Goal: Contribute content: Contribute content

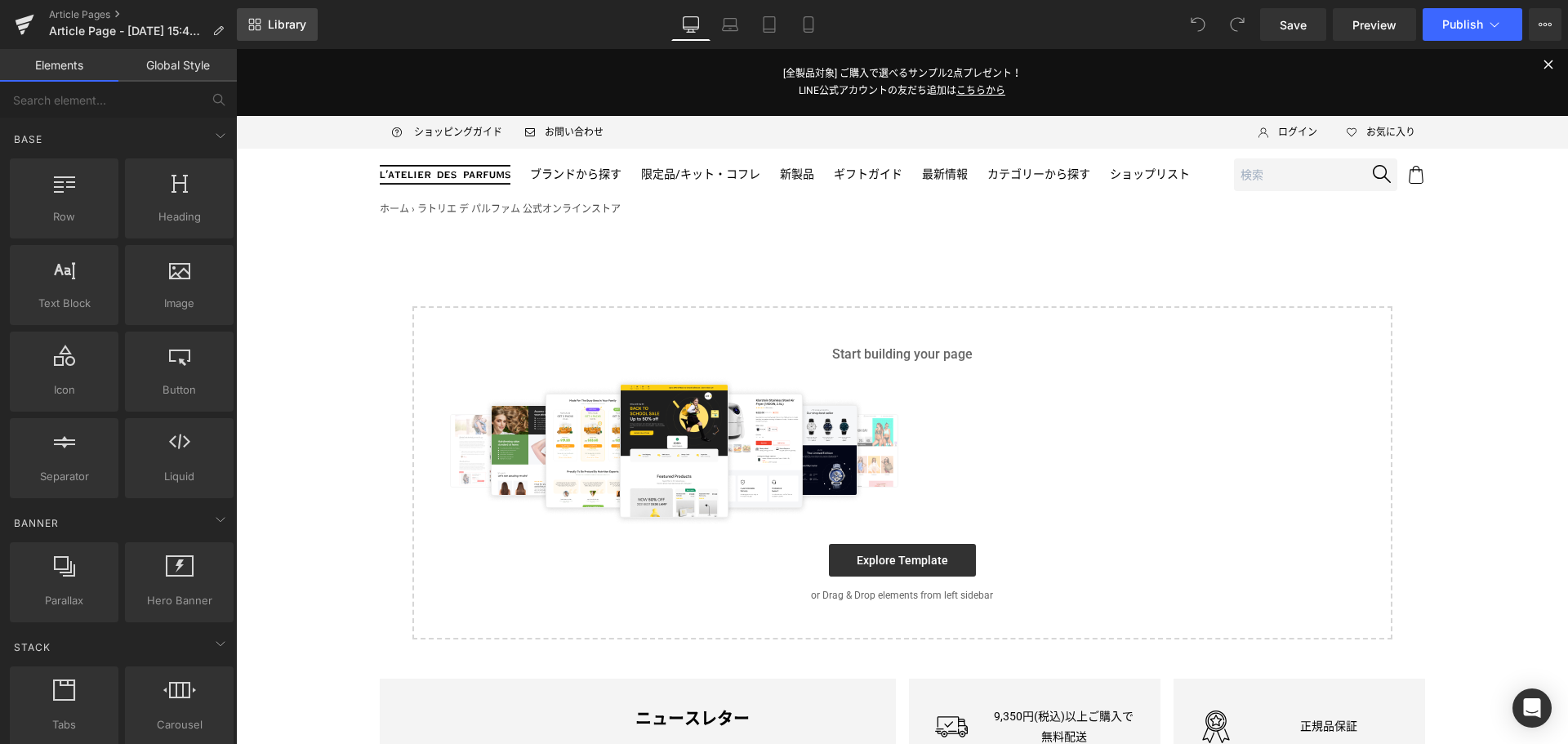
click at [275, 20] on span "Library" at bounding box center [286, 24] width 38 height 15
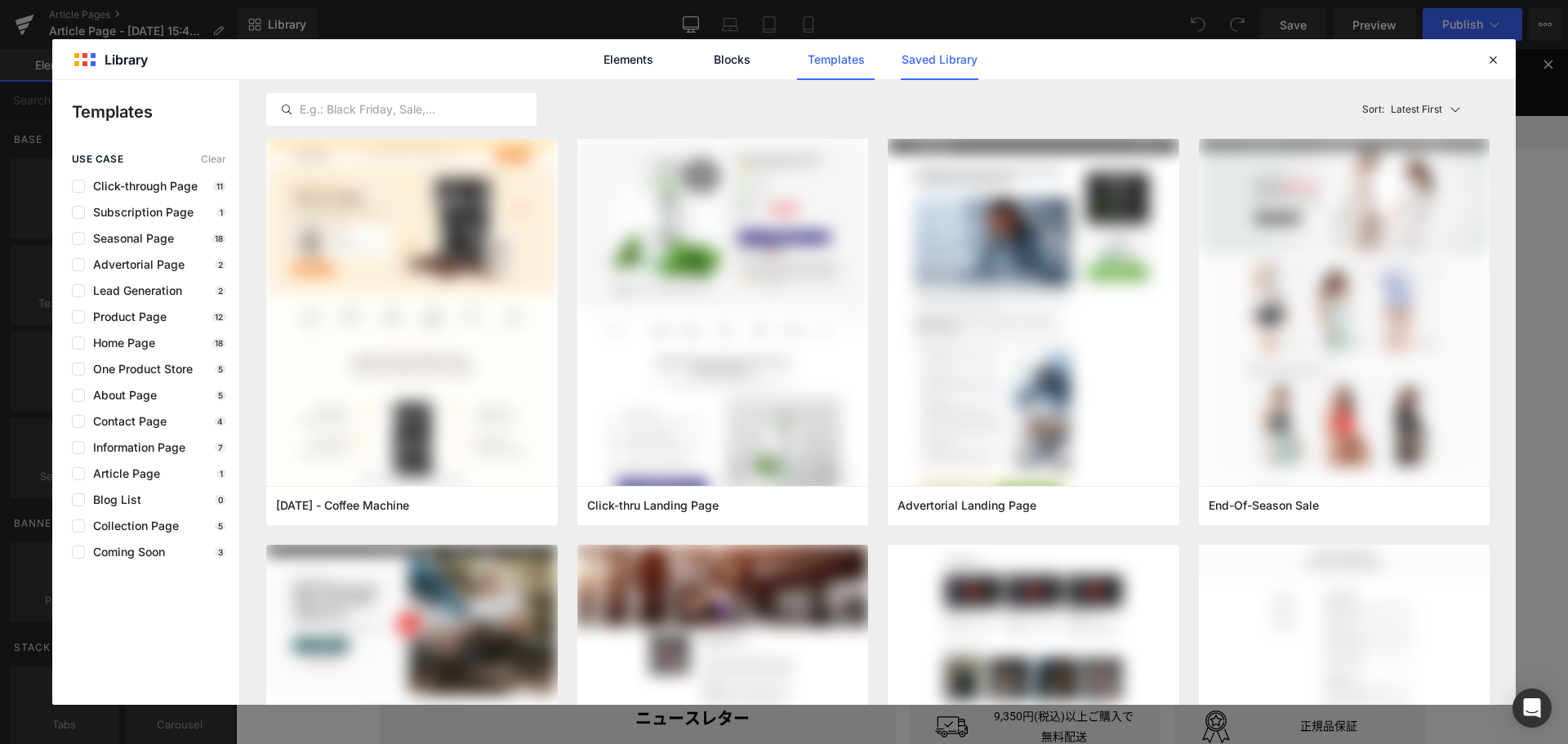
click at [968, 53] on link "Saved Library" at bounding box center [939, 60] width 77 height 41
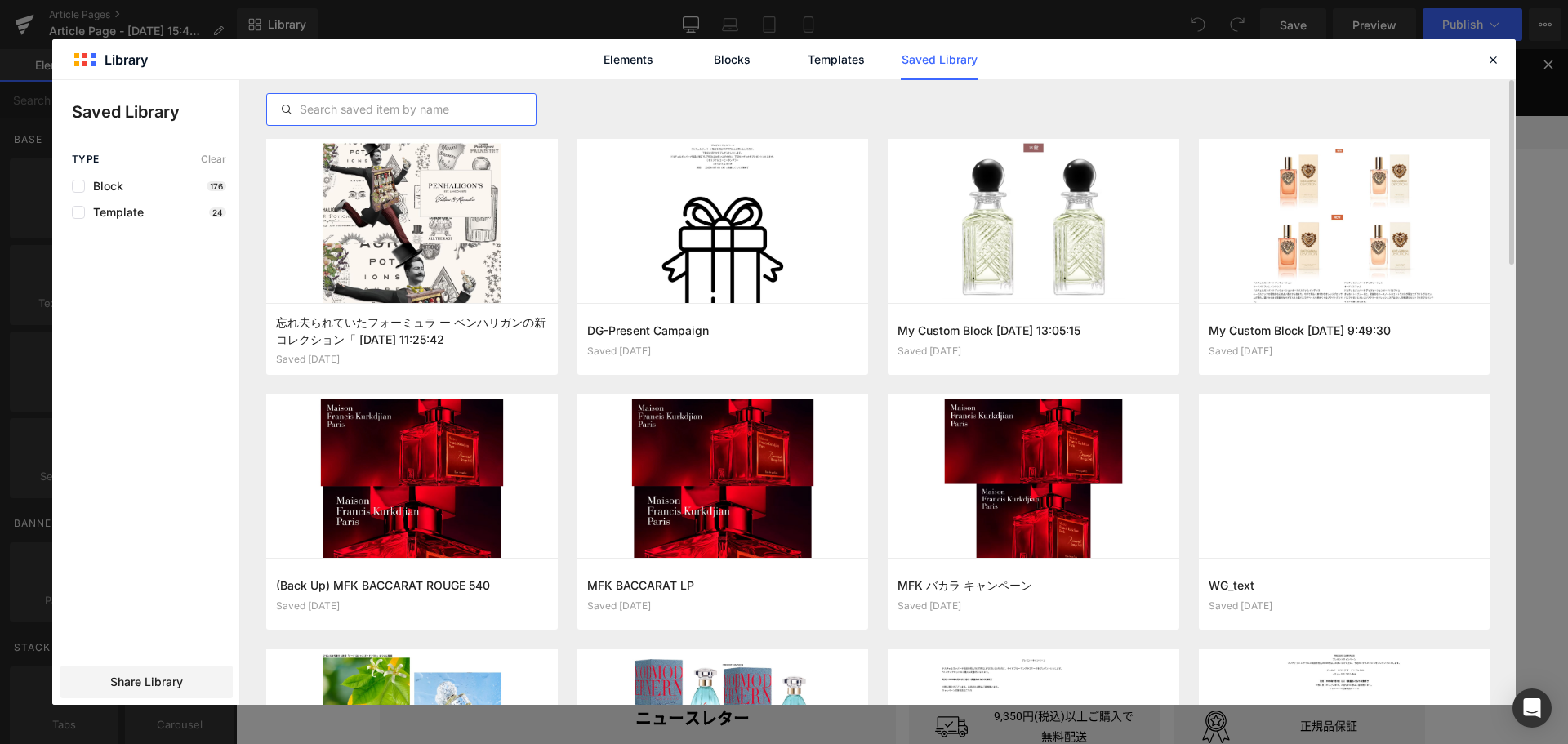
click at [500, 101] on input "text" at bounding box center [401, 109] width 269 height 20
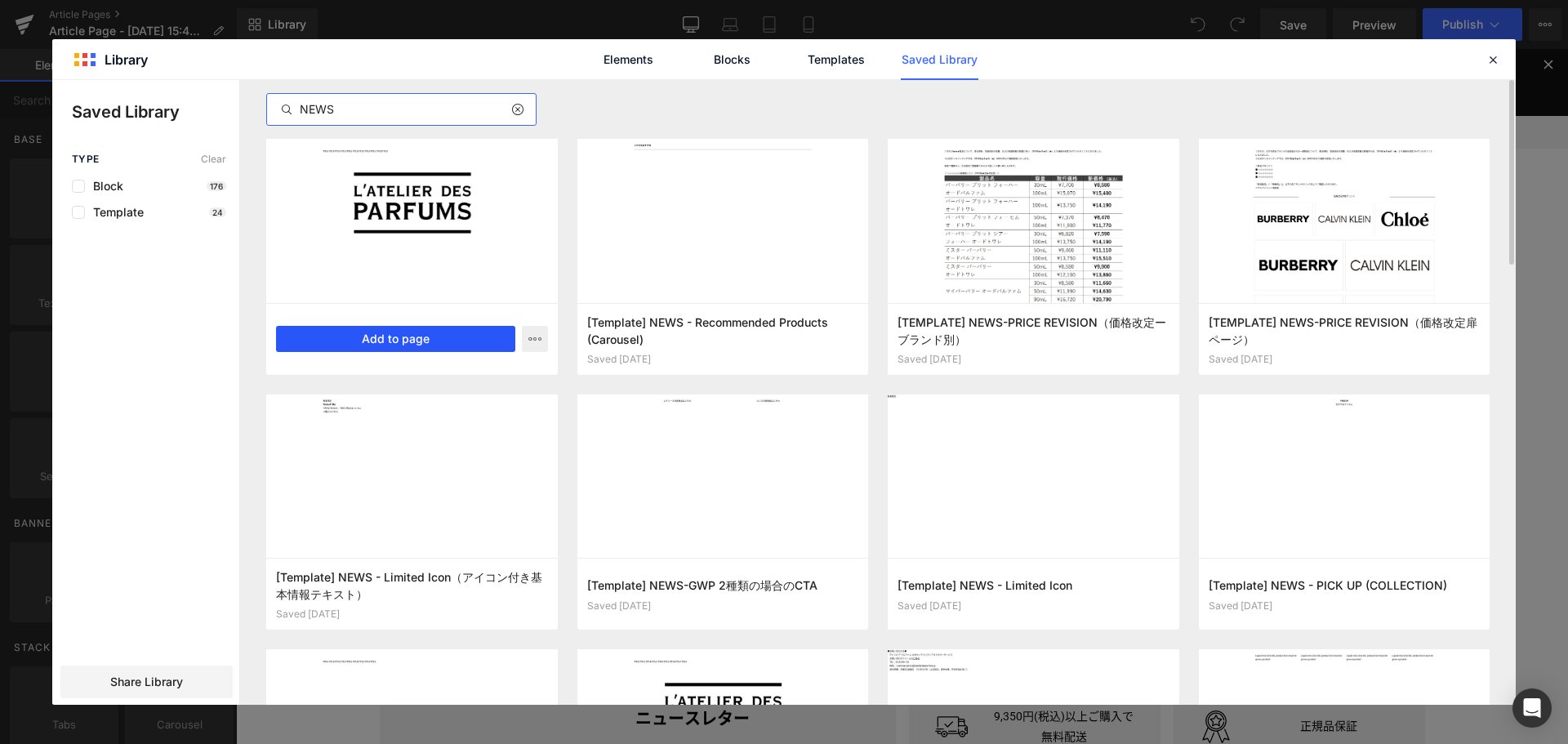
type input "NEWS"
click at [437, 348] on button "Add to page" at bounding box center [395, 338] width 239 height 26
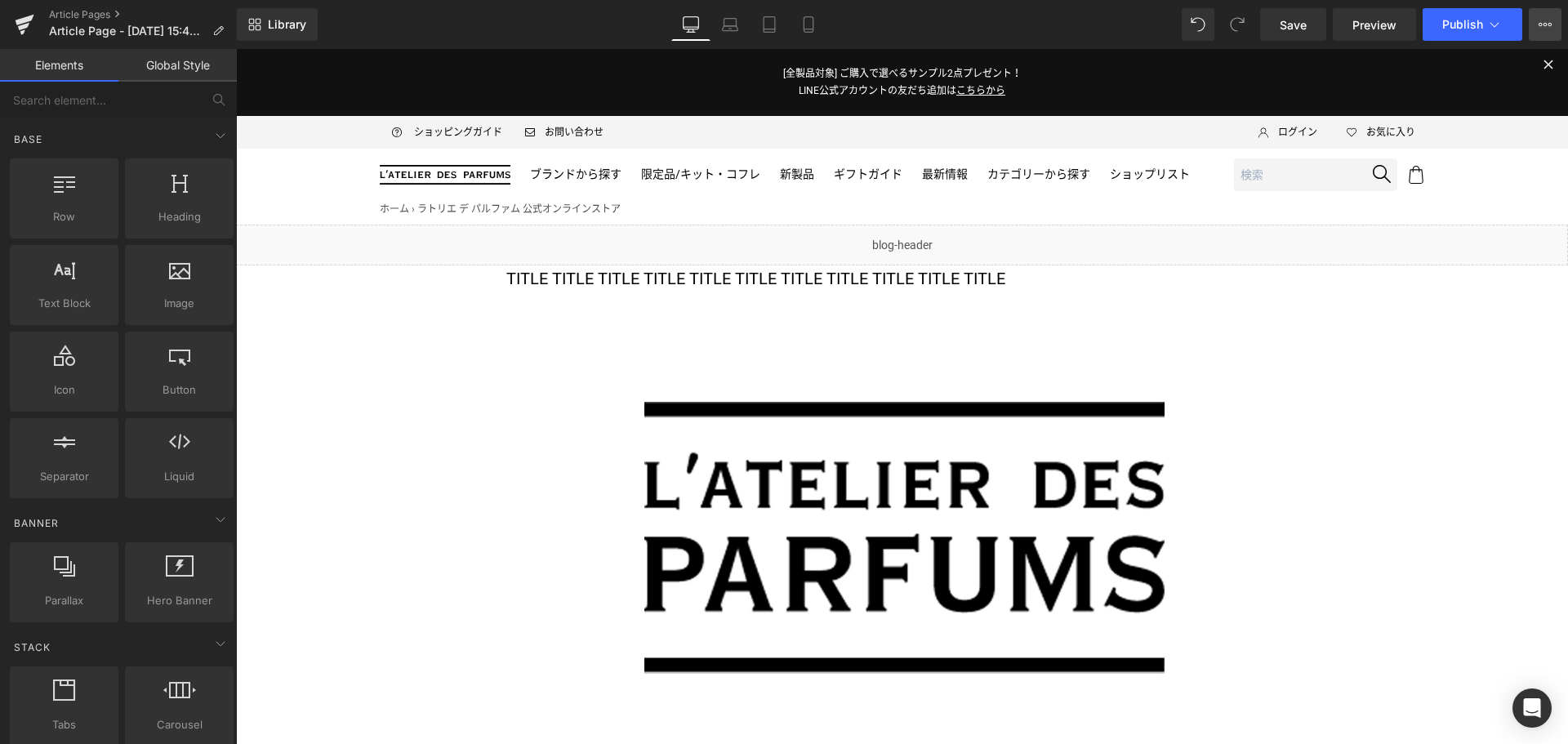
click at [1541, 28] on icon at bounding box center [1545, 24] width 13 height 13
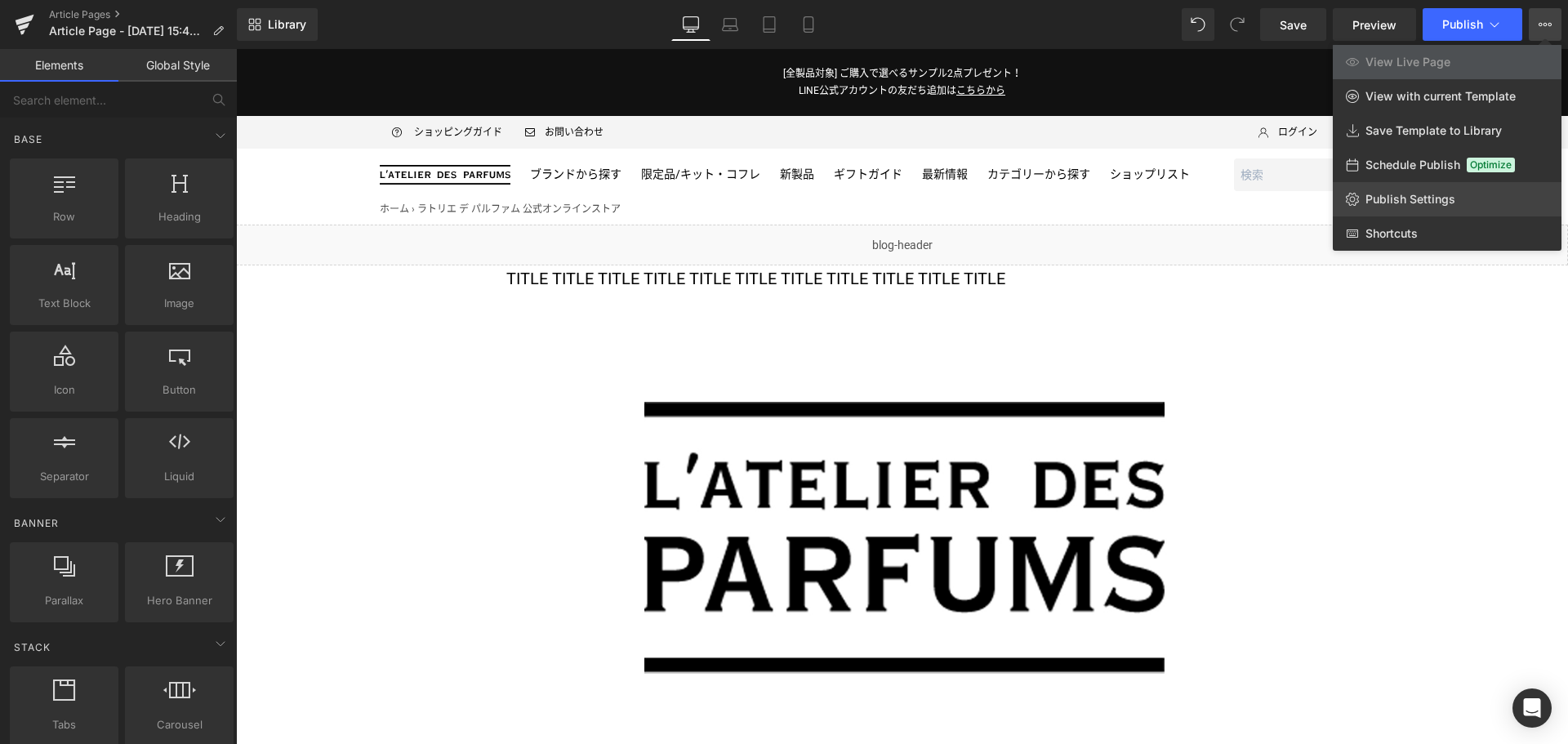
click at [1427, 198] on span "Publish Settings" at bounding box center [1410, 199] width 90 height 15
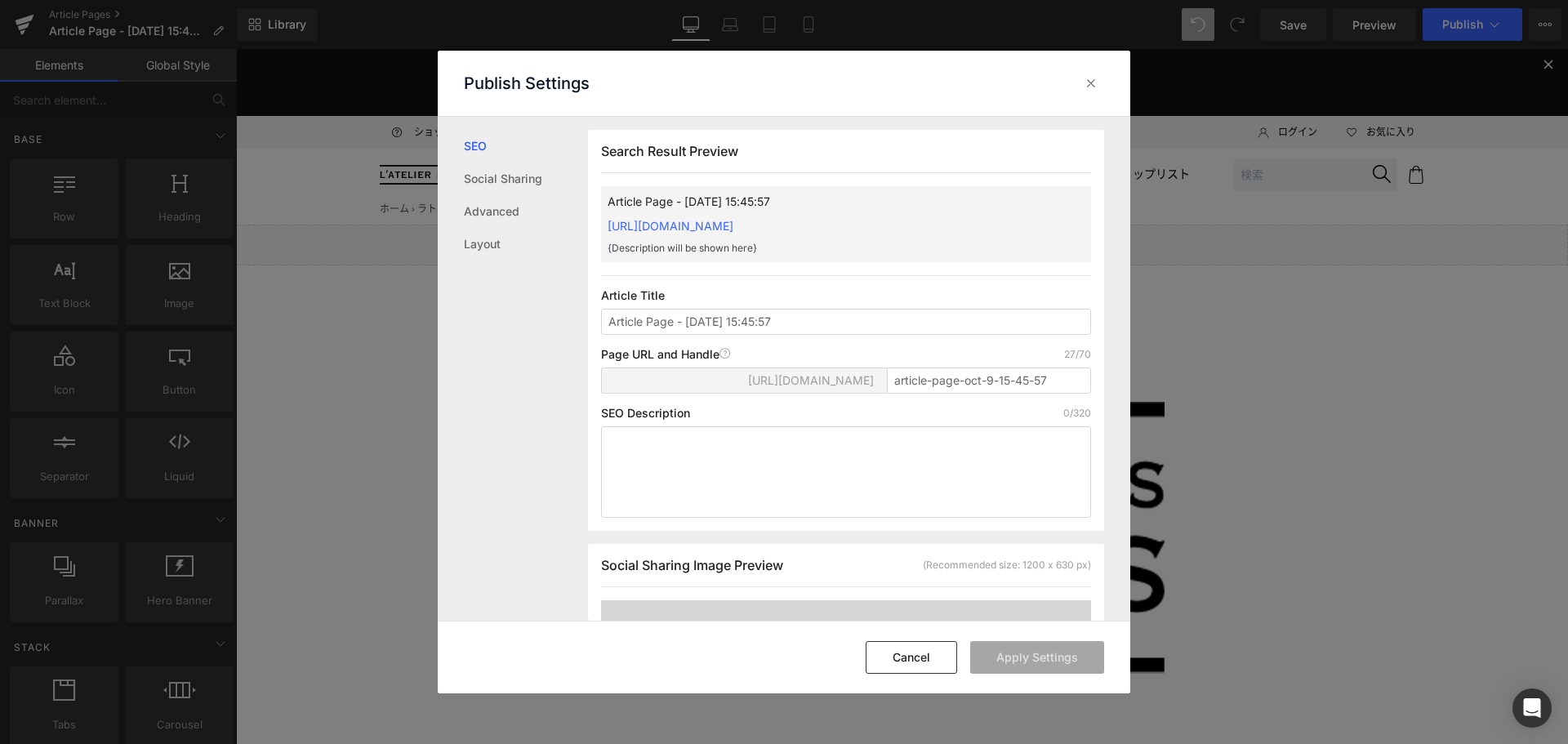
scroll to position [1, 0]
drag, startPoint x: 825, startPoint y: 322, endPoint x: 479, endPoint y: 327, distance: 346.0
click at [479, 327] on div "SEO Social Sharing Advanced Layout Search Result Preview Article Page - [DATE] …" at bounding box center [784, 368] width 692 height 505
type input "KS POP ニュース（10/15公開）"
type input "pop2510"
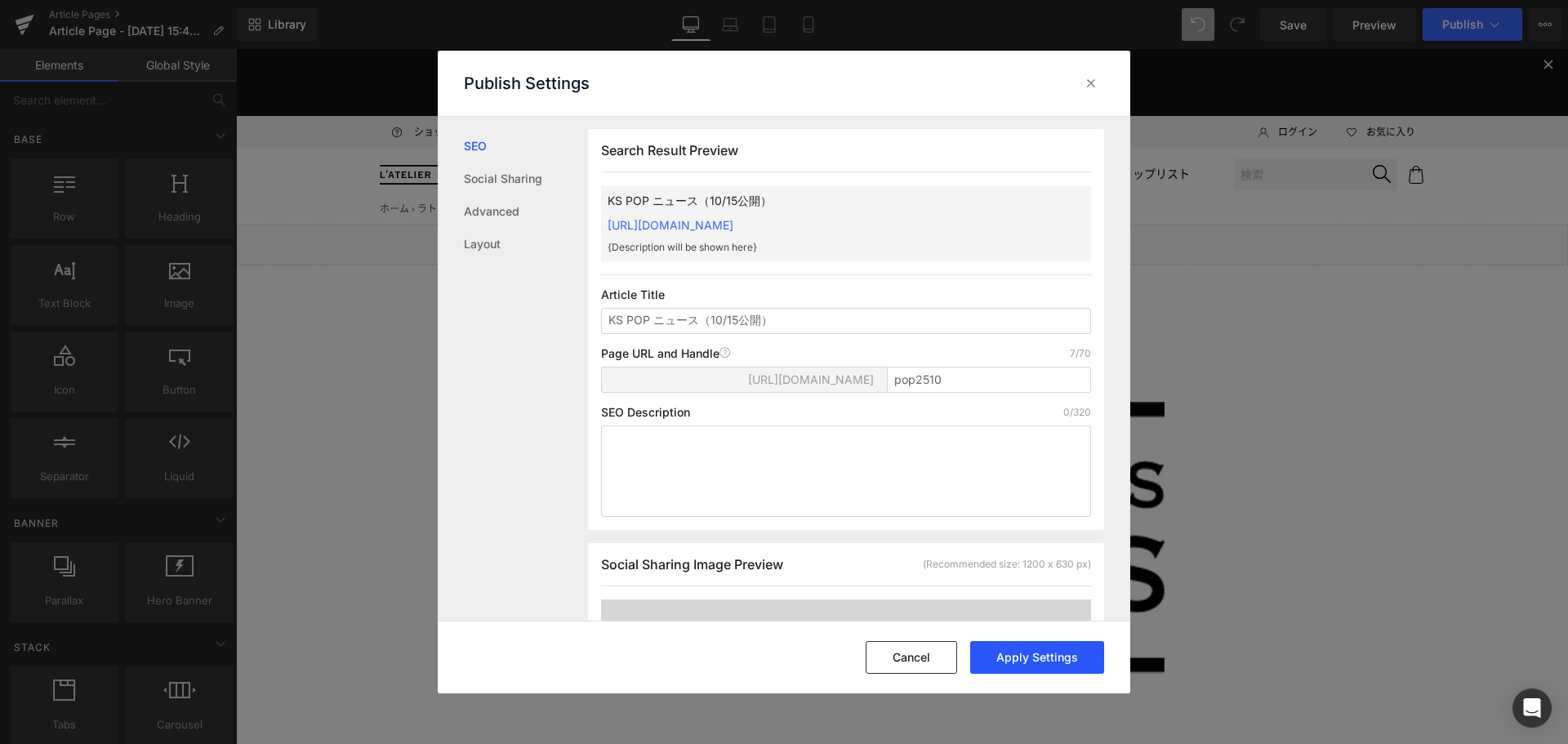
click at [1043, 655] on button "Apply Settings" at bounding box center [1037, 658] width 134 height 33
click at [1093, 85] on icon at bounding box center [1090, 83] width 16 height 16
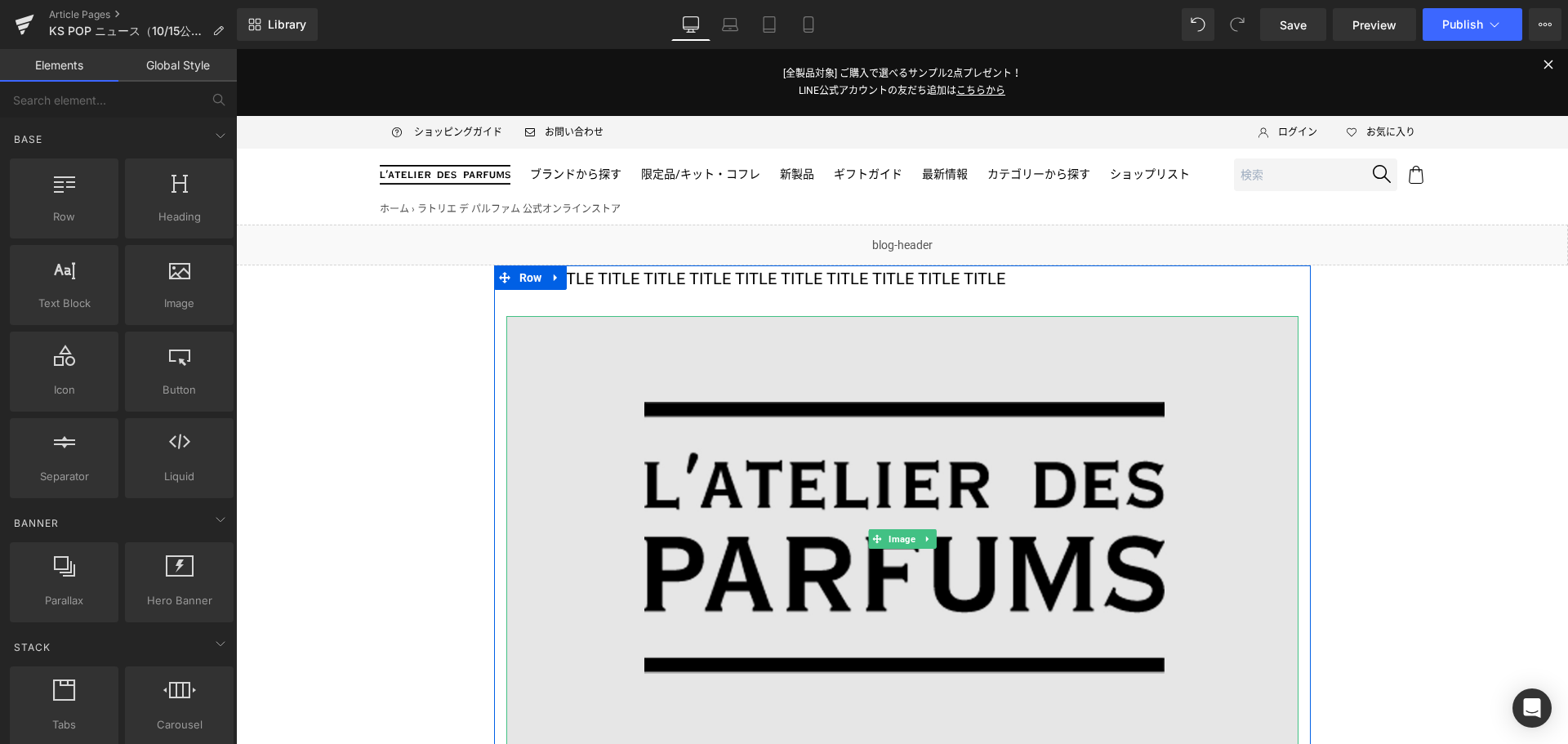
click at [759, 457] on img at bounding box center [902, 538] width 792 height 446
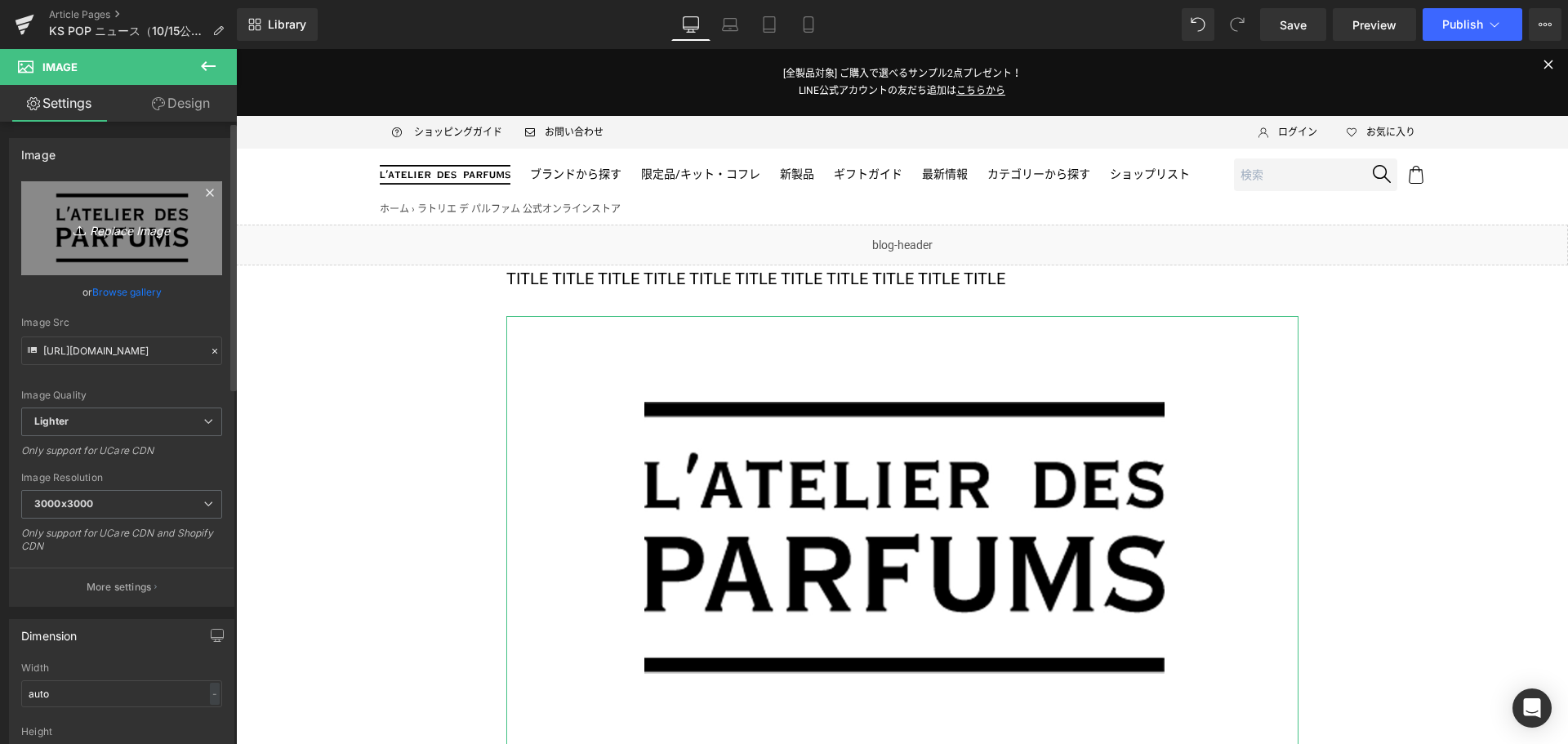
click at [65, 200] on link "Replace Image" at bounding box center [122, 229] width 201 height 94
type input "C:\fakepath\KS-POP-KV-Bottle-1200x675.jpg"
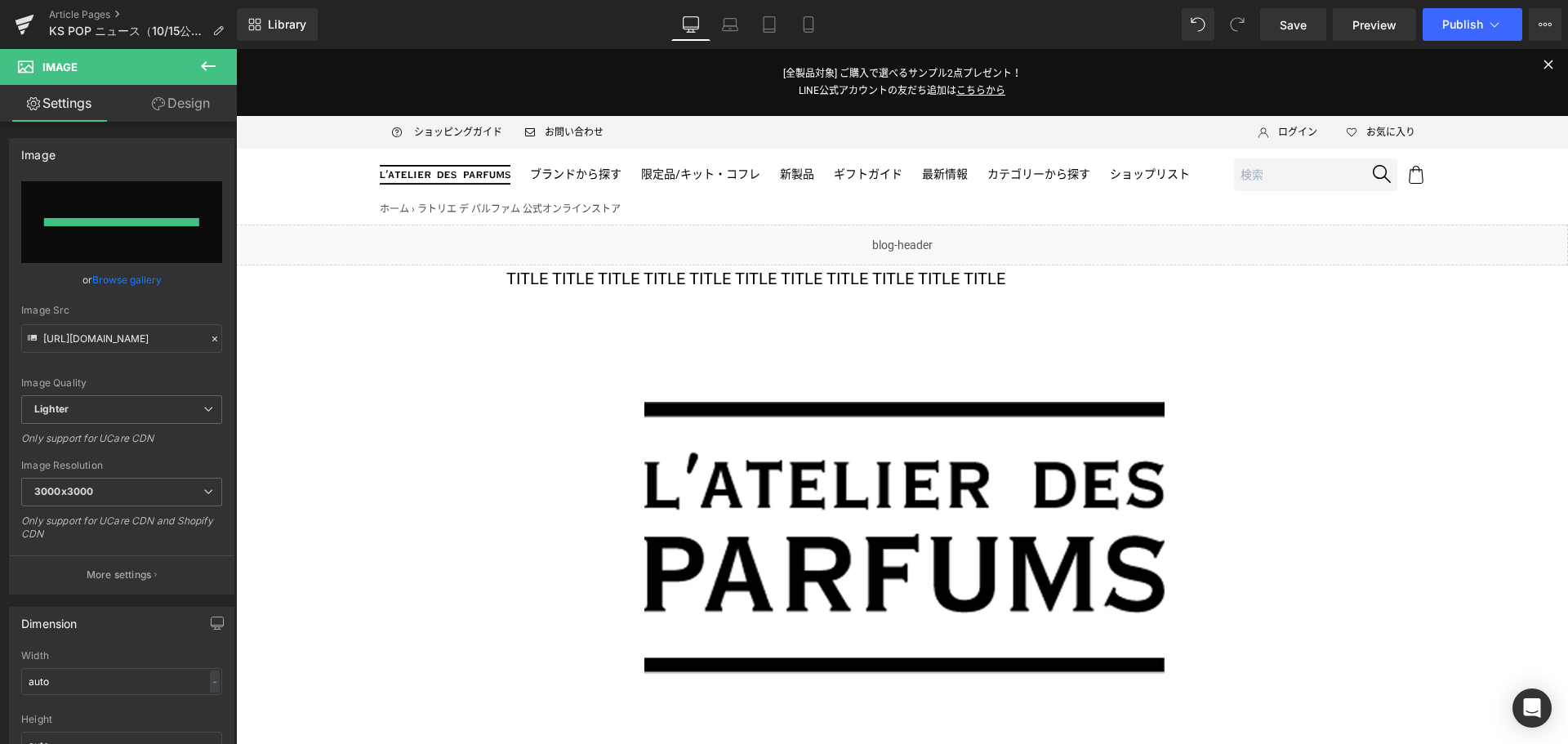
type input "[URL][DOMAIN_NAME]"
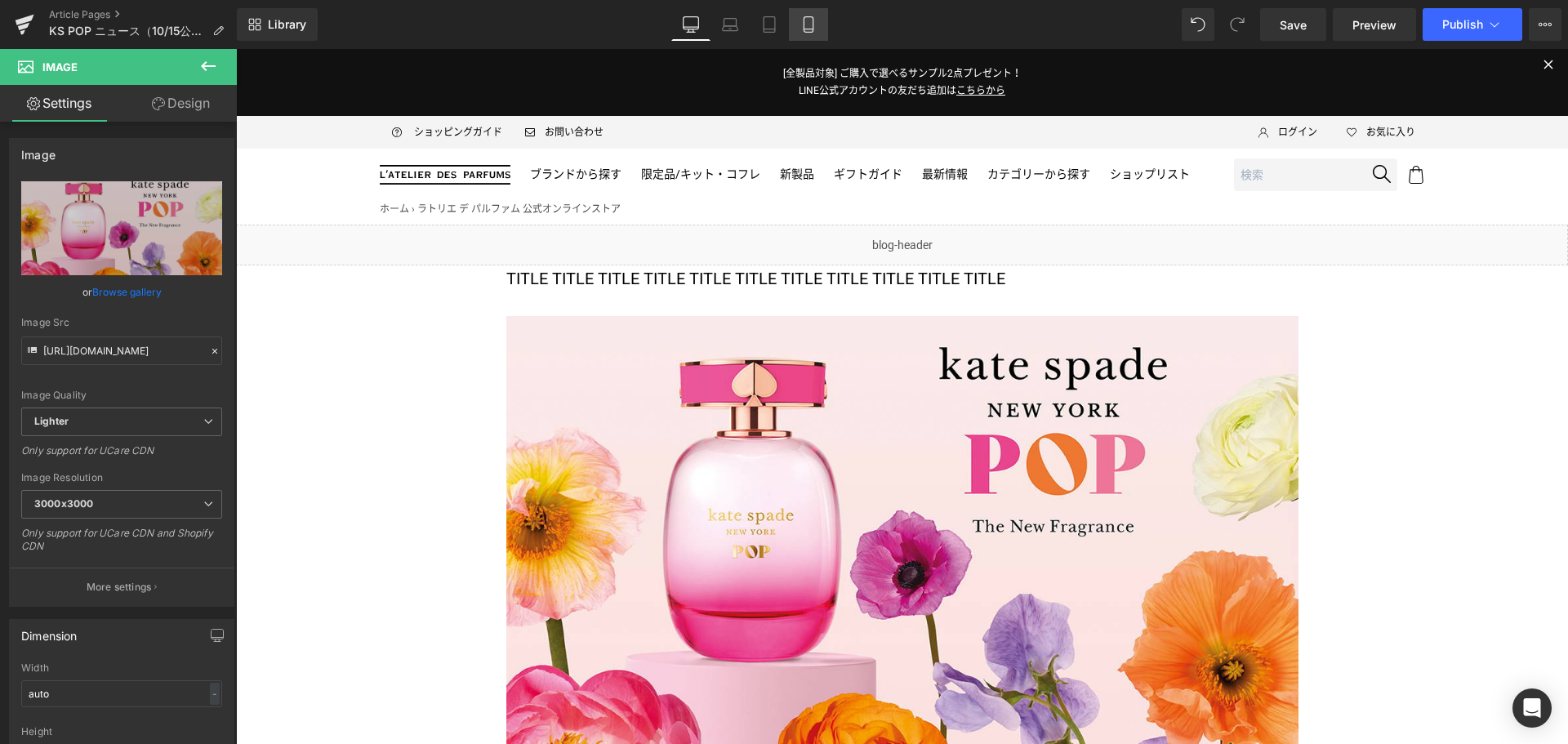
click at [812, 21] on icon at bounding box center [808, 24] width 9 height 15
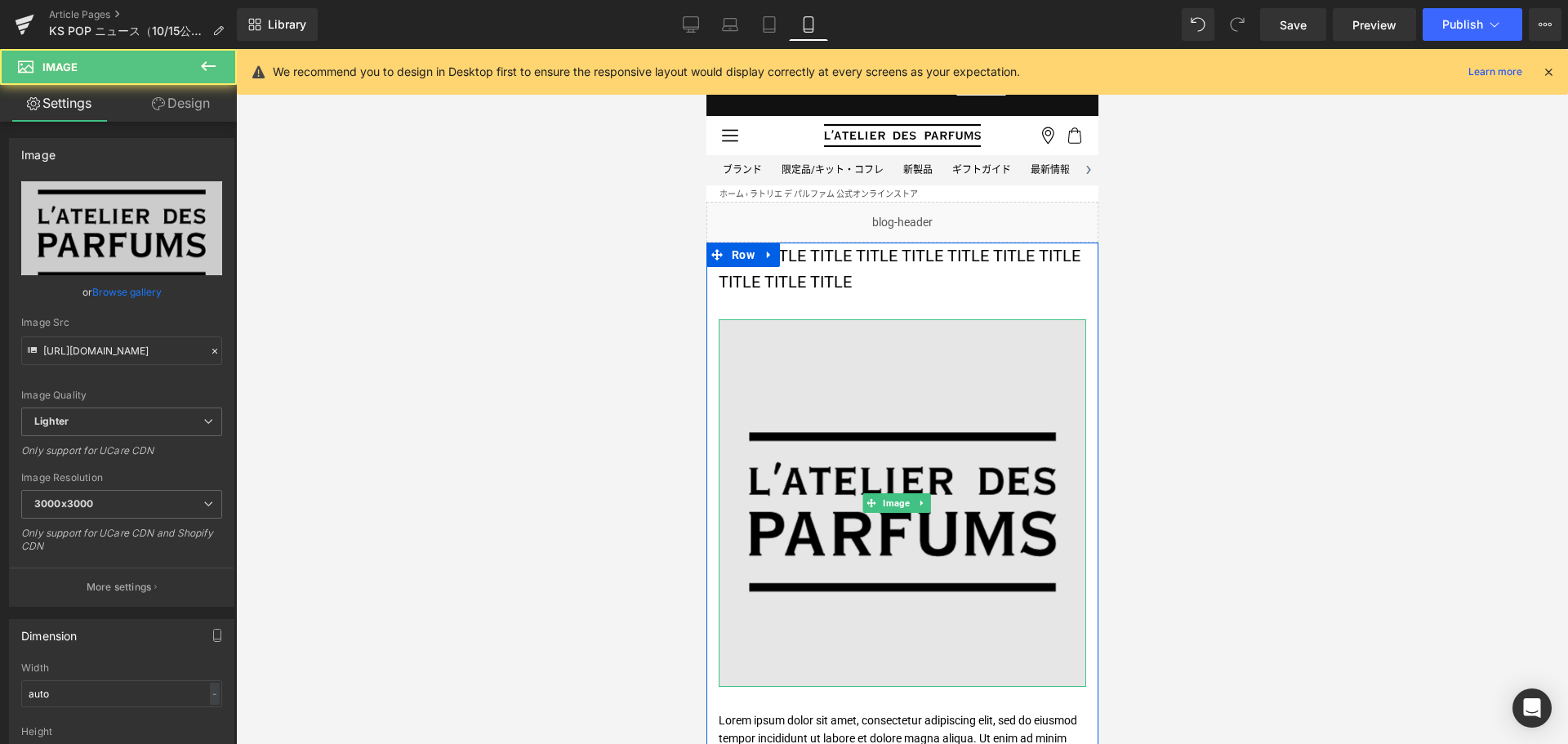
click at [864, 432] on img at bounding box center [901, 503] width 367 height 368
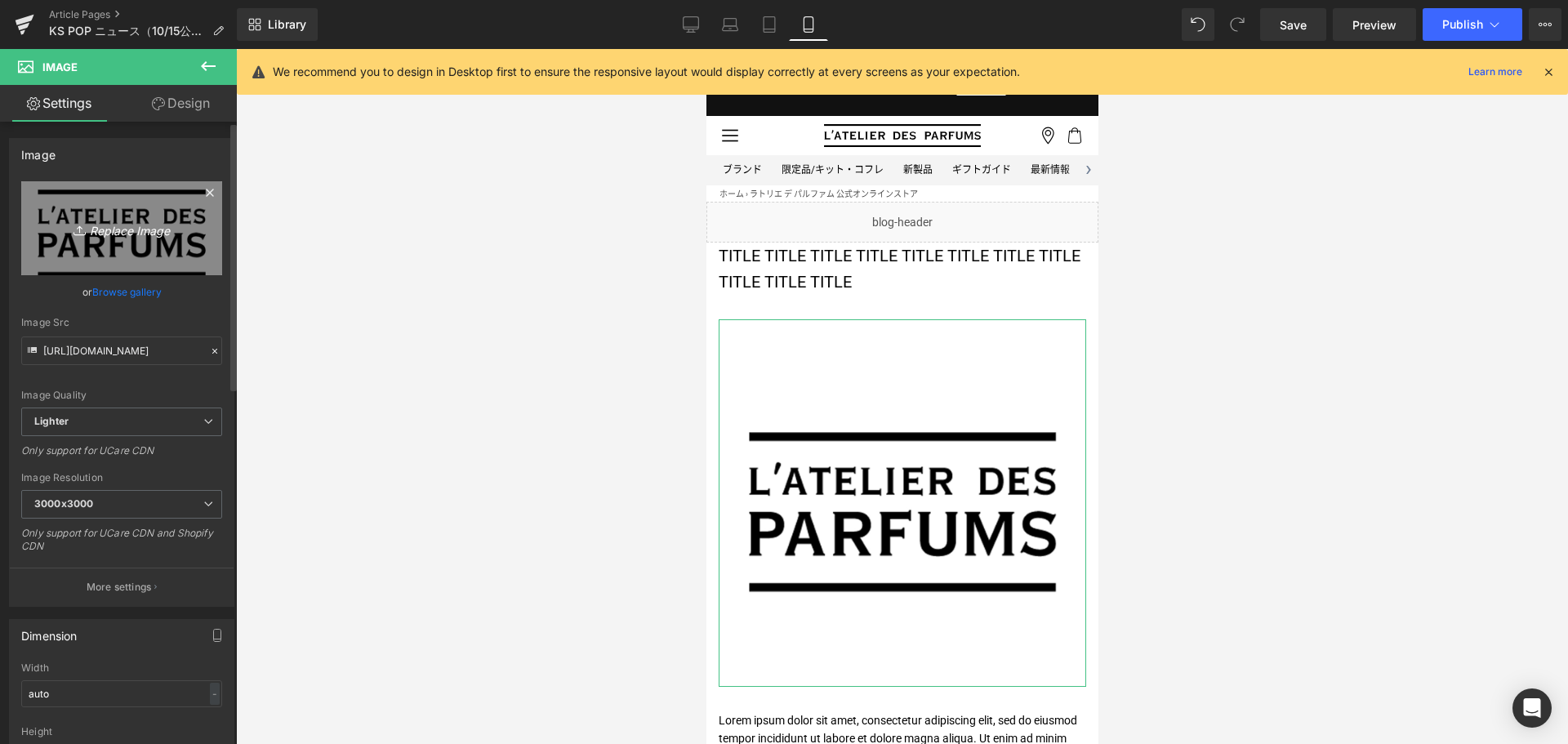
click at [138, 256] on link "Replace Image" at bounding box center [122, 229] width 201 height 94
type input "C:\fakepath\KS-POP-KV-Bottle-1080x1080.jpg"
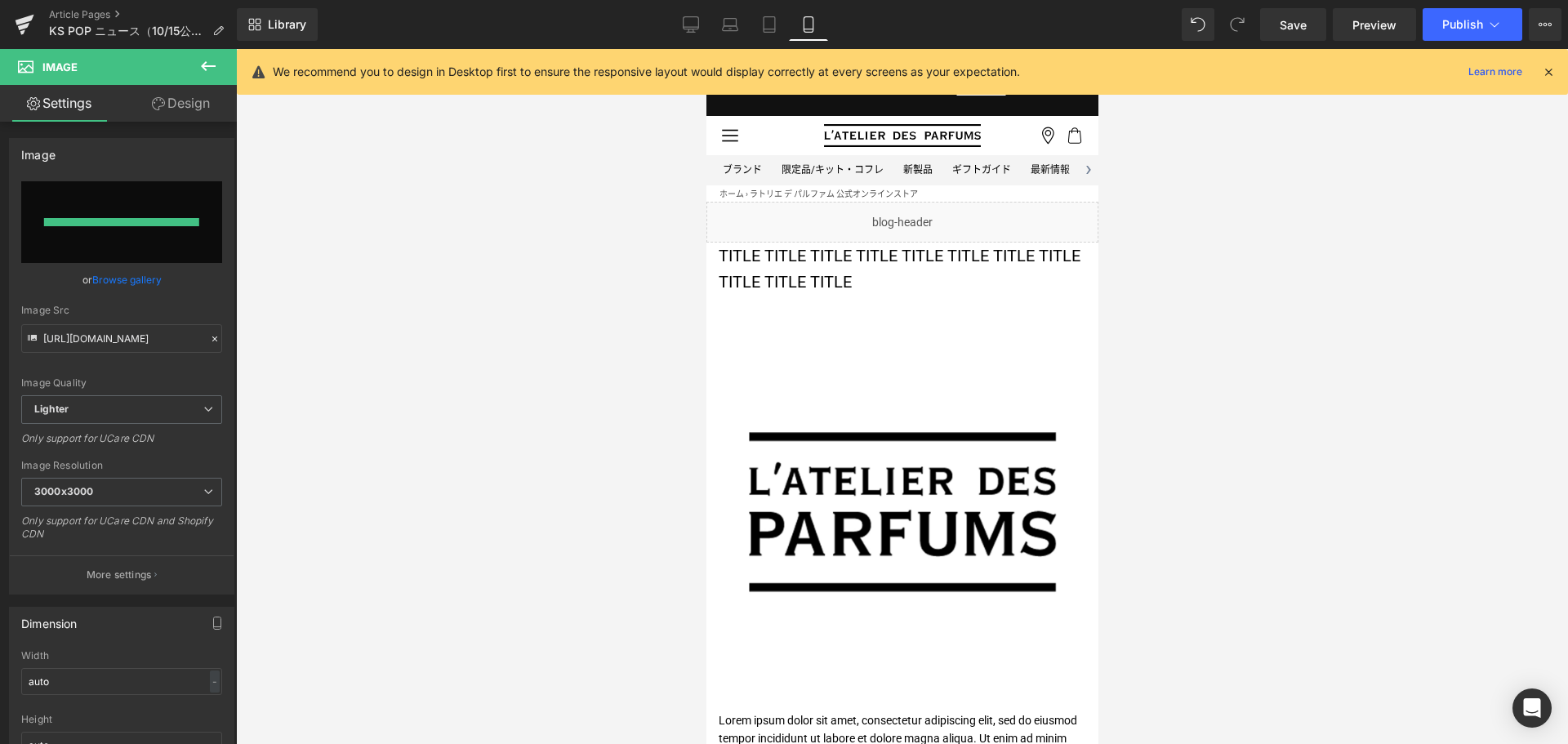
type input "[URL][DOMAIN_NAME]"
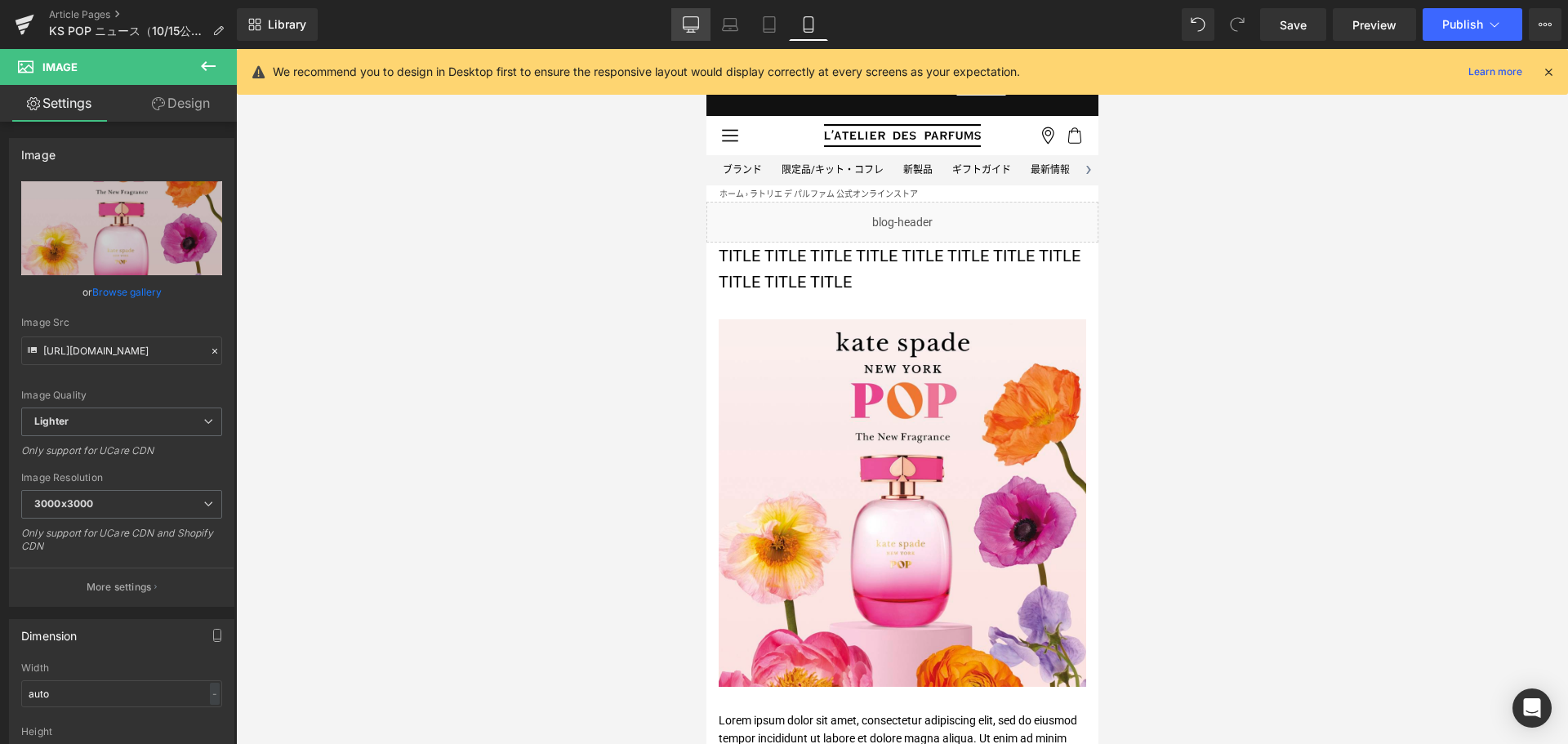
click at [690, 22] on icon at bounding box center [690, 24] width 16 height 16
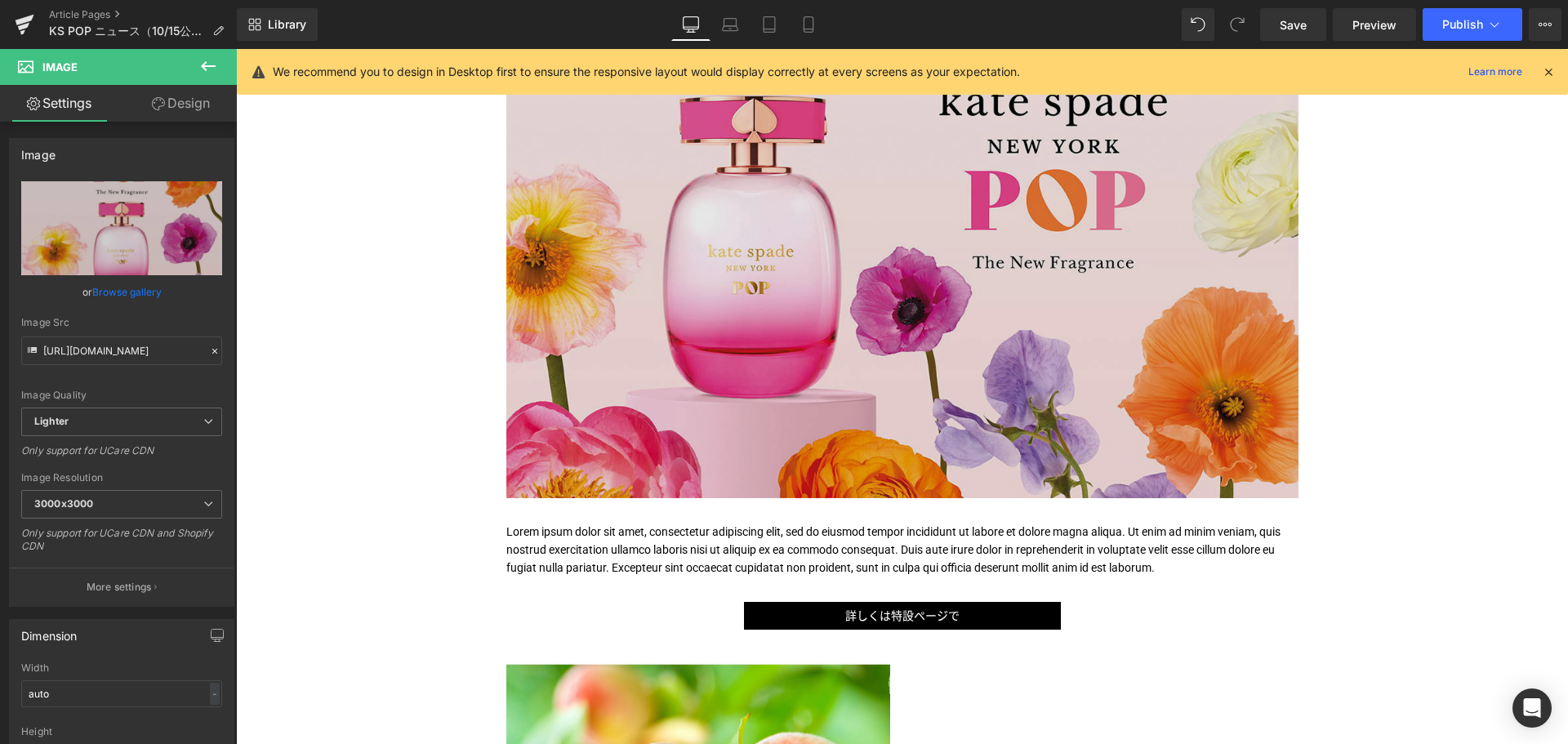
scroll to position [264, 0]
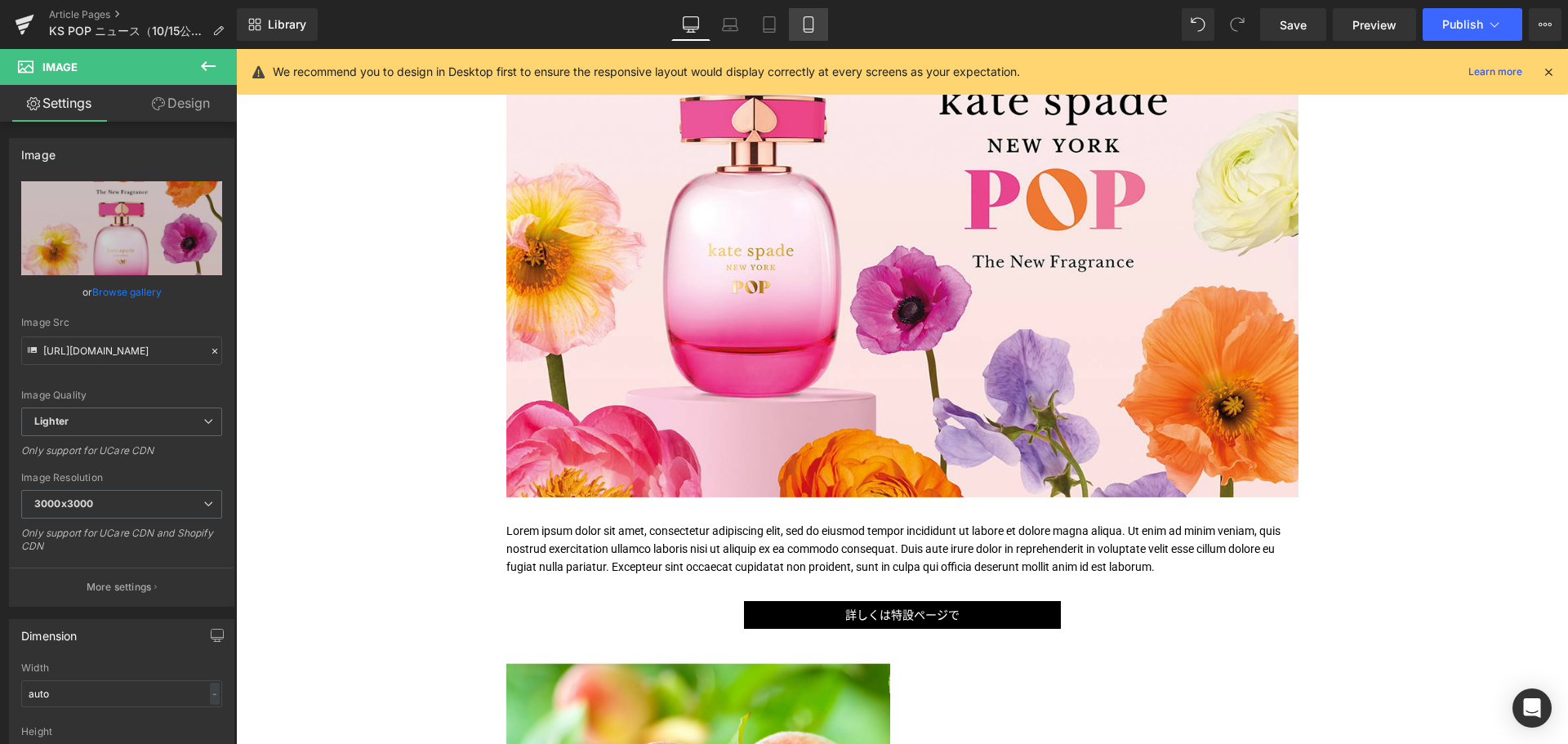
click at [805, 35] on link "Mobile" at bounding box center [808, 24] width 39 height 33
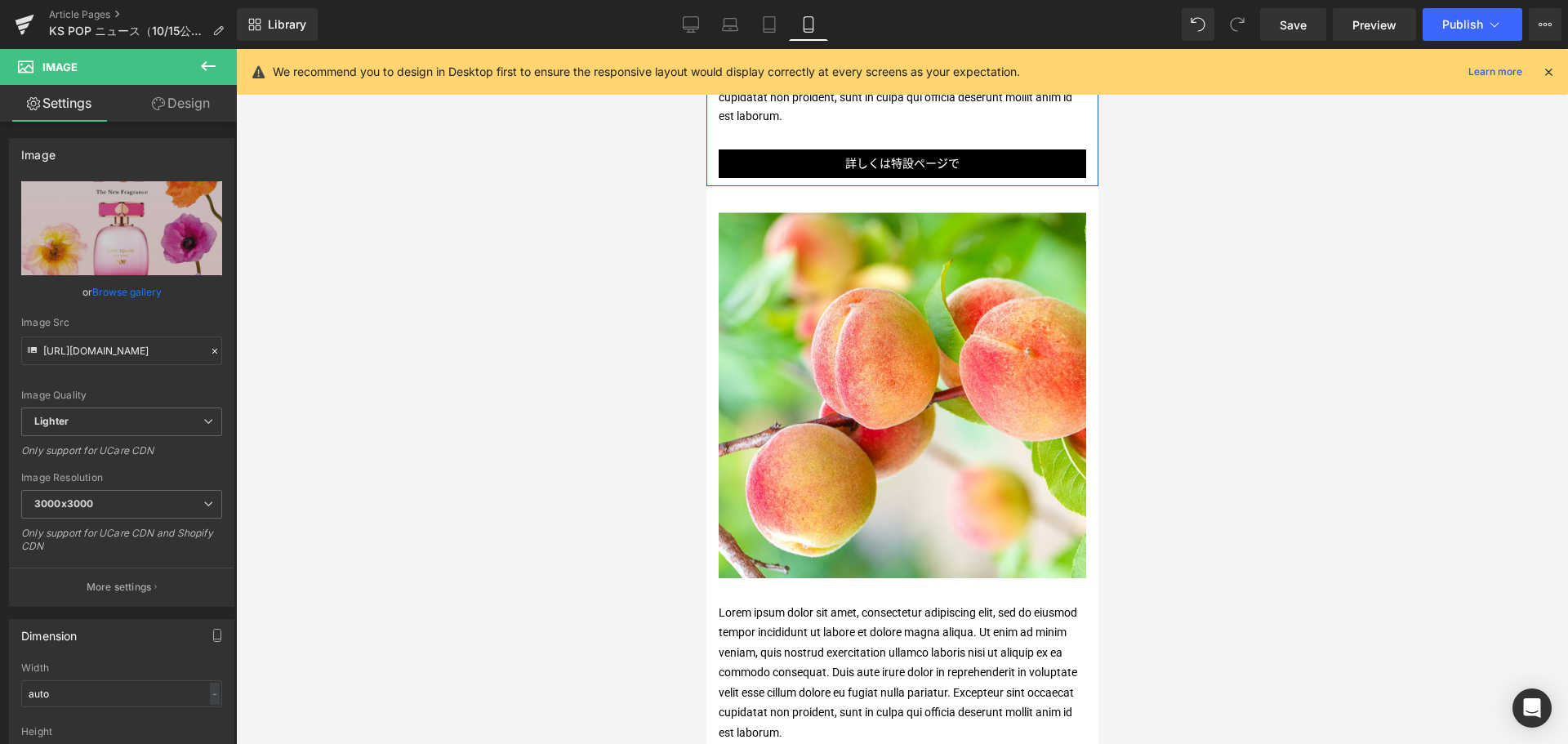
scroll to position [721, 0]
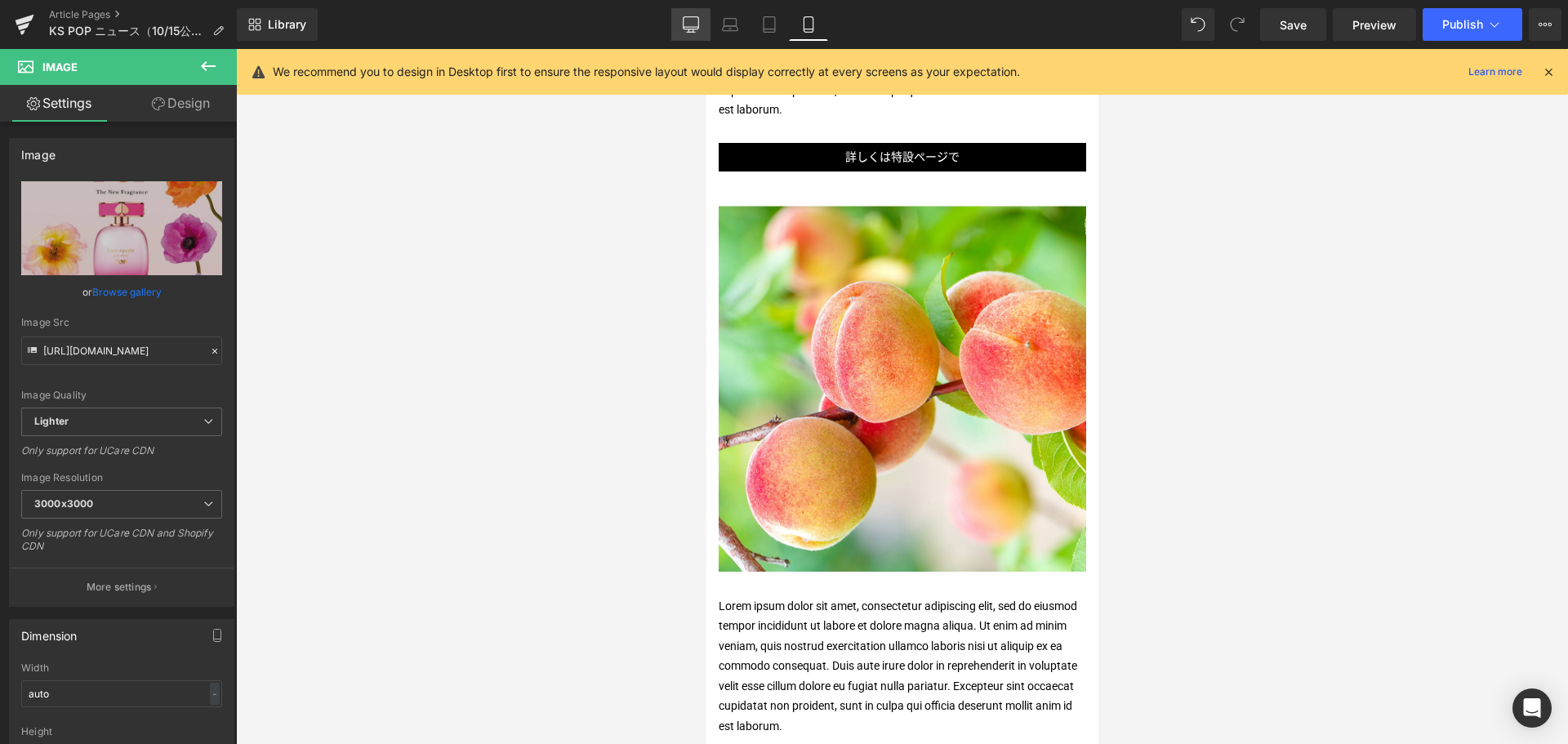
click at [686, 32] on icon at bounding box center [690, 24] width 16 height 16
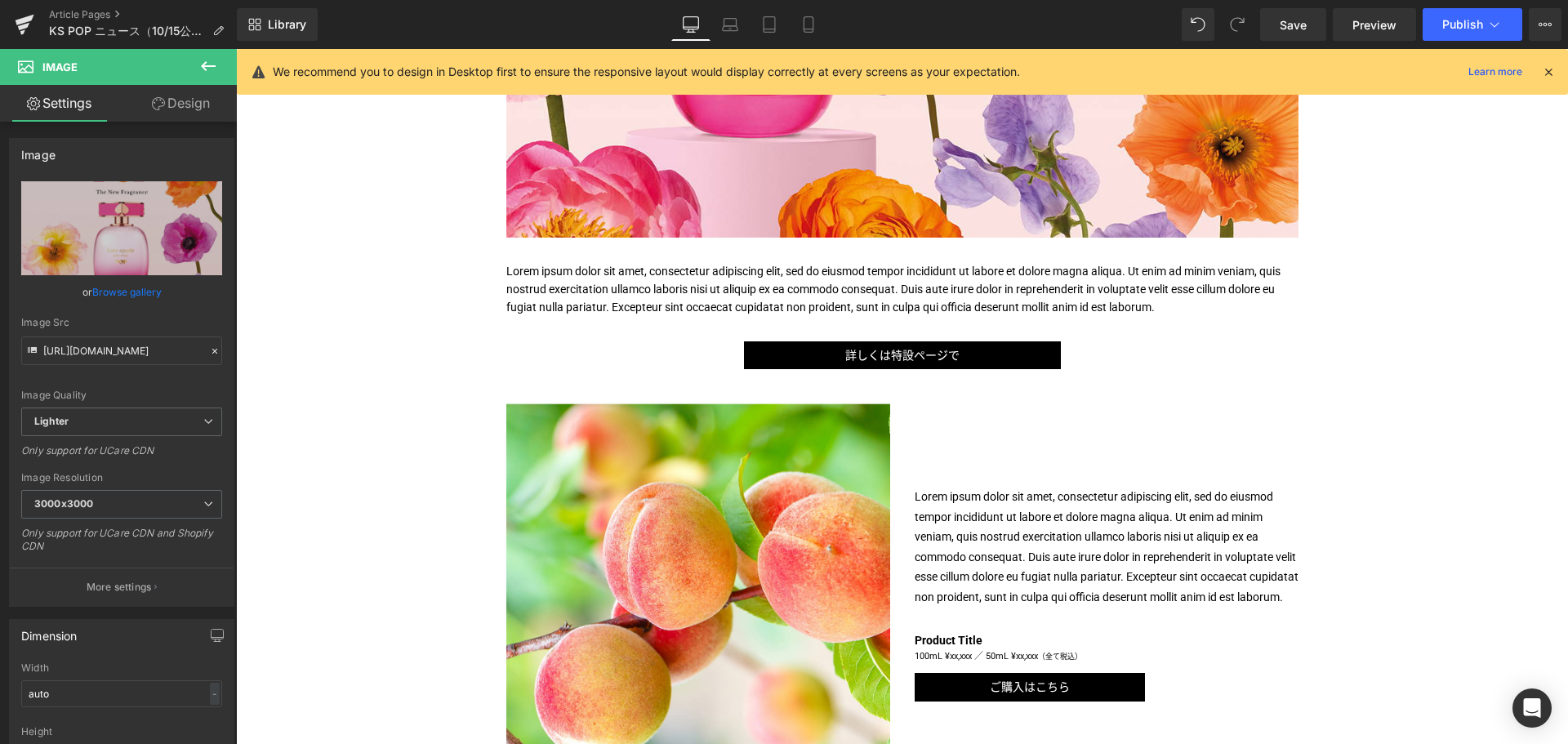
scroll to position [525, 0]
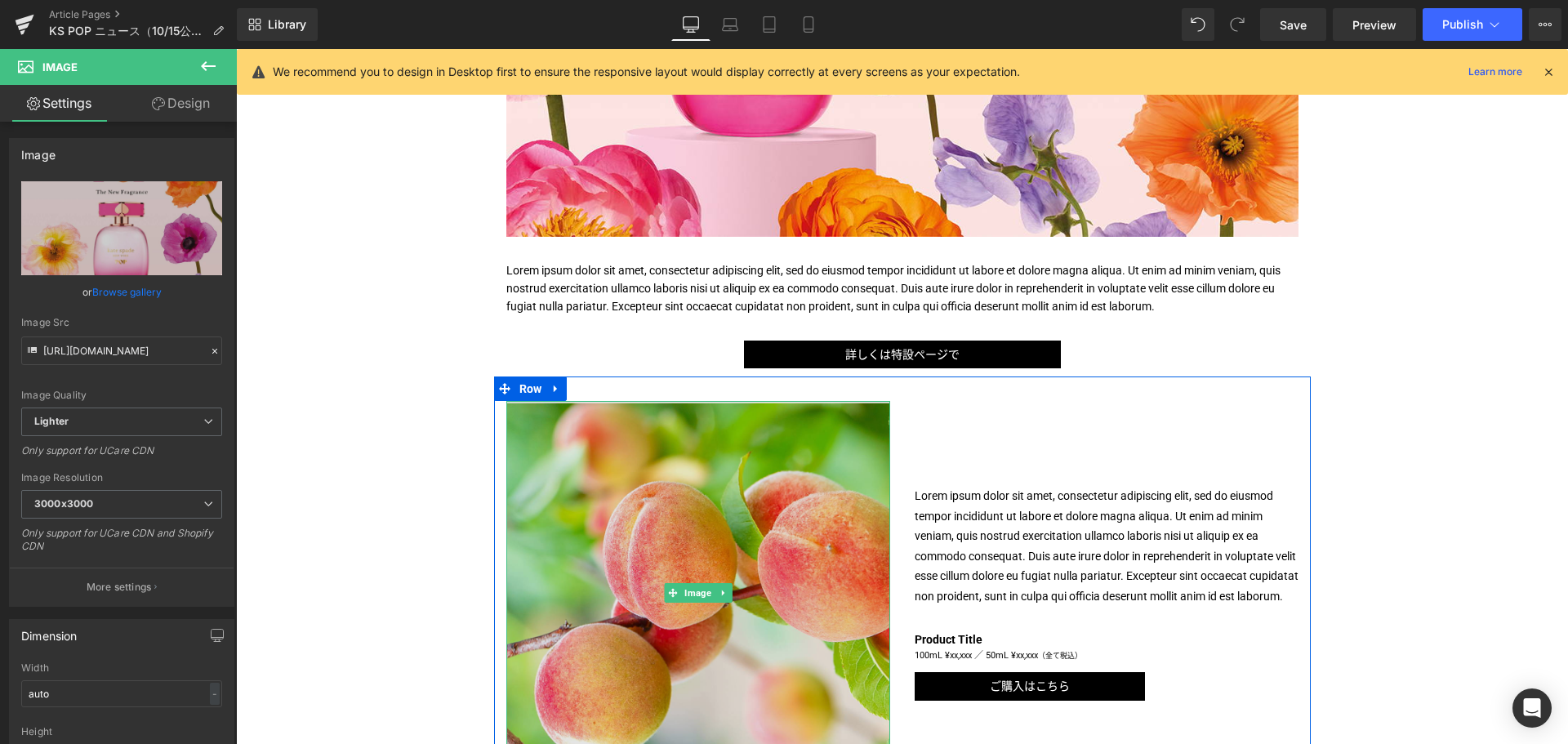
click at [689, 457] on img at bounding box center [697, 593] width 383 height 384
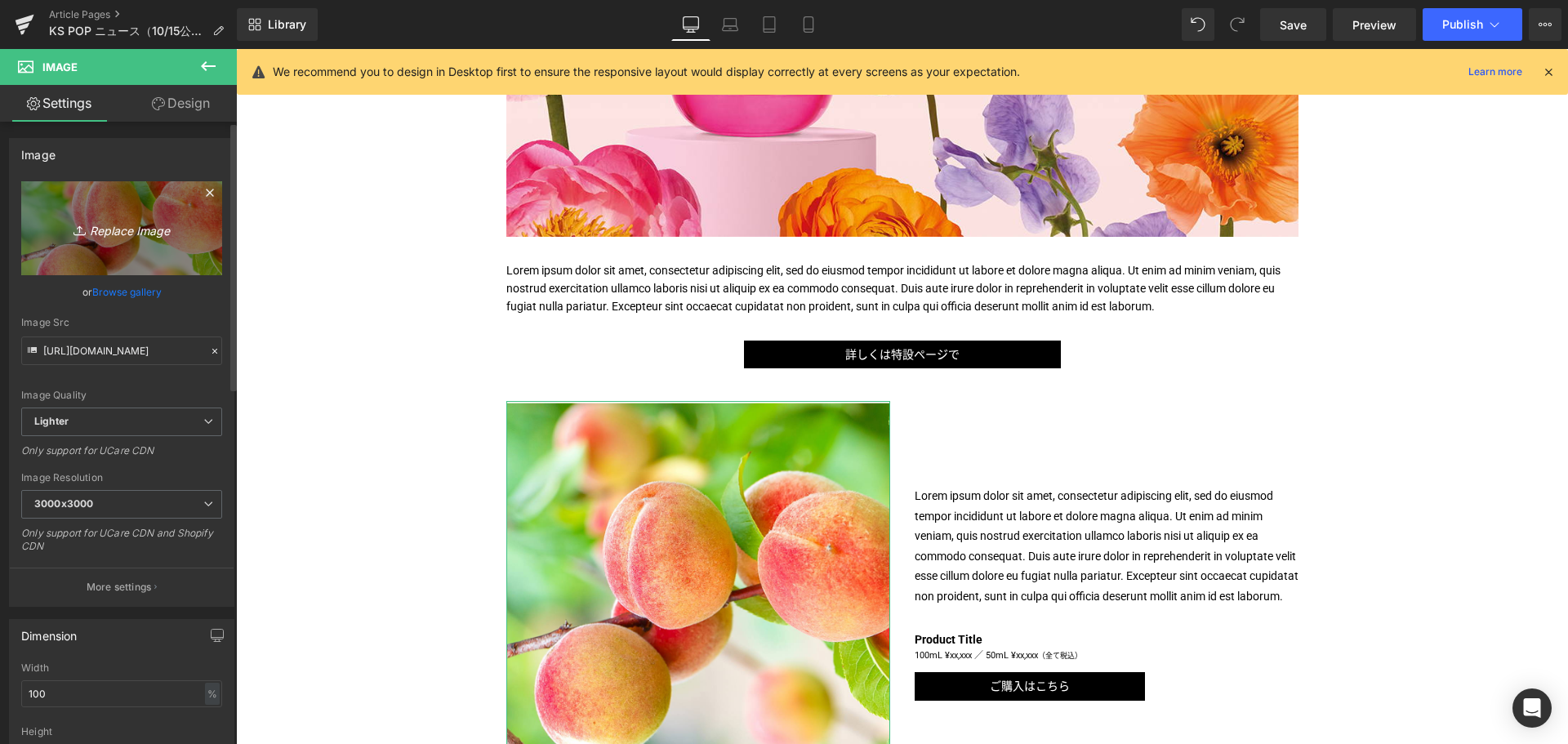
click at [134, 243] on link "Replace Image" at bounding box center [122, 229] width 201 height 94
type input "C:\fakepath\KS-POP-Ingredients-1200x1200.jpg"
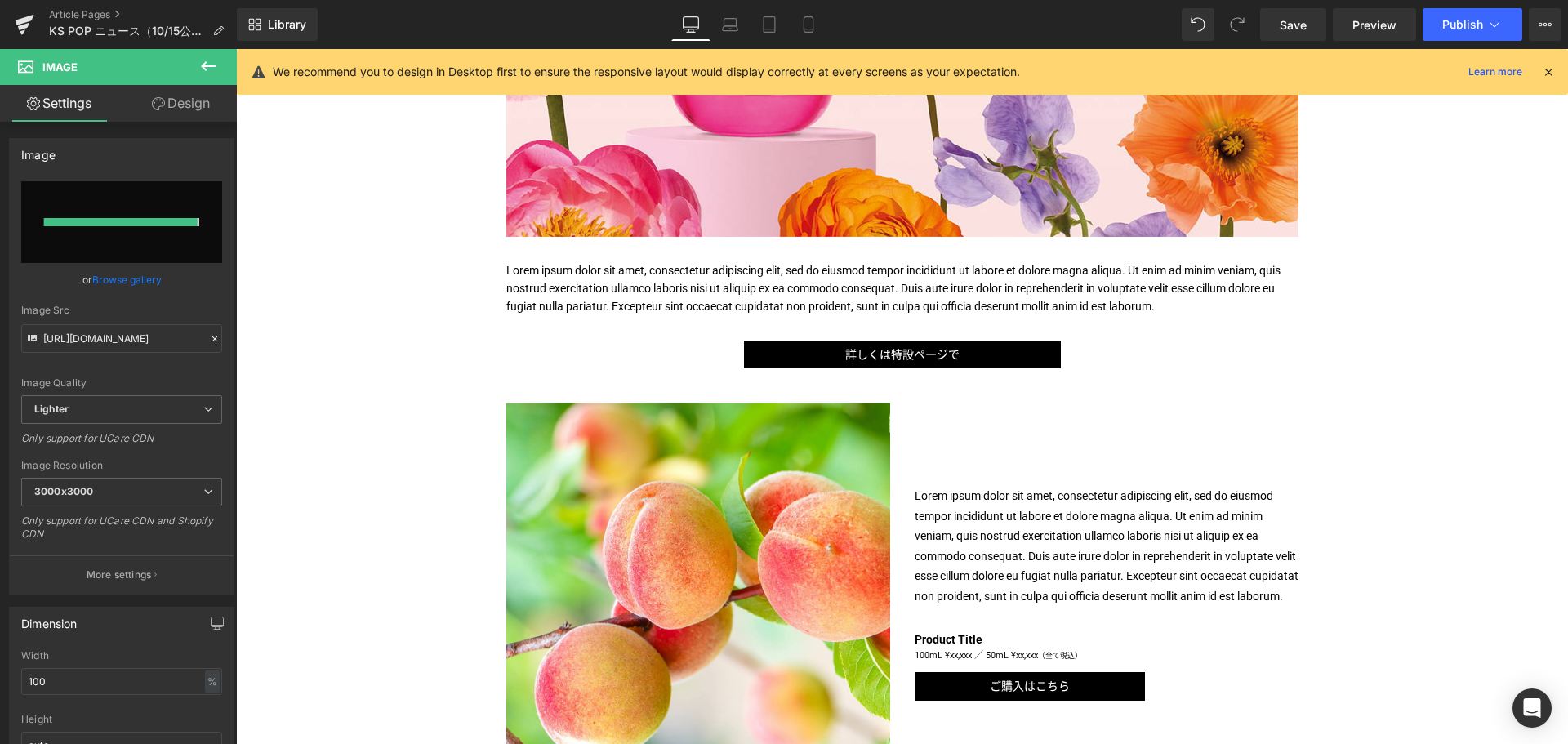
type input "[URL][DOMAIN_NAME]"
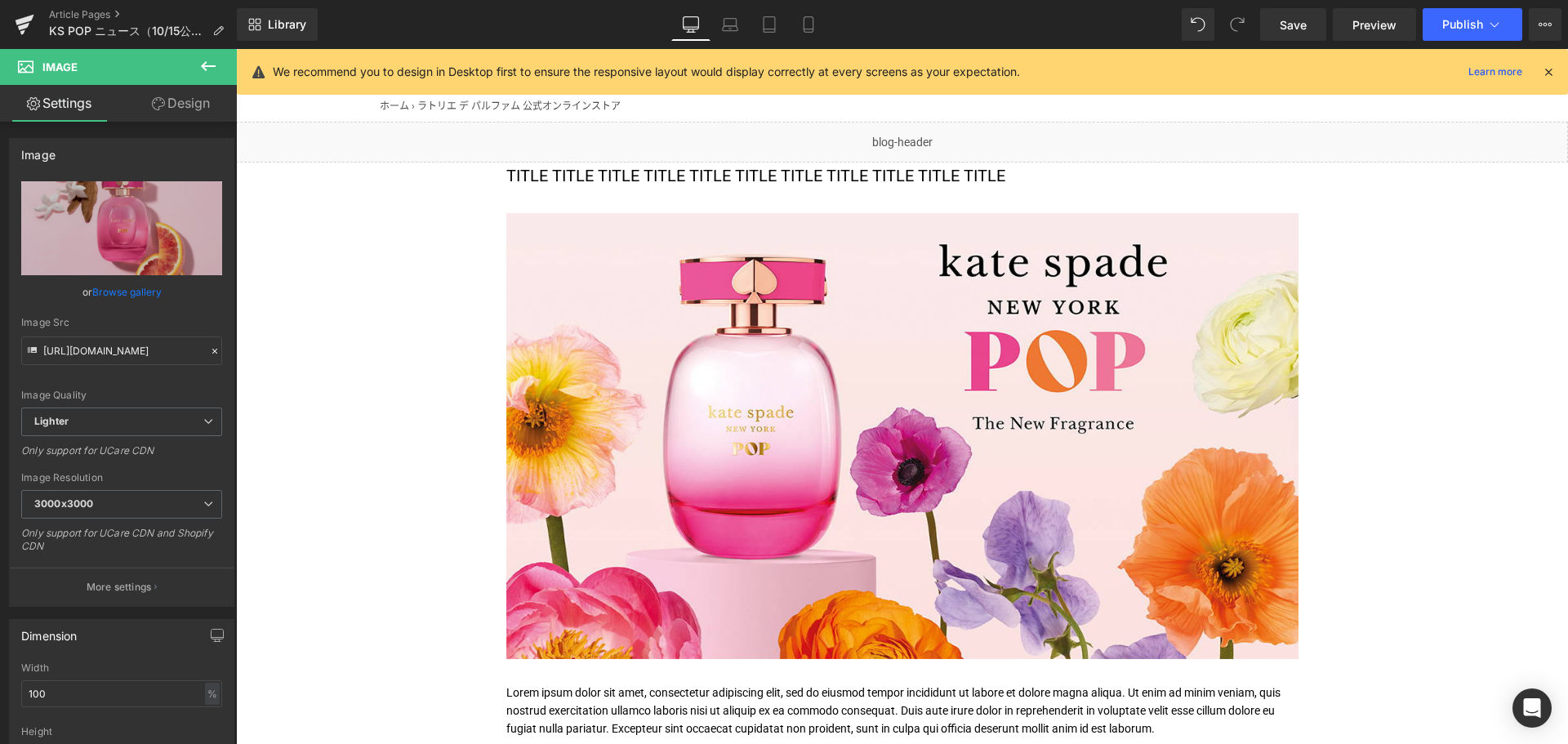
scroll to position [102, 0]
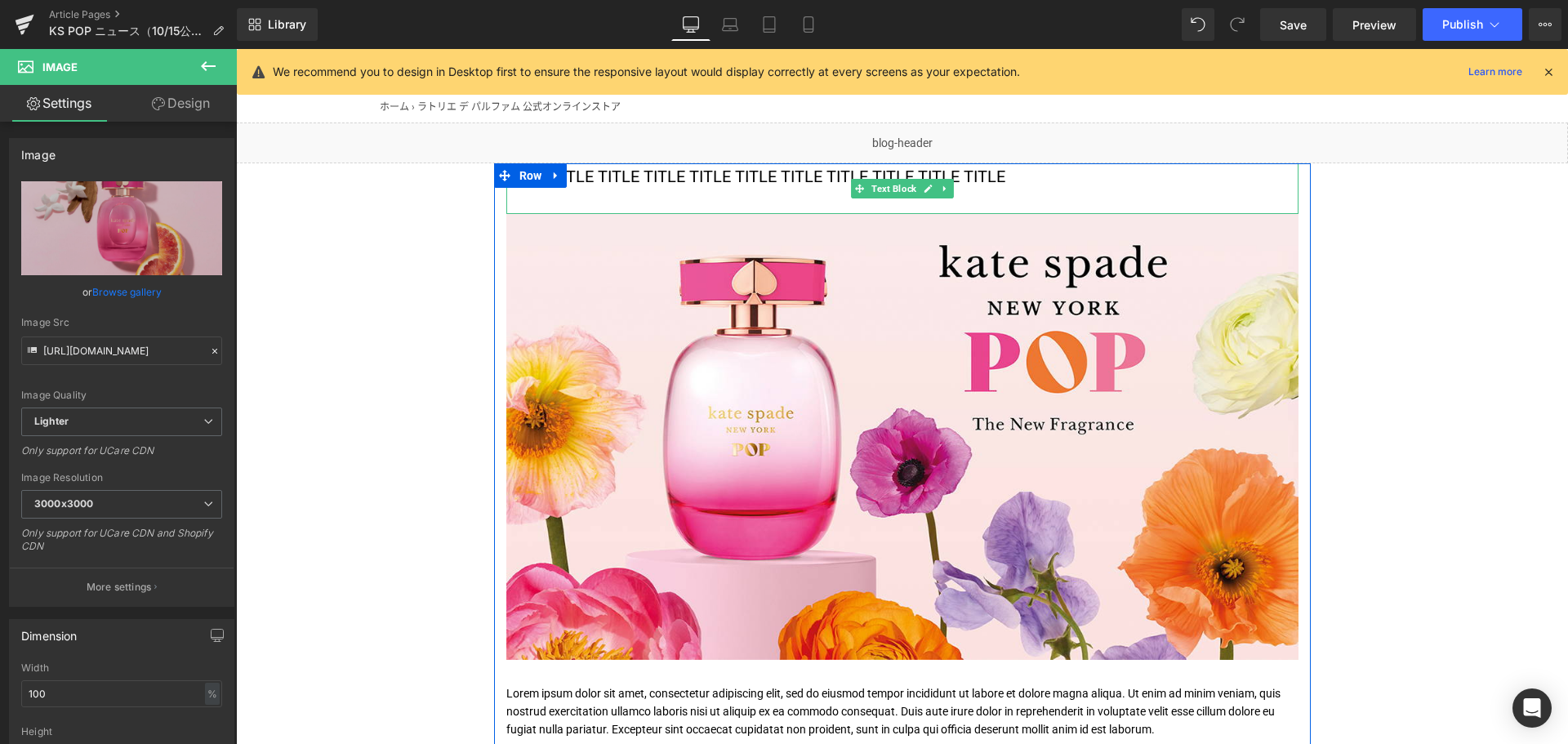
click at [615, 177] on p "TITLE TITLE TITLE TITLE TITLE TITLE TITLE TITLE TITLE TITLE TITLE" at bounding box center [902, 176] width 792 height 26
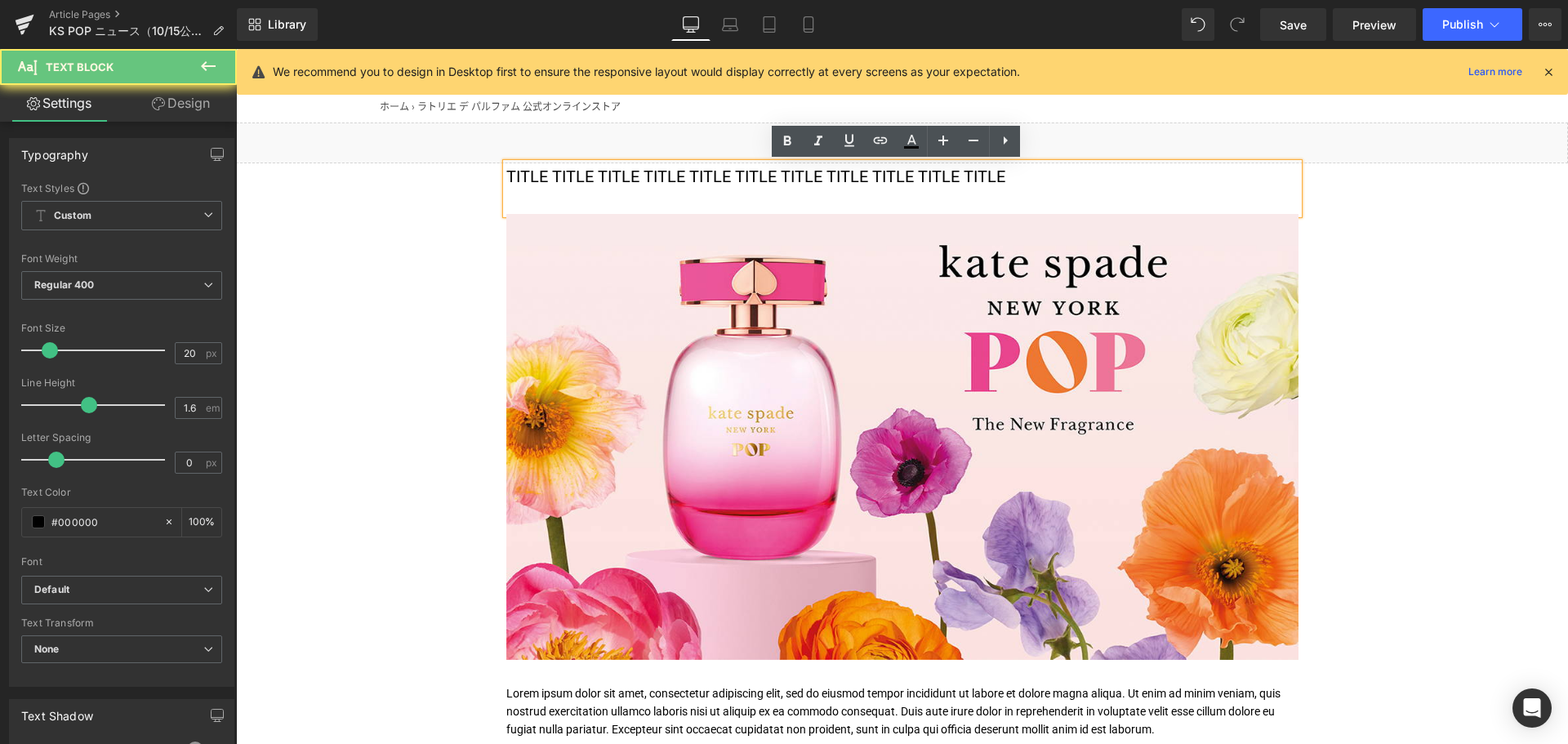
click at [615, 177] on p "TITLE TITLE TITLE TITLE TITLE TITLE TITLE TITLE TITLE TITLE TITLE" at bounding box center [902, 176] width 792 height 26
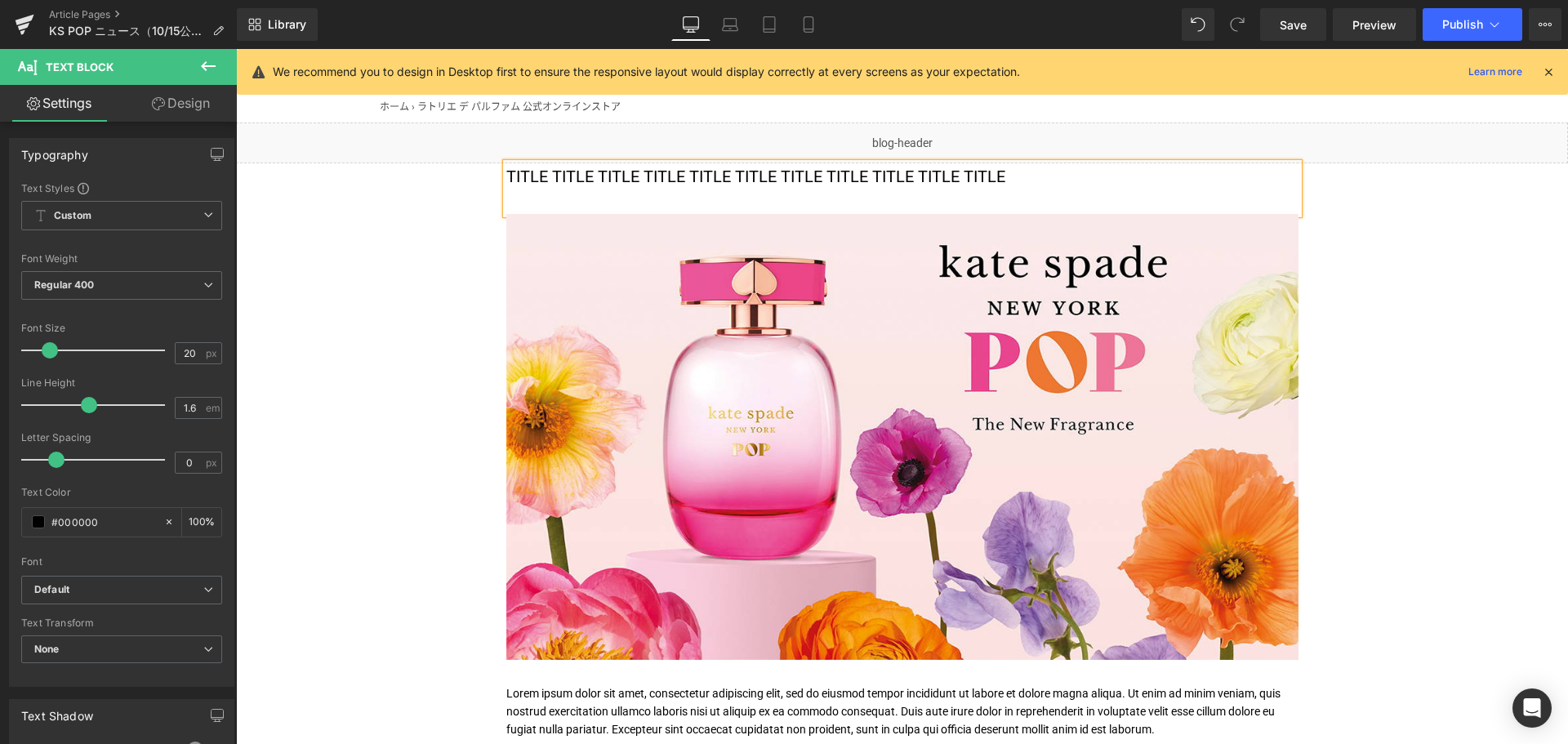
paste div
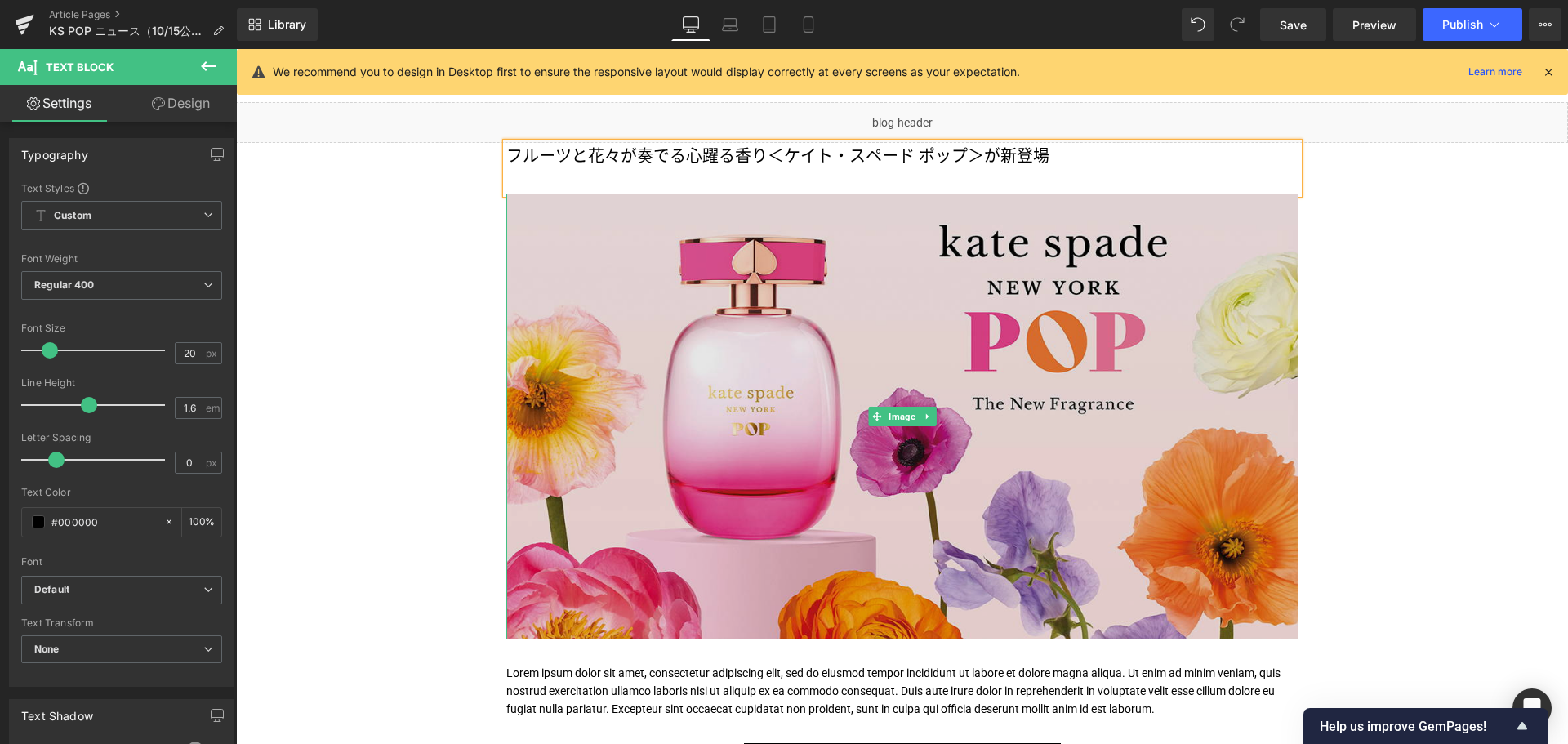
scroll to position [0, 0]
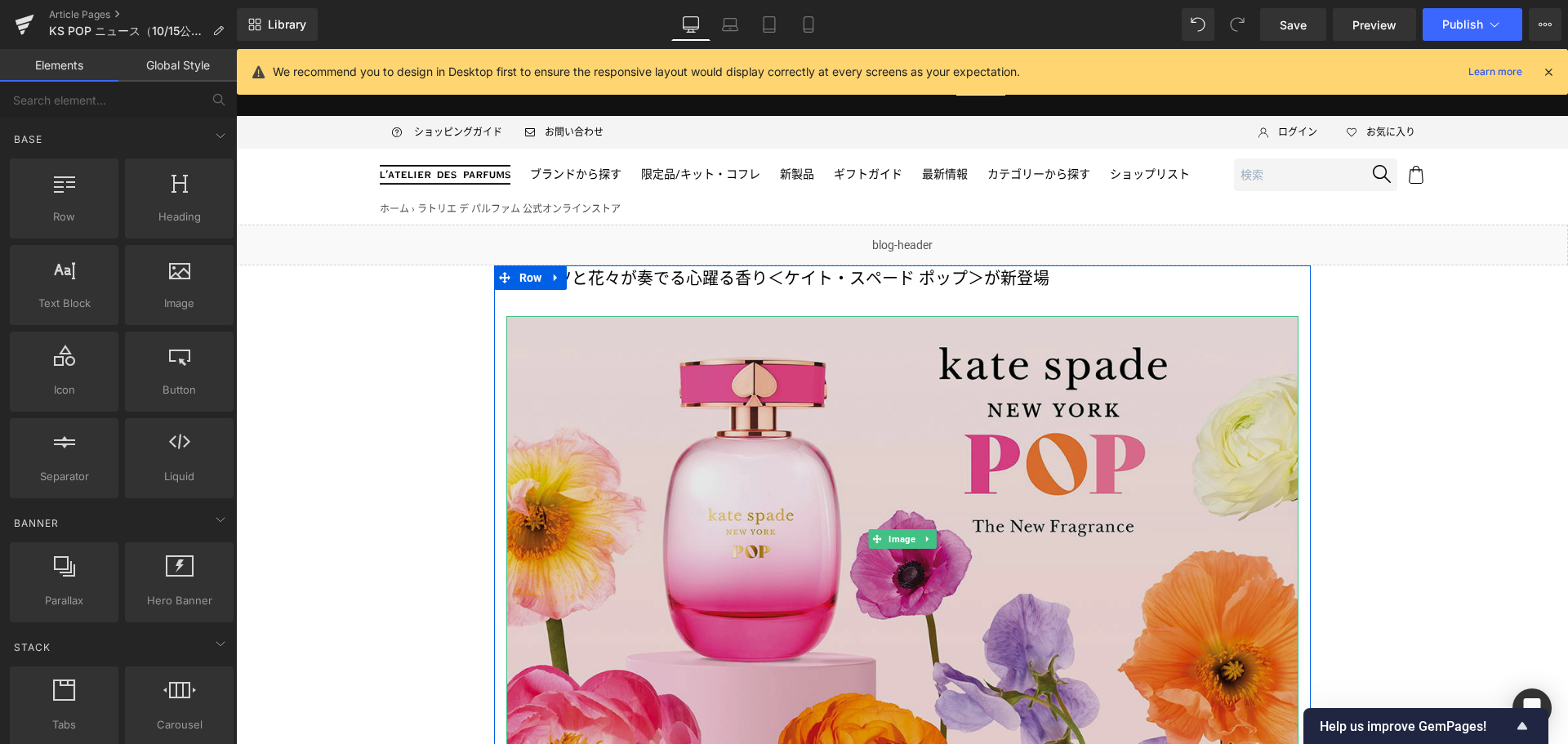
scroll to position [309, 0]
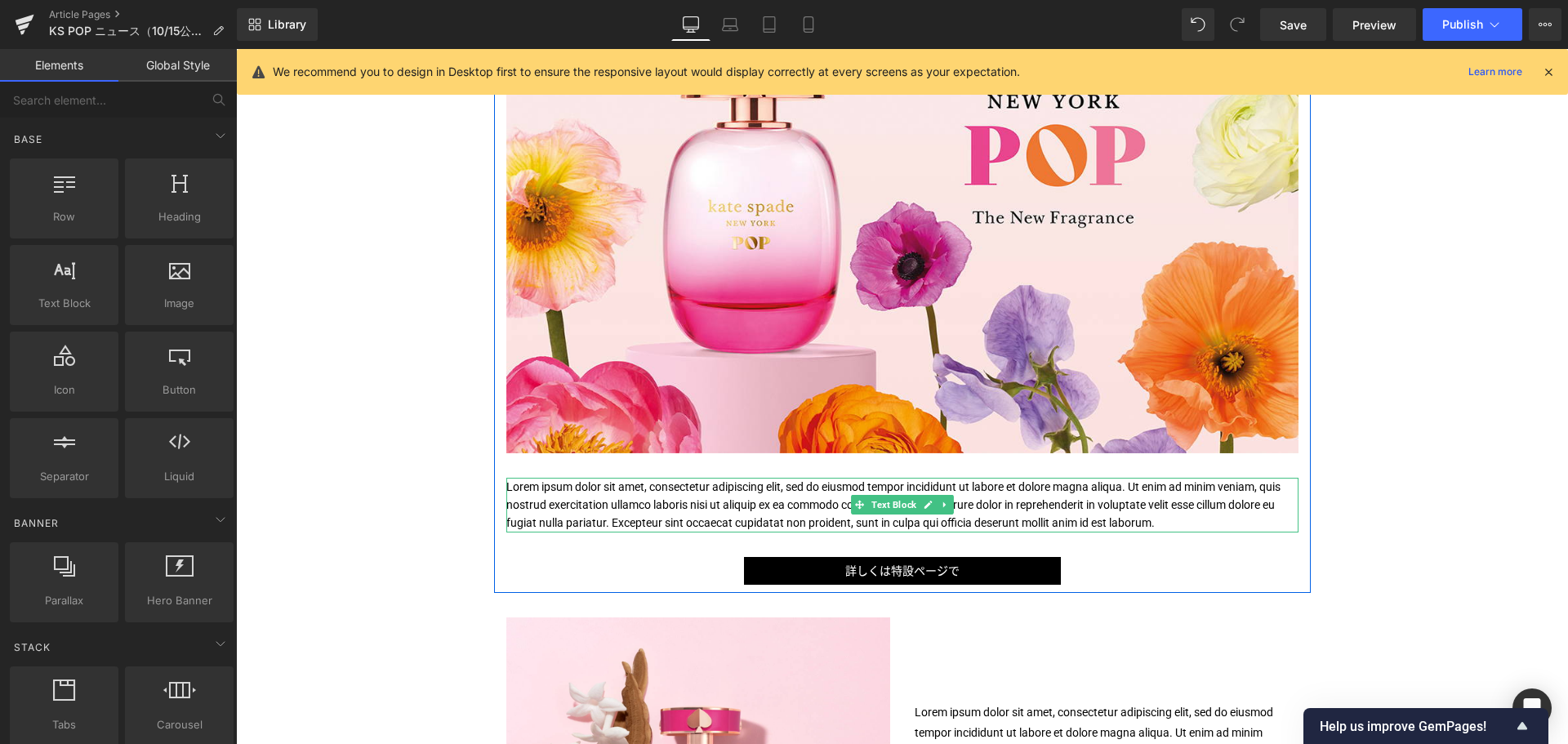
click at [712, 505] on p "Lorem ipsum dolor sit amet, consectetur adipiscing elit, sed do eiusmod tempor …" at bounding box center [902, 505] width 792 height 55
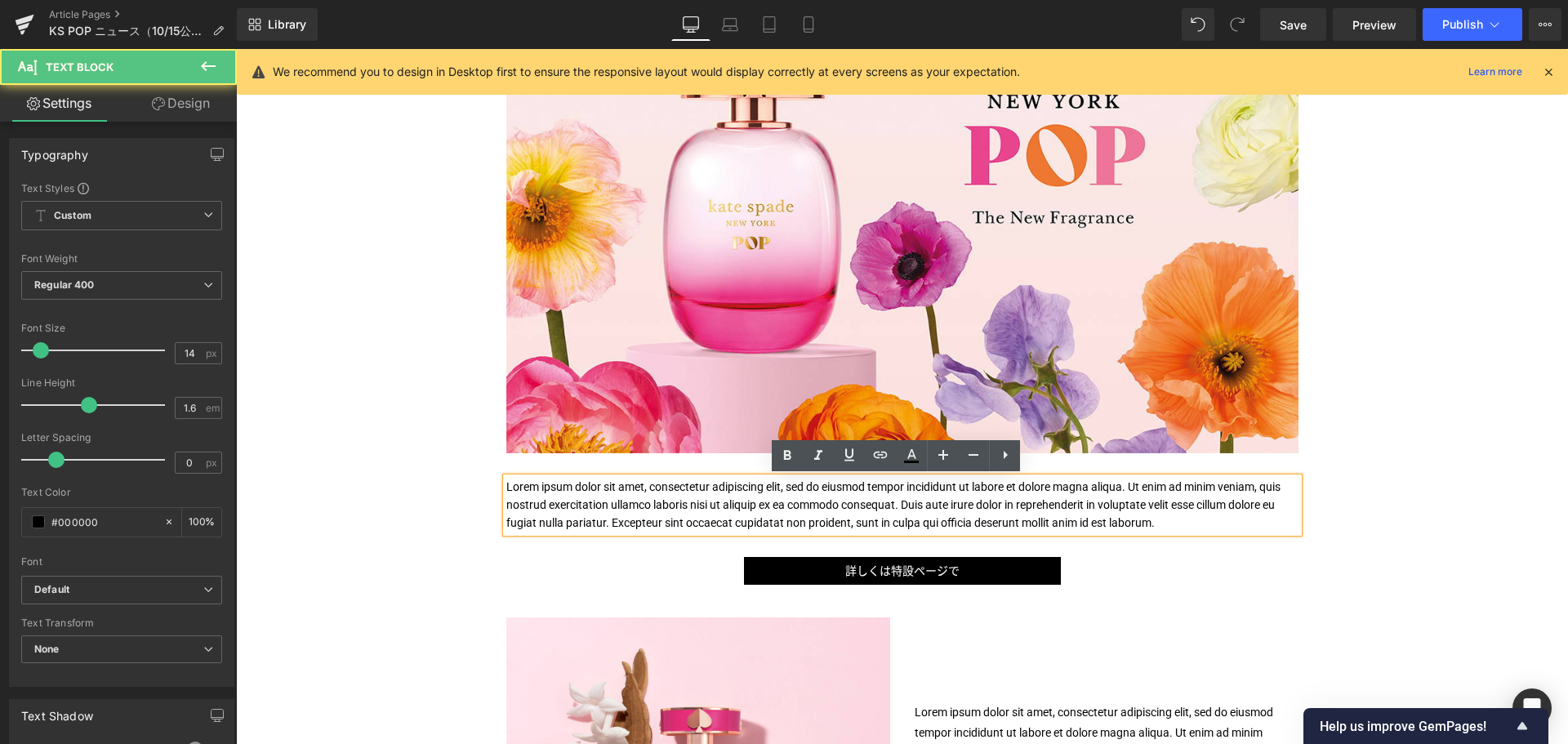
click at [712, 505] on p "Lorem ipsum dolor sit amet, consectetur adipiscing elit, sed do eiusmod tempor …" at bounding box center [902, 505] width 792 height 55
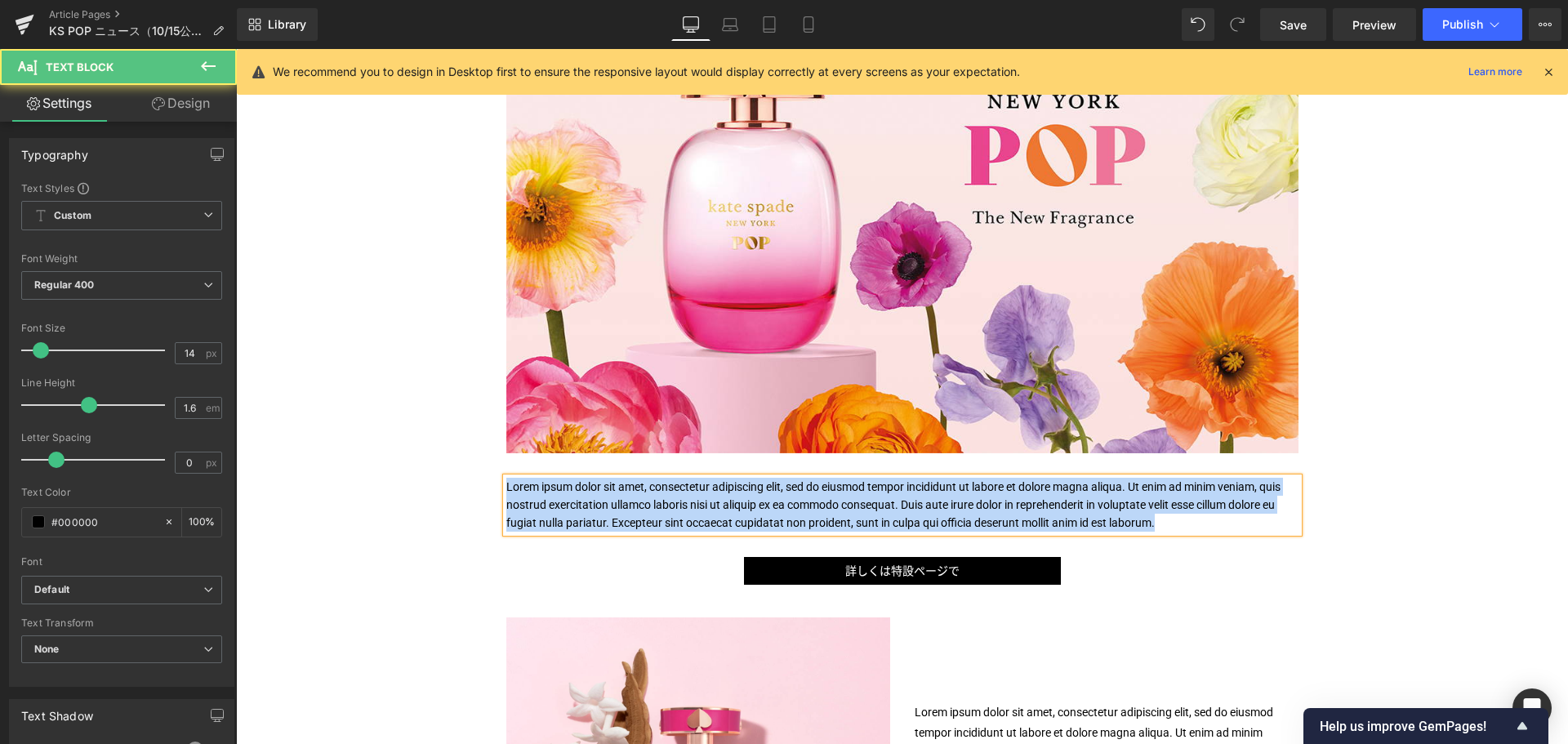
paste div
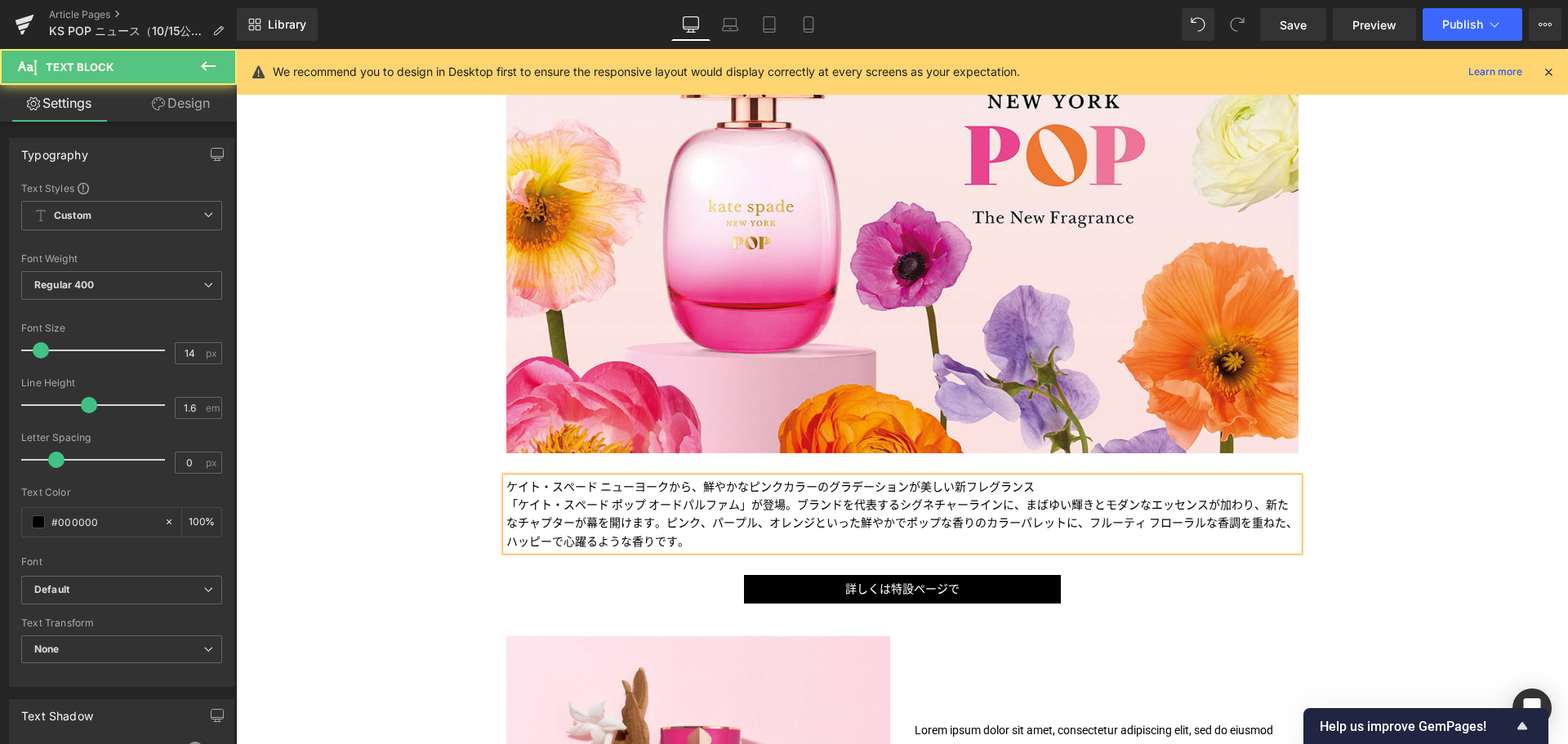
click at [1042, 489] on p "ケイト・スペード ニューヨークから、鮮やかなピンクカラーのグラデーションが美しい新フレグランス" at bounding box center [902, 487] width 792 height 18
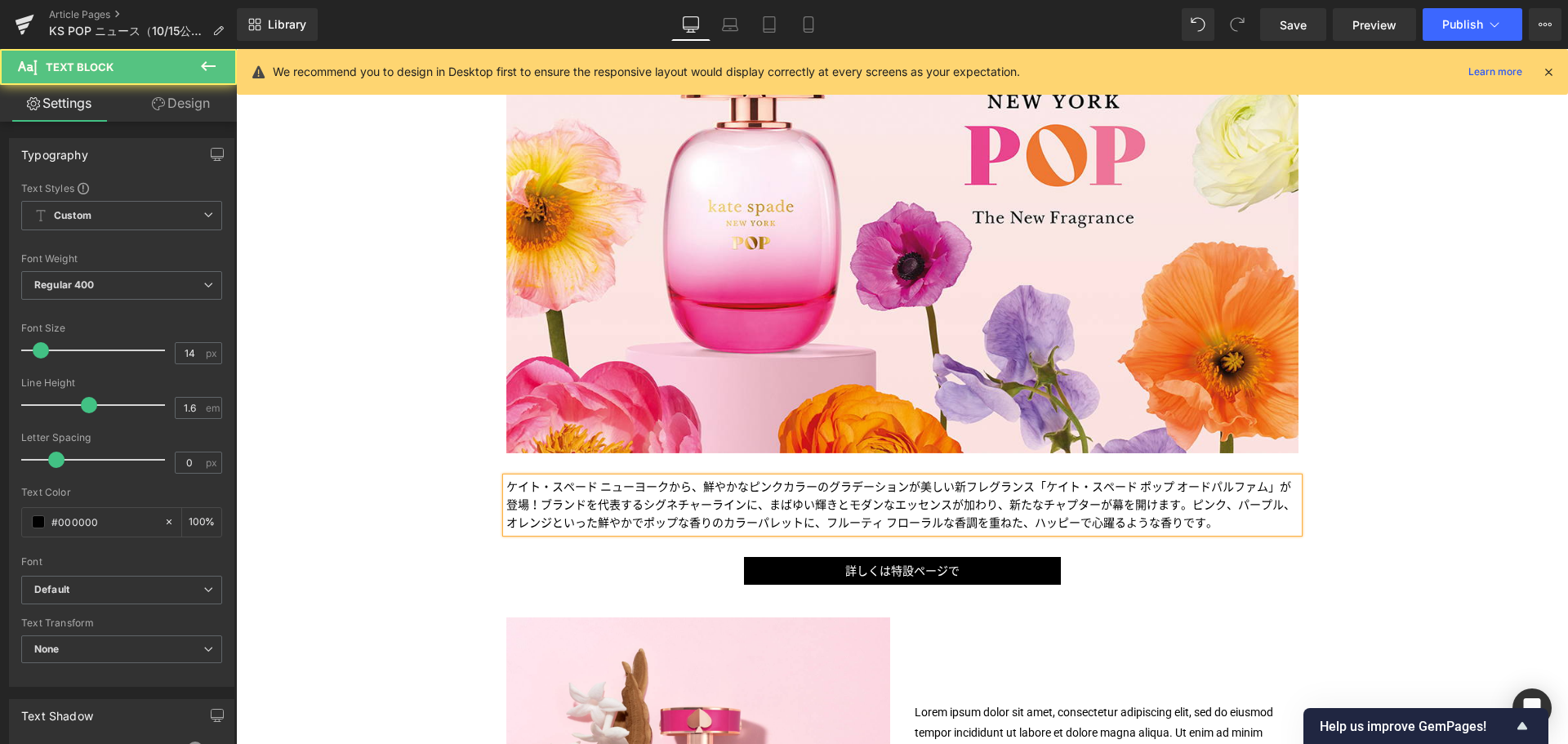
click at [1192, 507] on span "「ケイト・スペード ポップ オードパルファム」が登場！ブランドを代表するシグネチャーラインに、まばゆい輝きとモダンなエッセンスが加わり、新たなチャプターが幕を…" at bounding box center [900, 505] width 789 height 50
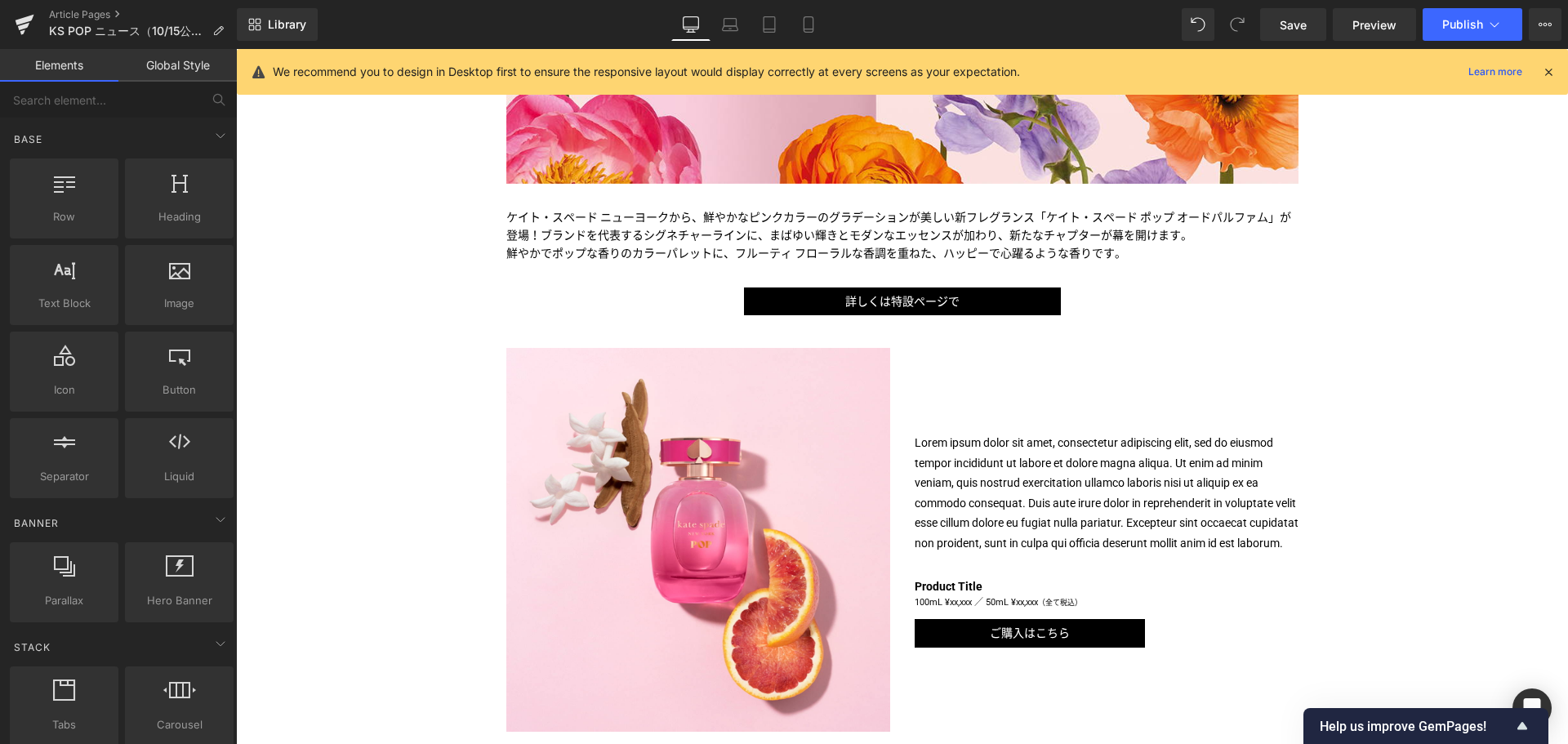
scroll to position [579, 0]
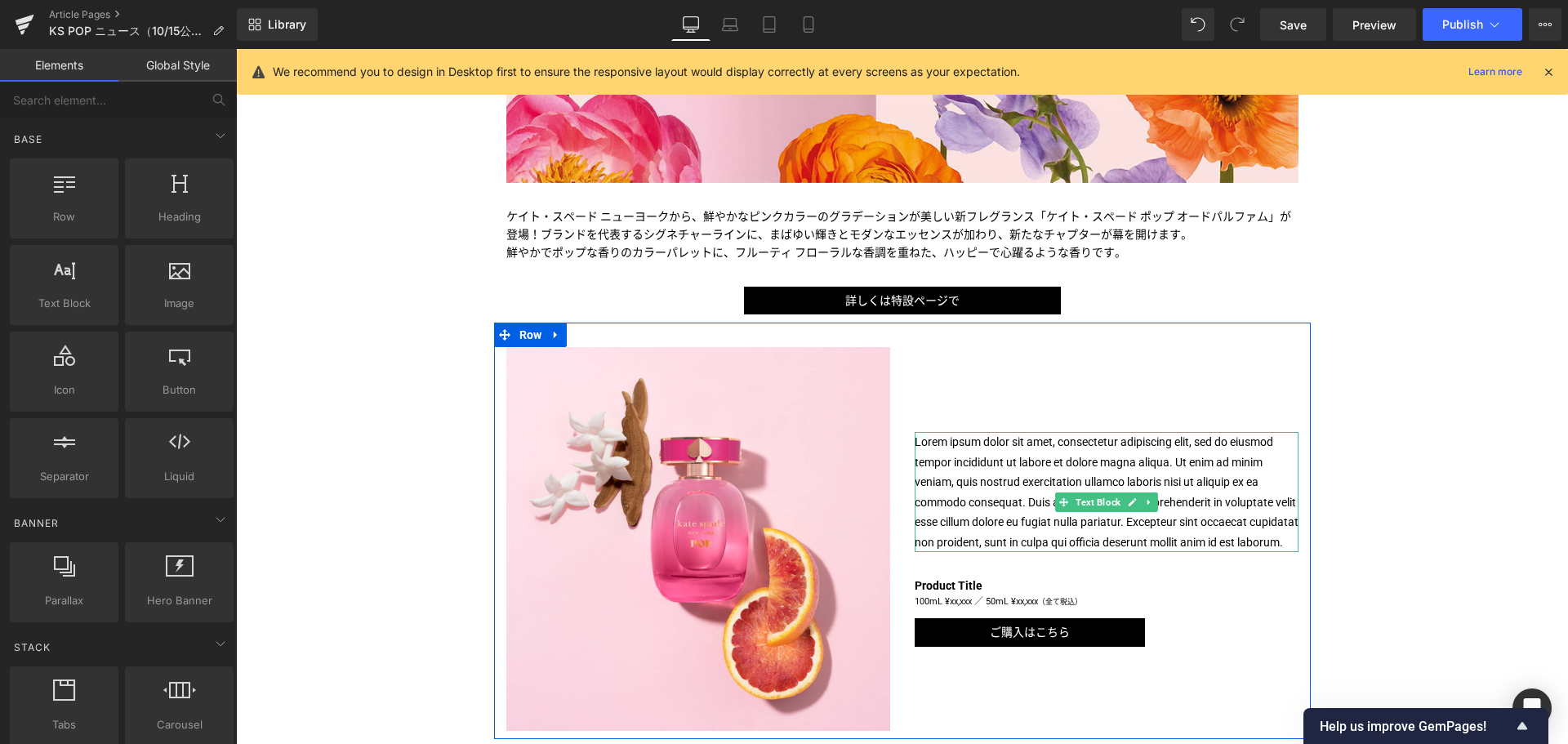
click at [970, 443] on p "Lorem ipsum dolor sit amet, consectetur adipiscing elit, sed do eiusmod tempor …" at bounding box center [1106, 492] width 383 height 120
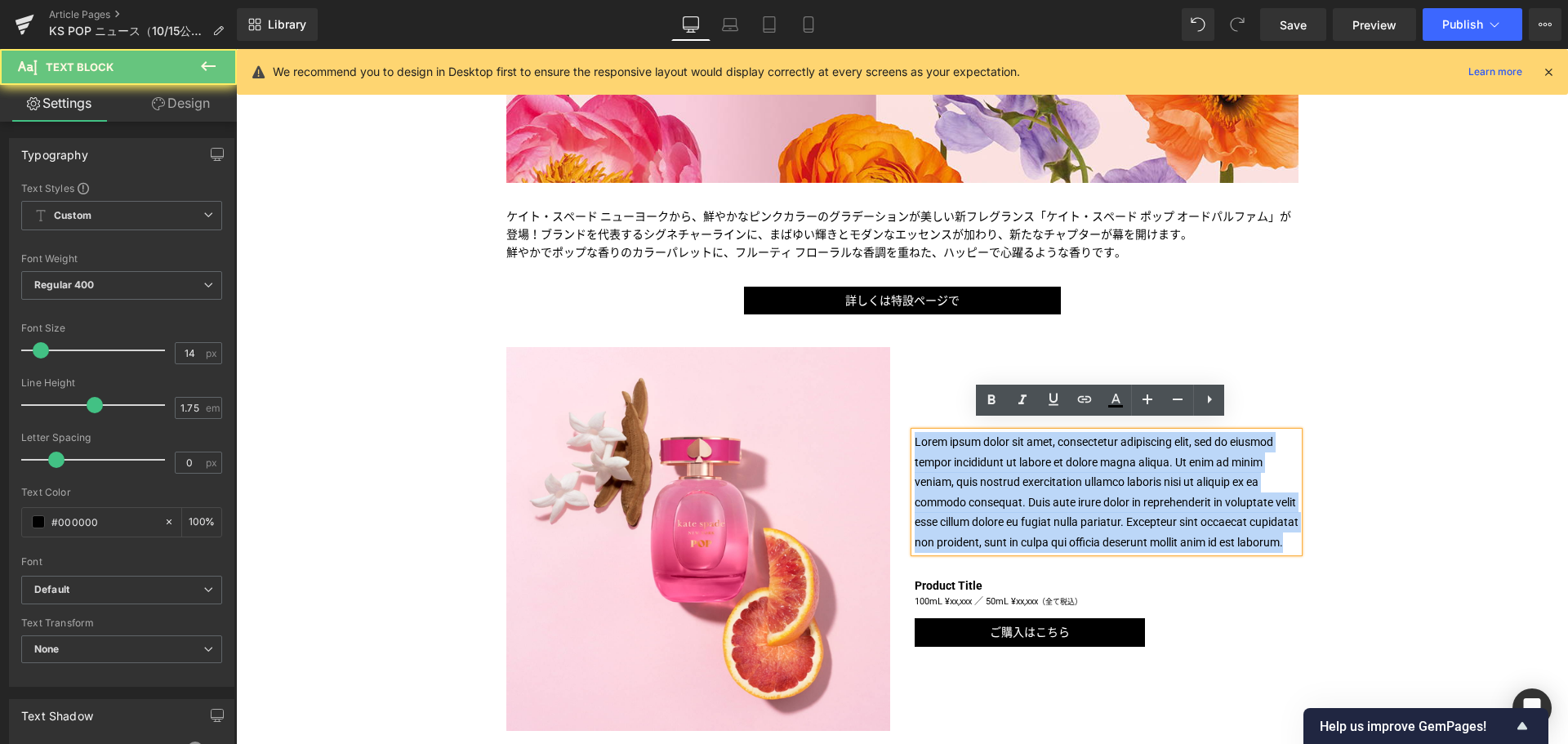
click at [970, 443] on p "Lorem ipsum dolor sit amet, consectetur adipiscing elit, sed do eiusmod tempor …" at bounding box center [1106, 492] width 383 height 120
paste div
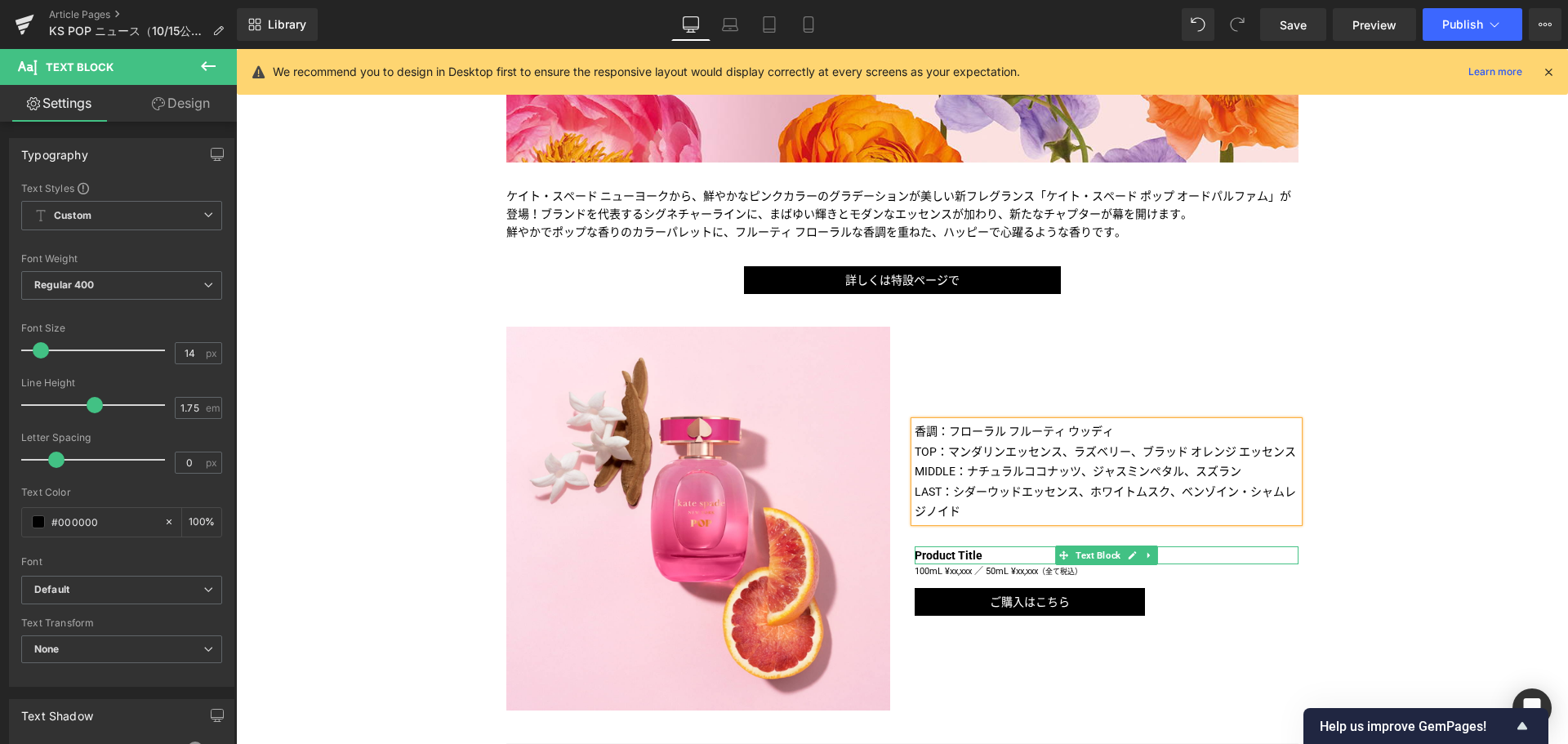
click at [980, 554] on p "Product Title" at bounding box center [1106, 555] width 383 height 18
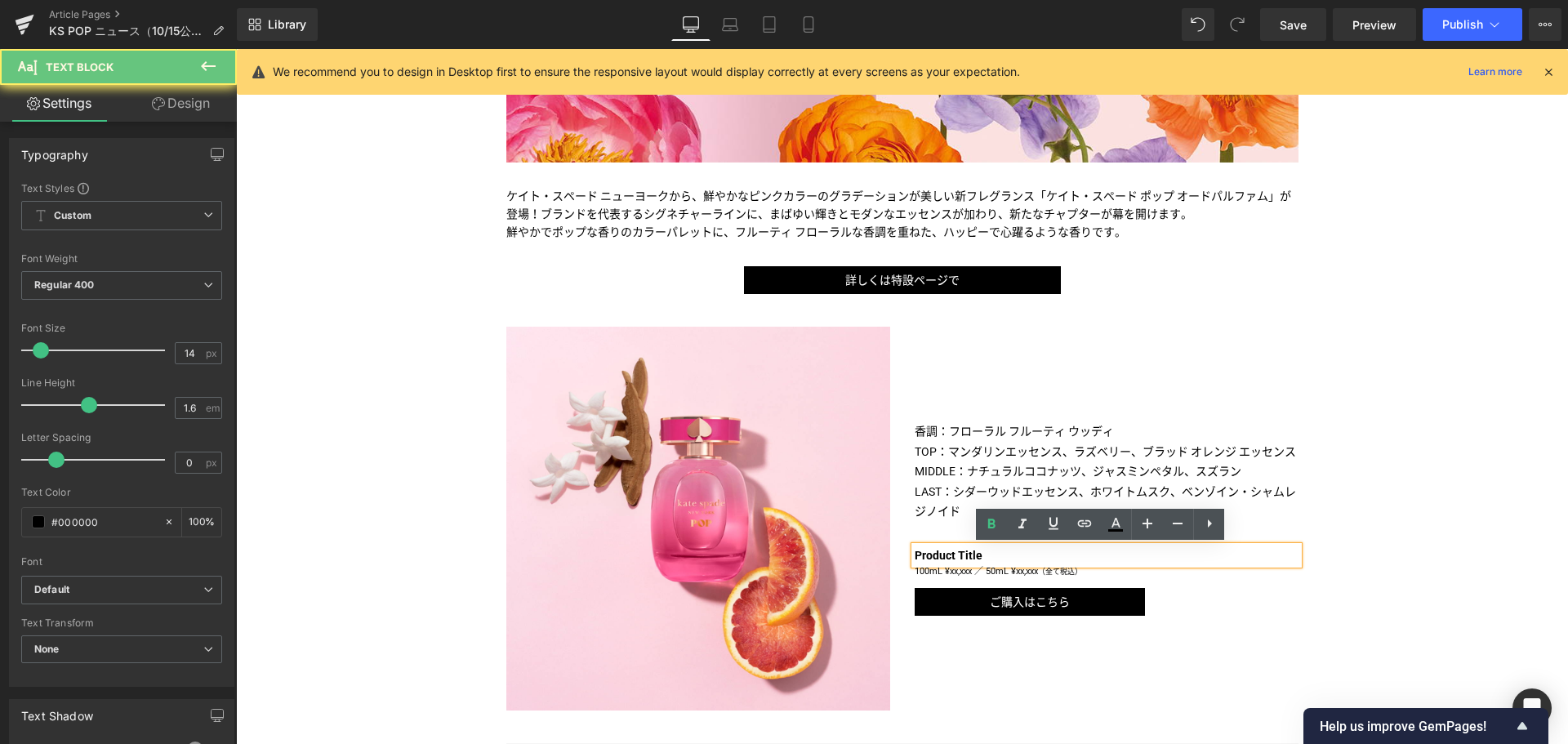
click at [980, 554] on p "Product Title" at bounding box center [1106, 555] width 383 height 18
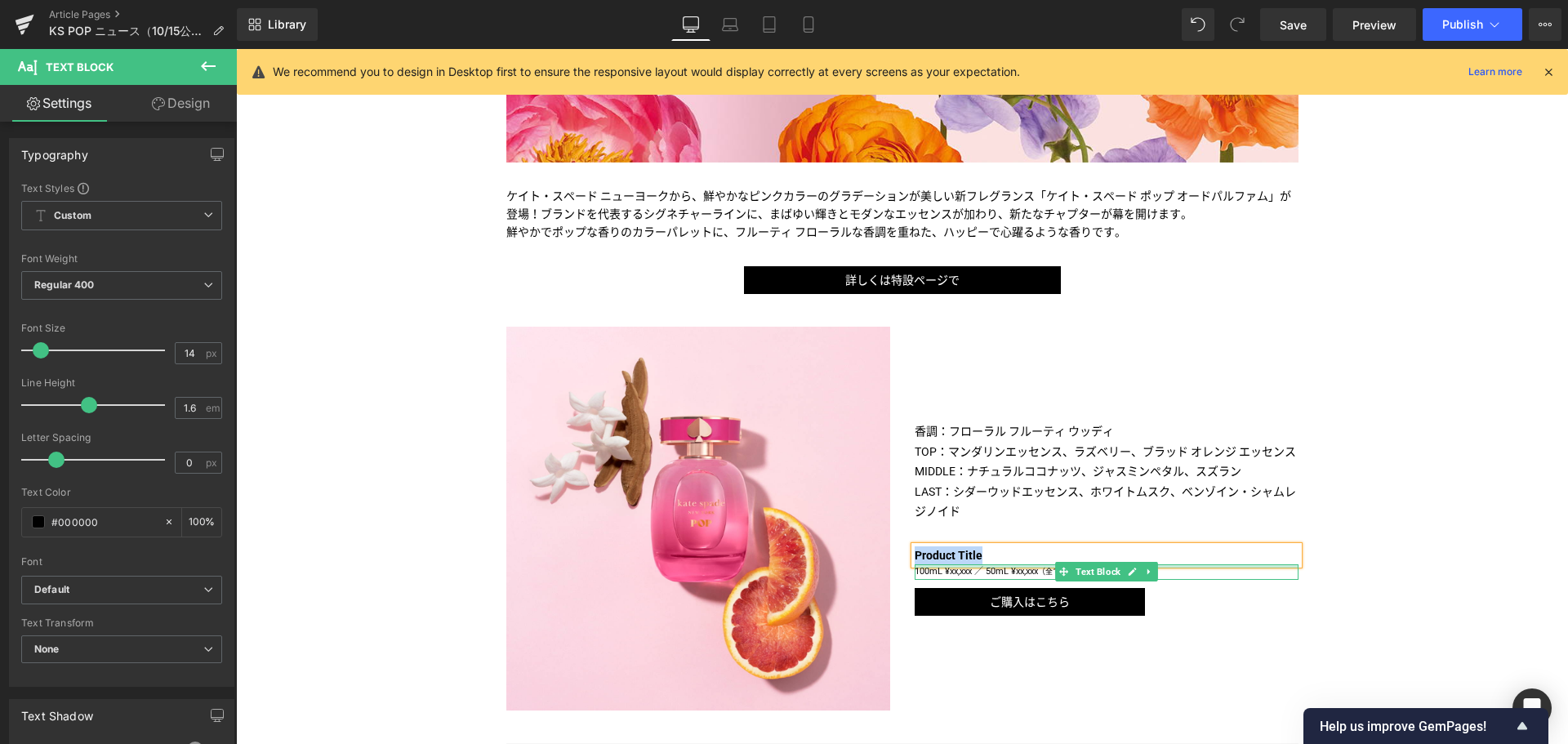
paste div
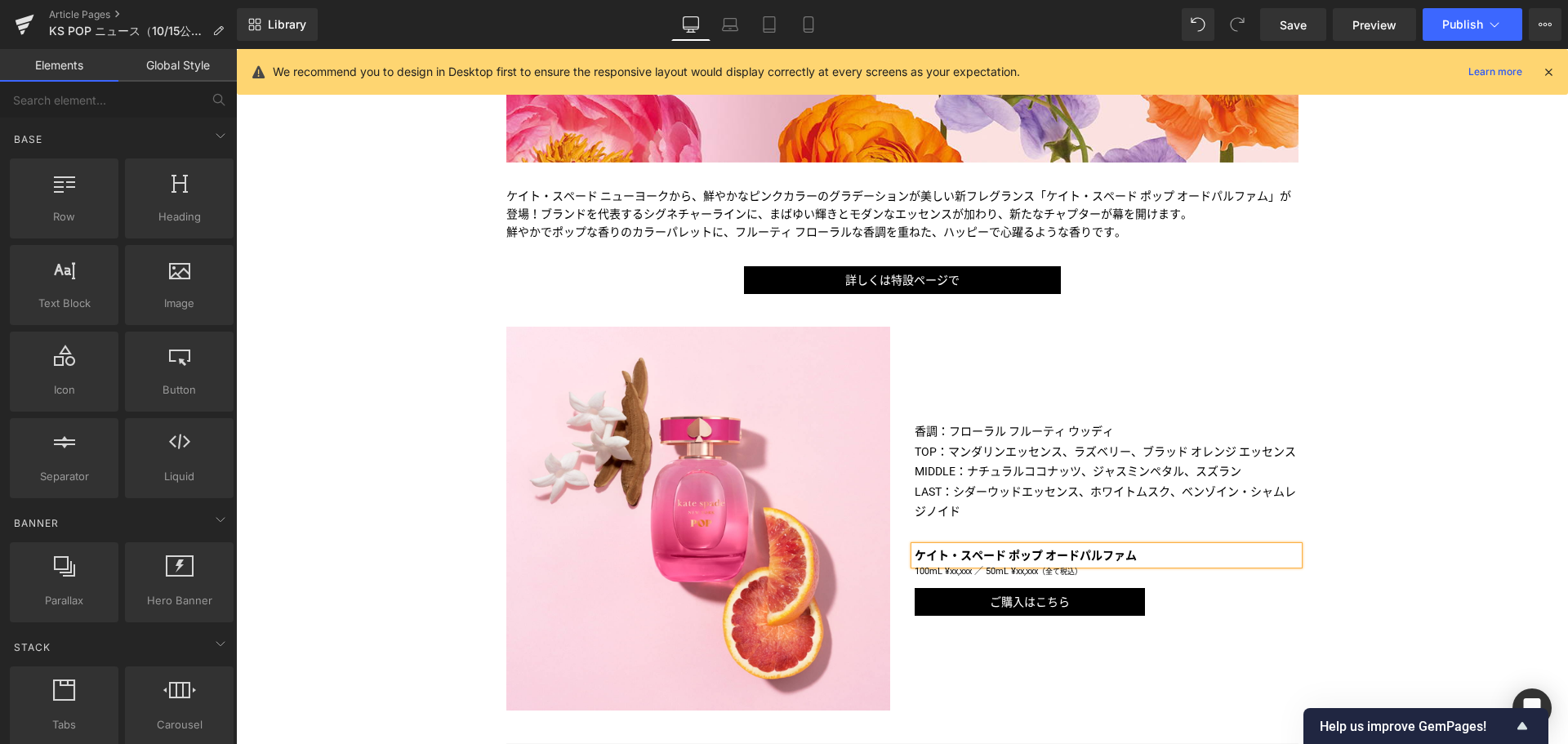
click at [1379, 496] on div "Liquid フルーツと花々が奏でる心躍る香り ＜ケイト・スペード ポップ＞が新登場 Text Block Image Image ケイト・スペード ニューヨ…" at bounding box center [901, 550] width 1331 height 1850
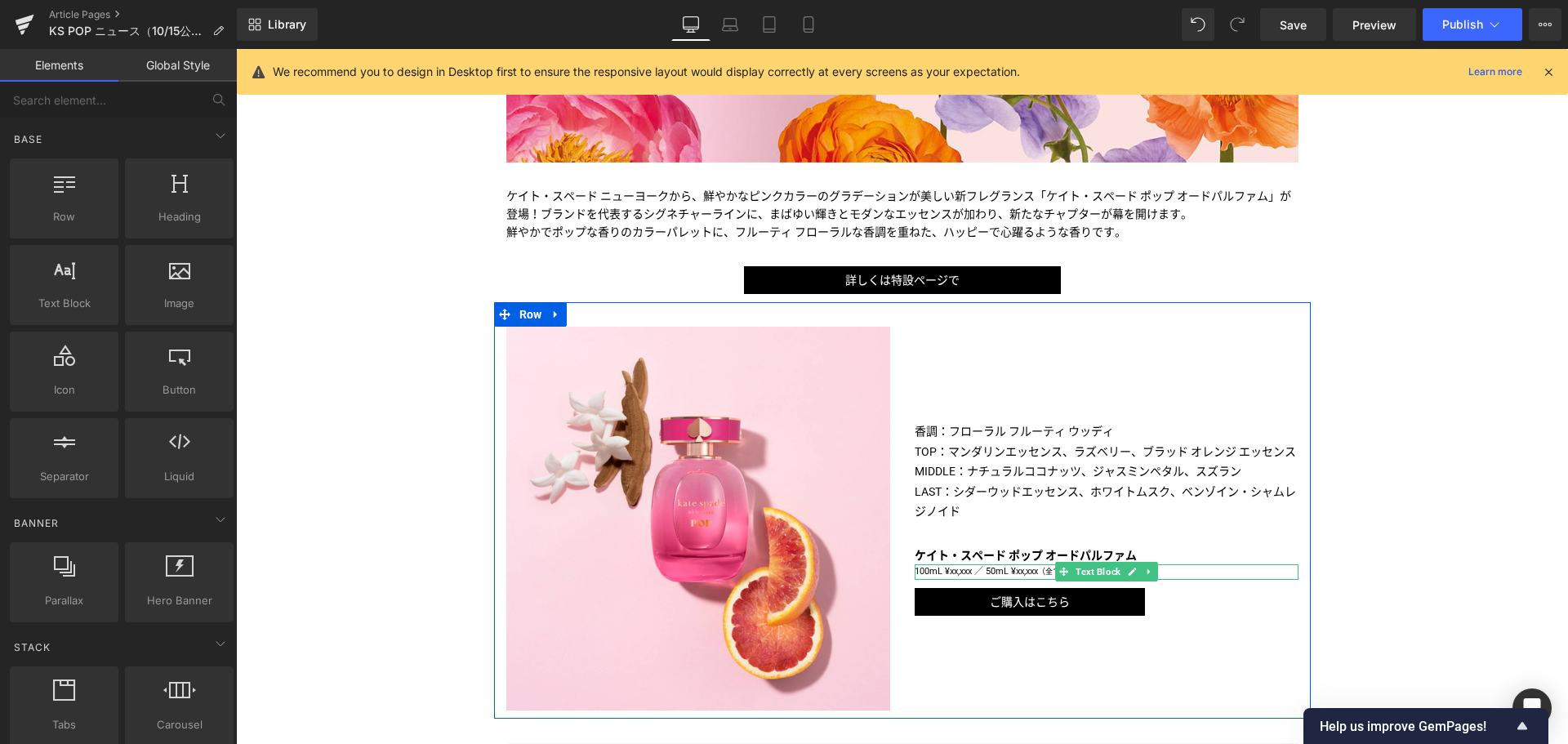
click at [945, 573] on p "100mL ¥xx,xxx ／ 50mL ¥xx,xxx （全て税込）" at bounding box center [1106, 571] width 383 height 15
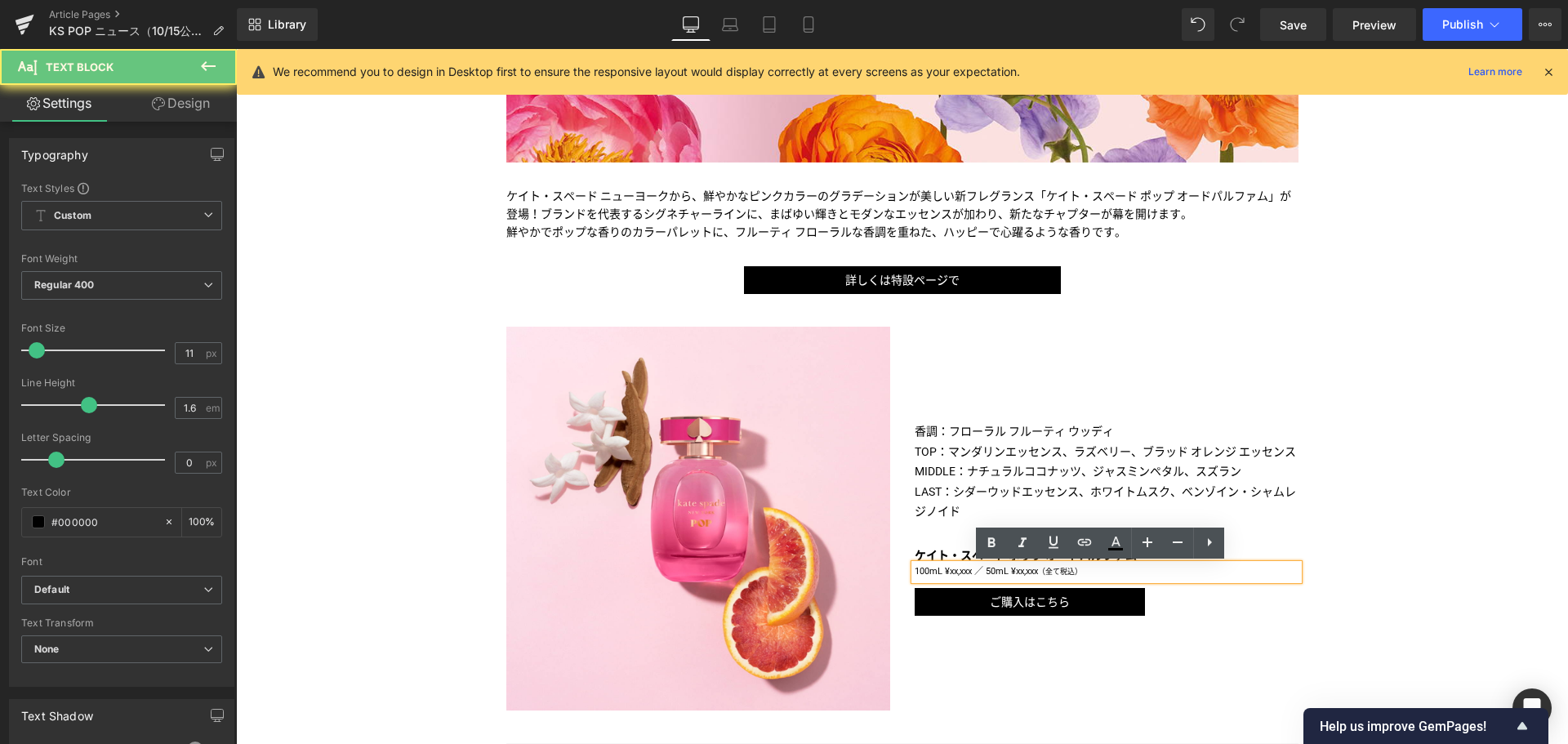
click at [945, 573] on p "100mL ¥xx,xxx ／ 50mL ¥xx,xxx （全て税込）" at bounding box center [1106, 571] width 383 height 15
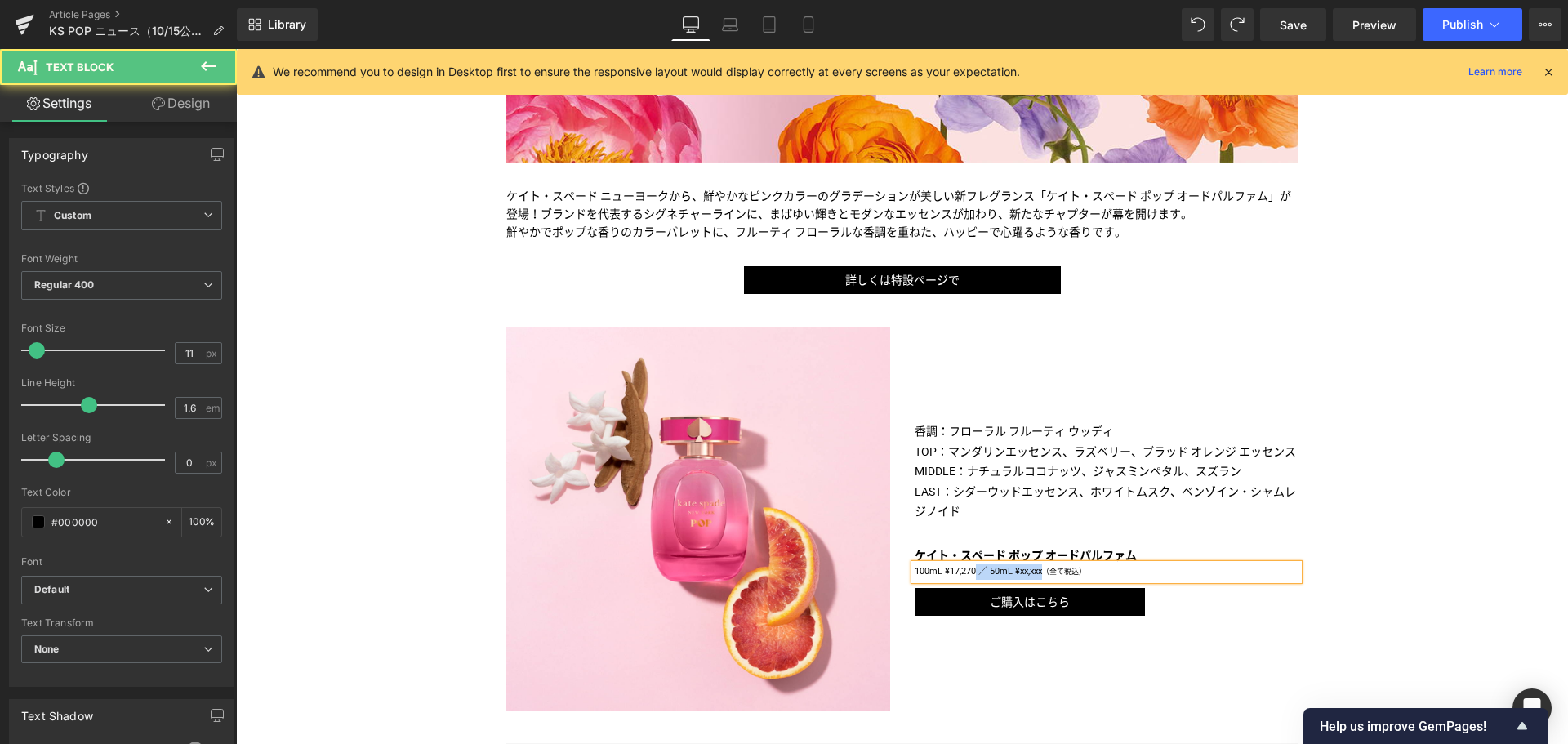
drag, startPoint x: 970, startPoint y: 570, endPoint x: 1040, endPoint y: 570, distance: 70.0
click at [1040, 570] on p "100mL ¥17,270 ／ 50mL ¥xx,xxx （全て税込）" at bounding box center [1106, 571] width 383 height 15
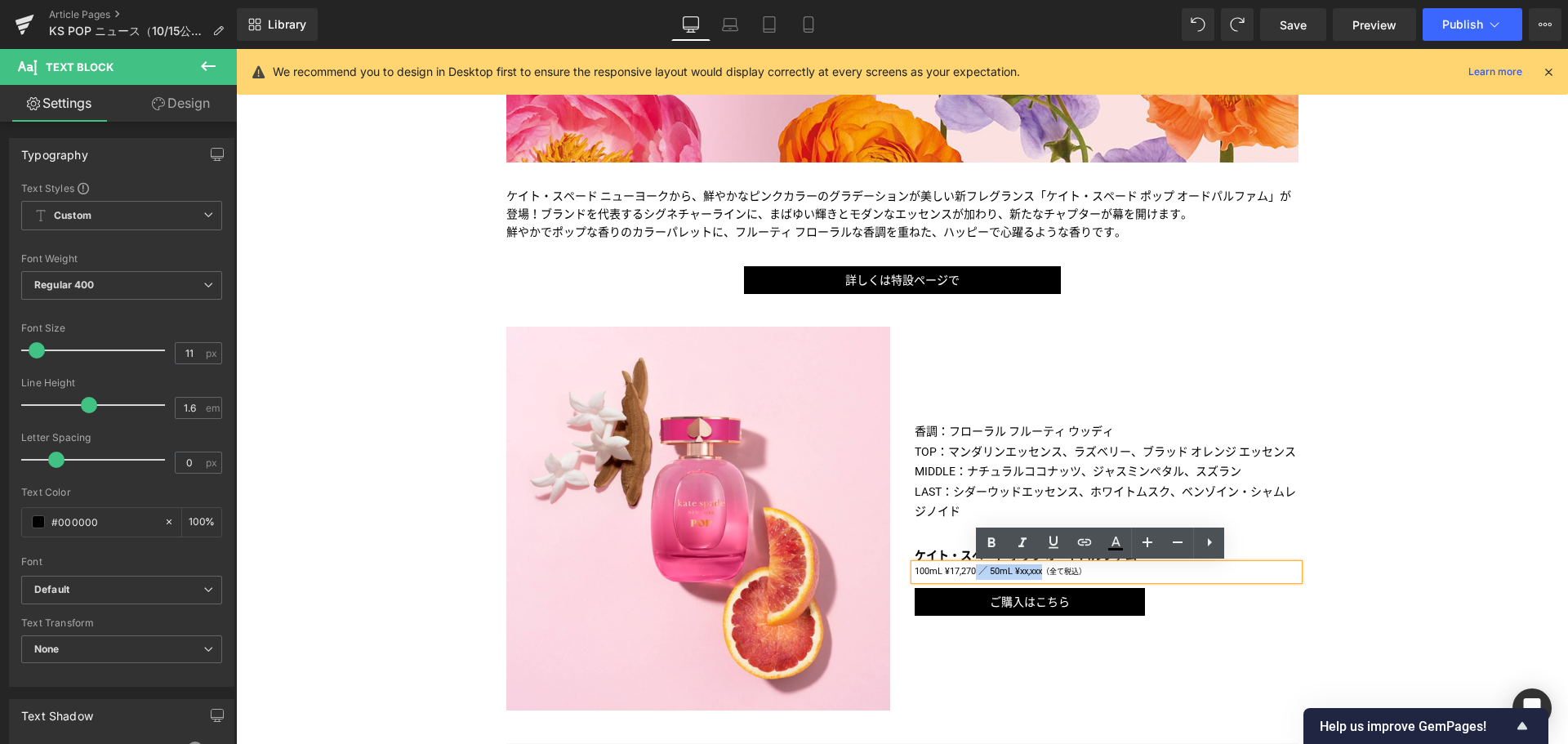
copy p "／ 50mL ¥xx,xxx"
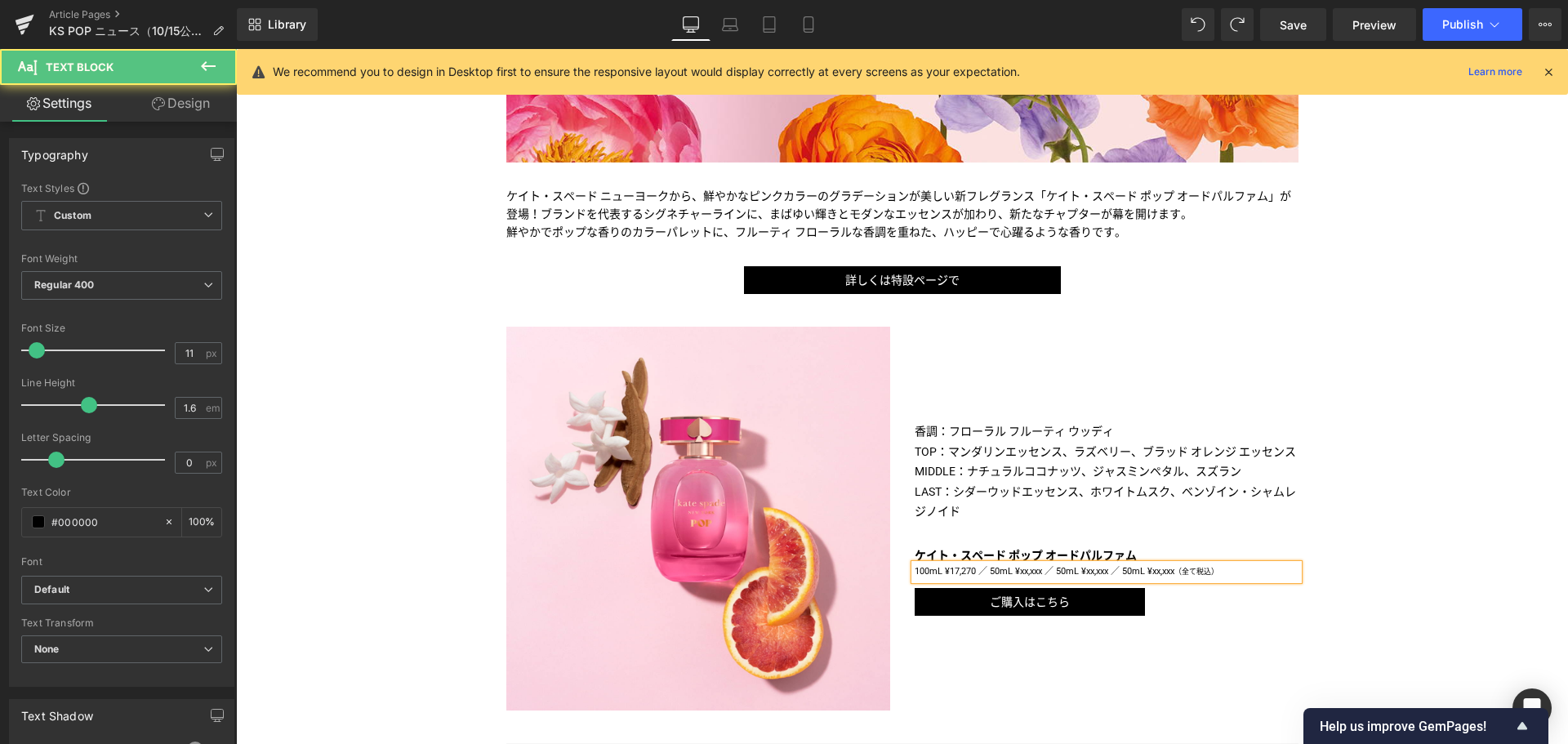
click at [1052, 572] on p "100mL ¥17,270 ／ 50mL ¥xx,xxx ／ 50mL ¥xx,xxx ／ 50mL ¥xx,xxx （全て税込）" at bounding box center [1106, 571] width 383 height 15
click at [1031, 571] on p "100mL ¥17,270 ／ 50mL ¥xx,xxx ／ 30mL ¥xx,xxx ／ 10mL ¥xx,xxx （全て税込）" at bounding box center [1106, 571] width 383 height 15
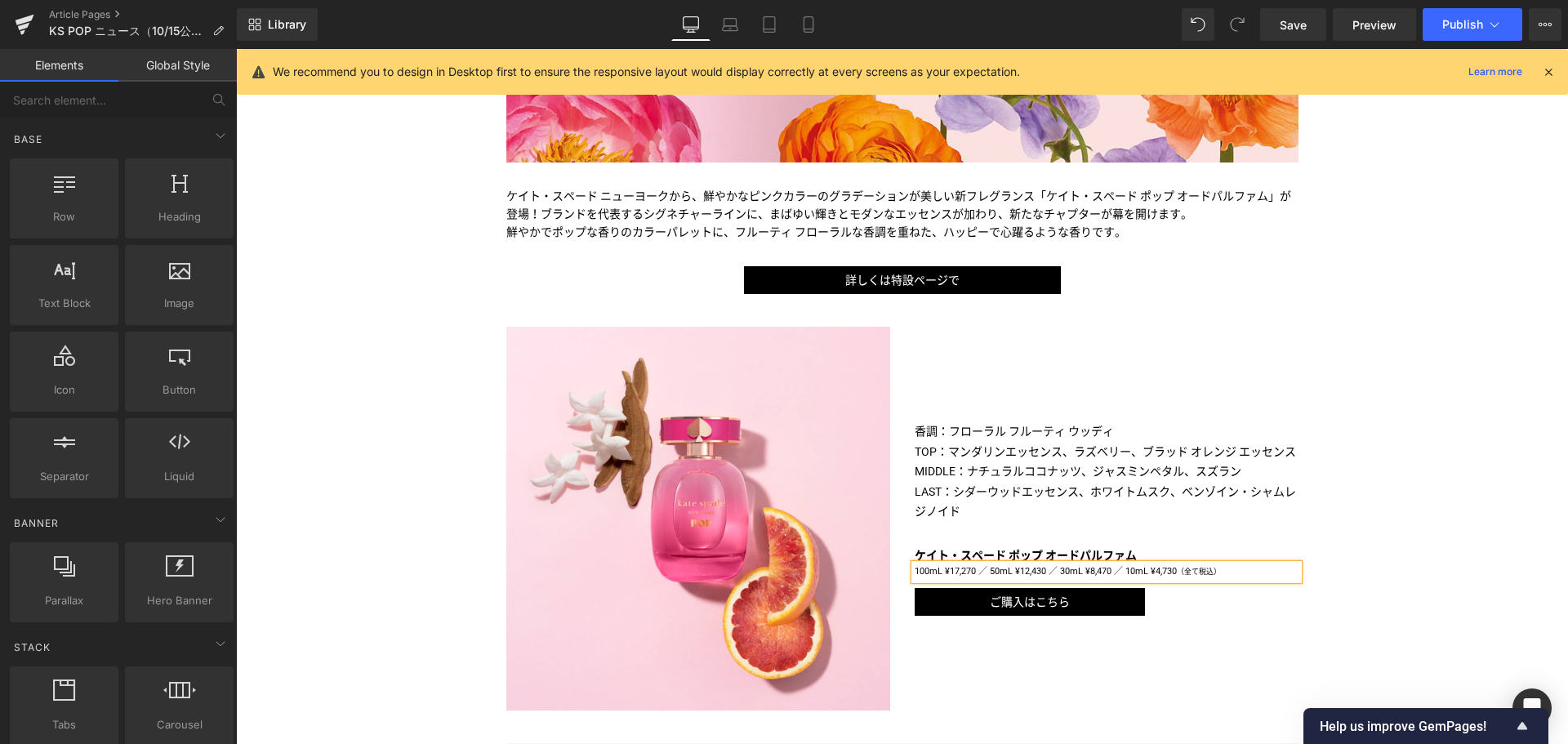
click at [1394, 554] on div "Liquid フルーツと花々が奏でる心躍る香り ＜ケイト・スペード ポップ＞が新登場 Text Block Image Image ケイト・スペード ニューヨ…" at bounding box center [901, 550] width 1331 height 1850
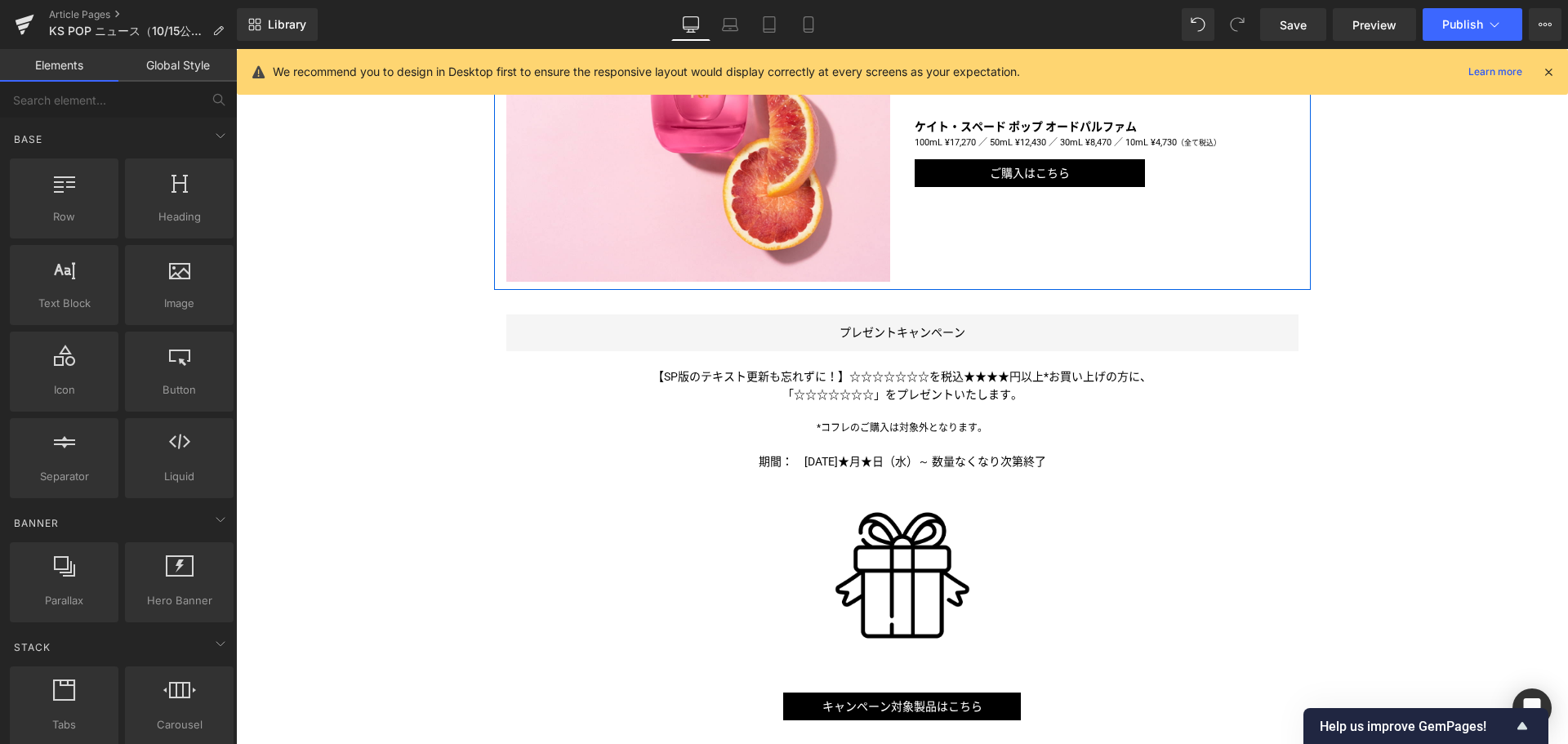
scroll to position [1031, 0]
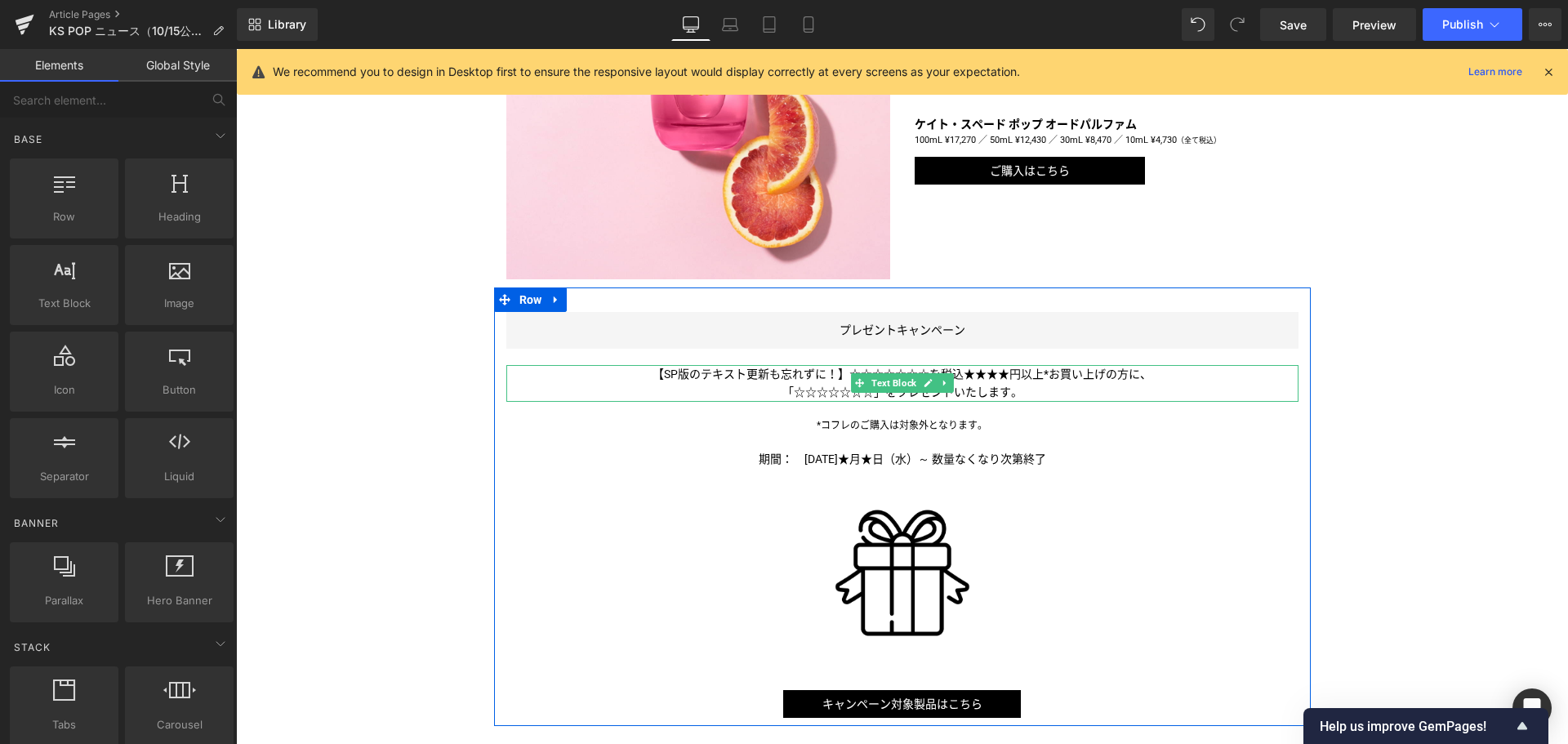
click at [746, 370] on span "【SP版のテキスト更新も忘れずに！】☆☆☆☆☆☆☆を税込★★★★円以上*お買い上げの方に、" at bounding box center [901, 374] width 499 height 13
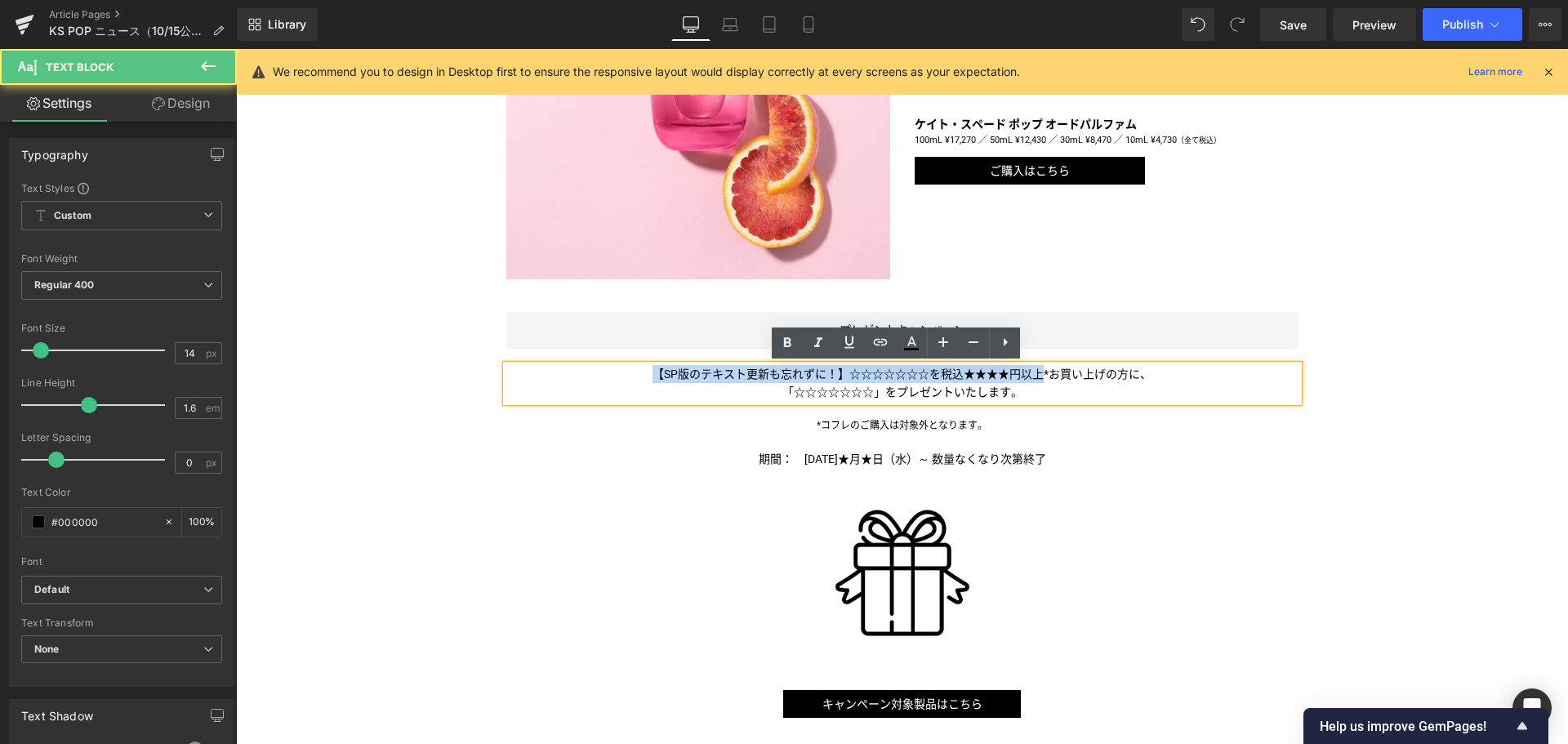
drag, startPoint x: 1037, startPoint y: 370, endPoint x: 469, endPoint y: 356, distance: 568.2
click at [469, 356] on div "Liquid フルーツと花々が奏でる心躍る香り ＜ケイト・スペード ポップ＞が新登場 Text Block Image Image ケイト・スペード ニューヨ…" at bounding box center [901, 118] width 1331 height 1850
paste div
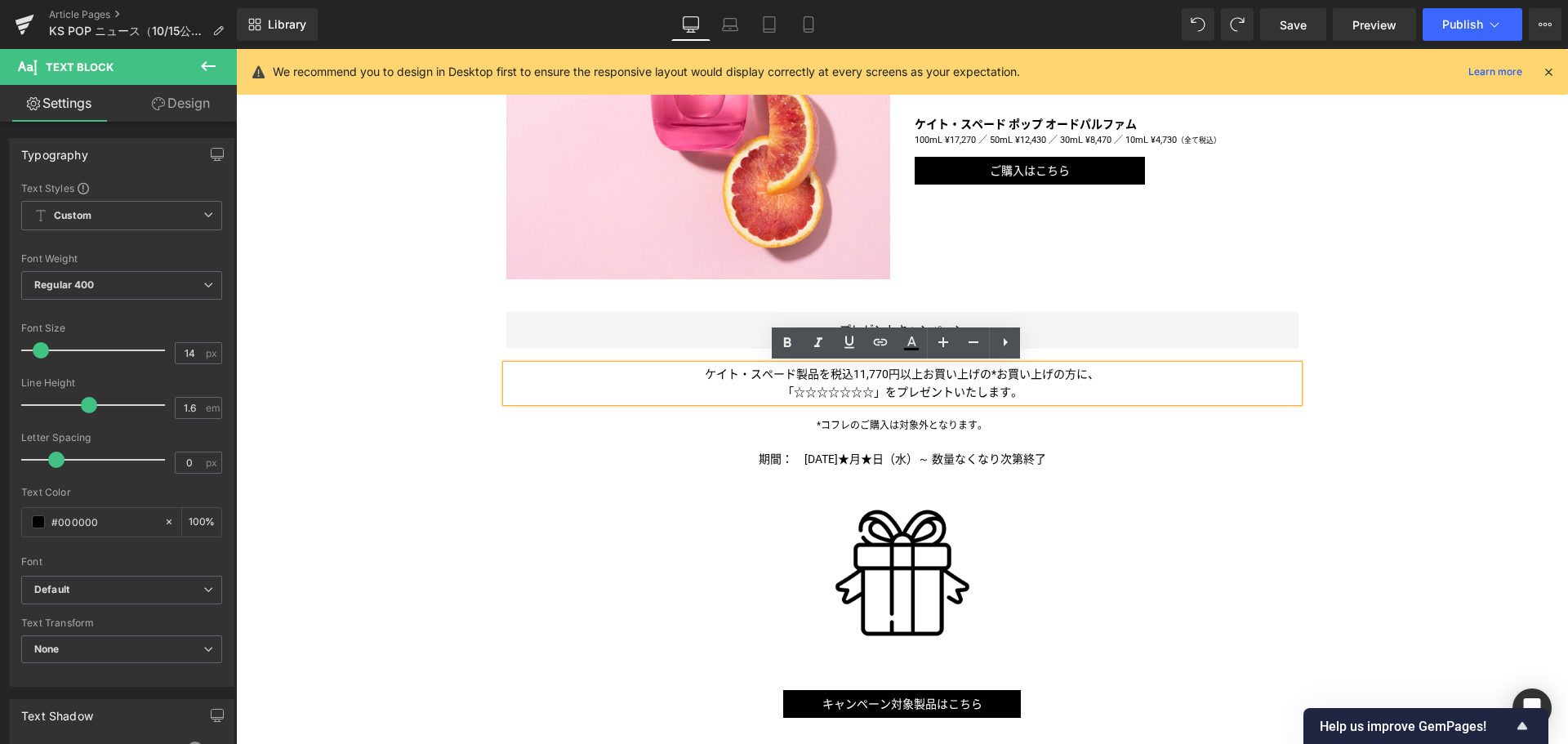
click at [985, 377] on span "ケイト・スペード製品を税込11,770円以上お買い上げの*お買い上げの方に、" at bounding box center [901, 374] width 394 height 13
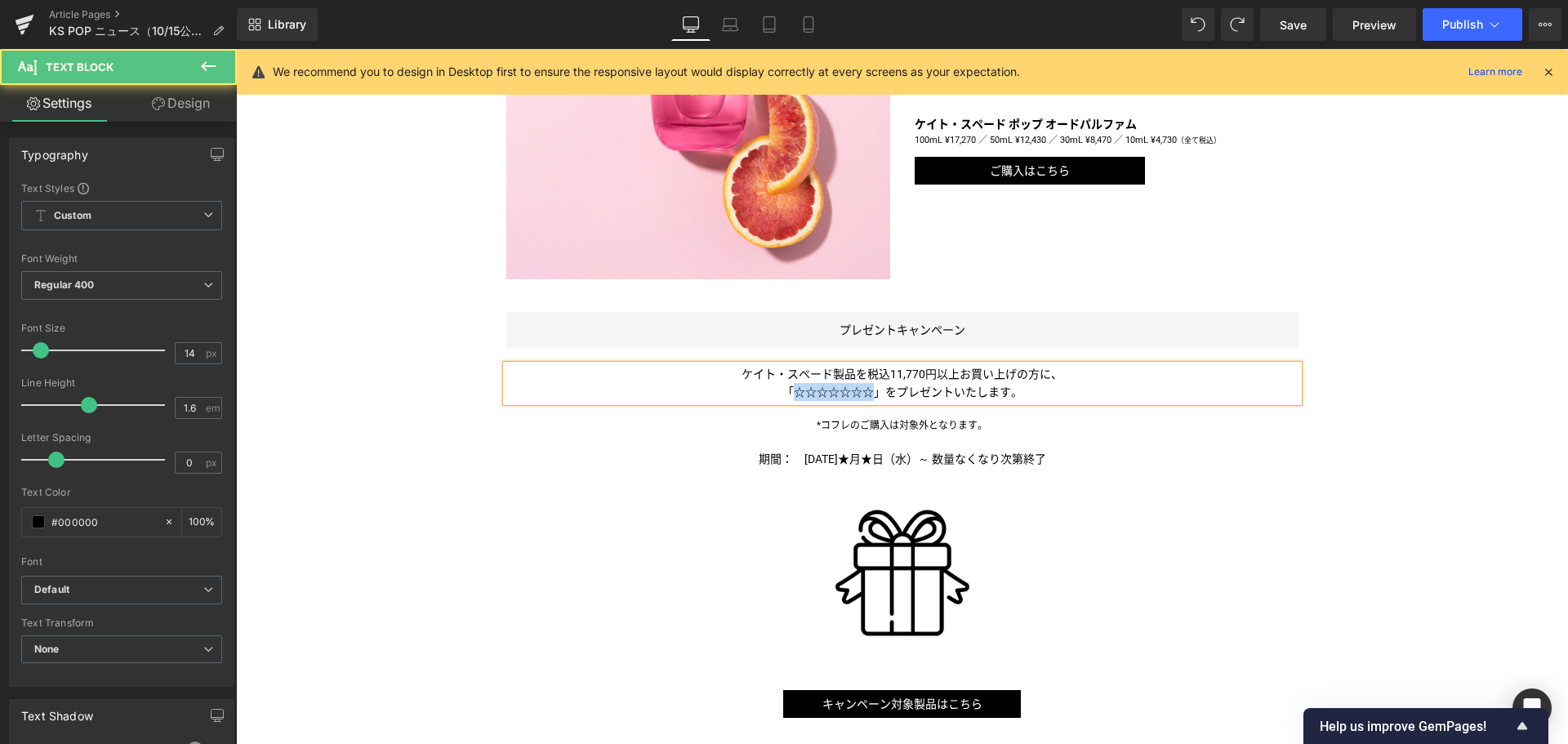
drag, startPoint x: 866, startPoint y: 391, endPoint x: 786, endPoint y: 385, distance: 80.2
click at [786, 385] on span "「☆☆☆☆☆☆☆" at bounding box center [827, 392] width 92 height 13
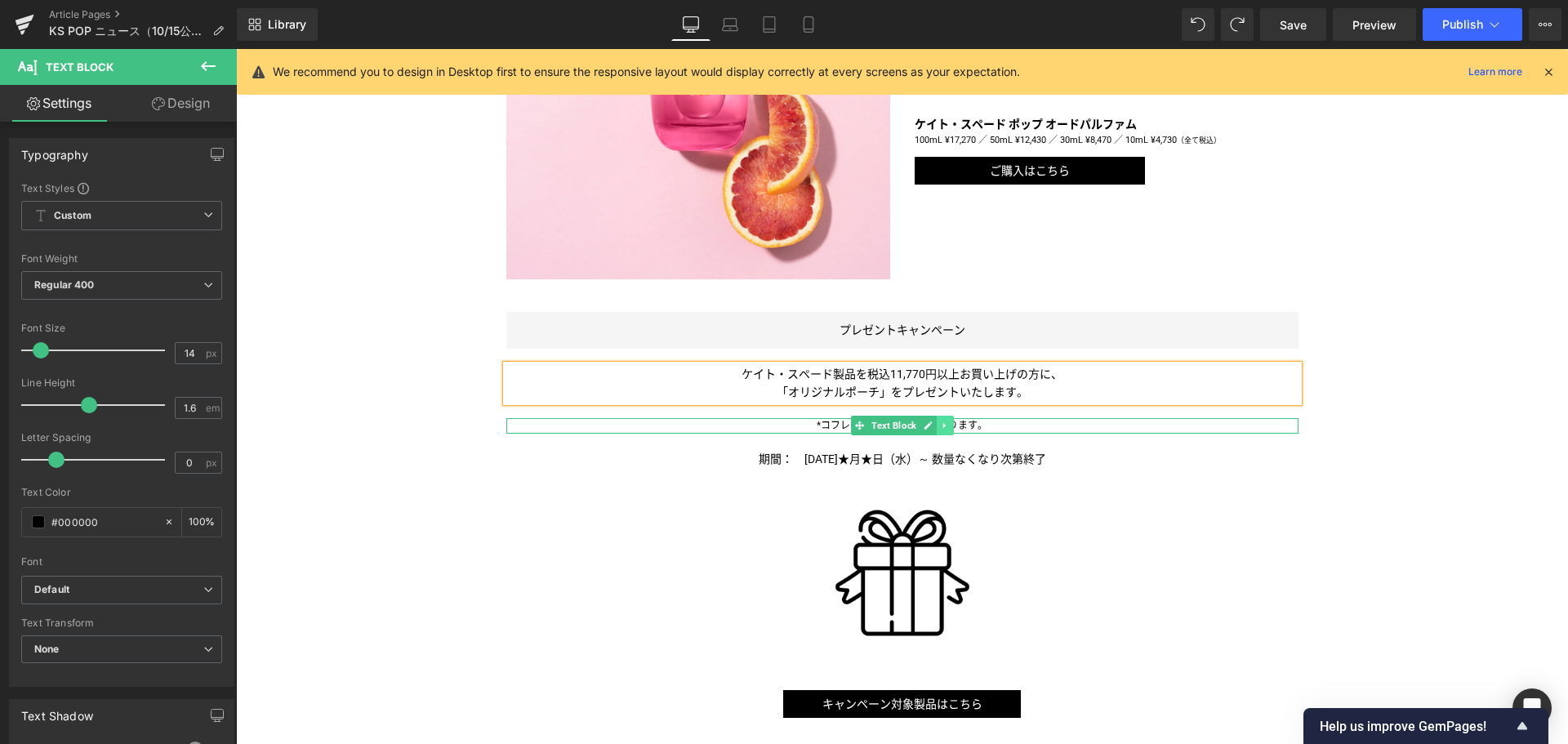
click at [940, 429] on icon at bounding box center [945, 425] width 9 height 10
click at [949, 428] on icon at bounding box center [953, 426] width 9 height 9
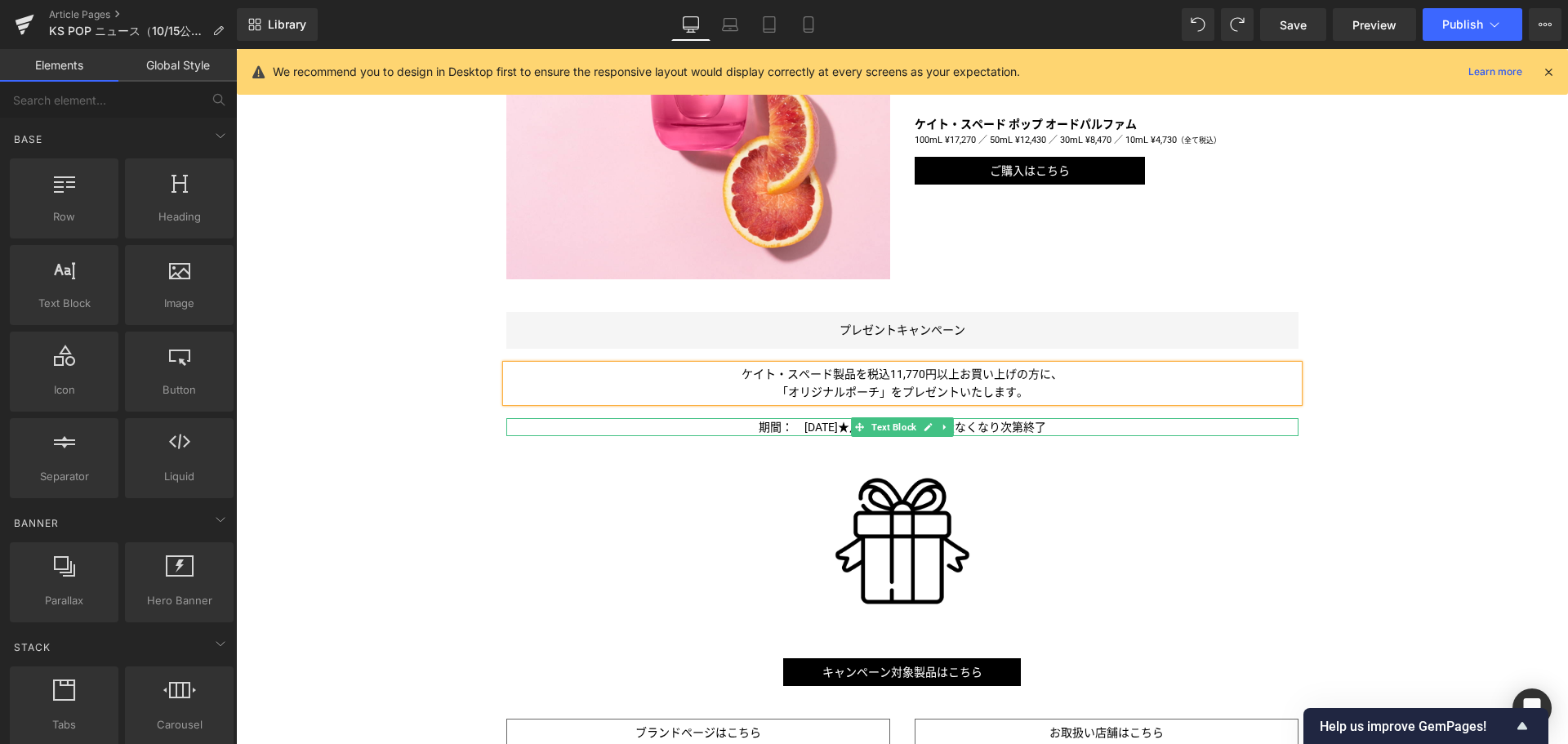
click at [818, 424] on span "期間：　[DATE]★月★日（水）～ 数量なくなり次第終了" at bounding box center [902, 427] width 287 height 13
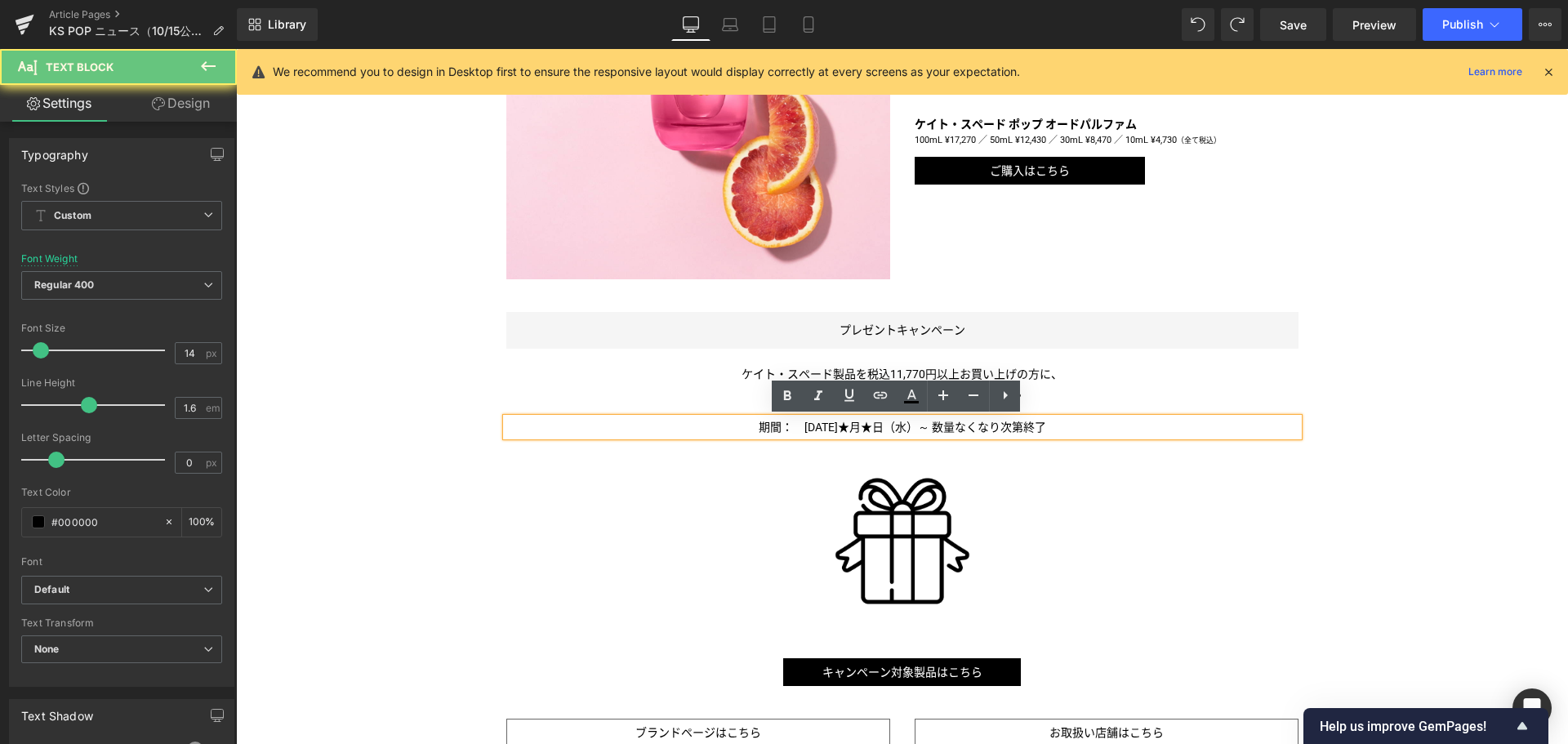
click at [818, 424] on span "期間：　[DATE]★月★日（水）～ 数量なくなり次第終了" at bounding box center [902, 427] width 287 height 13
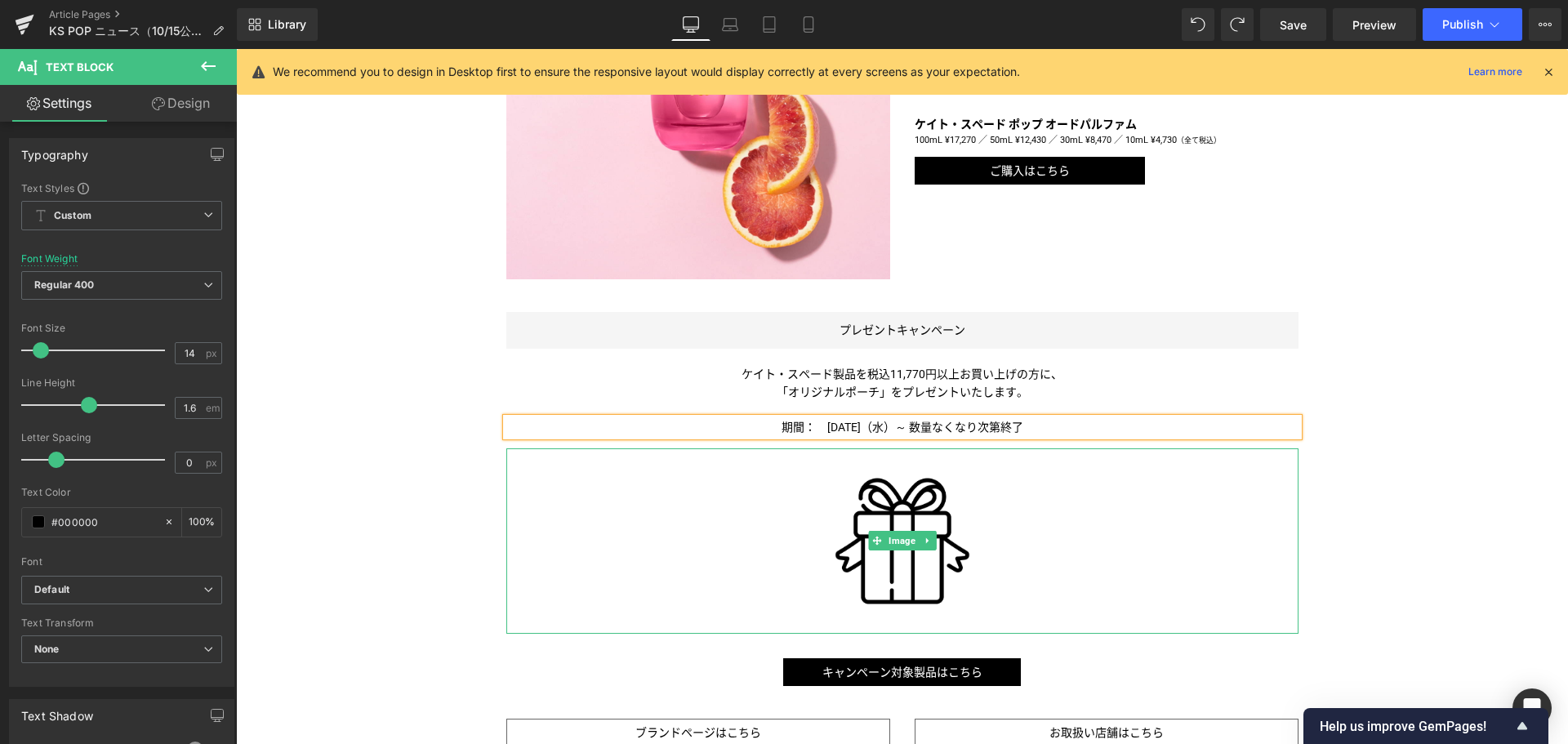
click at [1061, 523] on div at bounding box center [902, 541] width 792 height 185
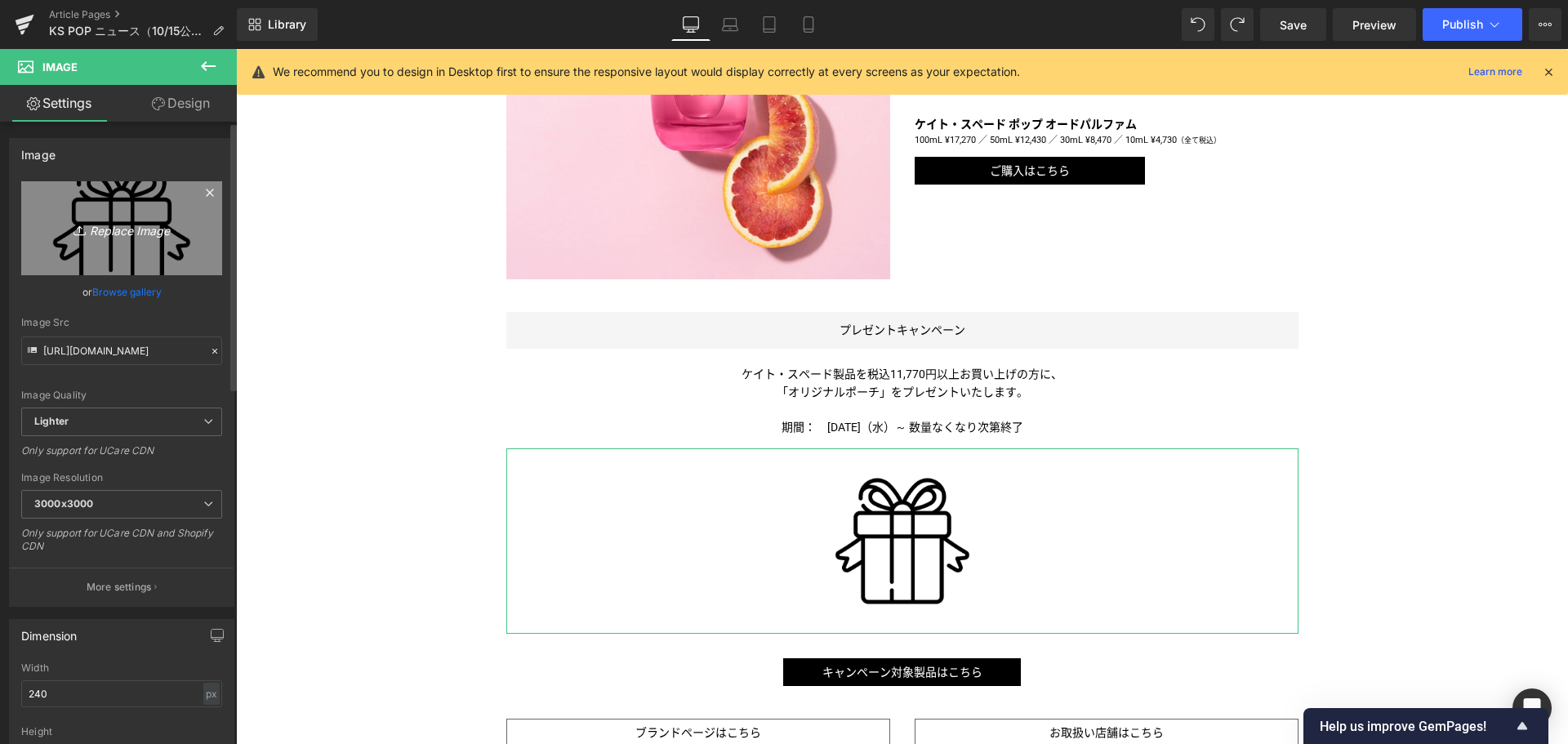
click at [91, 235] on icon "Replace Image" at bounding box center [121, 228] width 131 height 20
type input "C:\fakepath\KS-GWP-POUCH25-1000x1000.jpg"
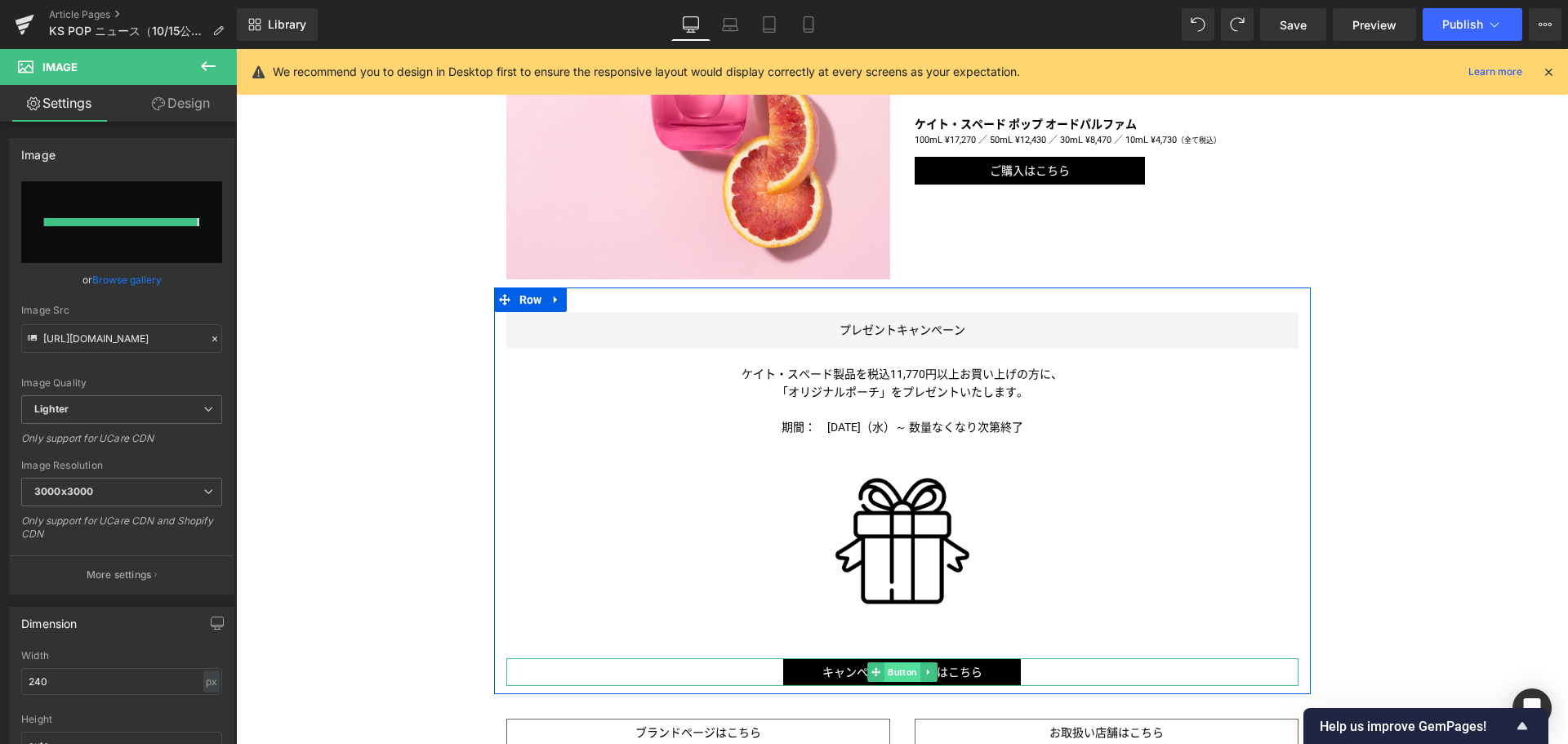
type input "[URL][DOMAIN_NAME]"
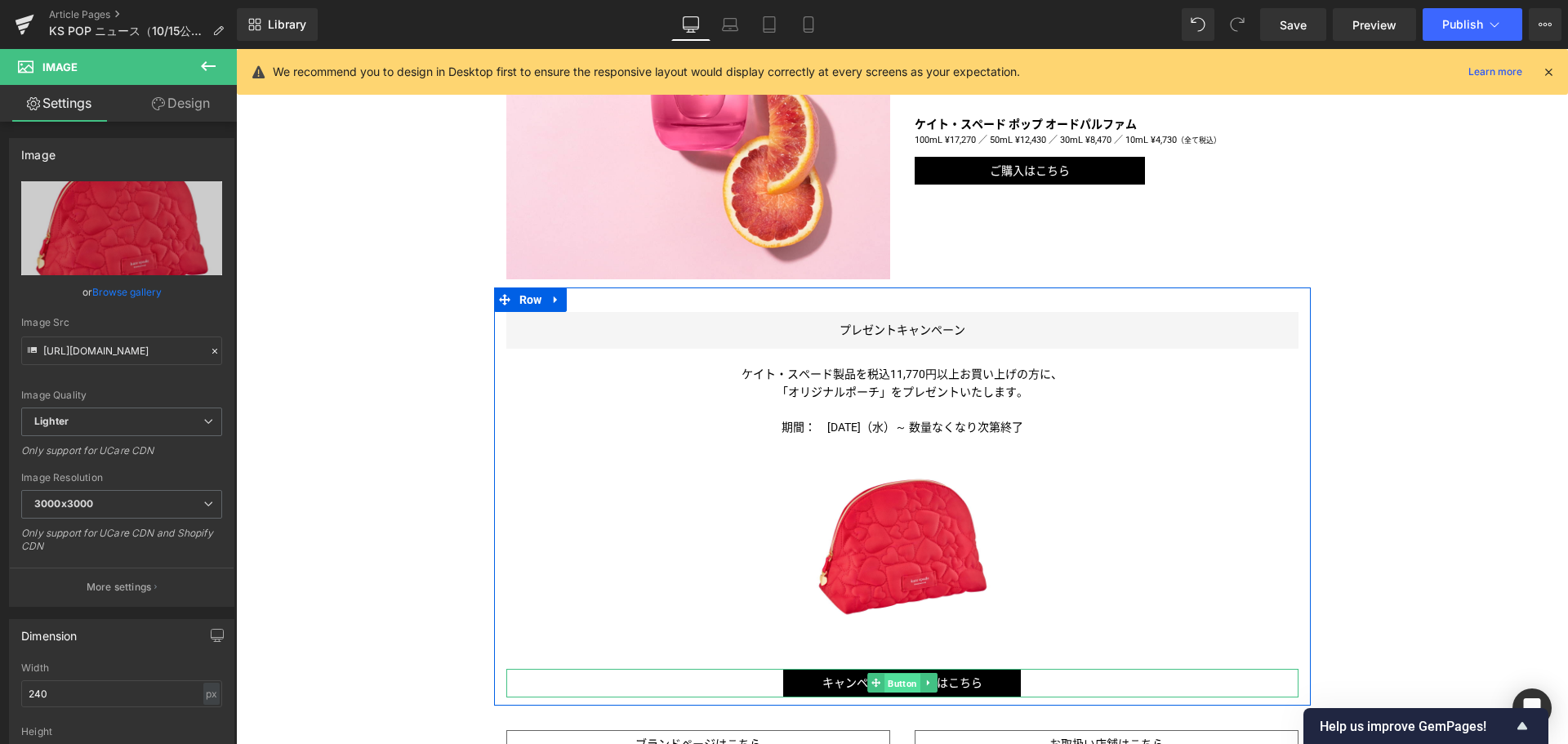
click at [893, 677] on span "Button" at bounding box center [902, 683] width 36 height 20
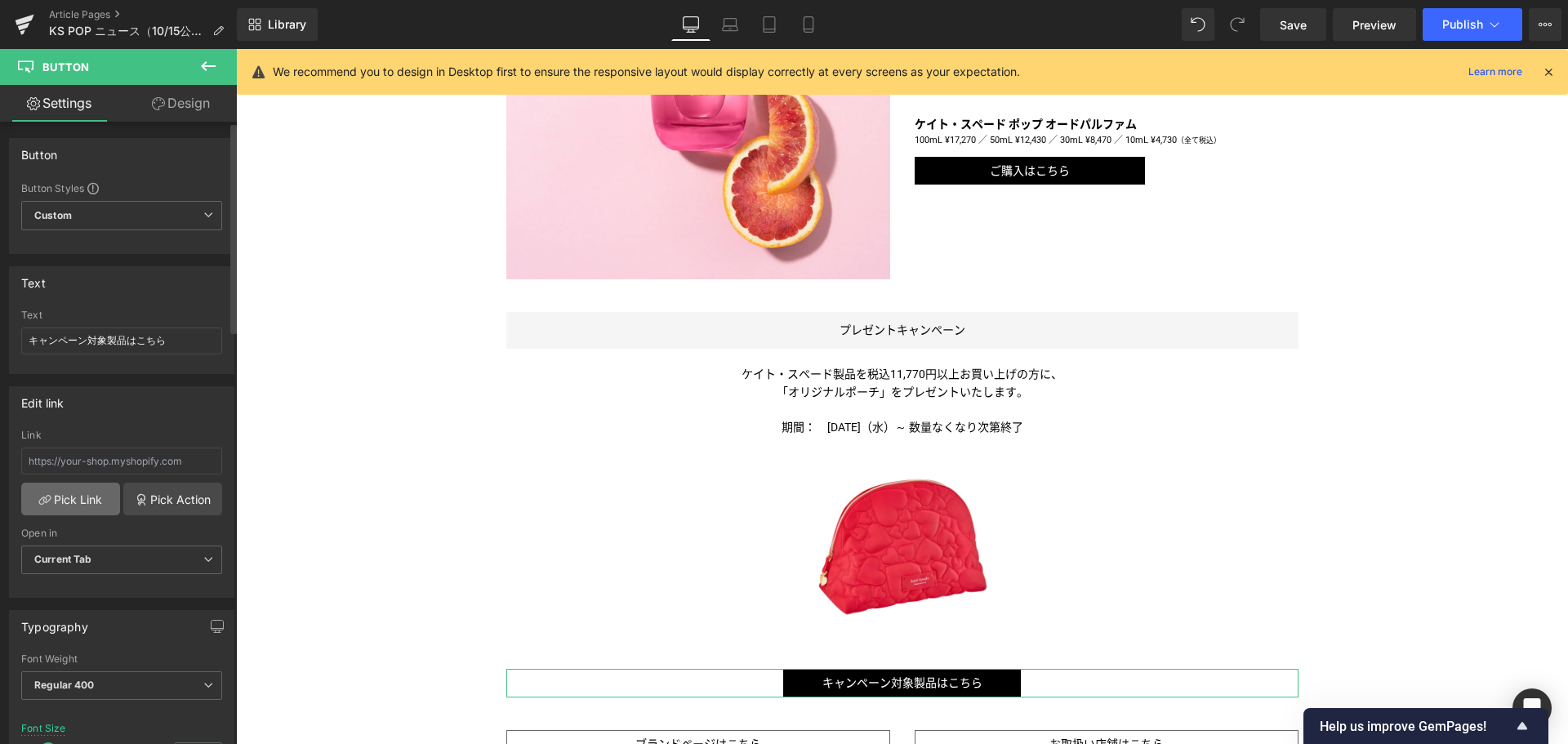
click at [82, 502] on link "Pick Link" at bounding box center [70, 499] width 99 height 33
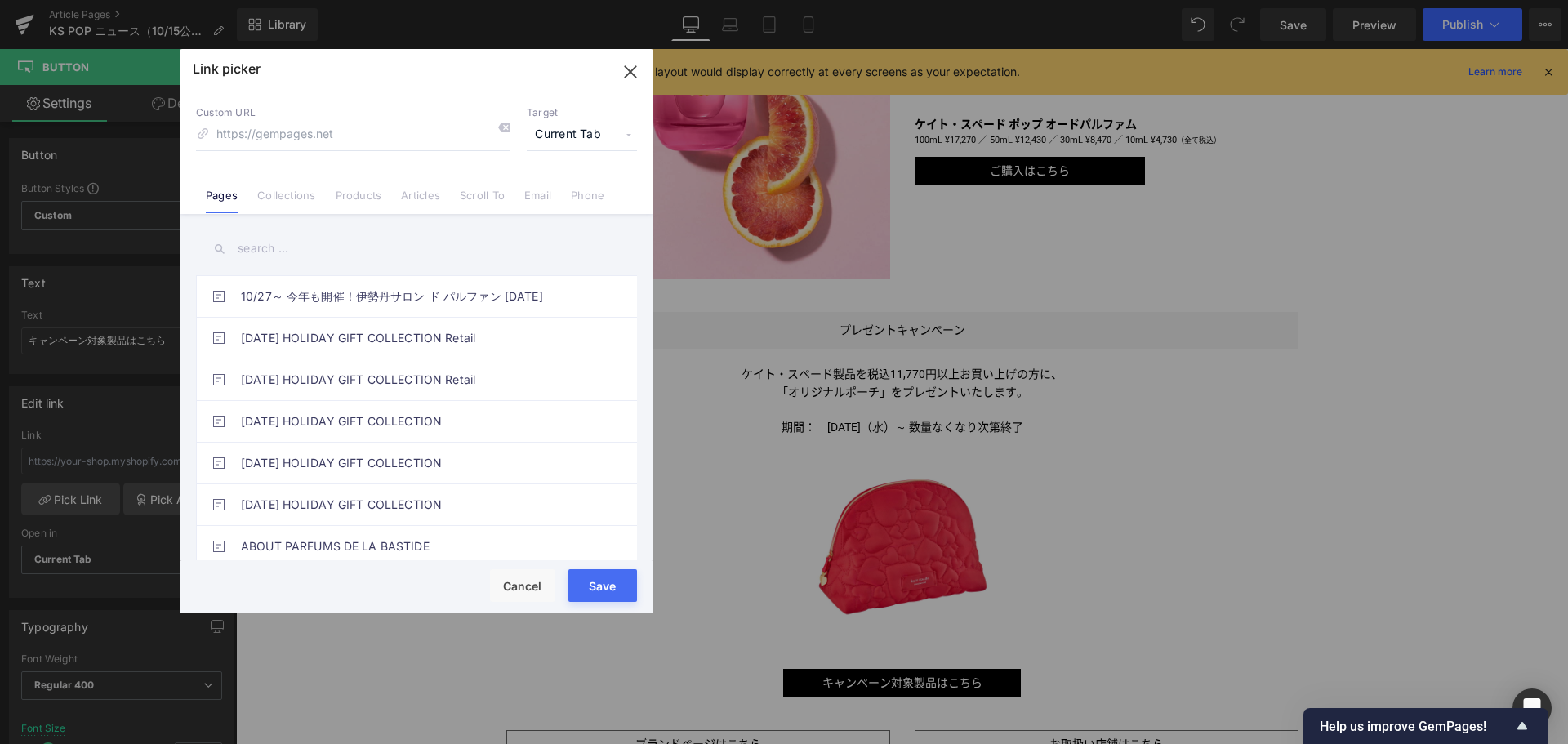
click at [277, 198] on div "Link picker Back to Library Insert Custom URL Target Current Tab Current Tab Ne…" at bounding box center [416, 330] width 473 height 563
click at [277, 198] on link "Collections" at bounding box center [285, 201] width 58 height 25
click at [281, 247] on input "text" at bounding box center [416, 248] width 441 height 36
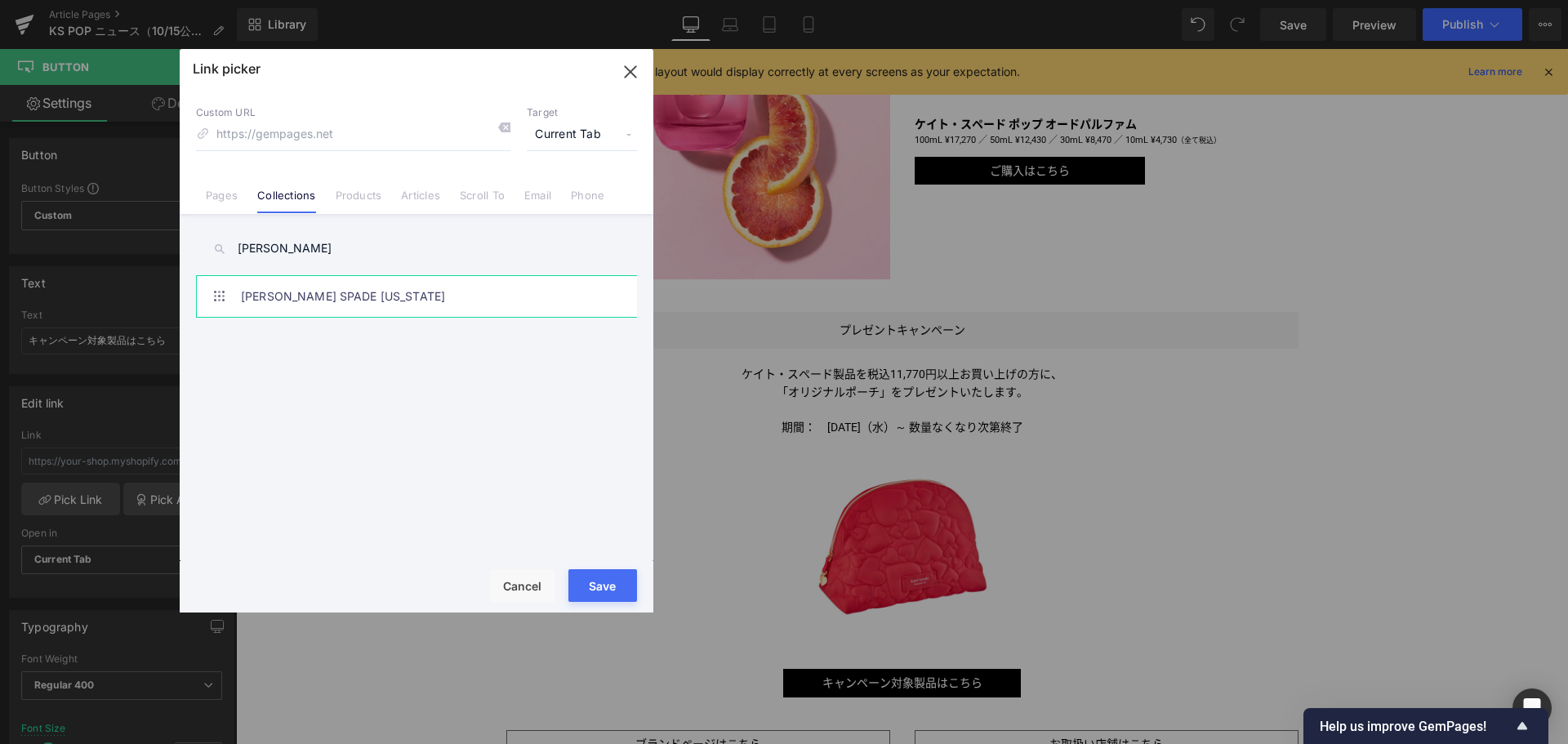
type input "[PERSON_NAME]"
click at [324, 303] on link "[PERSON_NAME] SPADE [US_STATE]" at bounding box center [421, 296] width 359 height 41
type input "/collections/kate-spade-new-york"
click at [598, 588] on button "Save" at bounding box center [602, 586] width 68 height 33
type input "/collections/kate-spade-new-york"
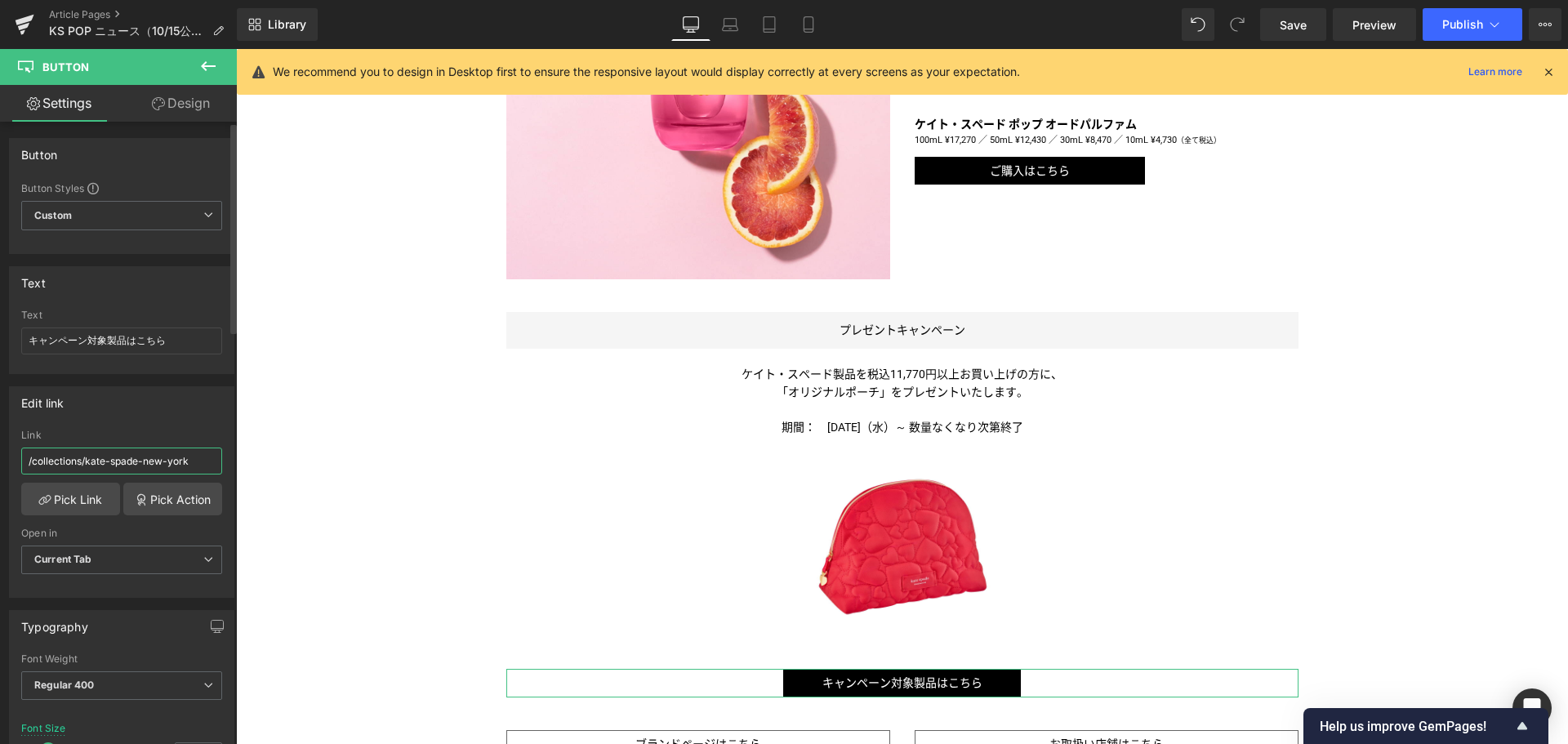
drag, startPoint x: 197, startPoint y: 463, endPoint x: 94, endPoint y: 470, distance: 103.2
click at [94, 470] on input "/collections/kate-spade-new-york" at bounding box center [122, 461] width 201 height 27
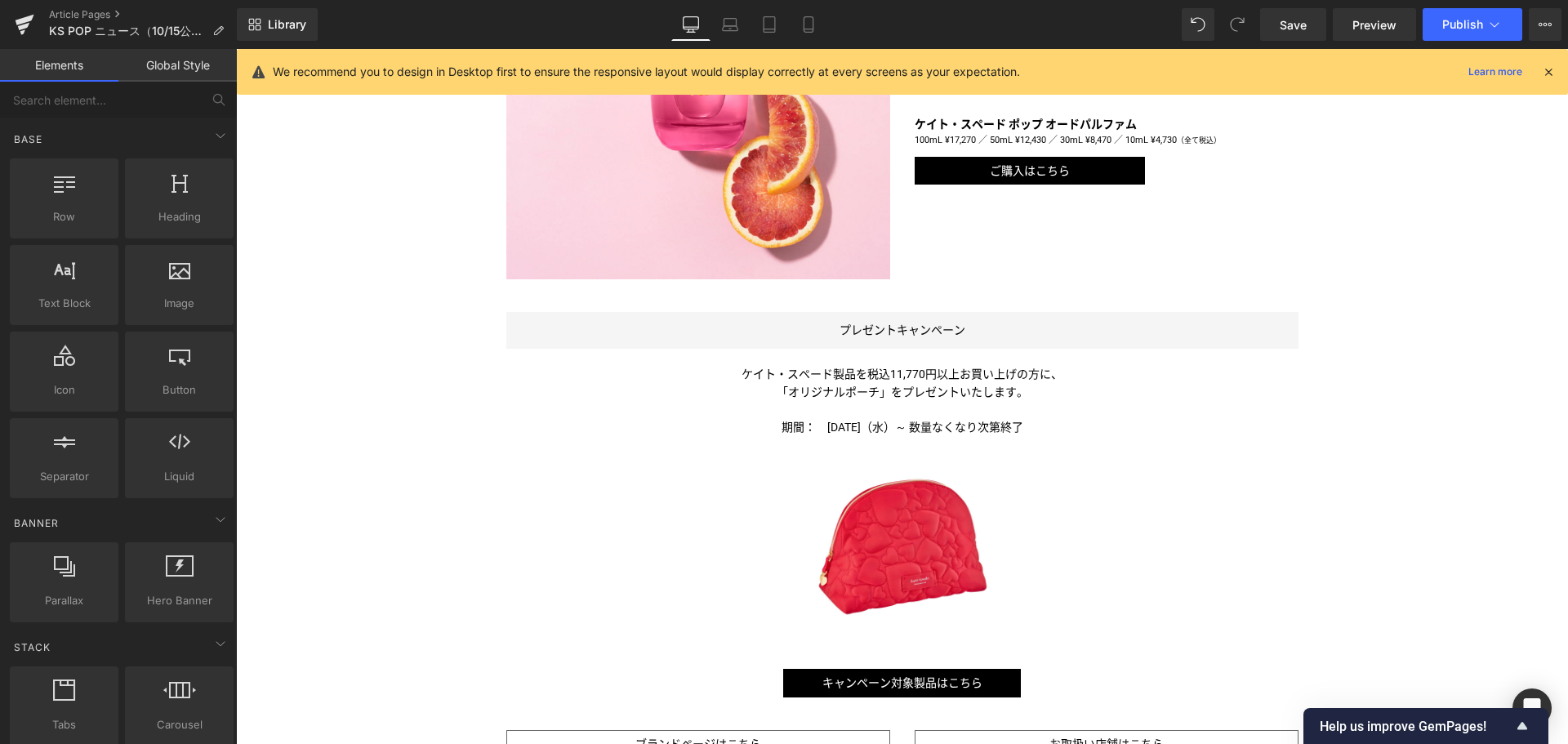
click at [383, 552] on div "Liquid フルーツと花々が奏でる心躍る香り ＜ケイト・スペード ポップ＞が新登場 Text Block Image Image ケイト・スペード ニューヨ…" at bounding box center [901, 108] width 1331 height 1829
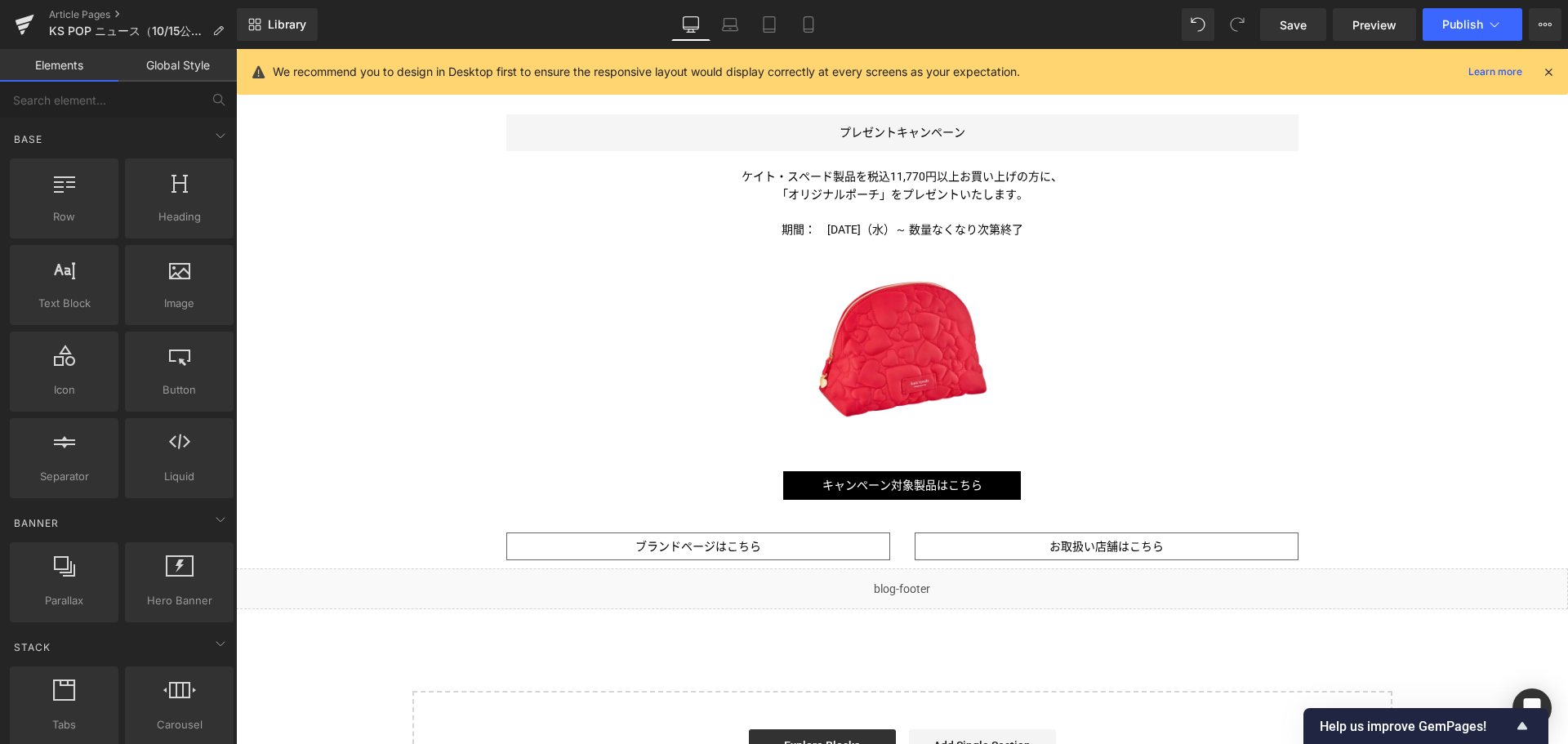
scroll to position [1236, 0]
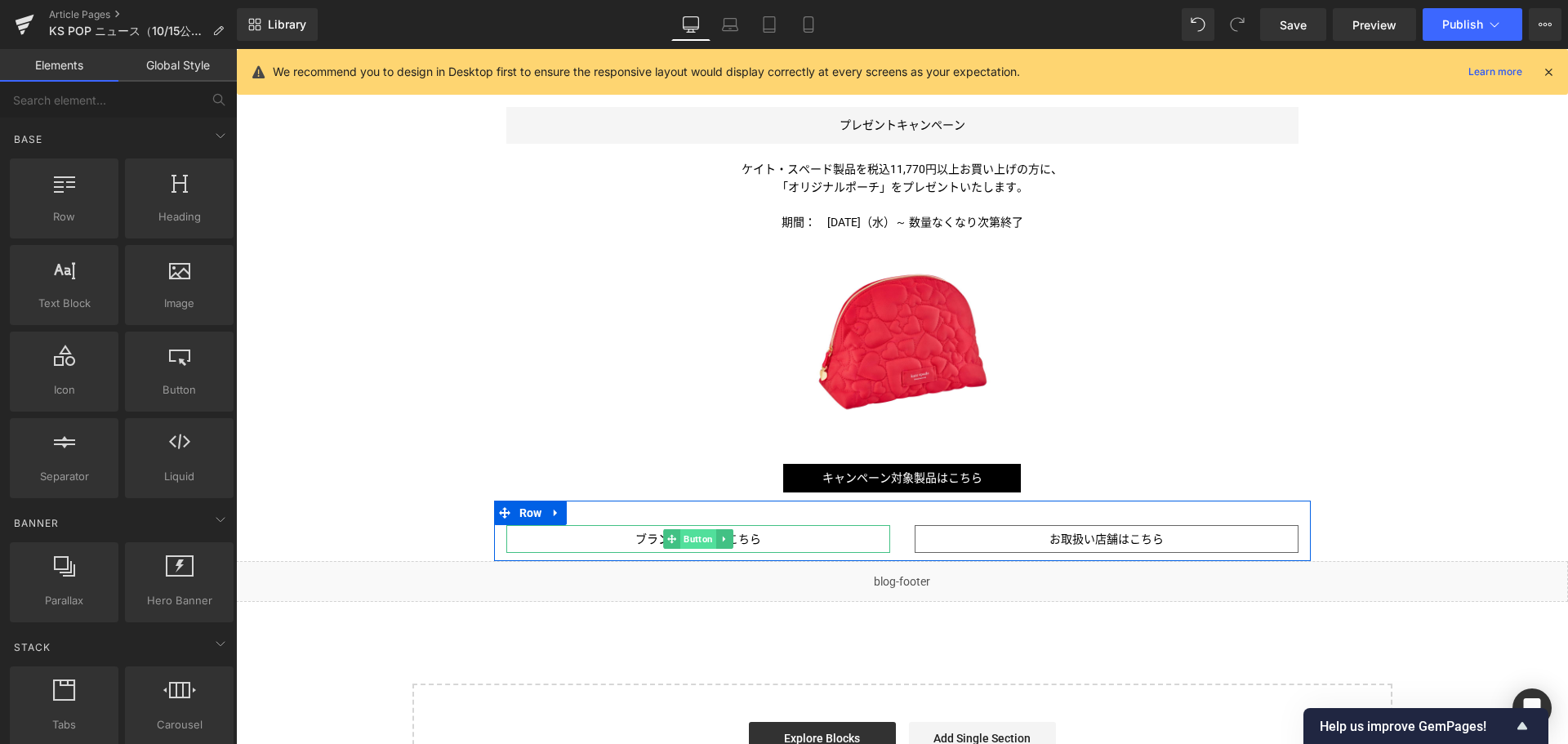
click at [692, 537] on span "Button" at bounding box center [698, 539] width 36 height 20
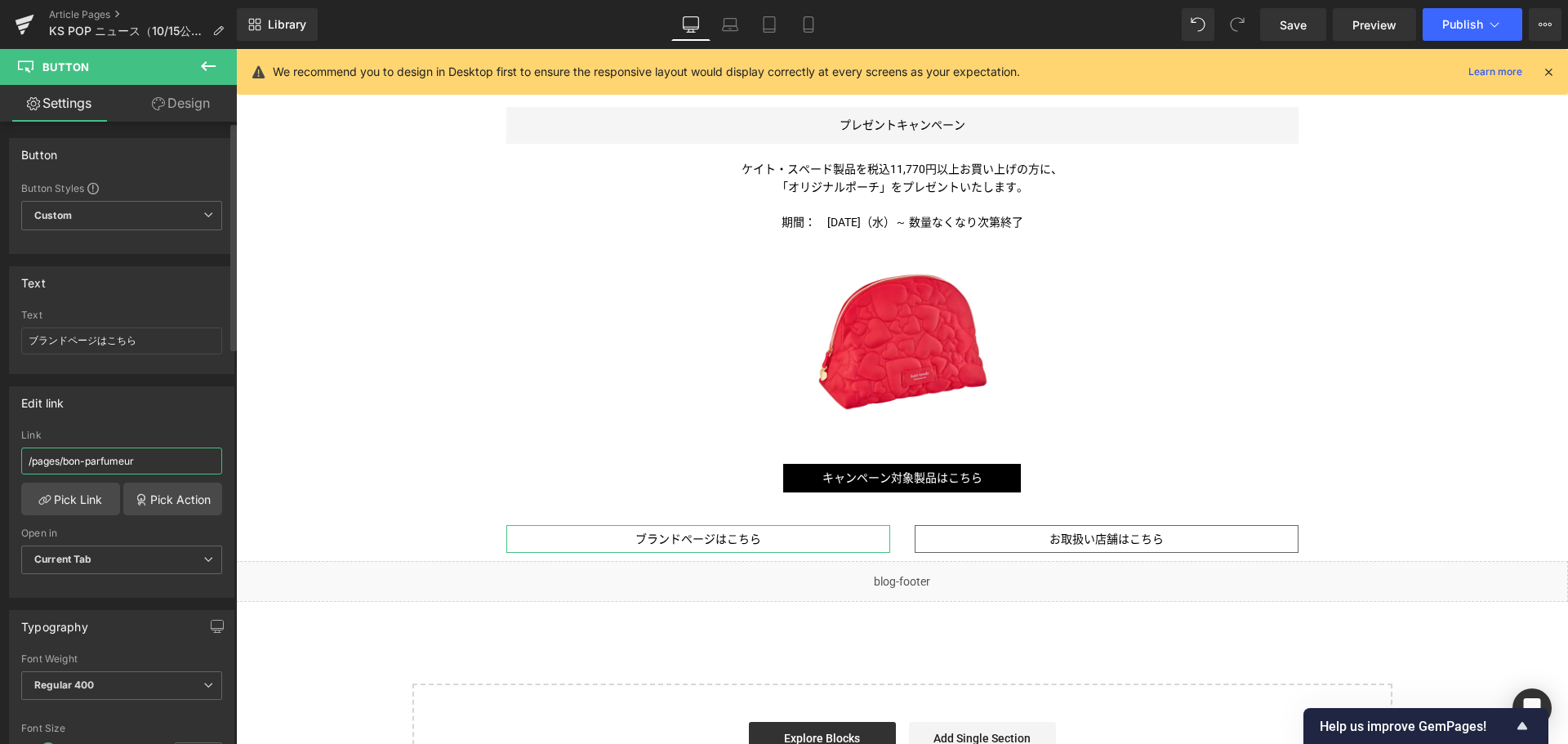
drag, startPoint x: 176, startPoint y: 458, endPoint x: 85, endPoint y: 460, distance: 91.0
click at [85, 460] on input "/pages/bon-parfumeur" at bounding box center [122, 461] width 201 height 27
paste input "kate-spade-new-york"
type input "/pages/kate-spade-new-york"
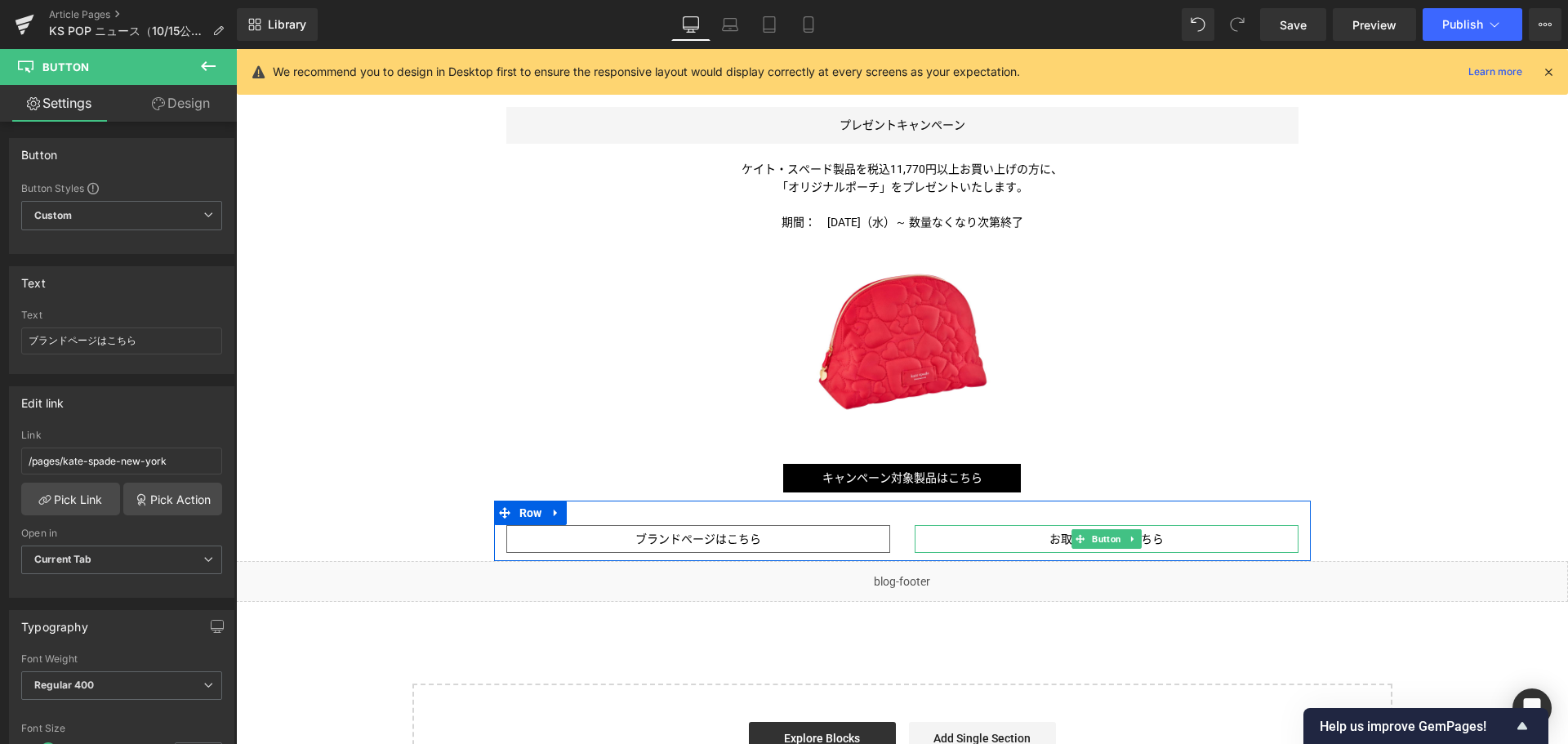
click at [1098, 536] on span "Button" at bounding box center [1106, 539] width 36 height 20
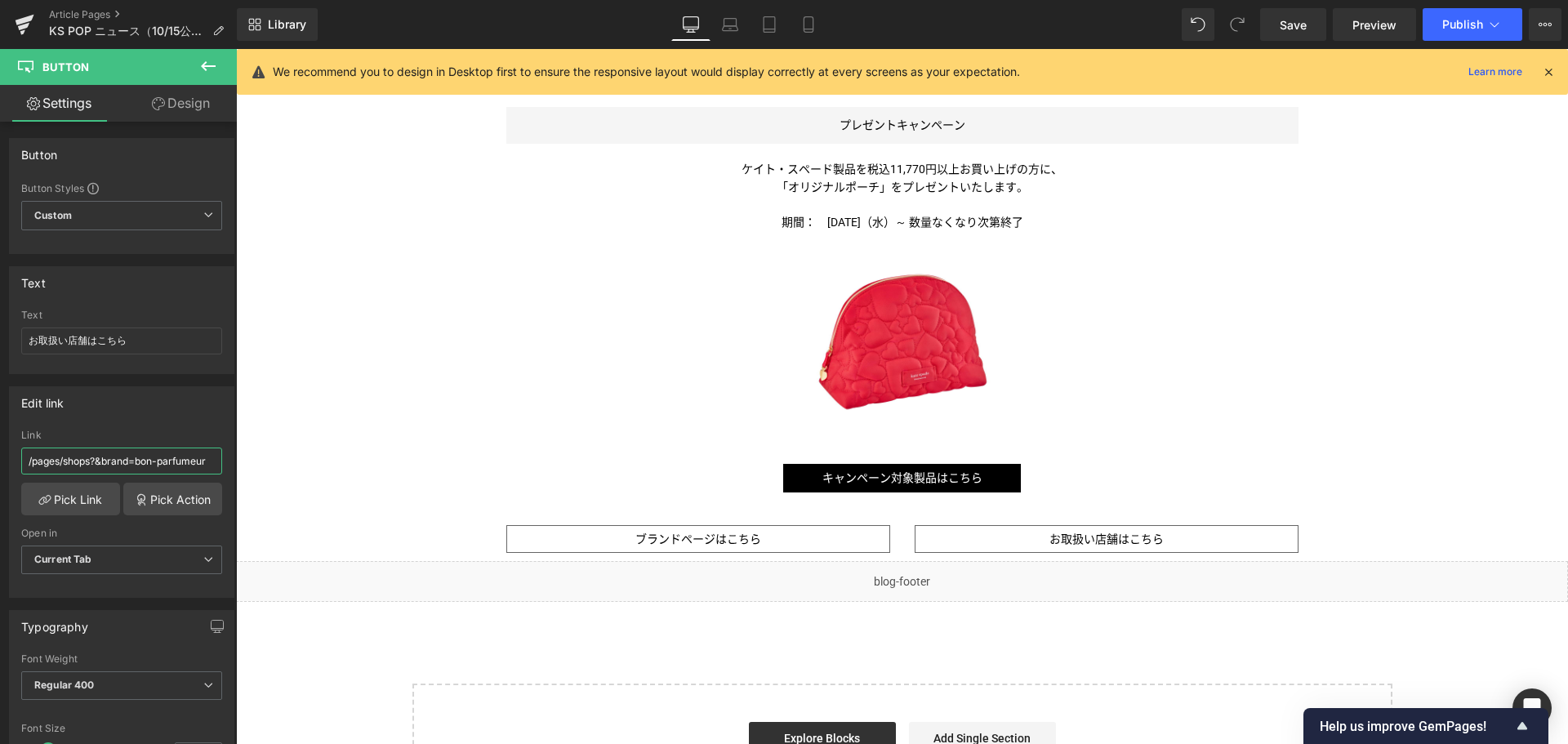
drag, startPoint x: 390, startPoint y: 514, endPoint x: 304, endPoint y: 484, distance: 91.1
paste input "kate-spade-new-york"
type input "/pages/shops?&brand=kate-spade-new-york"
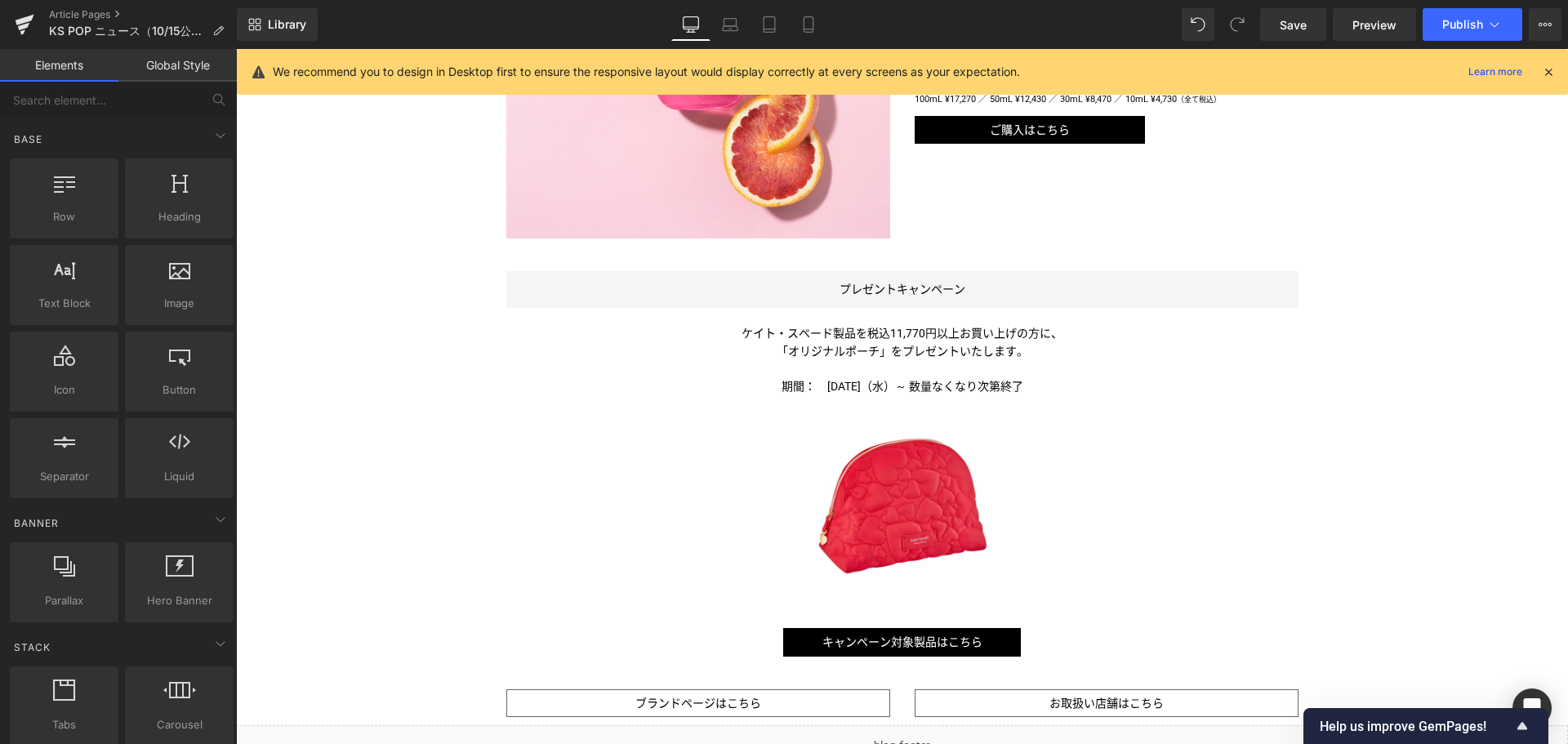
scroll to position [1070, 0]
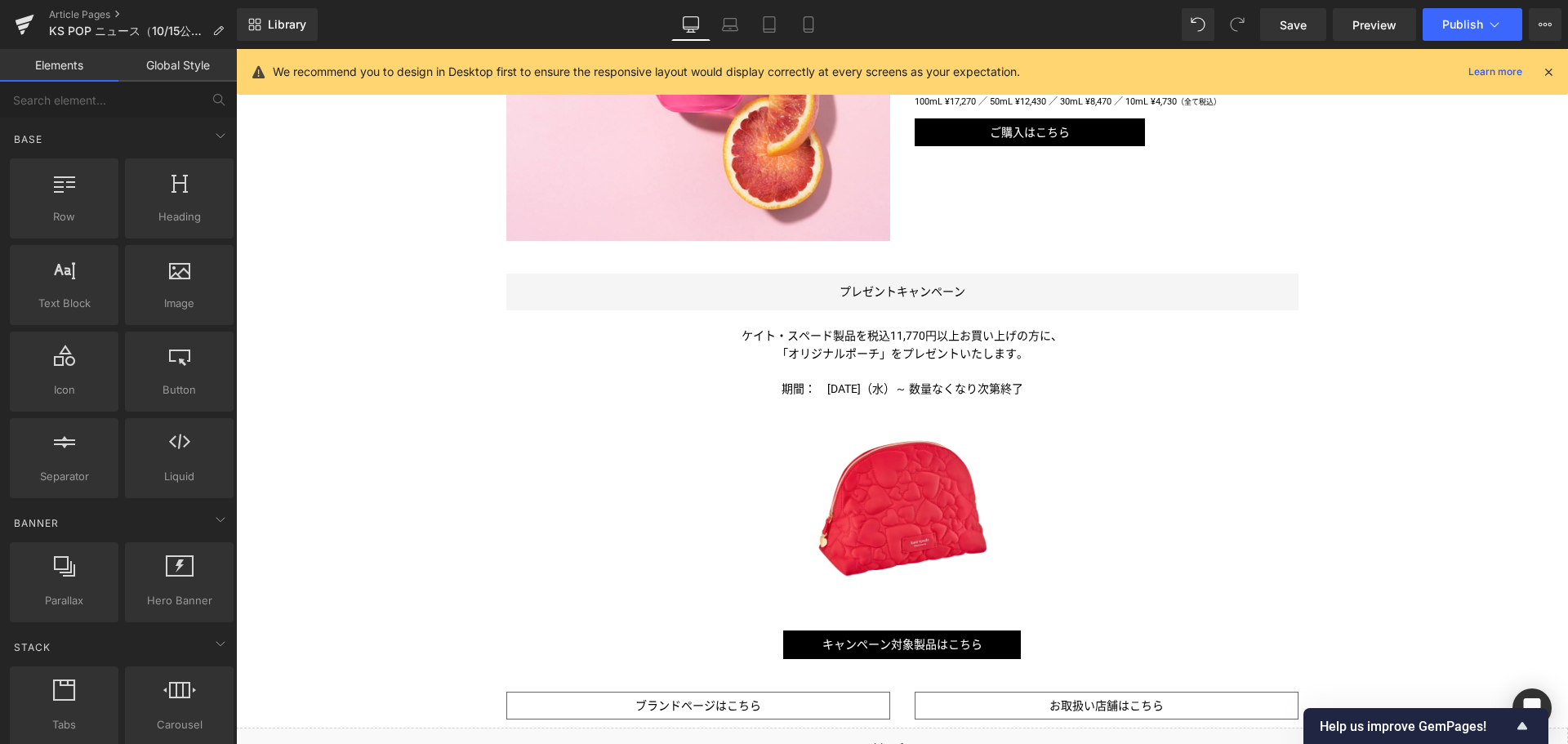
click at [1511, 473] on div "Liquid フルーツと花々が奏でる心躍る香り ＜ケイト・スペード ポップ＞が新登場 Text Block Image Image ケイト・スペード ニューヨ…" at bounding box center [901, 69] width 1331 height 1829
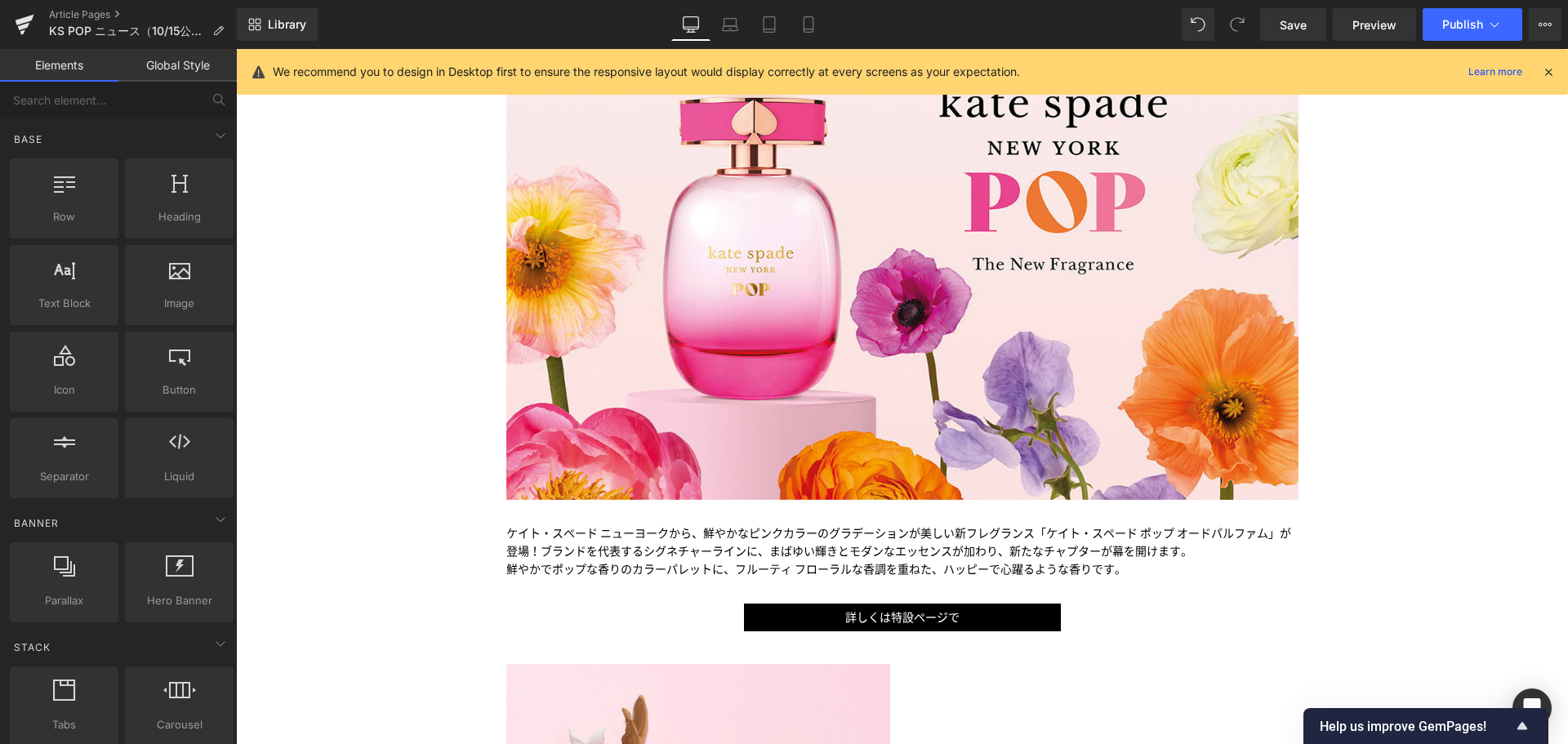
scroll to position [255, 0]
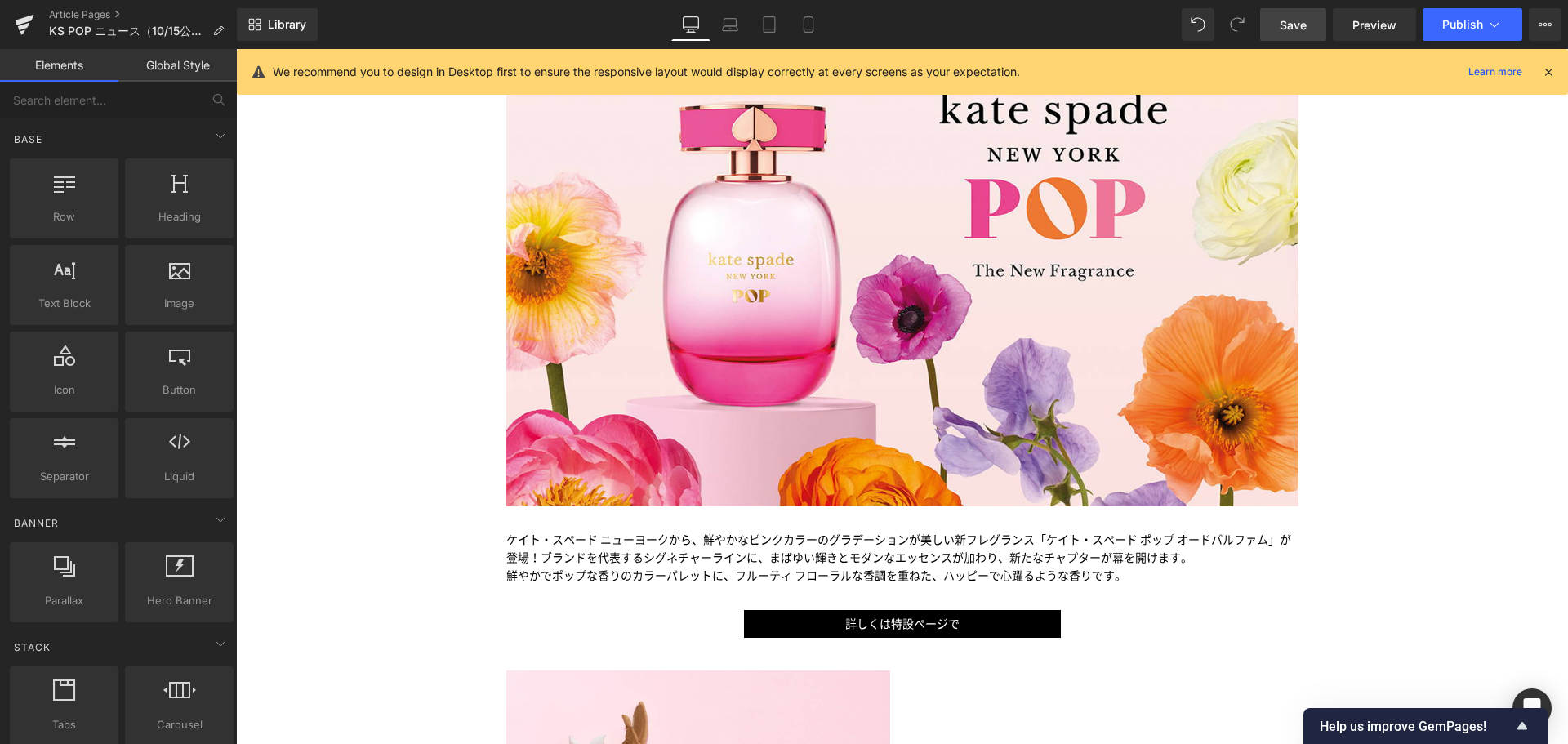
click at [1285, 24] on span "Save" at bounding box center [1293, 24] width 27 height 17
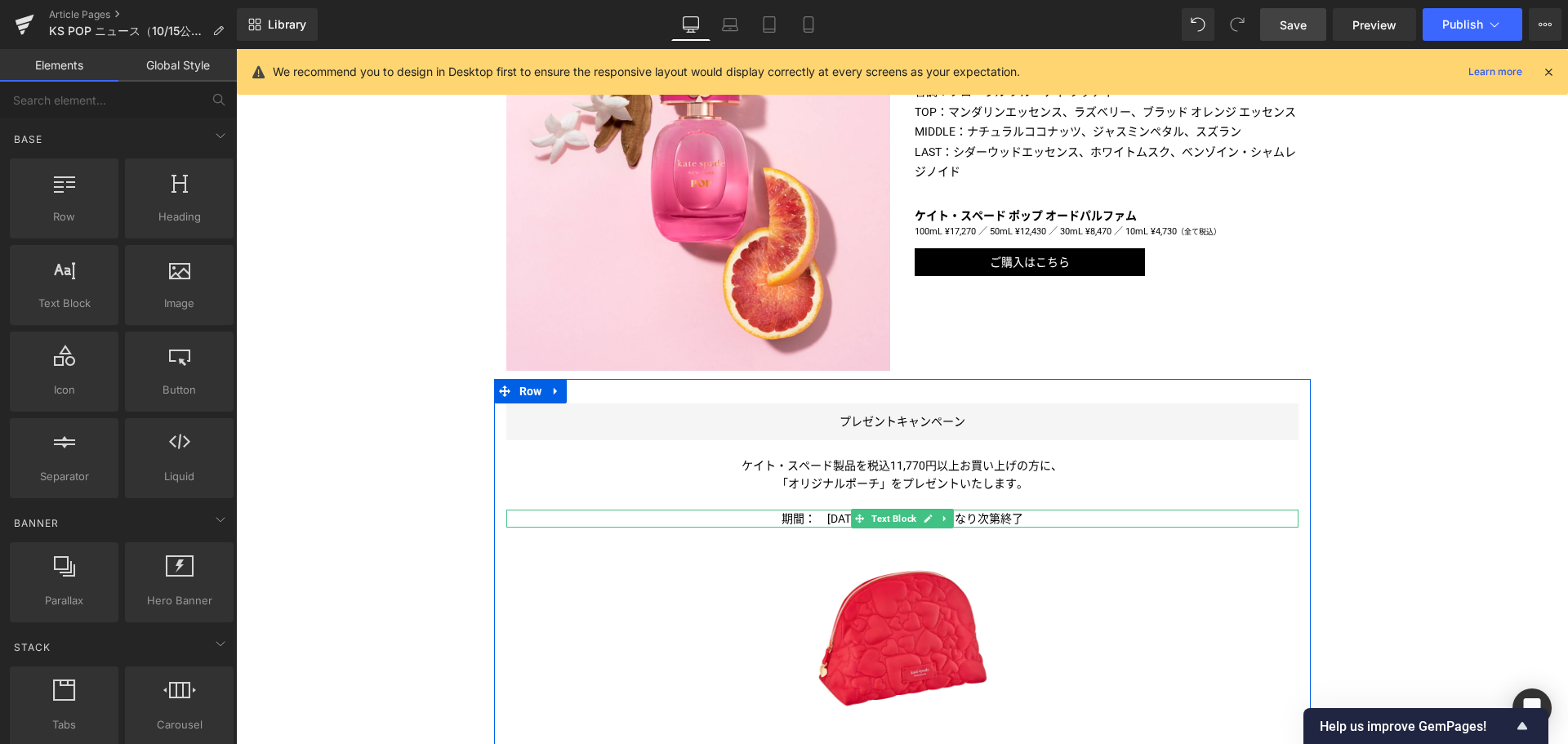
scroll to position [938, 0]
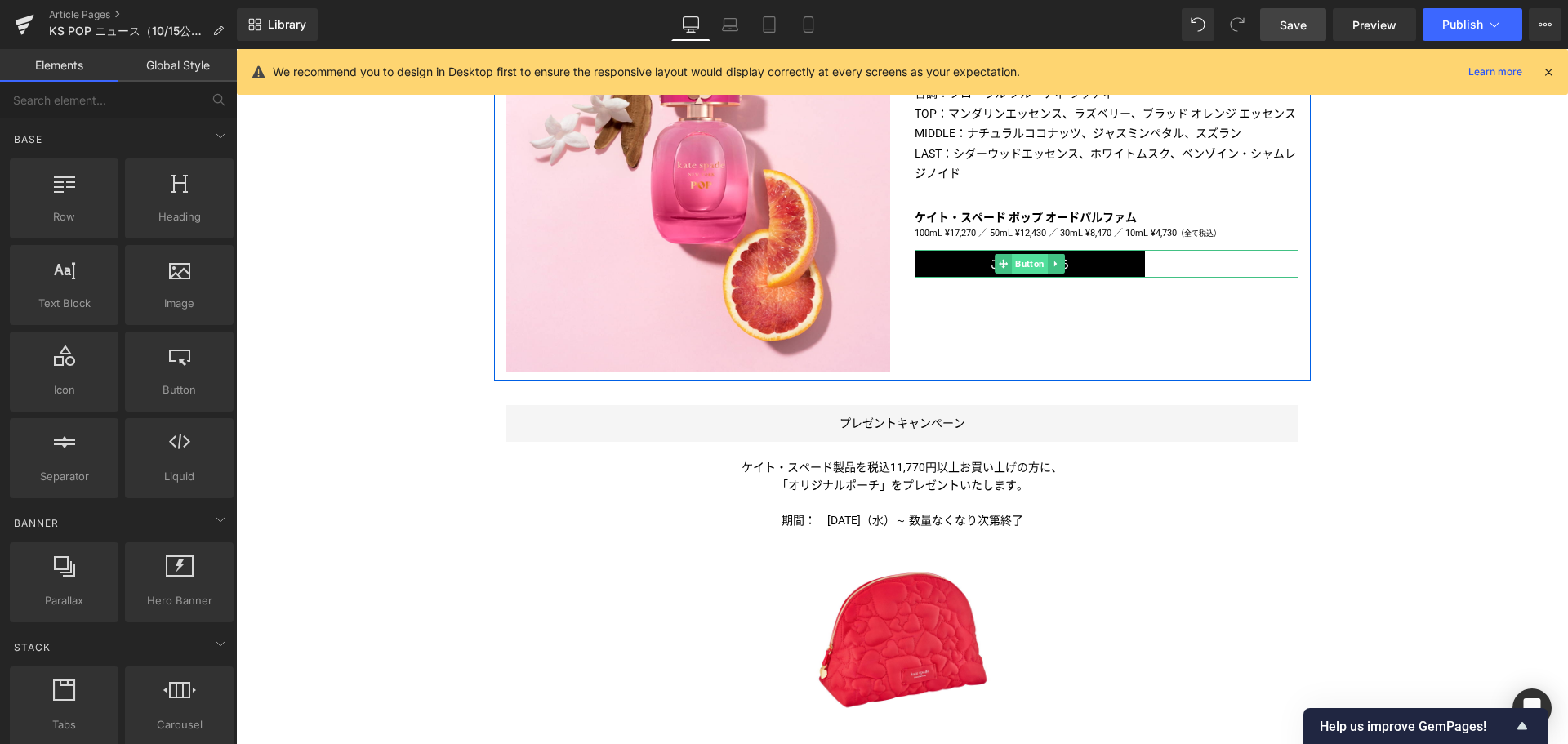
click at [1025, 258] on span "Button" at bounding box center [1029, 264] width 36 height 20
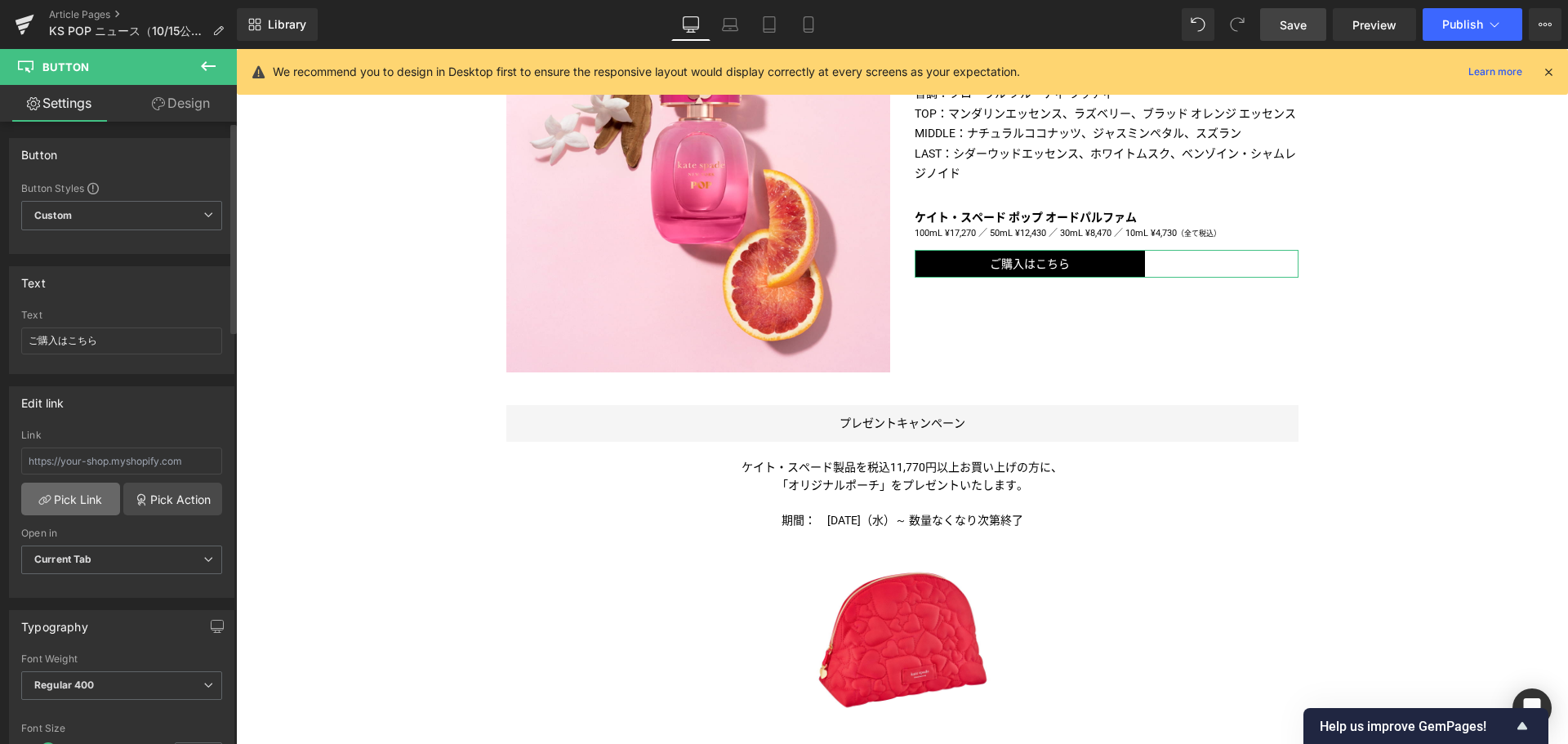
click at [63, 496] on link "Pick Link" at bounding box center [70, 499] width 99 height 33
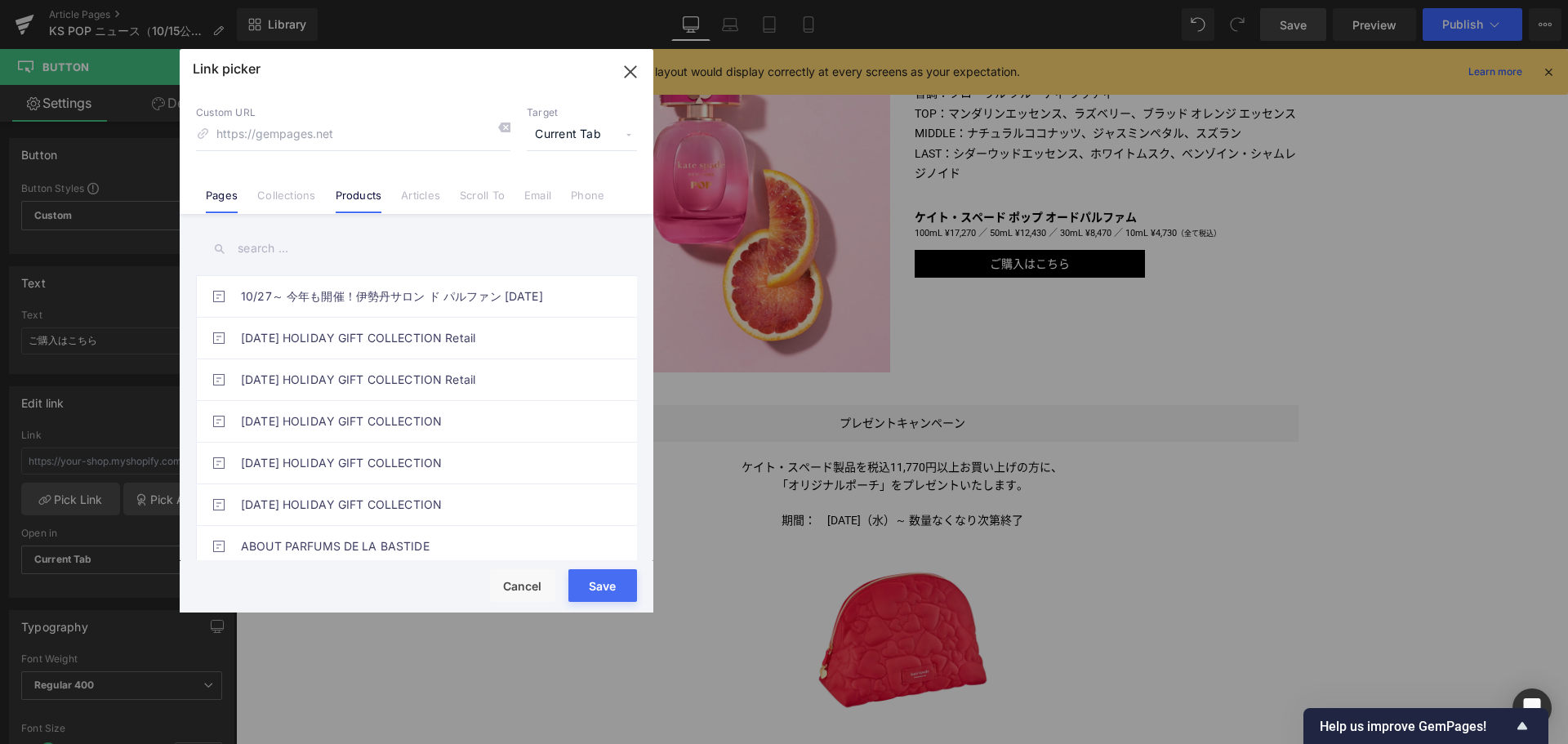
click at [352, 188] on li "Products" at bounding box center [358, 189] width 66 height 28
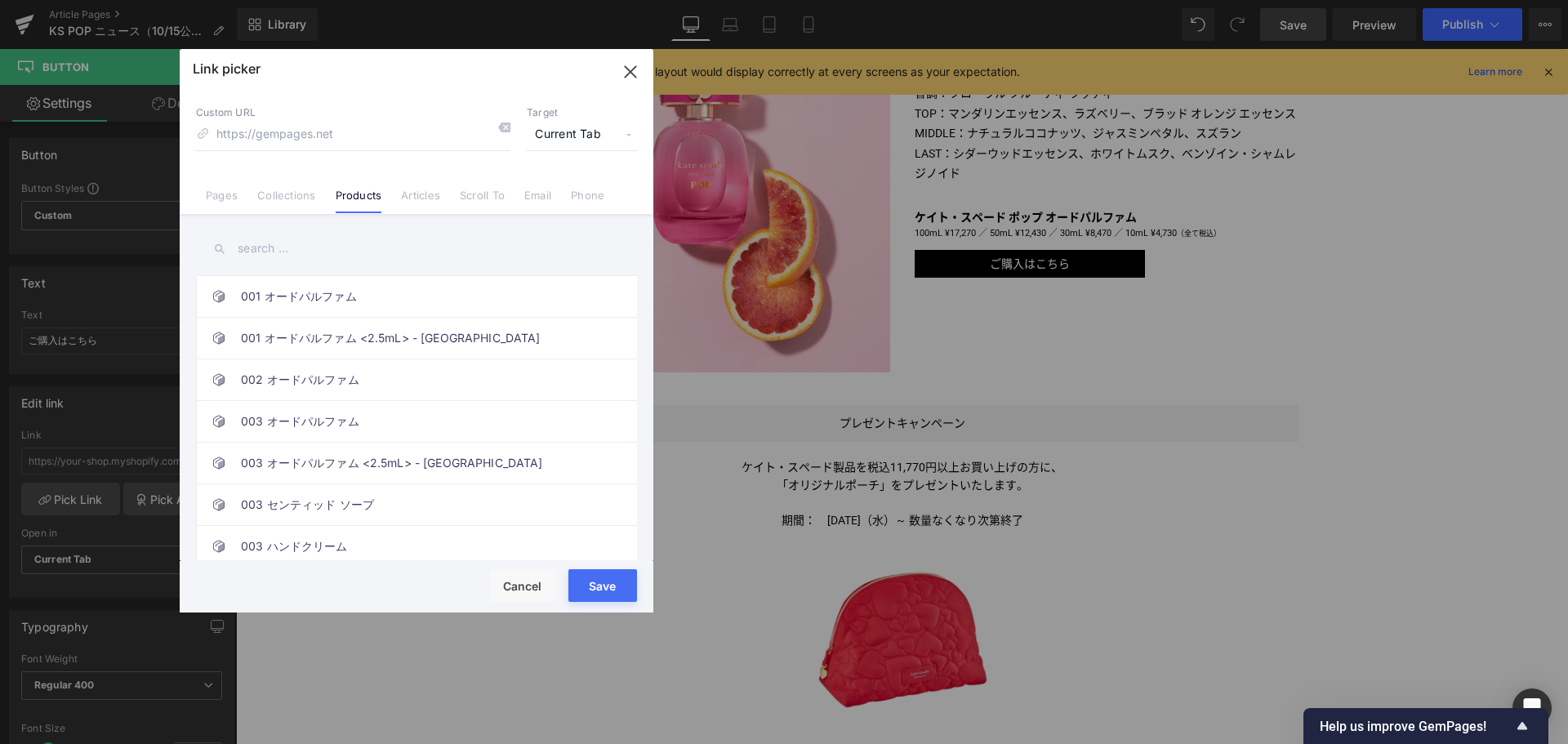
click at [267, 260] on input "text" at bounding box center [416, 248] width 441 height 36
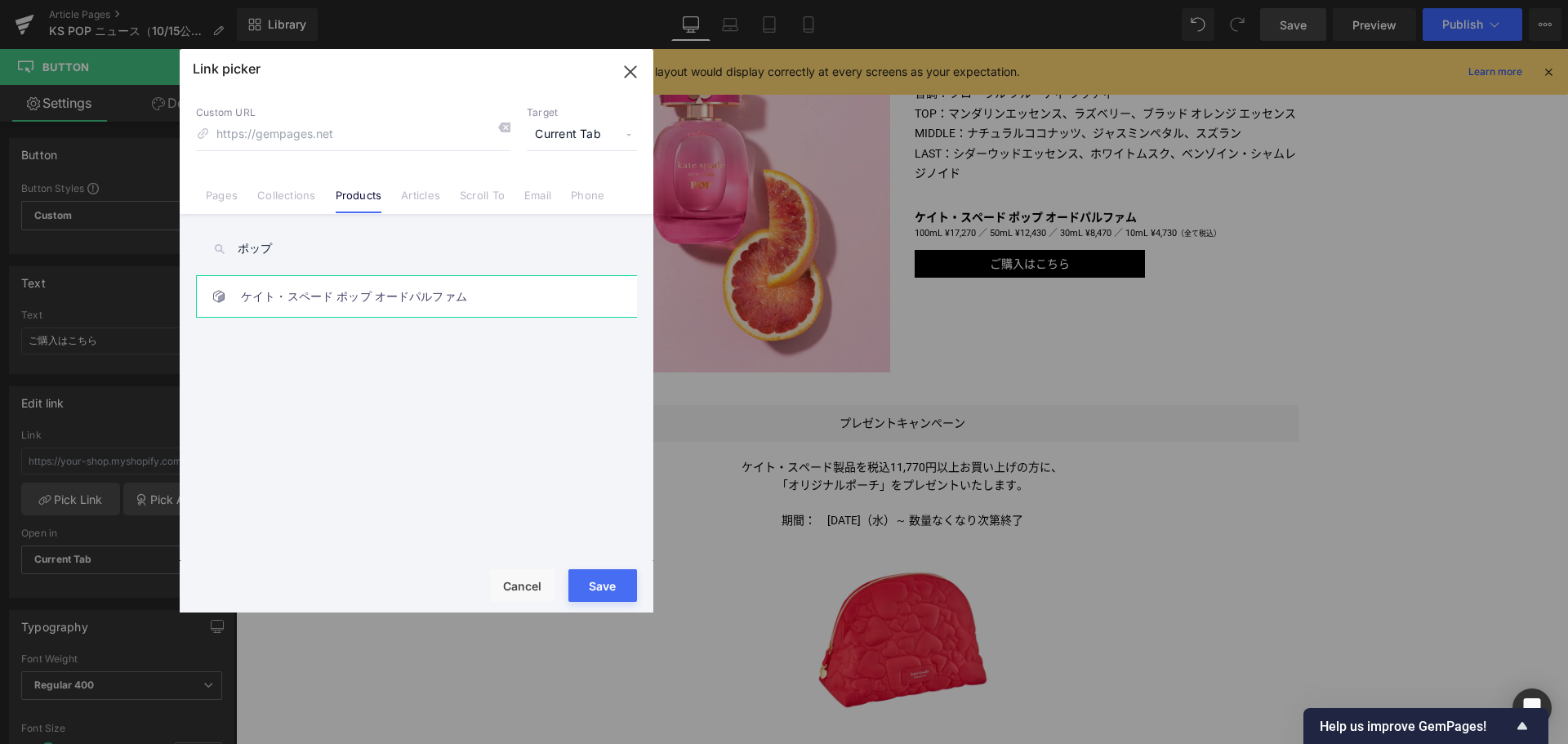
type input "ポップ"
click at [306, 291] on link "ケイト・スペード ポップ オードパルファム" at bounding box center [421, 296] width 359 height 41
type input "/products/kate-spade-pop-edp-spray"
click at [582, 578] on button "Save" at bounding box center [602, 586] width 68 height 33
type input "/products/kate-spade-pop-edp-spray"
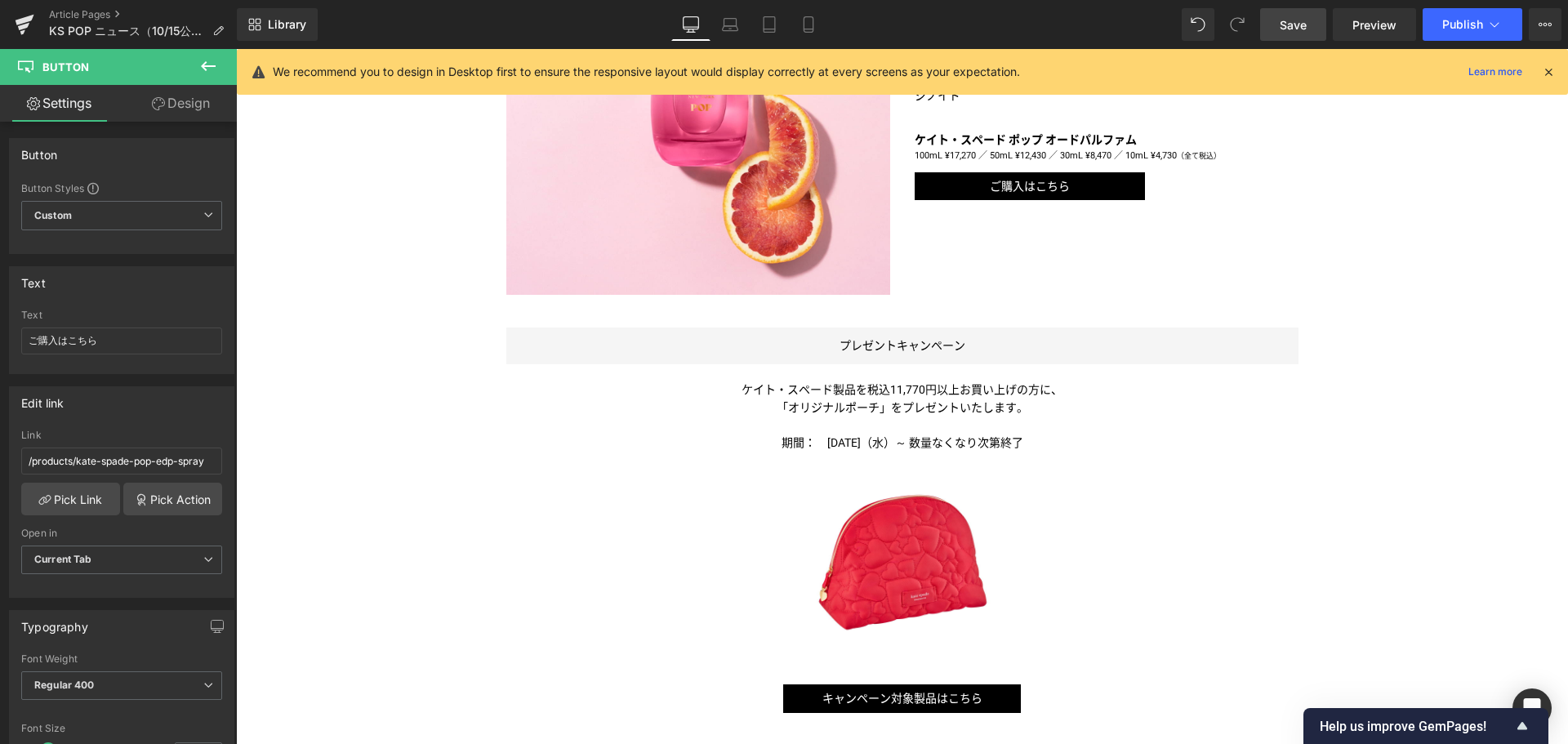
scroll to position [1013, 0]
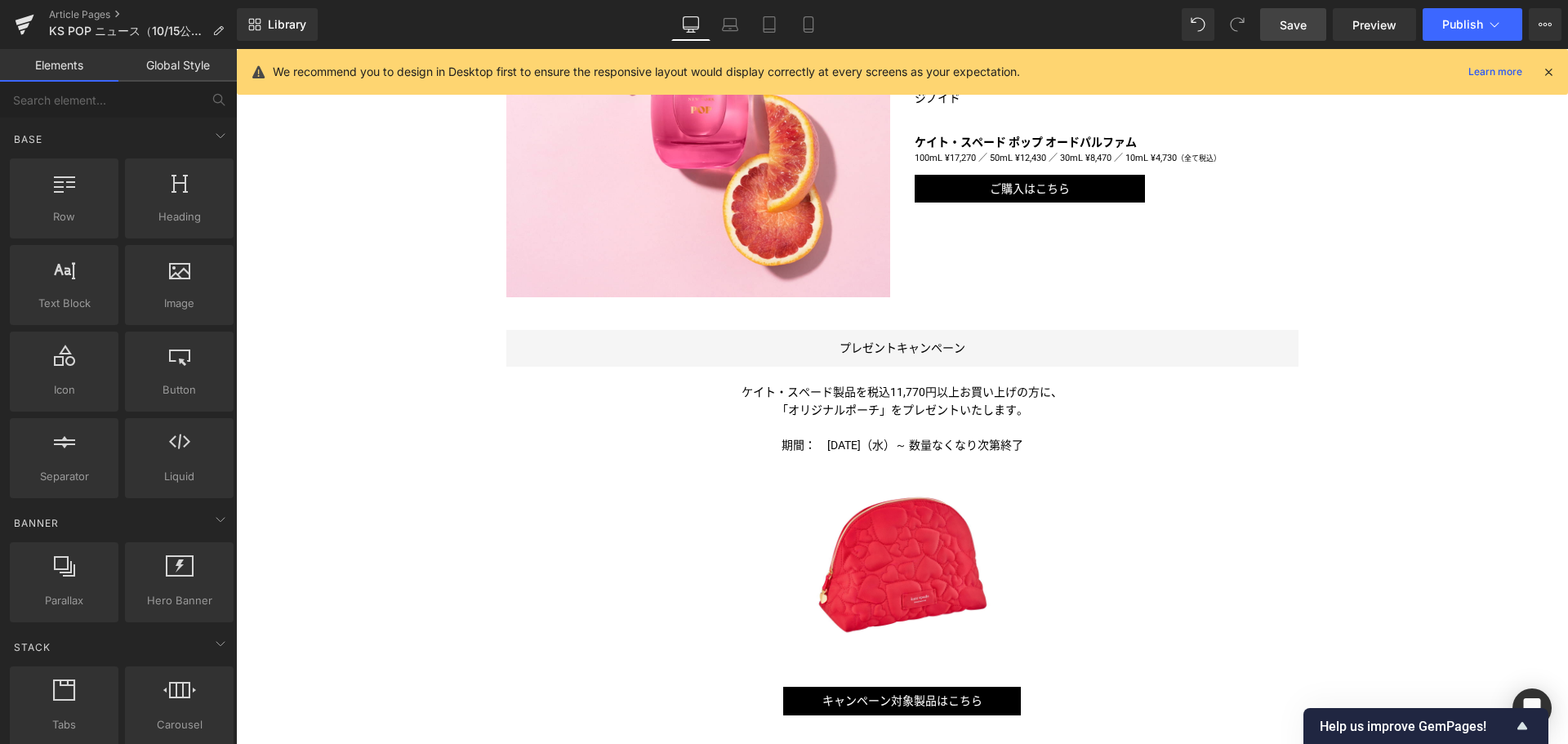
click at [1508, 449] on div "Liquid フルーツと花々が奏でる心躍る香り ＜ケイト・スペード ポップ＞が新登場 Text Block Image Image ケイト・スペード ニューヨ…" at bounding box center [901, 125] width 1331 height 1829
click at [1379, 35] on link "Preview" at bounding box center [1374, 24] width 84 height 33
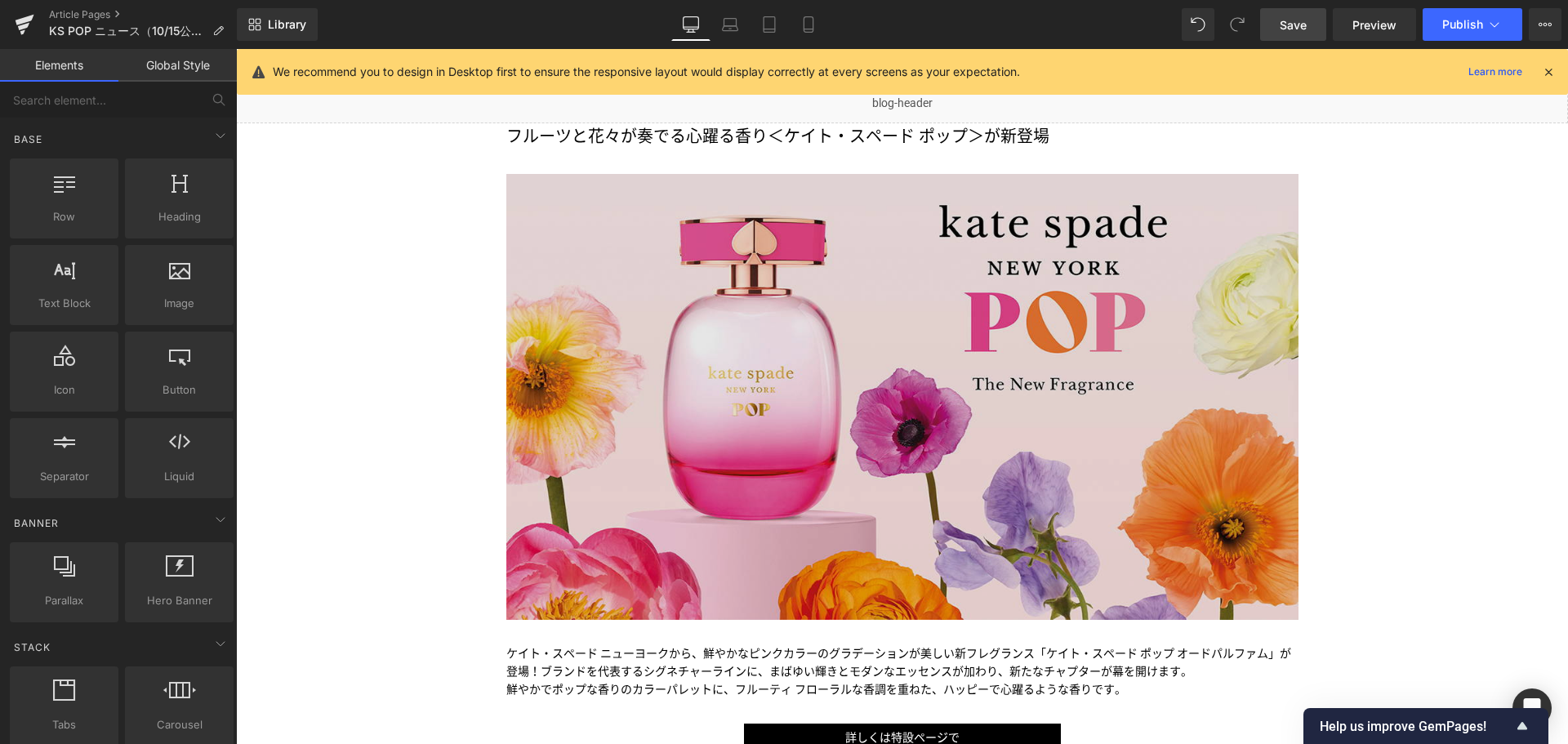
scroll to position [124, 0]
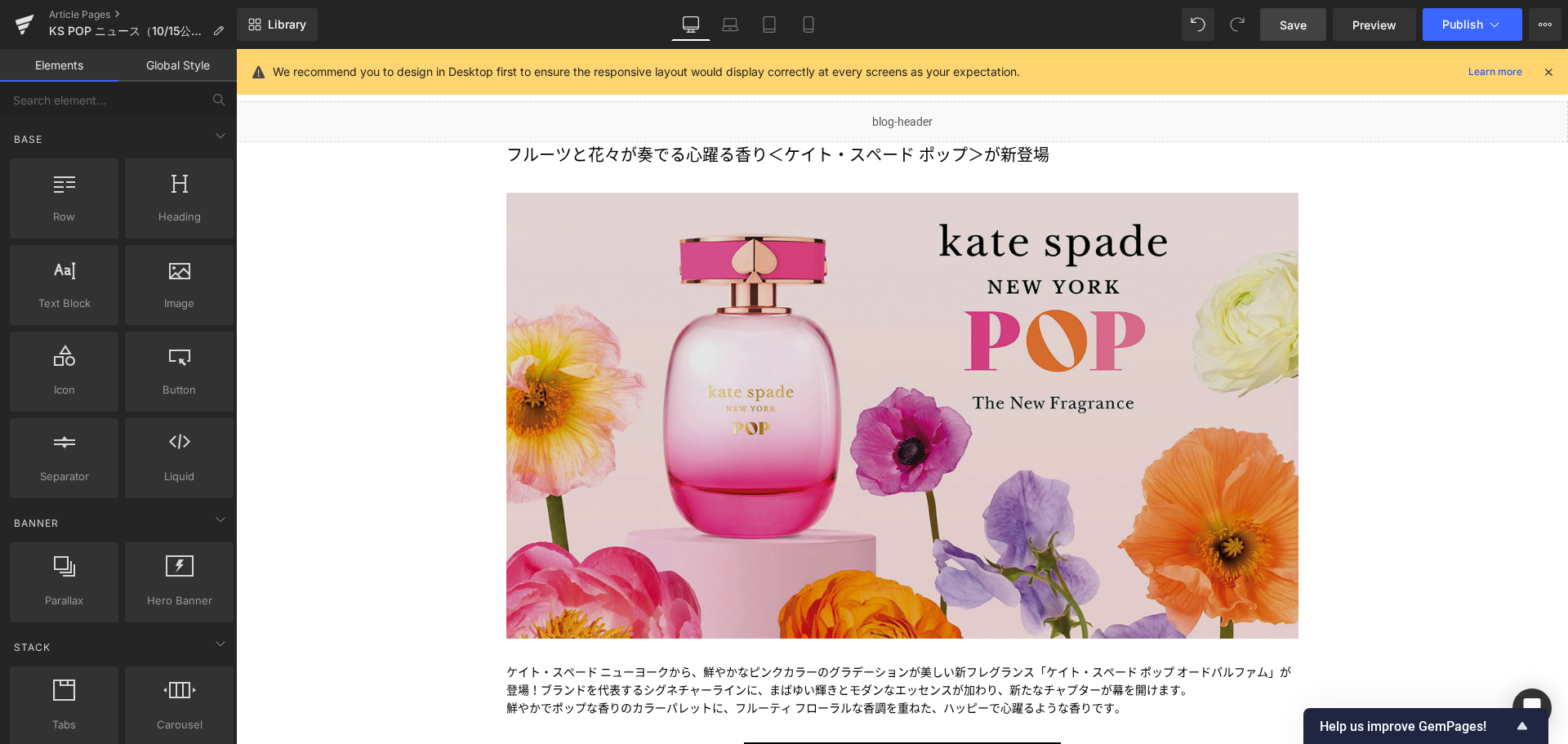
click at [768, 314] on img at bounding box center [902, 416] width 792 height 446
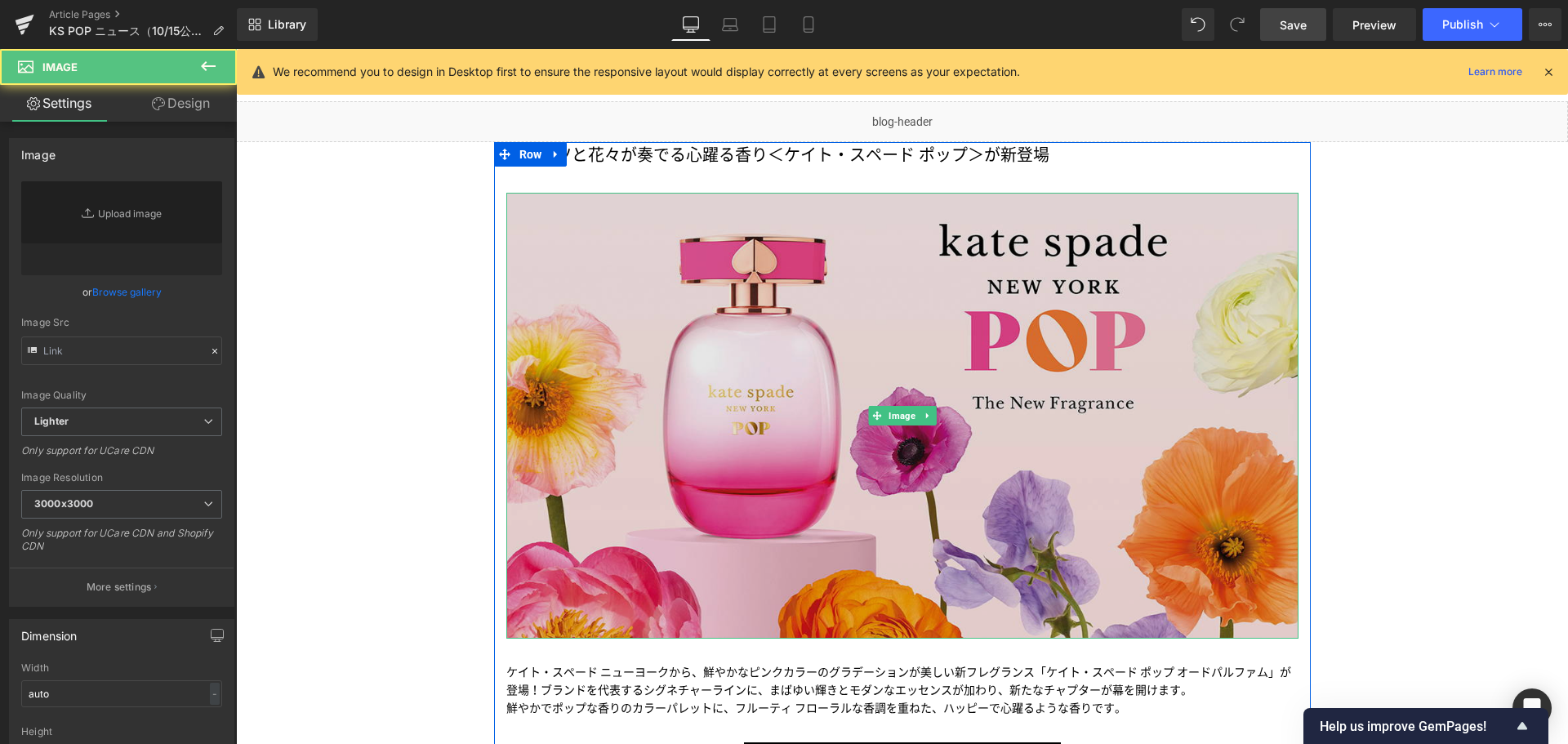
type input "[URL][DOMAIN_NAME]"
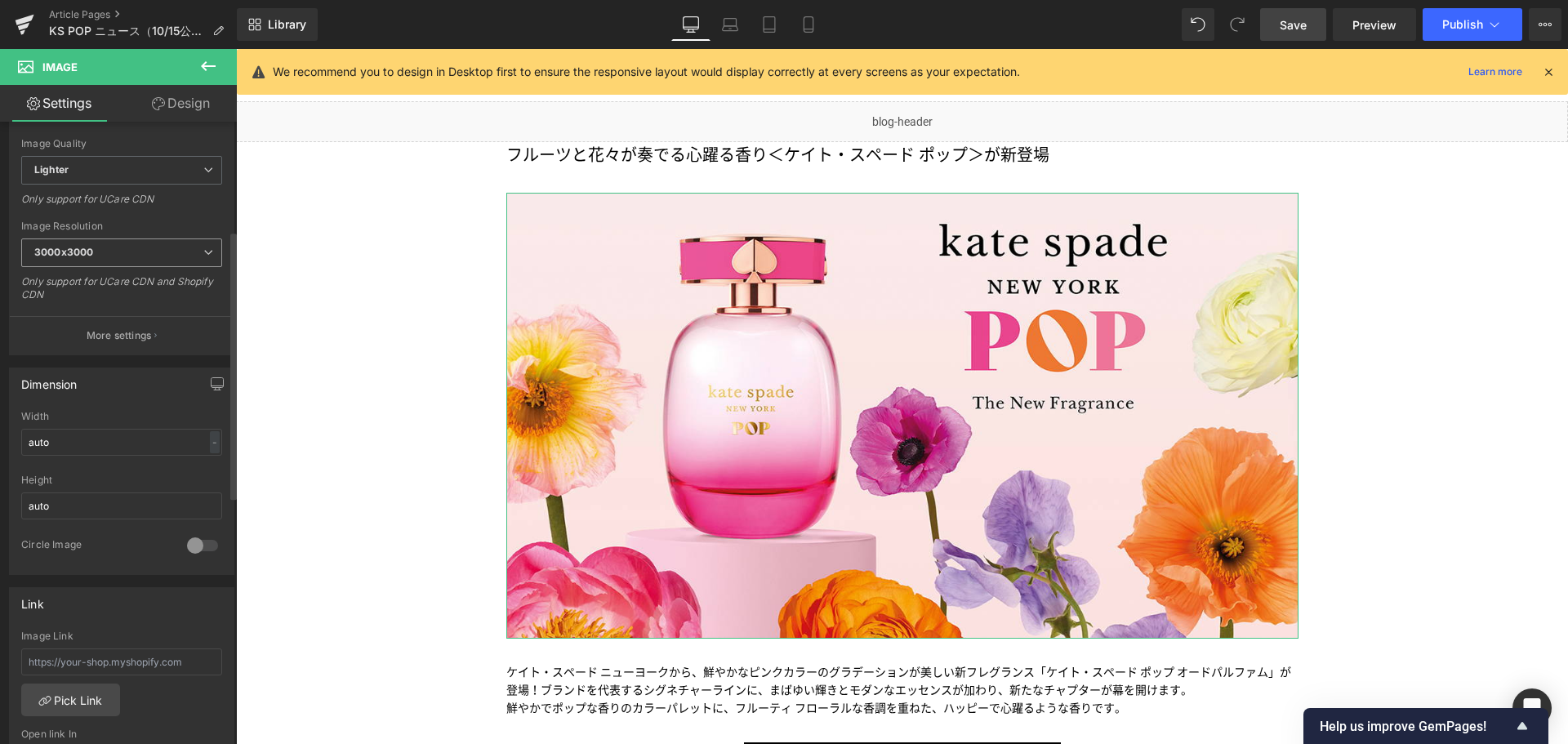
scroll to position [253, 0]
click at [98, 656] on input "text" at bounding box center [122, 661] width 201 height 27
paste input "/pages/ksny-pop"
type input "/pages/ksny-pop"
click at [797, 29] on link "Mobile" at bounding box center [808, 24] width 39 height 33
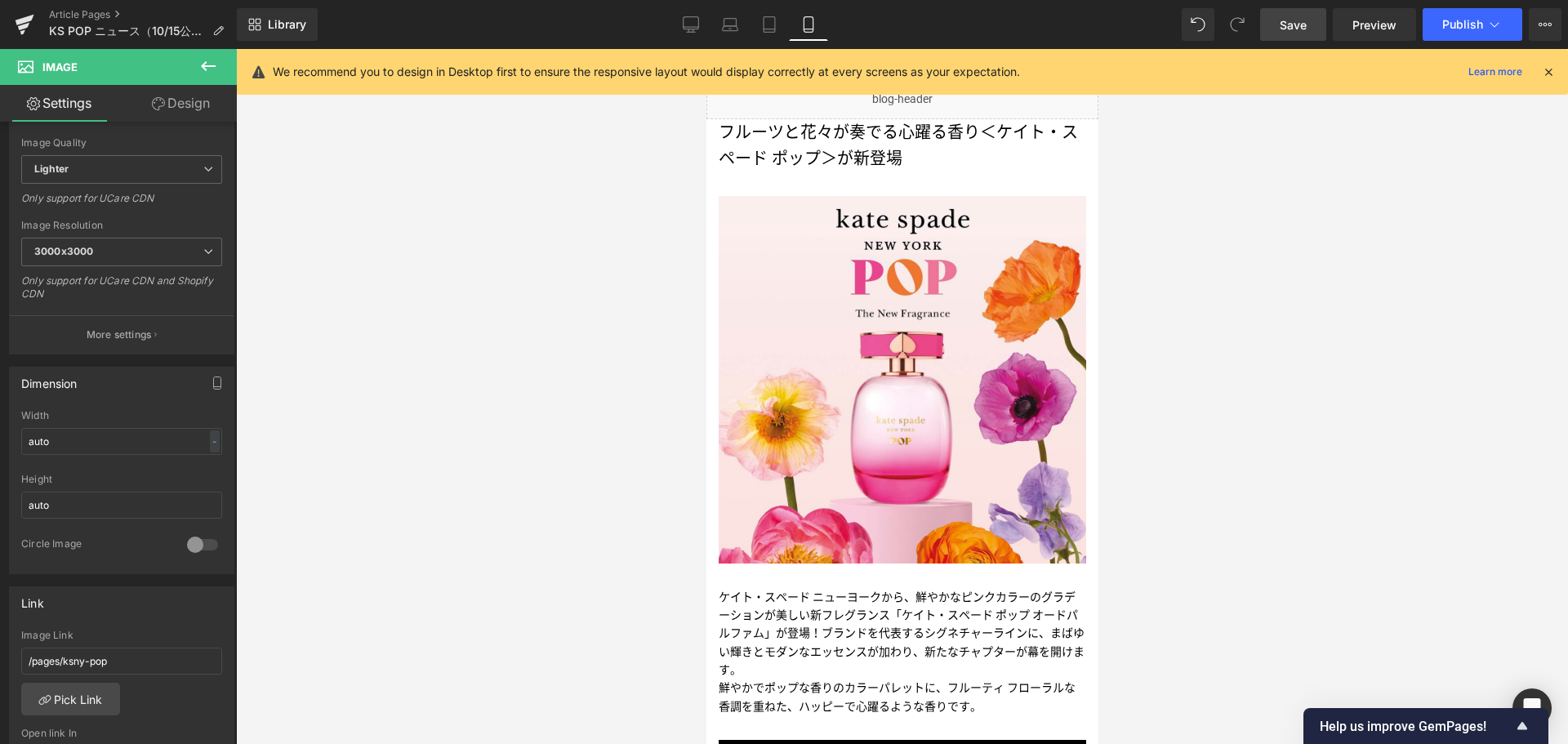
scroll to position [0, 0]
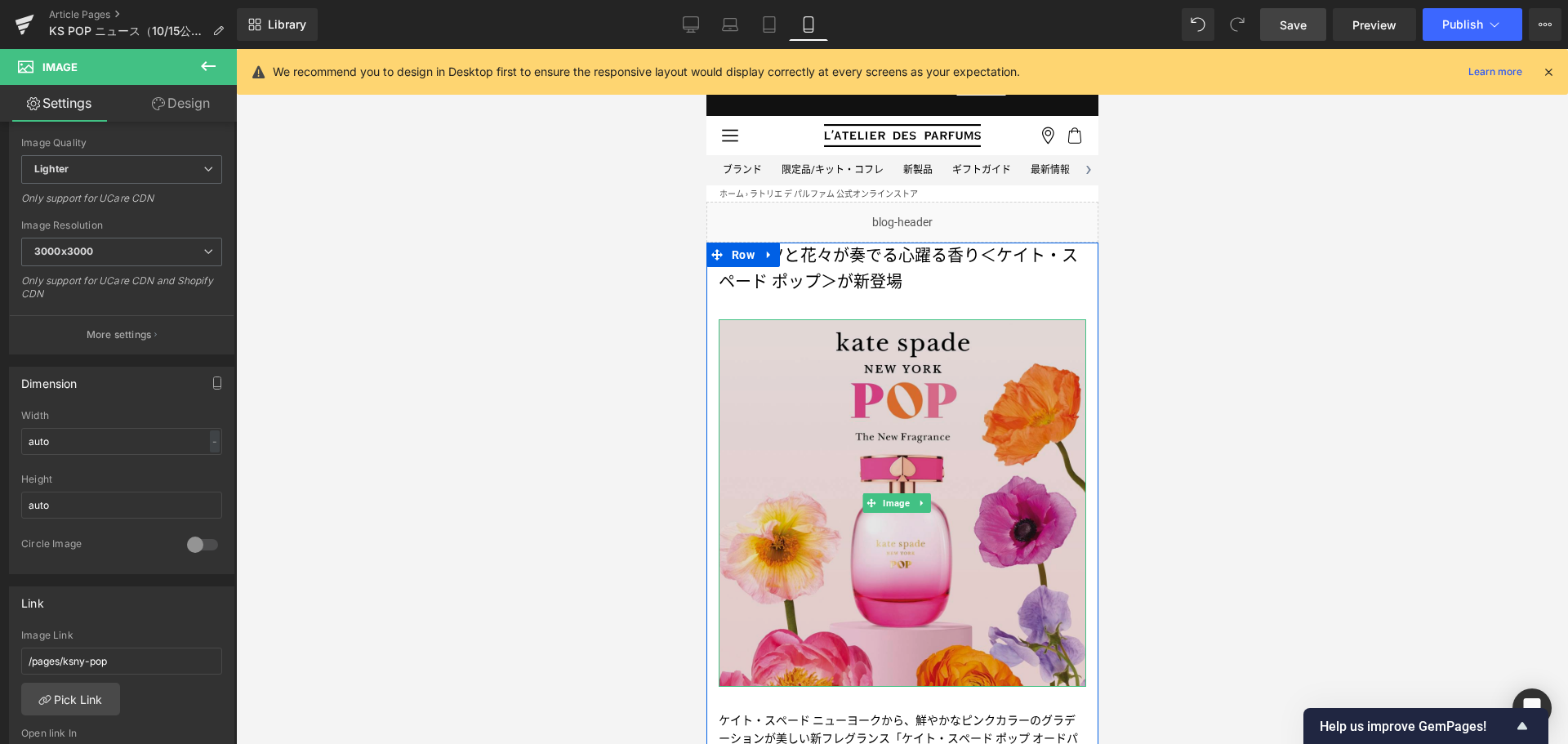
click at [750, 357] on img at bounding box center [901, 503] width 367 height 368
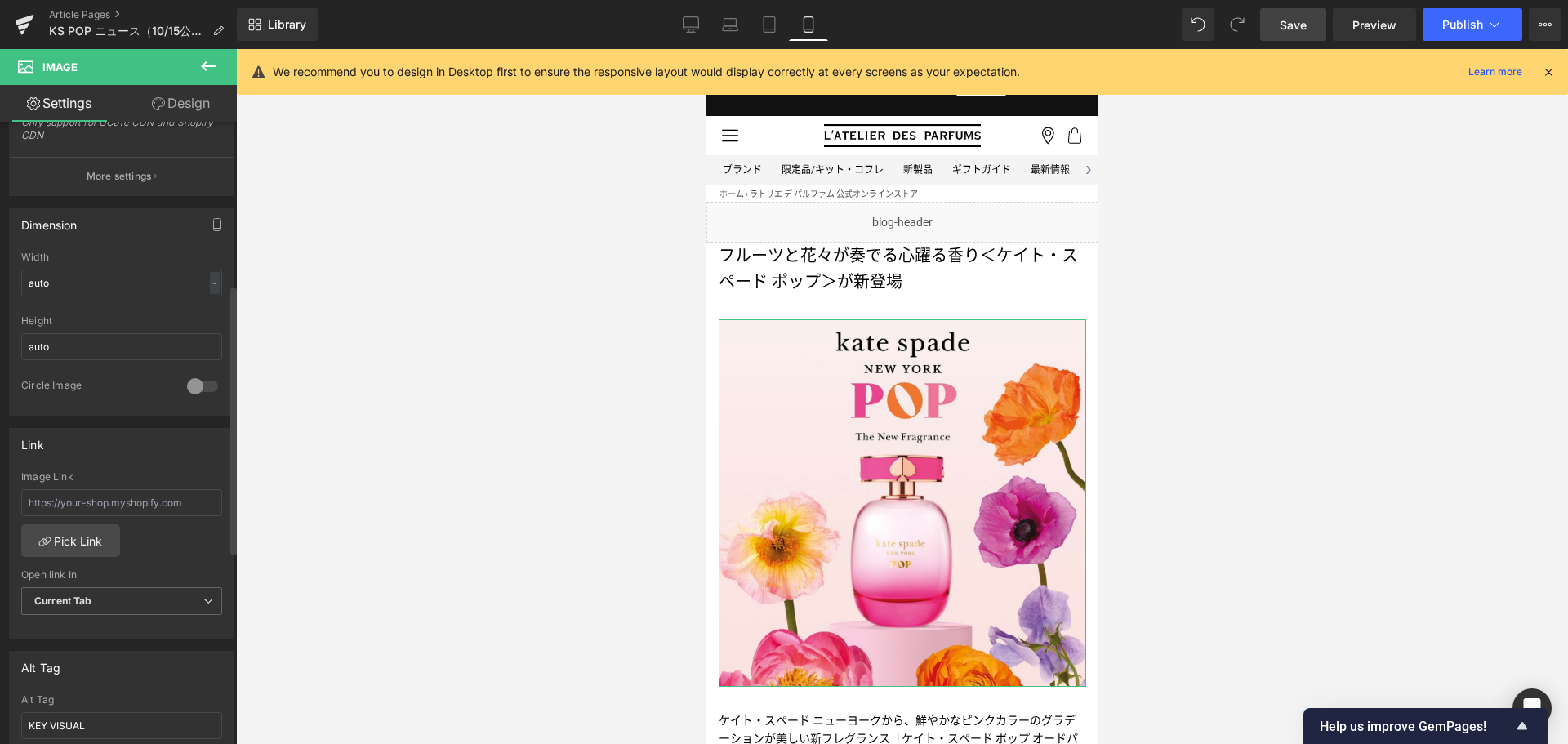
scroll to position [412, 0]
paste input "/pages/ksny-pop"
type input "/pages/ksny-pop"
click at [80, 512] on input "/pages/ksny-pop" at bounding box center [122, 502] width 201 height 27
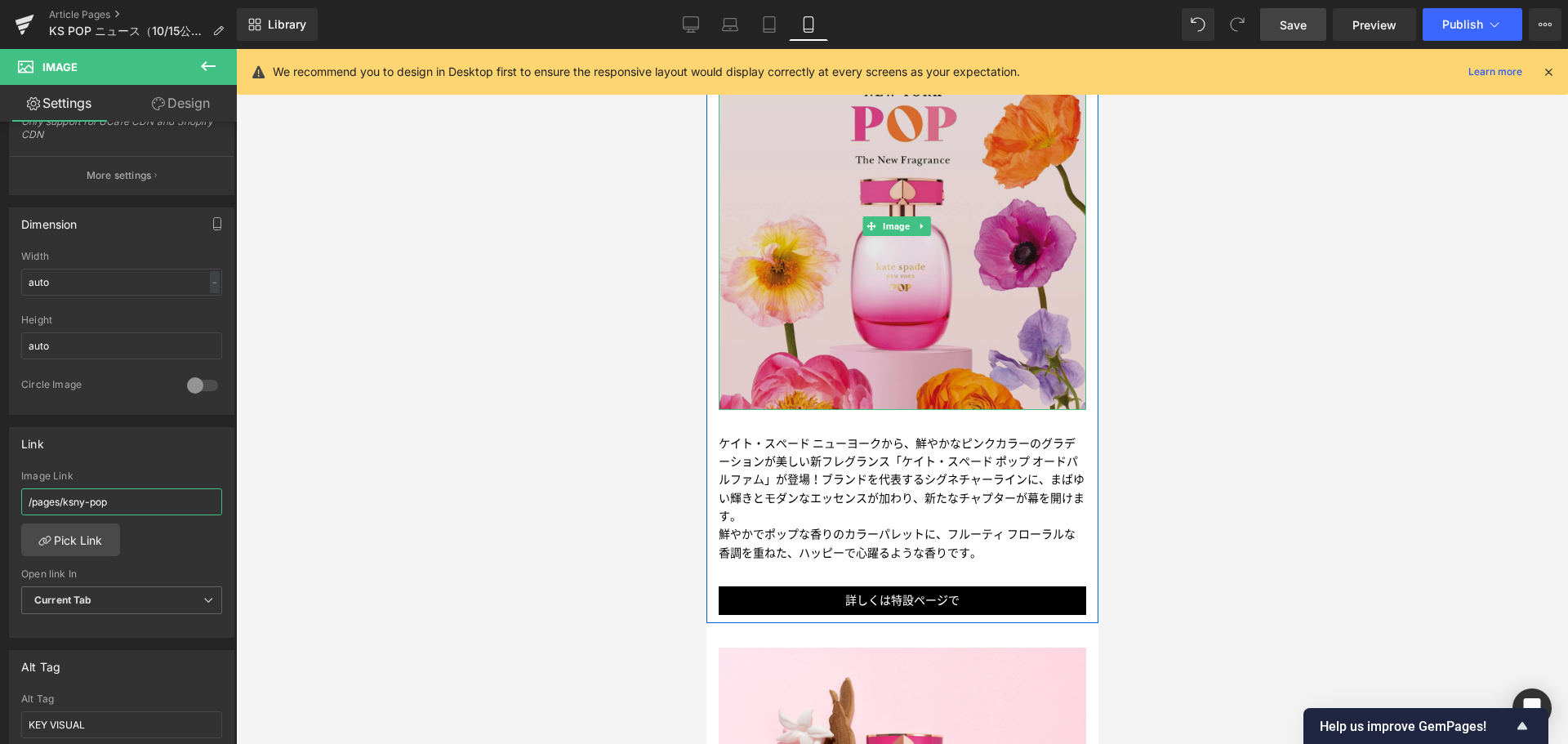
scroll to position [282, 0]
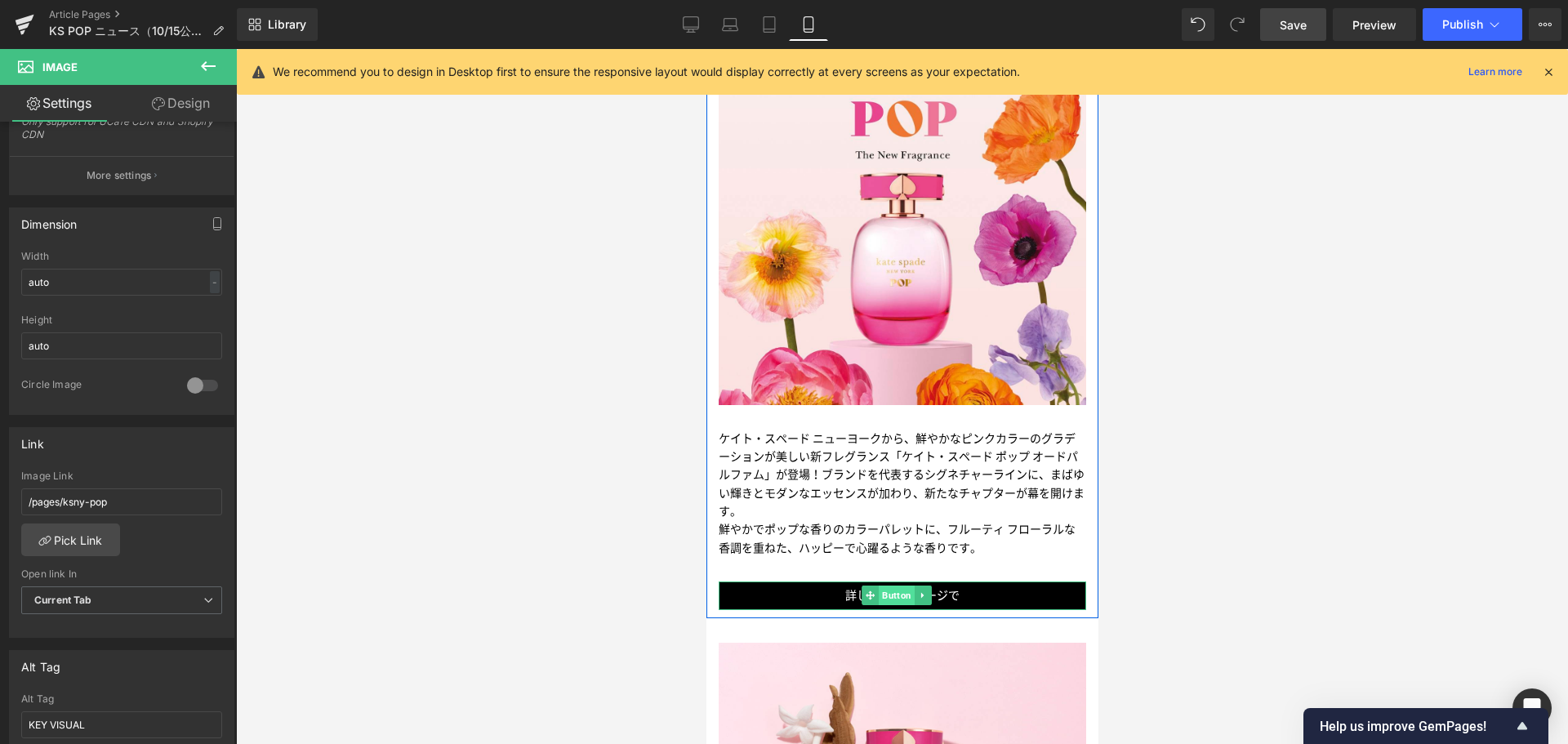
click at [882, 586] on span "Button" at bounding box center [896, 595] width 36 height 20
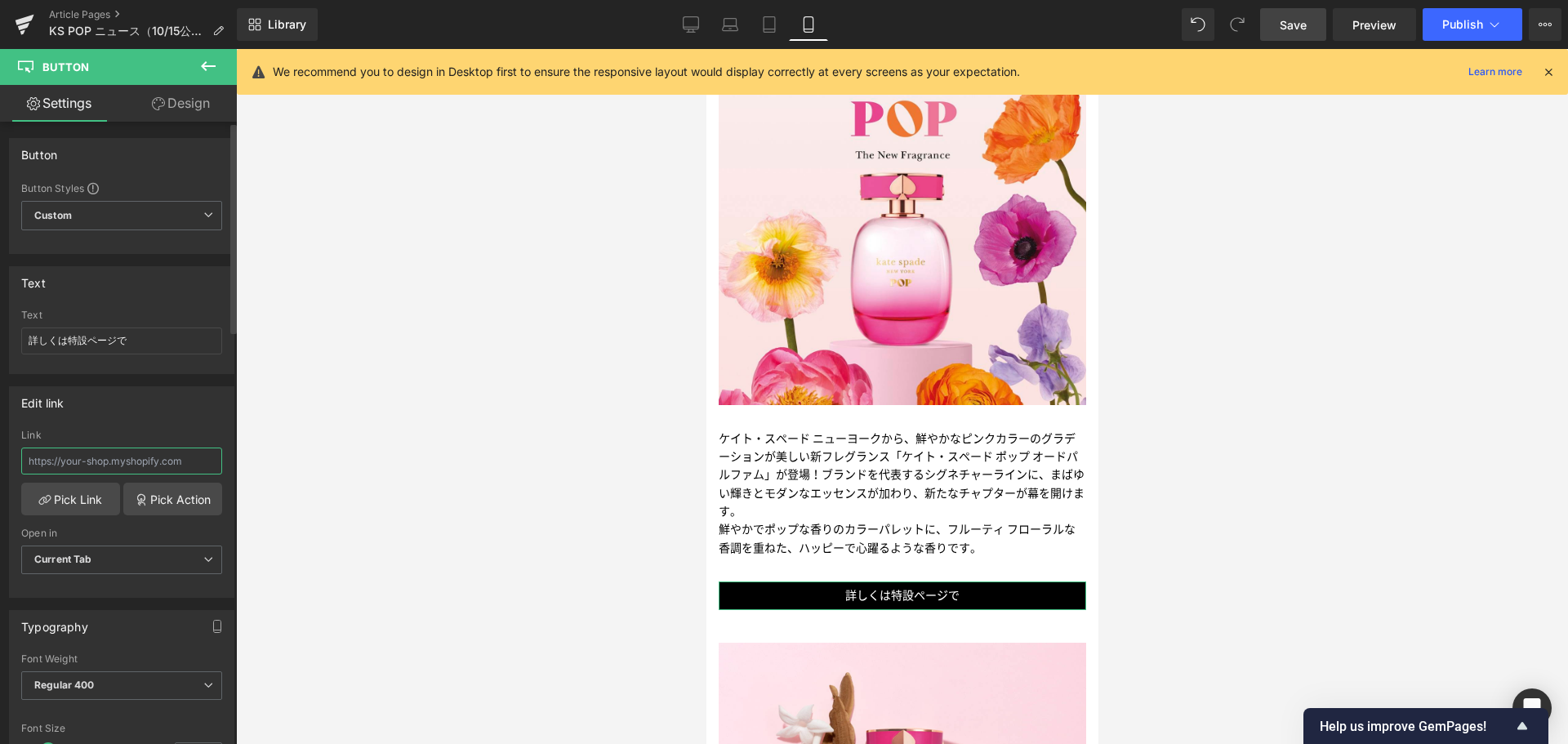
click at [99, 456] on input "text" at bounding box center [122, 461] width 201 height 27
paste input "/pages/ksny-pop"
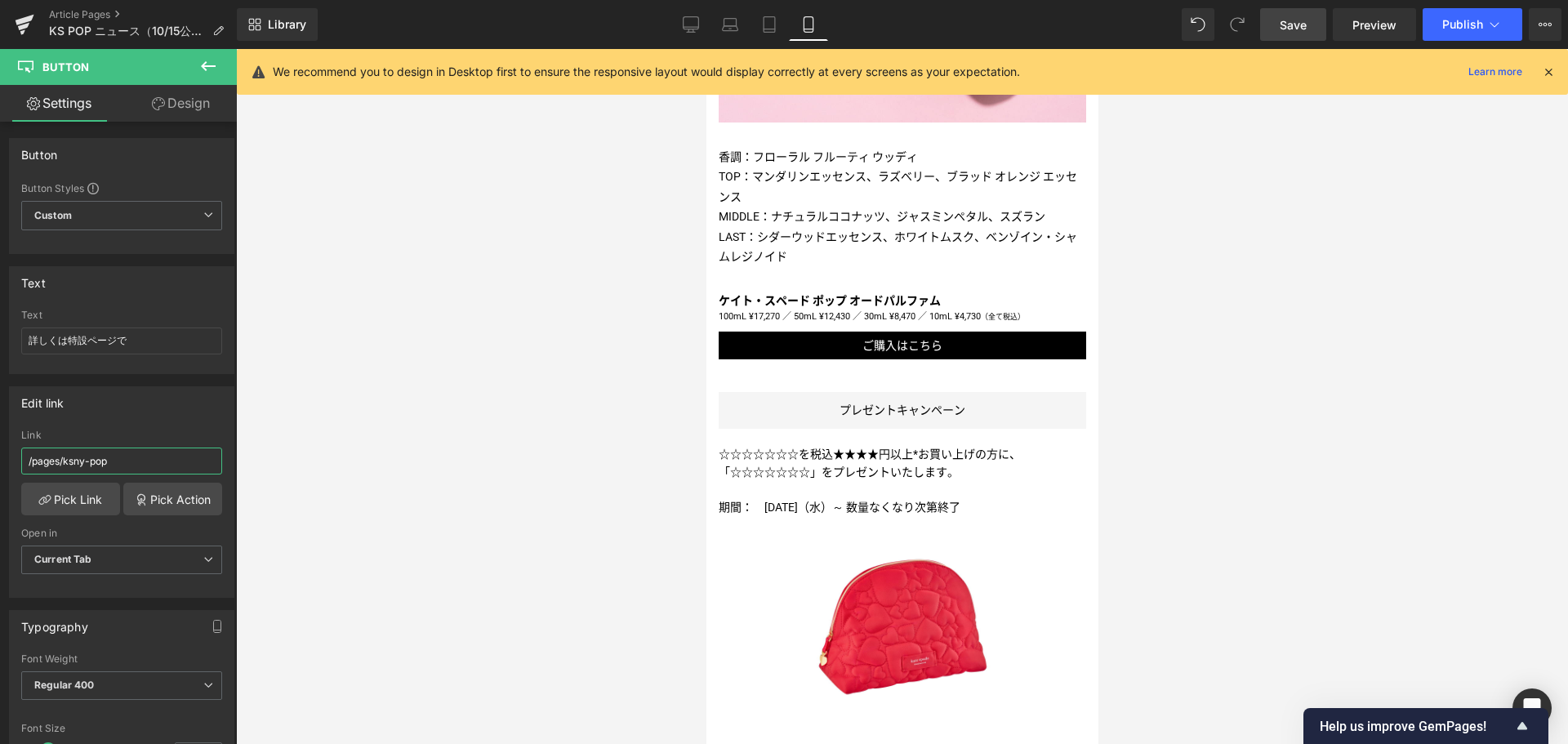
scroll to position [1171, 0]
type input "/pages/ksny-pop"
click at [696, 21] on icon at bounding box center [690, 24] width 16 height 16
type input "100"
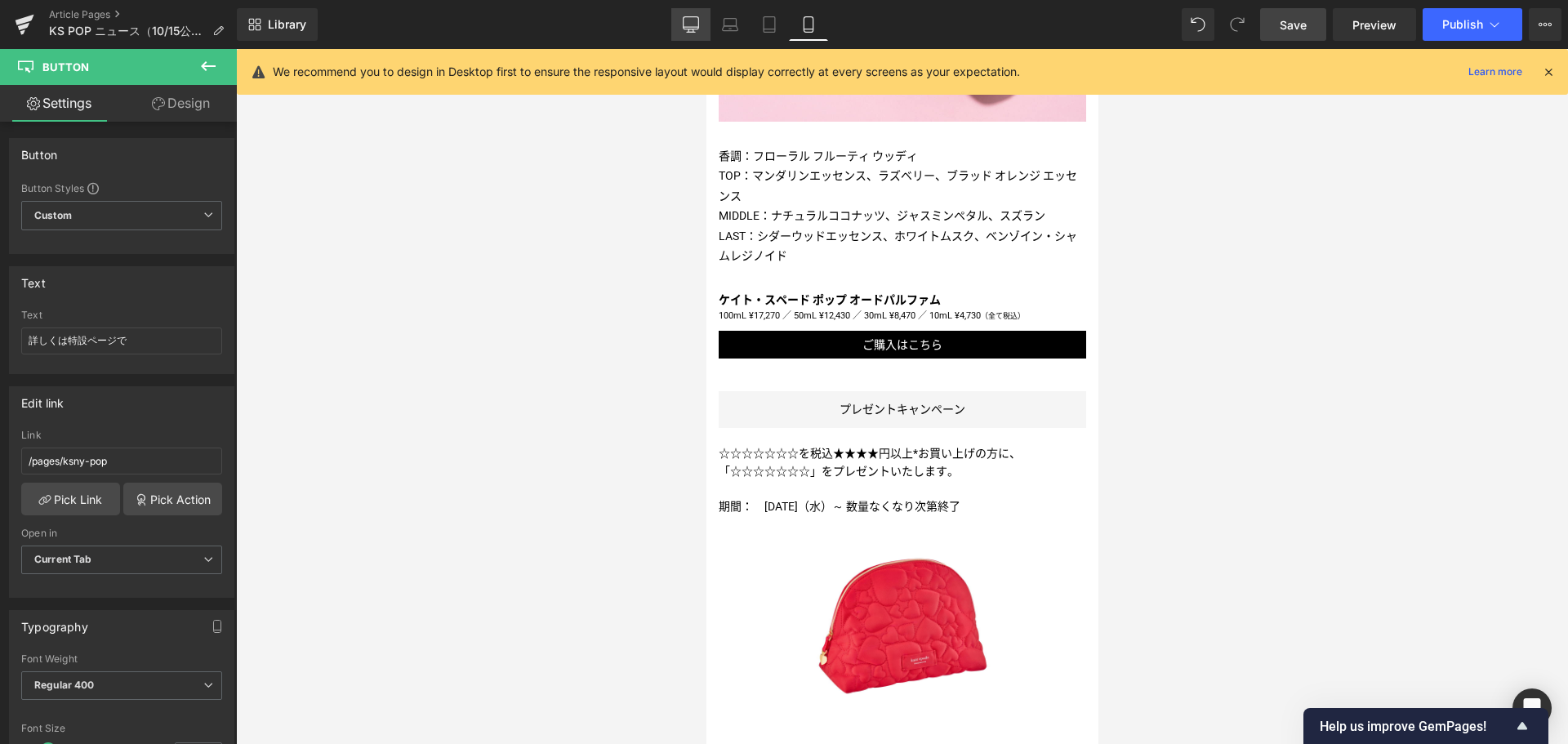
type input "100"
type input "40"
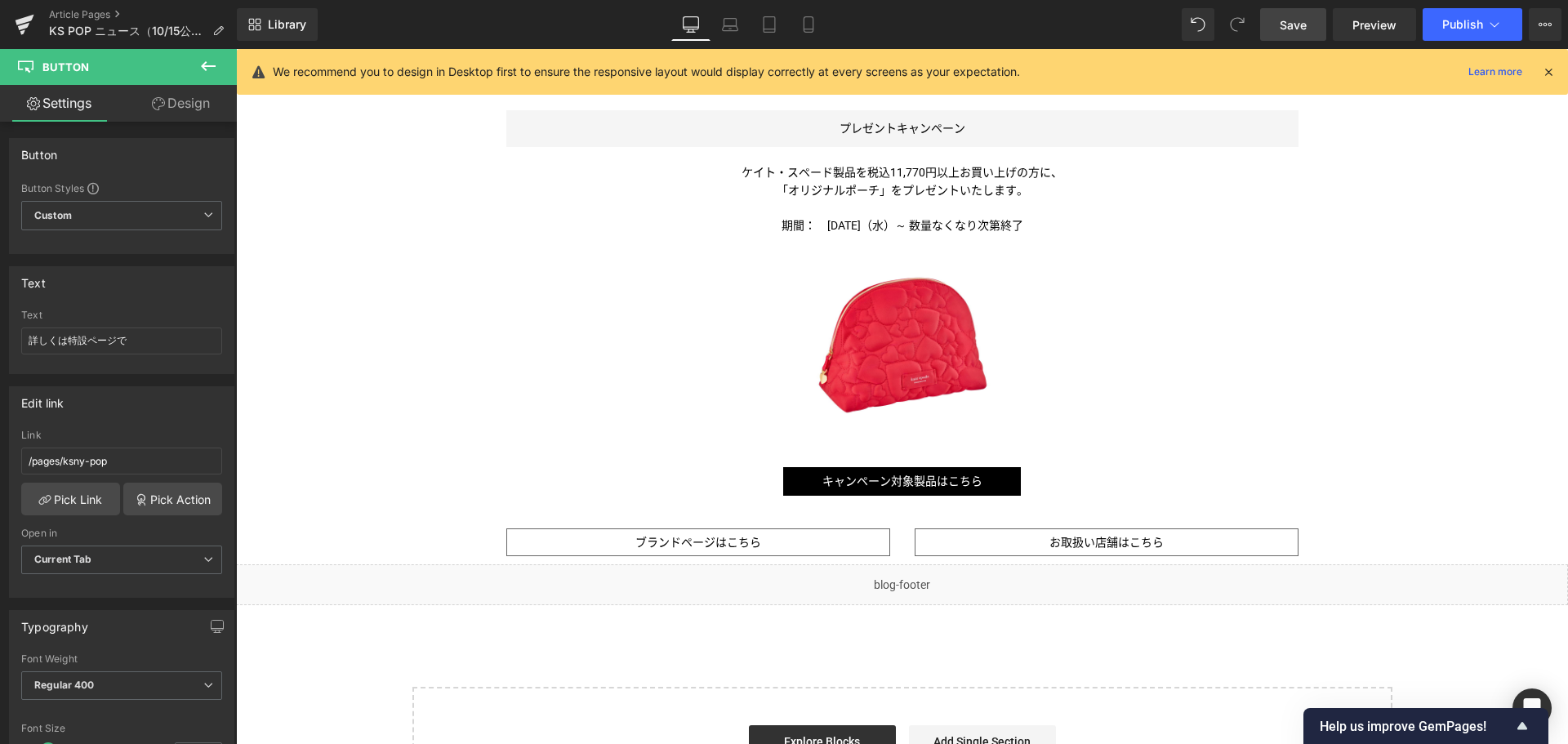
scroll to position [1233, 0]
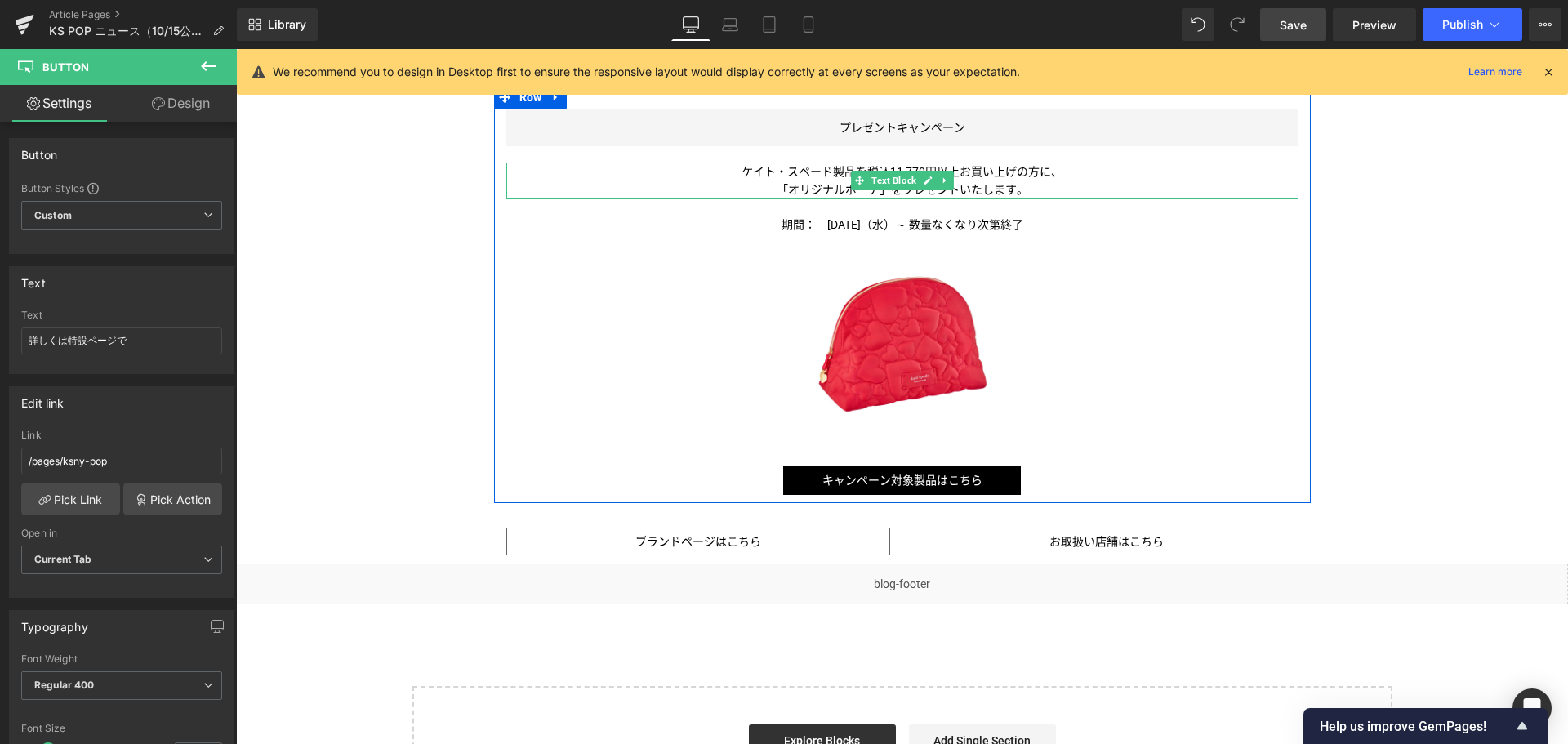
click at [868, 174] on span "Text Block" at bounding box center [894, 181] width 52 height 20
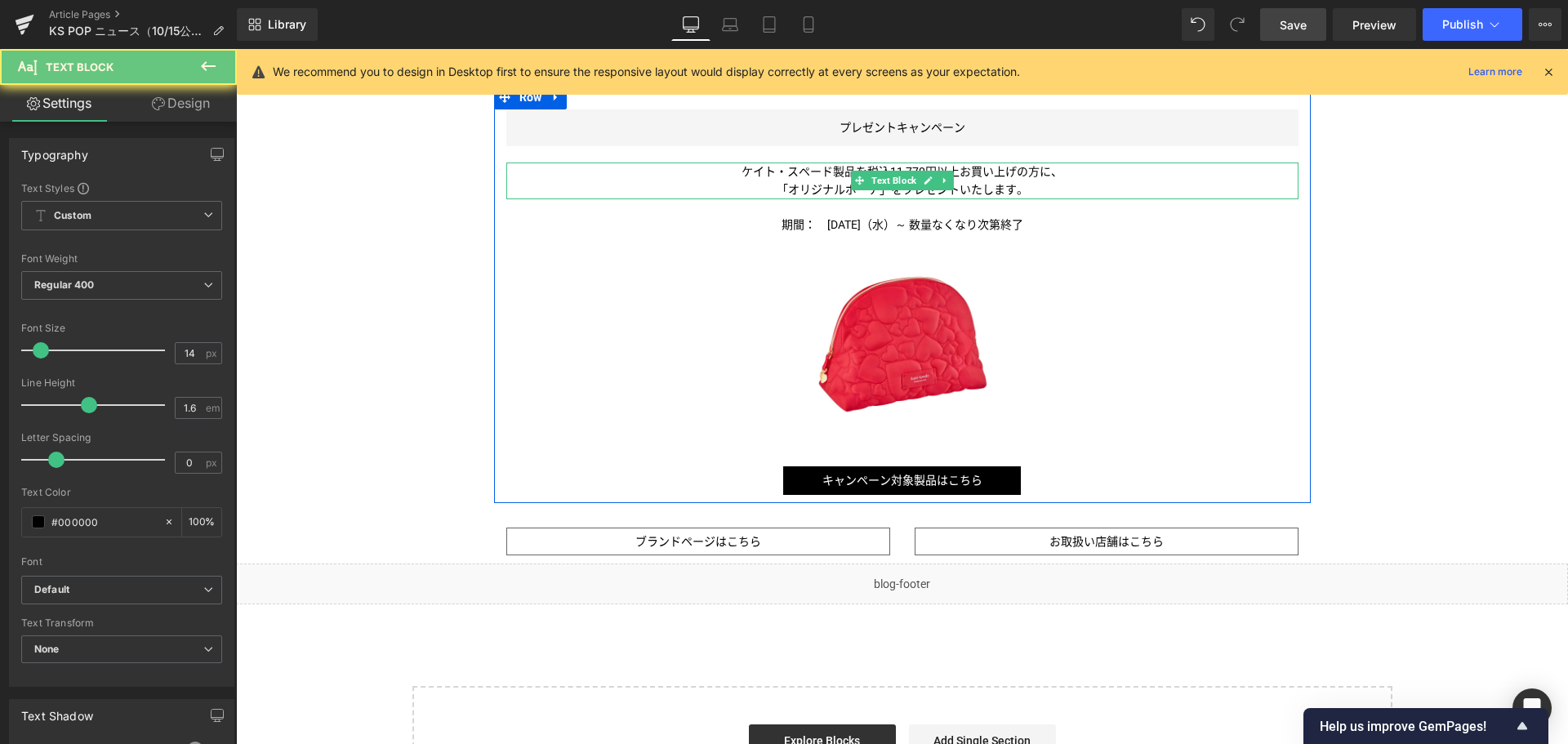
click at [785, 175] on span "ケイト・スペード製品を税込11,770円以上お買い上げの方に、" at bounding box center [902, 171] width 321 height 13
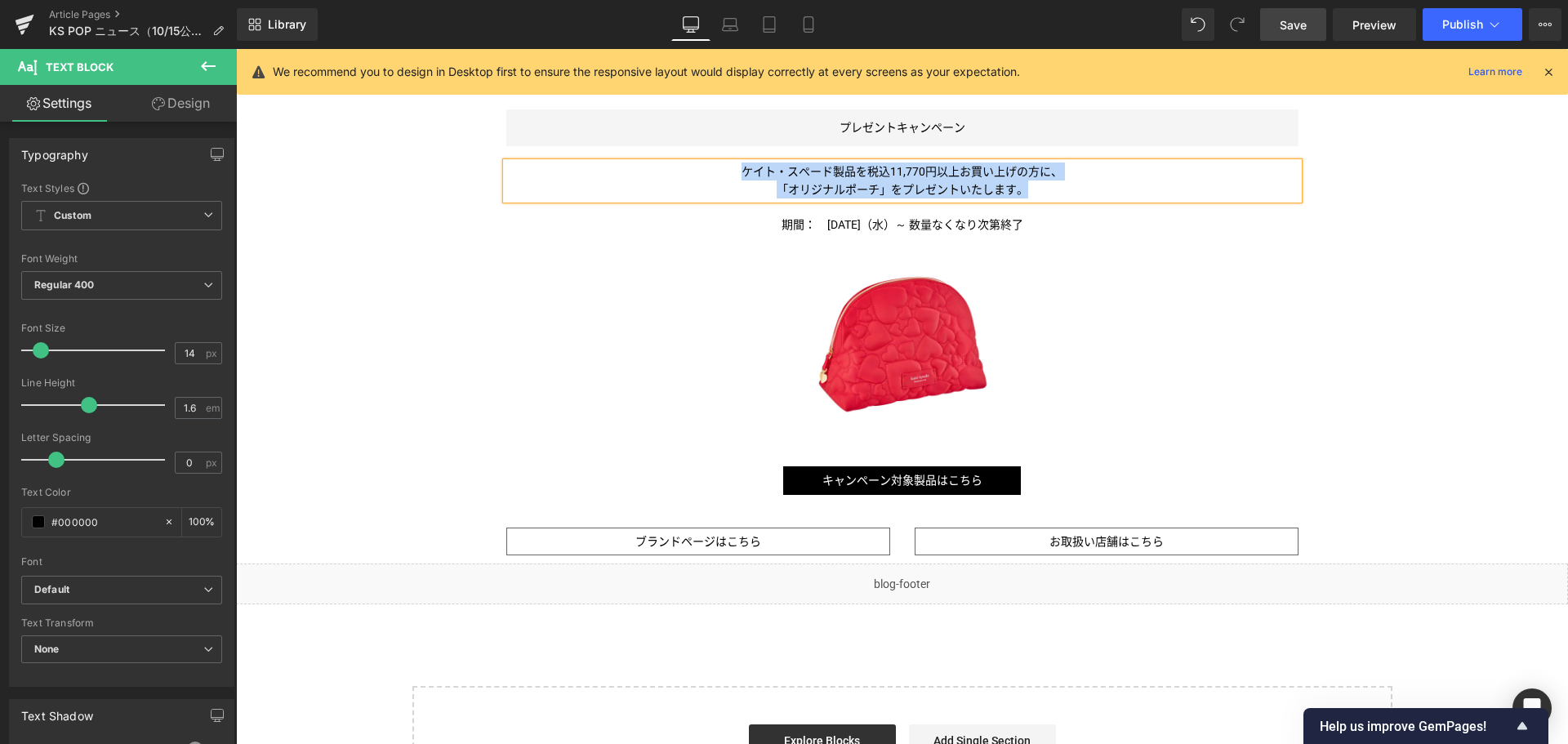
copy div "ケイト・スペード製品を税込11,770円以上お買い上げの方に、 「オリジナルポーチ 」をプレゼントいたします。"
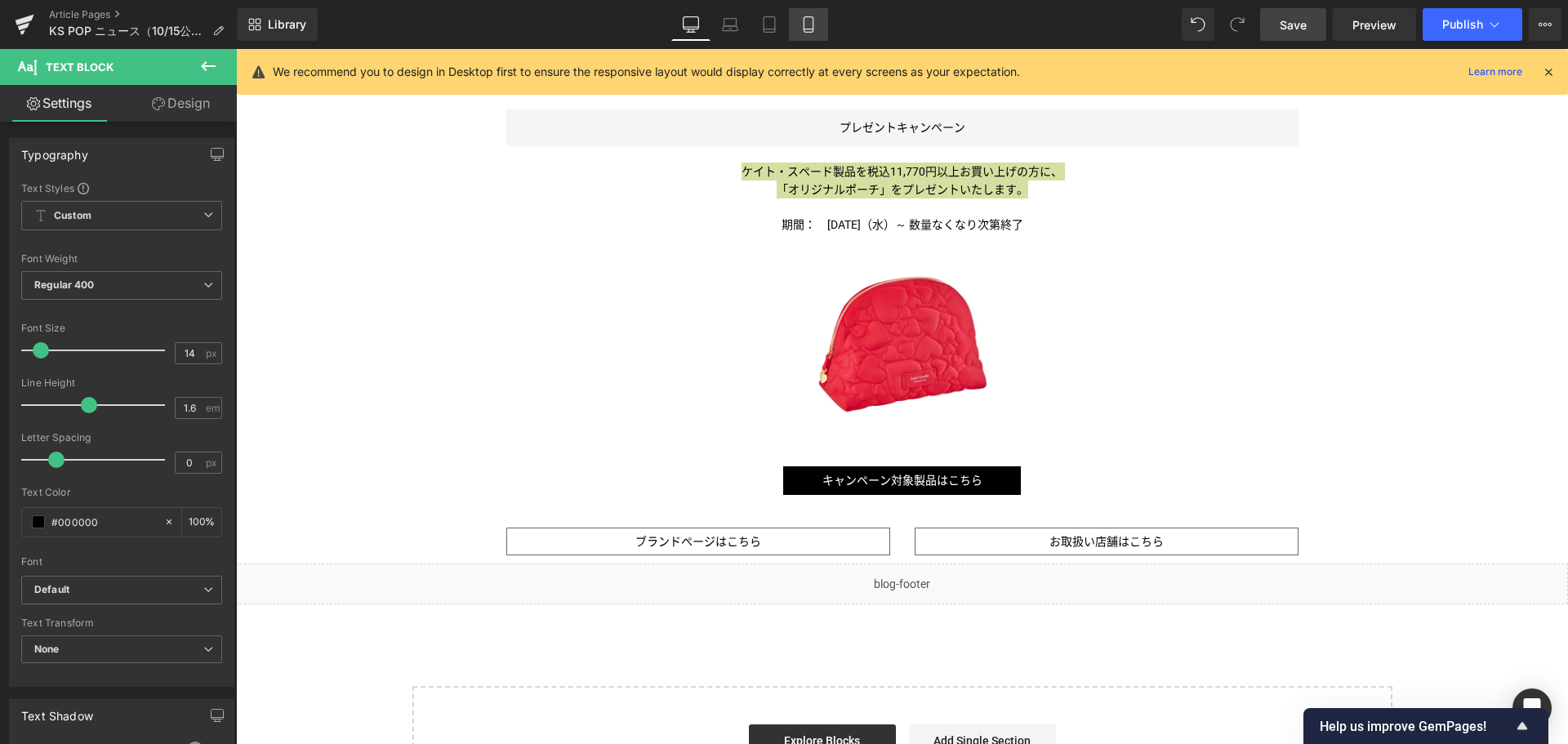
click at [803, 20] on icon at bounding box center [808, 24] width 16 height 16
type input "100"
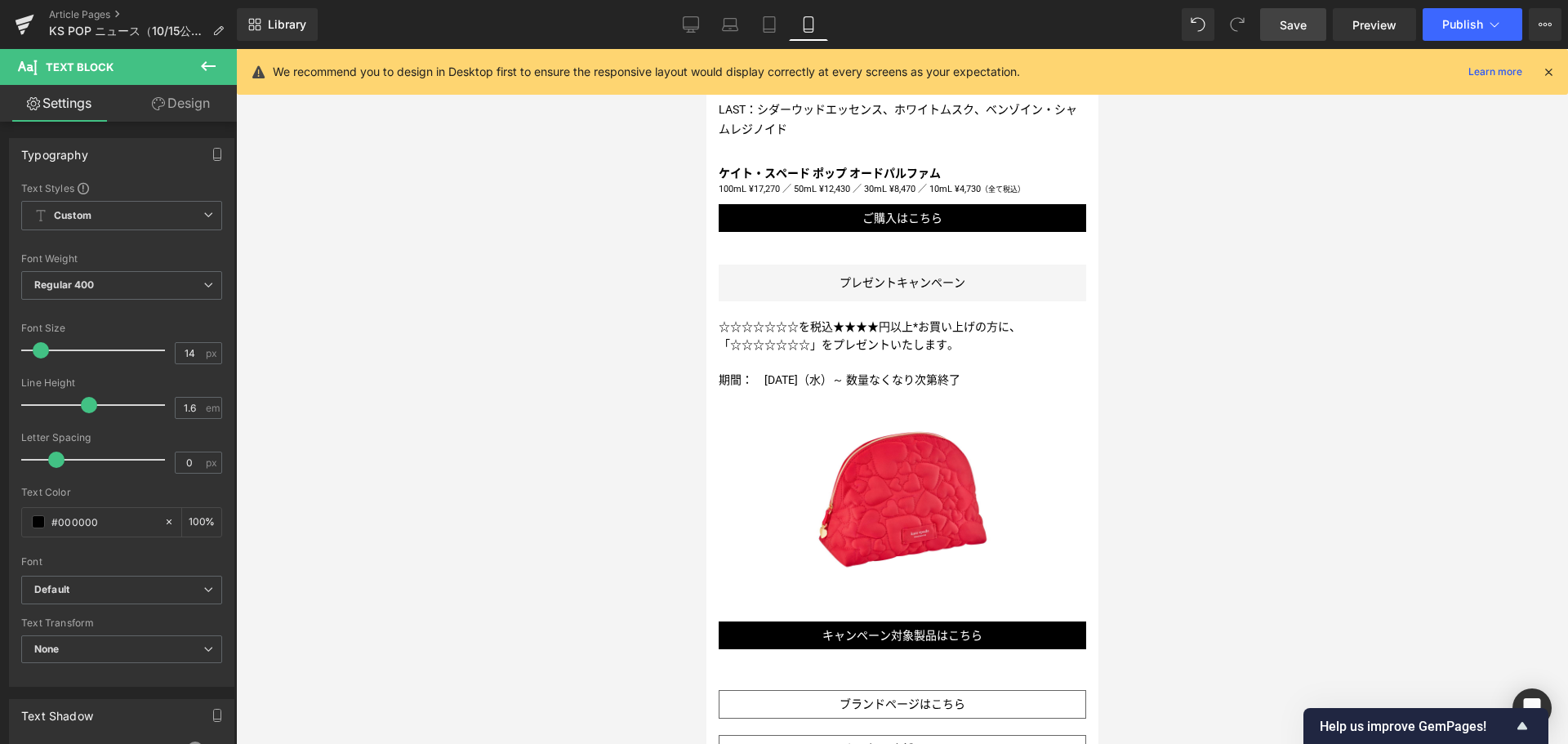
scroll to position [1298, 0]
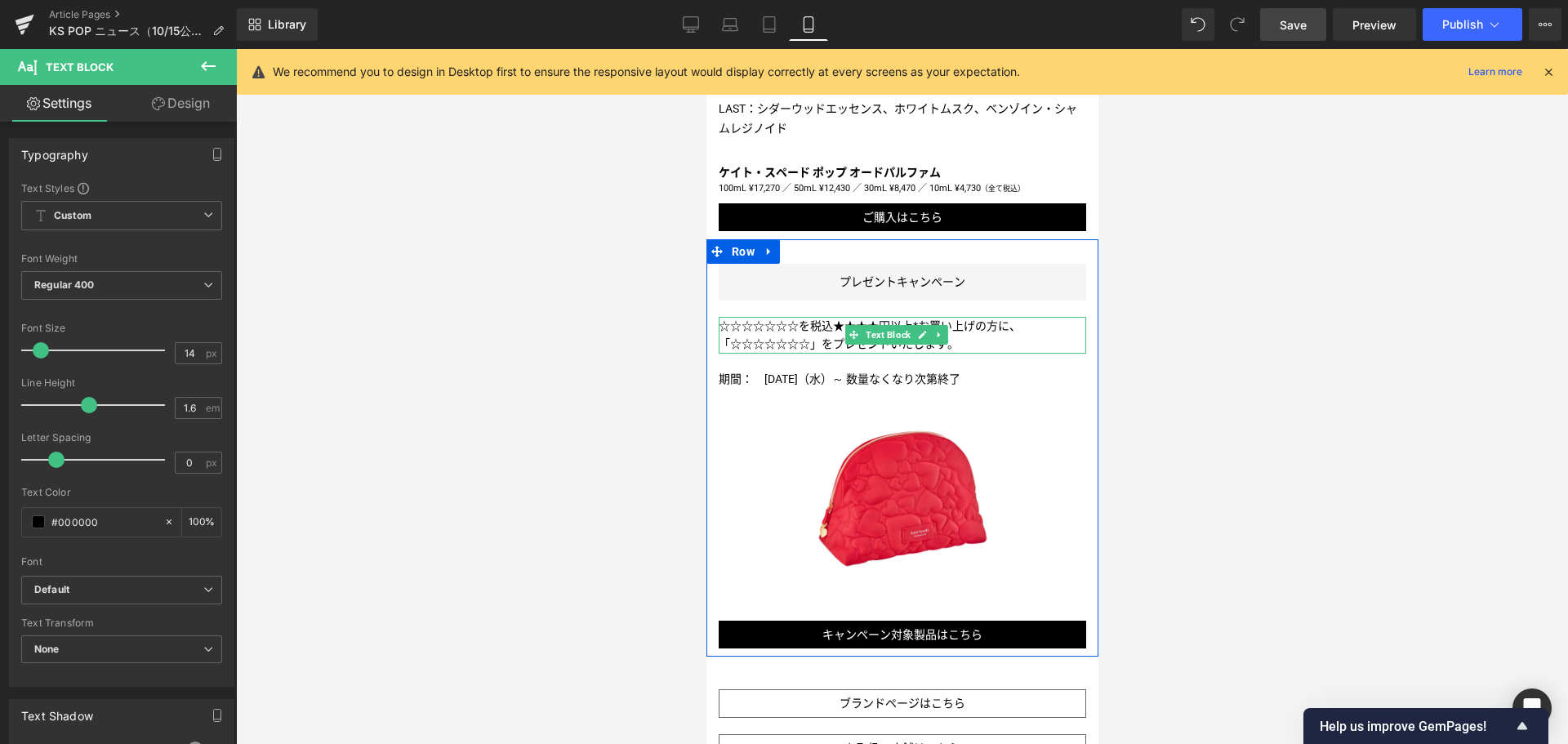
click at [810, 337] on span "」をプレゼントいたします。" at bounding box center [883, 344] width 149 height 13
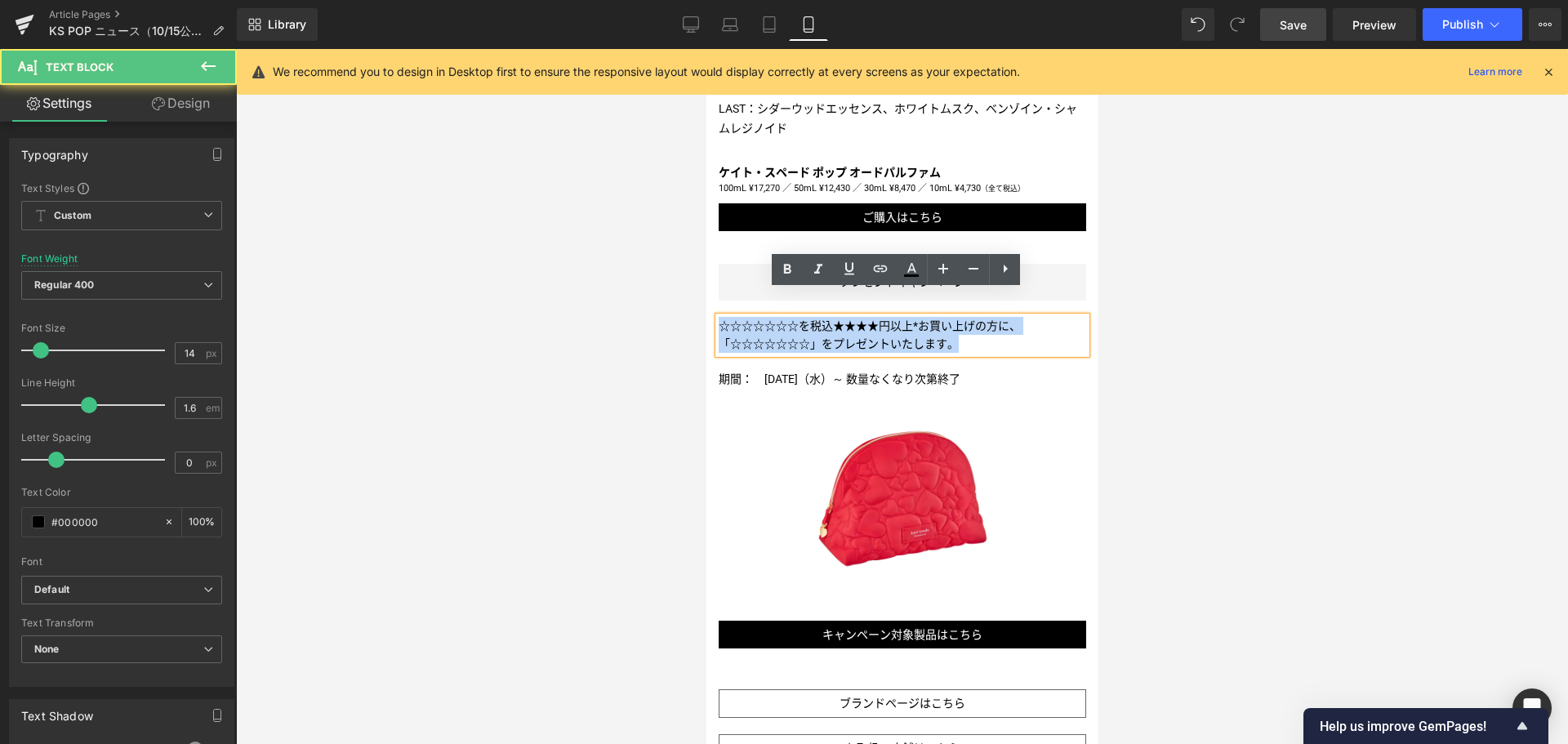
click at [810, 337] on span "」をプレゼントいたします。" at bounding box center [883, 344] width 149 height 13
paste div
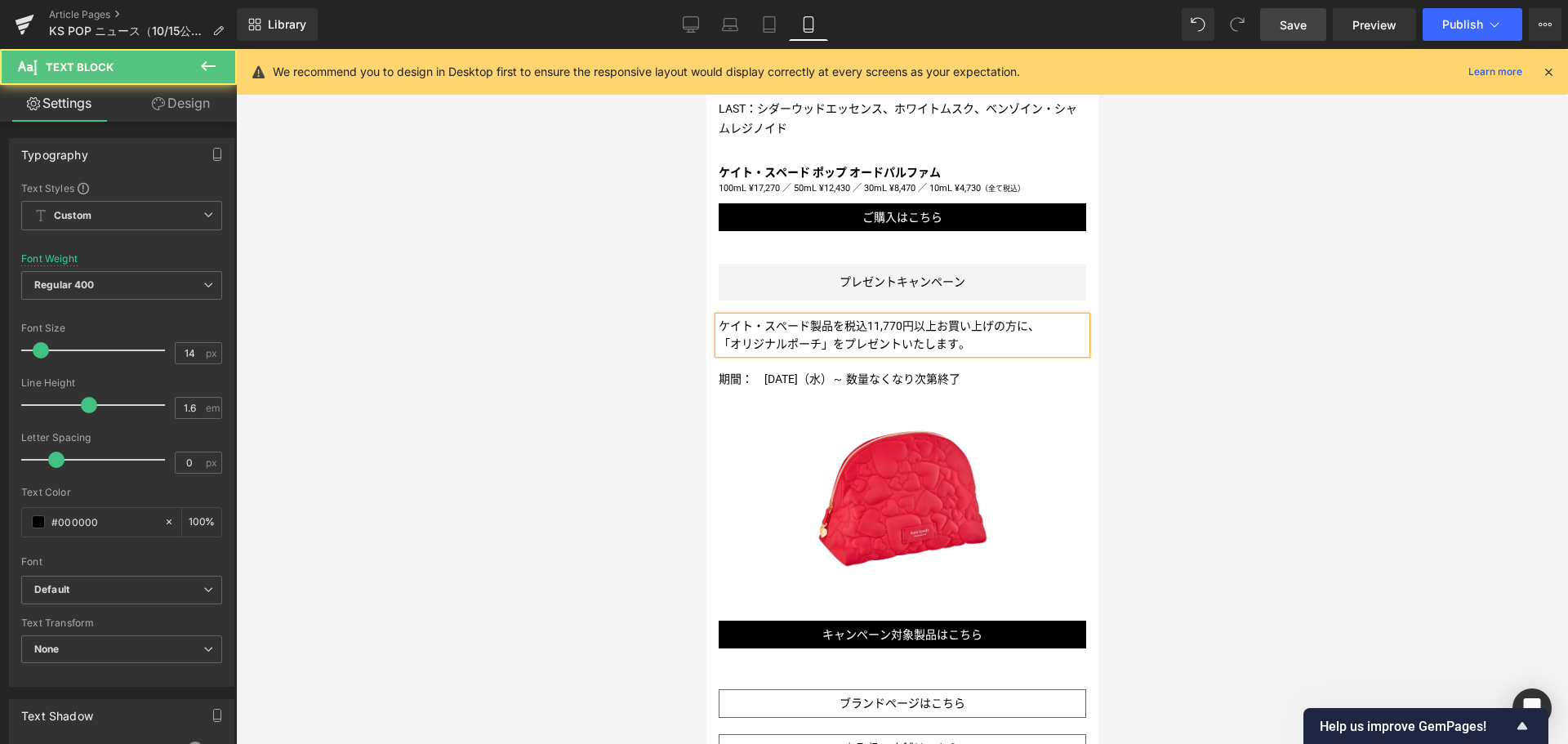
click at [1038, 317] on p "ケイト・スペード製品を税込11,770円以上お買い上げの方に、" at bounding box center [901, 326] width 367 height 18
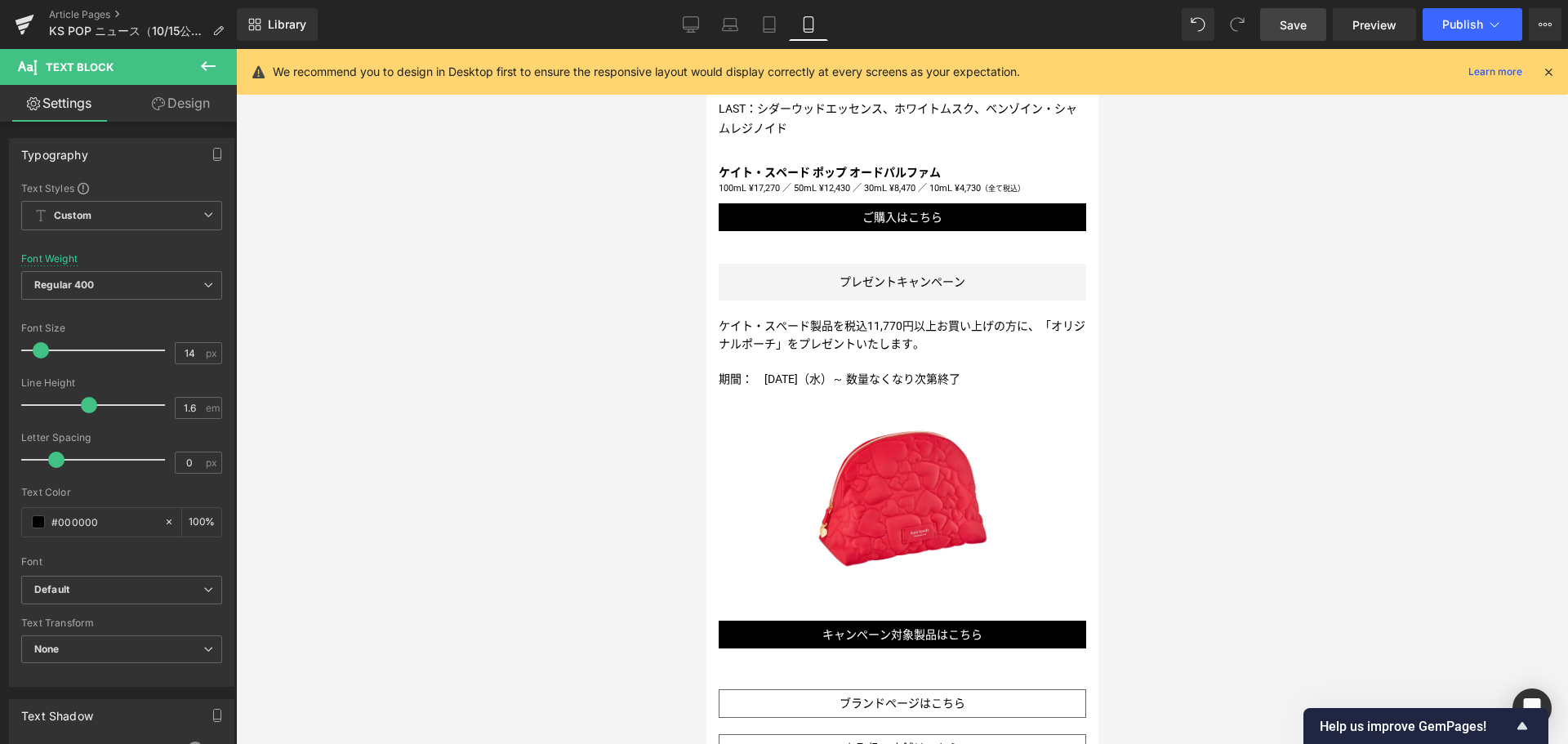
click at [1311, 22] on link "Save" at bounding box center [1292, 24] width 66 height 33
click at [110, 13] on link "Article Pages" at bounding box center [142, 14] width 188 height 13
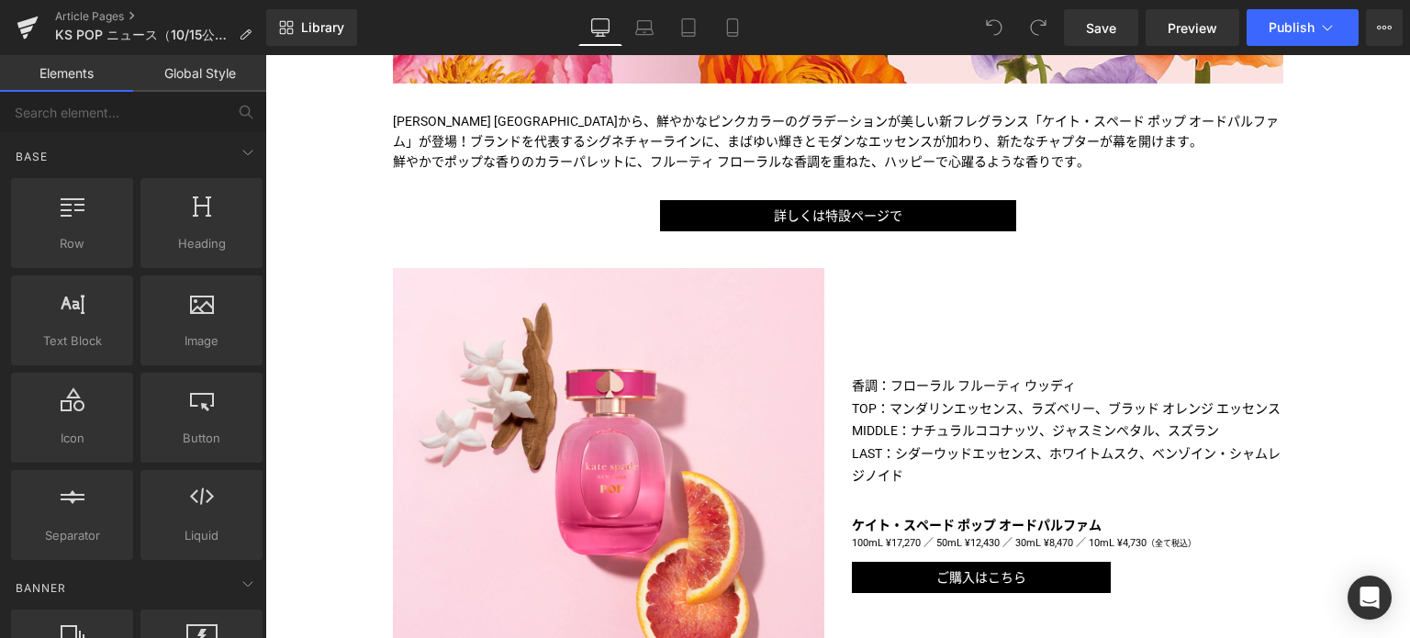
scroll to position [797, 0]
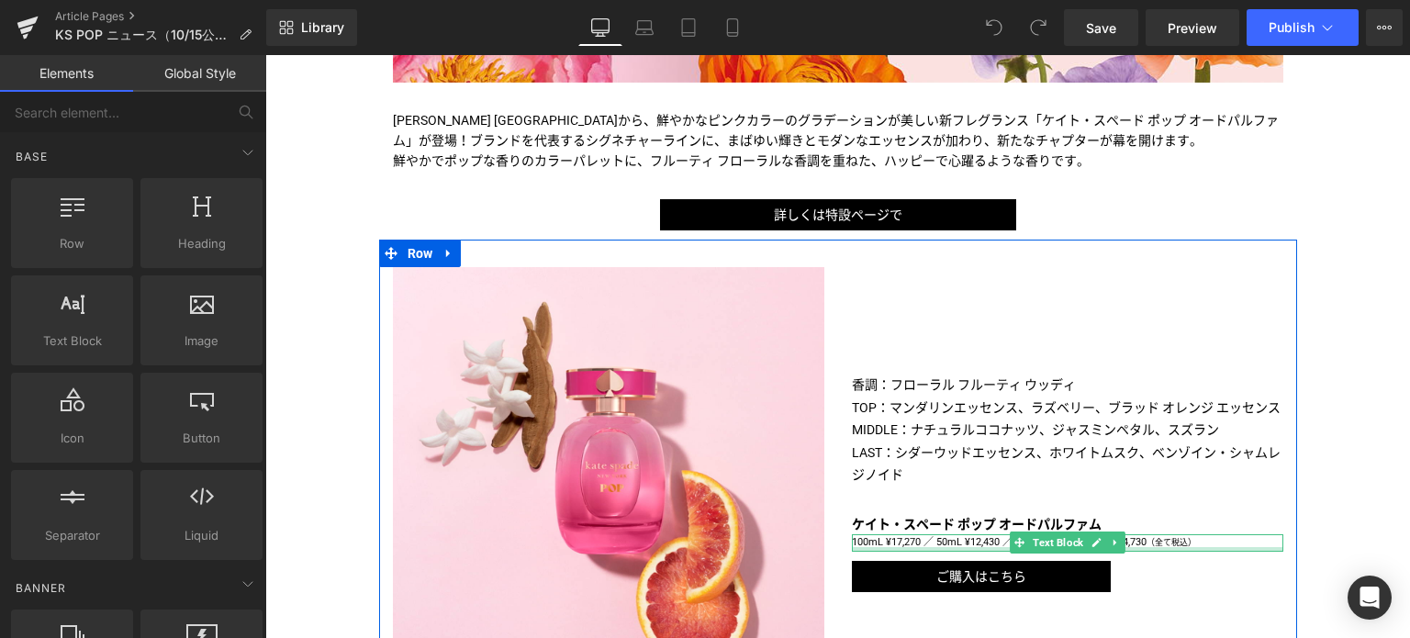
click at [949, 547] on div at bounding box center [1067, 549] width 431 height 5
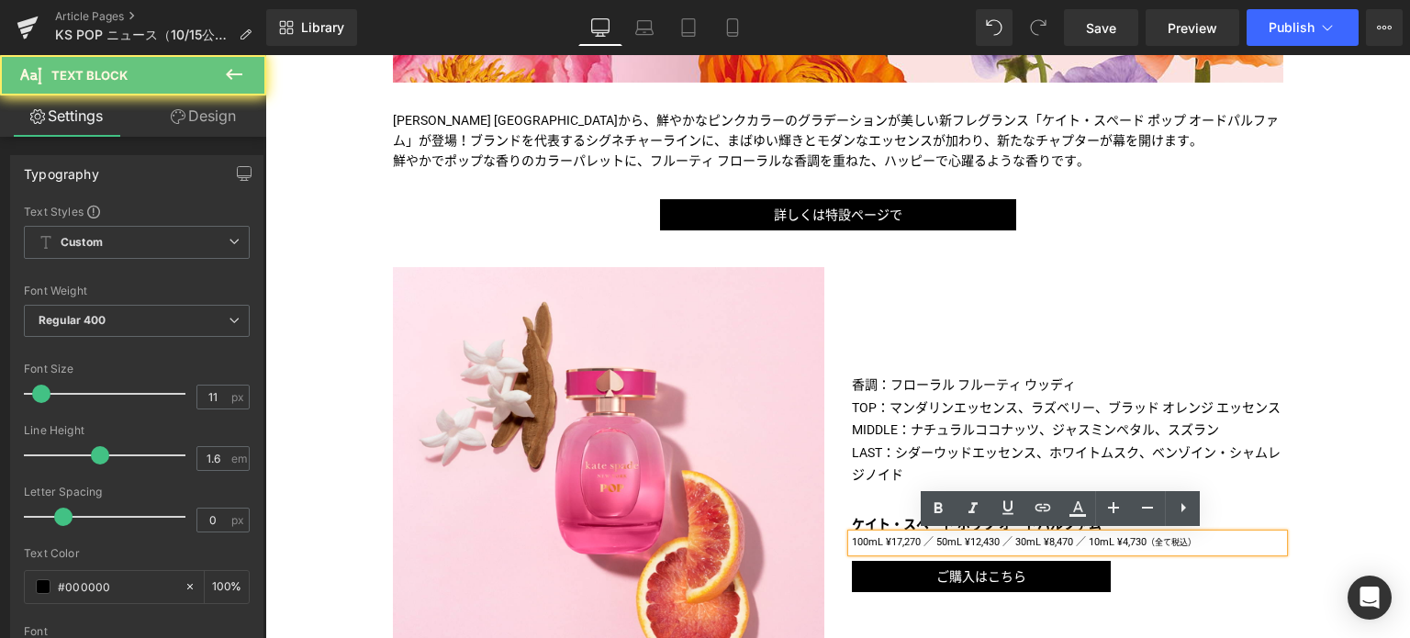
click at [942, 543] on p "100mL ¥17,270 ／ 50mL ¥12,430 ／ 30mL ¥8,470 ／ 10mL ¥4,730 （全て税込）" at bounding box center [1067, 542] width 431 height 17
click at [938, 539] on p "100mL ¥17,270 ／ 50mL ¥12,430 ／ 30mL ¥8,470 ／ 10mL ¥4,730 （全て税込）" at bounding box center [1067, 542] width 431 height 17
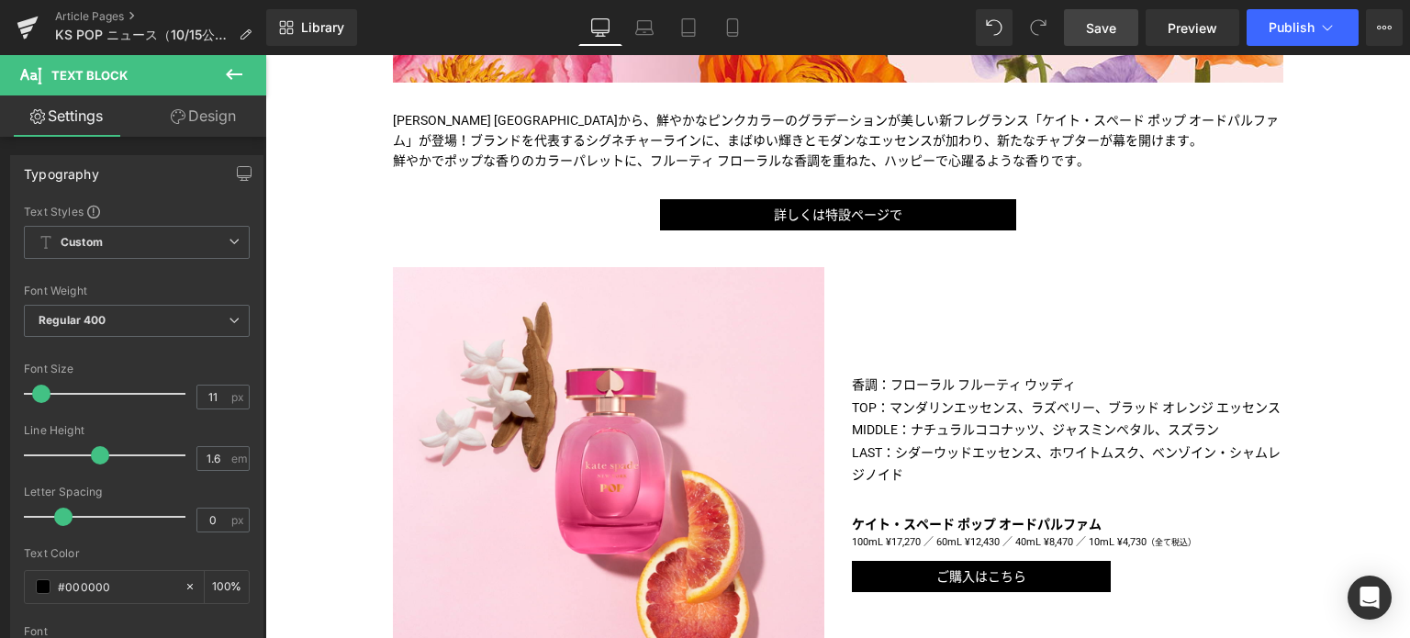
click at [1092, 25] on span "Save" at bounding box center [1101, 27] width 30 height 19
click at [1187, 32] on span "Preview" at bounding box center [1193, 27] width 50 height 19
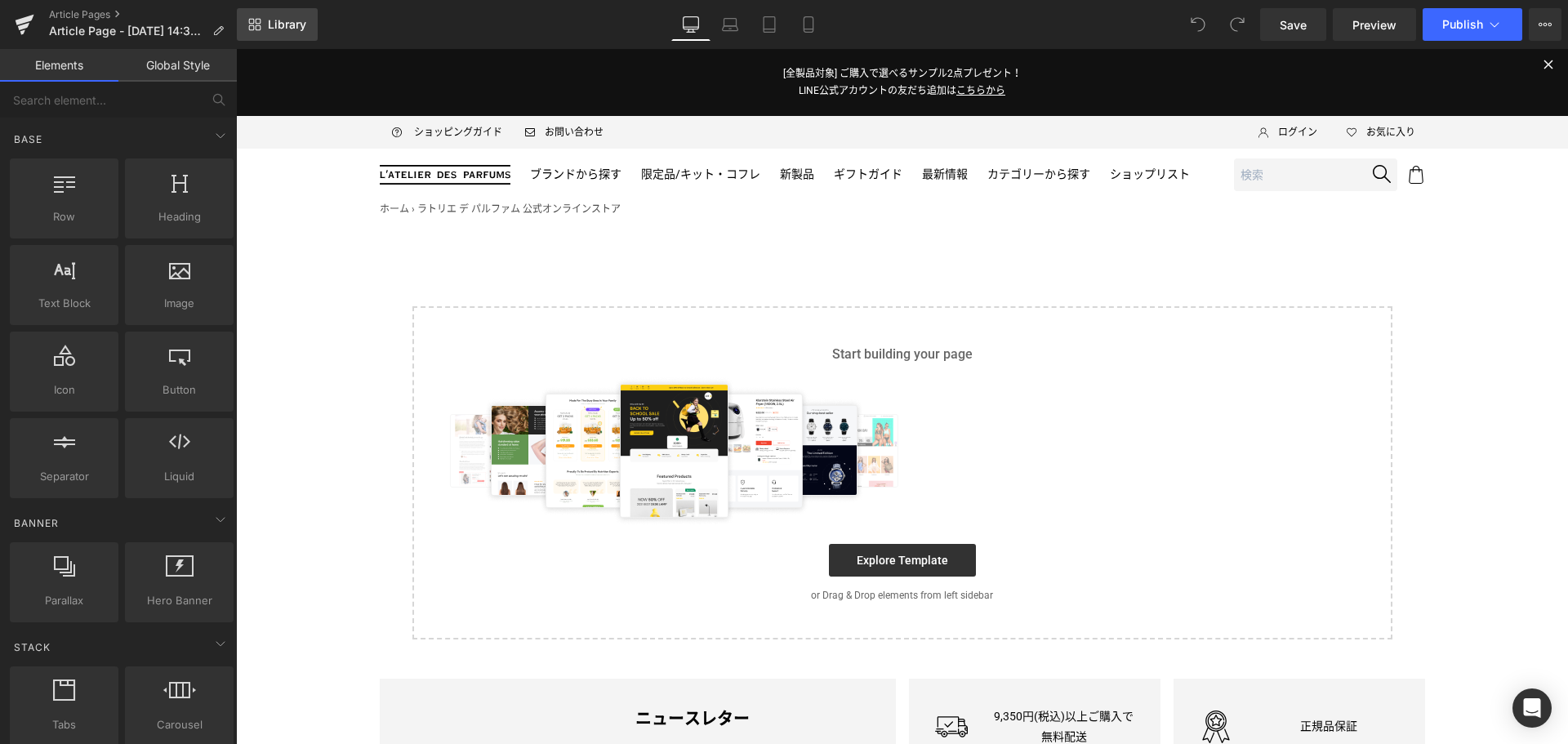
click at [297, 22] on span "Library" at bounding box center [286, 24] width 38 height 15
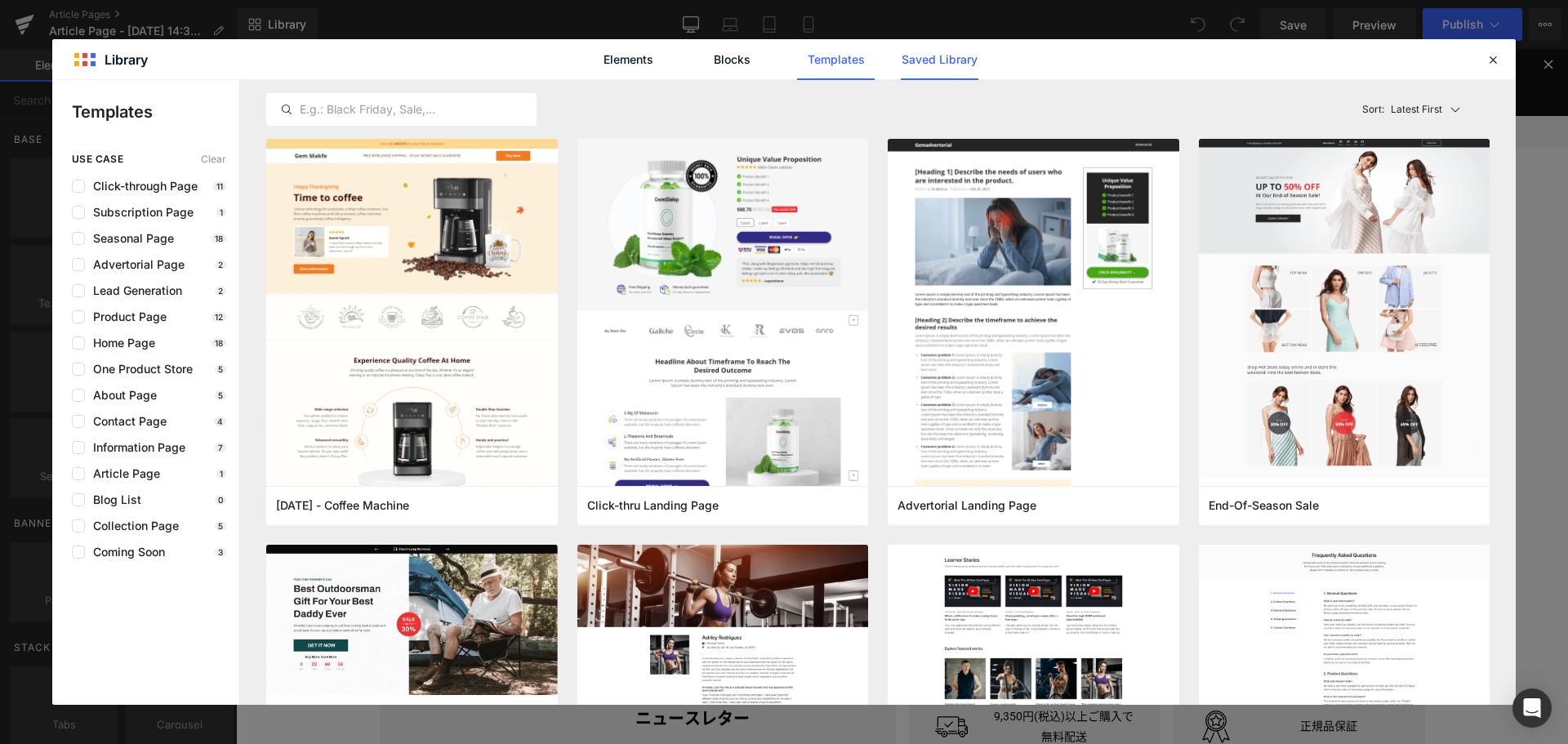
click at [926, 67] on link "Saved Library" at bounding box center [939, 60] width 77 height 41
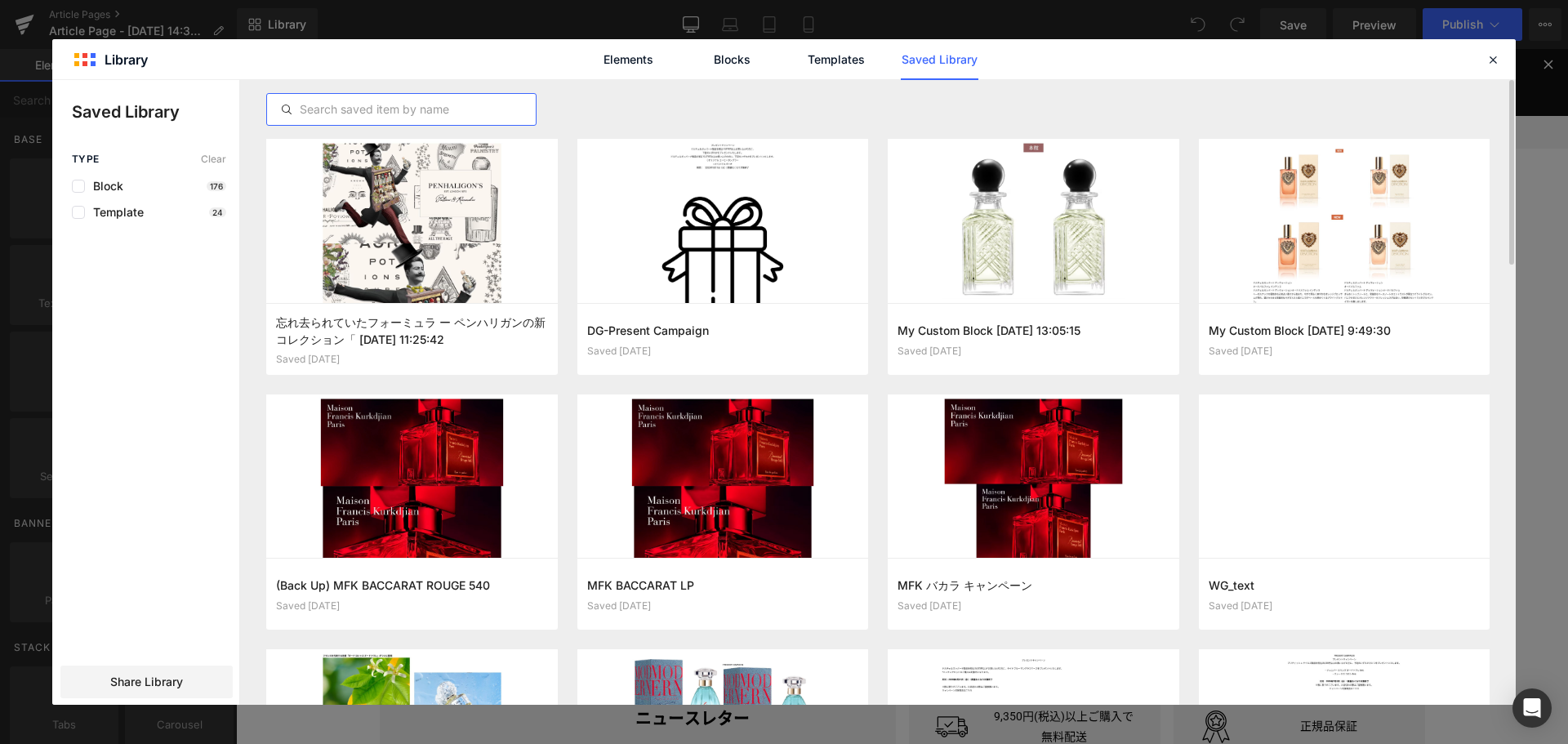
click at [458, 109] on input "text" at bounding box center [401, 109] width 269 height 20
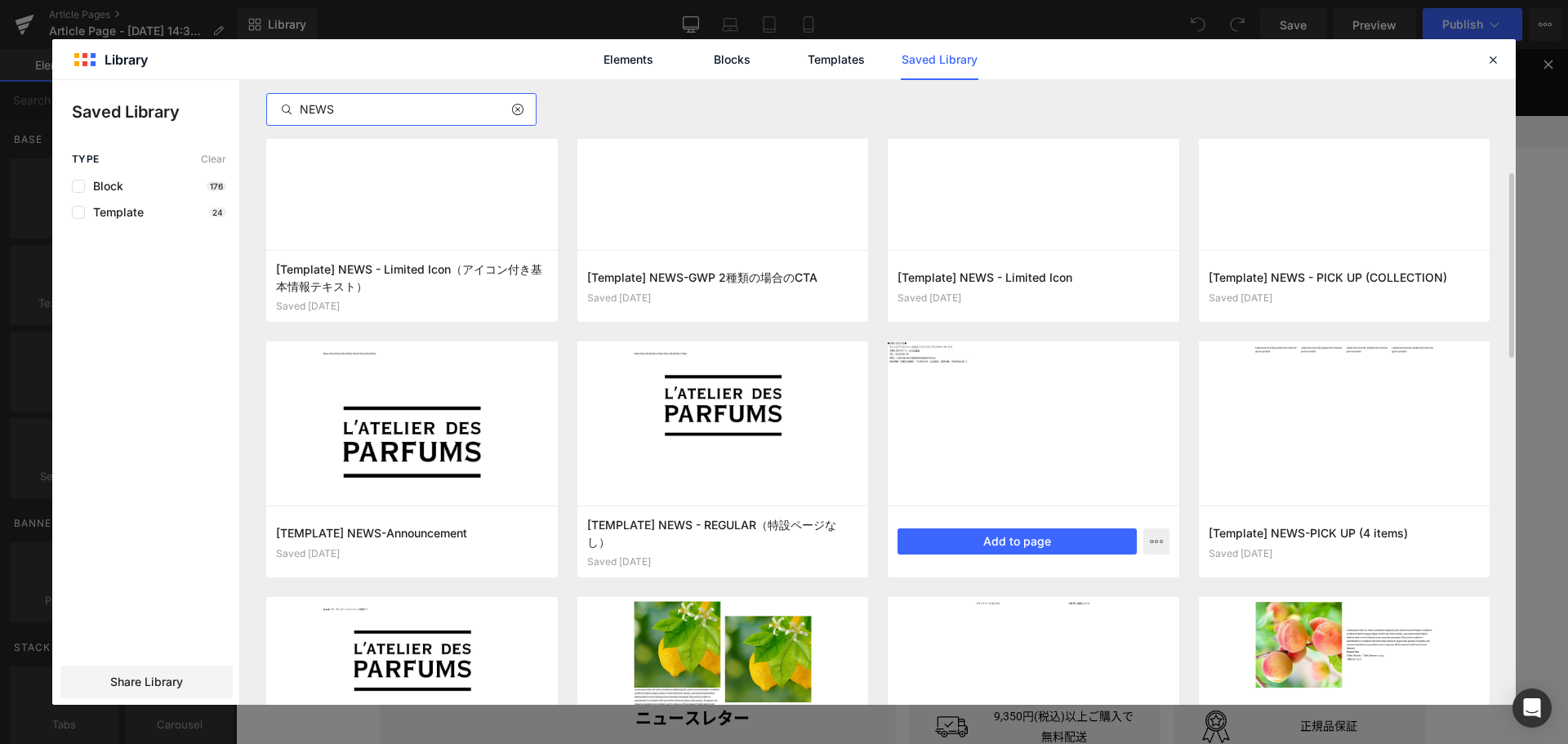
scroll to position [310, 0]
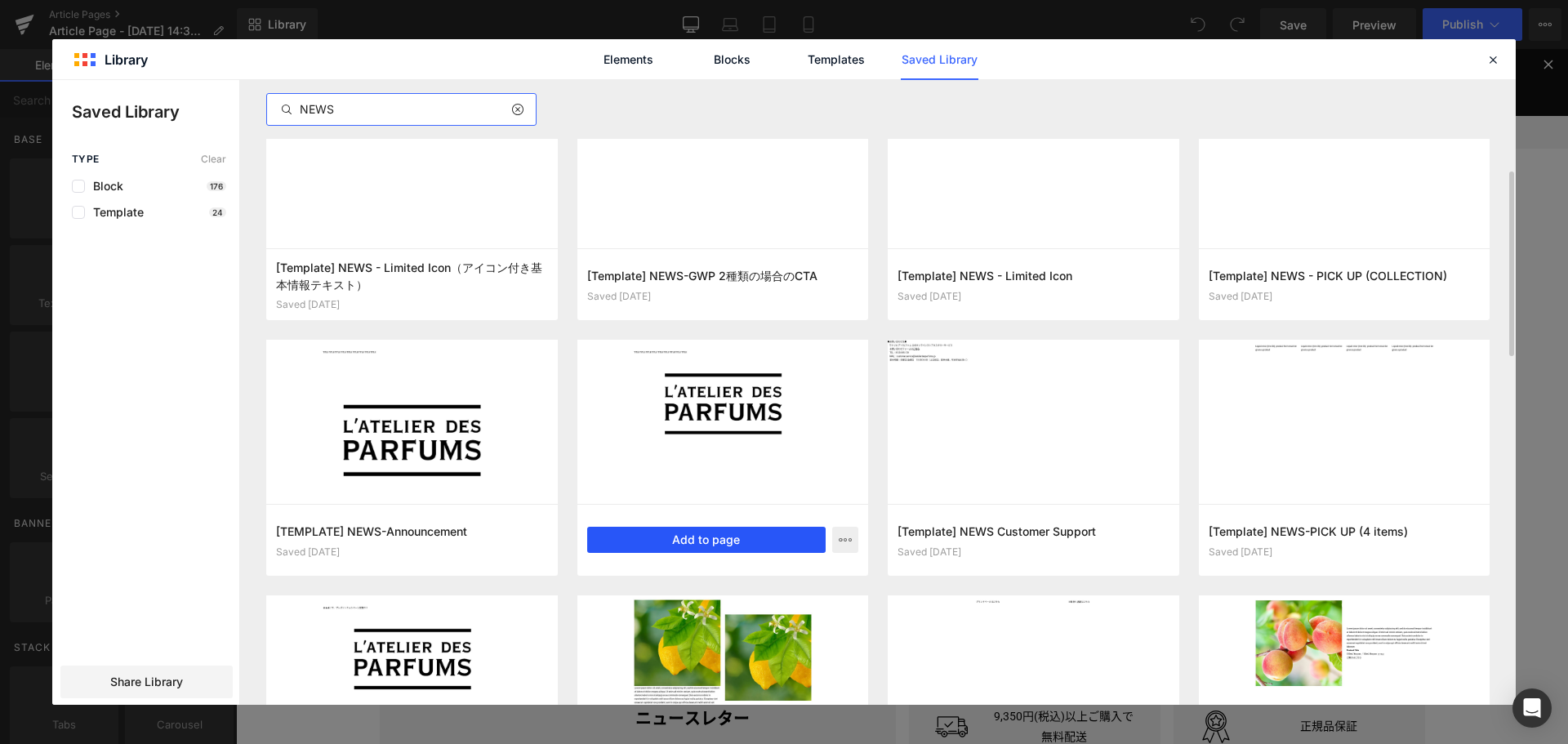
type input "NEWS"
click at [763, 541] on button "Add to page" at bounding box center [706, 539] width 239 height 26
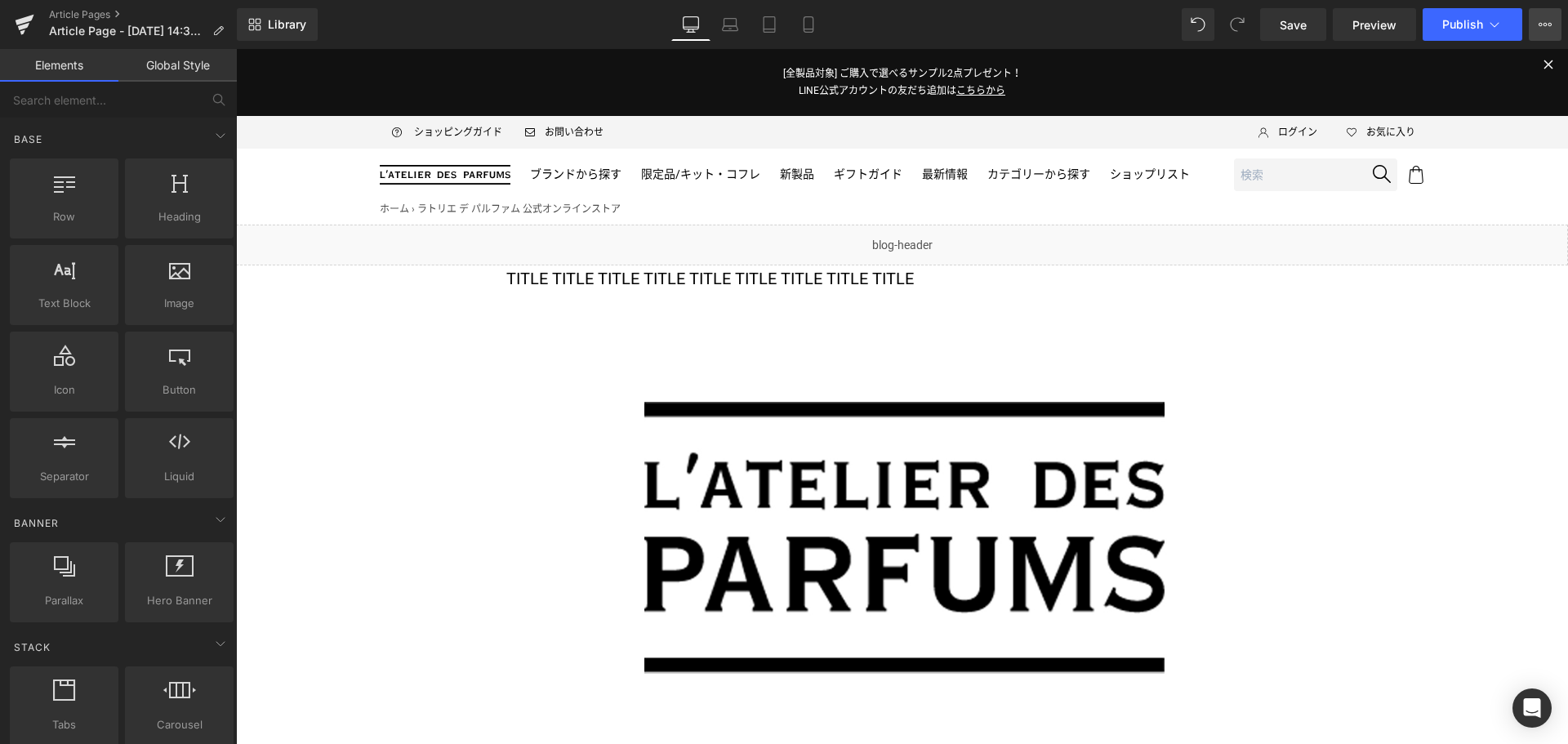
click at [1537, 26] on button "View Live Page View with current Template Save Template to Library Schedule Pub…" at bounding box center [1545, 24] width 33 height 33
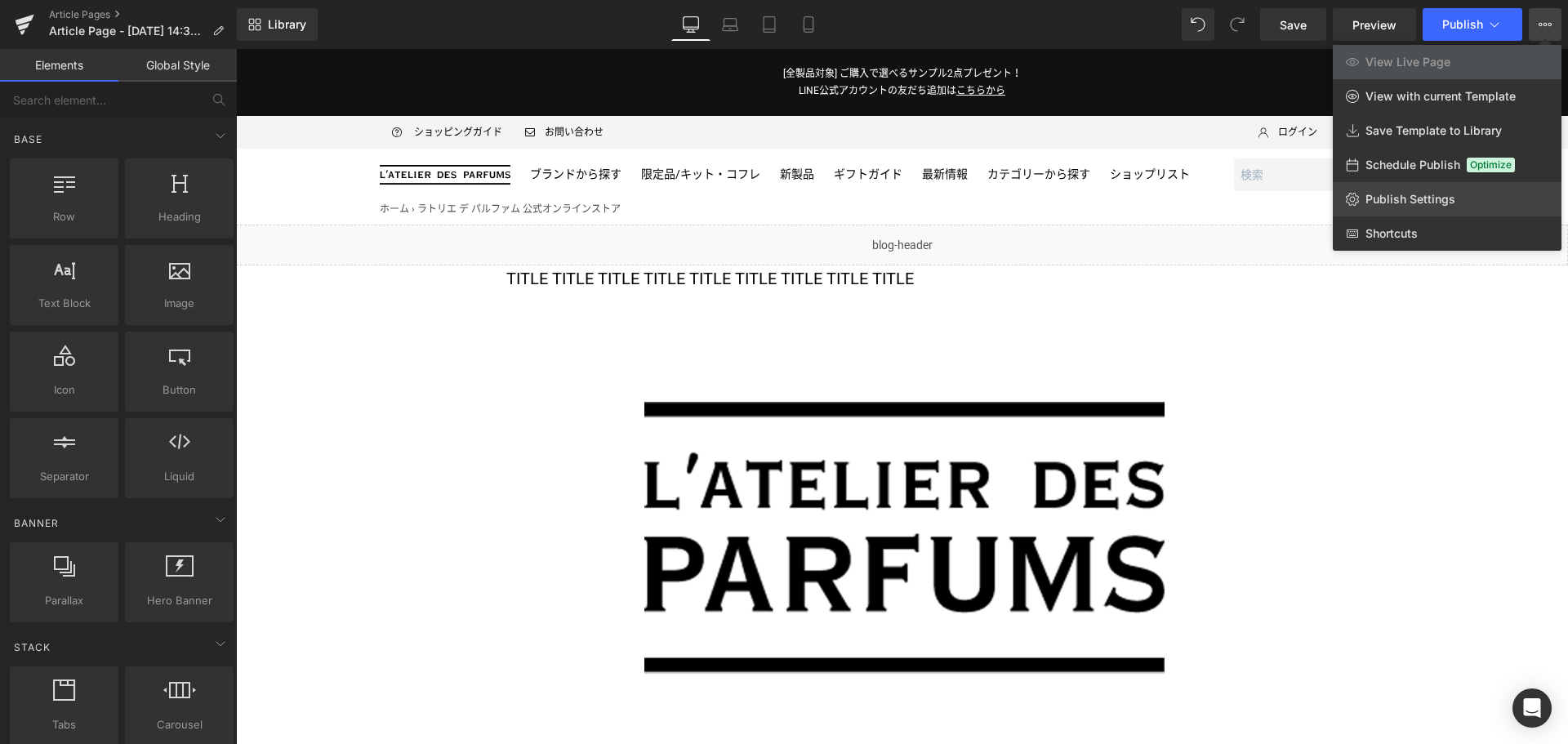
click at [1436, 191] on link "Publish Settings" at bounding box center [1446, 199] width 229 height 35
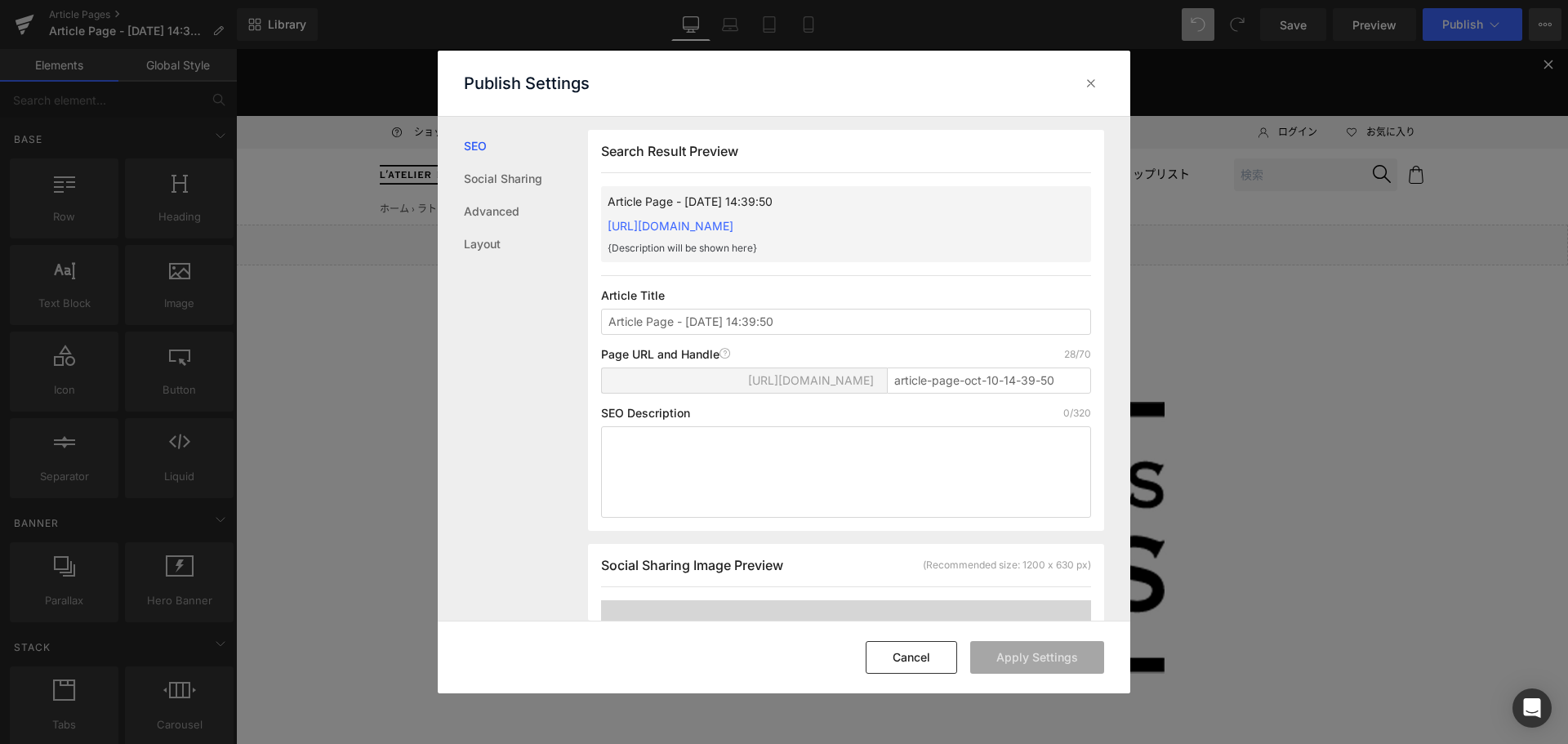
scroll to position [1, 0]
drag, startPoint x: 1068, startPoint y: 392, endPoint x: 820, endPoint y: 365, distance: 249.5
click at [820, 365] on div "Page URL and Handle Page URL Address 28/70 https://latelierdesparfumsjp.myshopi…" at bounding box center [846, 376] width 490 height 59
paste input "l1212silver251"
type input "l1212silver2510"
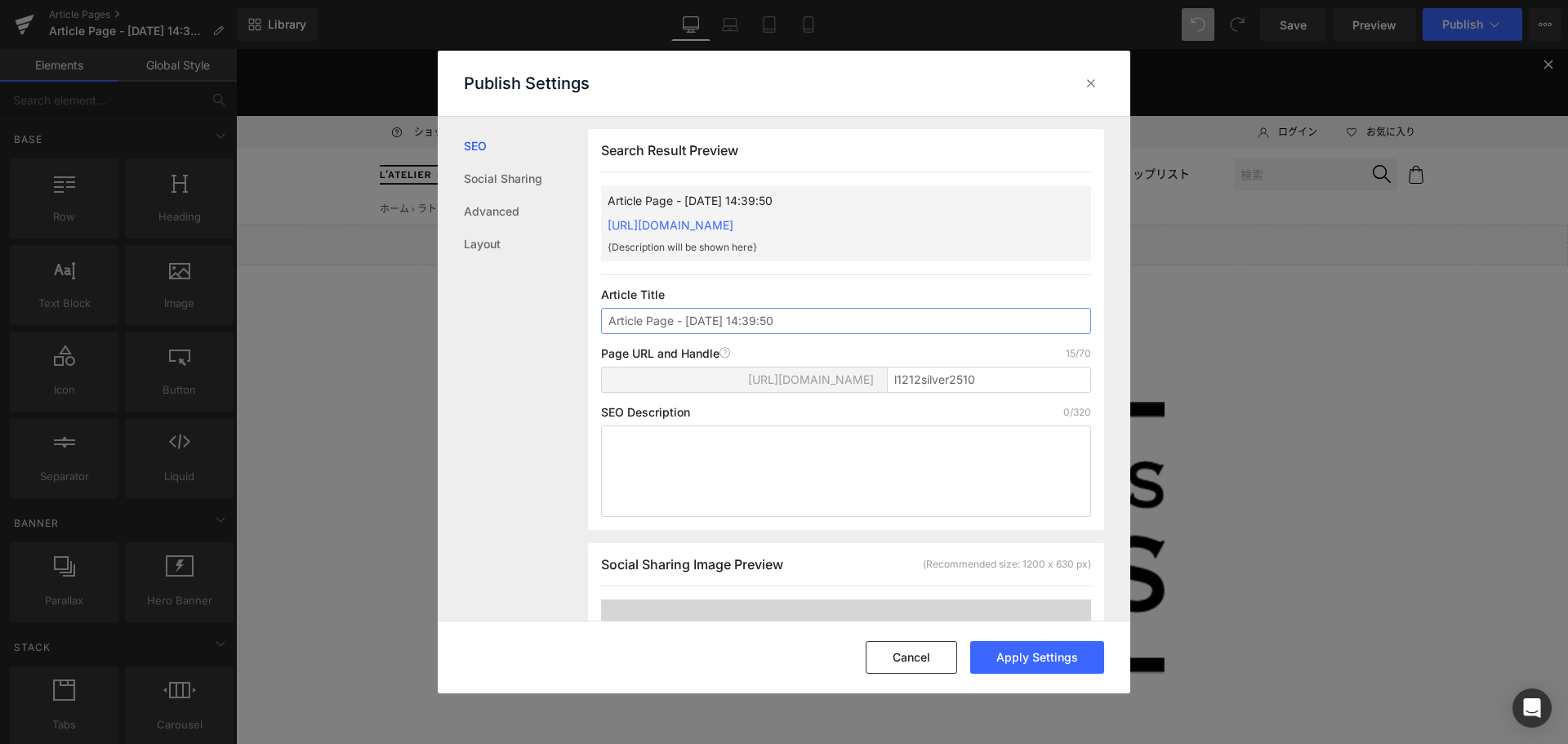
drag, startPoint x: 814, startPoint y: 323, endPoint x: 565, endPoint y: 353, distance: 250.8
click at [565, 353] on div "SEO Social Sharing Advanced Layout Search Result Preview Article Page - Oct 10,…" at bounding box center [784, 368] width 692 height 505
type input "LACOSTE ニュース 10/15公開"
click at [1050, 650] on button "Apply Settings" at bounding box center [1037, 658] width 134 height 33
click at [1098, 91] on icon at bounding box center [1090, 83] width 16 height 16
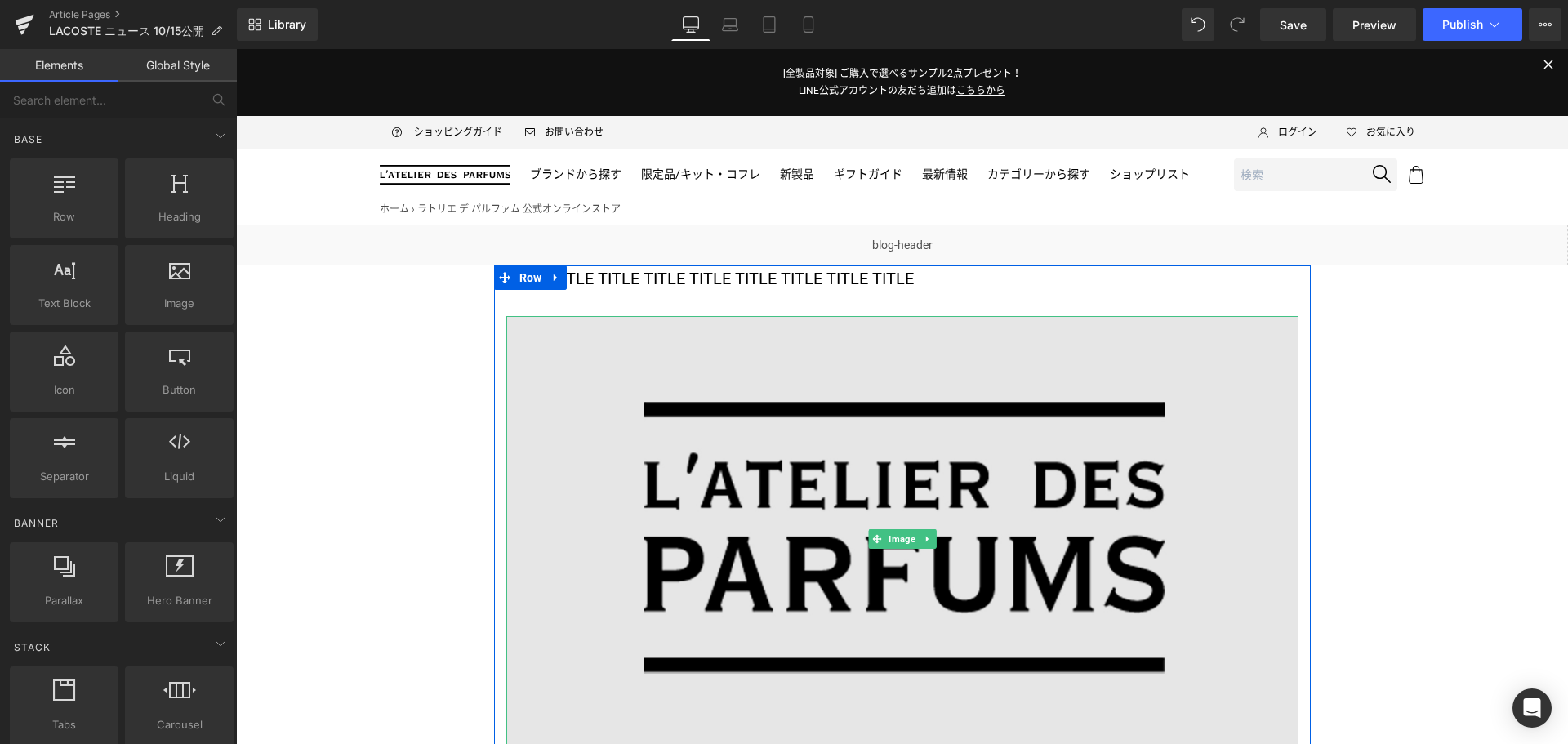
click at [683, 539] on img at bounding box center [902, 538] width 792 height 446
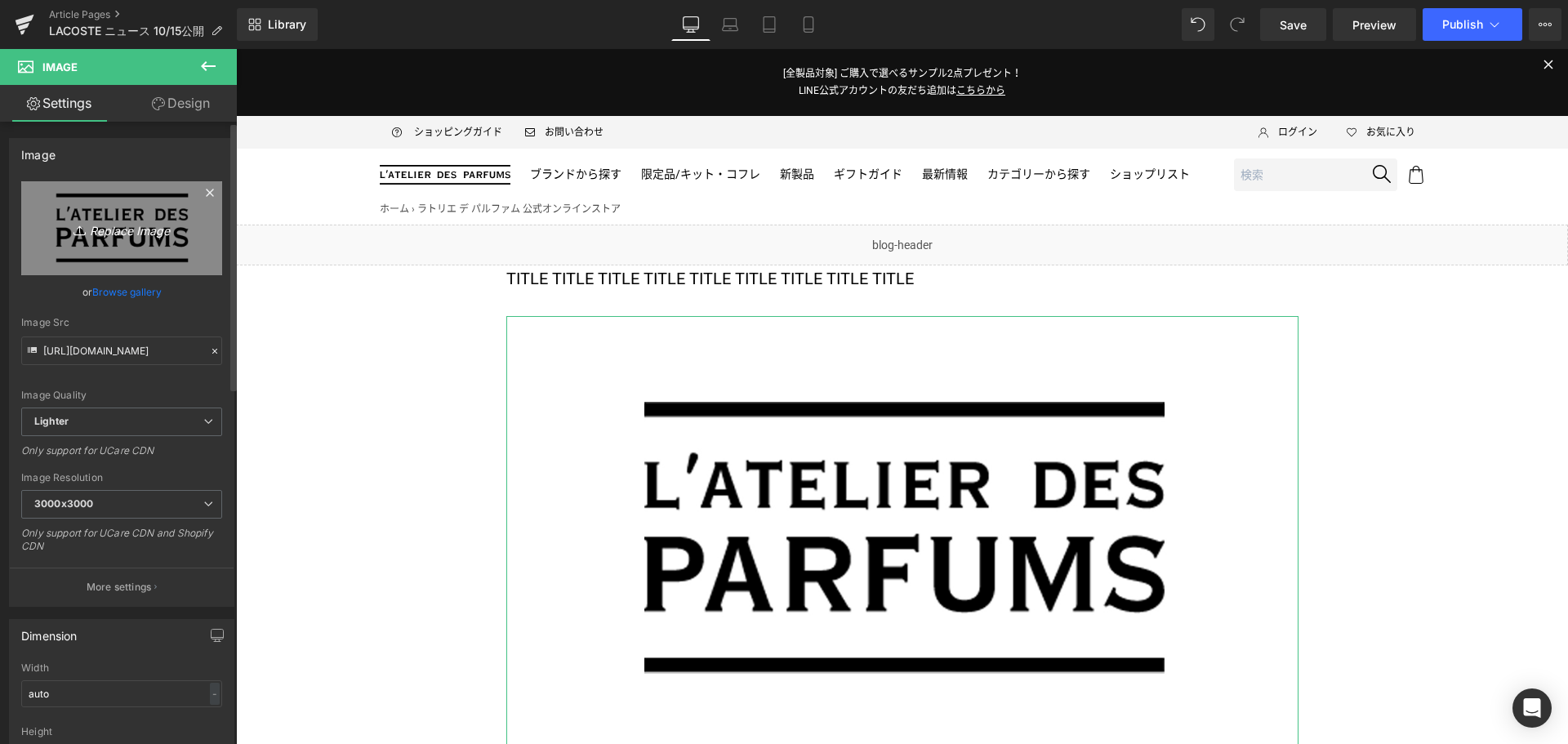
click at [138, 228] on icon "Replace Image" at bounding box center [121, 228] width 131 height 20
type input "C:\fakepath\LCT-L1212-SILVER-KV-Duo-1200x675.jpg"
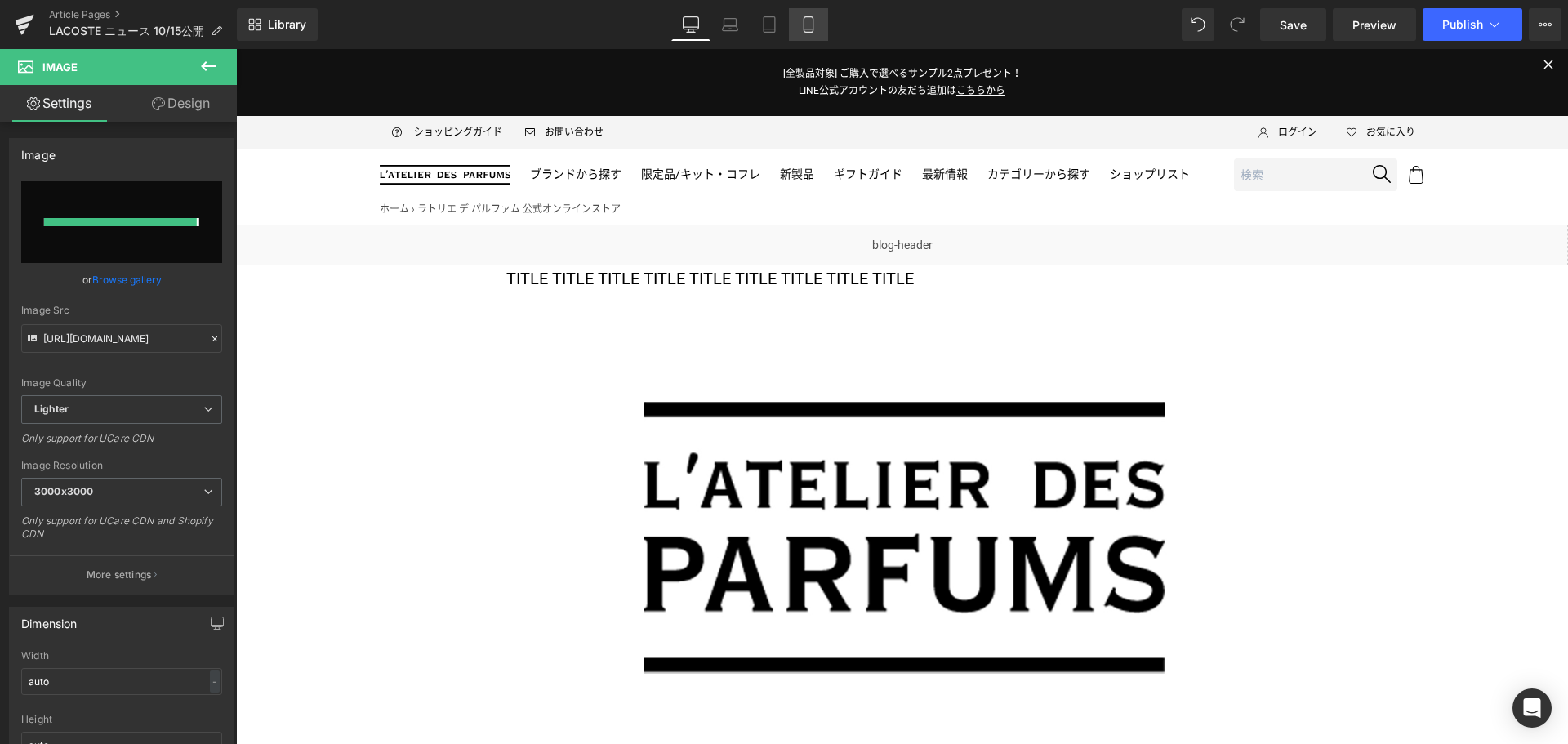
type input "https://ucarecdn.com/90486b83-c4f0-478d-b51a-4339487ffc9d/-/format/auto/-/previ…"
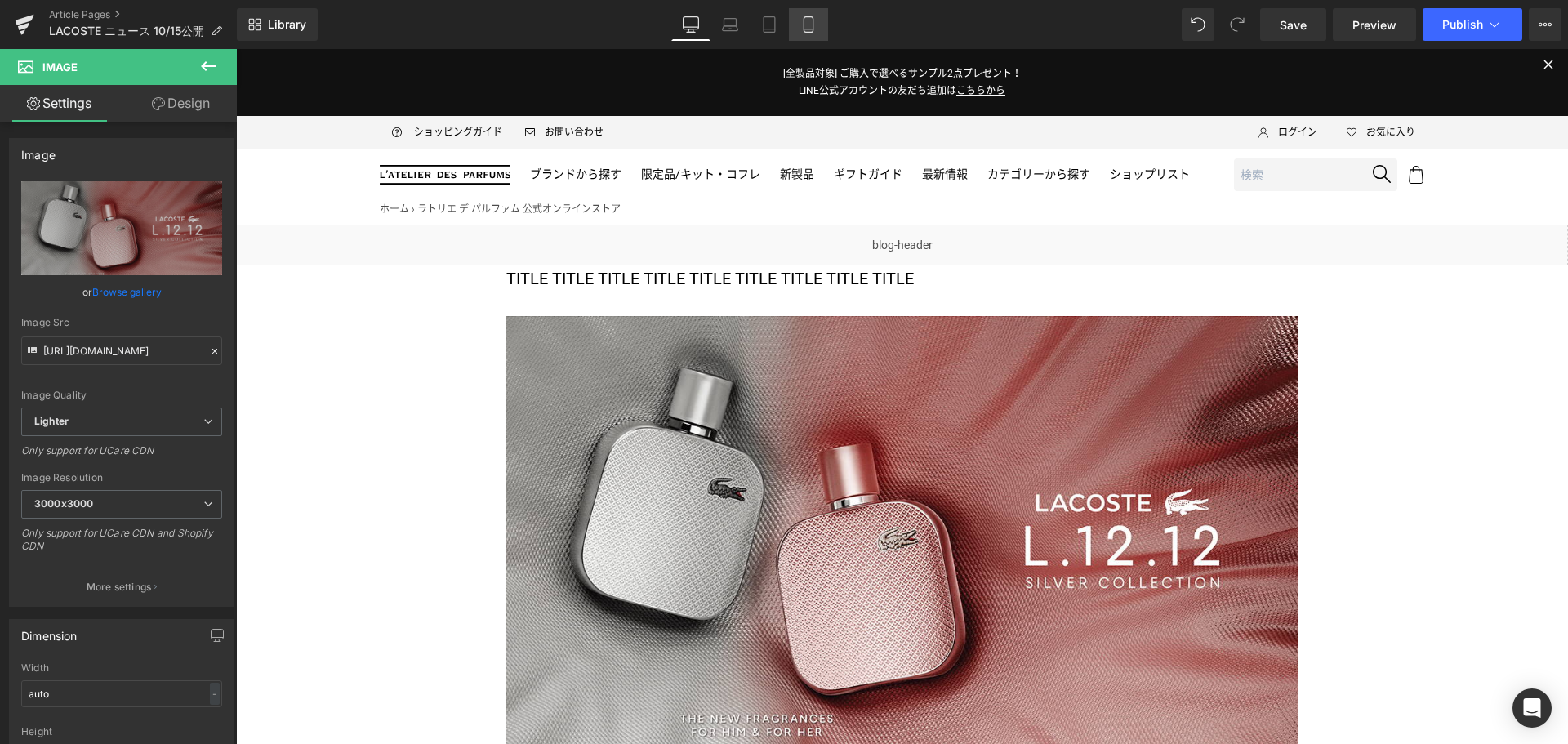
click at [812, 28] on icon at bounding box center [808, 24] width 16 height 16
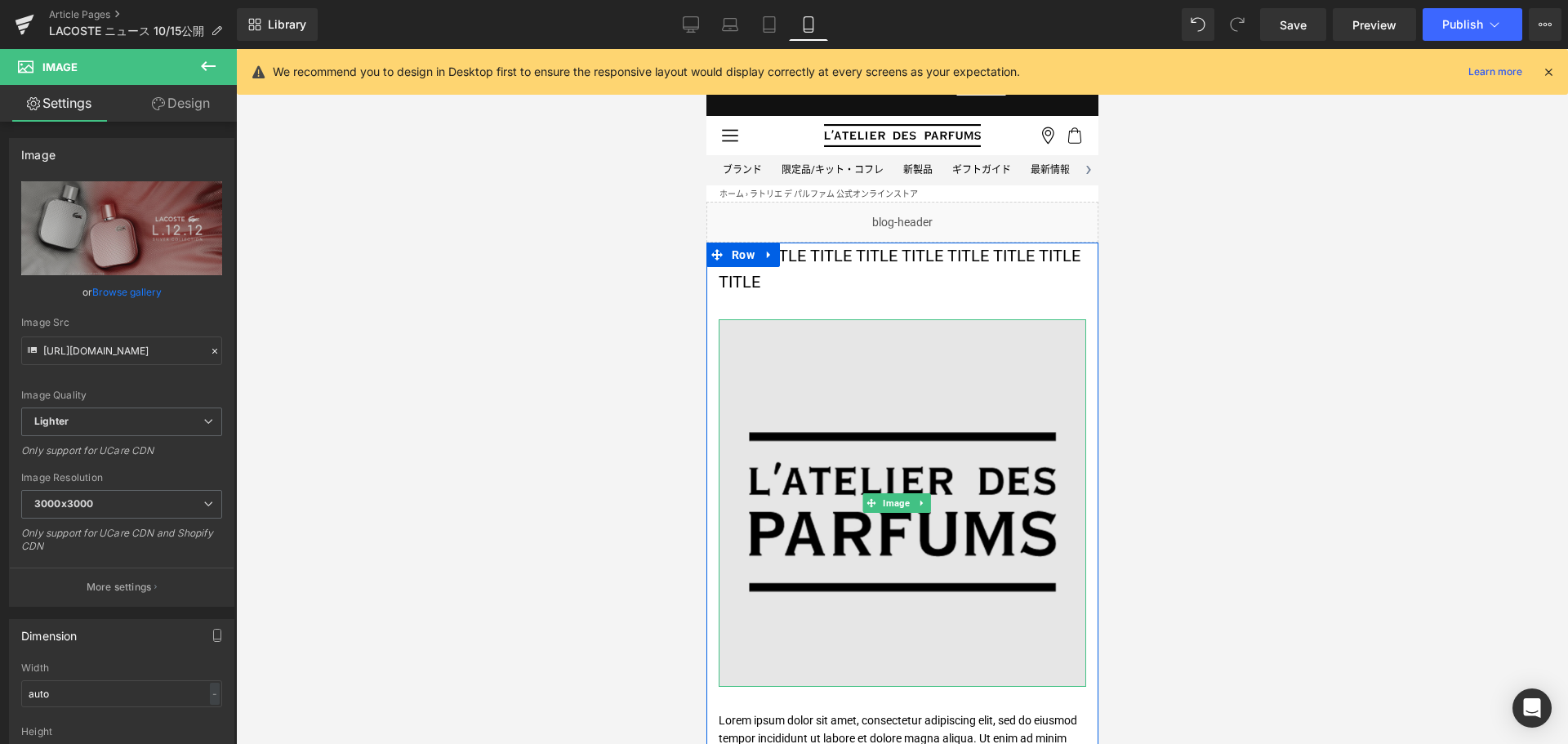
click at [792, 327] on img at bounding box center [901, 503] width 367 height 368
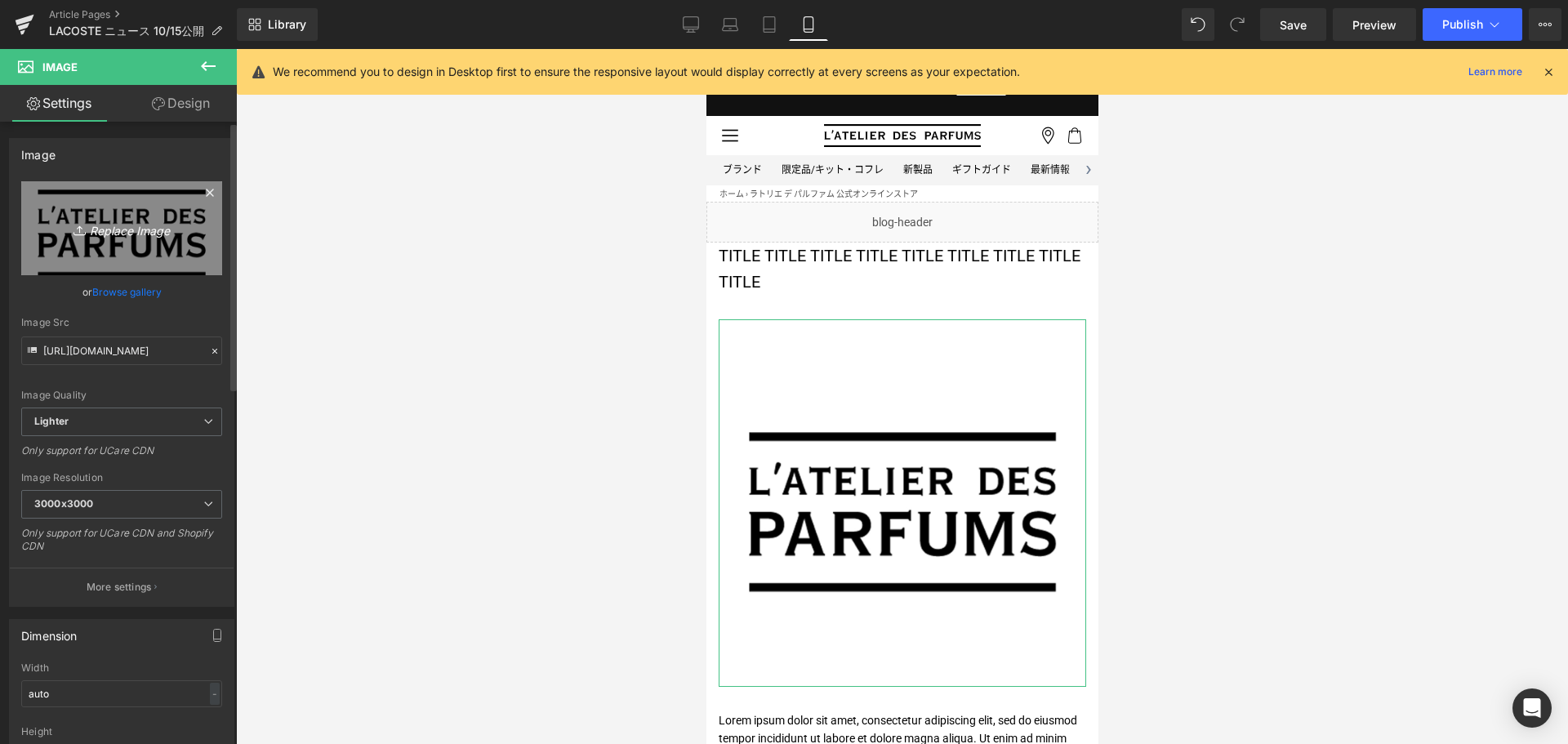
click at [93, 199] on link "Replace Image" at bounding box center [122, 229] width 201 height 94
type input "C:\fakepath\LCT-L1212-SILVER-KV-Duo-1200x1200.jpg"
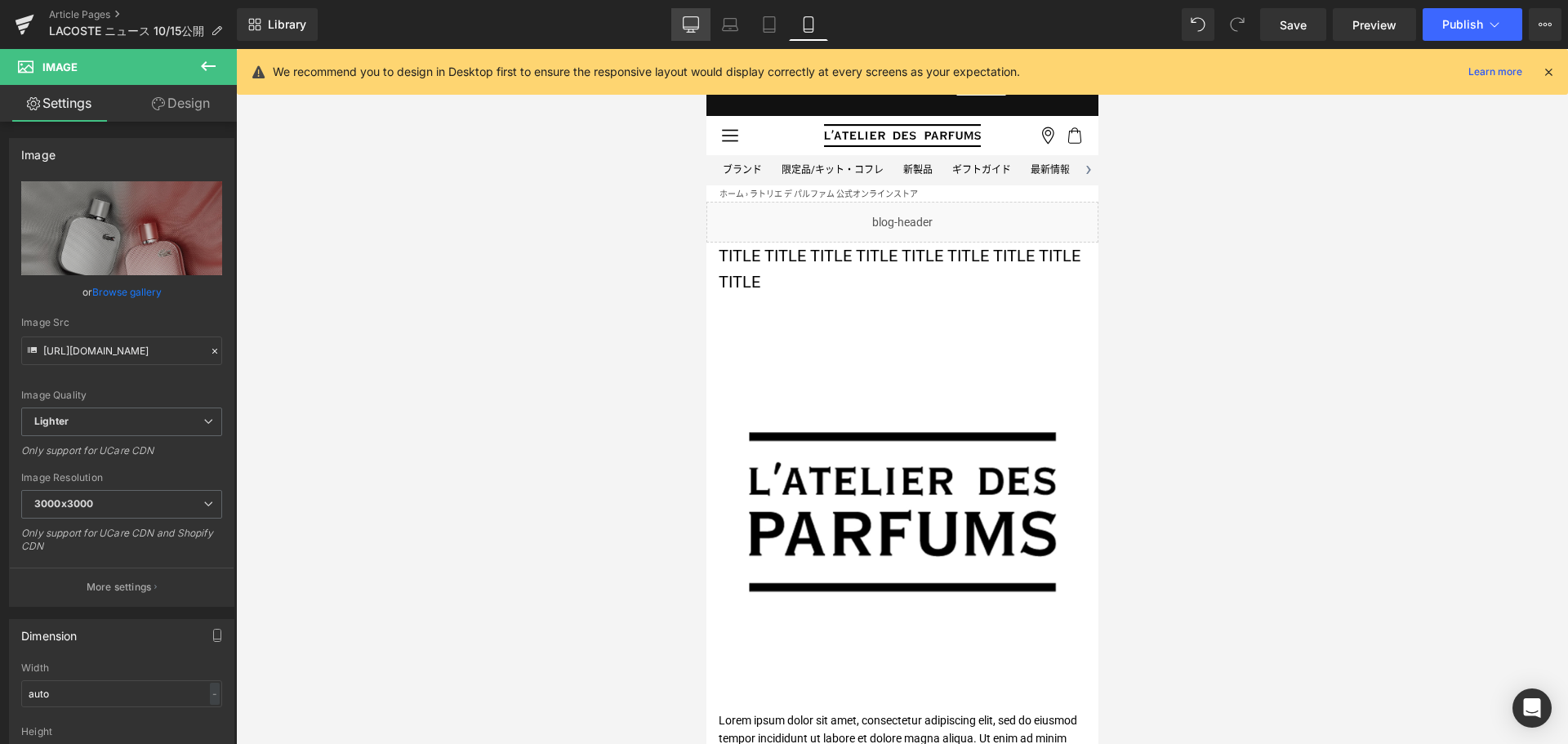
type input "https://ucarecdn.com/3260b71e-7811-4706-89ed-a05fccb00cef/-/format/auto/-/previ…"
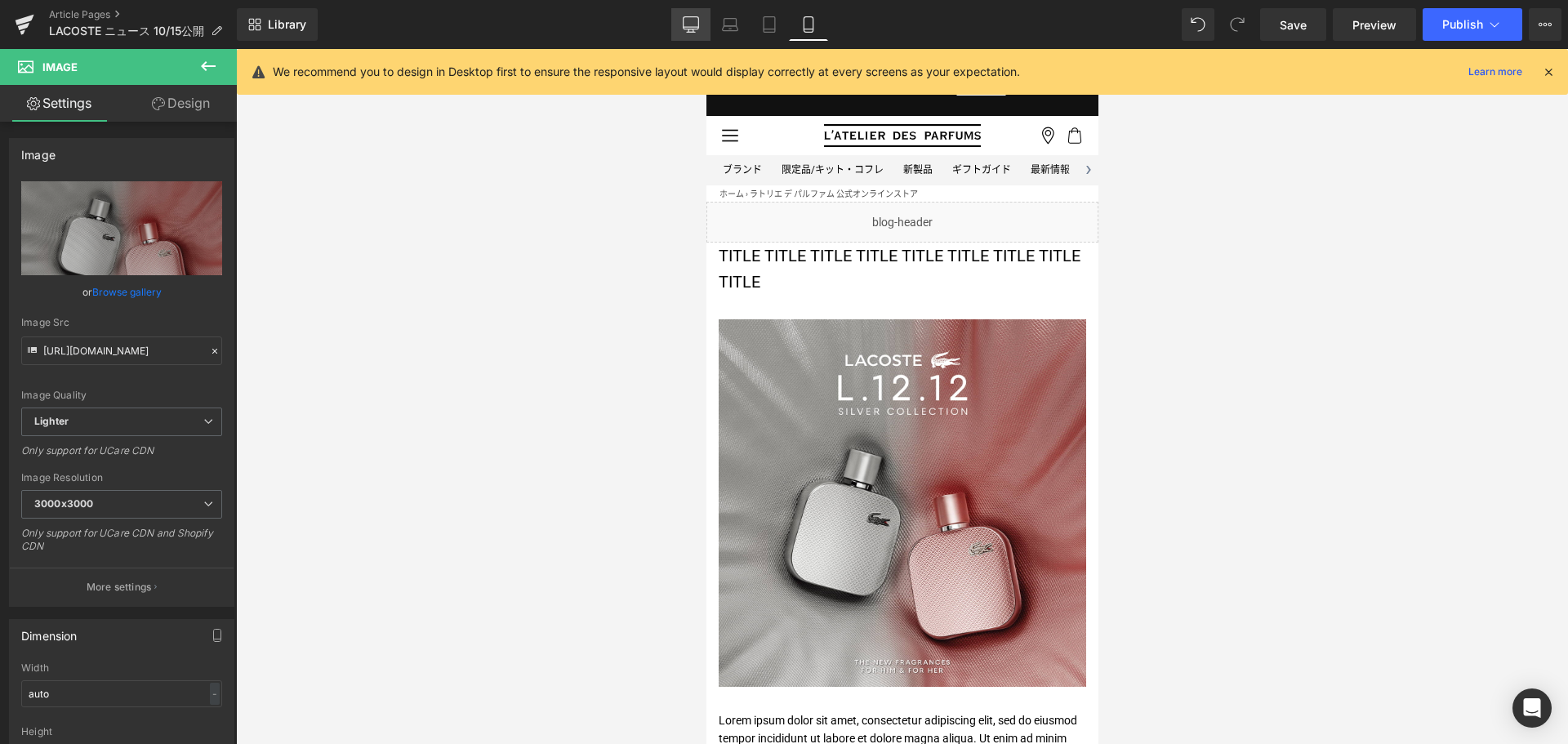
click at [693, 35] on link "Desktop" at bounding box center [691, 24] width 39 height 33
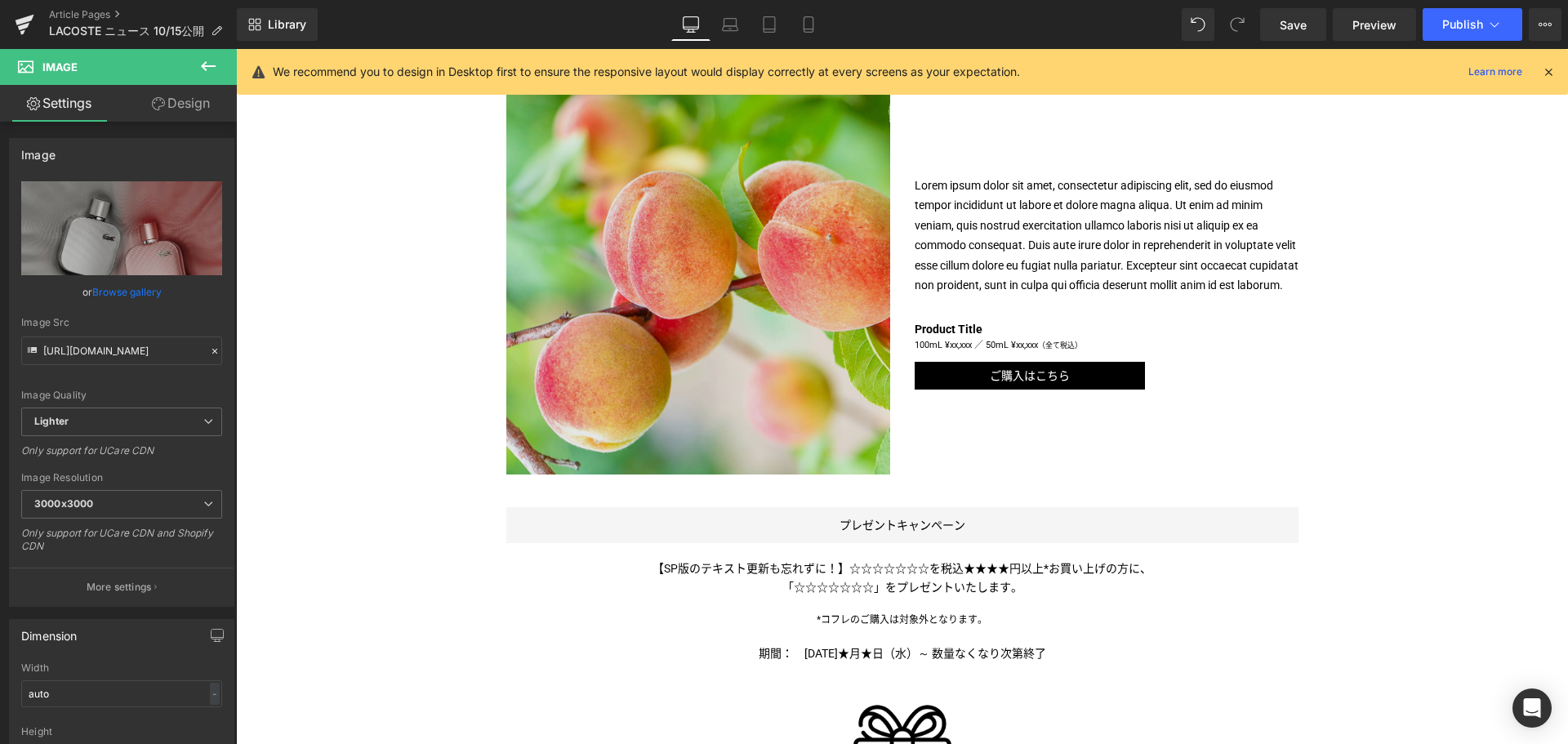
scroll to position [784, 0]
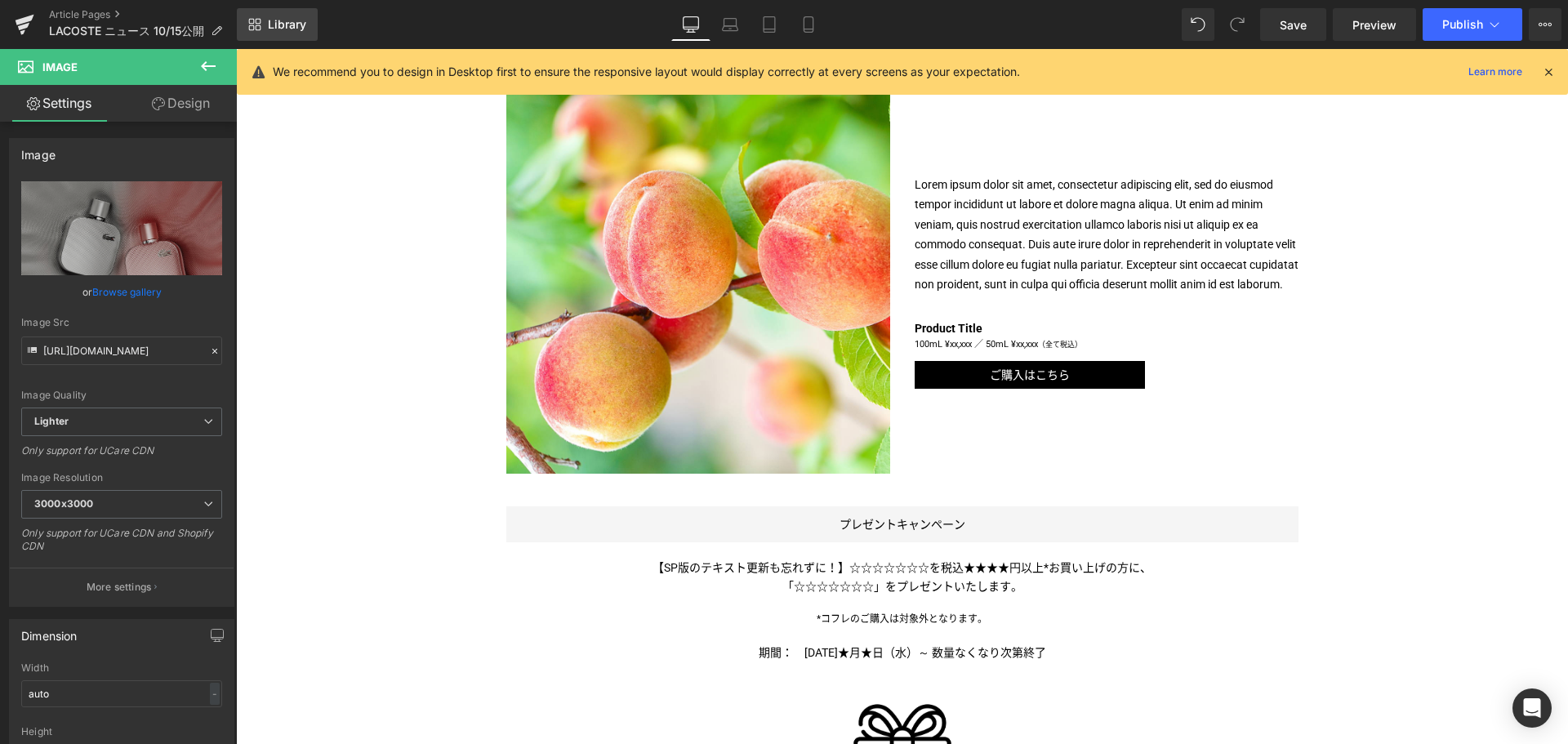
click at [256, 21] on icon at bounding box center [254, 24] width 13 height 13
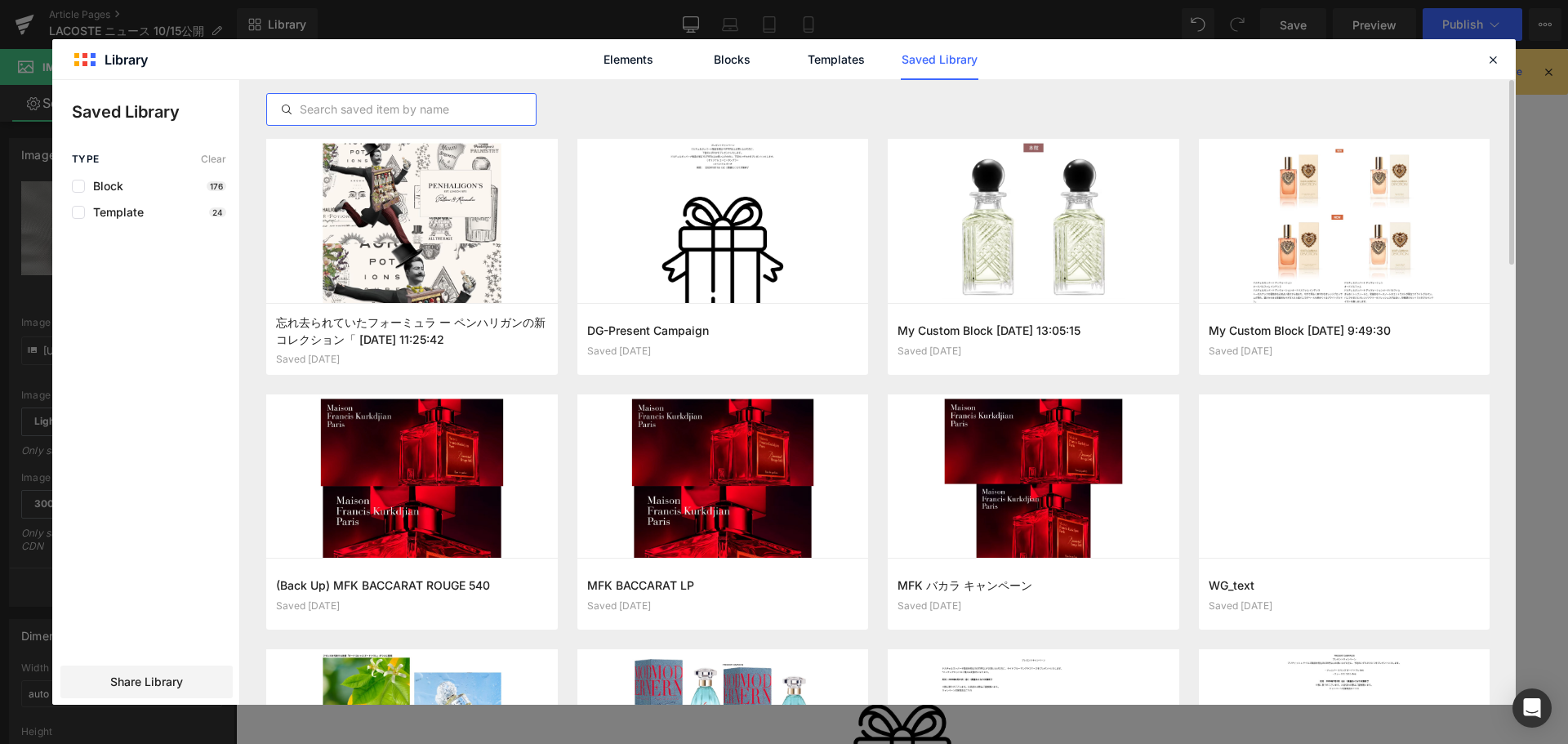
click at [444, 101] on input "text" at bounding box center [401, 109] width 269 height 20
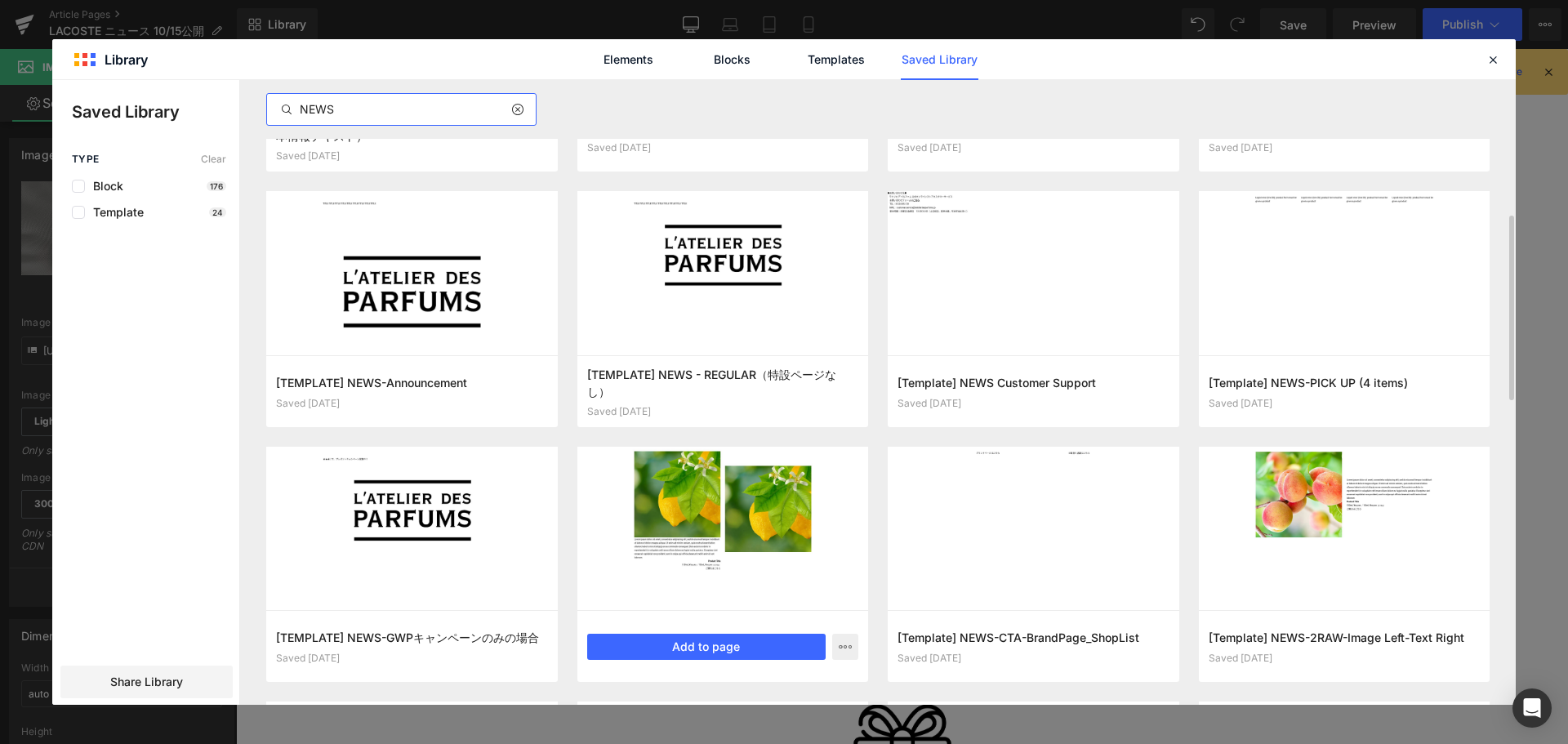
scroll to position [464, 0]
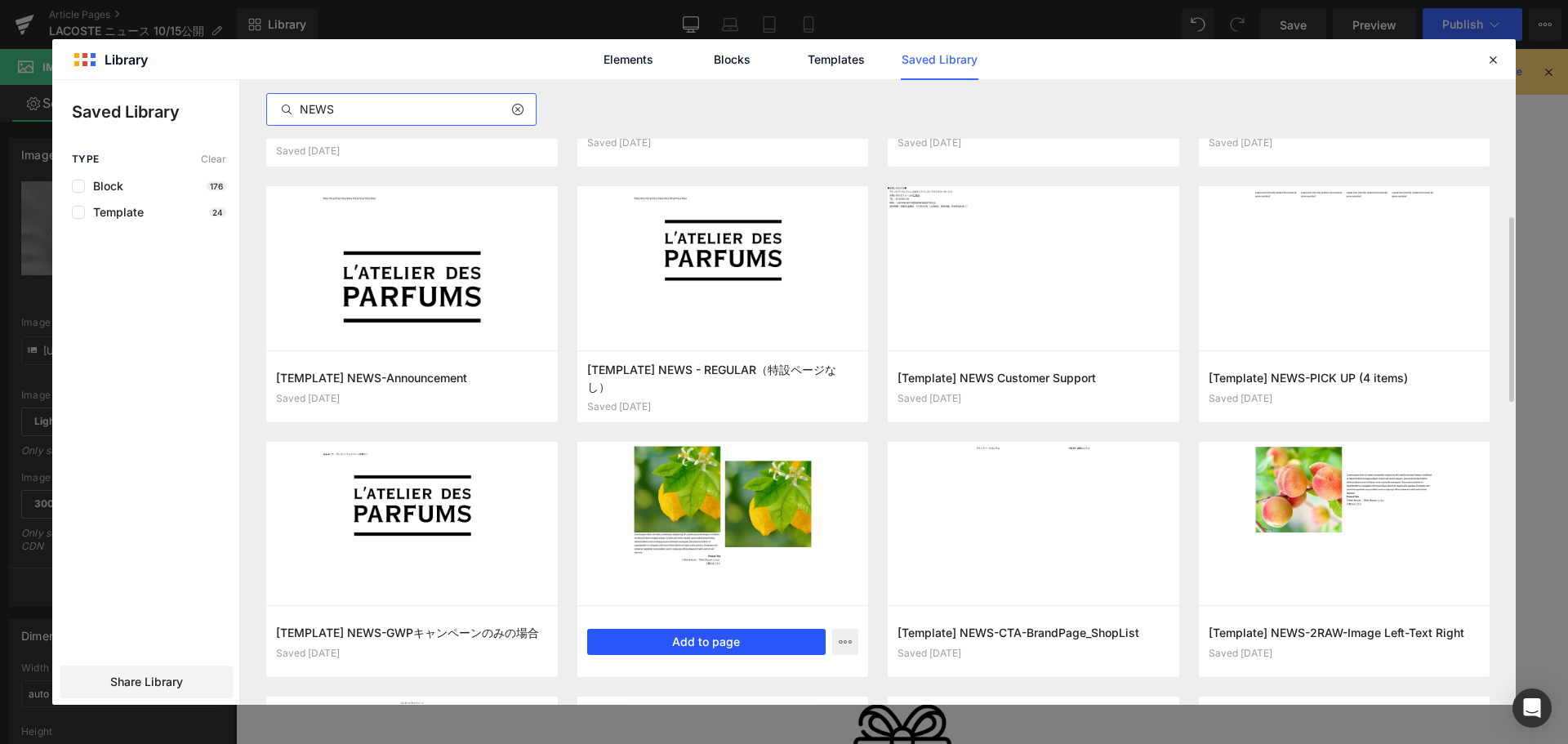
type input "NEWS"
click at [723, 635] on button "Add to page" at bounding box center [706, 642] width 239 height 26
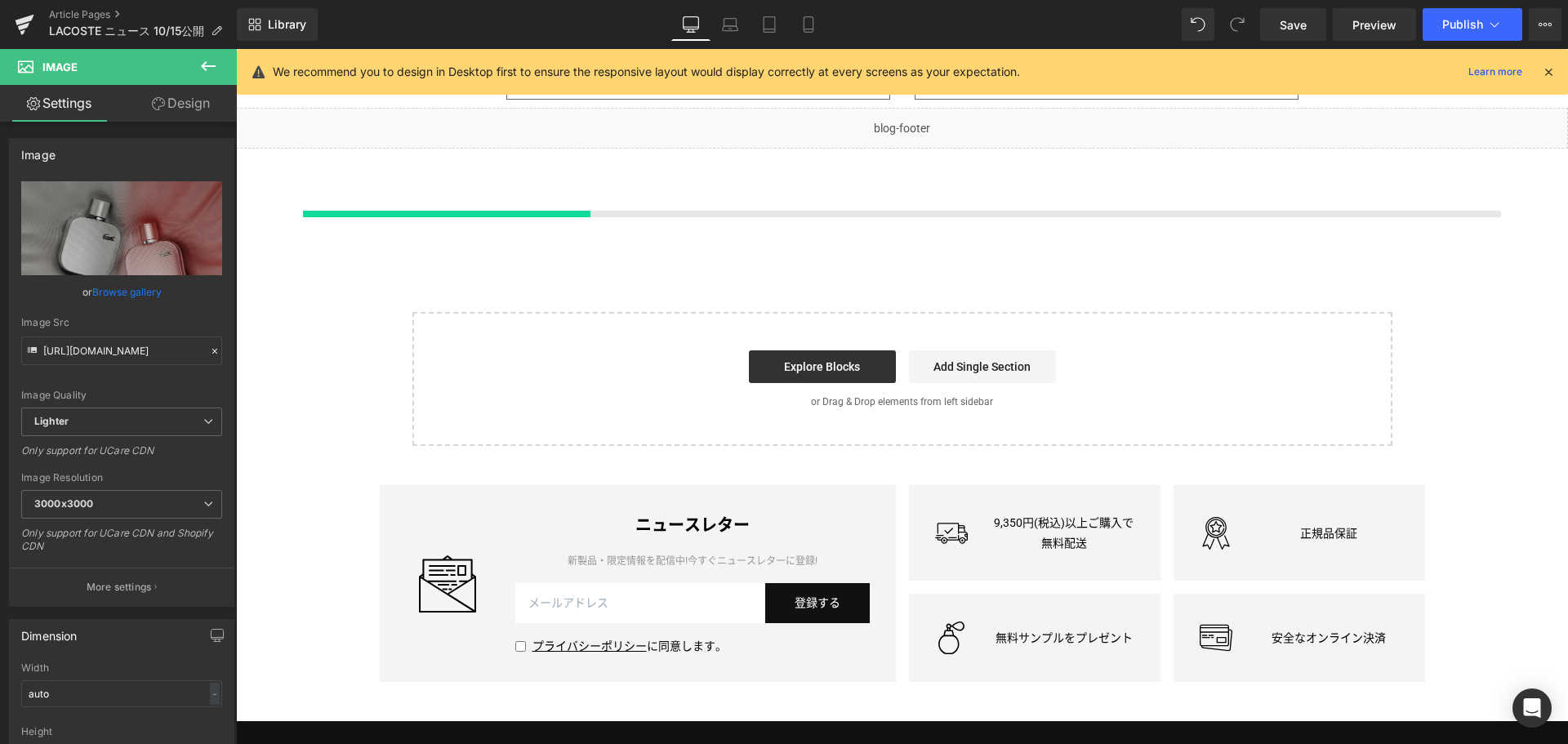
scroll to position [1676, 0]
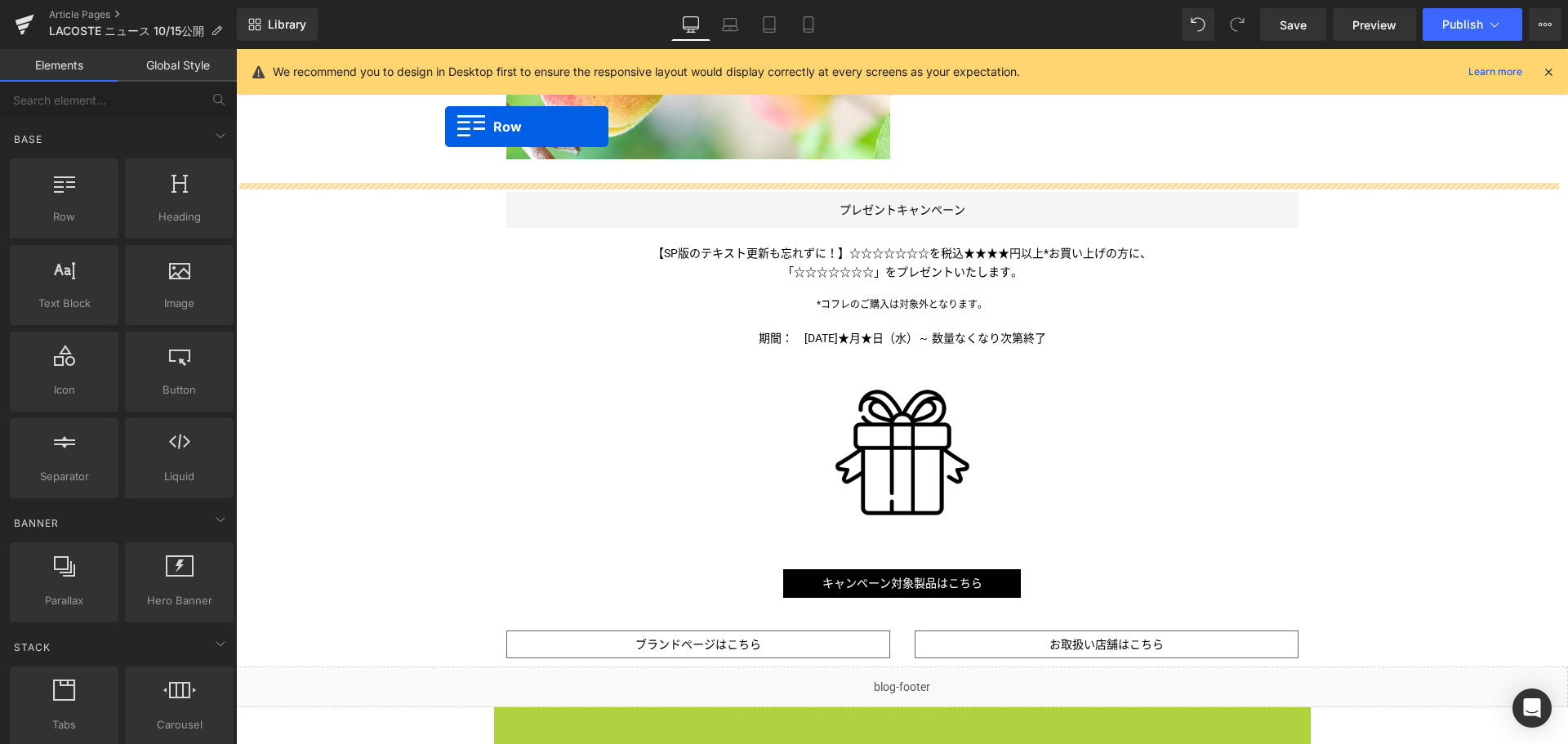
scroll to position [1050, 0]
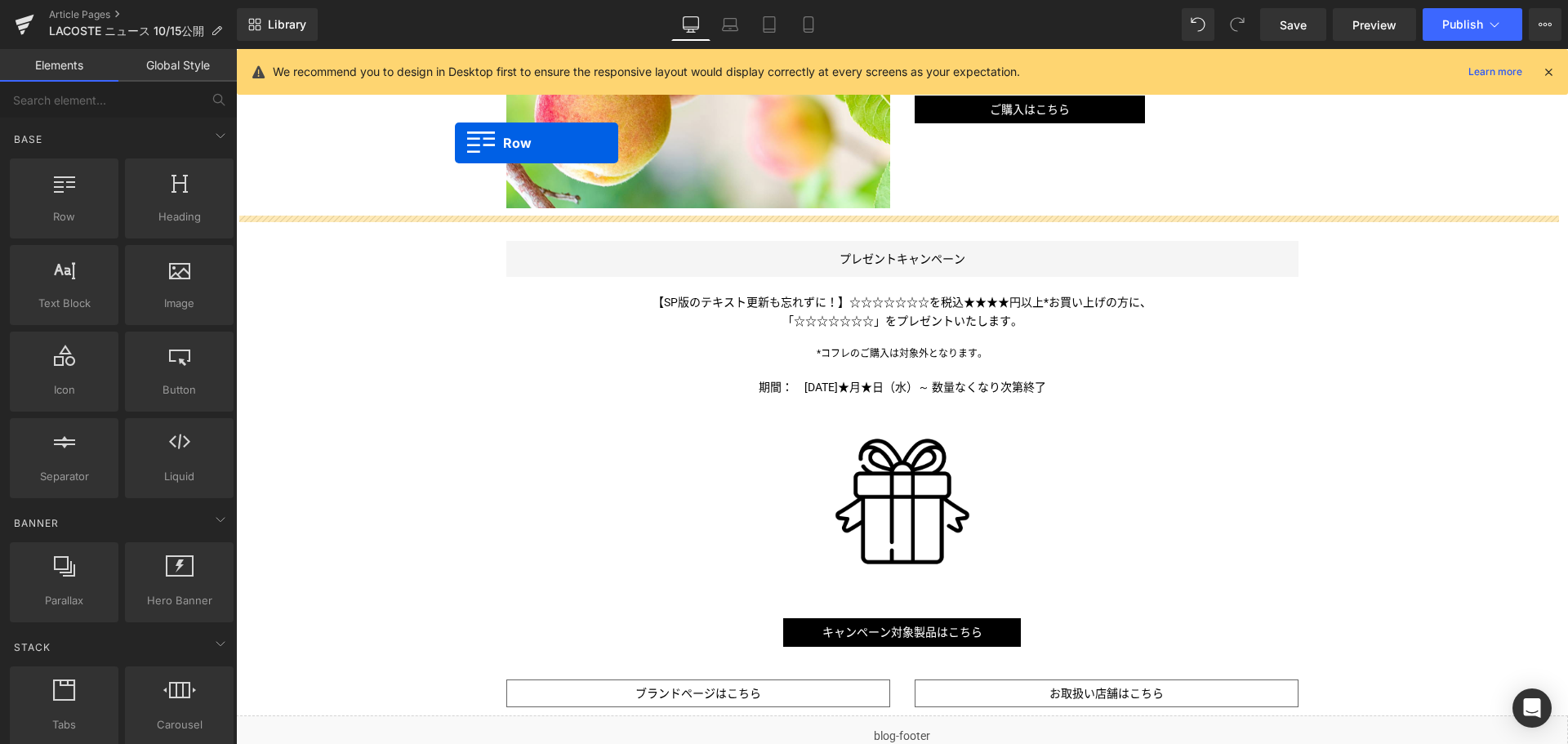
drag, startPoint x: 493, startPoint y: 526, endPoint x: 454, endPoint y: 143, distance: 385.0
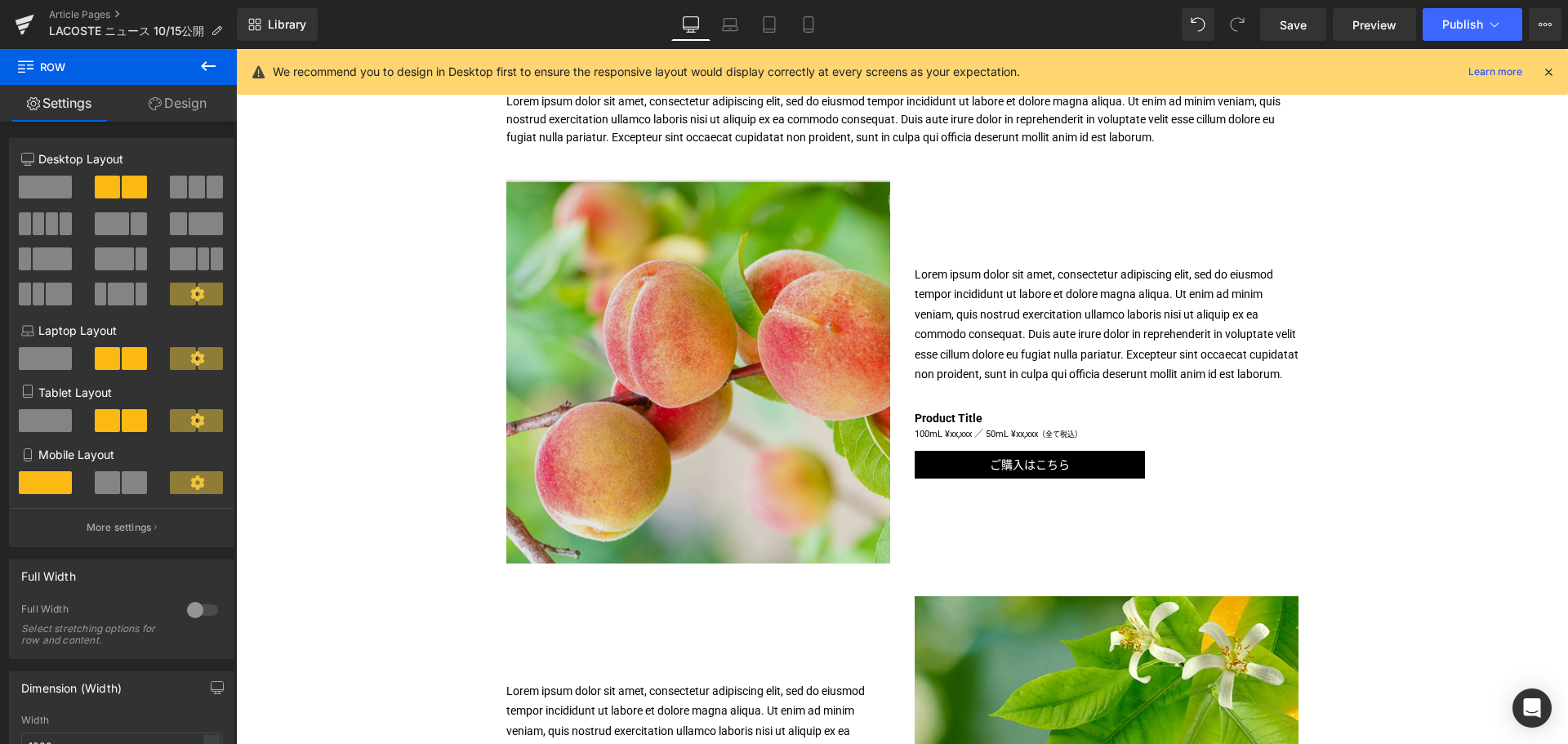
scroll to position [688, 0]
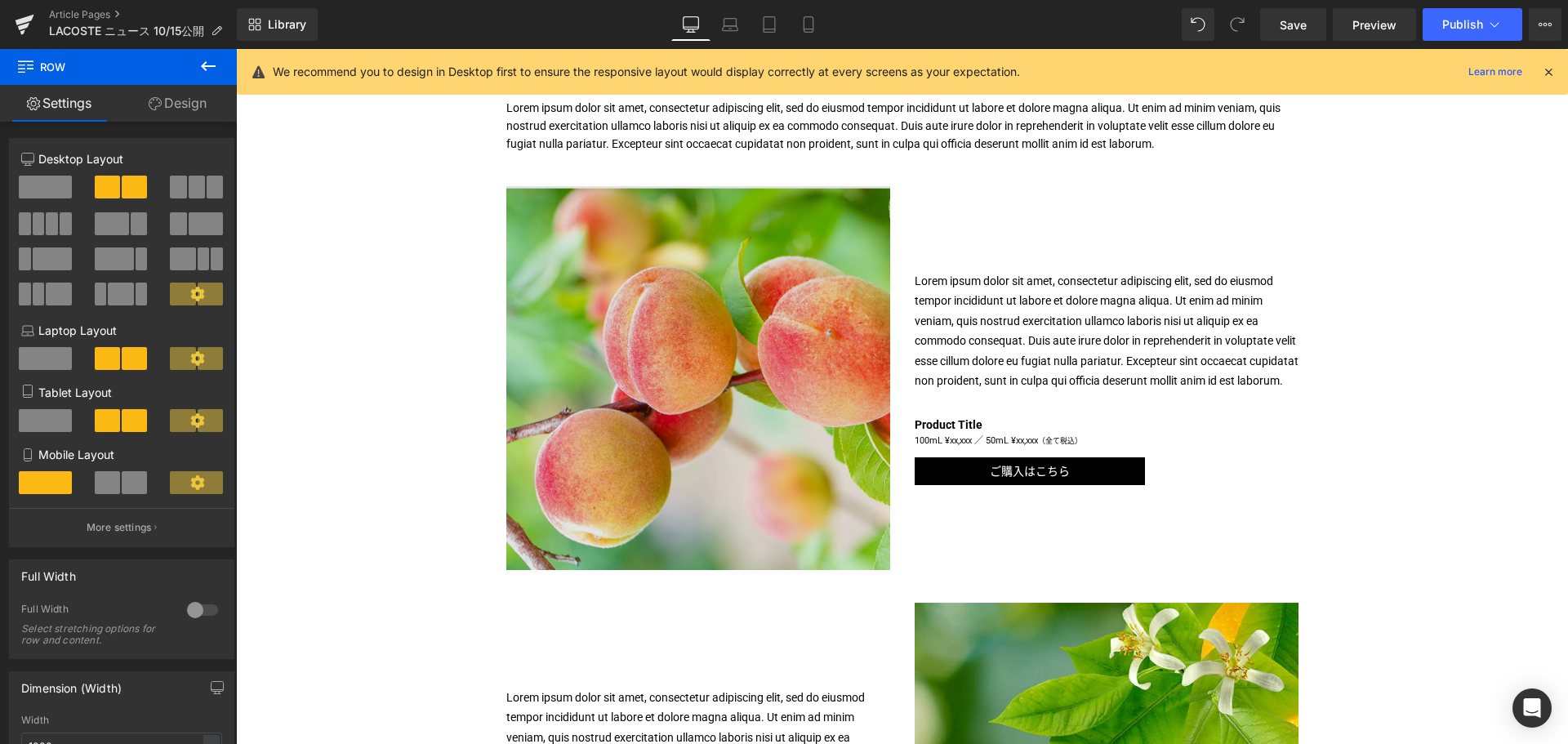
click at [670, 336] on img at bounding box center [697, 377] width 383 height 384
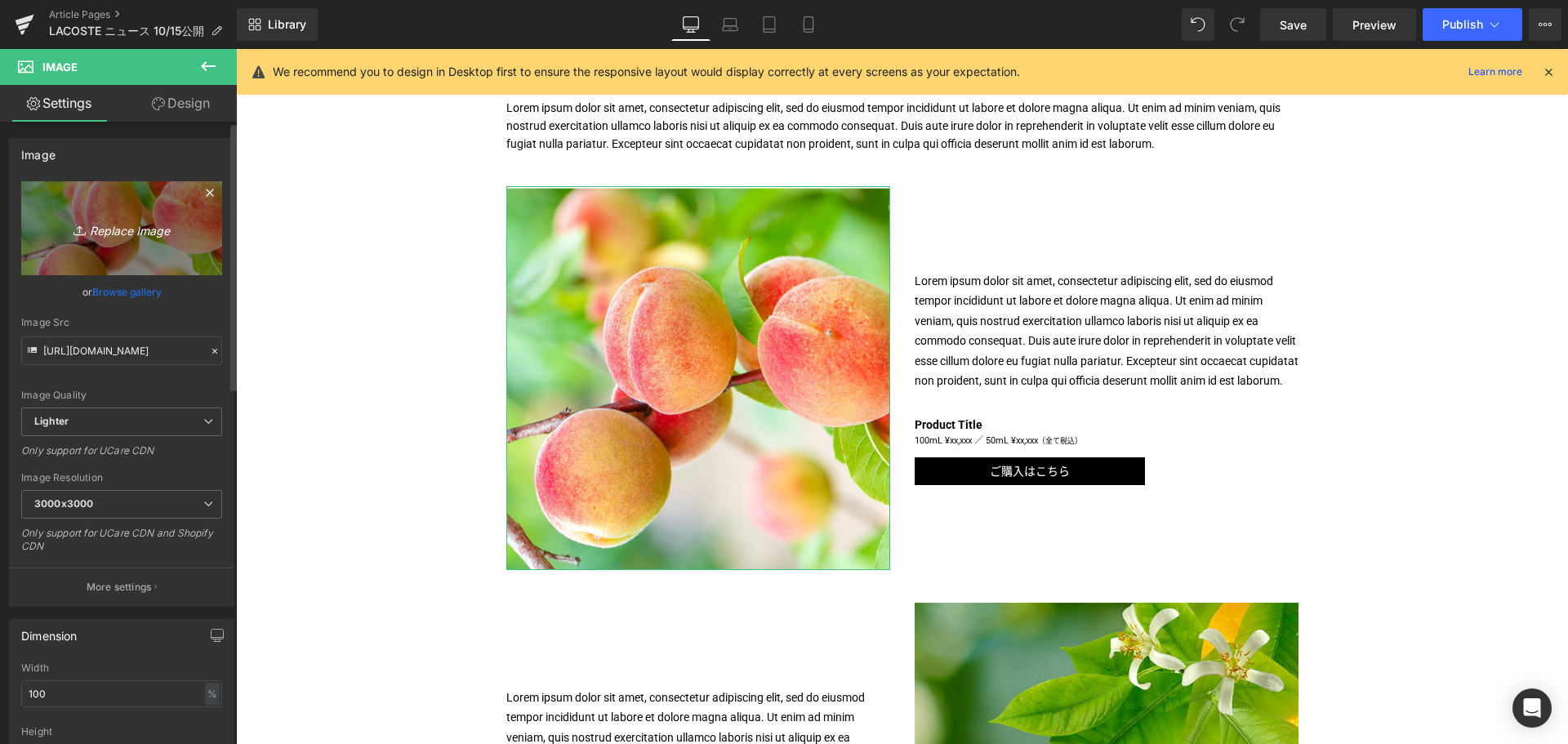
click at [126, 256] on link "Replace Image" at bounding box center [122, 229] width 201 height 94
type input "C:\fakepath\LCT-L1212-SILVER-ROSE-Ingredients-1080x1080.jpg"
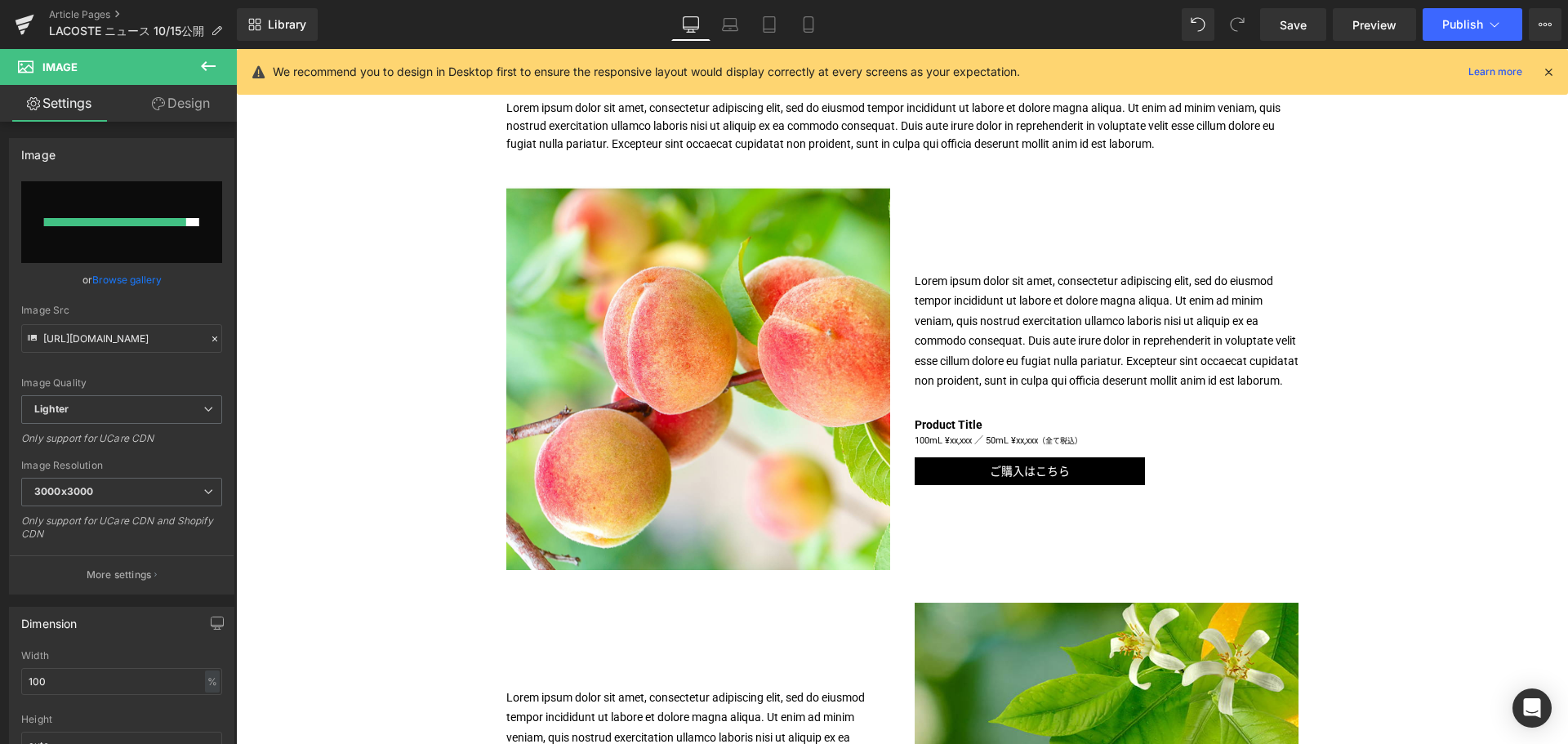
type input "https://ucarecdn.com/5f1a00c0-cf3d-4747-a607-263cdfc5a3fe/-/format/auto/-/previ…"
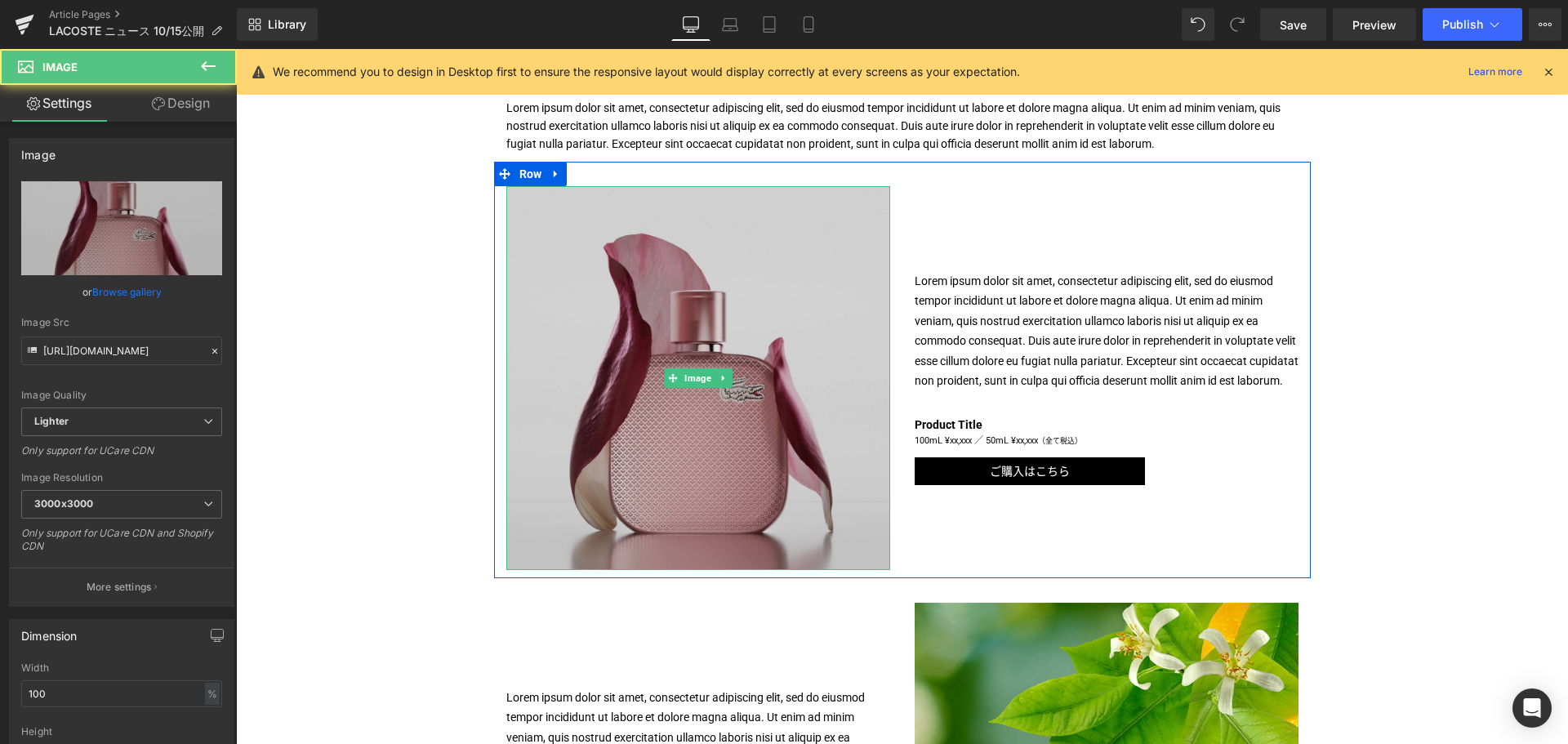
click at [674, 356] on img at bounding box center [697, 377] width 383 height 384
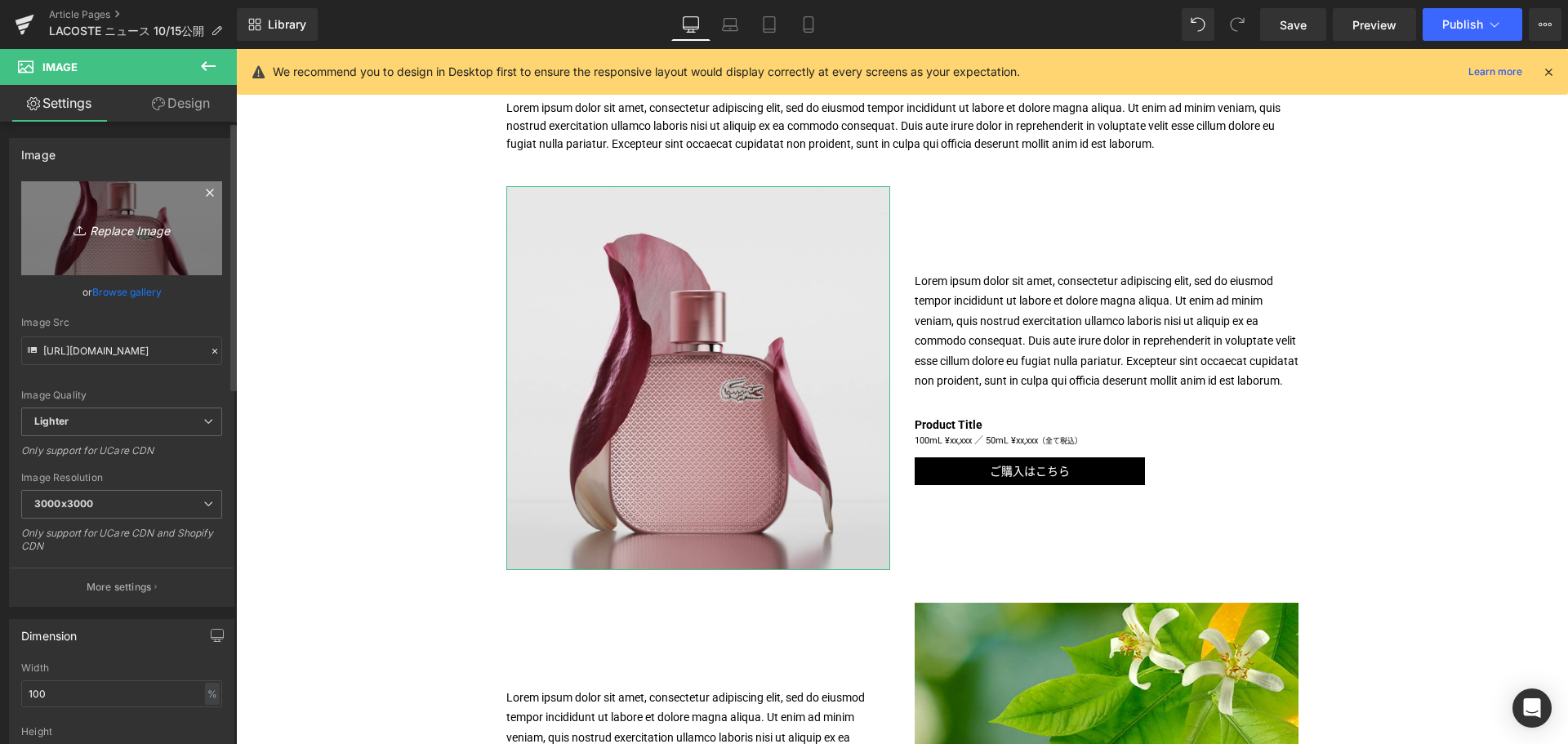
click at [120, 236] on icon "Replace Image" at bounding box center [121, 228] width 131 height 20
type input "C:\fakepath\LCT-L1212-SILVER-GREY-Ingredients-1080x1080.jpg"
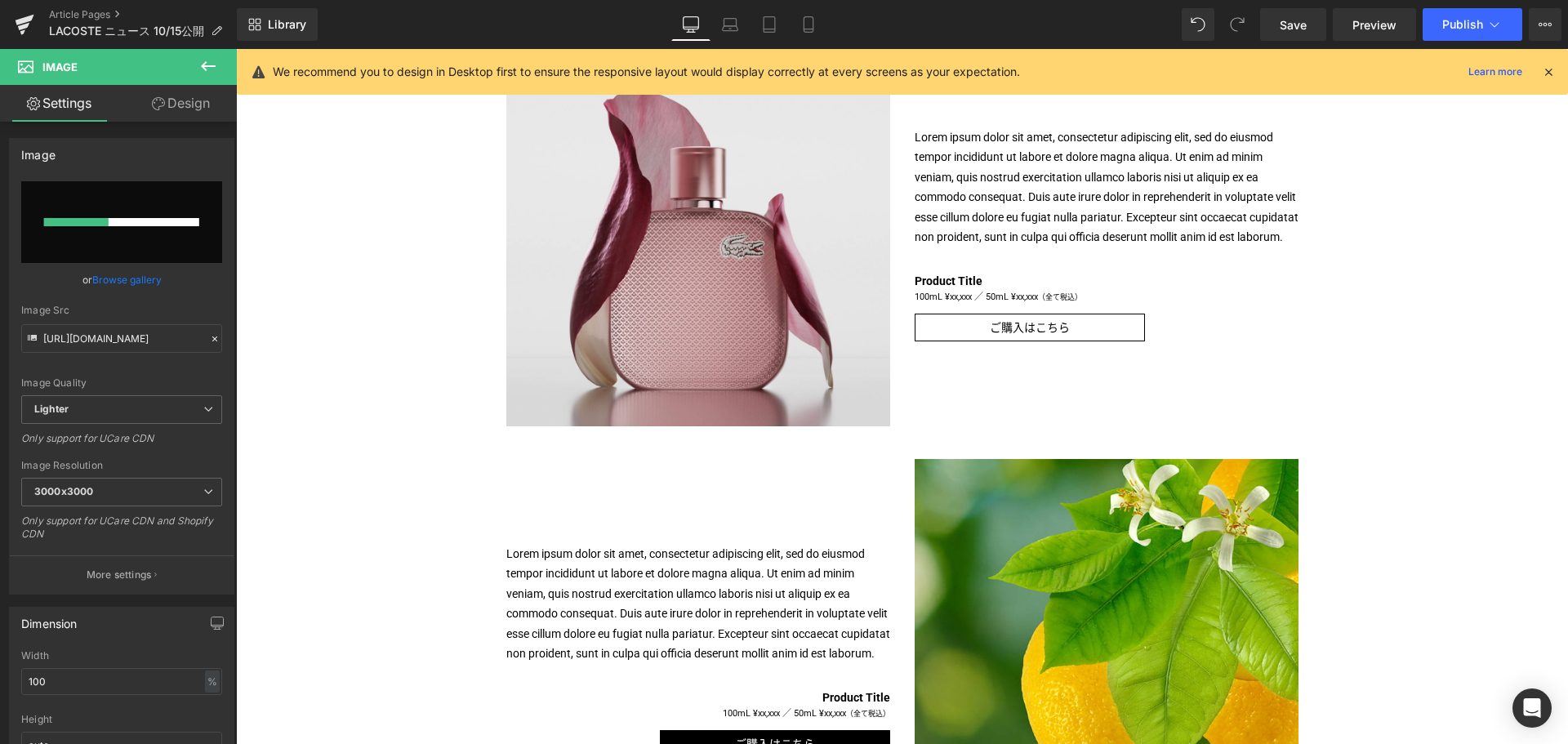
scroll to position [832, 0]
type input "https://ucarecdn.com/f241a5d6-b964-408a-b0c8-976029d8787e/-/format/auto/-/previ…"
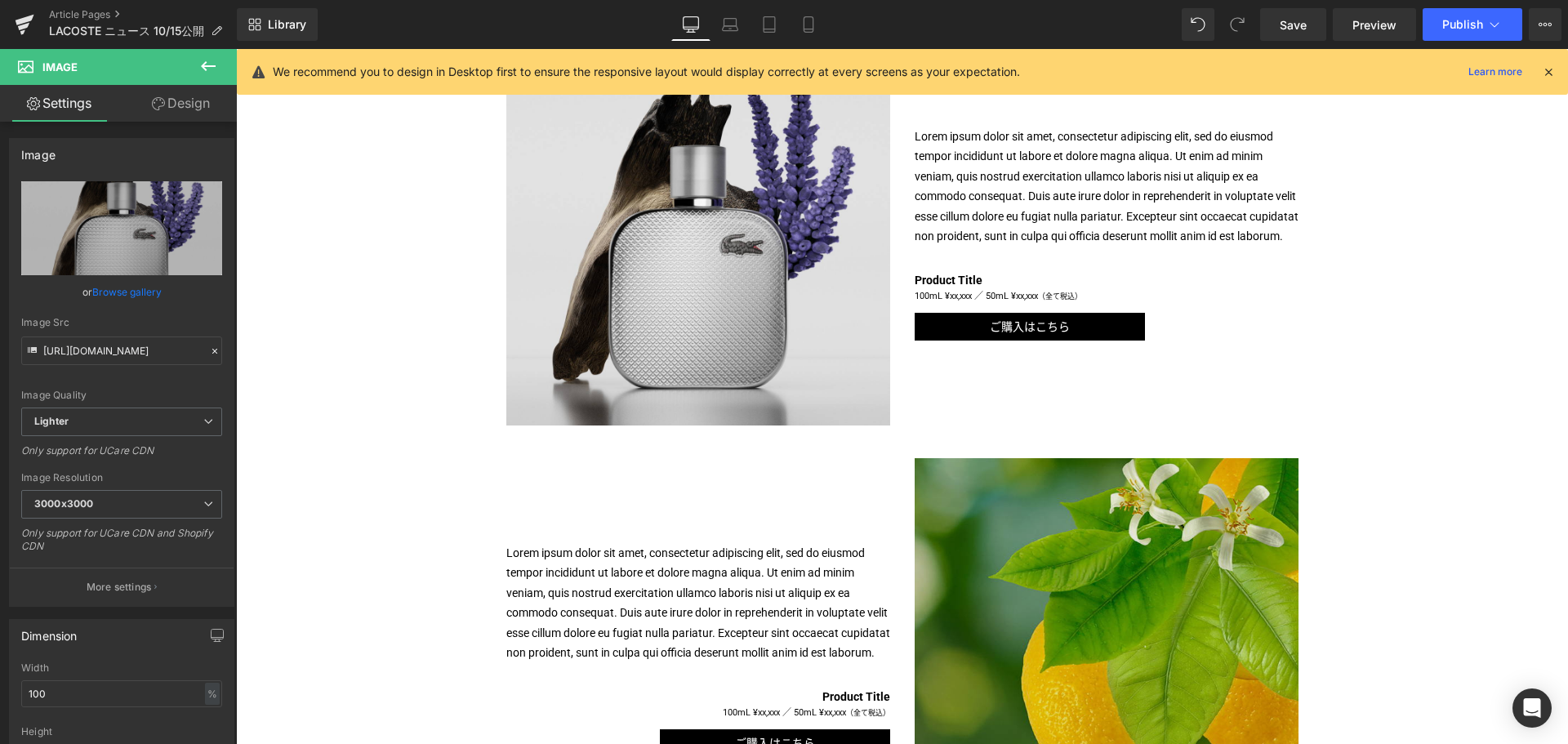
click at [1039, 596] on img at bounding box center [1106, 650] width 383 height 384
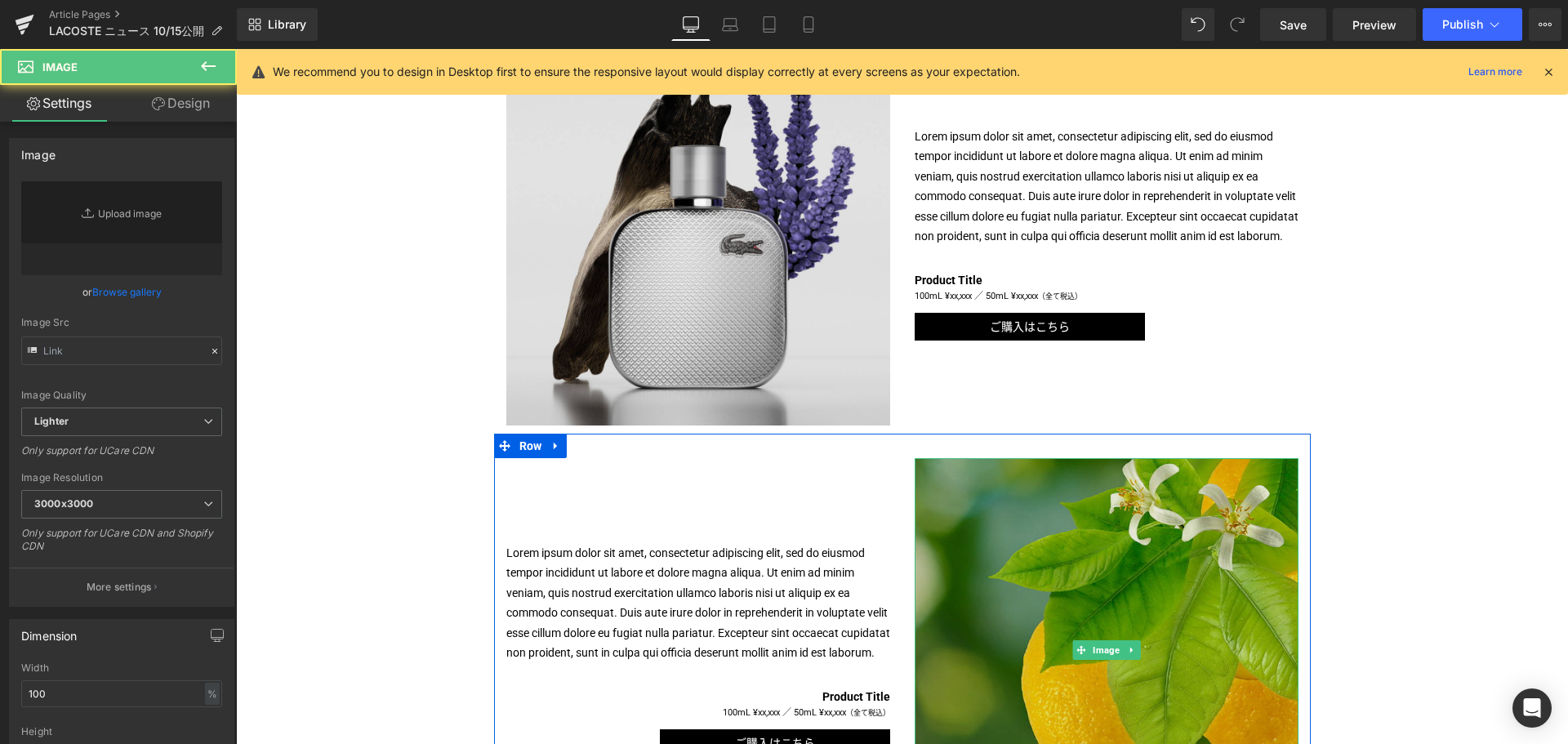
type input "https://ucarecdn.com/a1d4b4f9-8887-4d77-83e6-842dfff40325/-/format/auto/-/previ…"
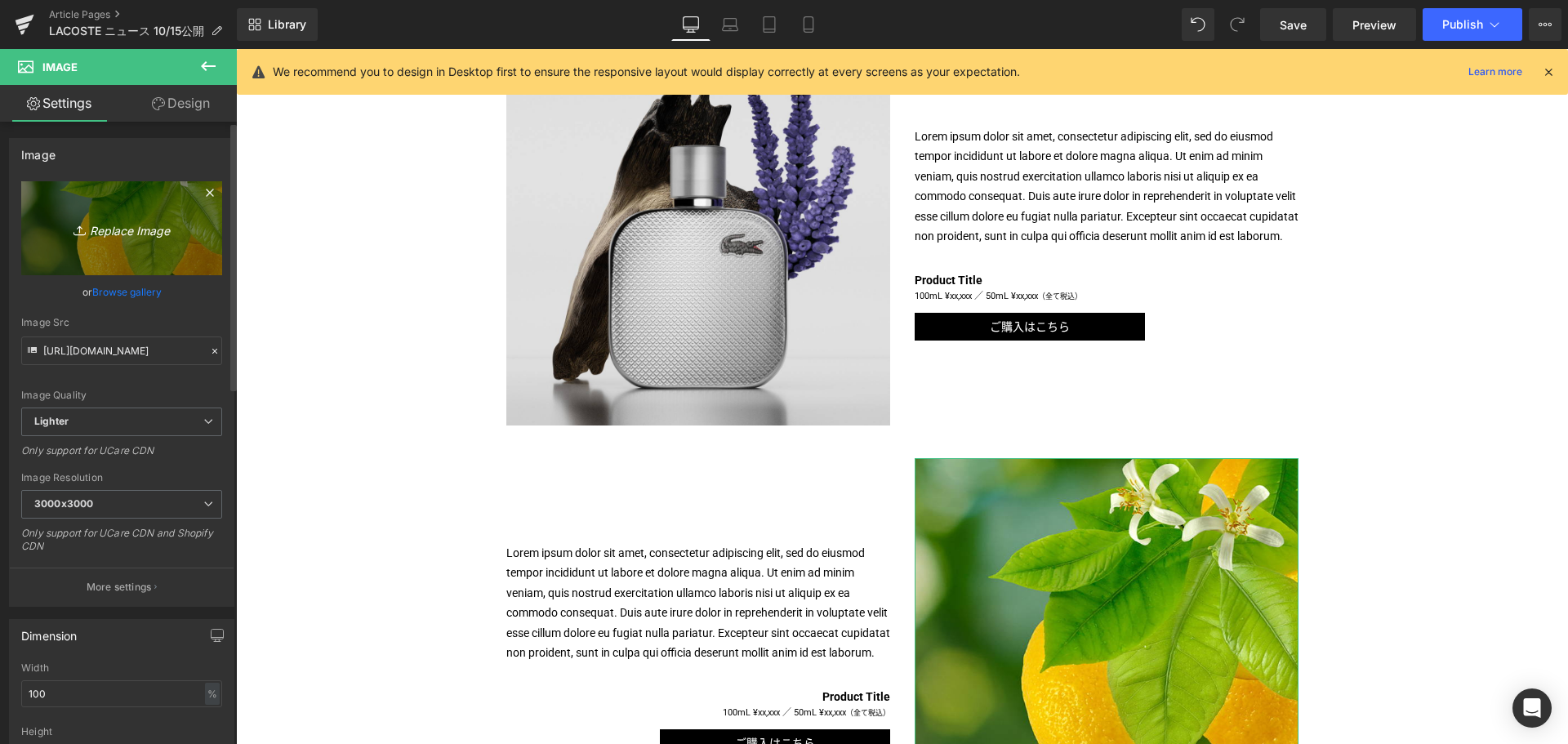
click at [144, 233] on icon "Replace Image" at bounding box center [121, 228] width 131 height 20
type input "C:\fakepath\LCT-L1212-SILVER-ROSE-Ingredients-1080x1080.jpg"
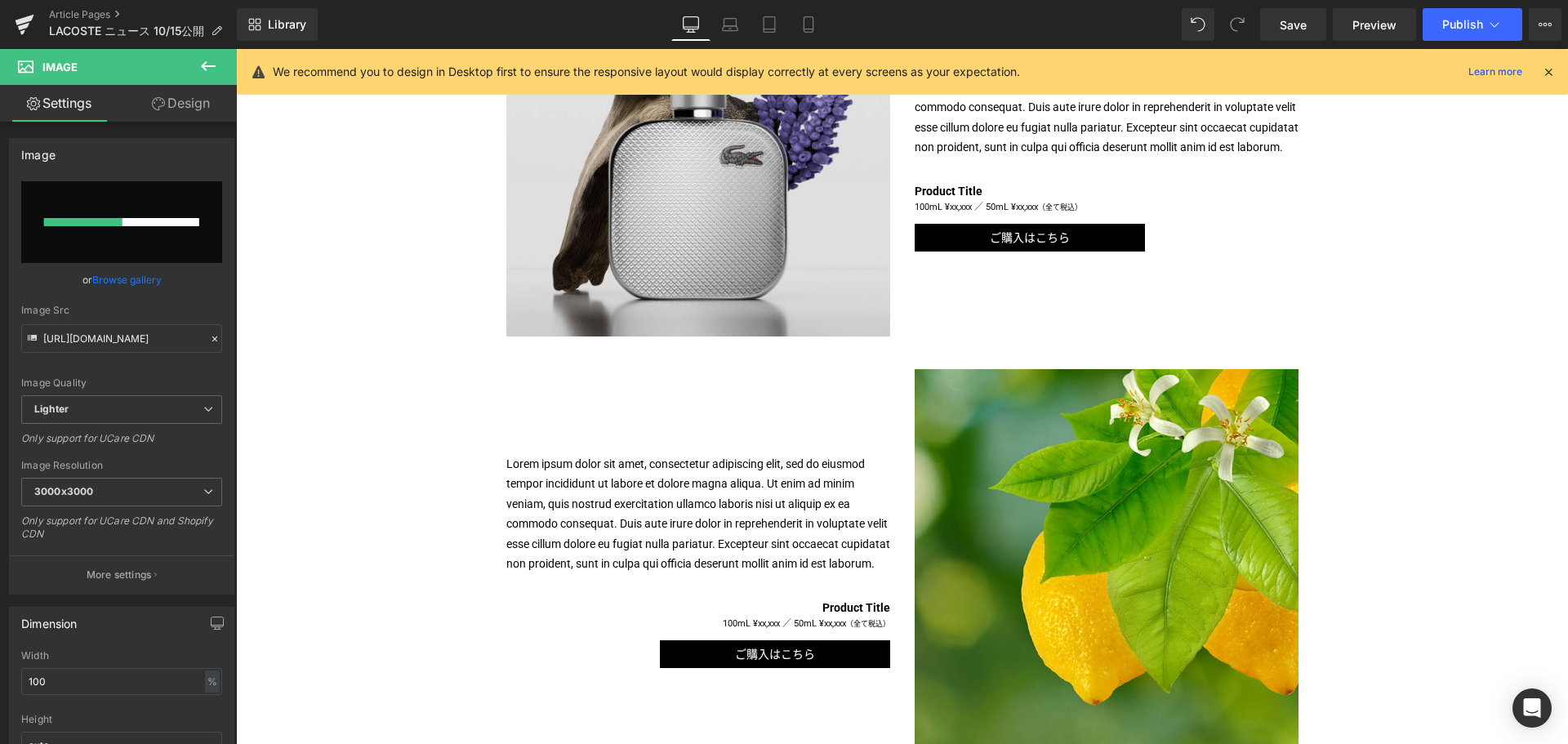
scroll to position [922, 0]
type input "https://ucarecdn.com/85b2dbb1-294a-41bf-bc9e-3fad48da1c99/-/format/auto/-/previ…"
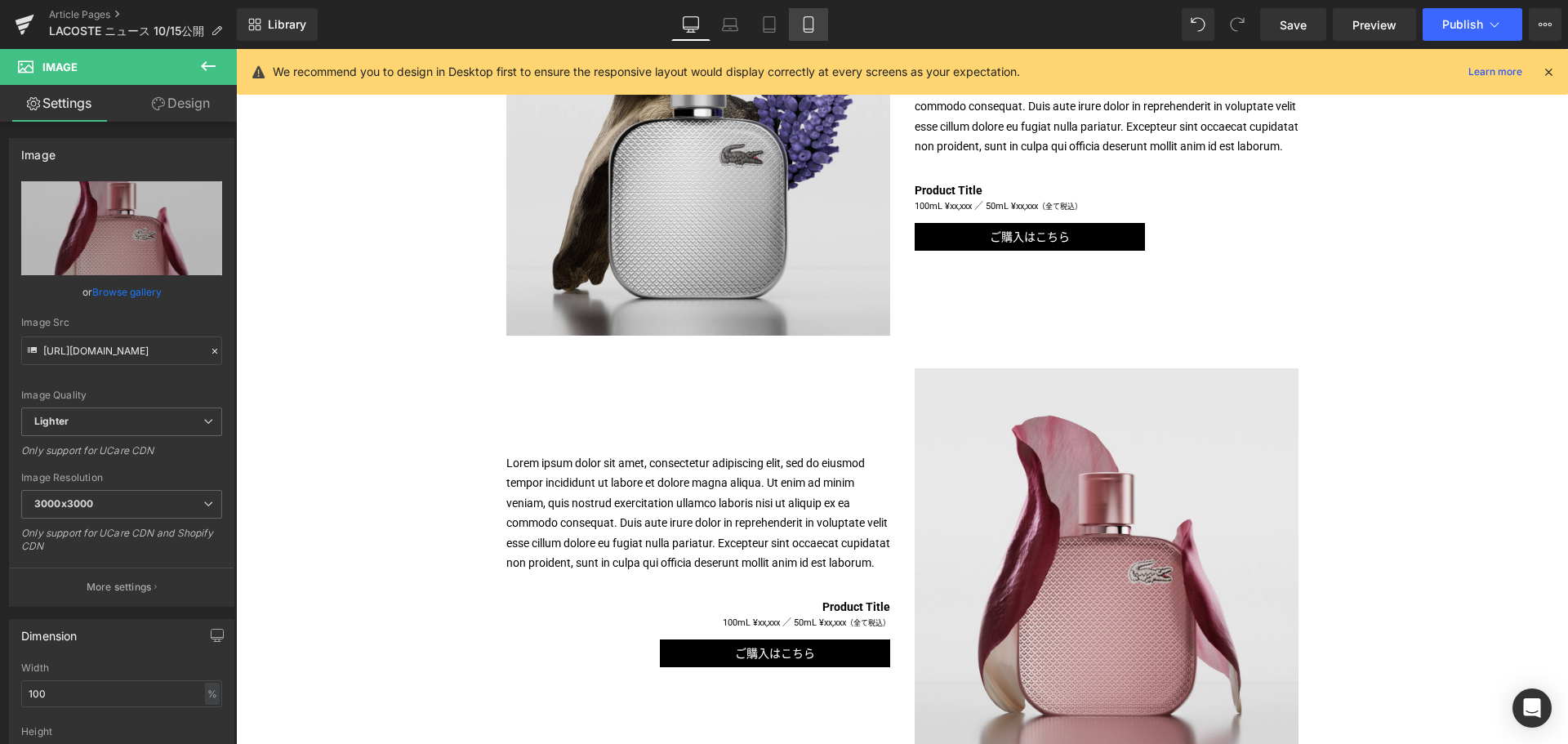
click at [804, 21] on icon at bounding box center [808, 24] width 9 height 15
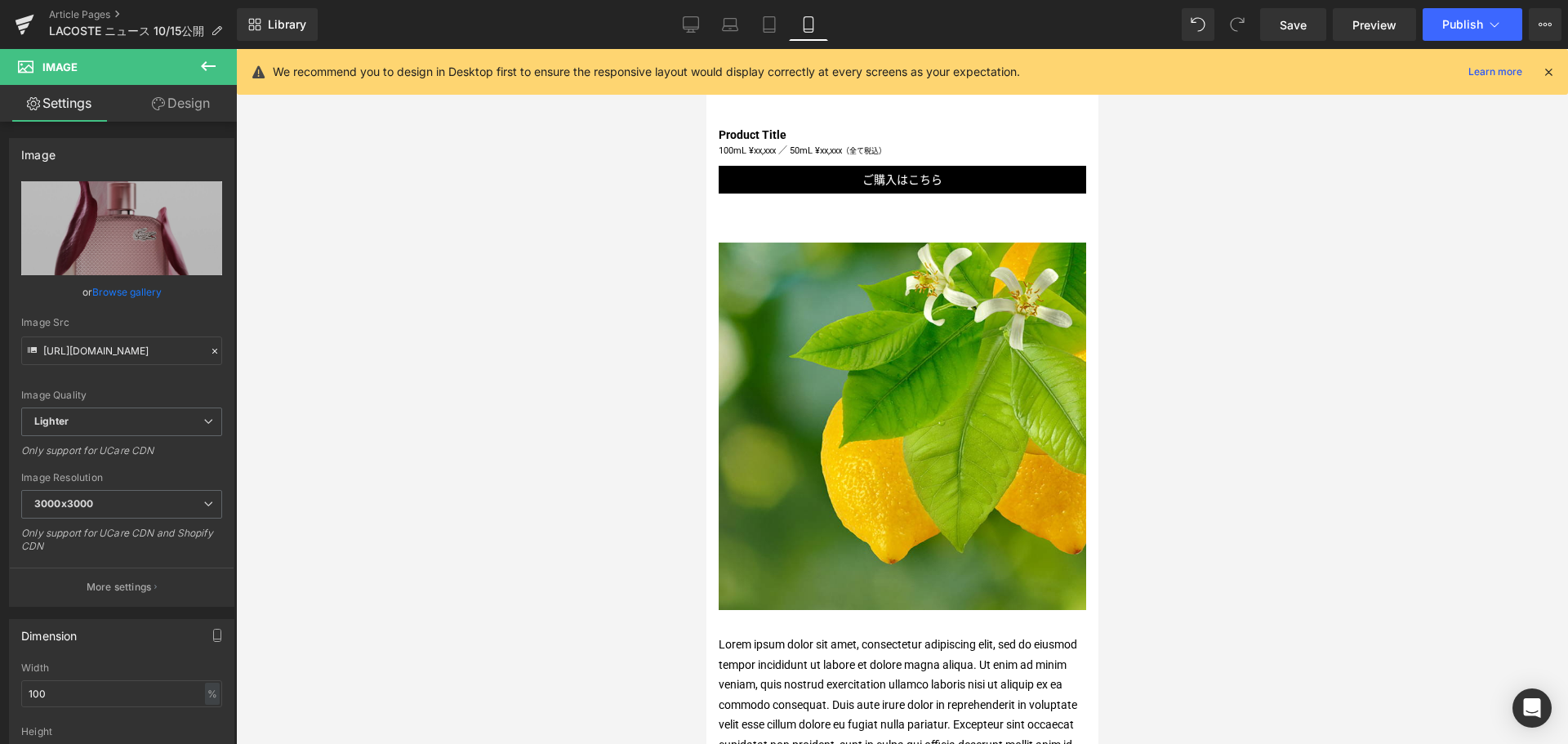
scroll to position [1325, 0]
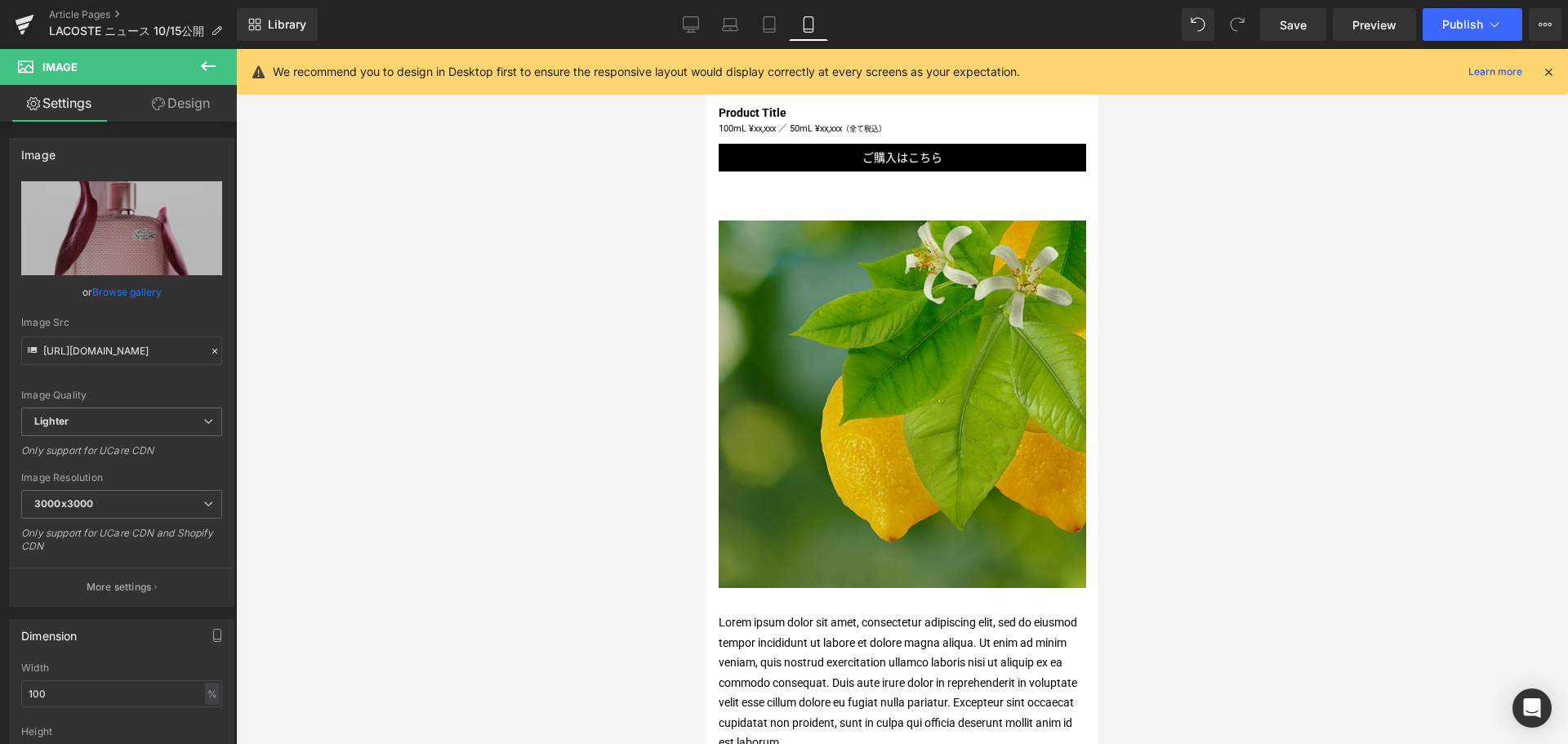
click at [854, 374] on img at bounding box center [901, 404] width 367 height 368
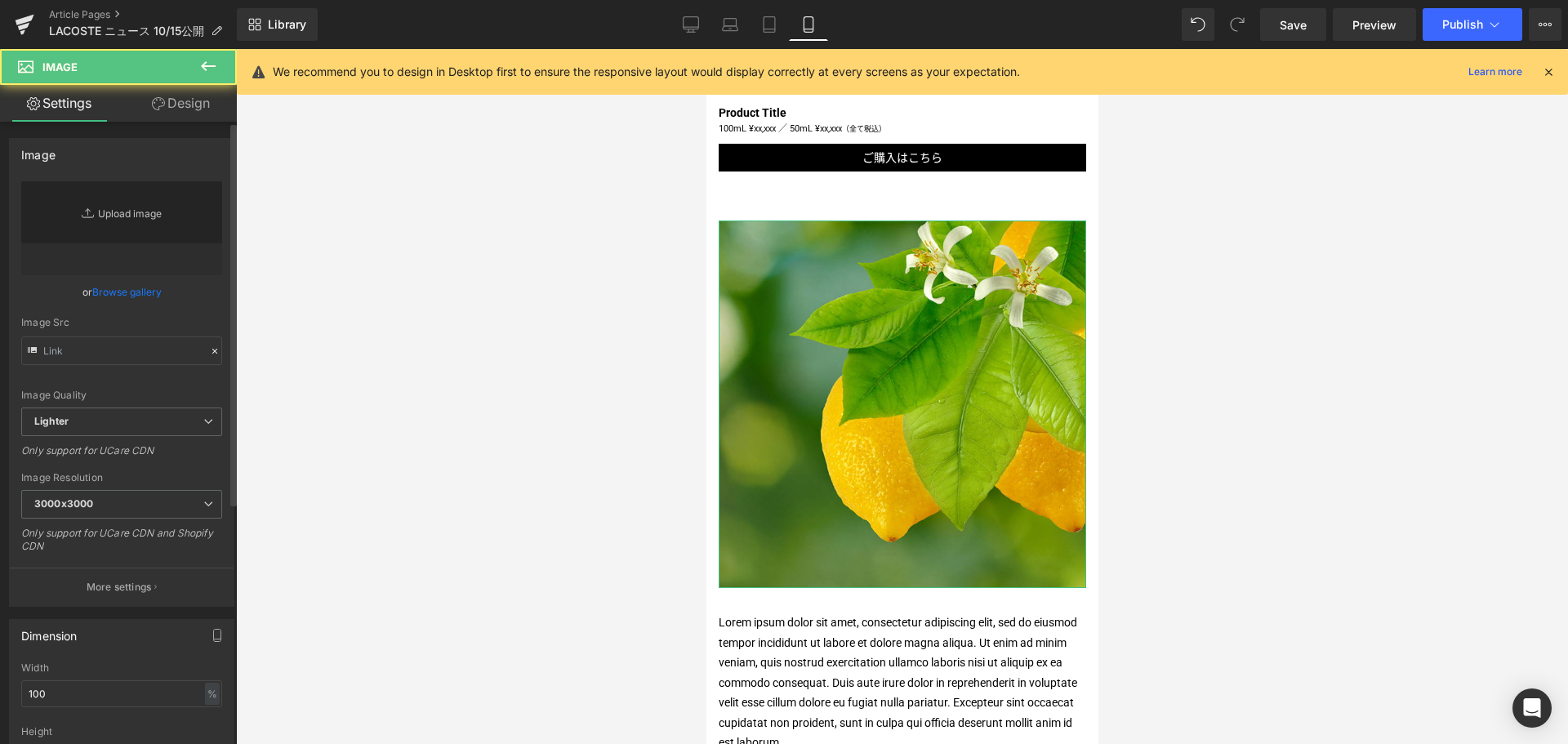
type input "https://ucarecdn.com/f26c3b63-eac7-4977-aca4-0935da9e3f64/-/format/auto/-/previ…"
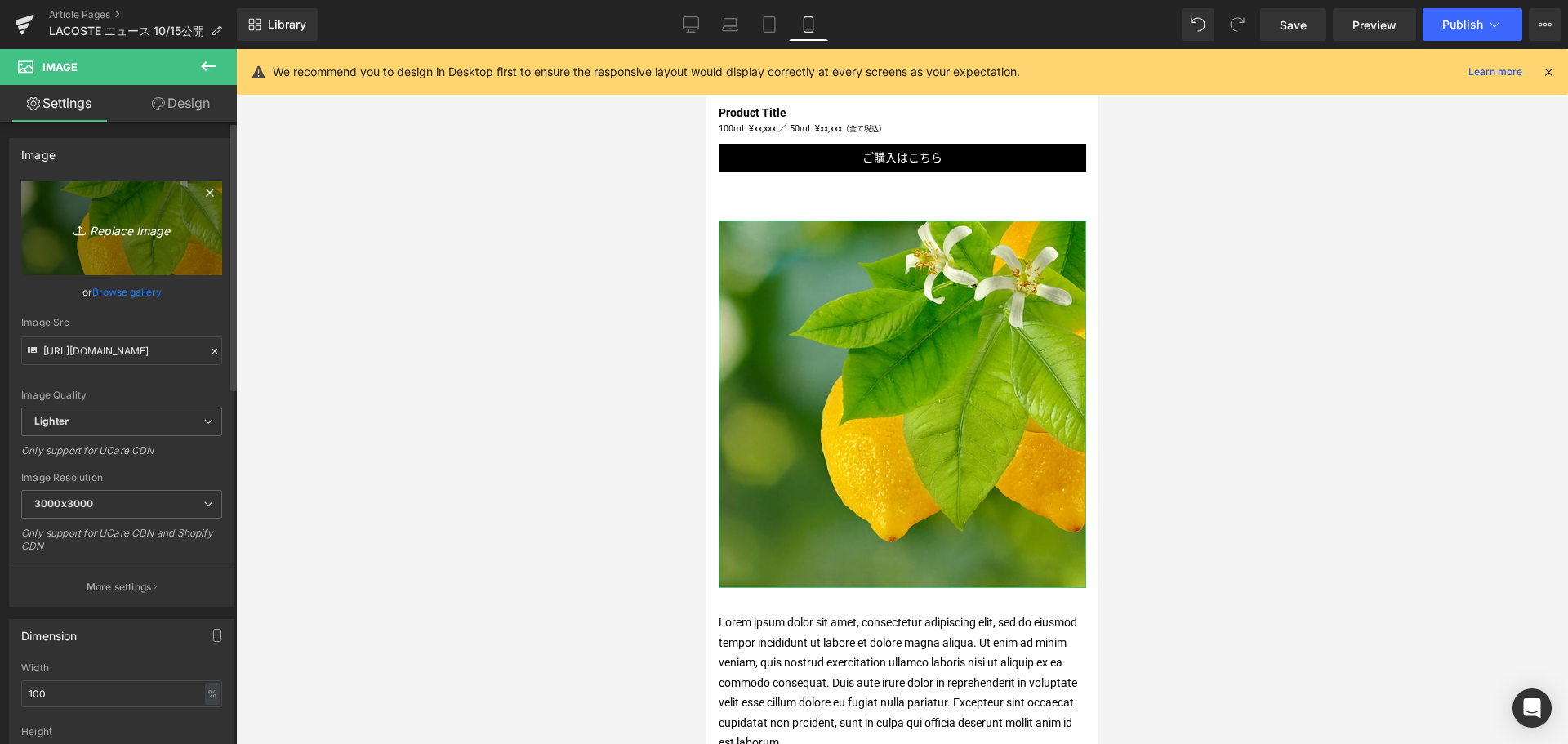
click at [140, 220] on icon "Replace Image" at bounding box center [121, 228] width 131 height 20
type input "C:\fakepath\LCT-L1212-SILVER-ROSE-Ingredients-1080x1080.jpg"
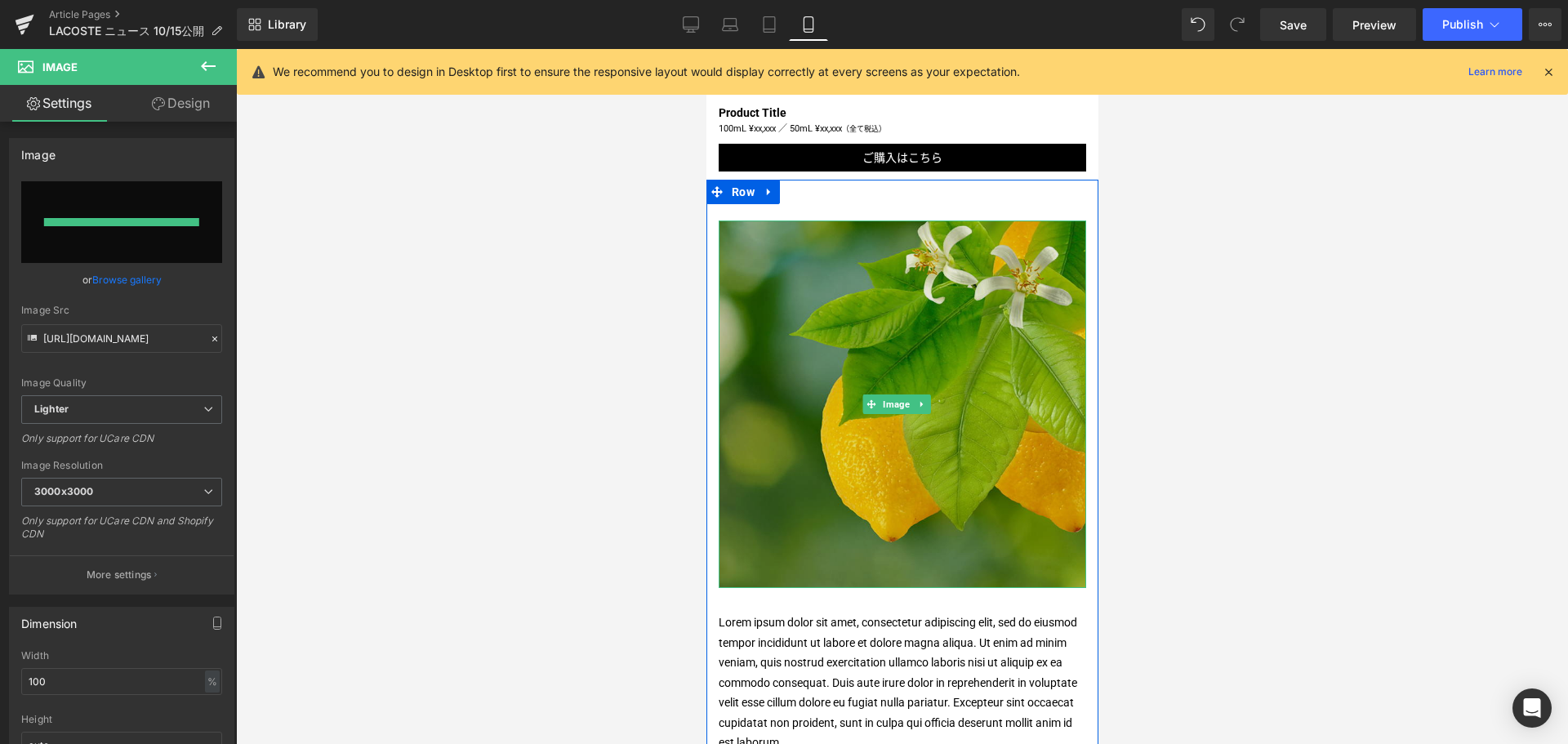
type input "https://ucarecdn.com/16ce8124-8f1f-44b0-9ccd-1c004673f650/-/format/auto/-/previ…"
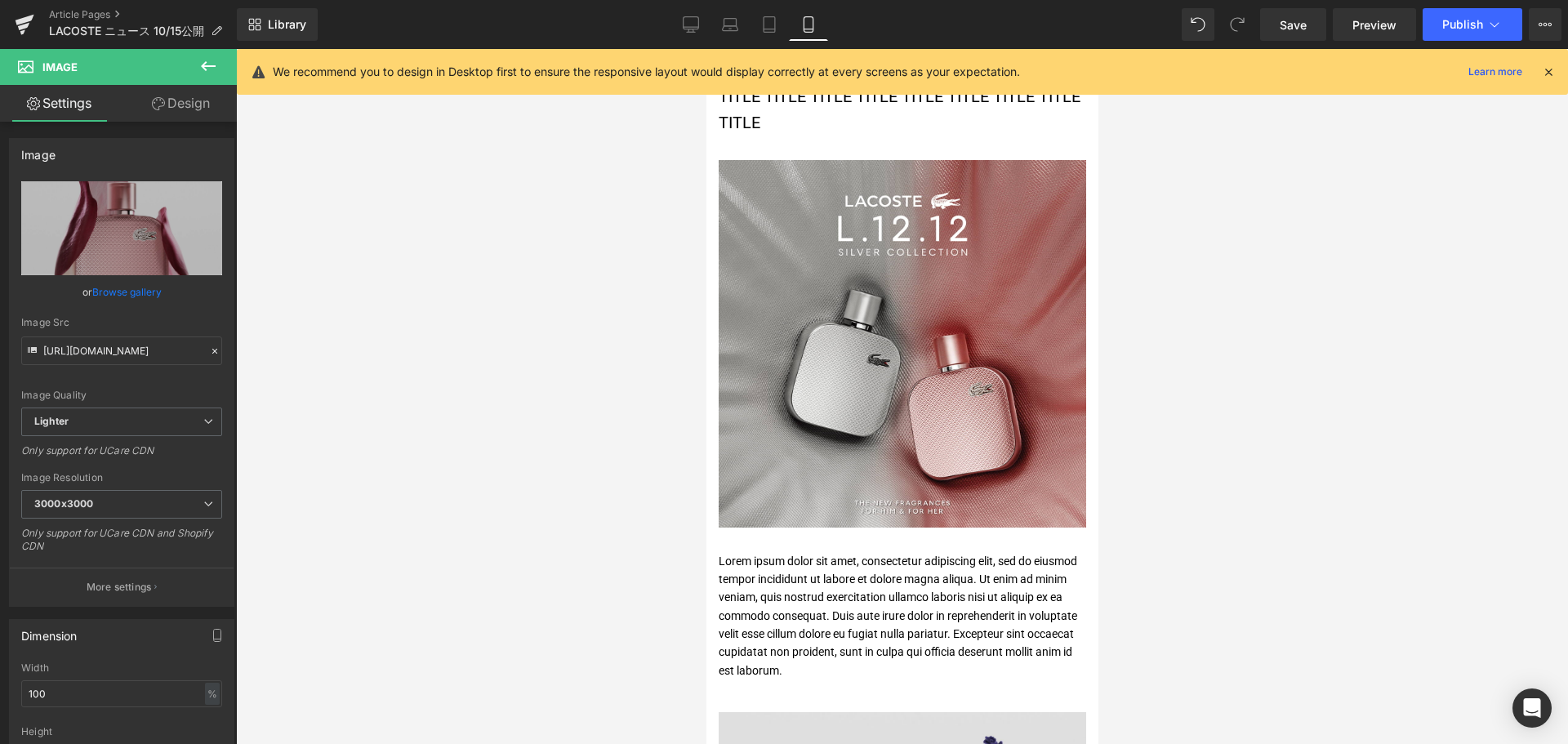
scroll to position [127, 0]
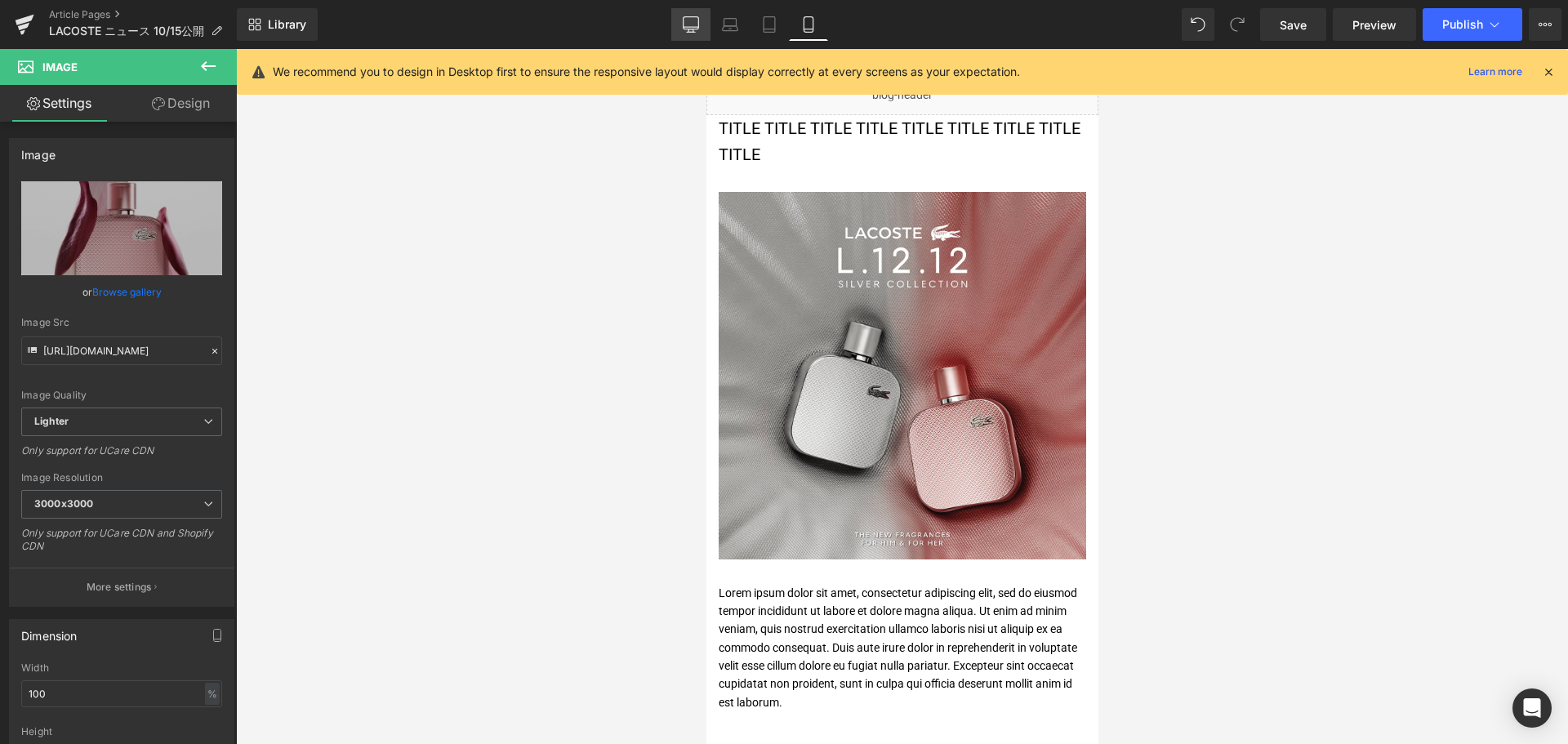
click at [673, 15] on link "Desktop" at bounding box center [691, 24] width 39 height 33
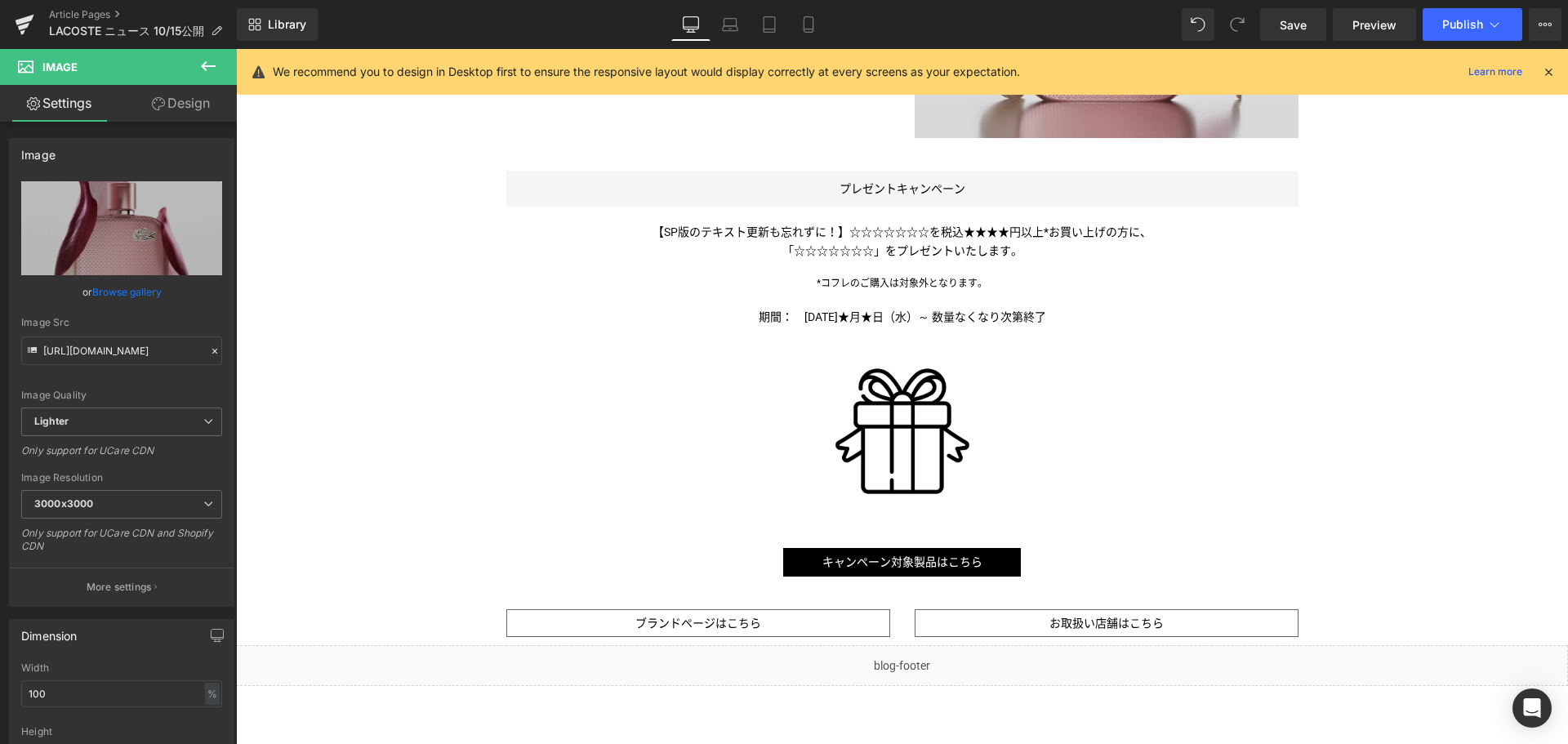
scroll to position [1551, 0]
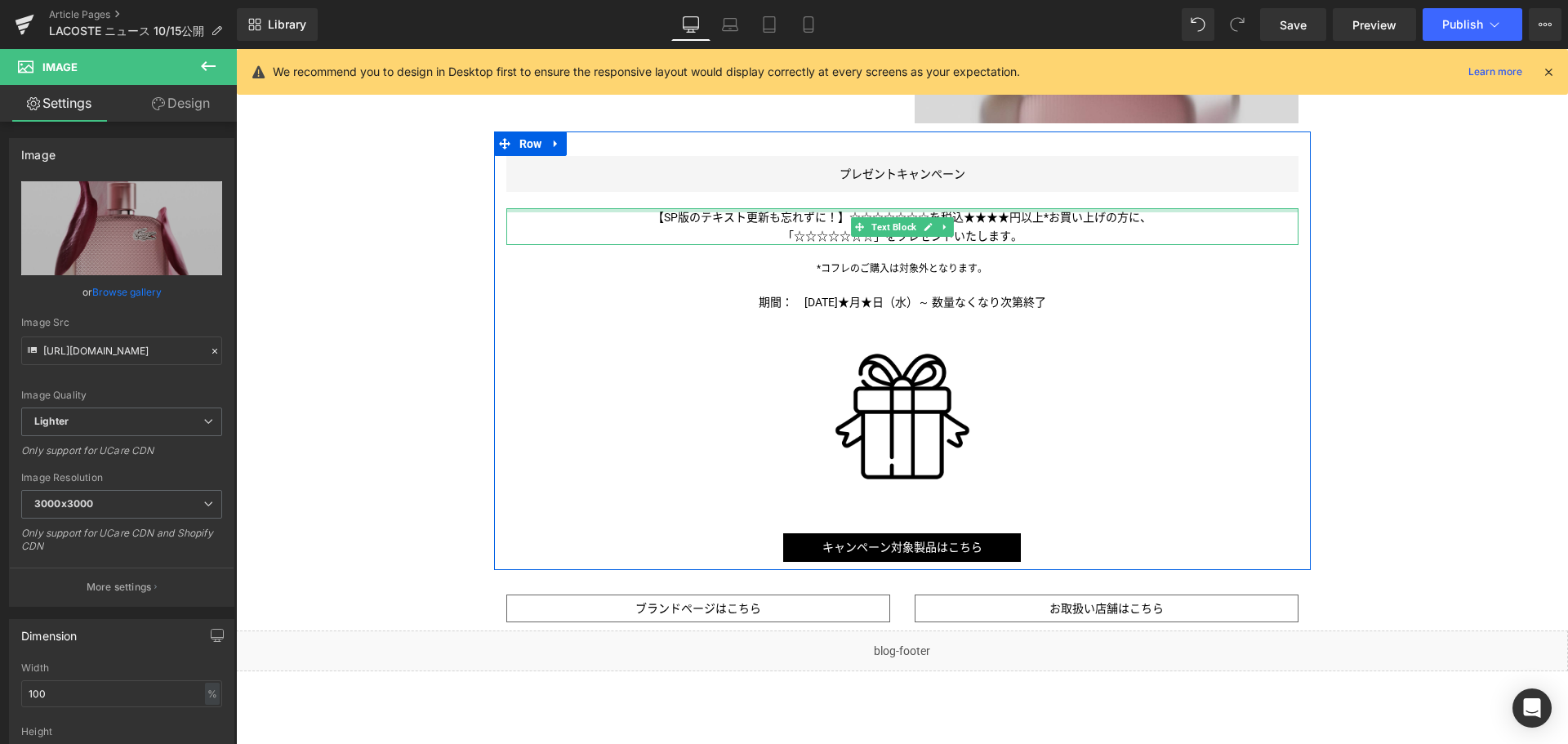
click at [837, 213] on div "【SP版のテキスト更新も忘れずに！】☆☆☆☆☆☆☆を税込★★★★円以上*お買い上げの方に、 「☆☆☆☆☆☆☆ 」をプレゼントいたします。 Text Block" at bounding box center [902, 226] width 792 height 36
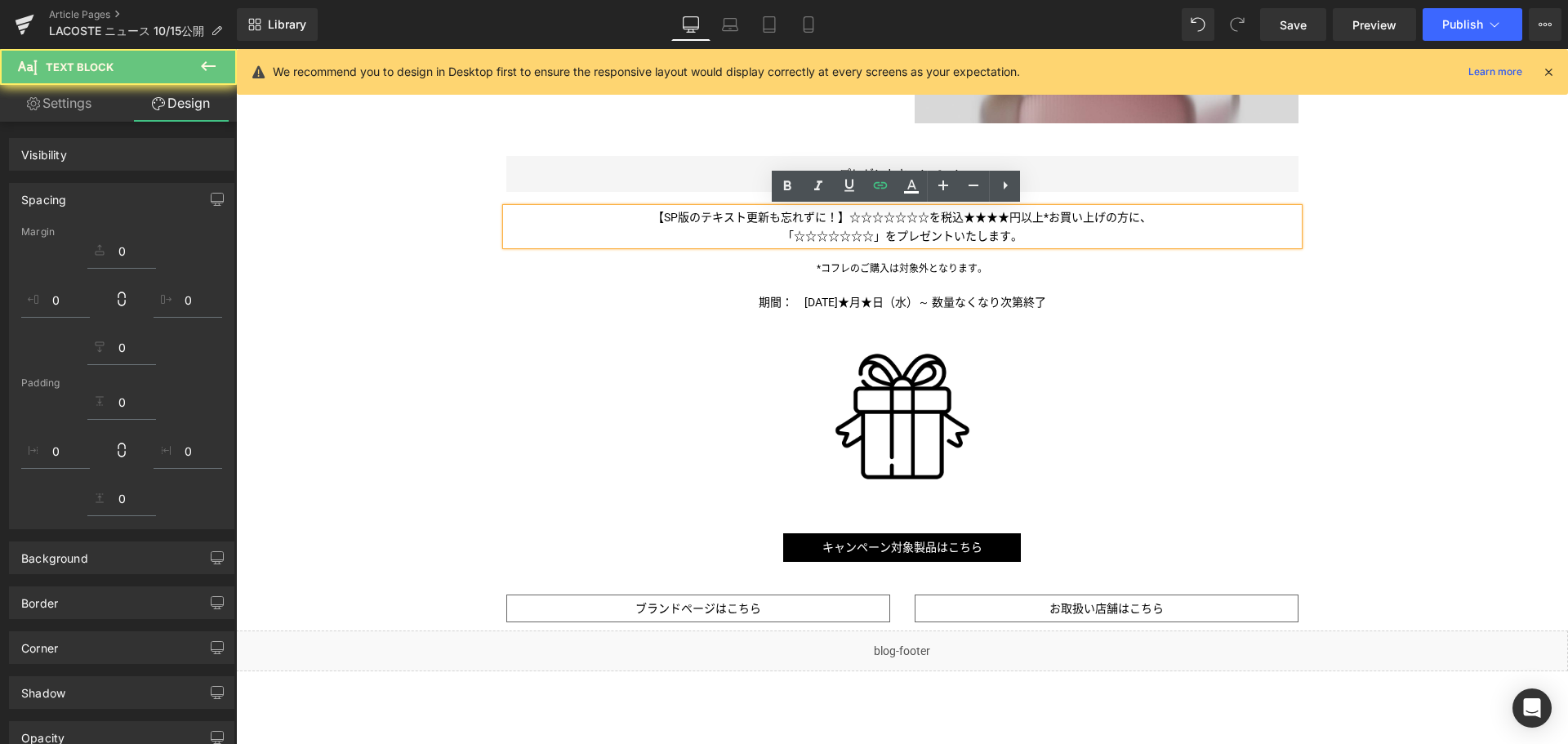
click at [837, 213] on span "【SP版のテキスト更新も忘れずに！】☆☆☆☆☆☆☆を税込★★★★円以上*お買い上げの方に、" at bounding box center [901, 217] width 499 height 13
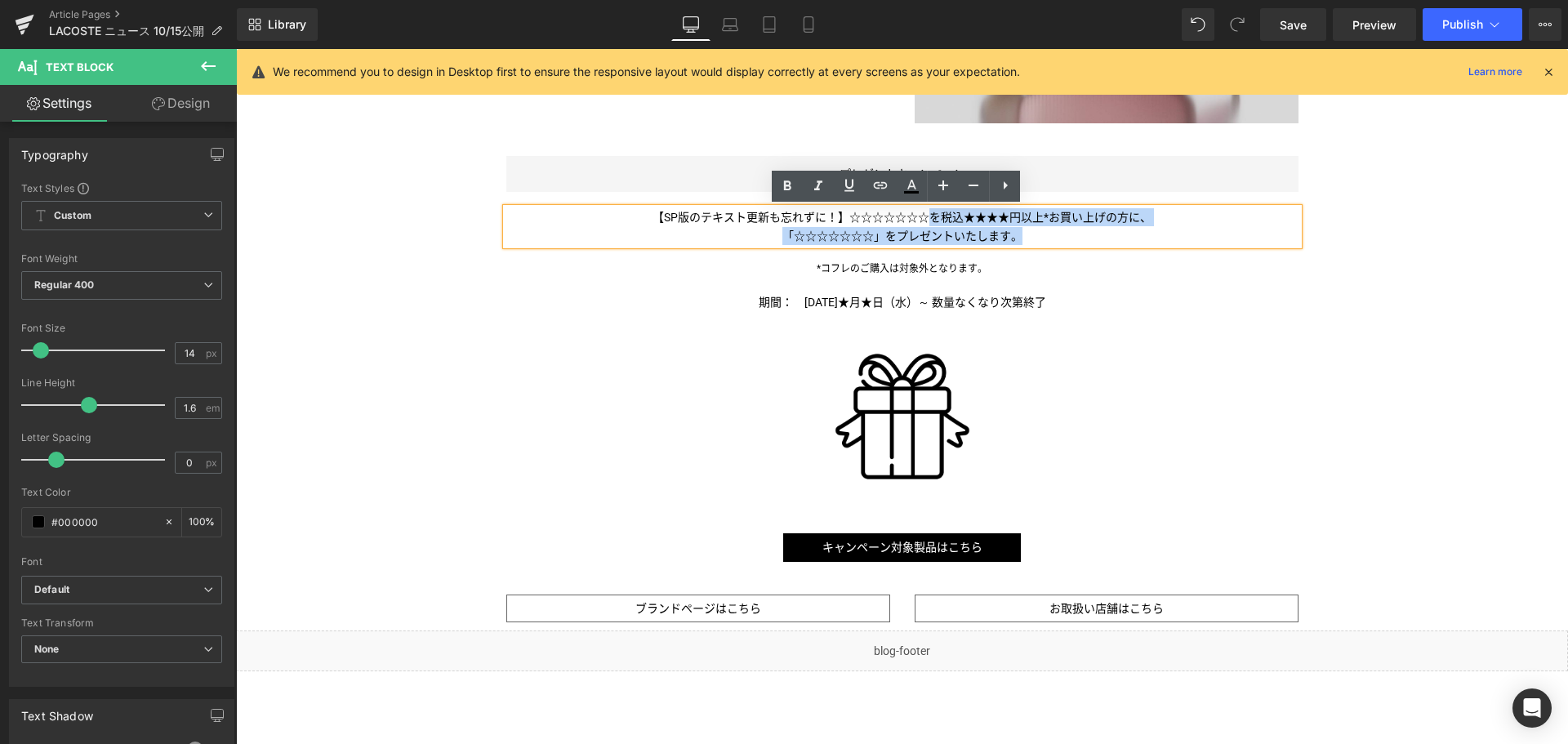
drag, startPoint x: 925, startPoint y: 214, endPoint x: 505, endPoint y: 207, distance: 420.1
click at [506, 208] on div "【SP版のテキスト更新も忘れずに！】☆☆☆☆☆☆☆を税込★★★★円以上*お買い上げの方に、 「☆☆☆☆☆☆☆ 」をプレゼントいたします。" at bounding box center [902, 226] width 792 height 36
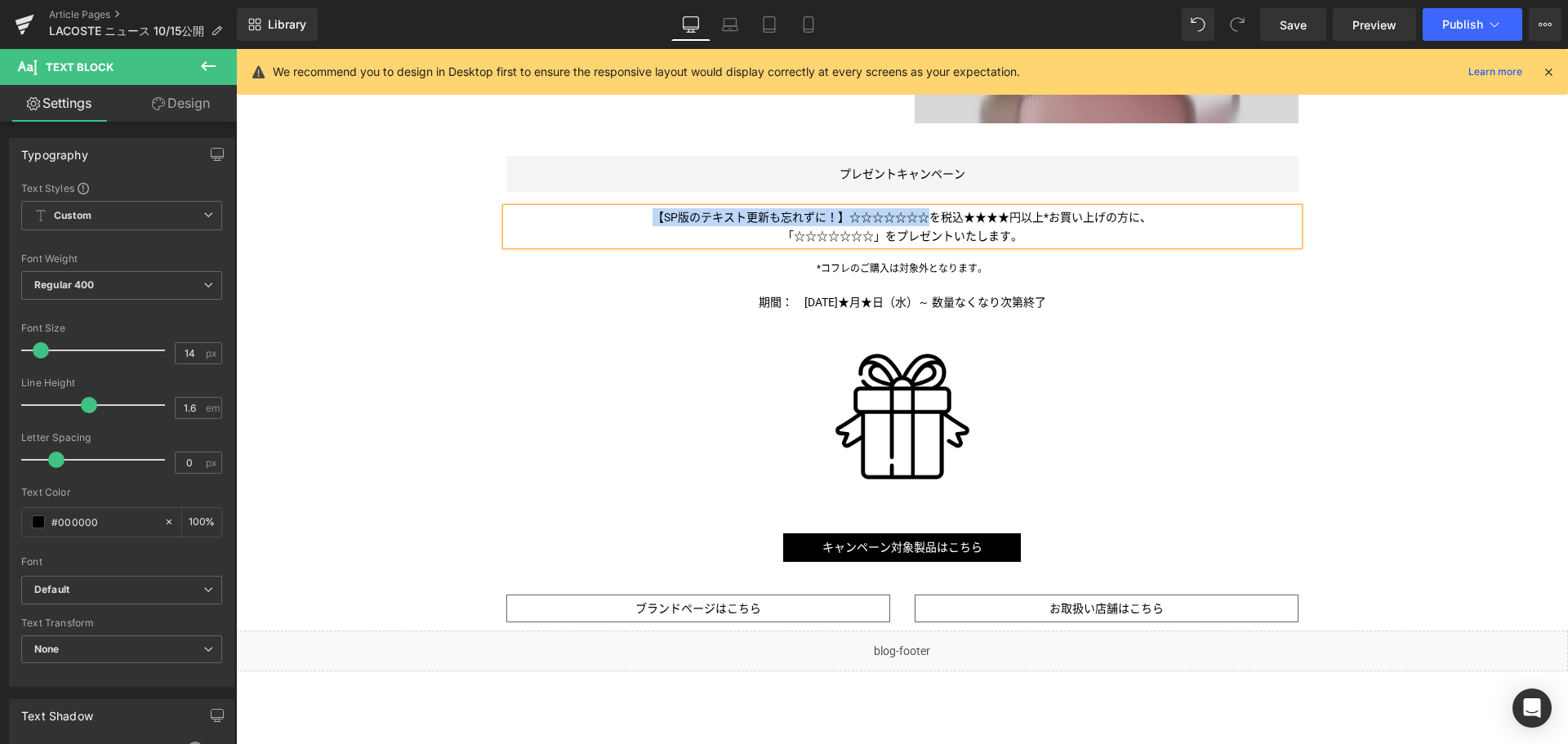
paste div
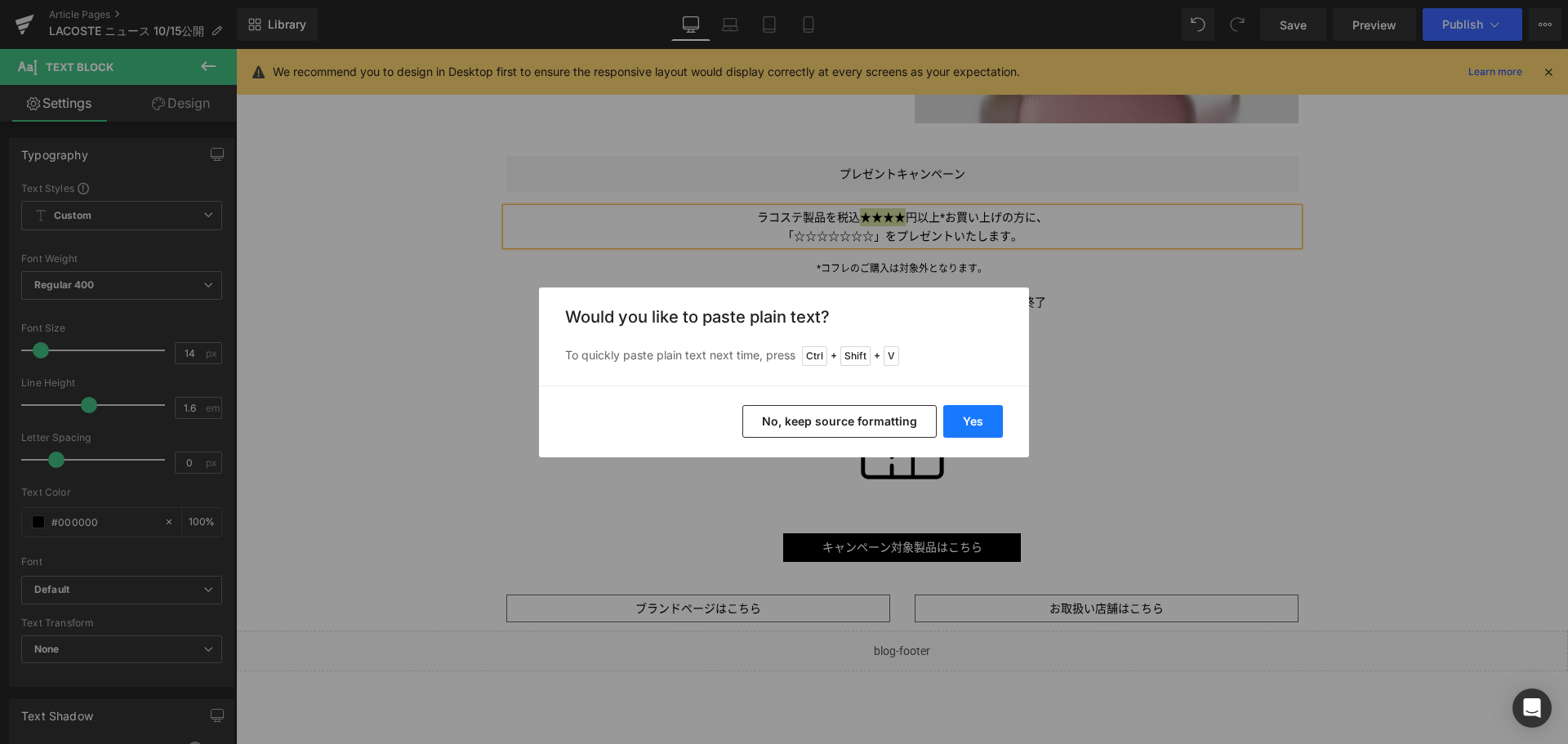
click at [988, 421] on button "Yes" at bounding box center [972, 421] width 60 height 33
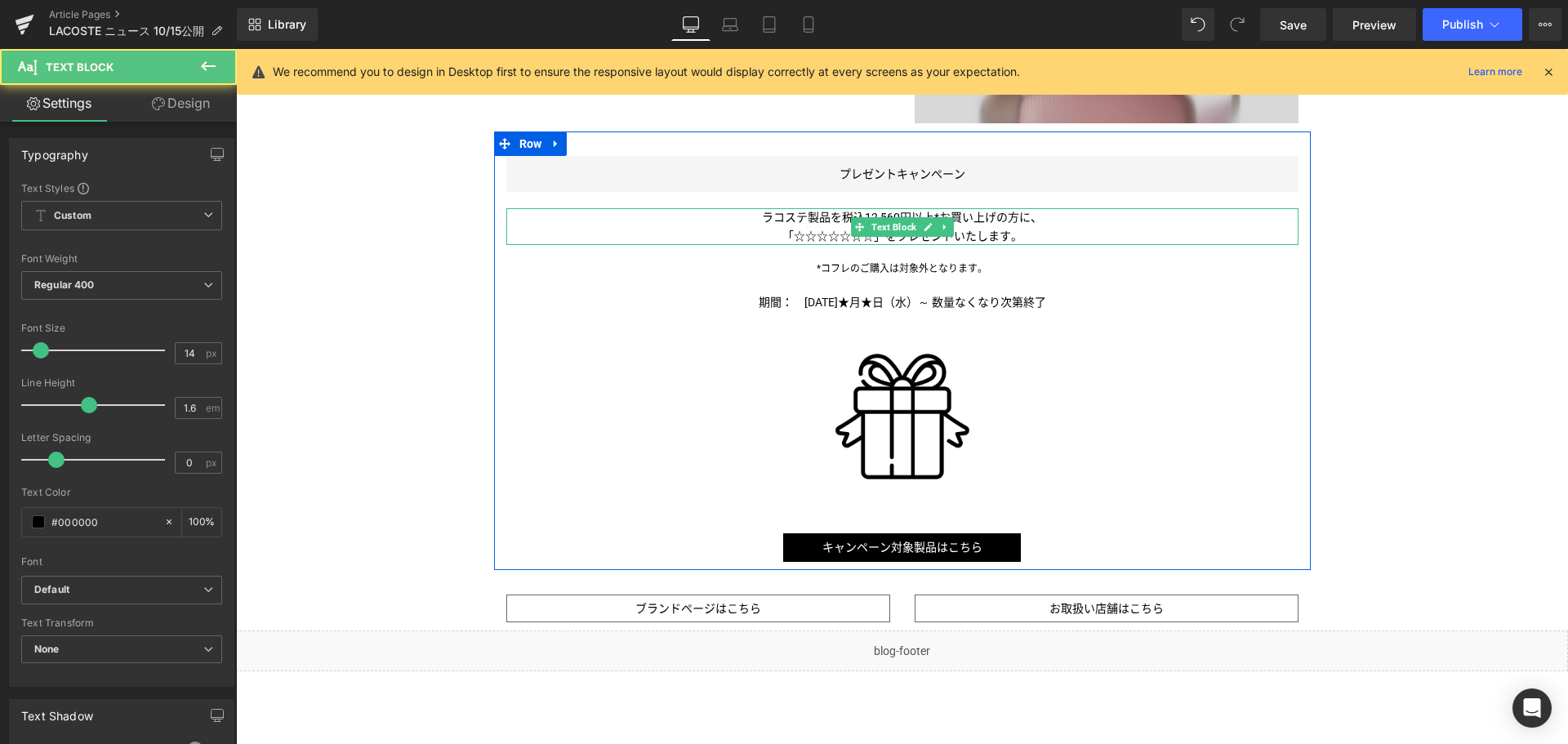
click at [971, 222] on span "ラコステ製品を税込12,560円以上*お買い上げの方に、" at bounding box center [902, 217] width 280 height 13
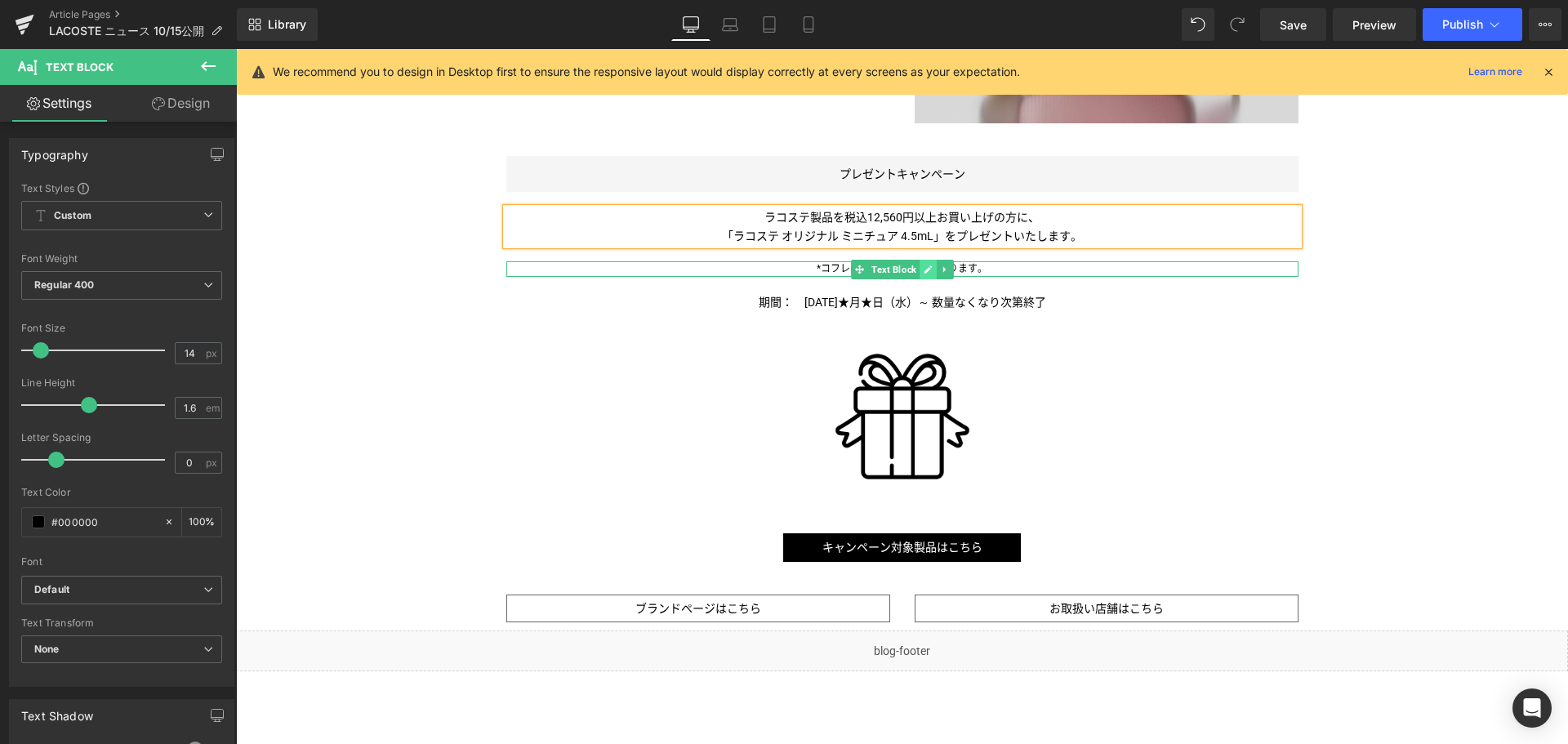
click at [923, 271] on icon at bounding box center [927, 269] width 8 height 8
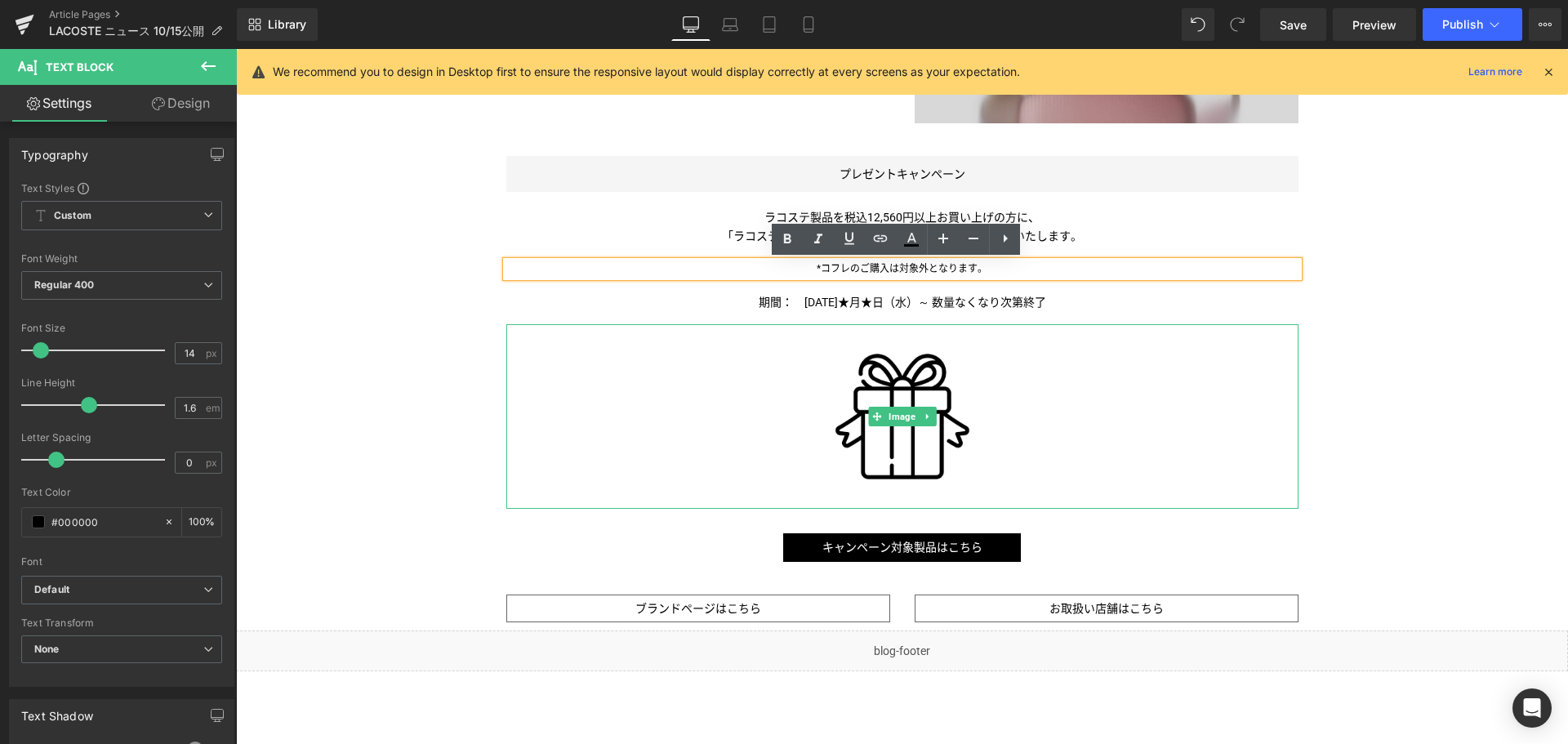
click at [1190, 337] on div at bounding box center [902, 416] width 792 height 185
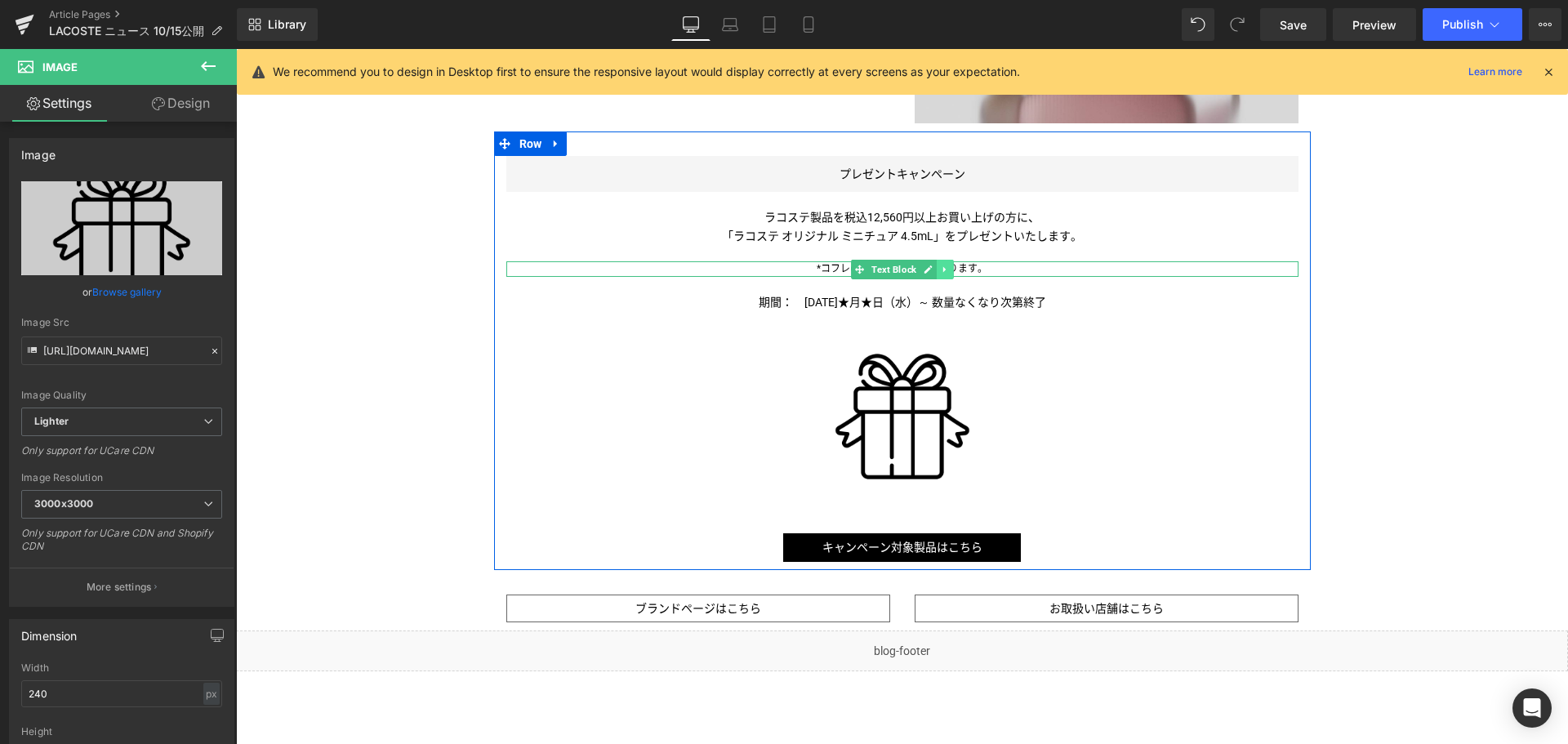
click at [941, 266] on icon at bounding box center [945, 269] width 9 height 10
click at [945, 266] on link at bounding box center [953, 270] width 17 height 20
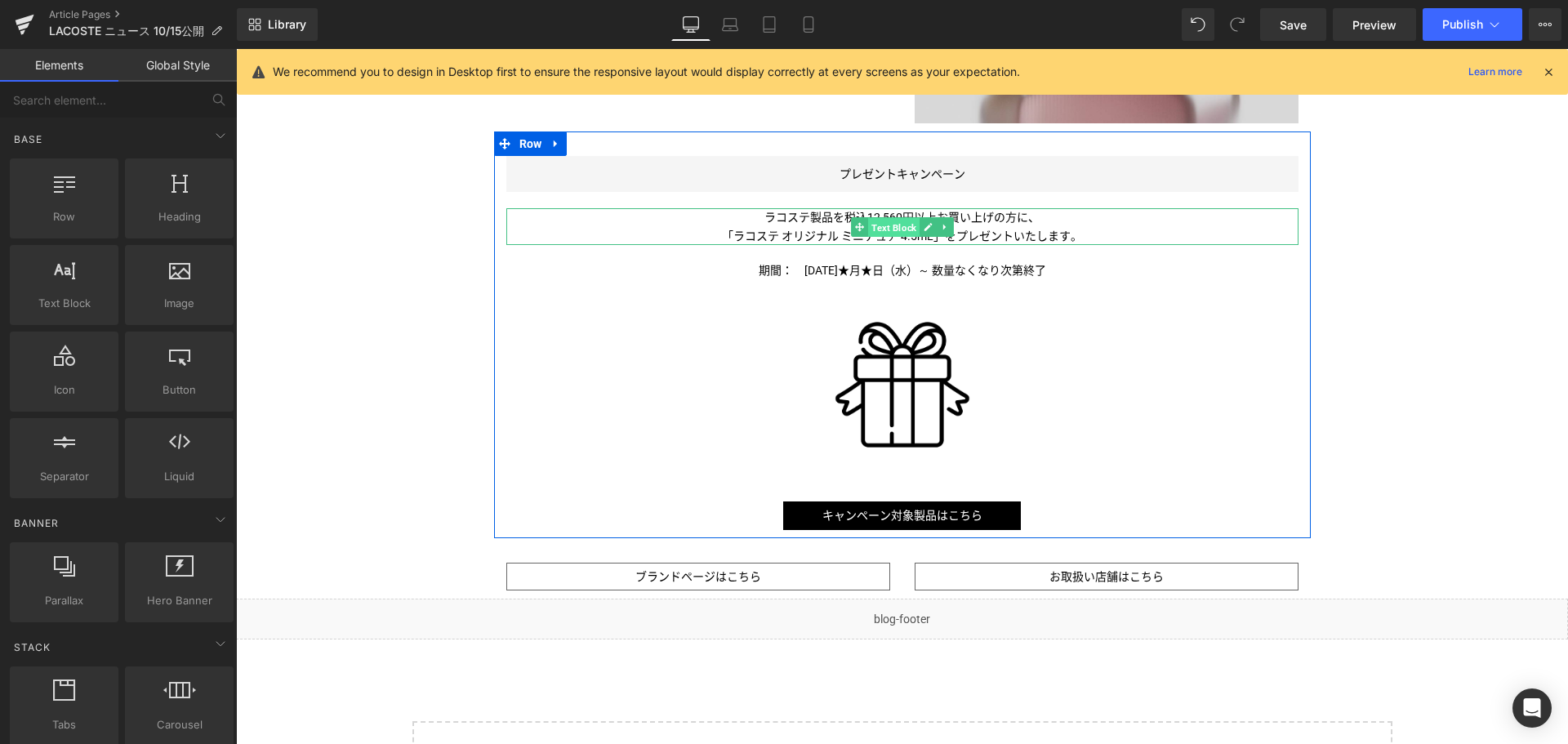
click at [905, 221] on span "Text Block" at bounding box center [894, 227] width 52 height 20
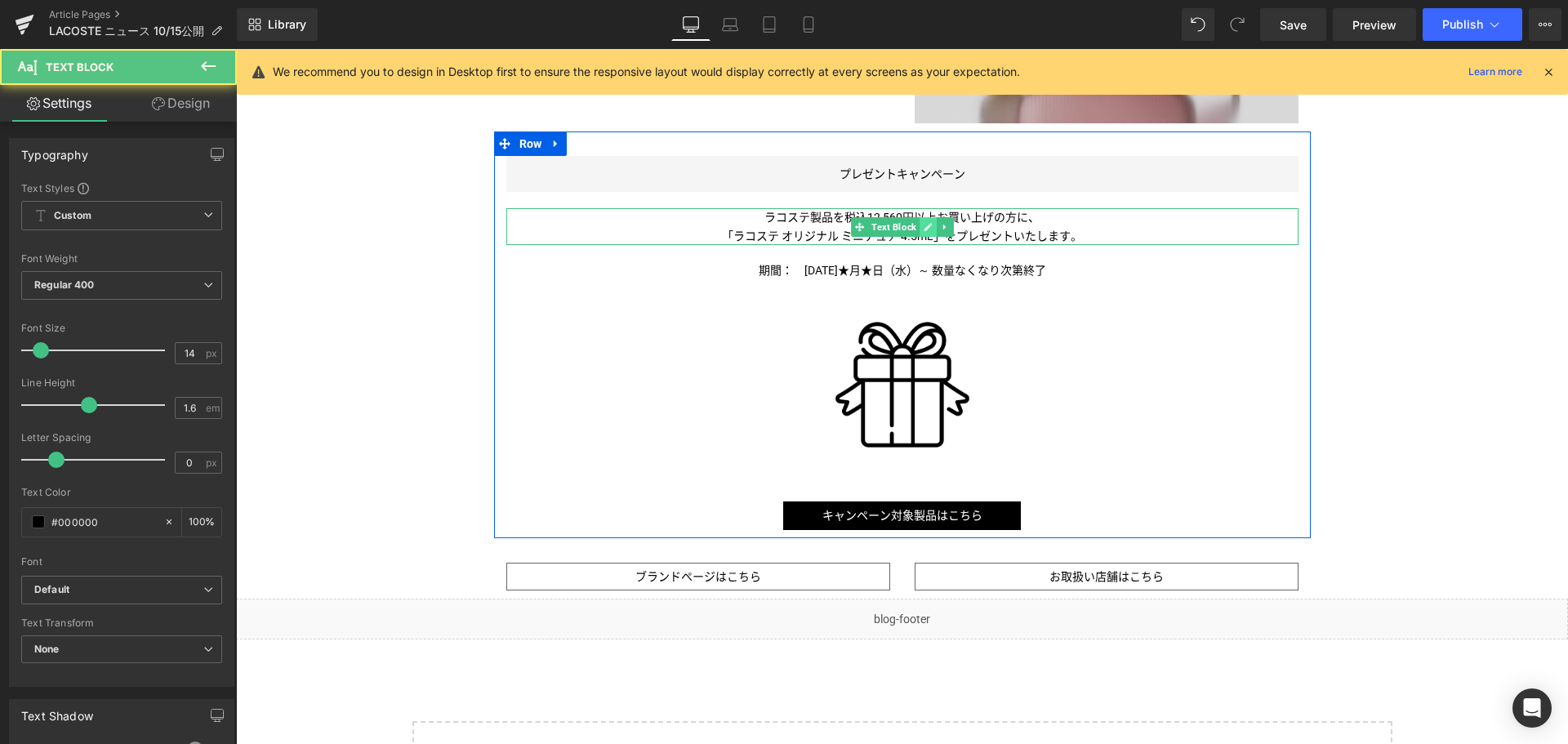
click at [921, 221] on link at bounding box center [928, 227] width 17 height 20
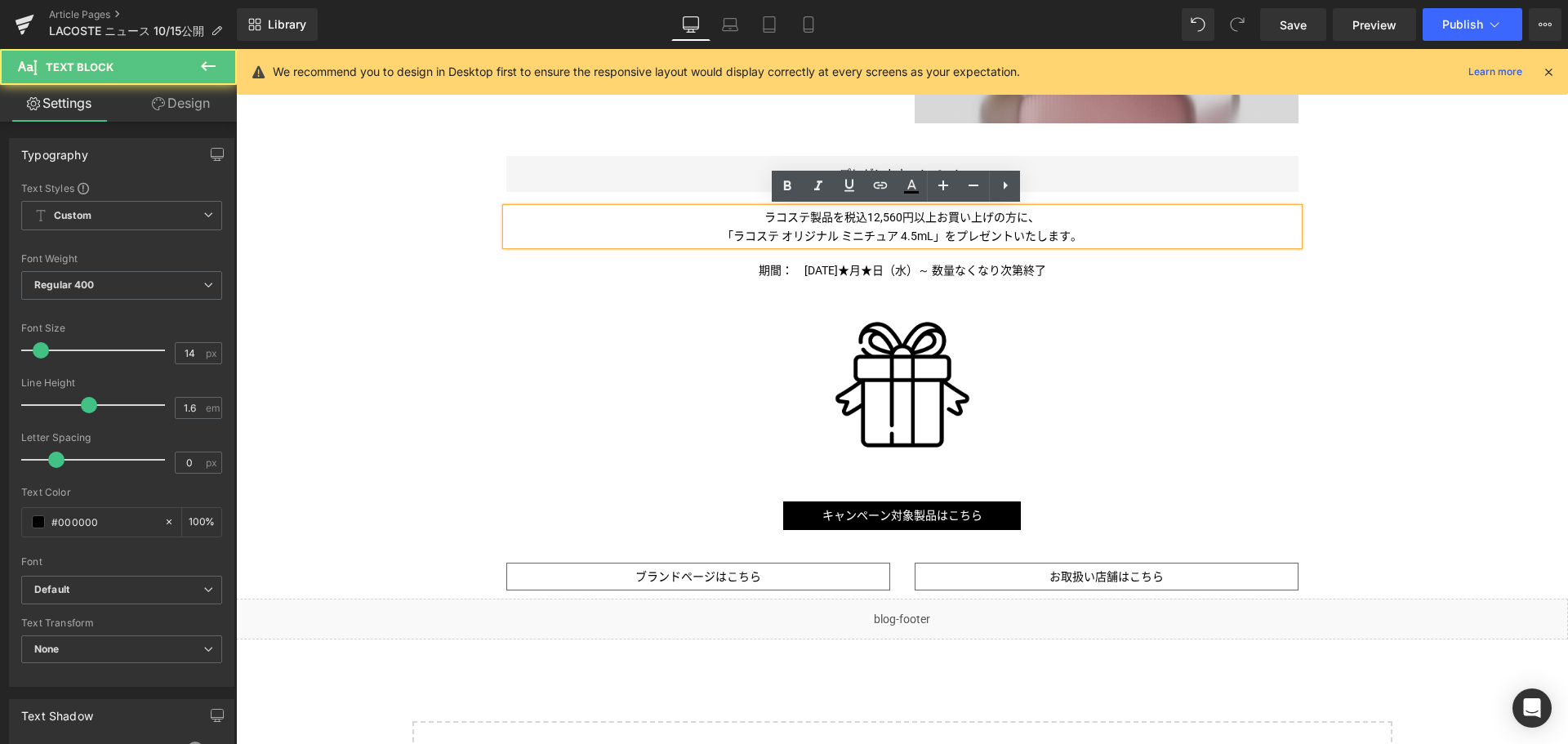
click at [921, 221] on span "ラコステ製品を税込12,560円以上お買い上げの方に、" at bounding box center [901, 217] width 275 height 13
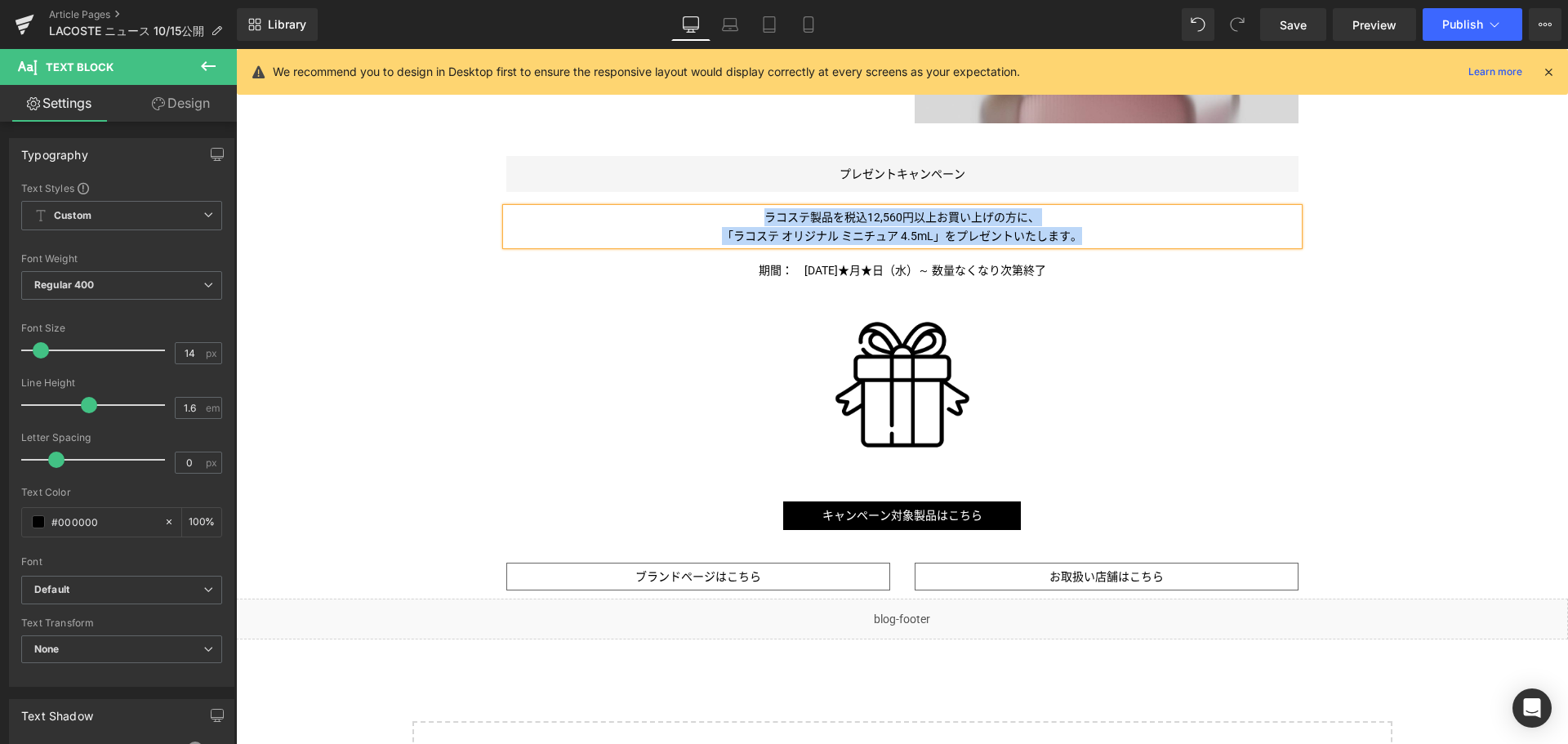
copy div "ラコステ製品を税込12,560円以上お買い上げの方に、 「ラコステ オリジナル ミニチュア 4.5mL 」をプレゼントいたします。"
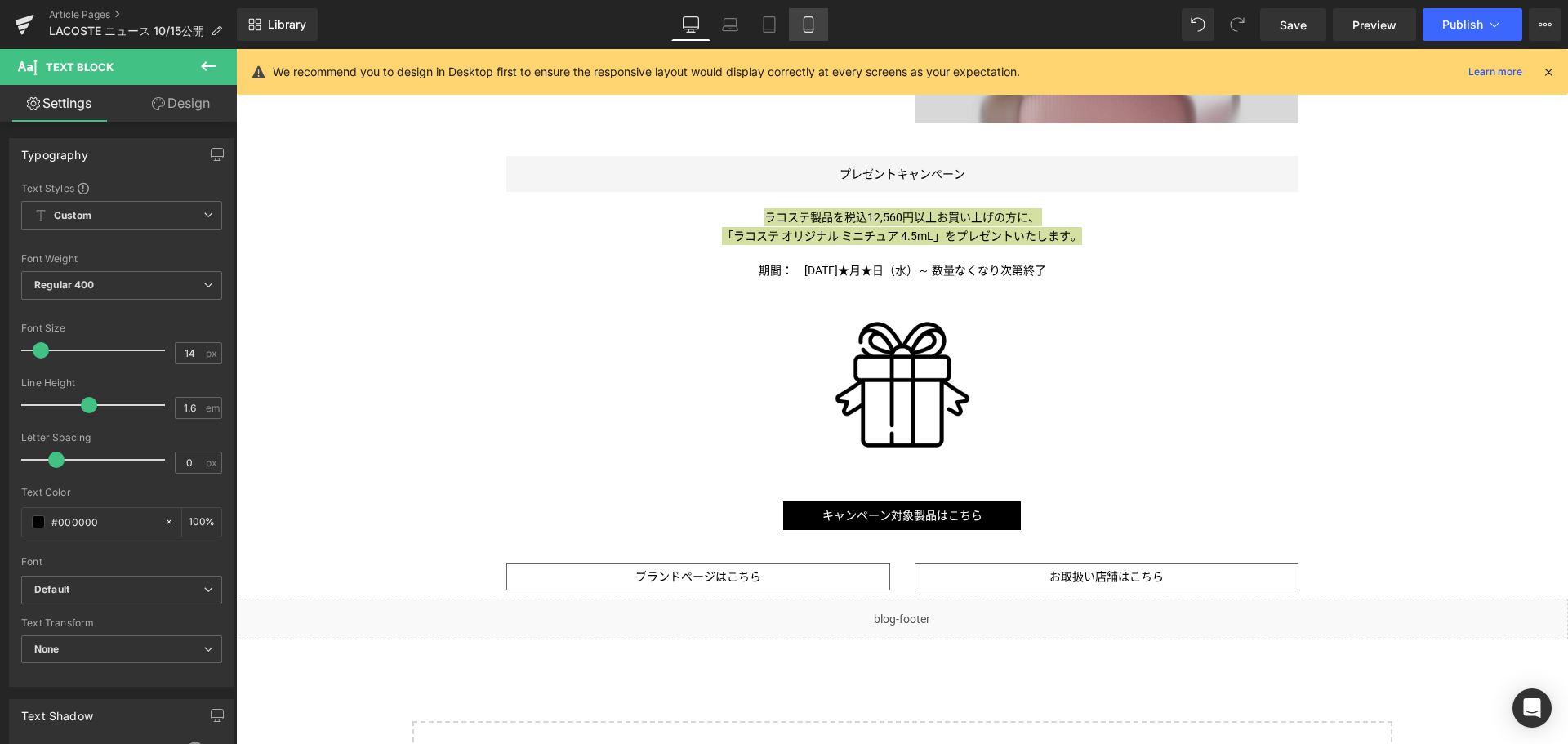
click at [805, 38] on link "Mobile" at bounding box center [808, 24] width 39 height 33
type input "100"
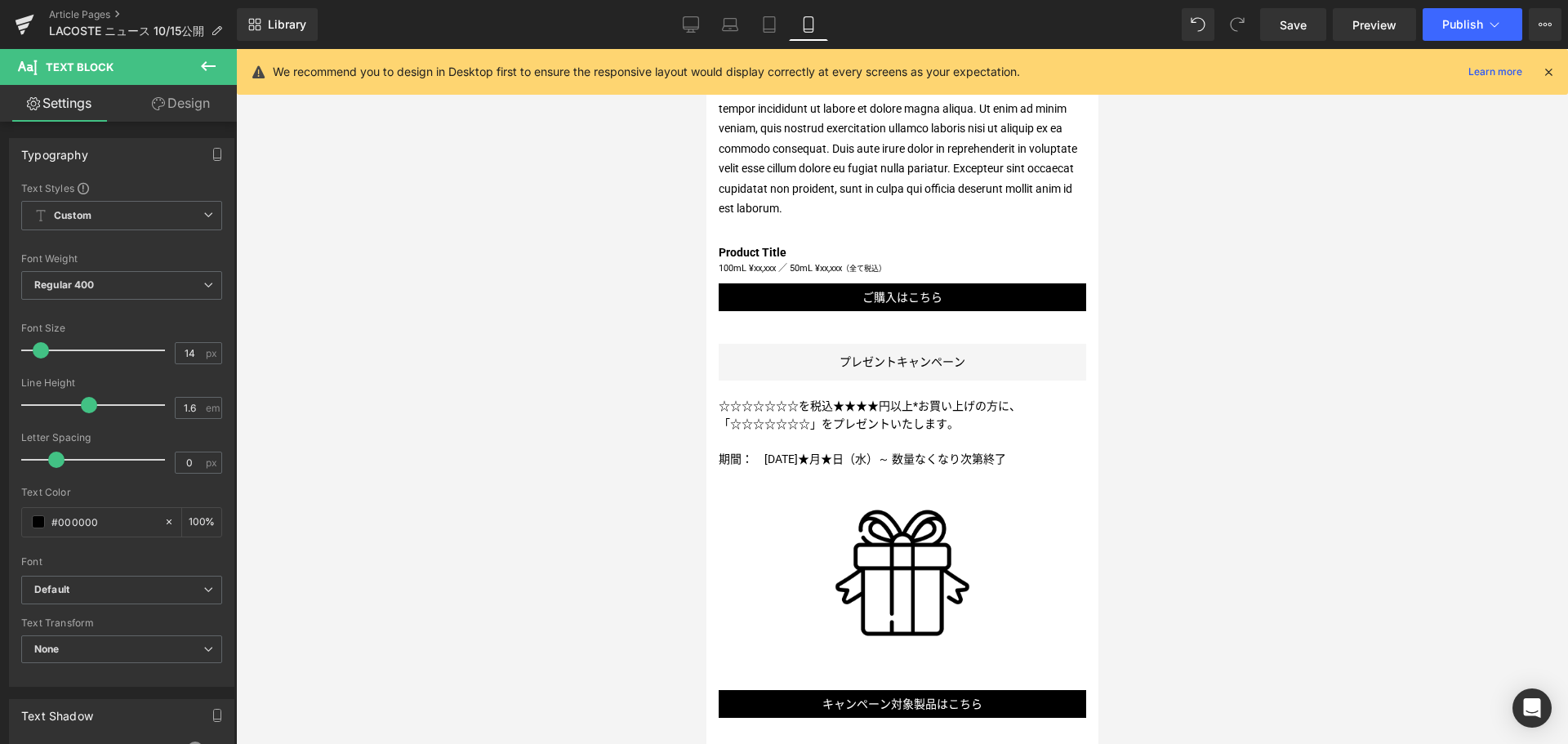
scroll to position [1864, 0]
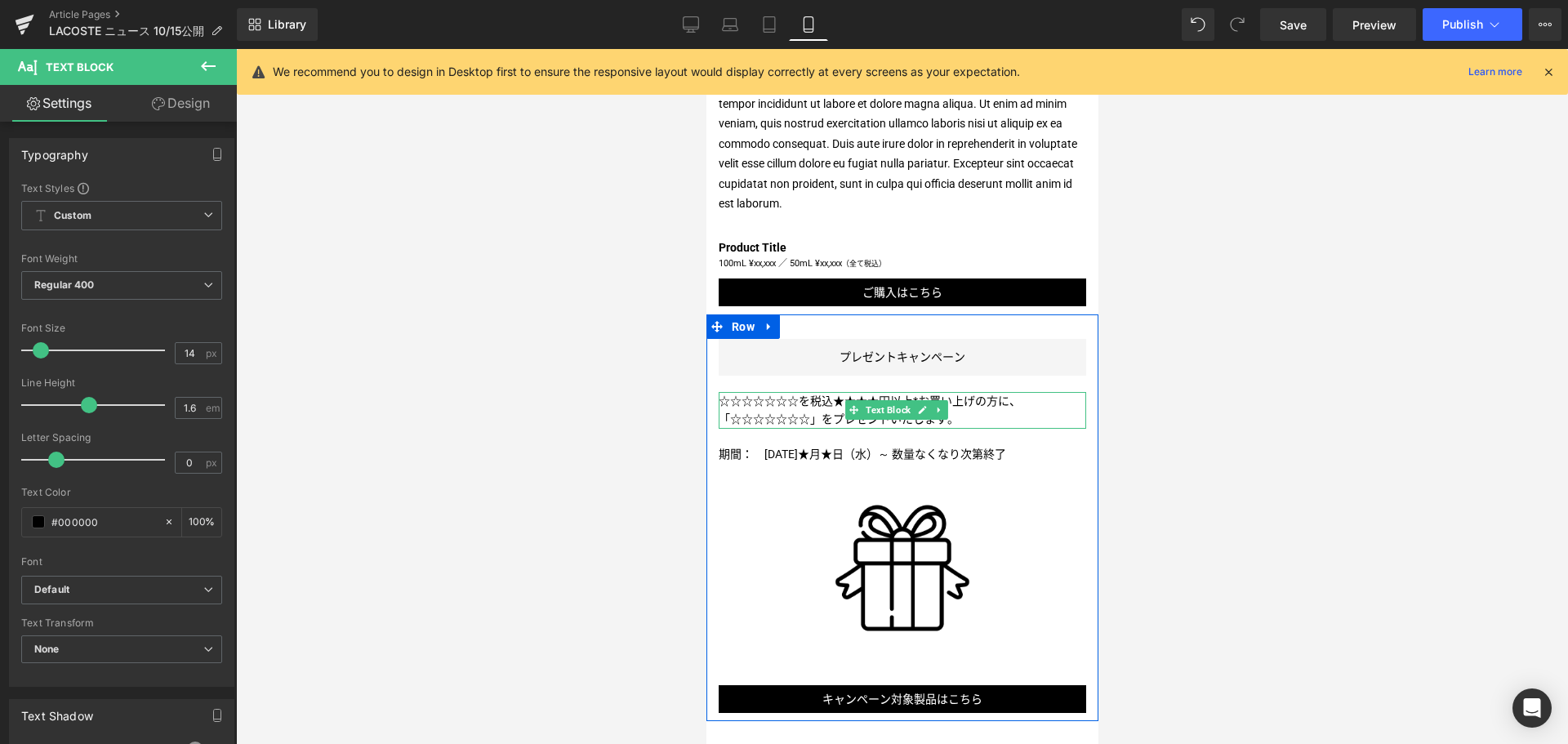
click at [829, 392] on p "☆☆☆☆☆☆☆を税込★★★★円以上*お買い上げの方に、" at bounding box center [901, 401] width 367 height 18
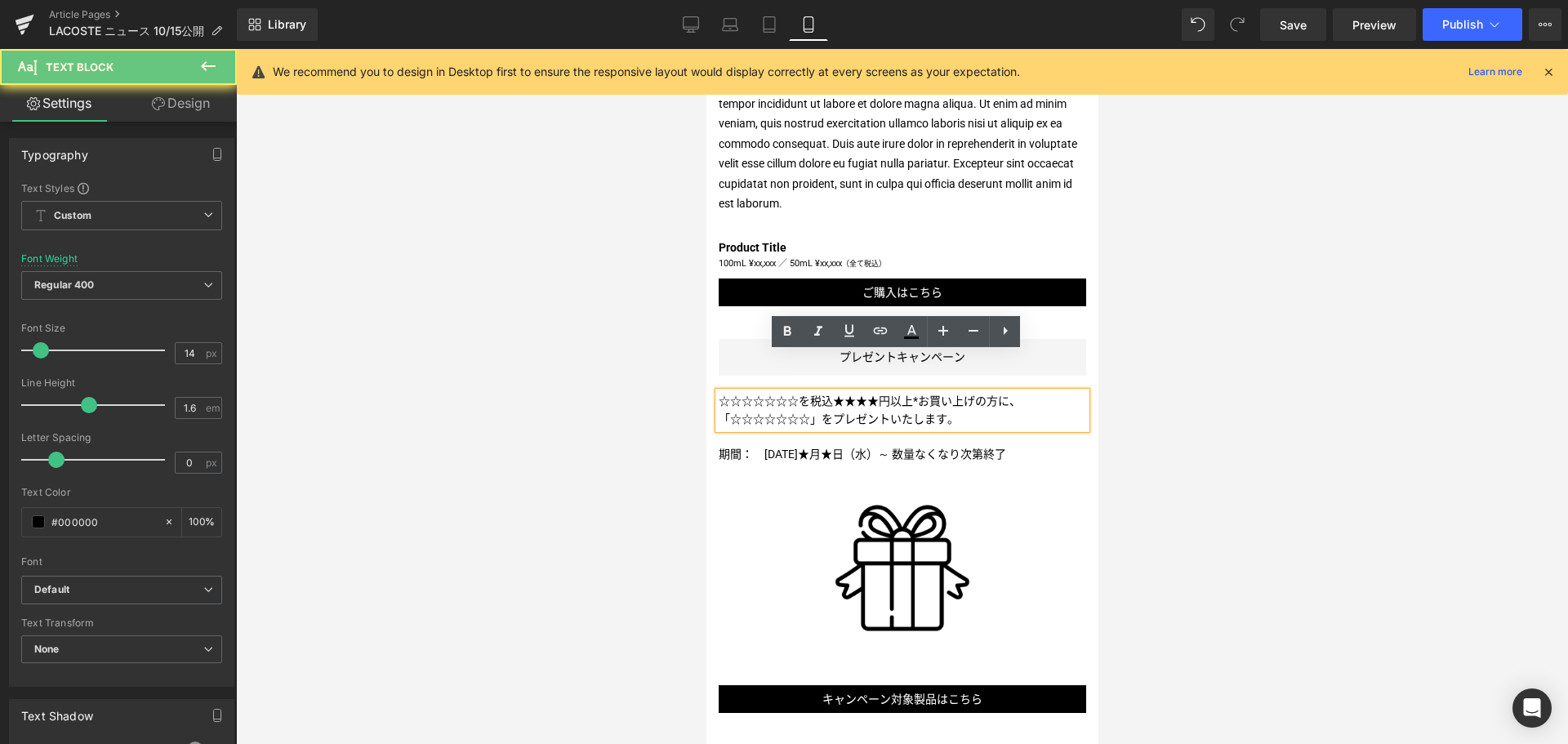
click at [829, 392] on p "☆☆☆☆☆☆☆を税込★★★★円以上*お買い上げの方に、" at bounding box center [901, 401] width 367 height 18
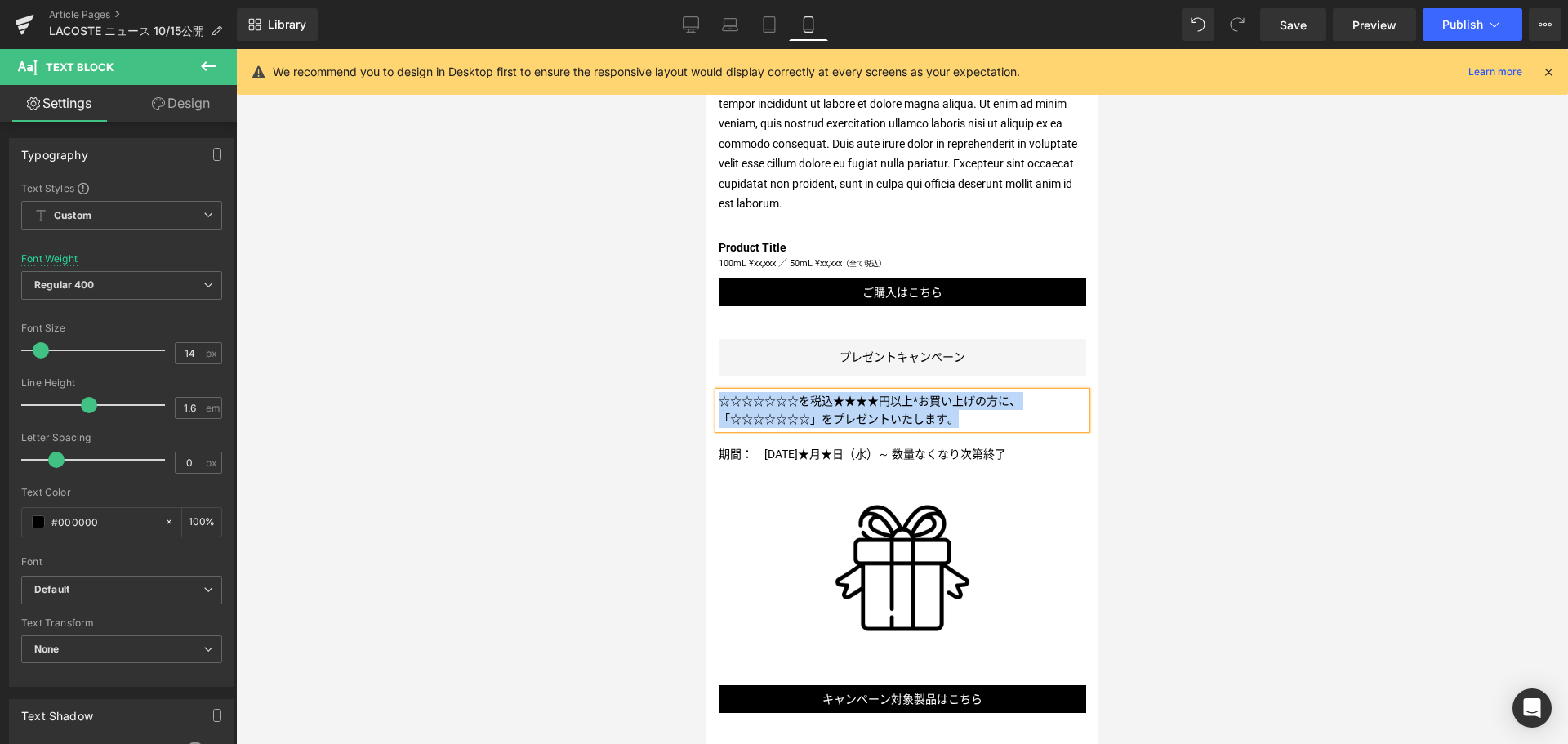
paste div
click at [1004, 392] on p "ラコステ製品を税込12,560円以上お買い上げの方に、" at bounding box center [901, 401] width 367 height 18
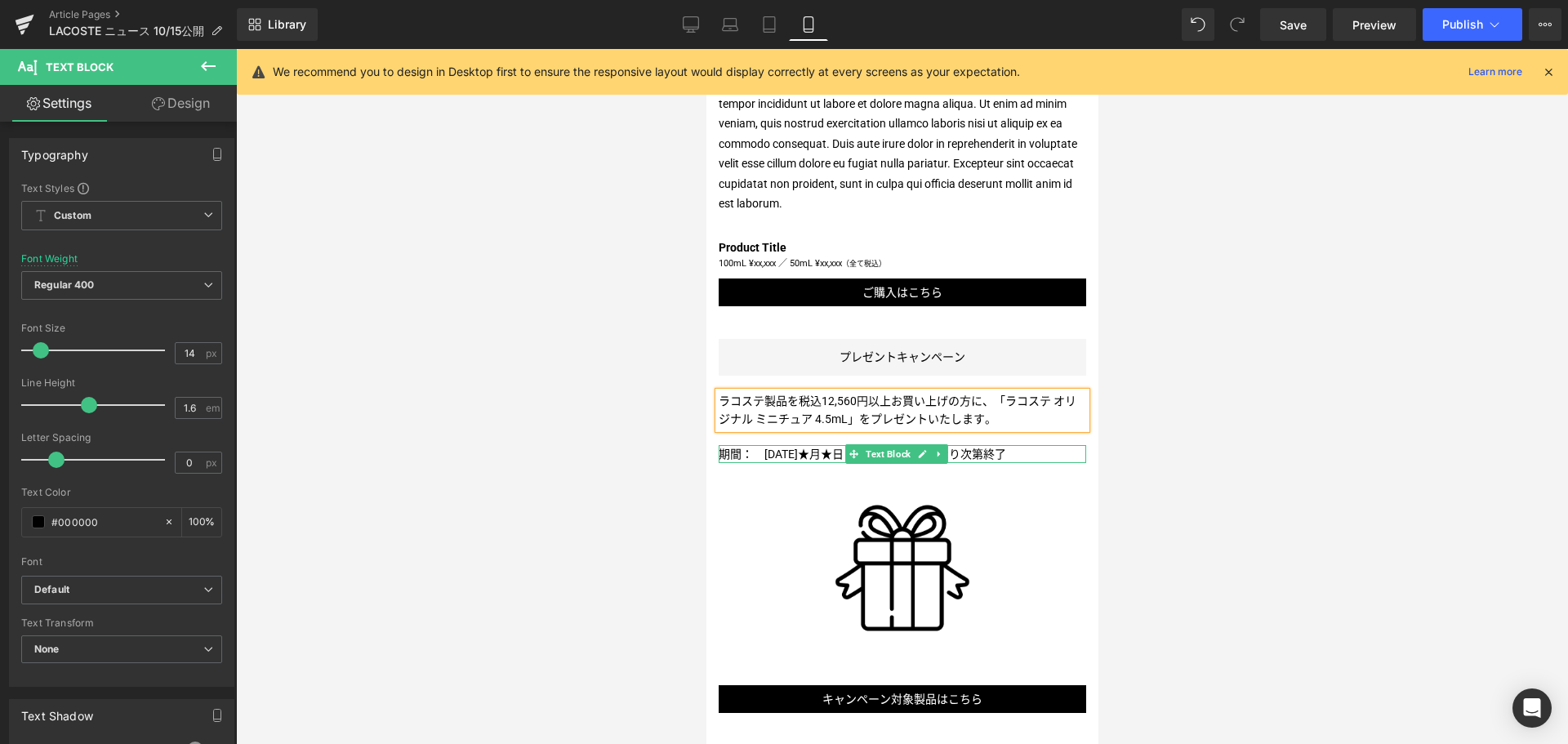
click at [790, 448] on span "期間：　[DATE]★月★日（水）～ 数量なくなり次第終了" at bounding box center [861, 454] width 287 height 13
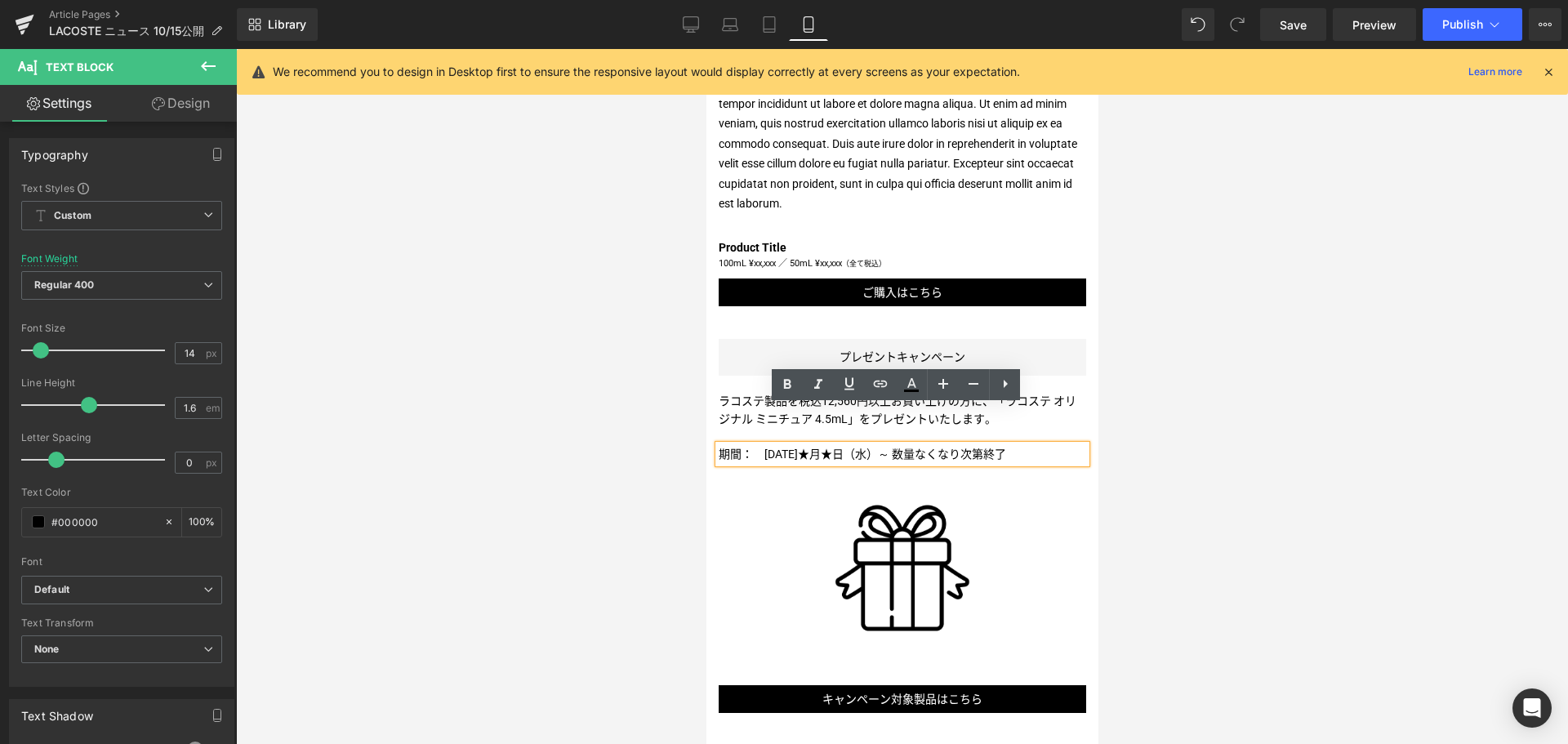
click at [790, 448] on span "期間：　[DATE]★月★日（水）～ 数量なくなり次第終了" at bounding box center [861, 454] width 287 height 13
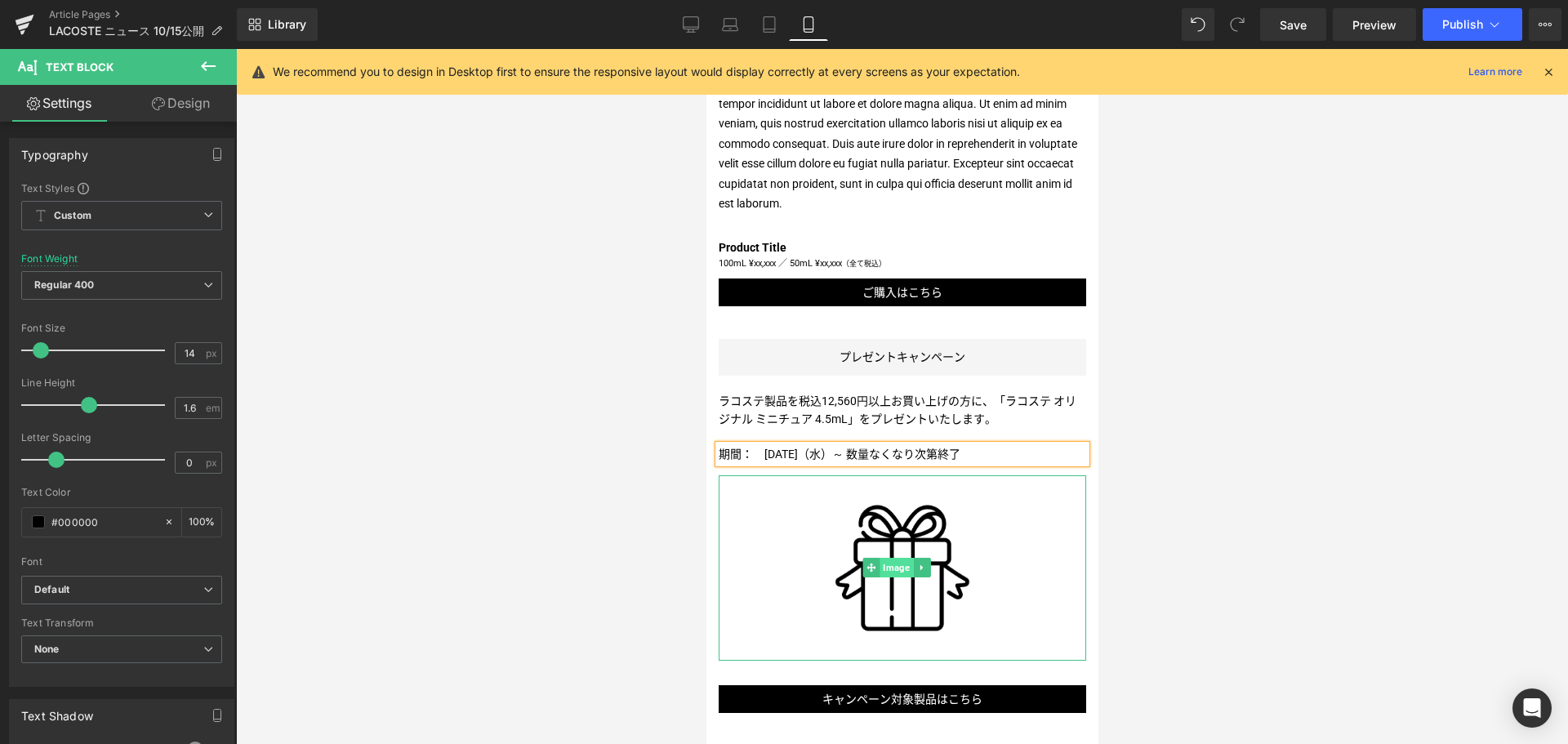
click at [897, 558] on span "Image" at bounding box center [896, 568] width 34 height 20
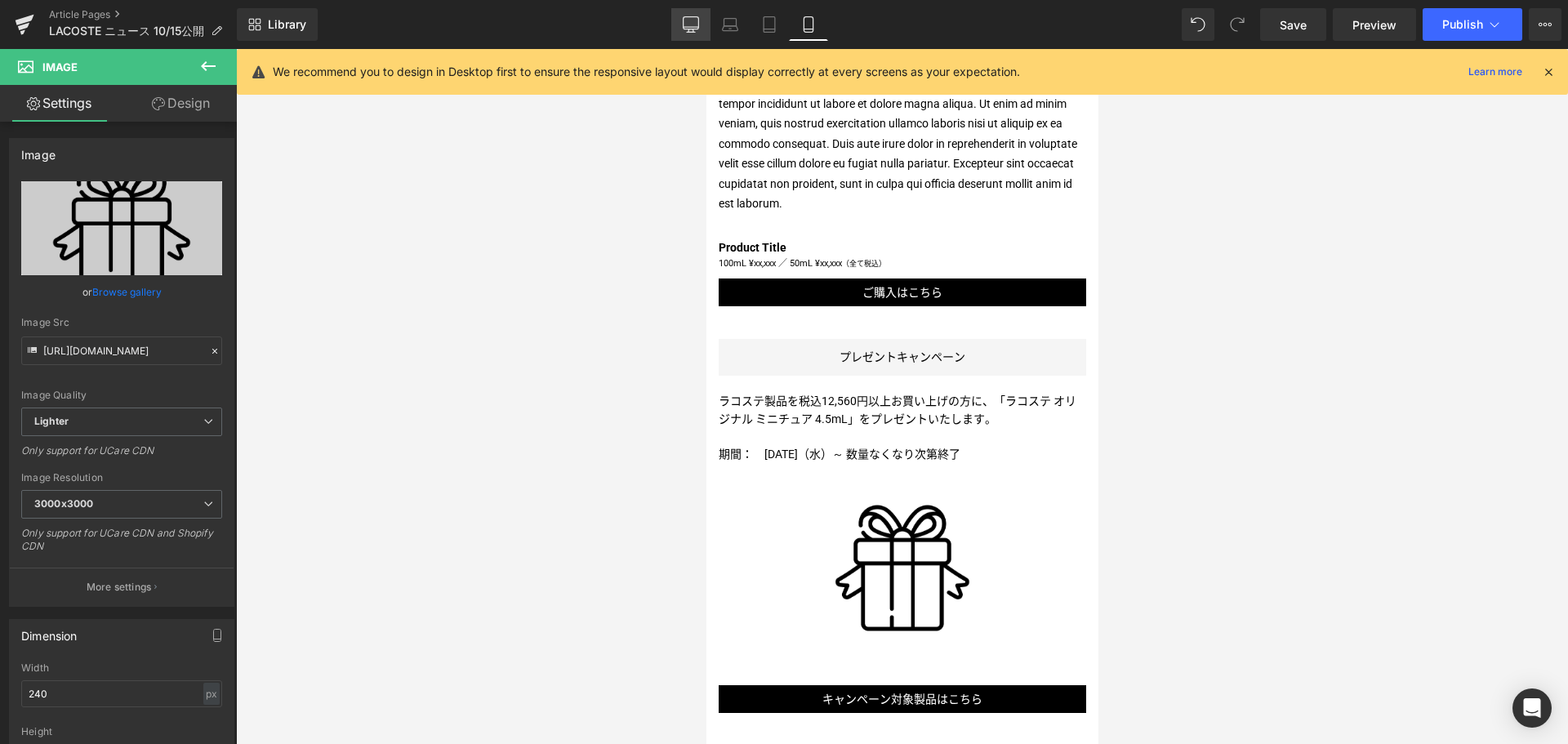
click at [704, 18] on link "Desktop" at bounding box center [691, 24] width 39 height 33
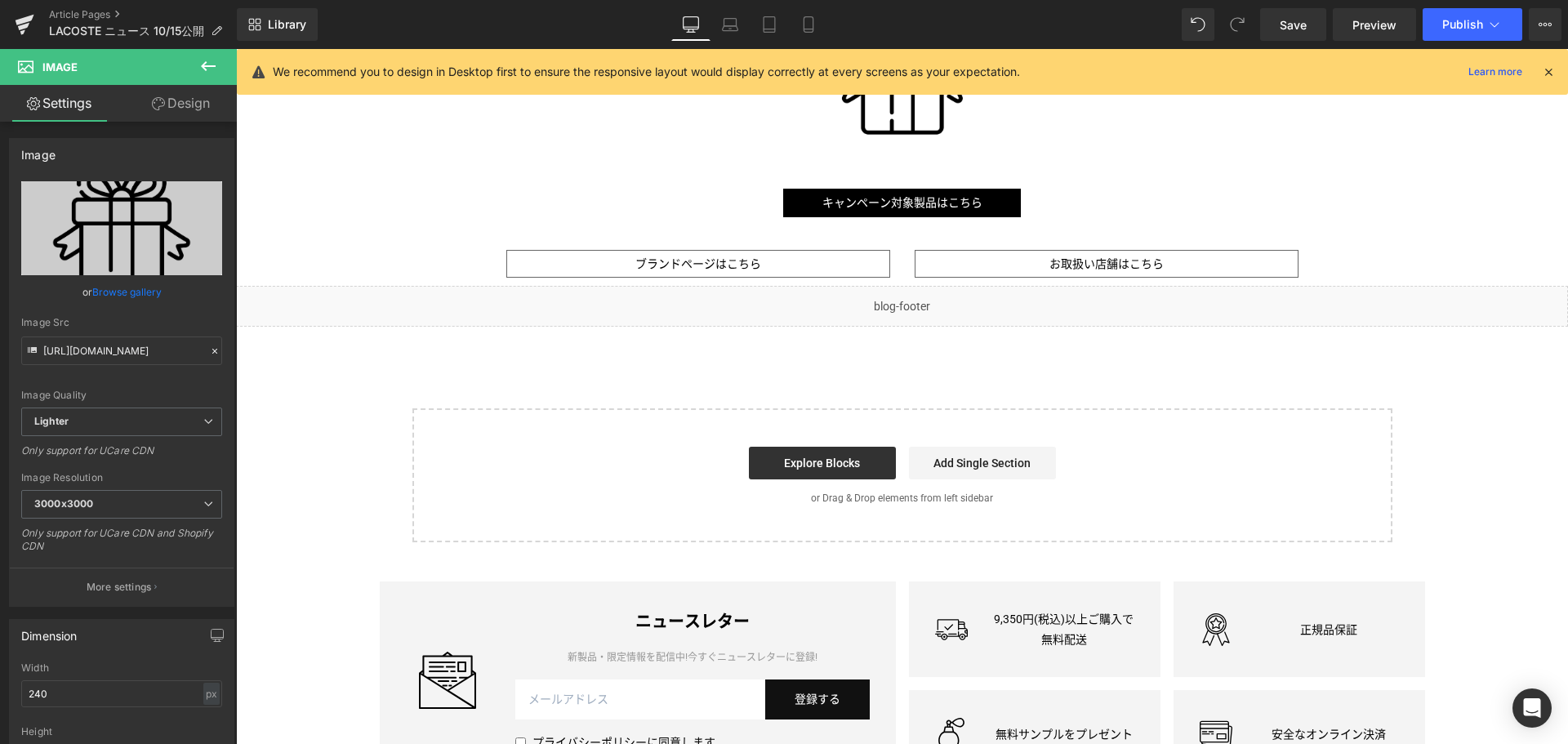
scroll to position [1407, 0]
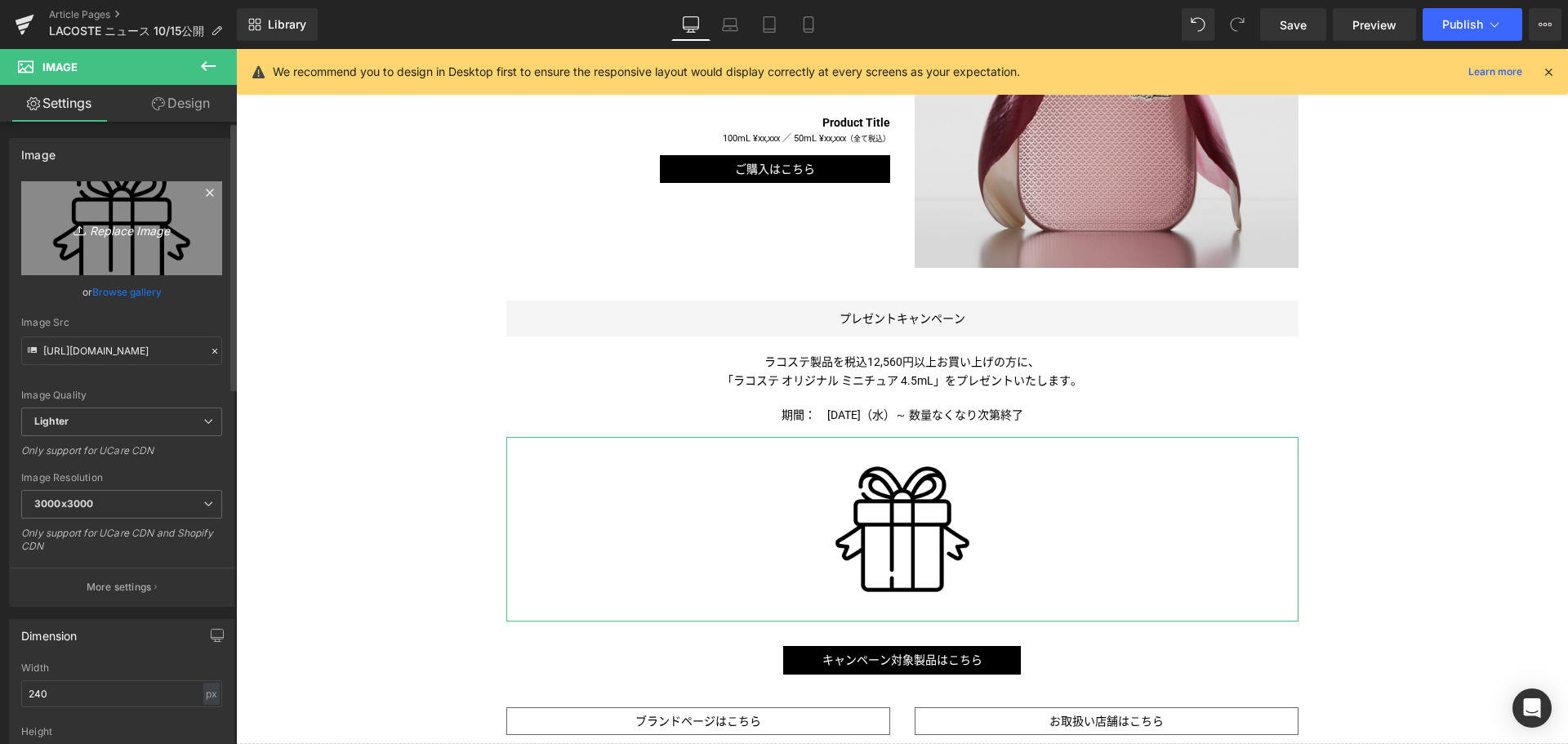
click at [44, 230] on link "Replace Image" at bounding box center [122, 229] width 201 height 94
type input "C:\fakepath\LCT-GWP-ORIGINALEDPMiniature-1000x1000.jpg"
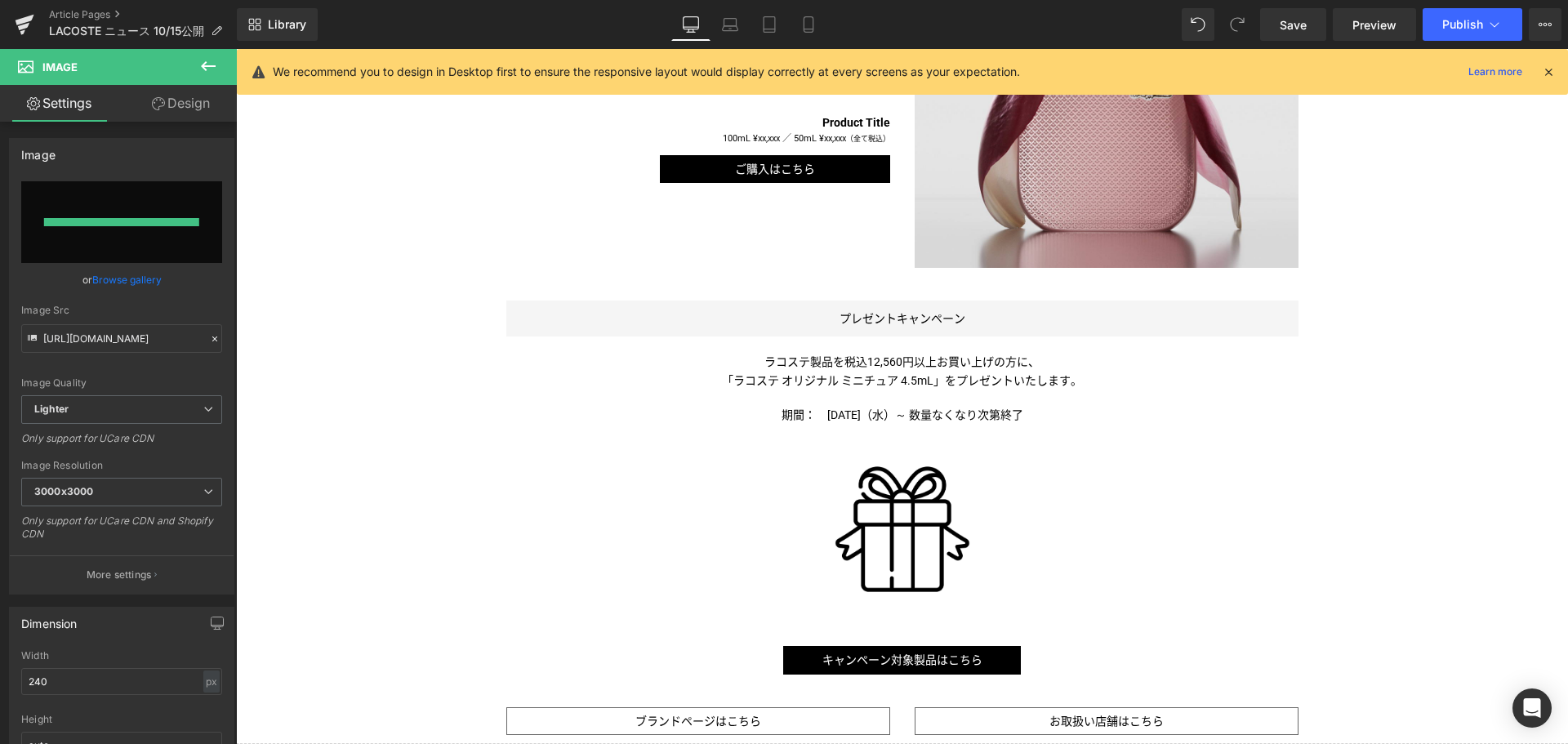
type input "https://ucarecdn.com/2186a4dd-88f0-437d-a3d9-e5ded403eda2/-/format/auto/-/previ…"
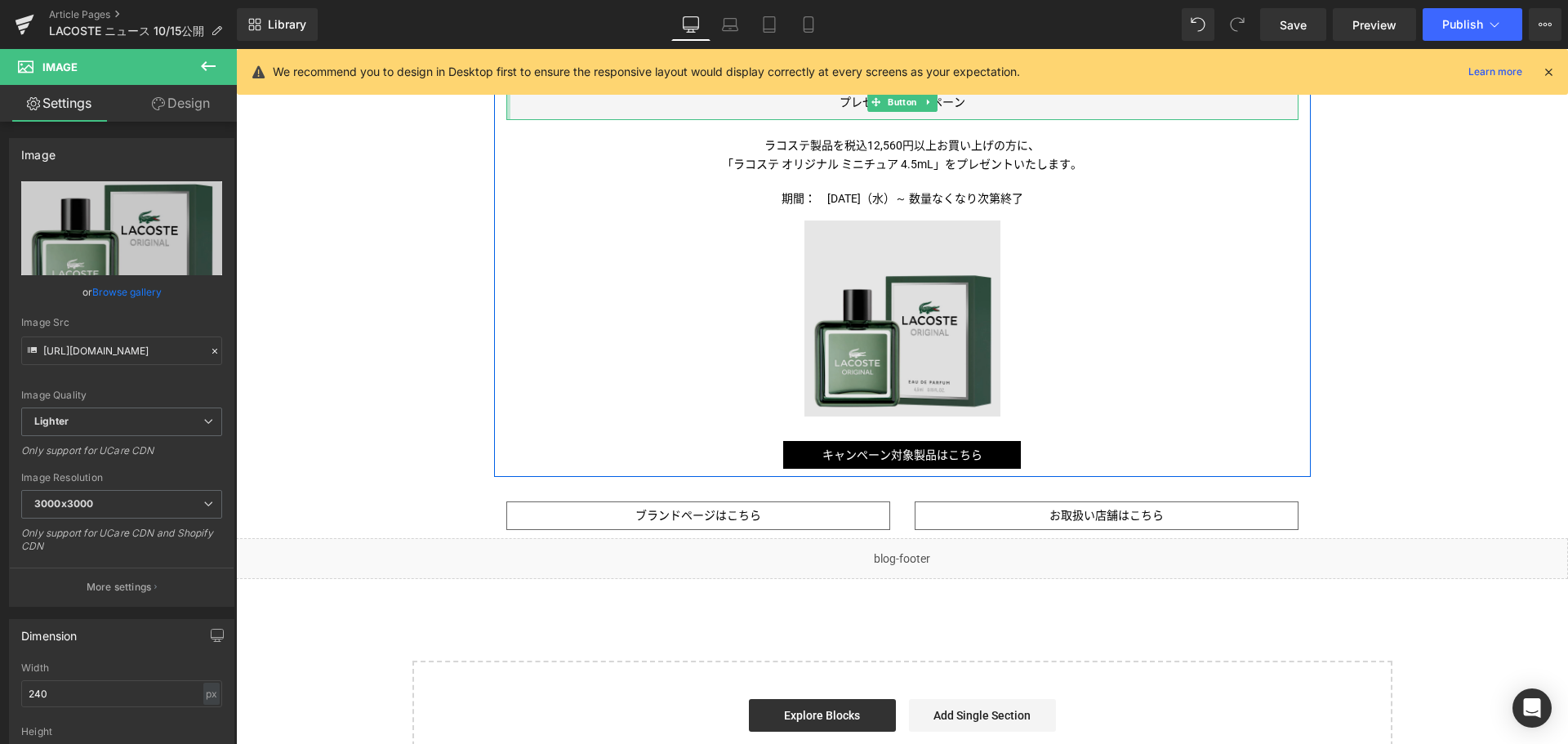
scroll to position [1624, 0]
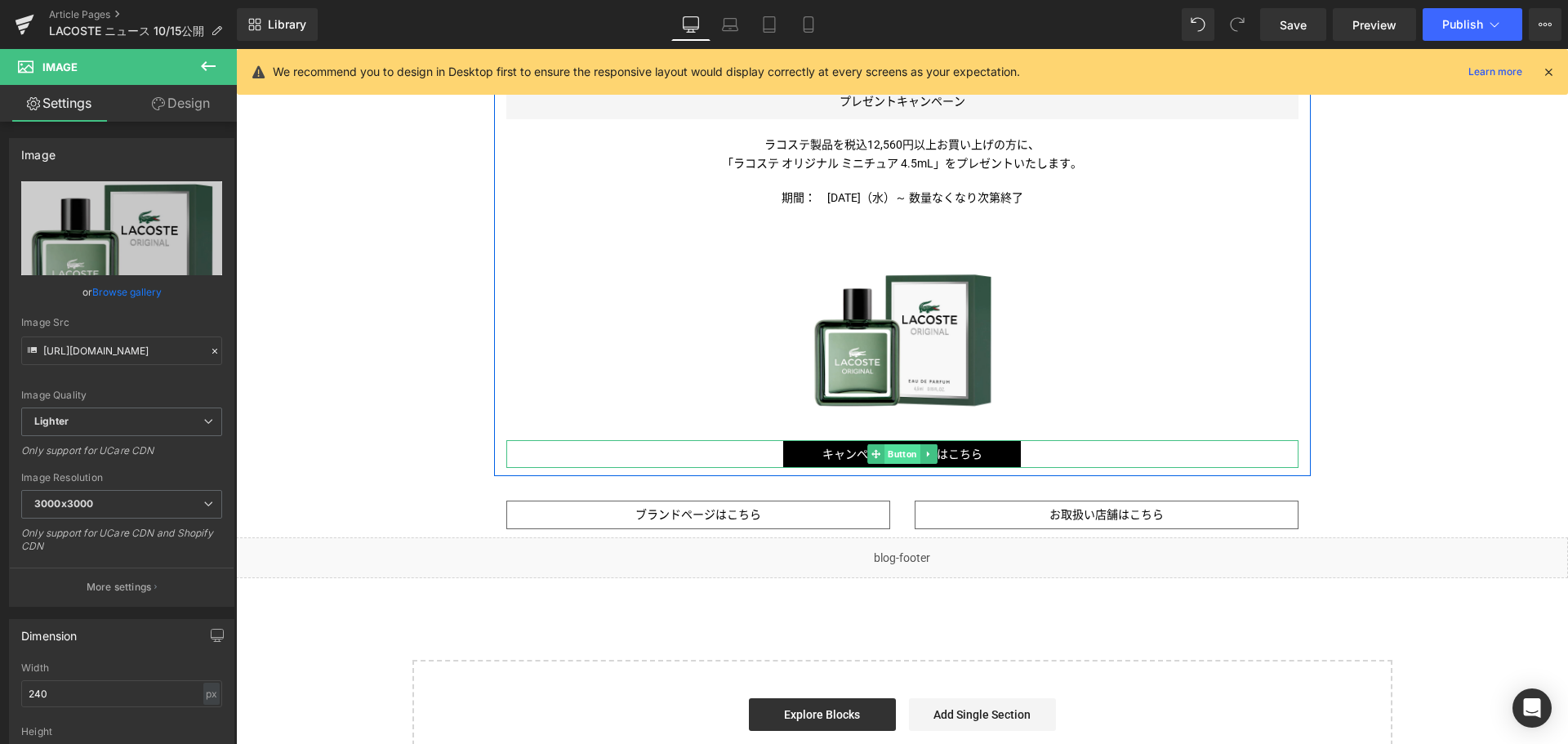
click at [893, 446] on span "Button" at bounding box center [902, 454] width 36 height 20
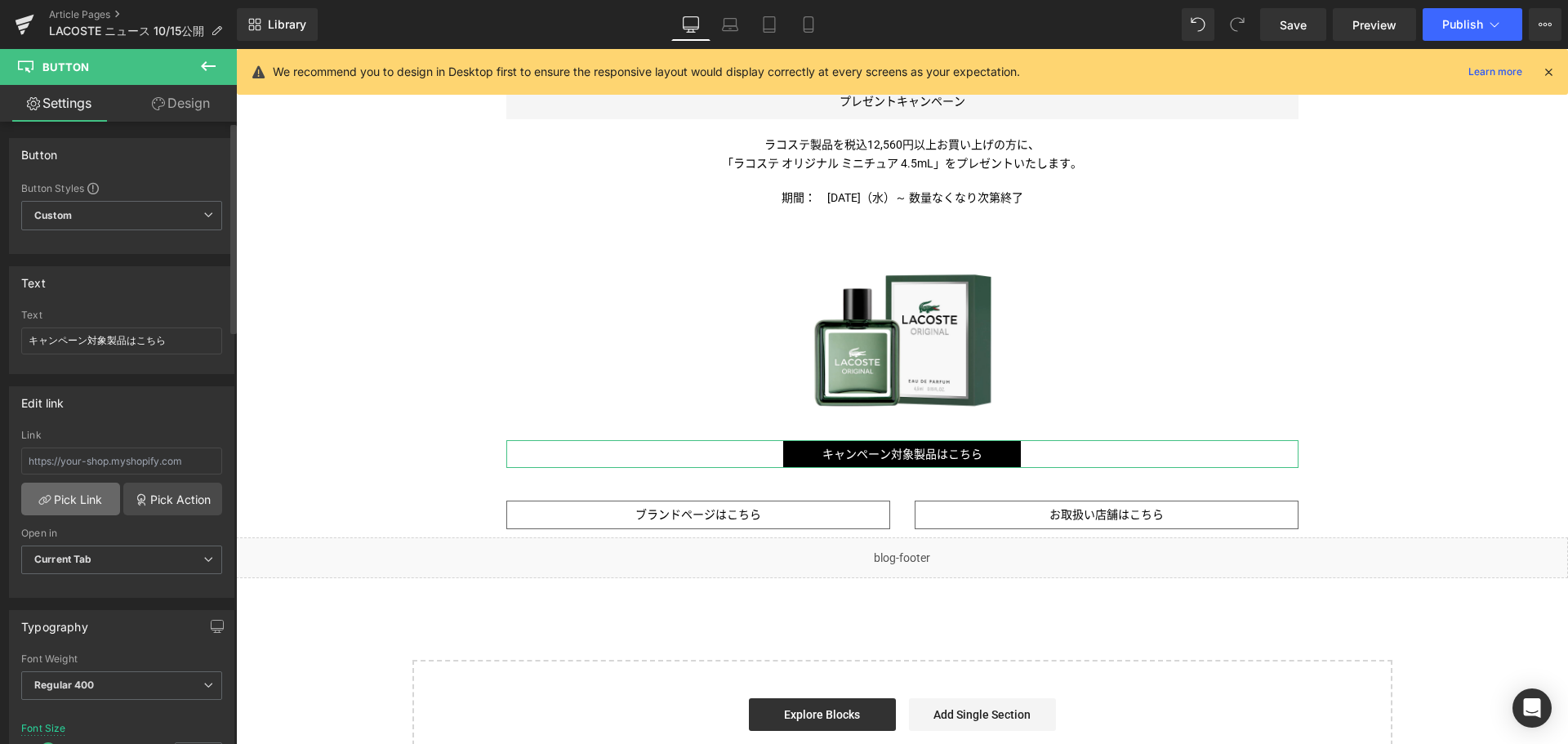
click at [89, 497] on link "Pick Link" at bounding box center [70, 499] width 99 height 33
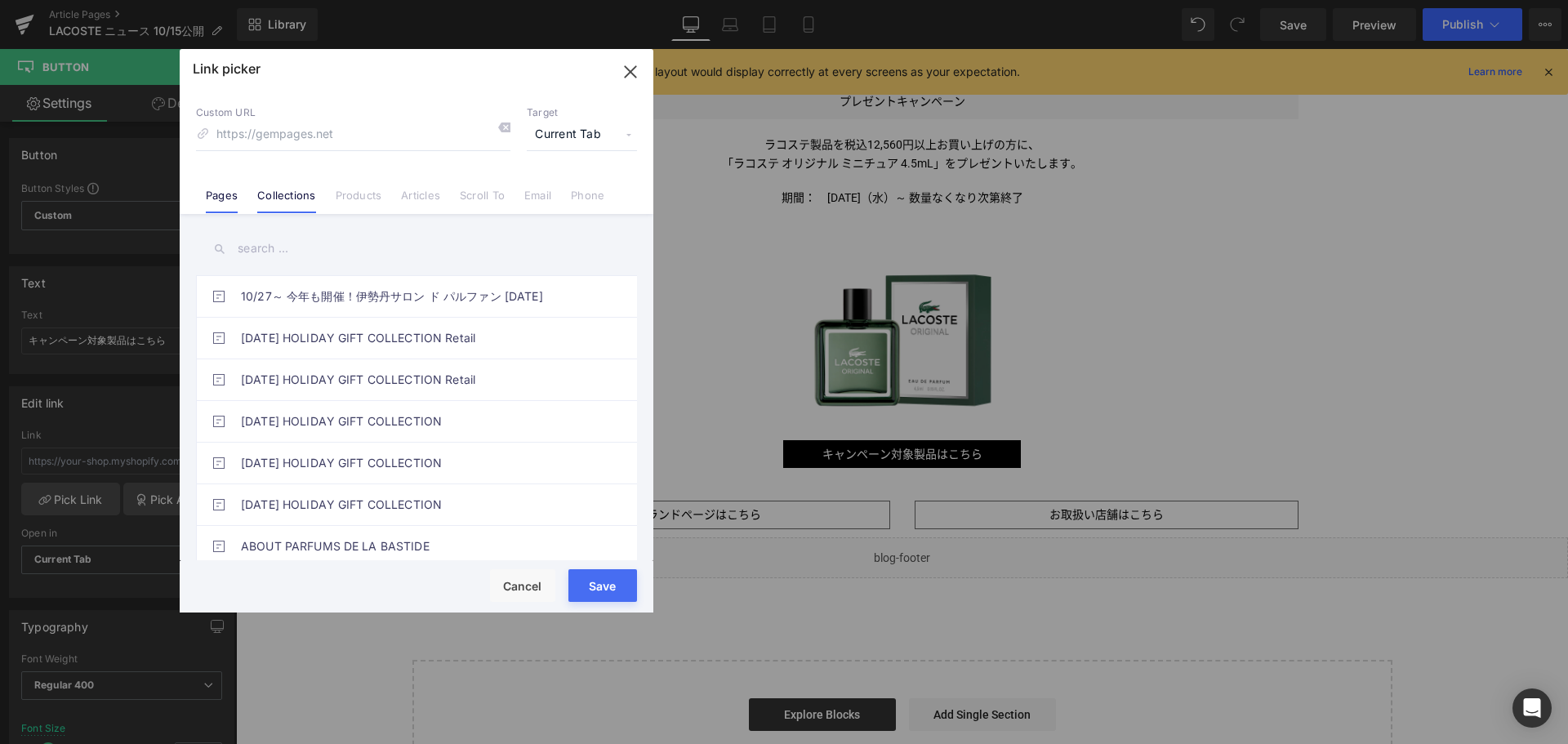
click at [290, 198] on link "Collections" at bounding box center [285, 201] width 58 height 25
click at [295, 248] on input "text" at bounding box center [416, 248] width 441 height 36
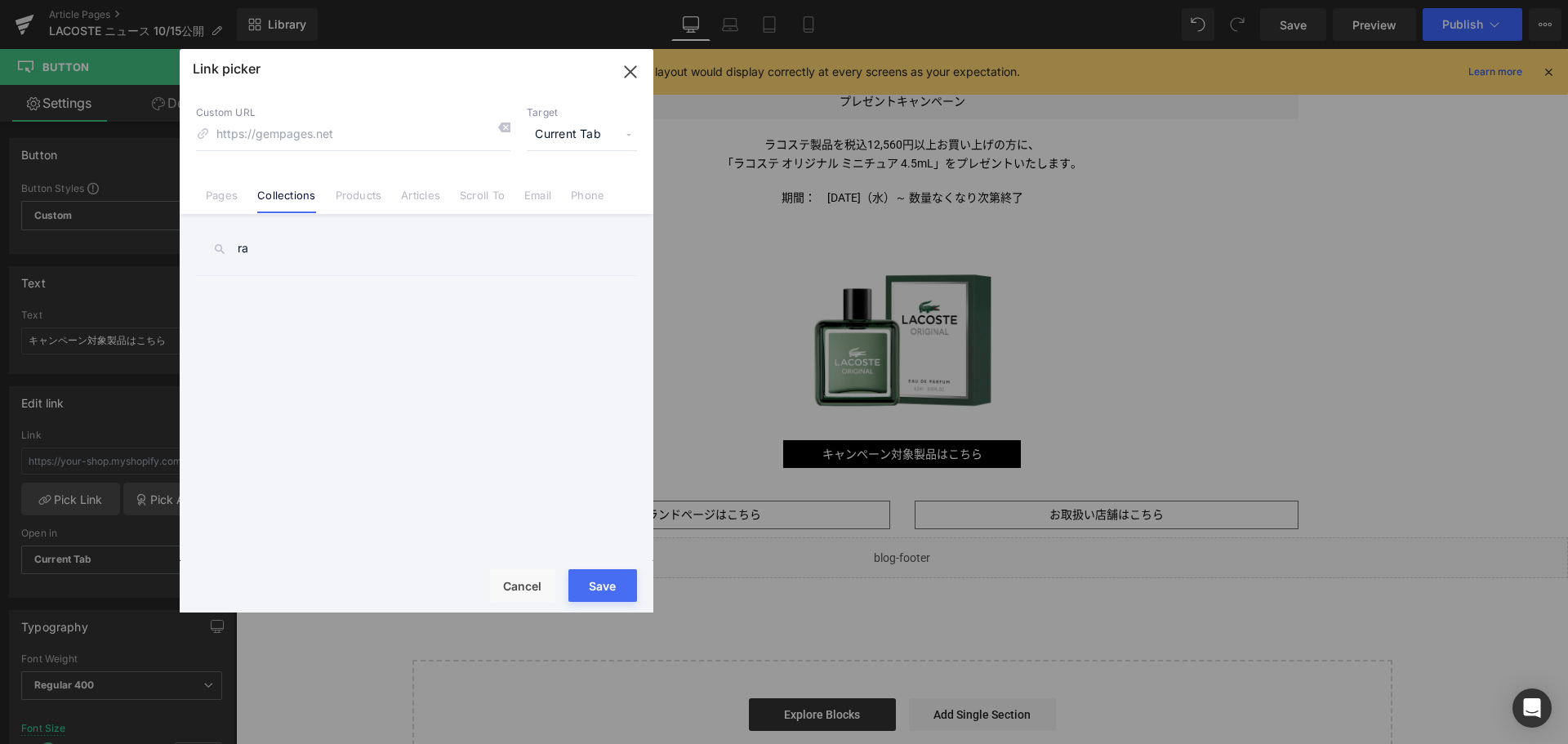
type input "r"
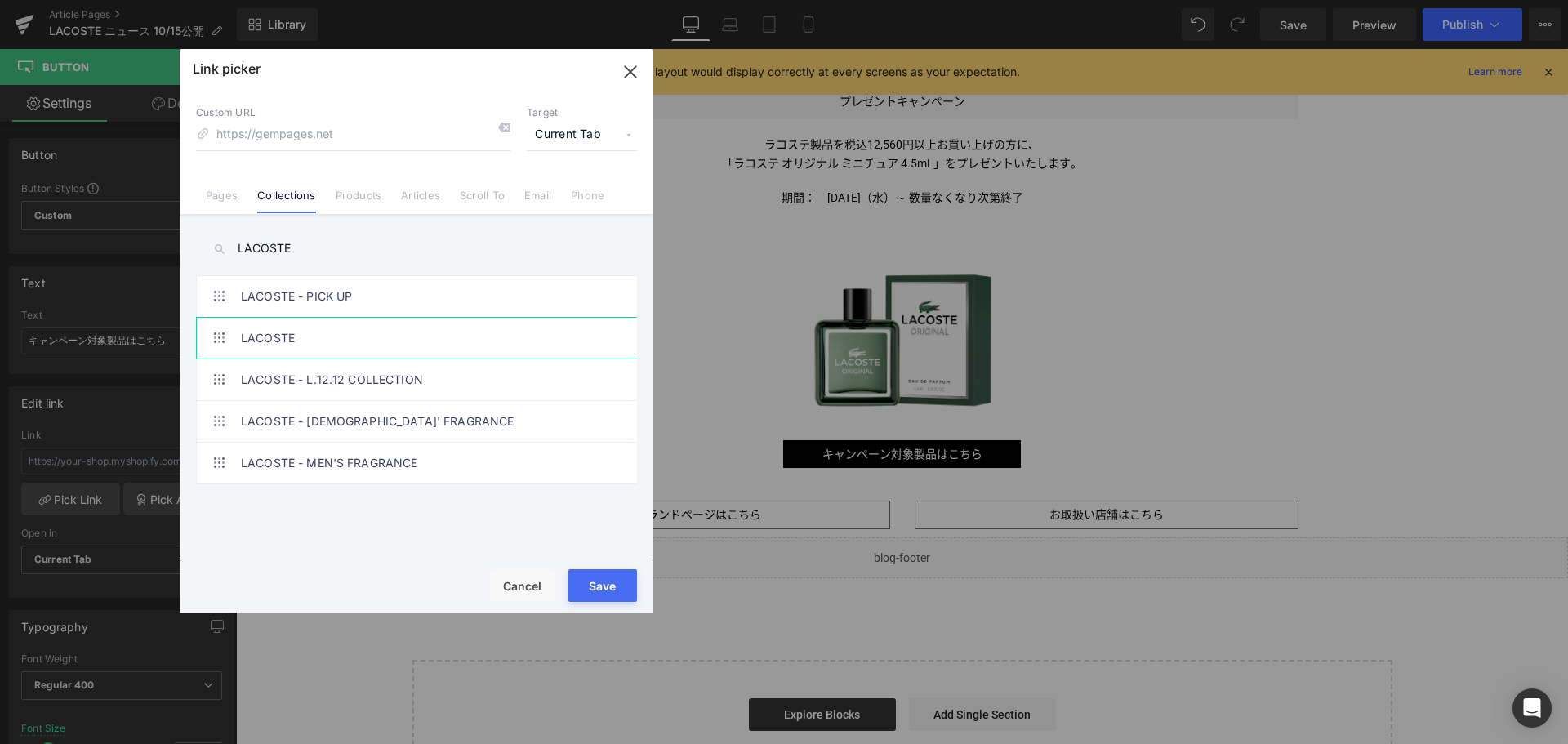
type input "LACOSTE"
click at [342, 336] on link "LACOSTE" at bounding box center [421, 338] width 359 height 41
type input "/collections/lacoste"
click at [591, 586] on button "Save" at bounding box center [602, 586] width 68 height 33
type input "/collections/lacoste"
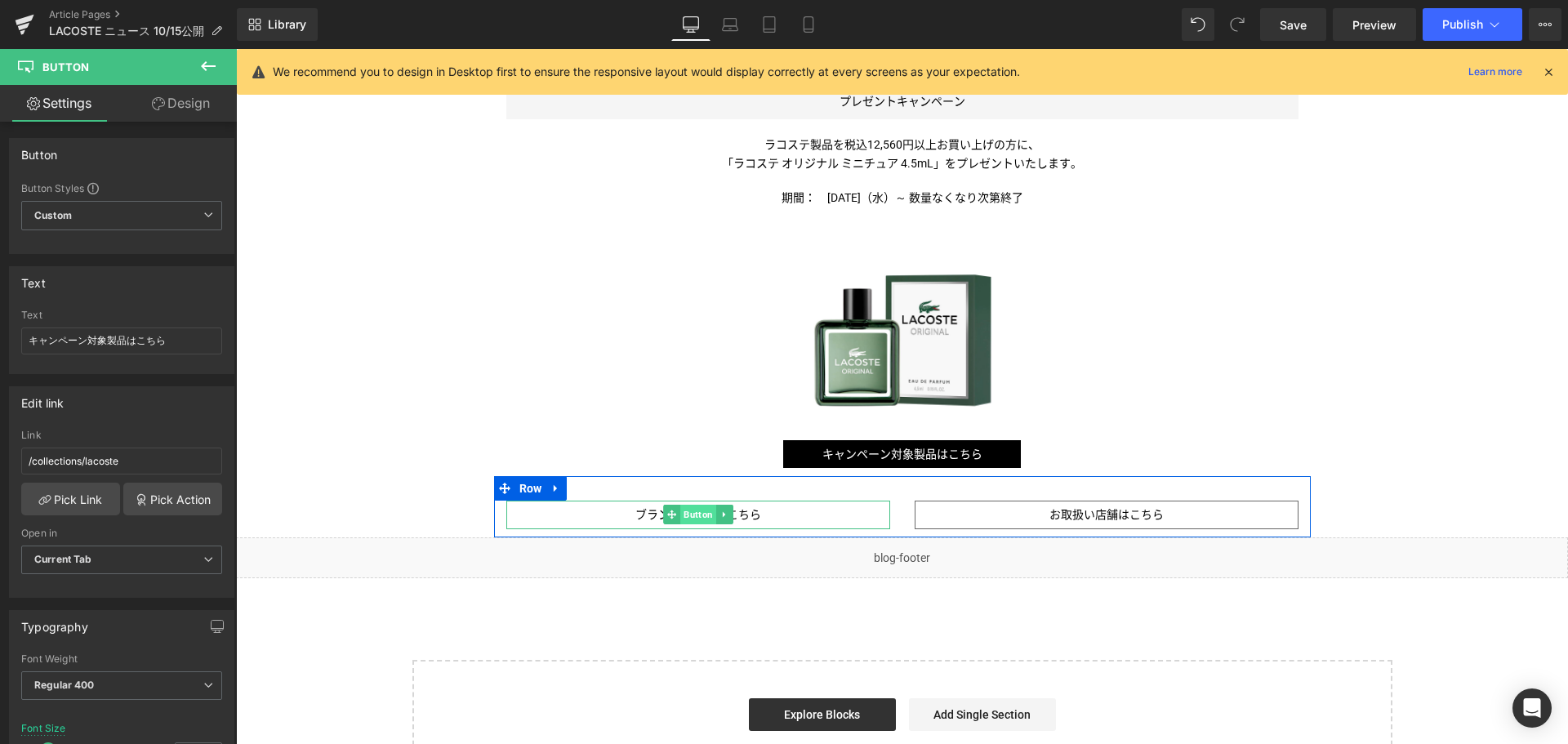
click at [683, 516] on span "Button" at bounding box center [698, 514] width 36 height 20
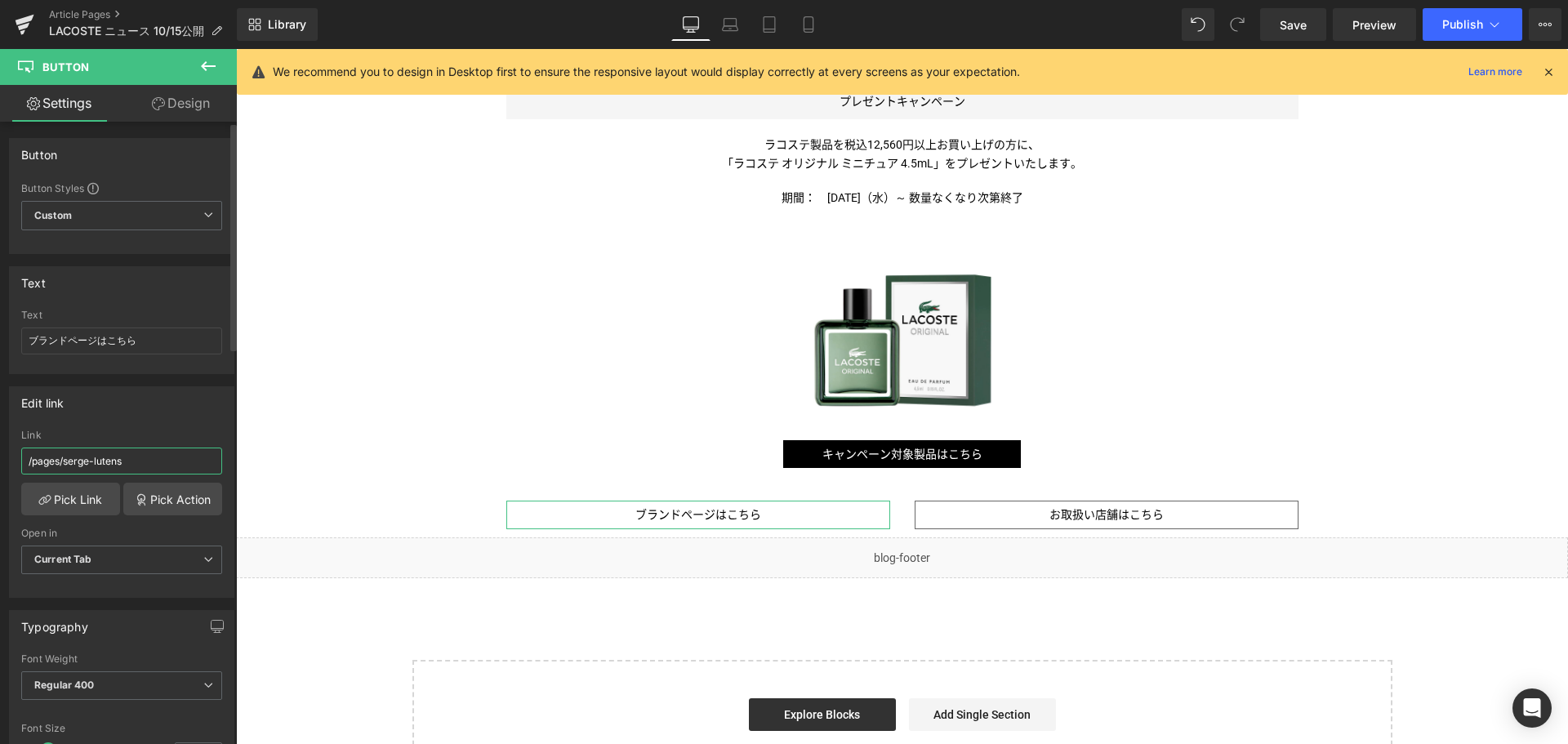
drag, startPoint x: 187, startPoint y: 454, endPoint x: 67, endPoint y: 473, distance: 121.5
click at [67, 473] on input "/pages/serge-lutens" at bounding box center [122, 461] width 201 height 27
type input "/pages/lacoste"
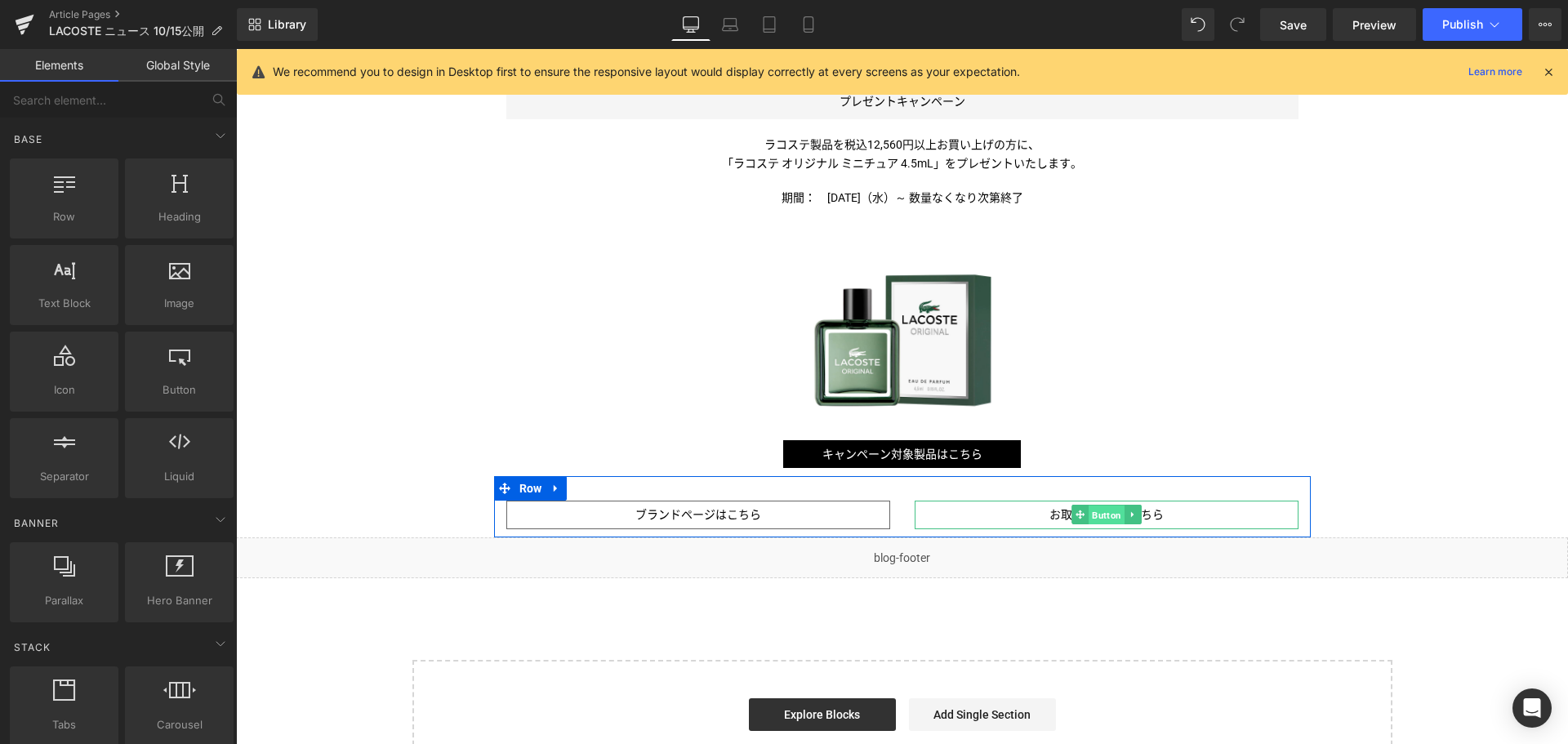
click at [1091, 519] on span "Button" at bounding box center [1106, 515] width 36 height 20
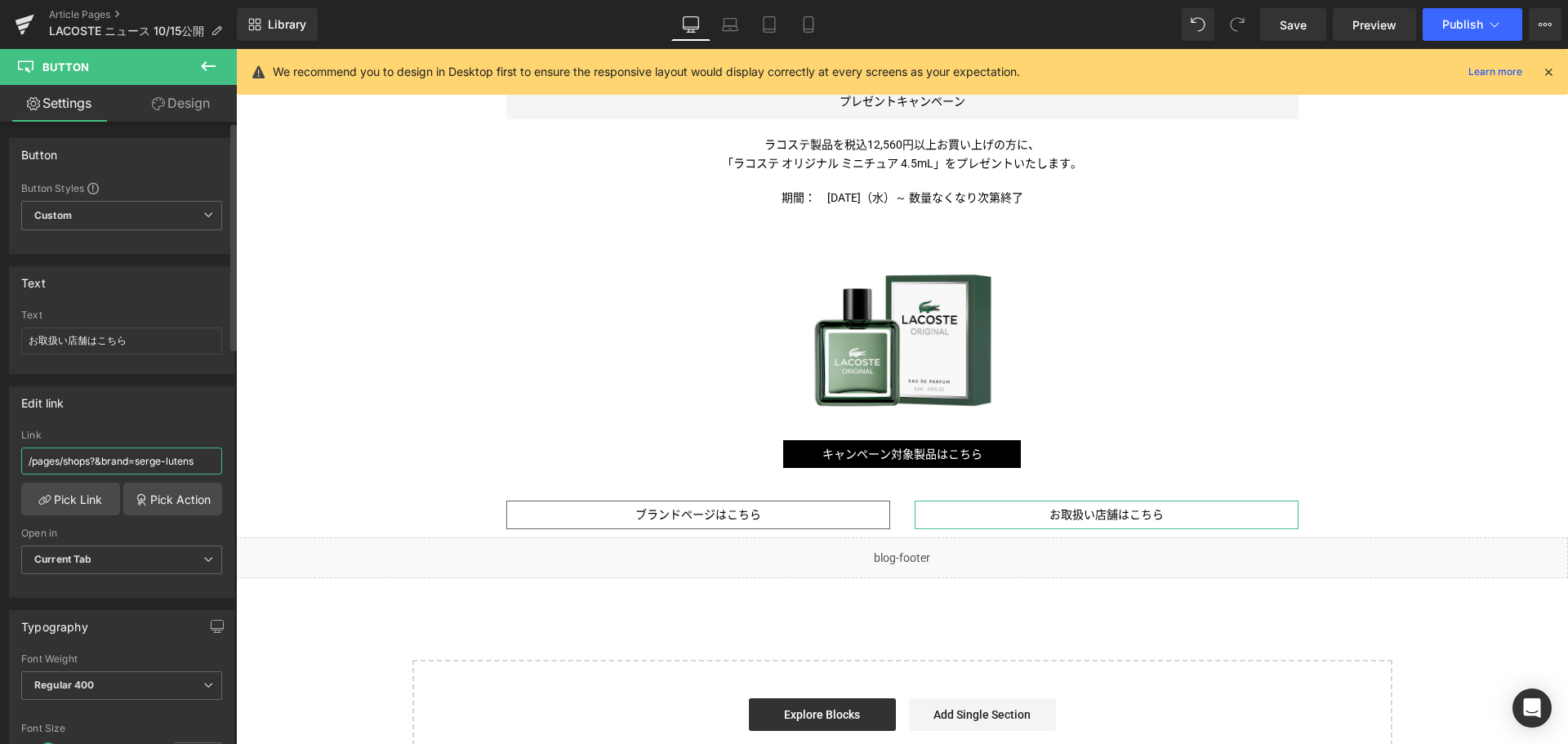
drag, startPoint x: 204, startPoint y: 457, endPoint x: 140, endPoint y: 463, distance: 64.3
click at [140, 463] on input "/pages/shops?&brand=serge-lutens" at bounding box center [122, 461] width 201 height 27
type input "/pages/shops?&brand=lacoste"
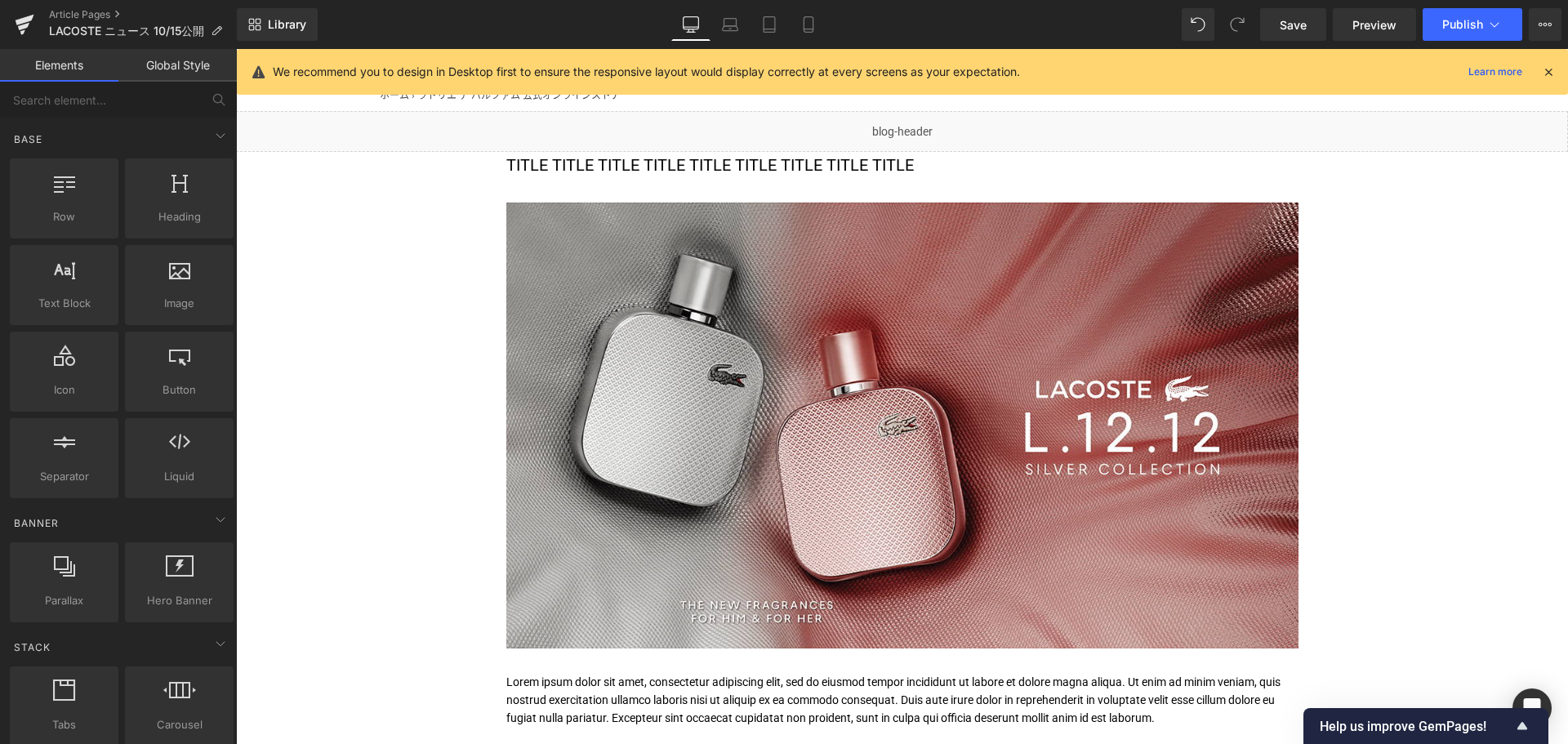
scroll to position [110, 0]
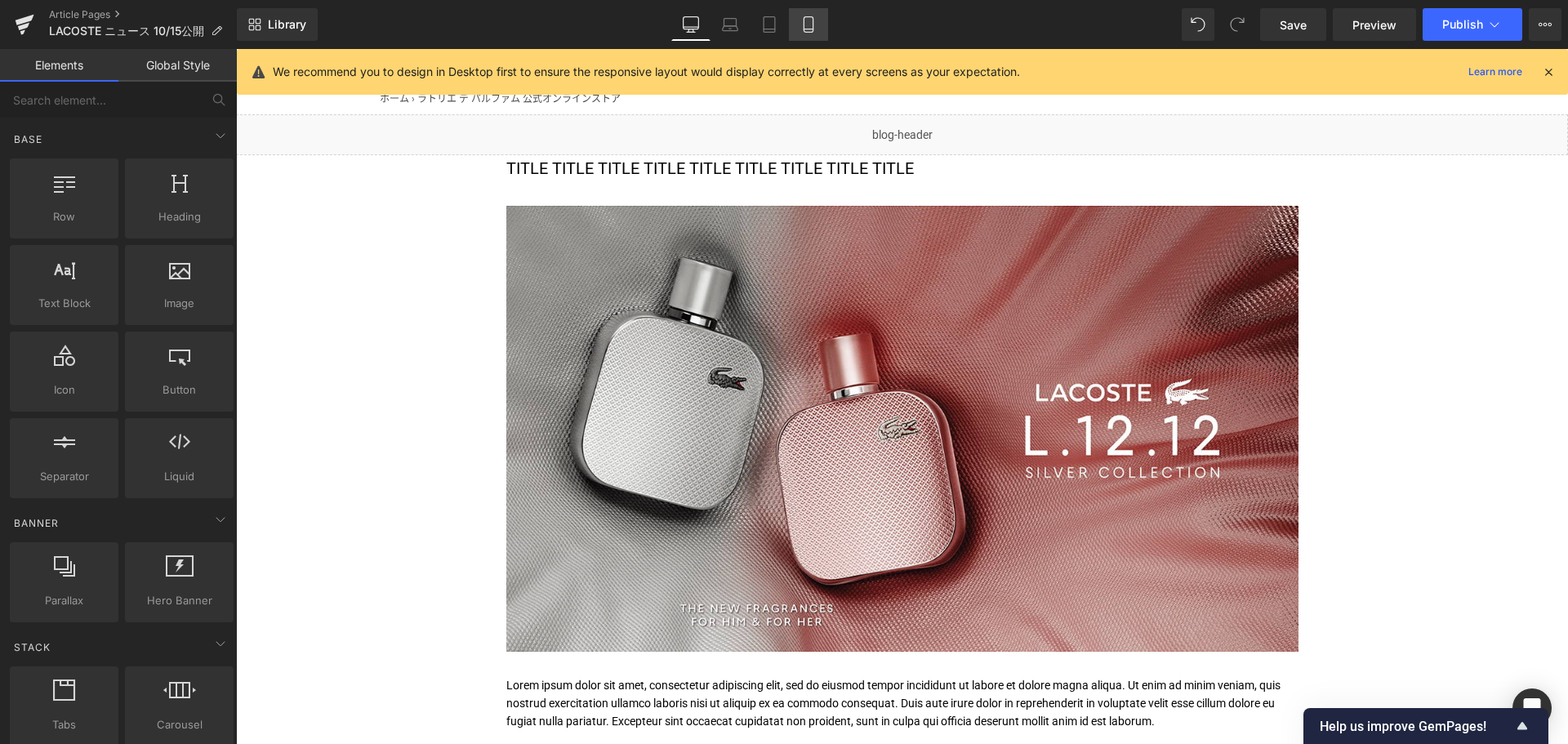
click at [822, 36] on link "Mobile" at bounding box center [808, 24] width 39 height 33
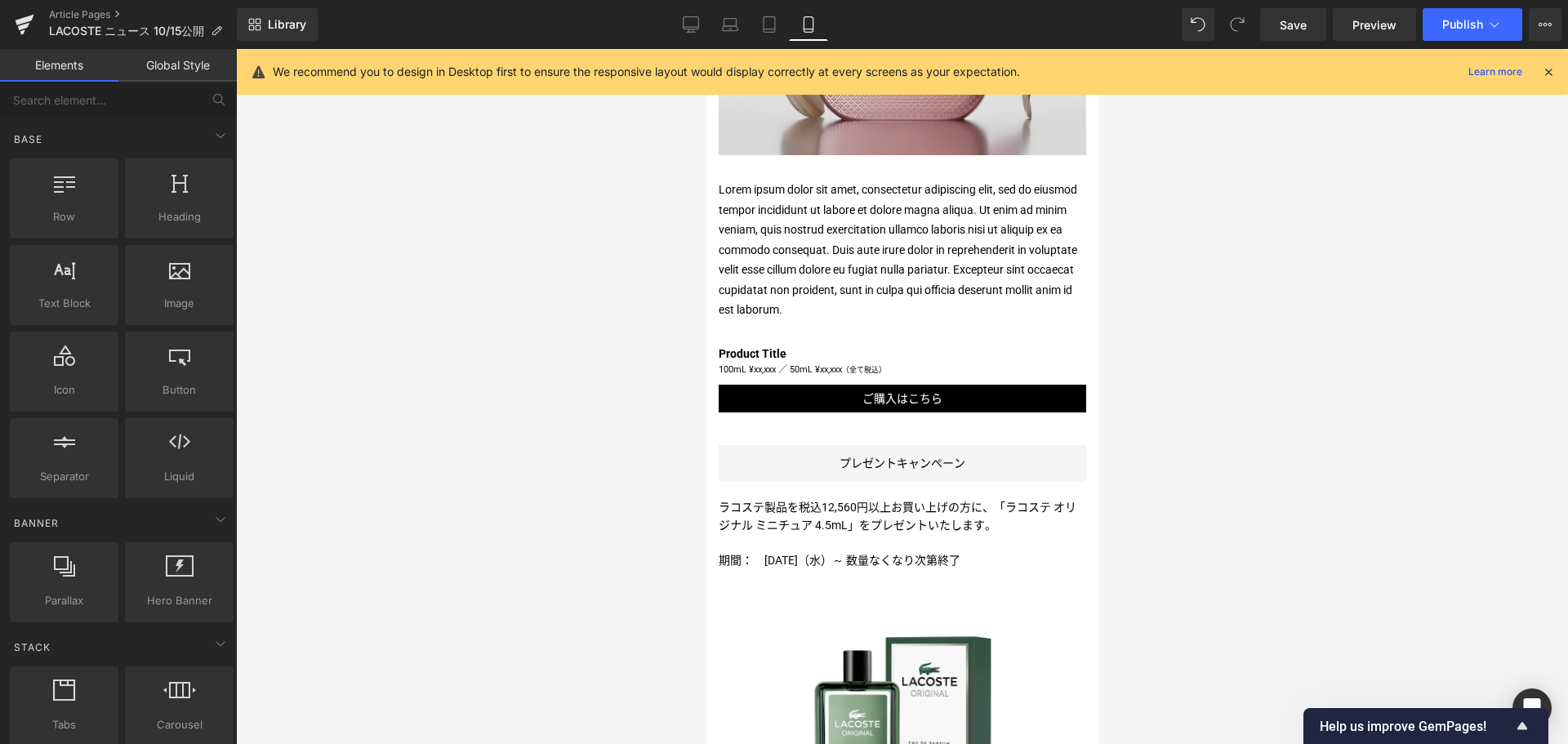
scroll to position [1727, 0]
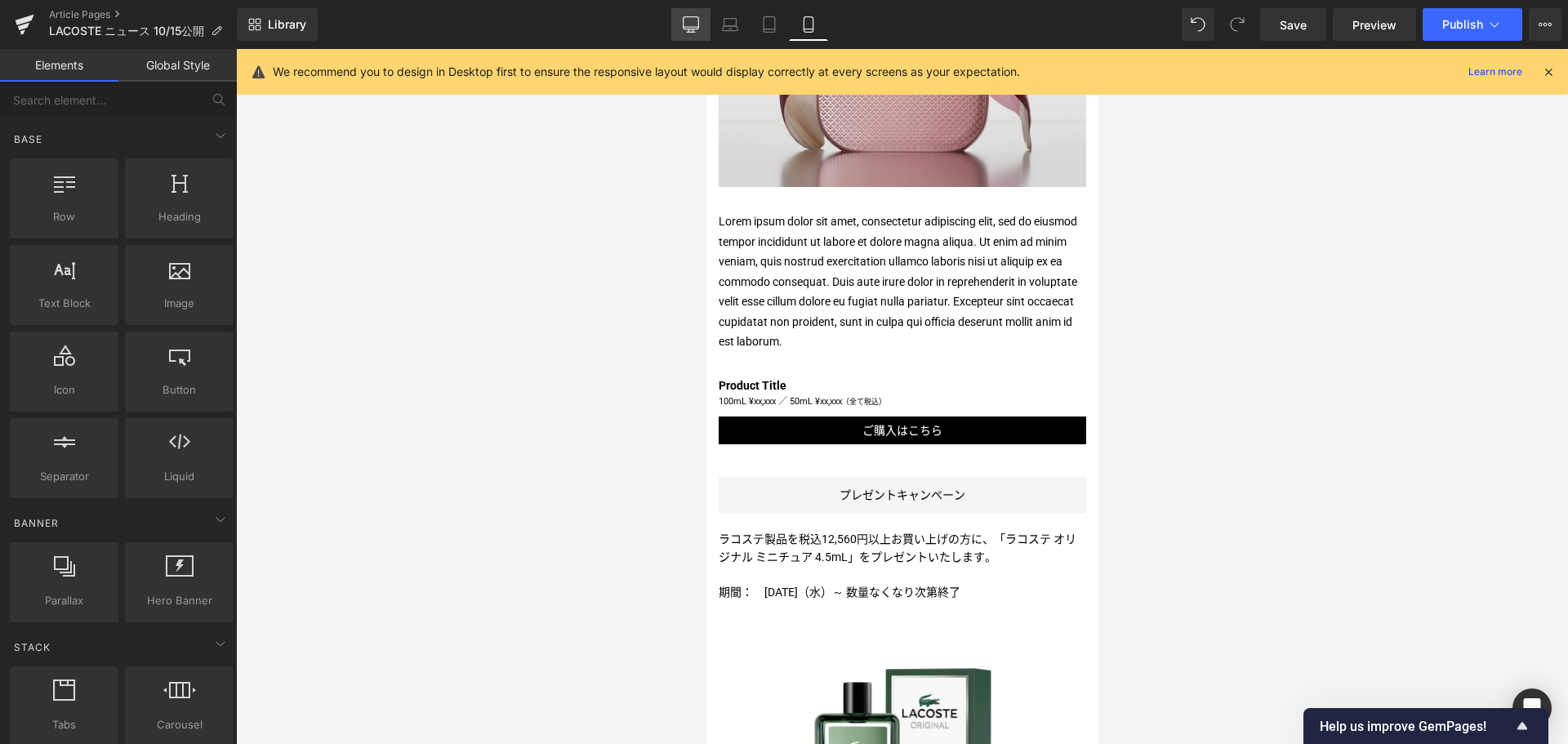
click at [697, 23] on icon at bounding box center [690, 24] width 16 height 16
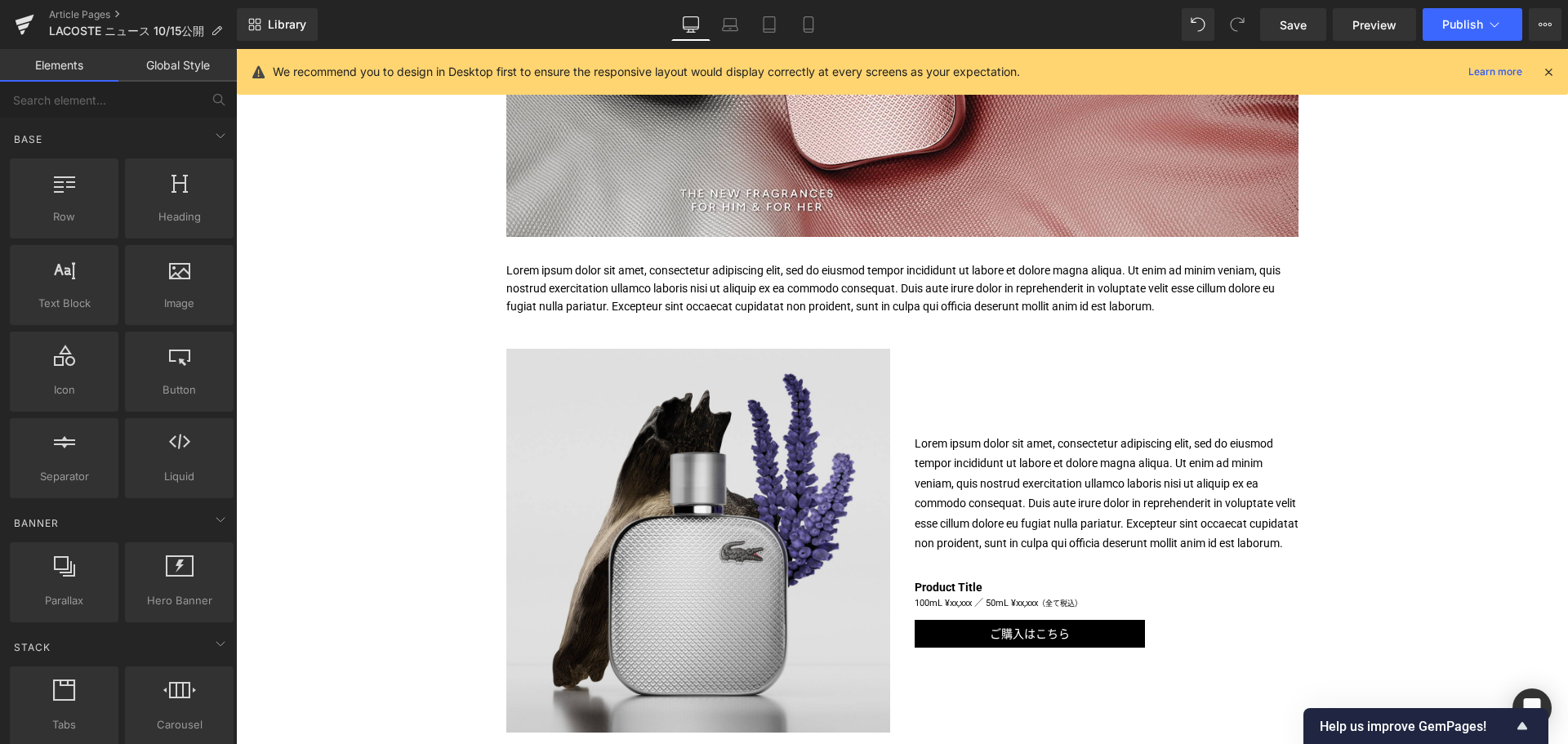
scroll to position [524, 0]
click at [702, 288] on p "Lorem ipsum dolor sit amet, consectetur adipiscing elit, sed do eiusmod tempor …" at bounding box center [902, 290] width 792 height 55
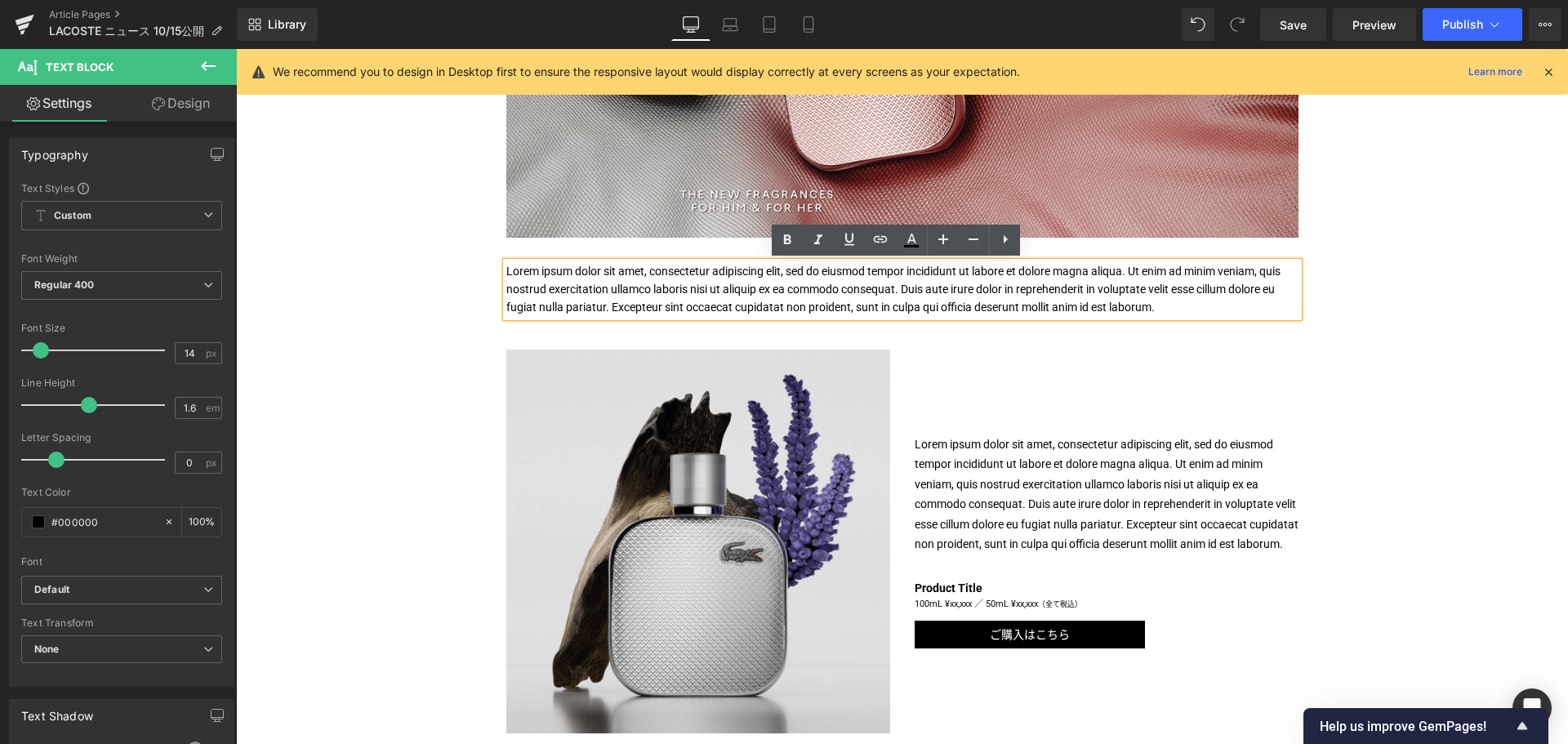
click at [702, 288] on p "Lorem ipsum dolor sit amet, consectetur adipiscing elit, sed do eiusmod tempor …" at bounding box center [902, 290] width 792 height 55
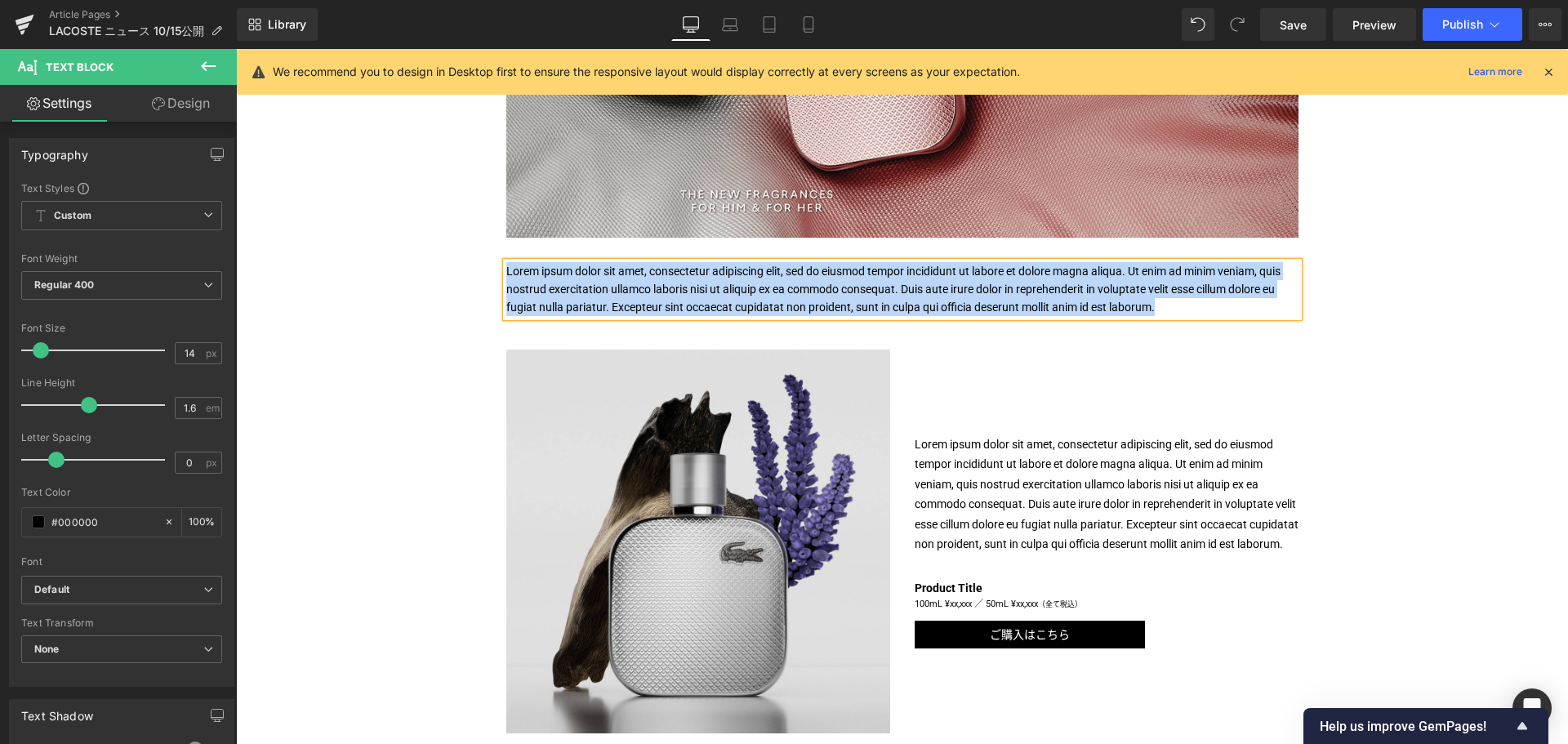
paste div
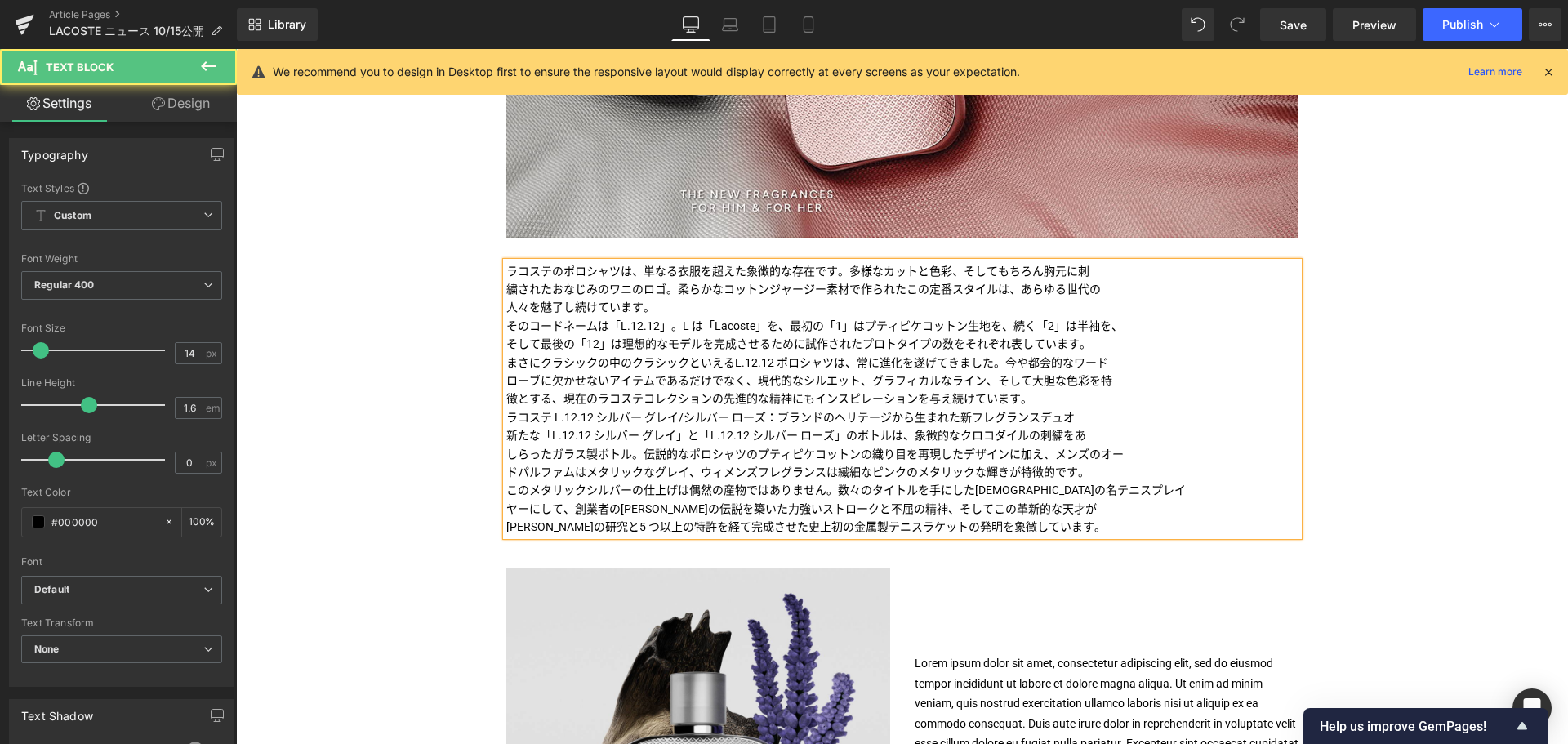
click at [560, 270] on p "ラコステのポロシャツは、単なる衣服を超えた象徴的な存在です。多様なカットと色彩、そしてもちろん胸元に刺" at bounding box center [902, 271] width 792 height 18
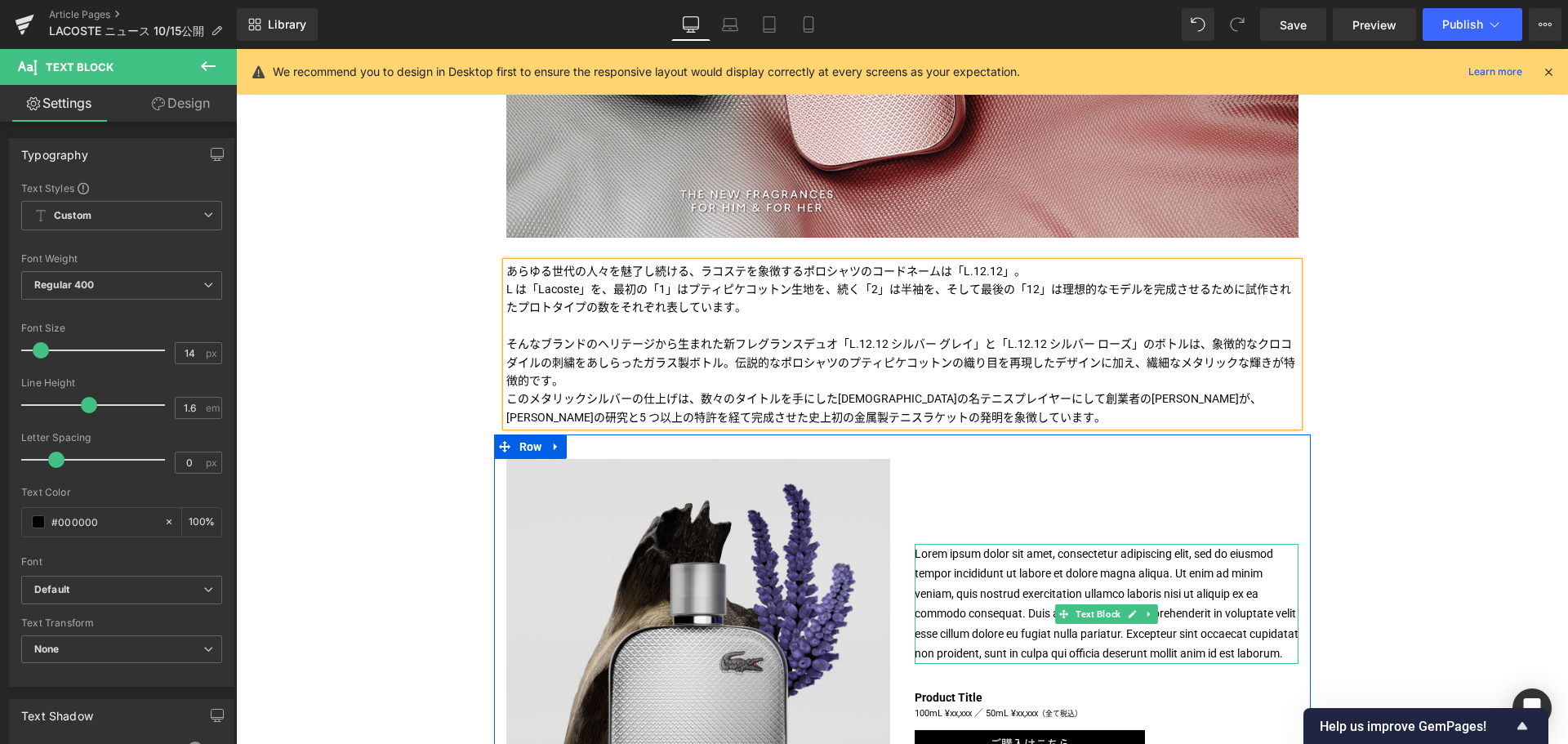
click at [985, 564] on p "Lorem ipsum dolor sit amet, consectetur adipiscing elit, sed do eiusmod tempor …" at bounding box center [1106, 603] width 383 height 120
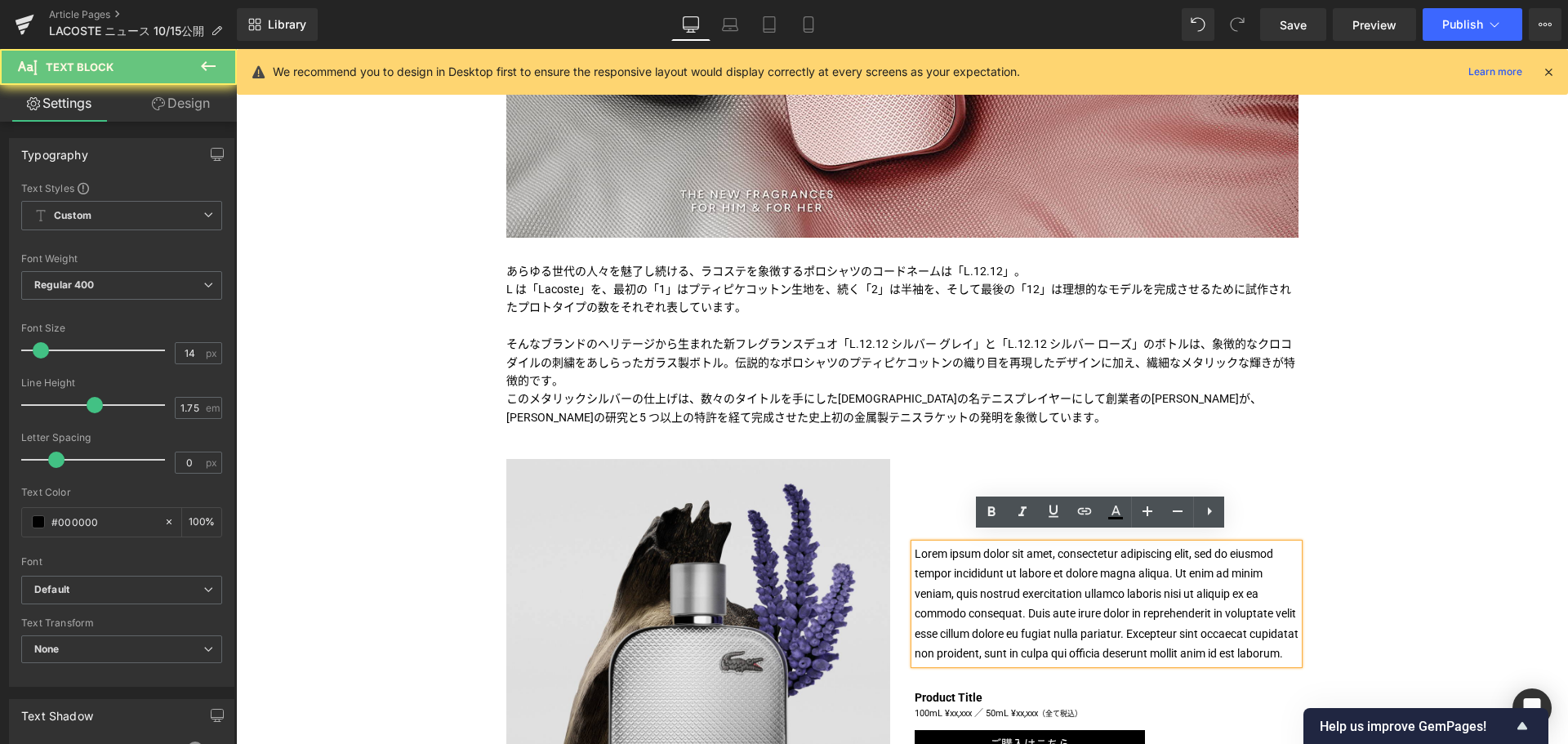
click at [985, 564] on p "Lorem ipsum dolor sit amet, consectetur adipiscing elit, sed do eiusmod tempor …" at bounding box center [1106, 603] width 383 height 120
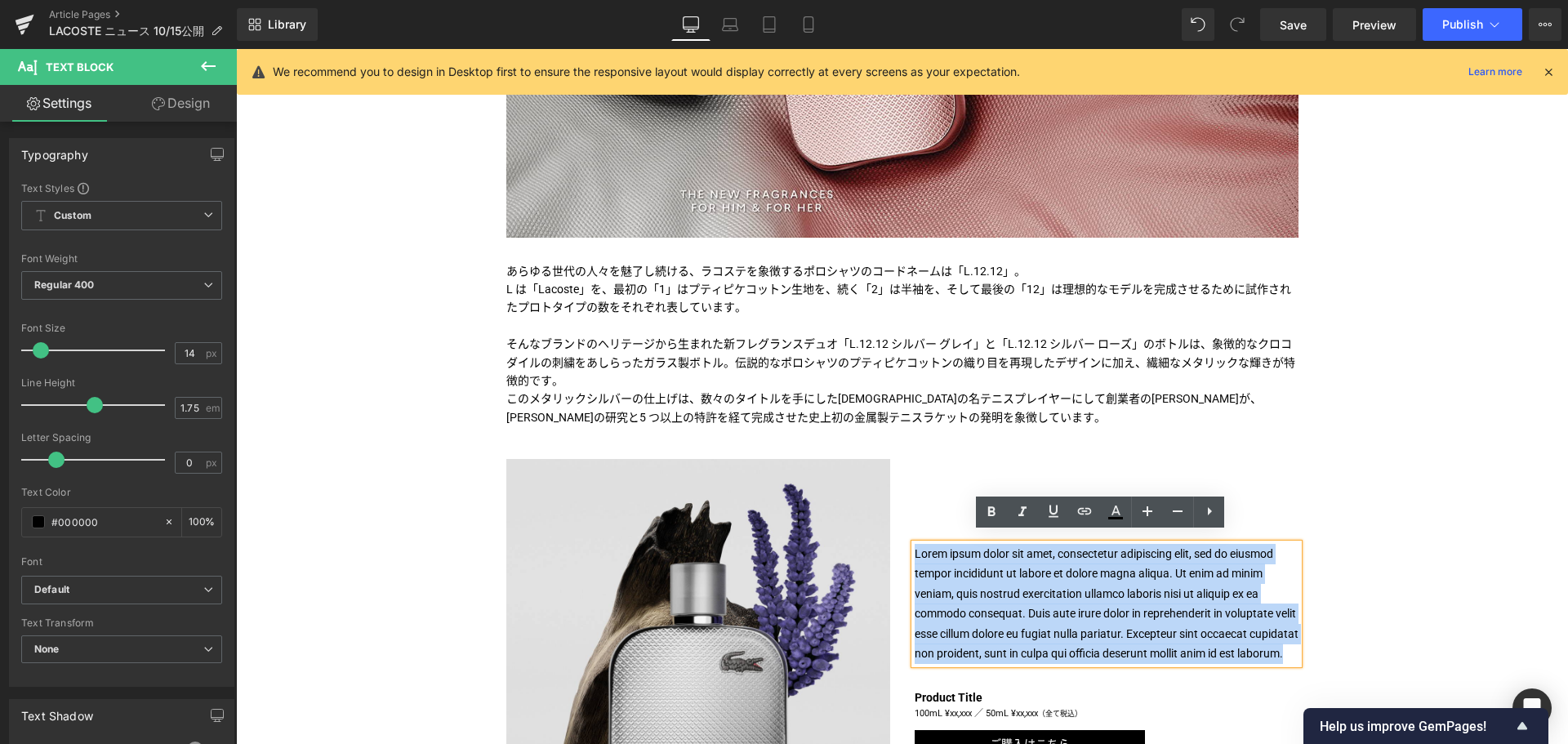
paste div
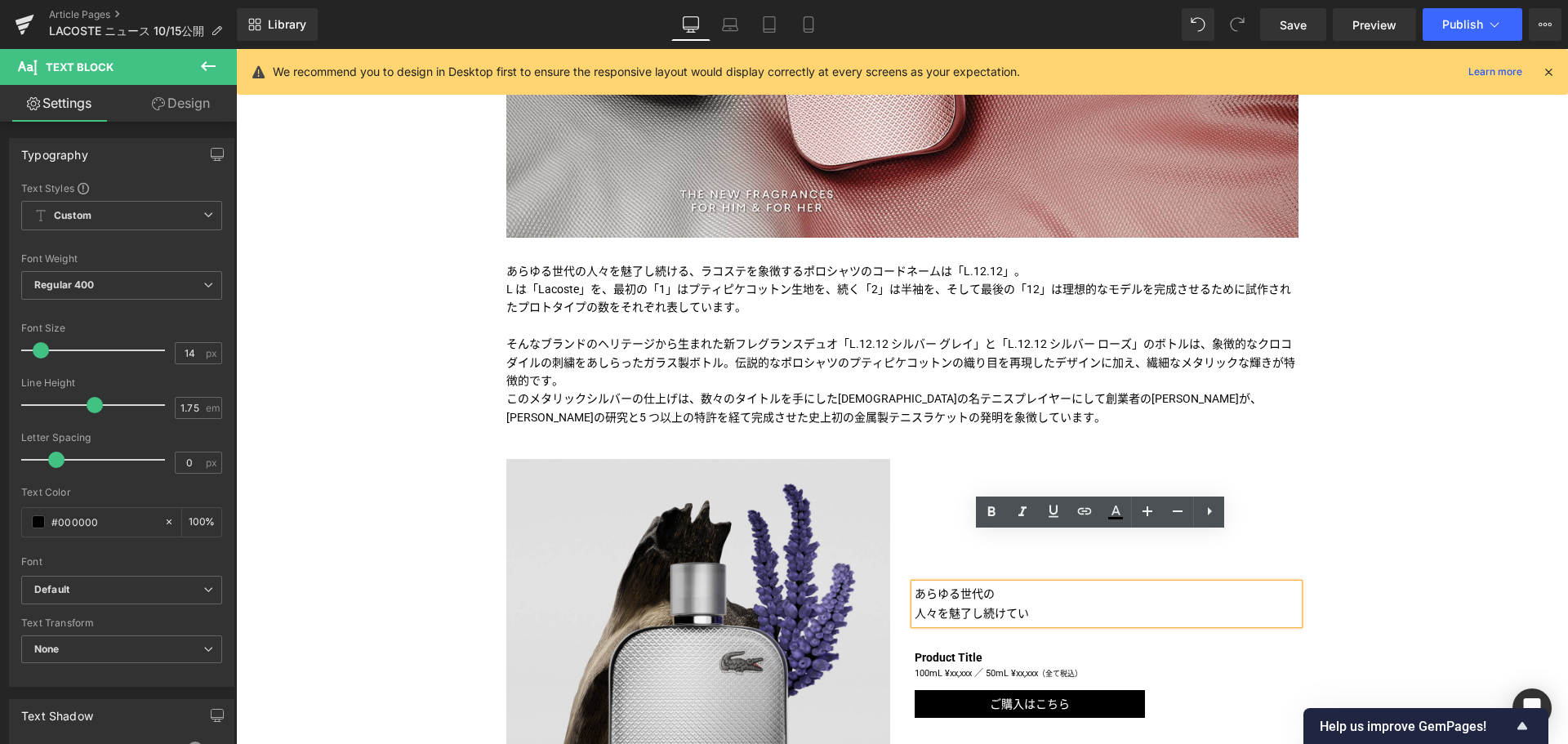
scroll to position [574, 0]
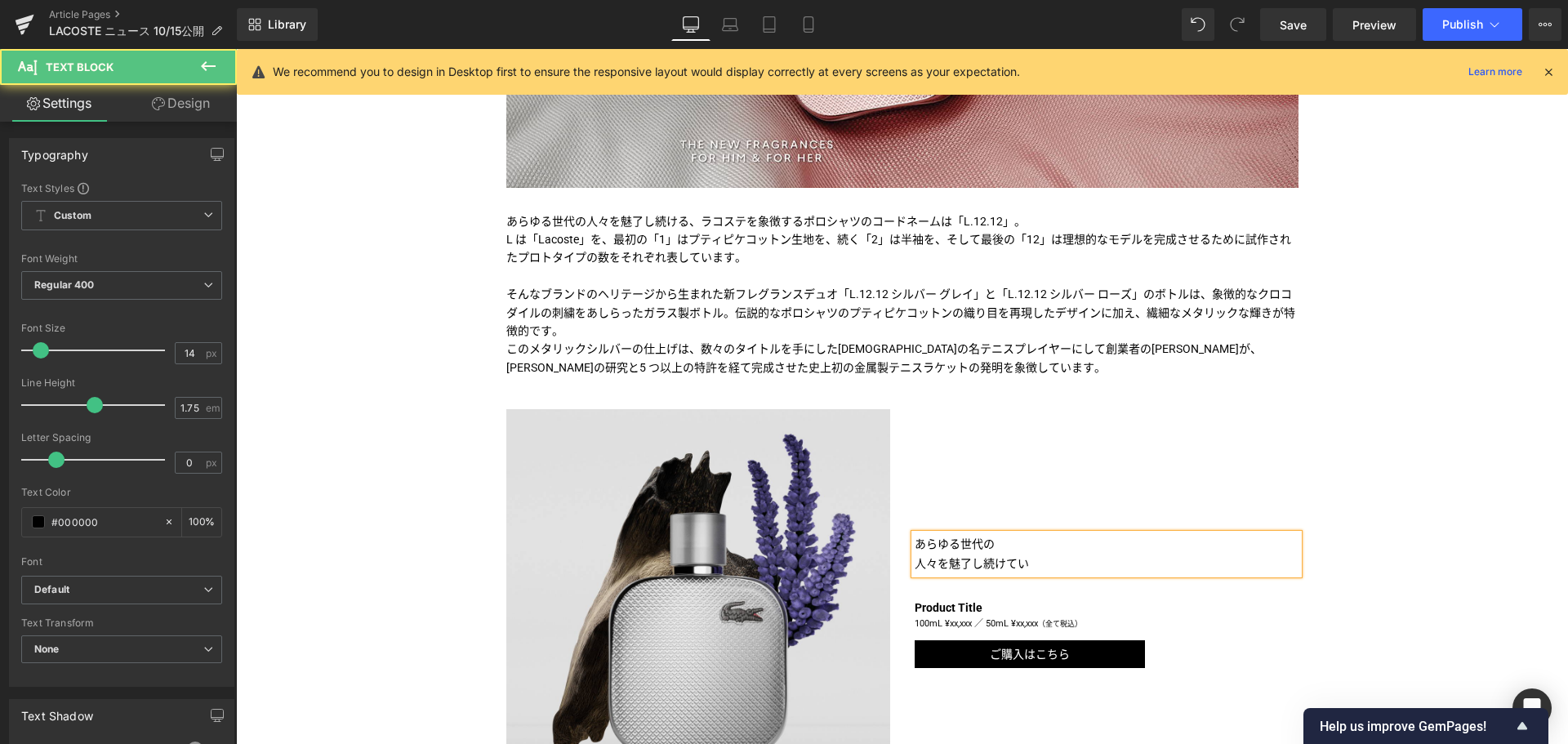
click at [963, 540] on p "あらゆる世代の" at bounding box center [1106, 544] width 383 height 20
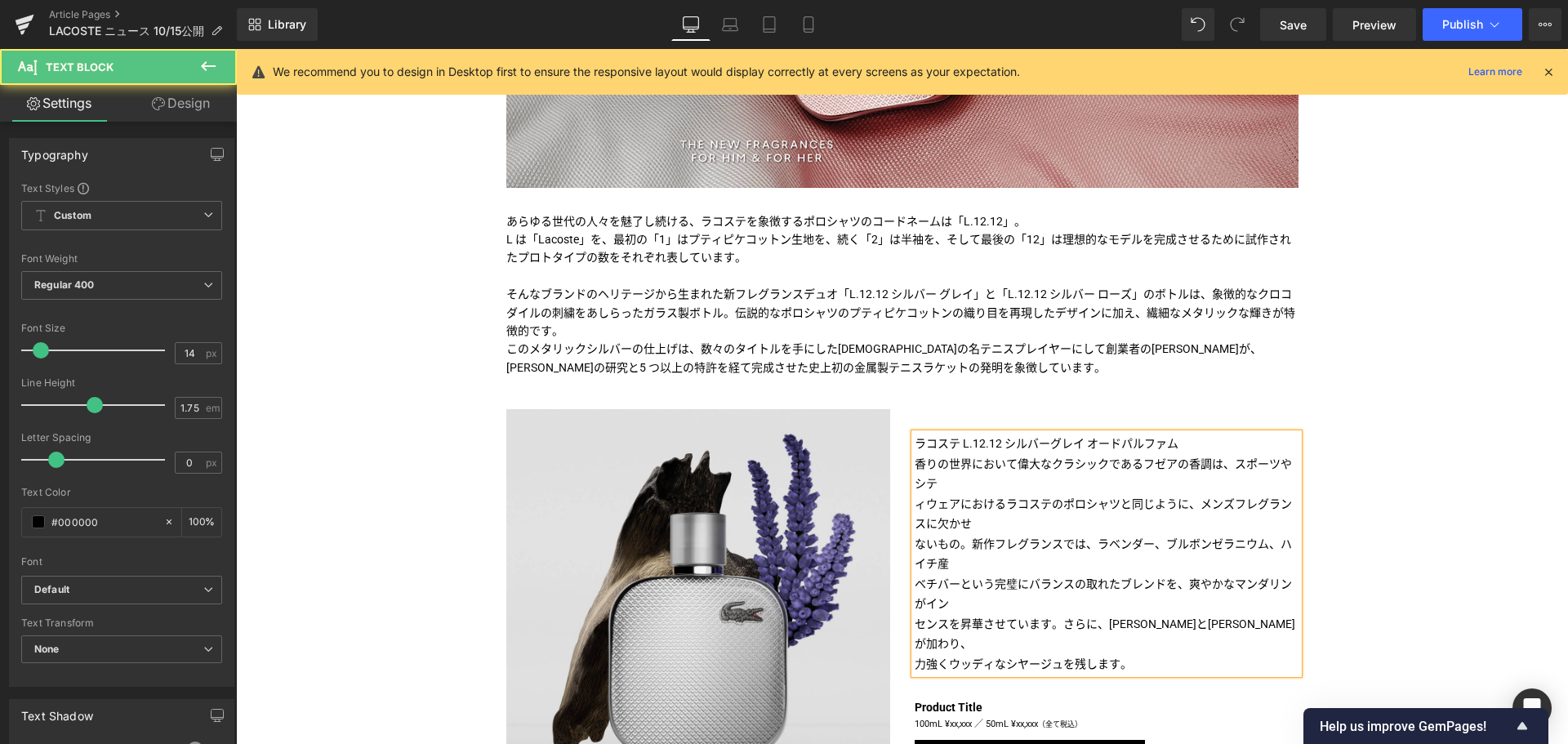
scroll to position [474, 0]
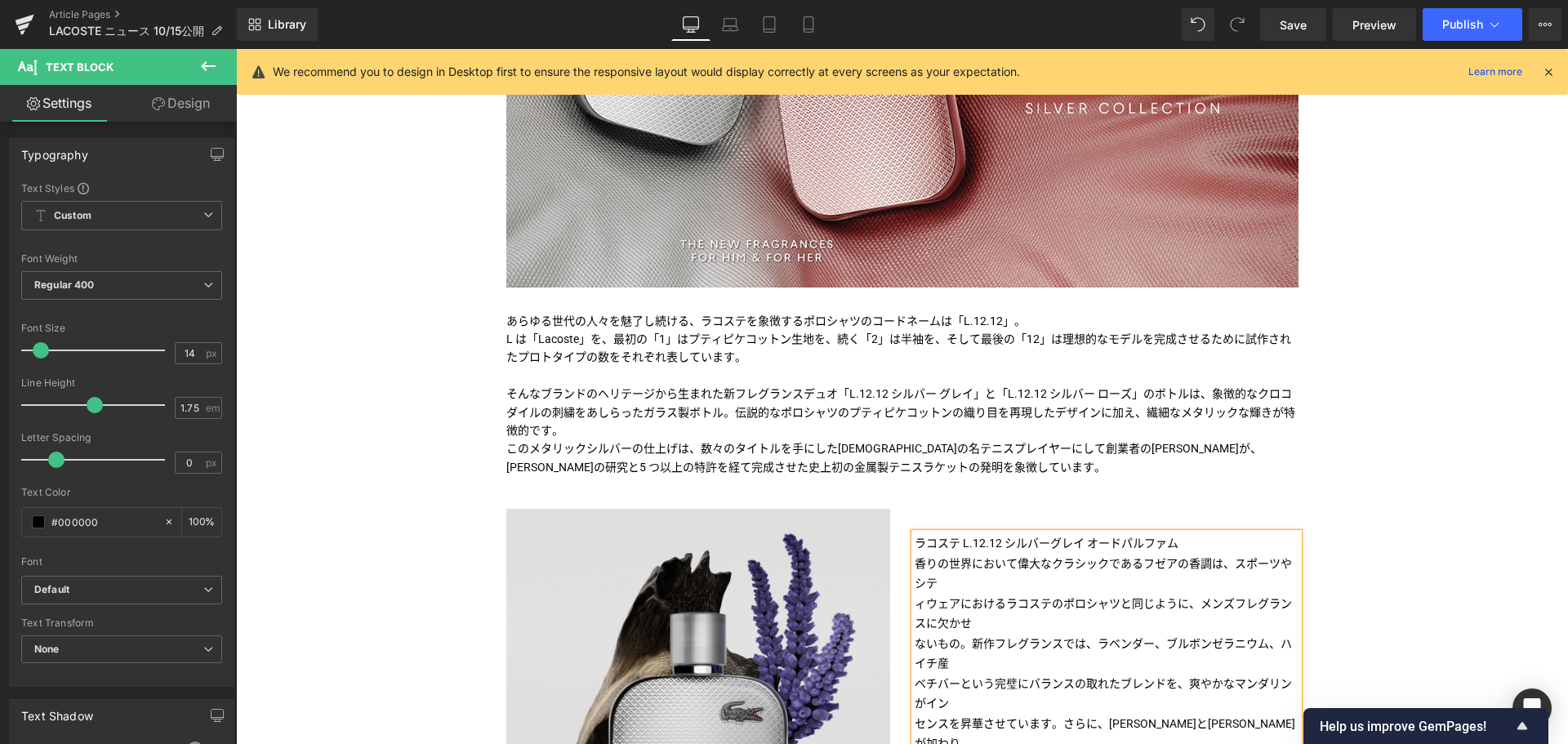
click at [1202, 552] on p "ラコステ L.12.12 シルバーグレイ オードパルファム" at bounding box center [1106, 543] width 383 height 20
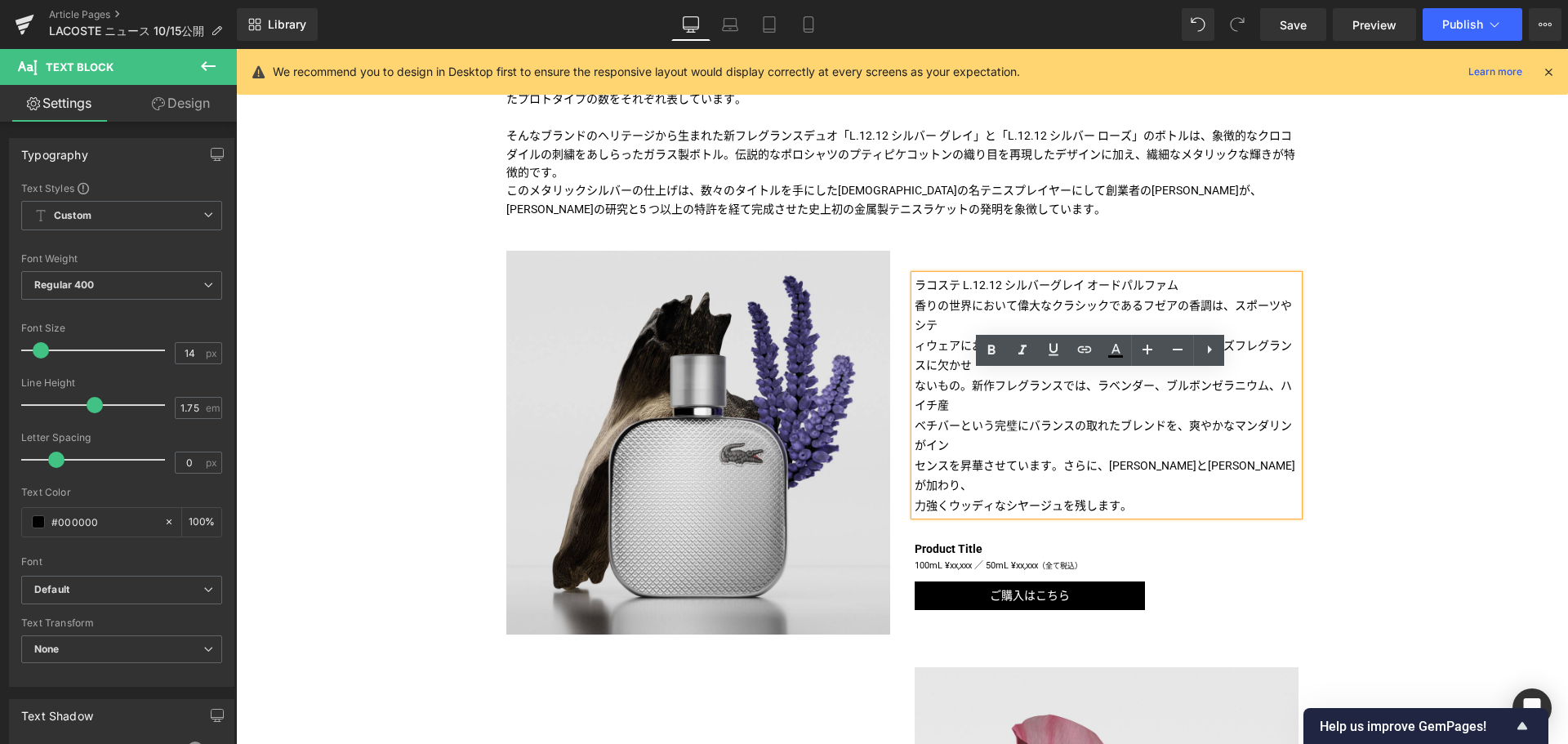
scroll to position [779, 0]
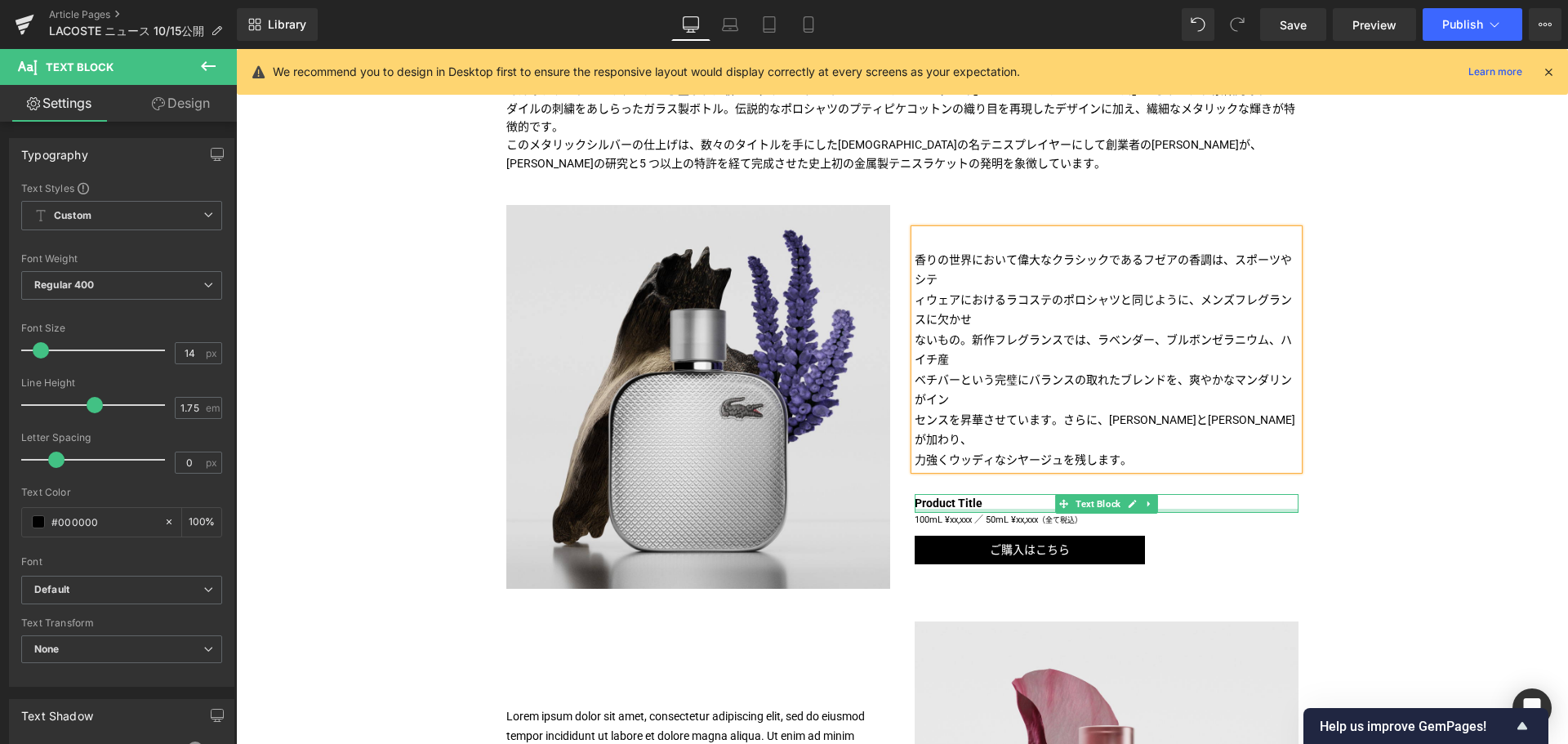
click at [957, 510] on div "Product Title Text Block" at bounding box center [1106, 503] width 383 height 18
click at [951, 505] on b "Product Title" at bounding box center [948, 503] width 68 height 13
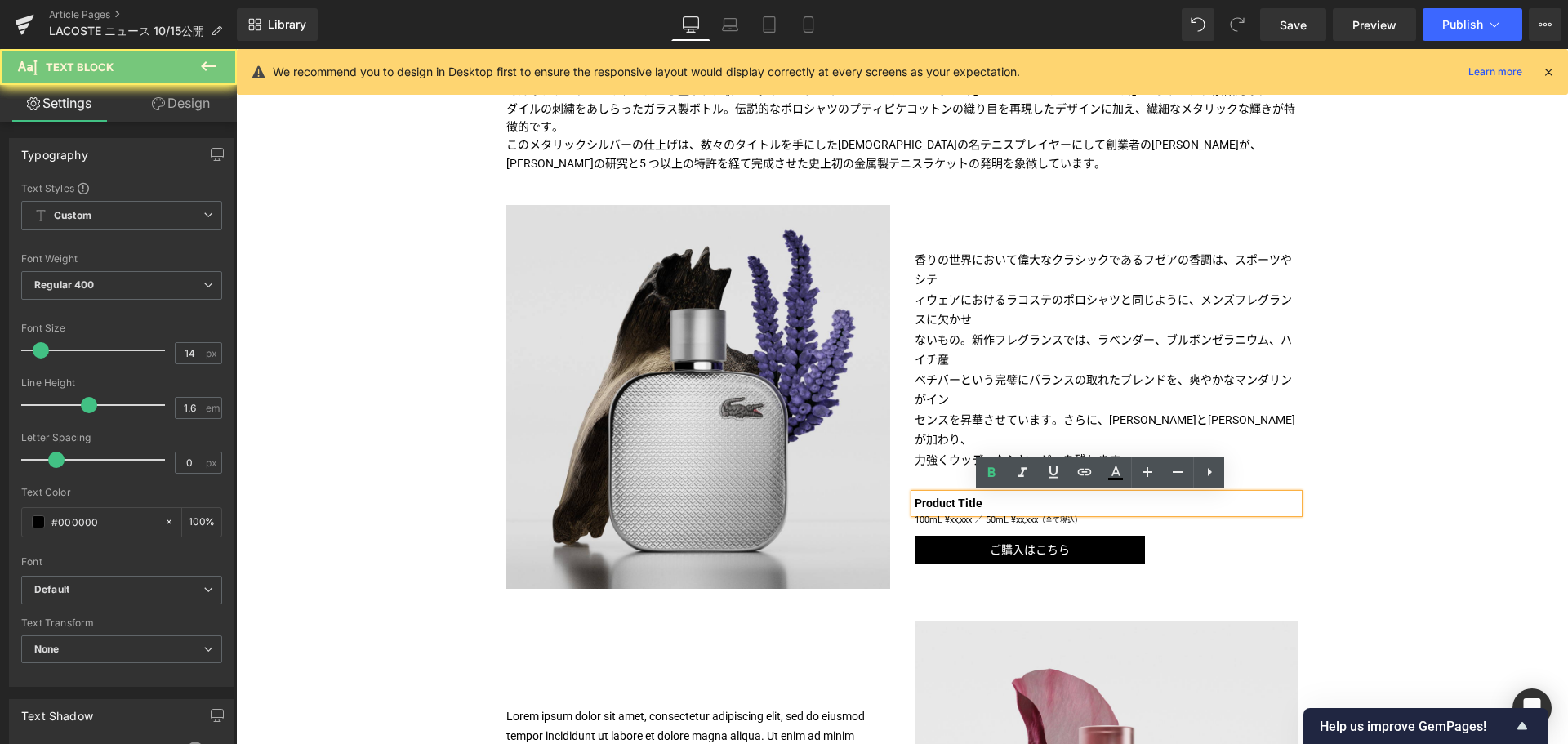
click at [951, 505] on b "Product Title" at bounding box center [948, 503] width 68 height 13
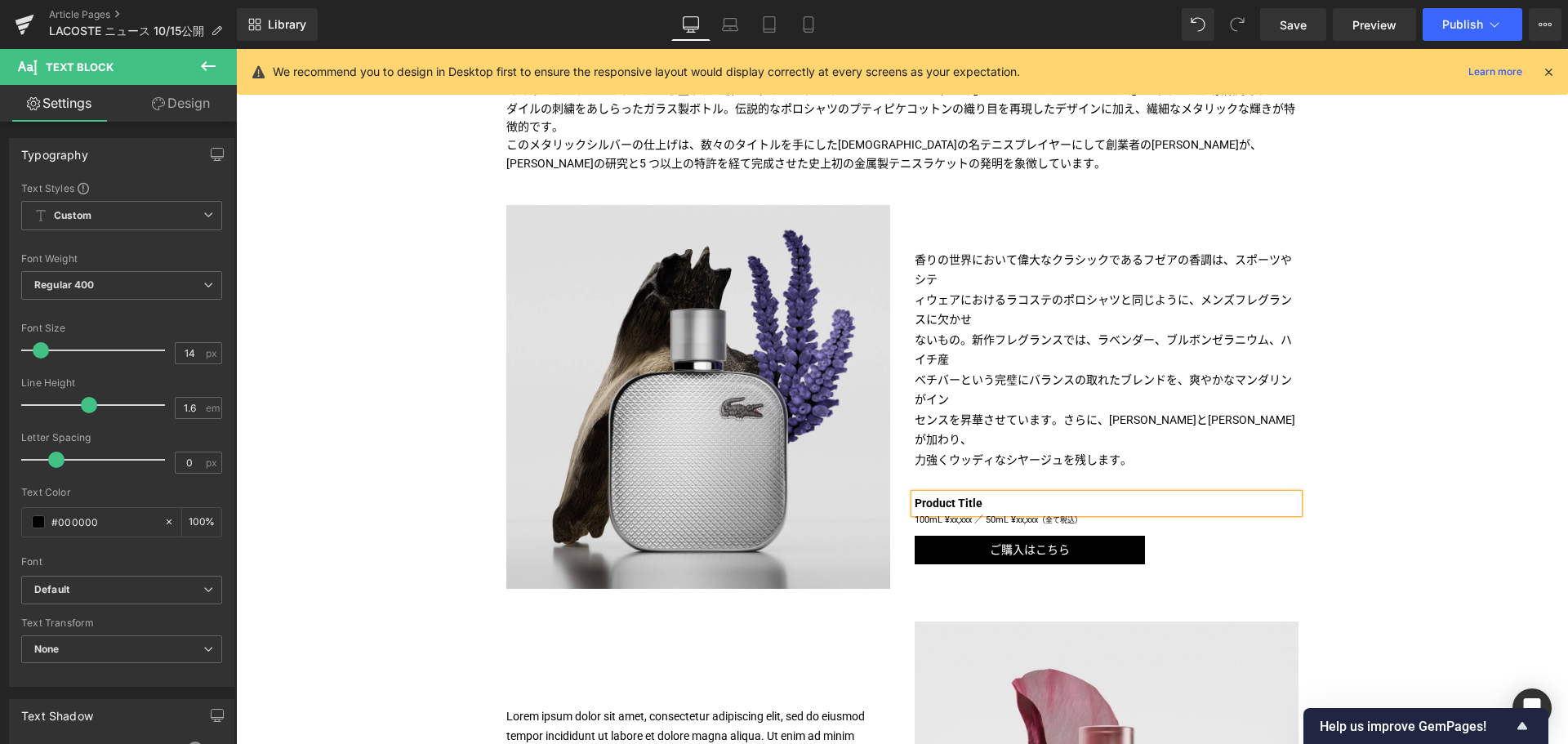
paste div
click at [970, 247] on p at bounding box center [1106, 239] width 383 height 20
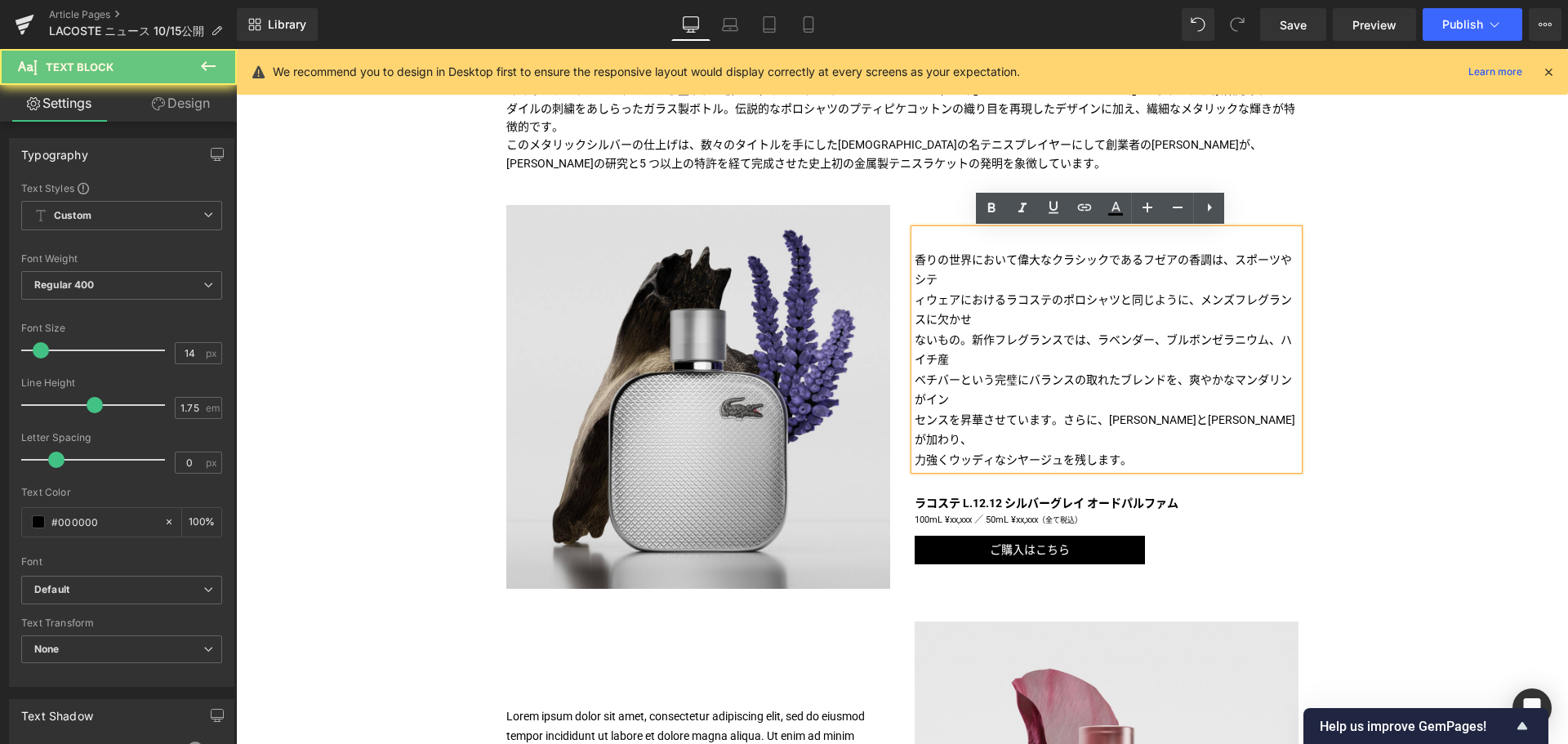
click at [970, 247] on p at bounding box center [1106, 239] width 383 height 20
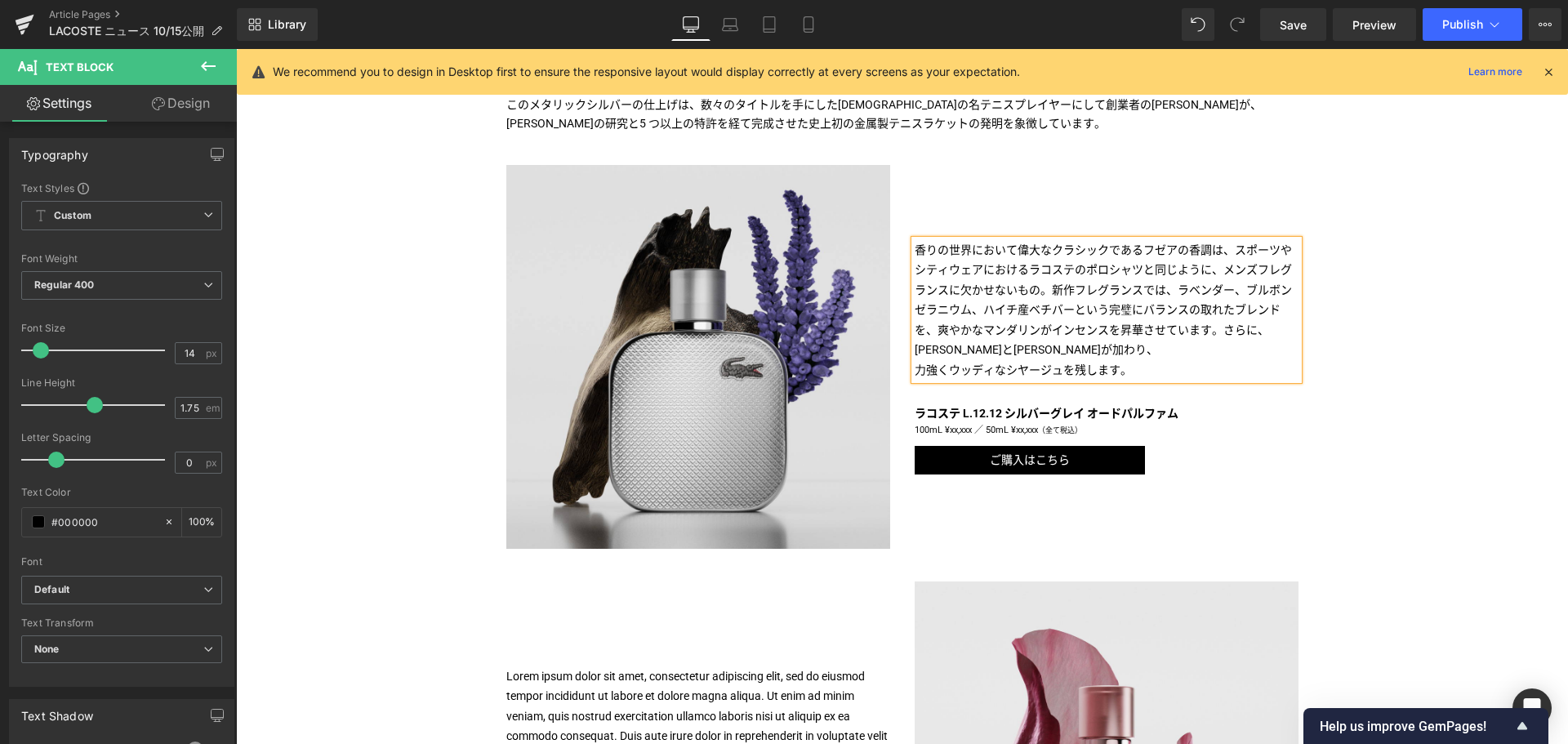
scroll to position [829, 0]
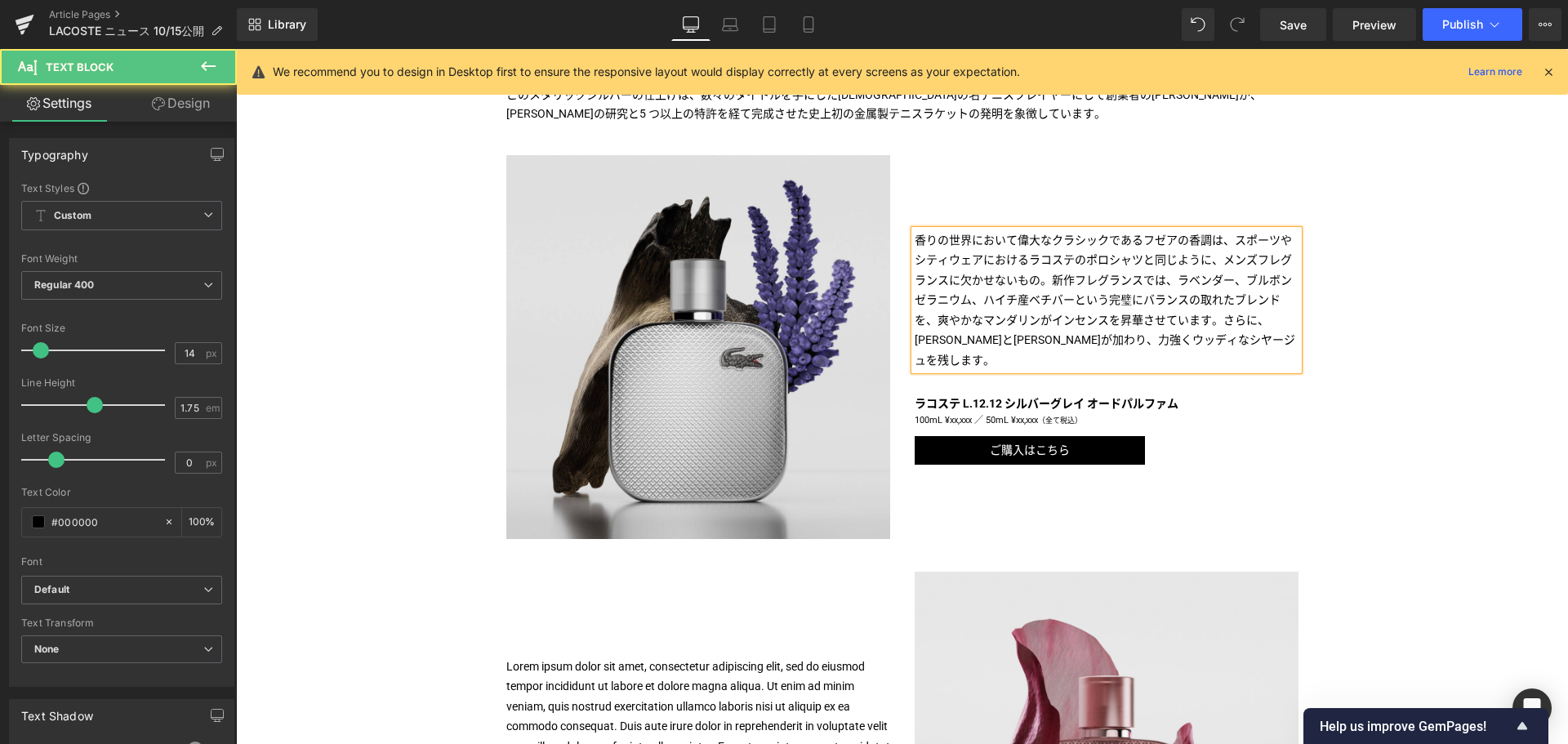
click at [1049, 279] on span "ないもの。新作フレグランスでは、ラベンダー、ブルボンゼラニウム、ハイチ産" at bounding box center [1103, 291] width 377 height 34
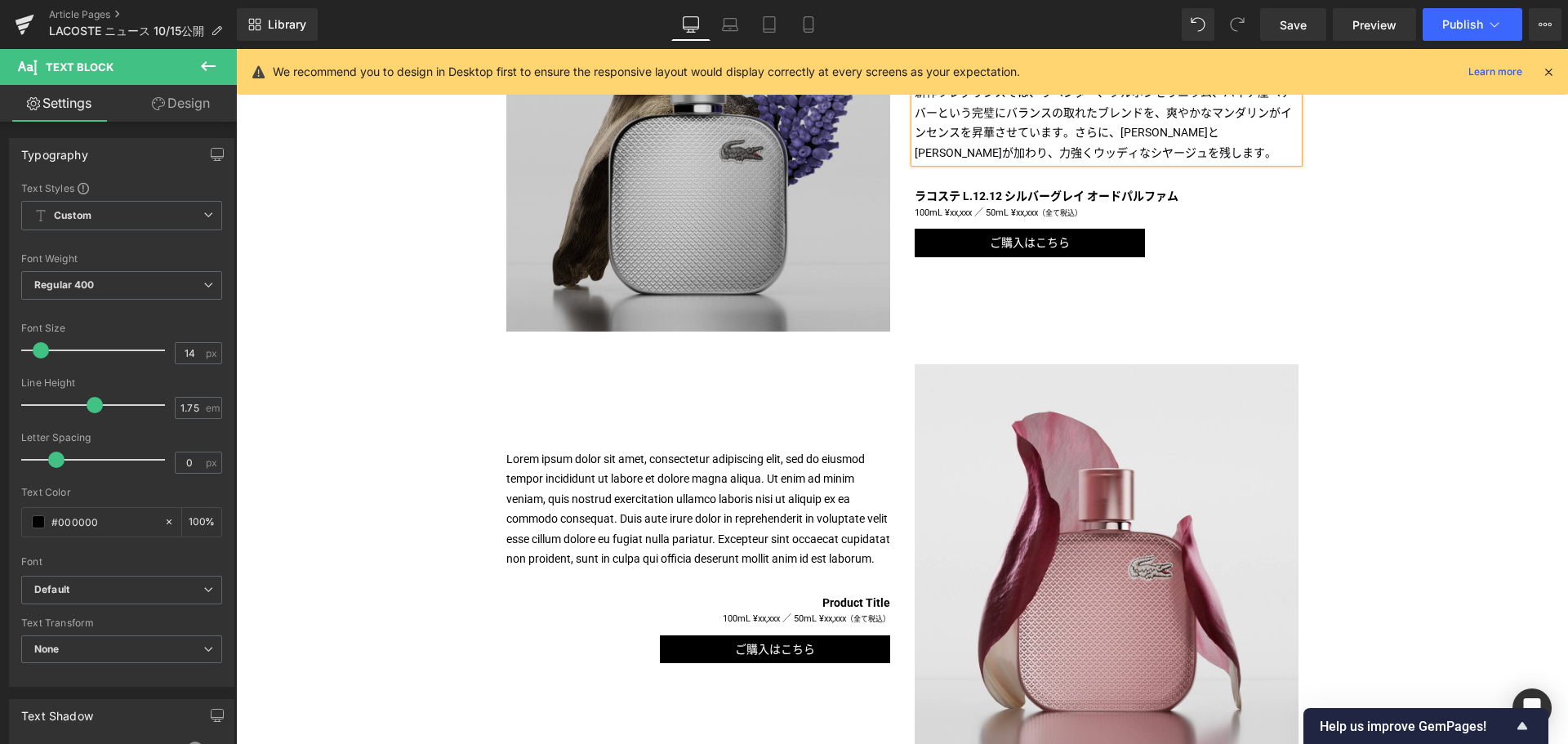
scroll to position [1037, 0]
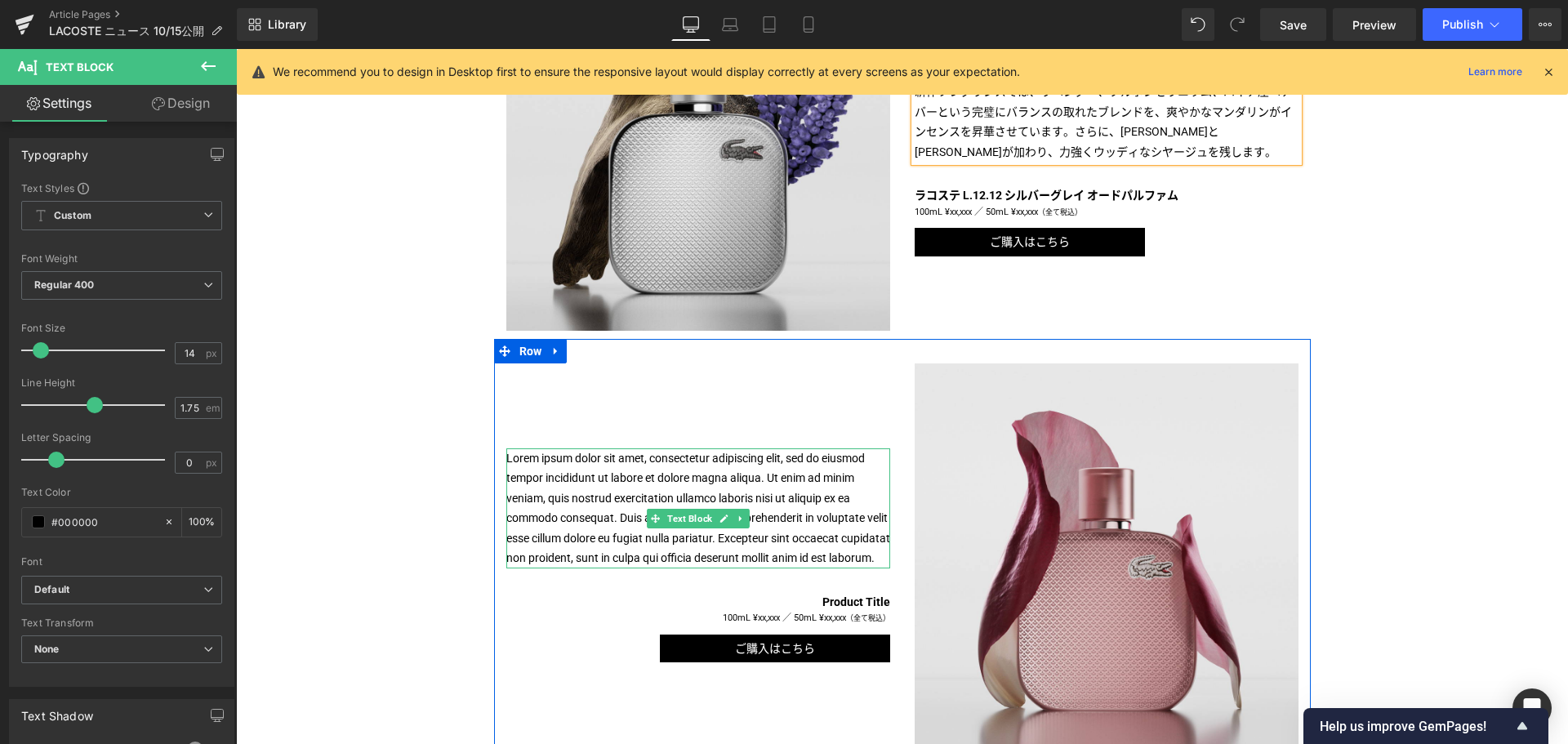
click at [678, 483] on p "Lorem ipsum dolor sit amet, consectetur adipiscing elit, sed do eiusmod tempor …" at bounding box center [697, 508] width 383 height 120
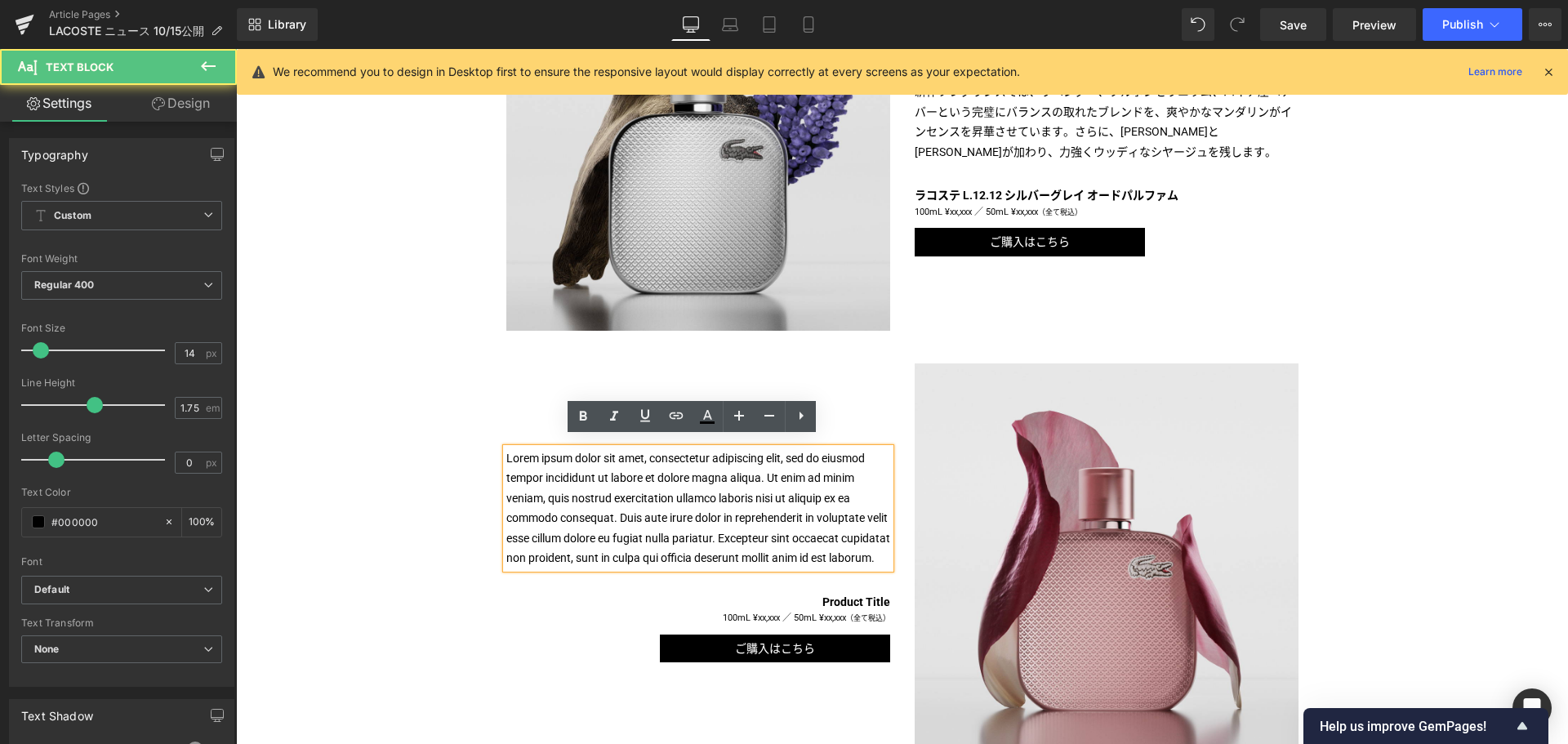
click at [678, 483] on p "Lorem ipsum dolor sit amet, consectetur adipiscing elit, sed do eiusmod tempor …" at bounding box center [697, 508] width 383 height 120
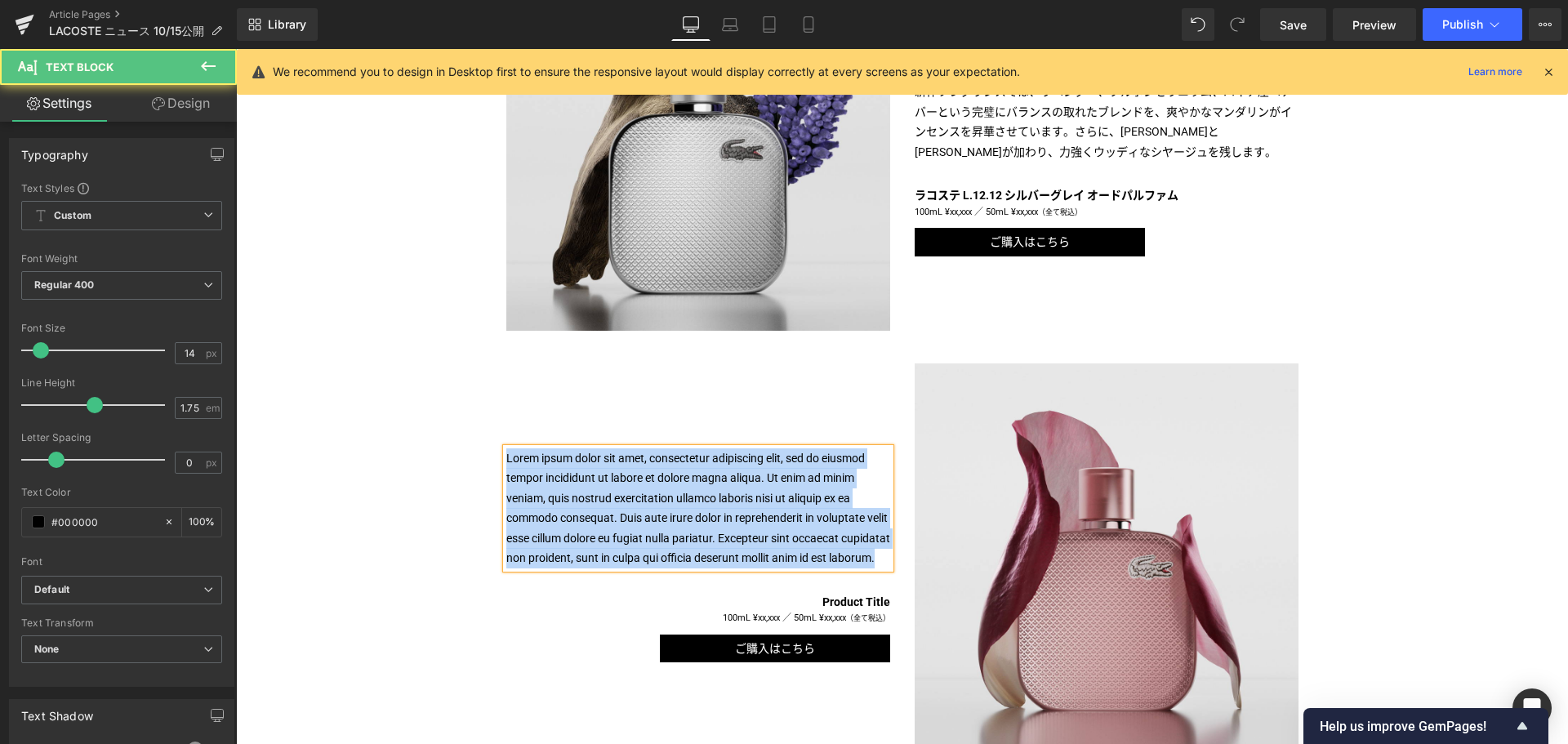
paste div
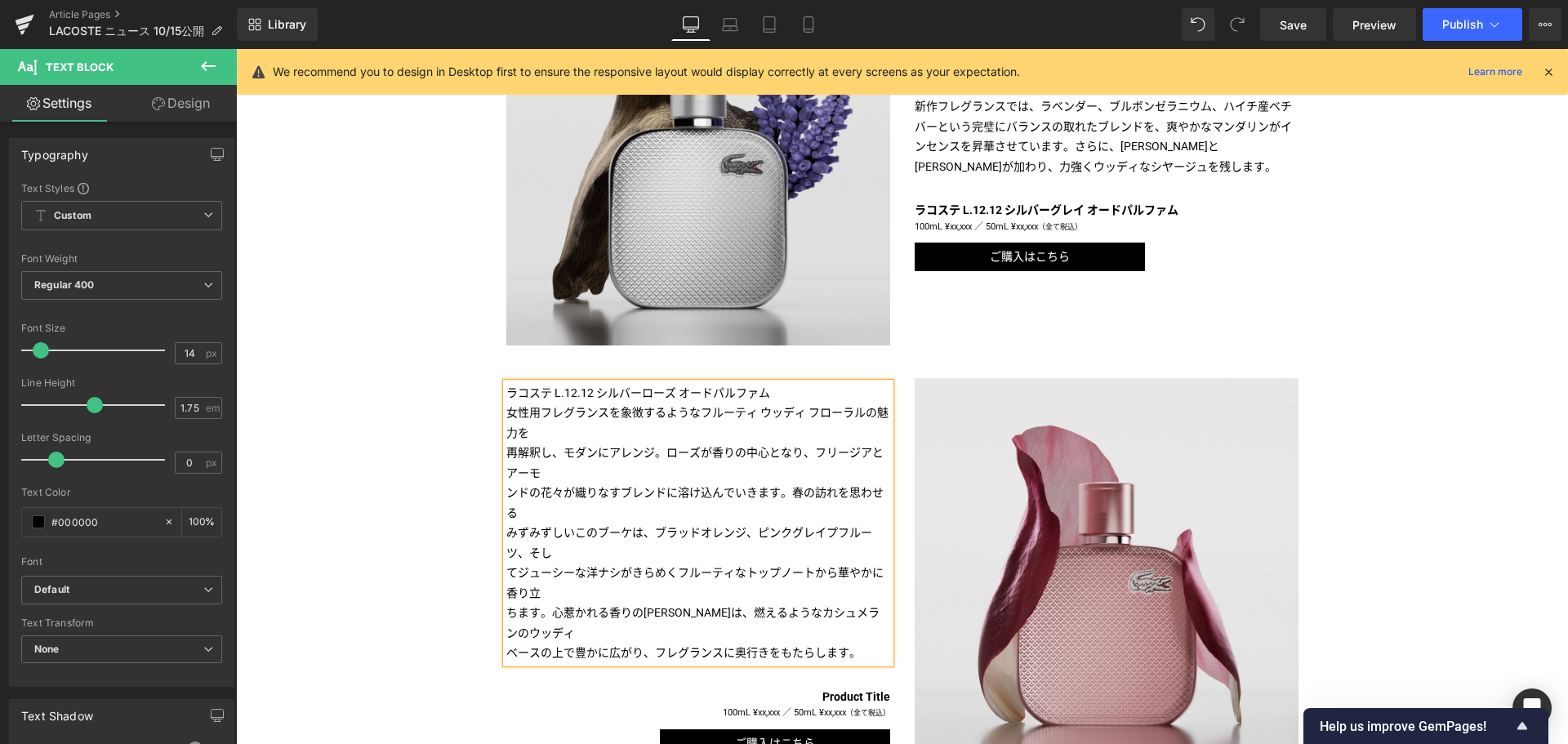
scroll to position [1023, 0]
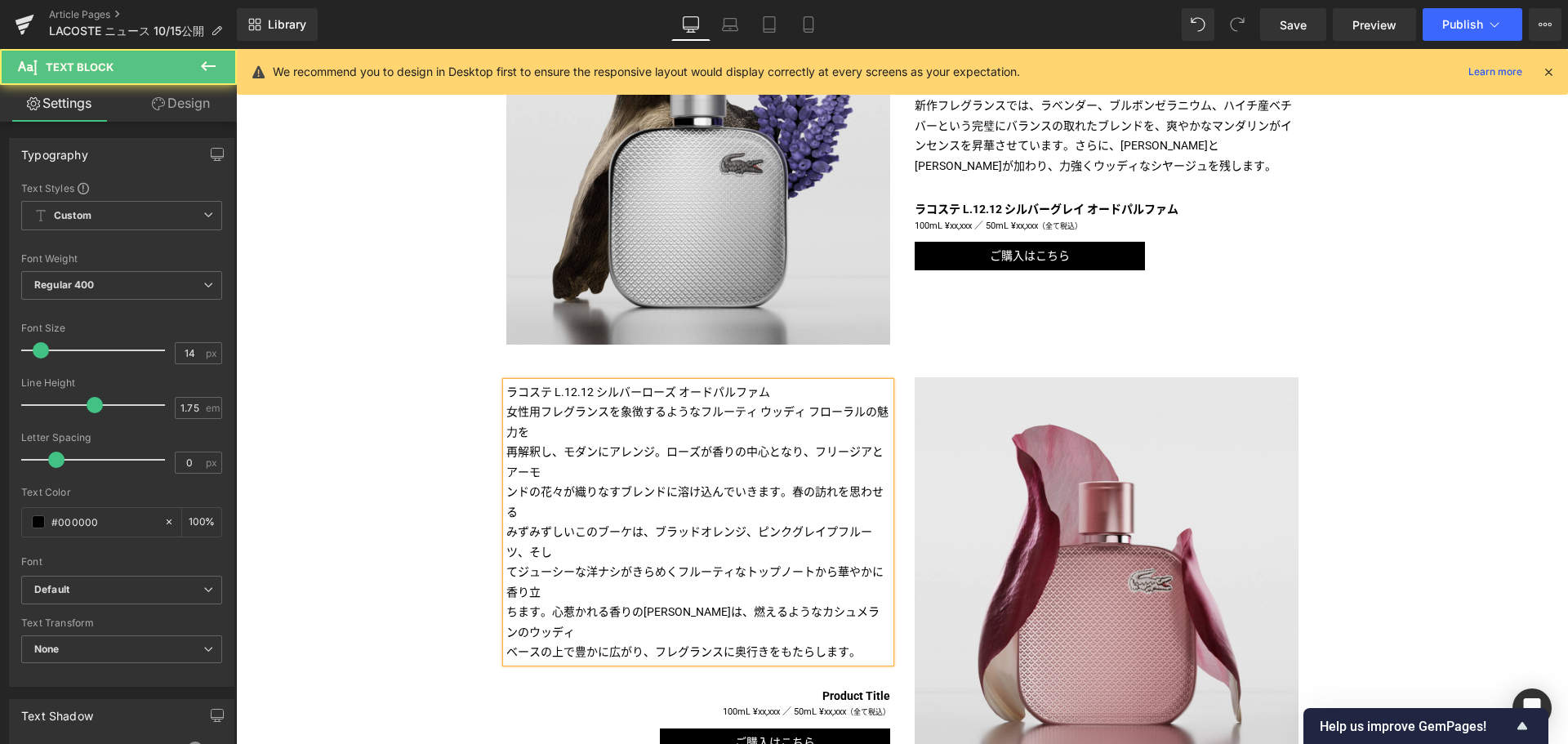
click at [774, 392] on p "ラコステ L.12.12 シルバーローズ オードパルファム" at bounding box center [697, 392] width 383 height 20
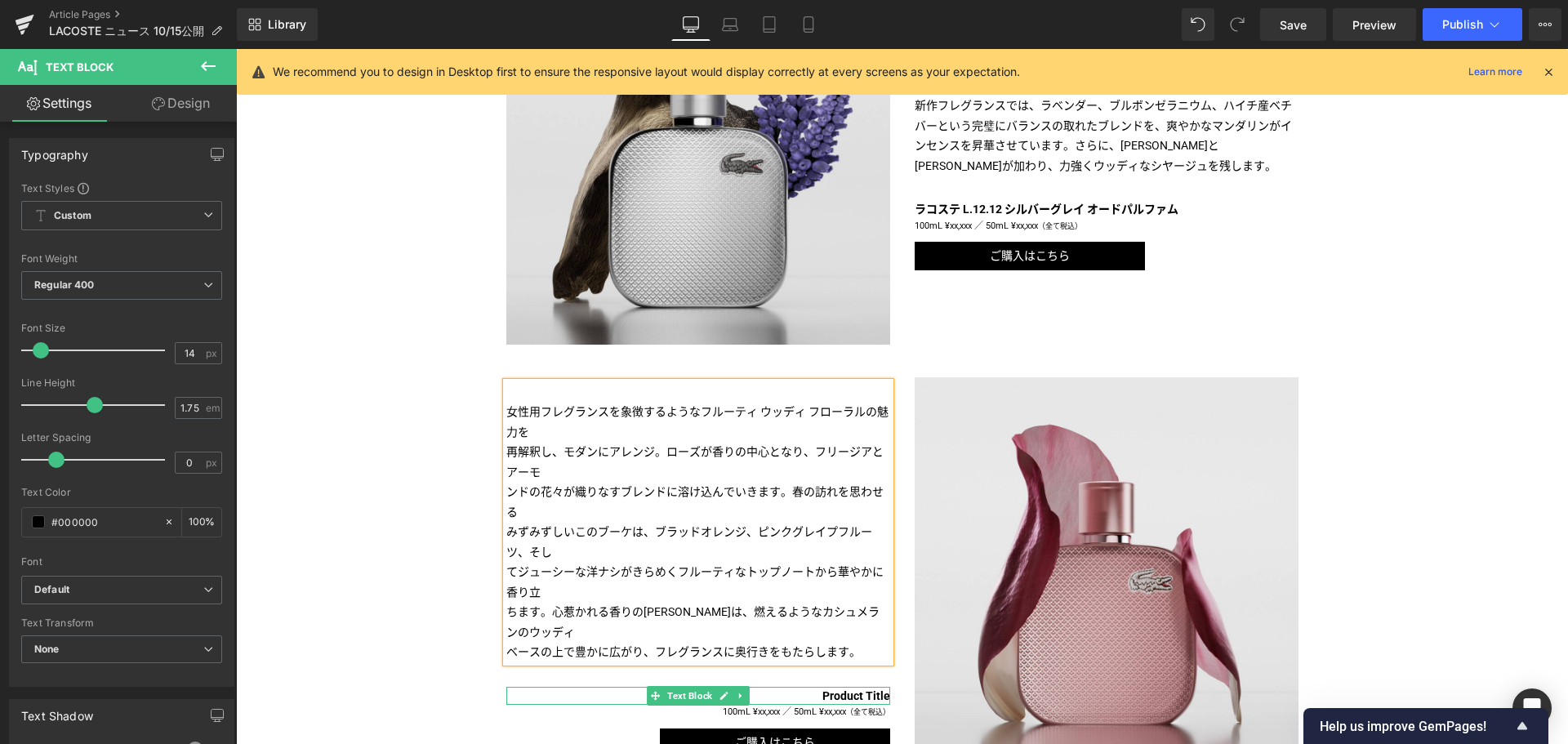
click at [853, 697] on b "Product Title" at bounding box center [856, 696] width 68 height 13
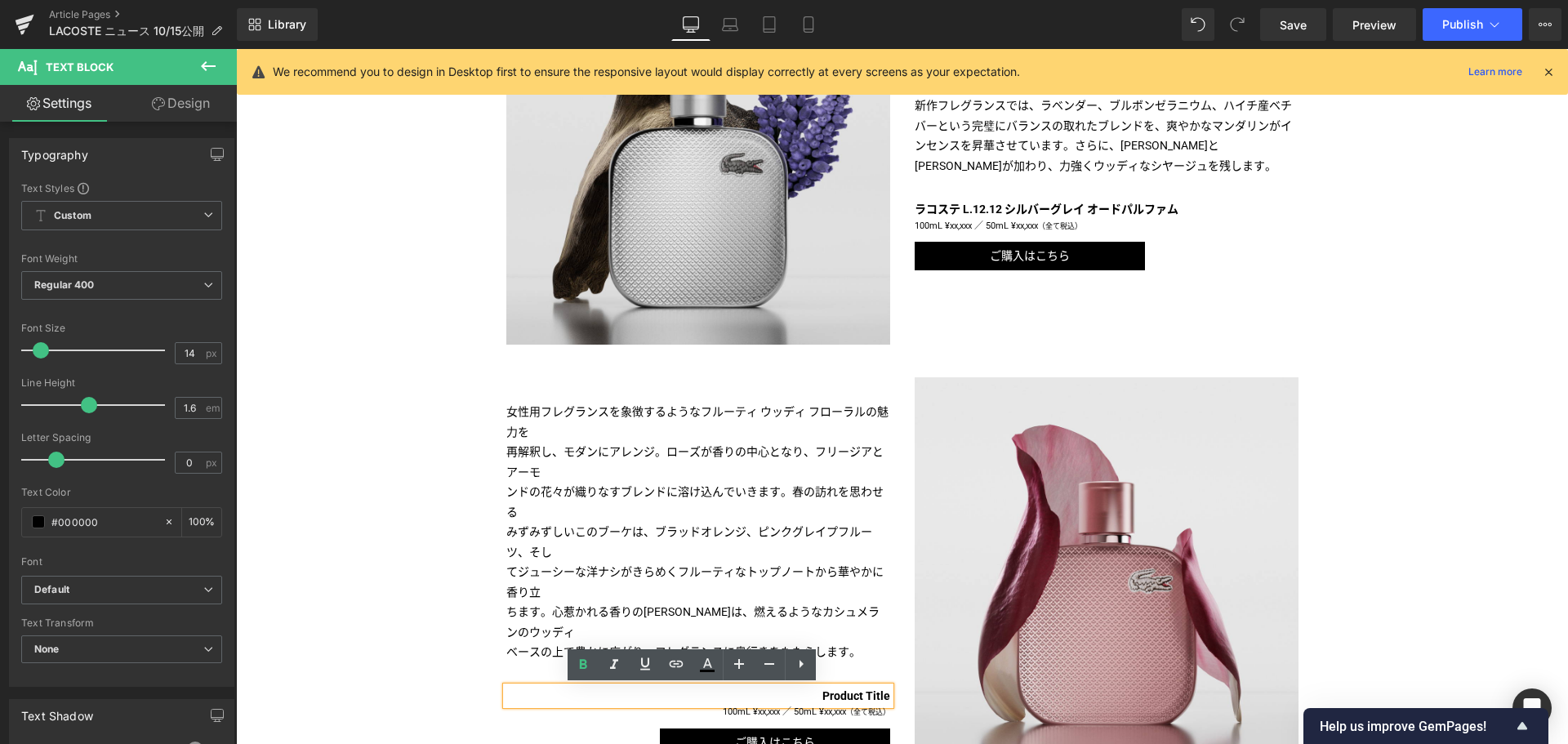
click at [853, 697] on b "Product Title" at bounding box center [856, 696] width 68 height 13
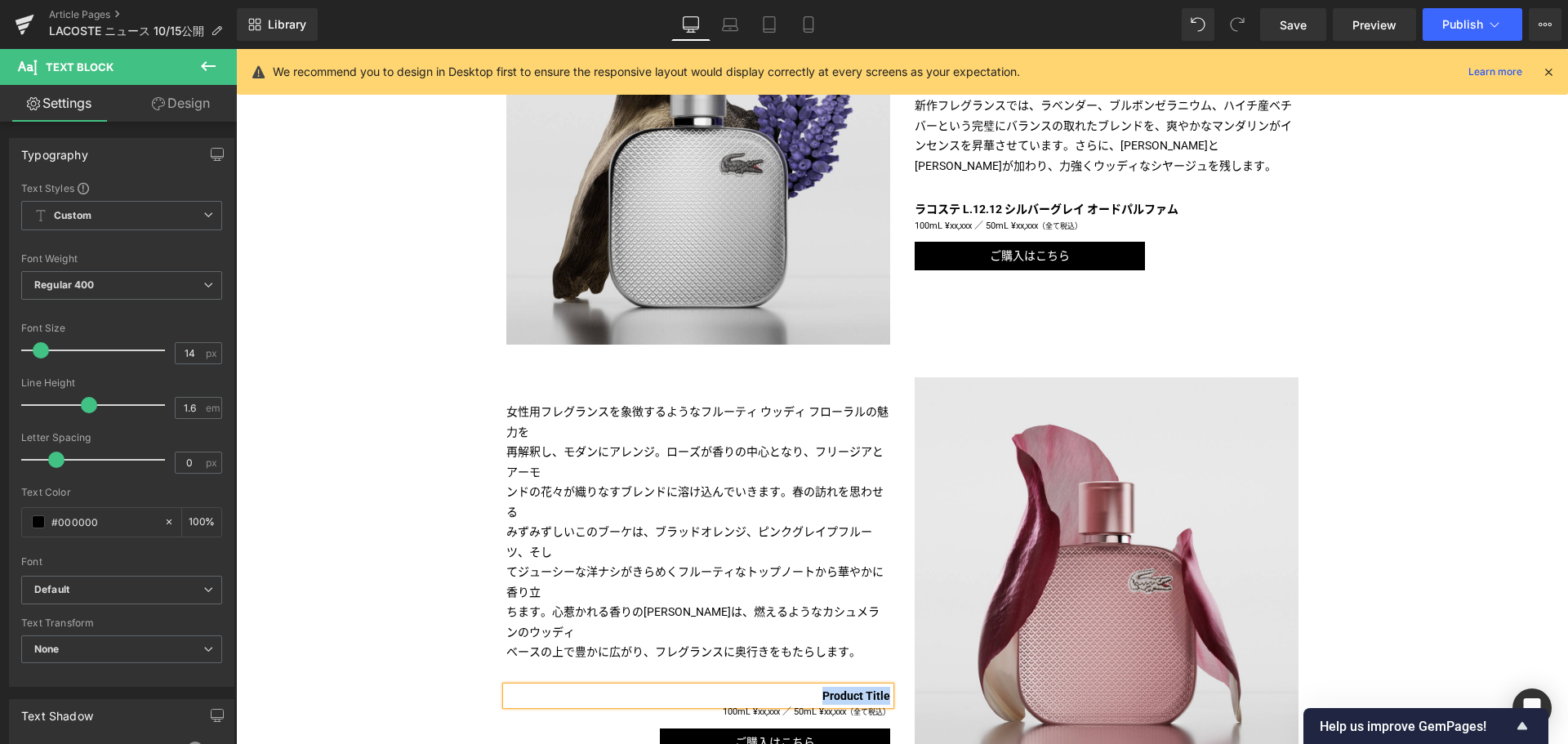
paste div
click at [571, 428] on p "女性用フレグランスを象徴するようなフルーティ ウッディ フローラルの魅力を" at bounding box center [697, 422] width 383 height 40
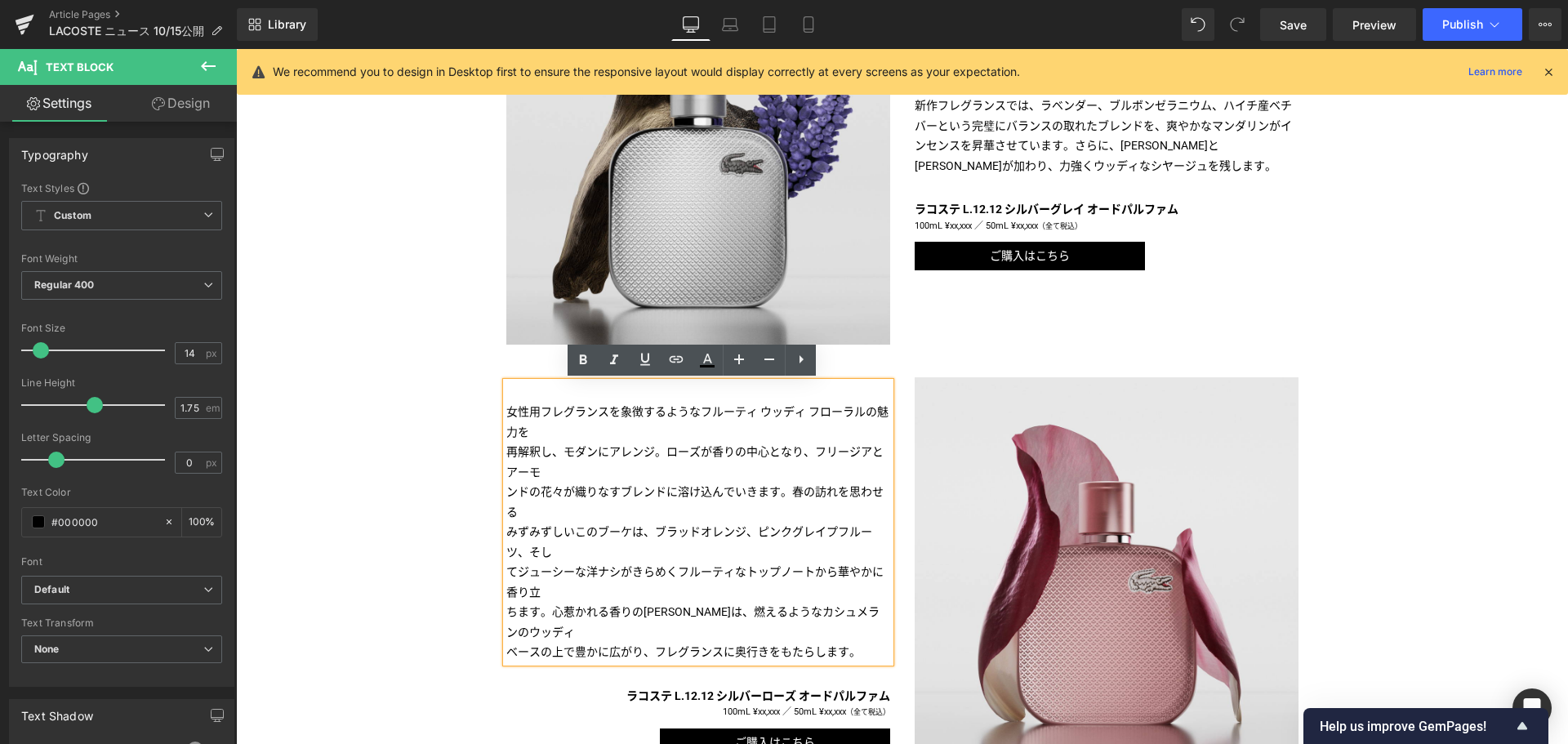
click at [553, 393] on p at bounding box center [697, 392] width 383 height 20
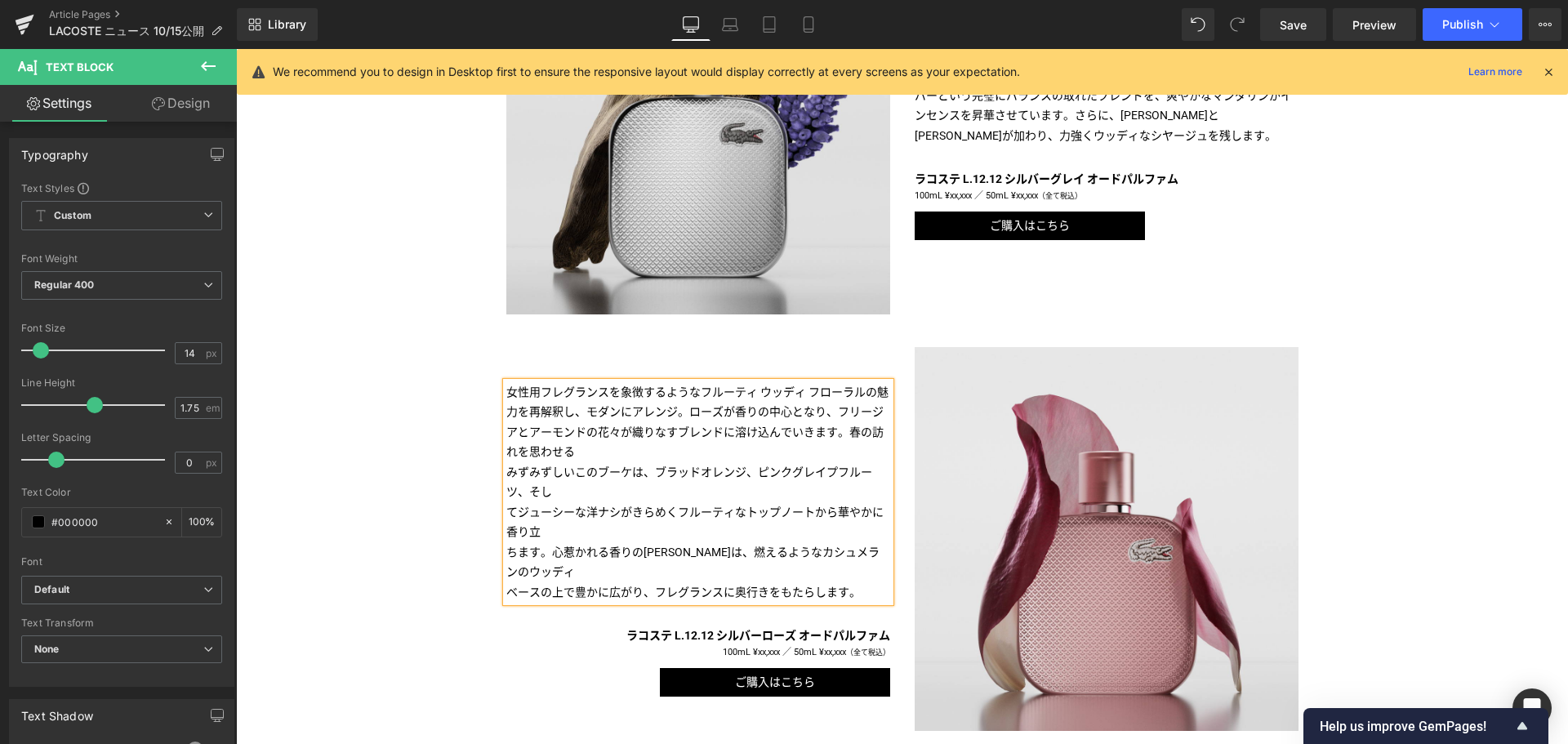
scroll to position [1063, 0]
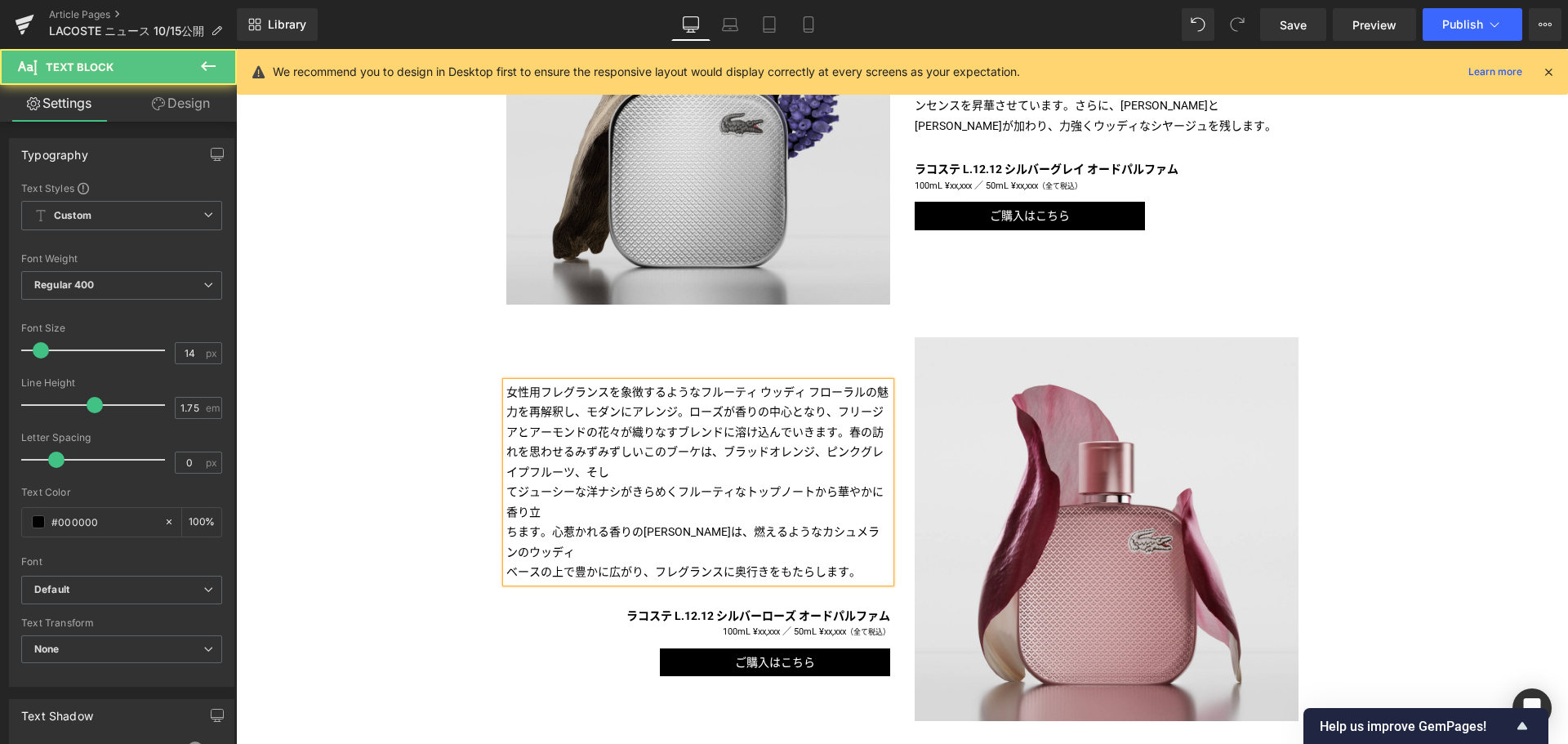
click at [683, 411] on span "再解釈し、モダンにアレンジ。ローズが香りの中心となり、フリージアとアーモ" at bounding box center [695, 422] width 377 height 34
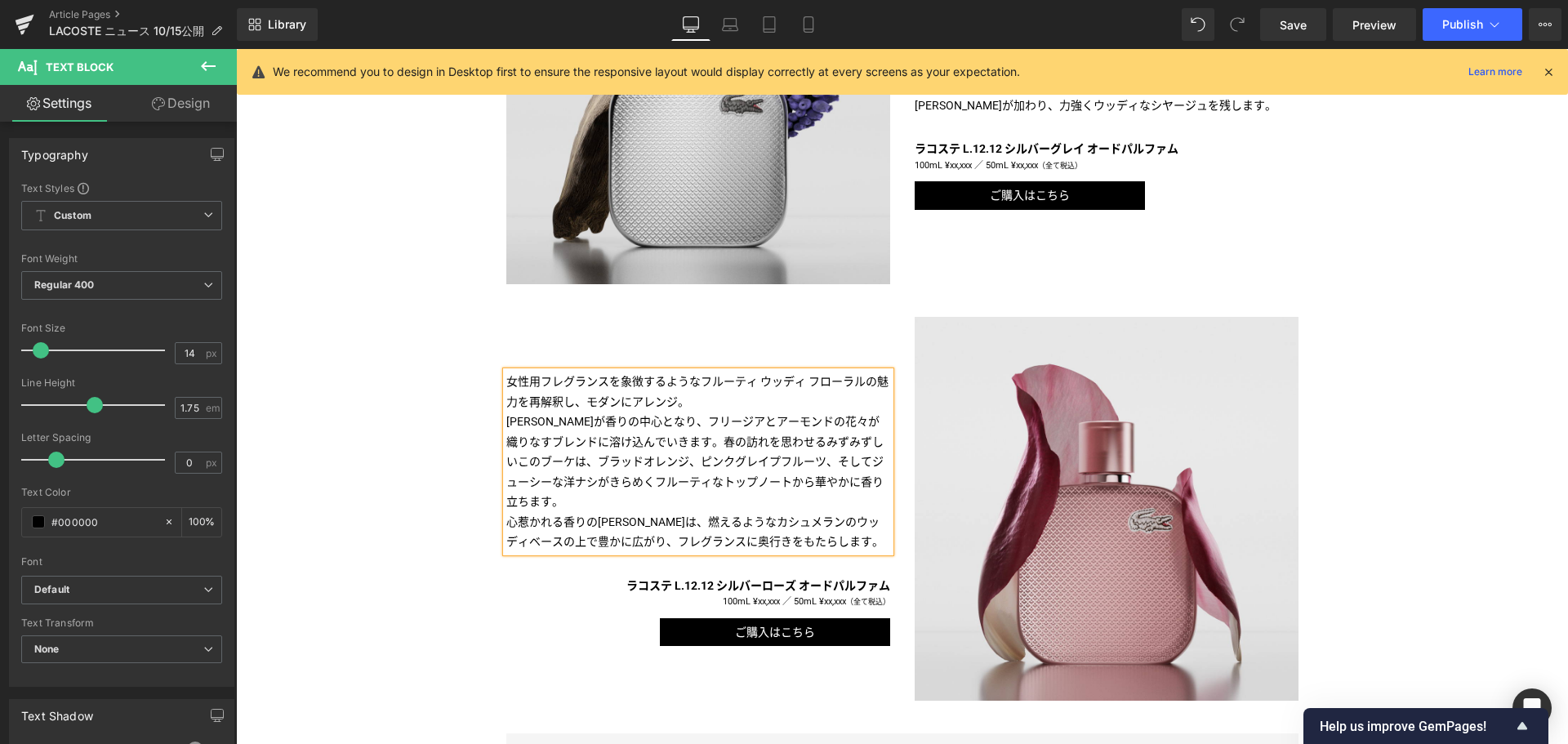
scroll to position [1073, 0]
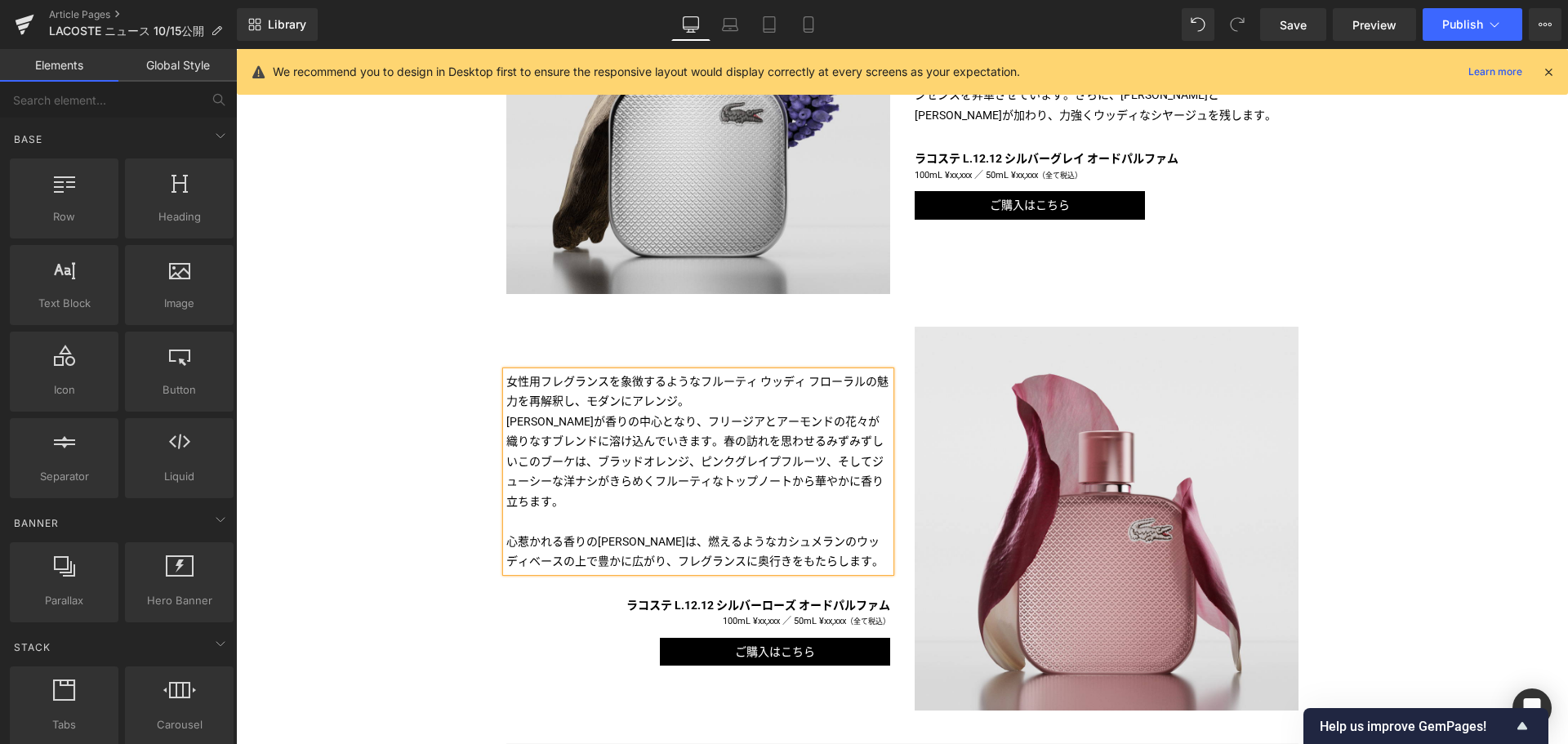
click at [327, 517] on div "Liquid TITLE TITLE TITLE TITLE TITLE TITLE TITLE TITLE TITLE Text Block Image I…" at bounding box center [901, 303] width 1331 height 2303
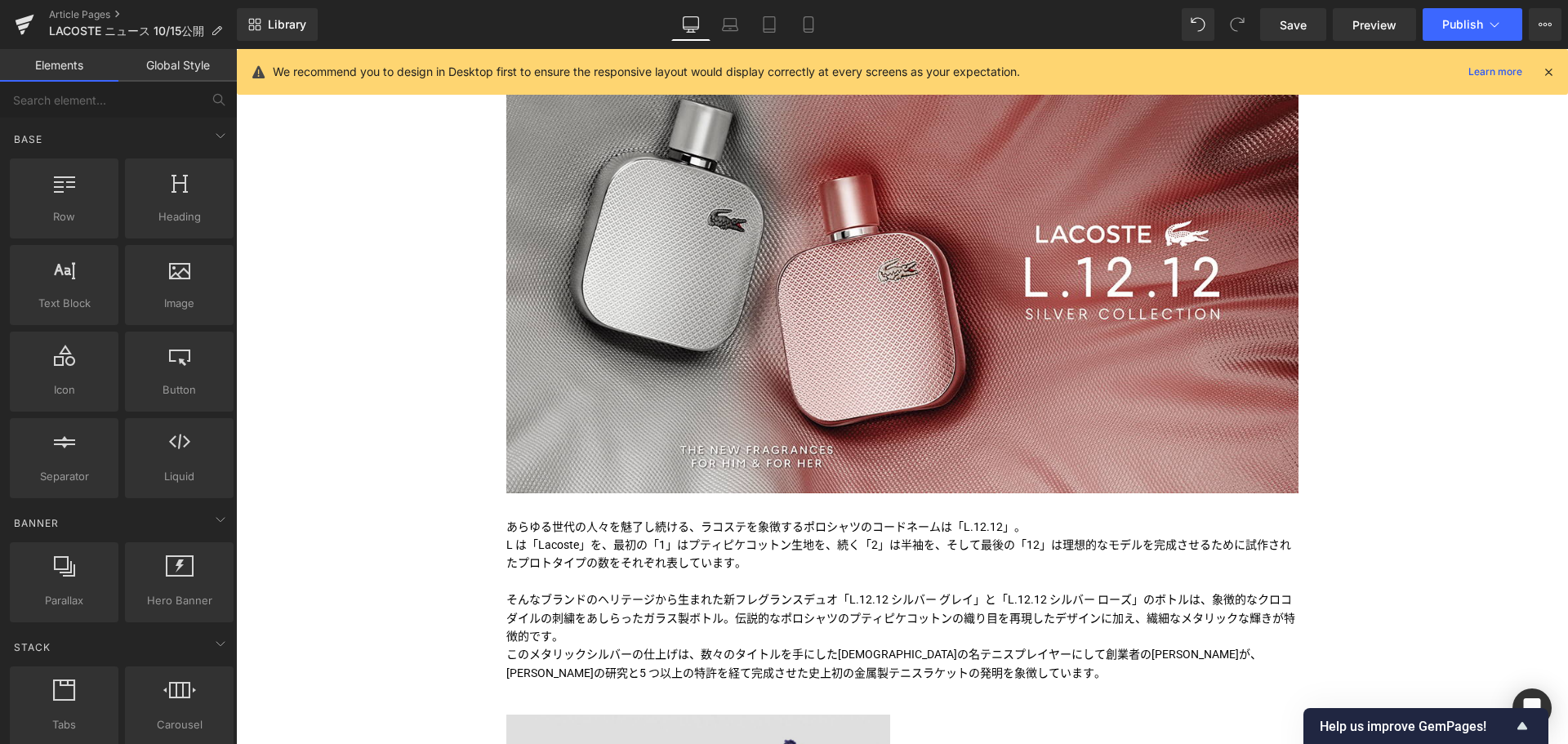
scroll to position [261, 0]
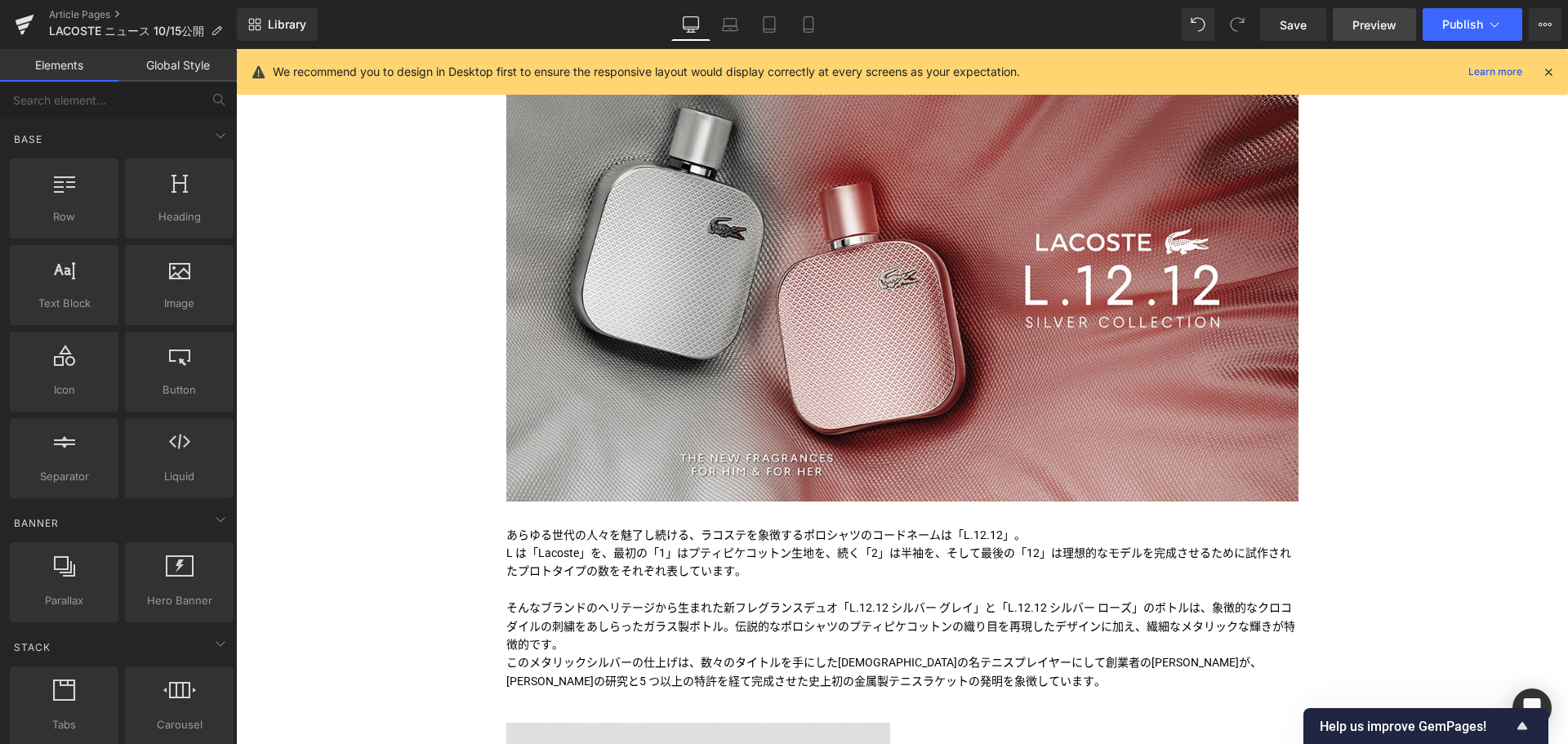
click at [1391, 27] on span "Preview" at bounding box center [1374, 24] width 44 height 17
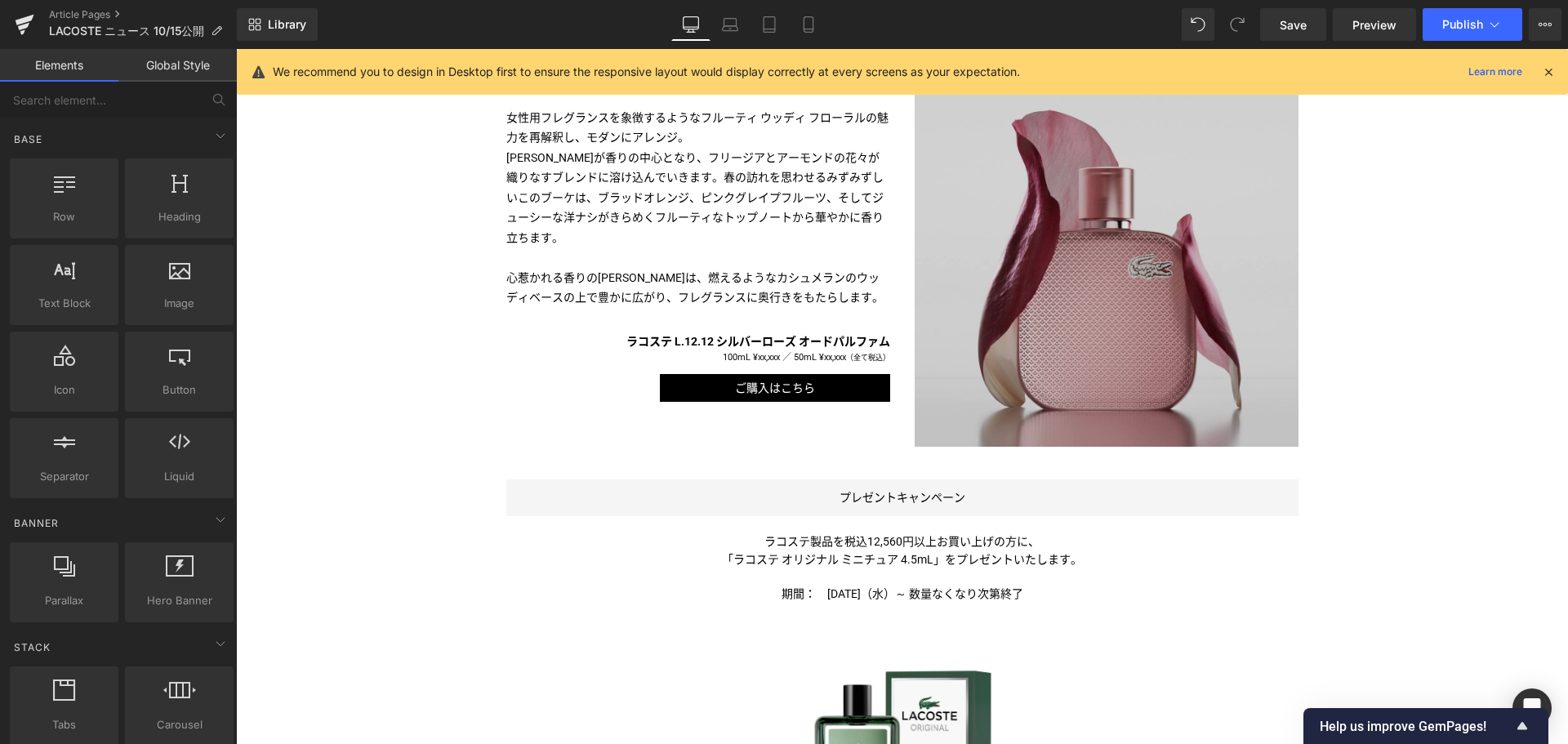
scroll to position [1356, 0]
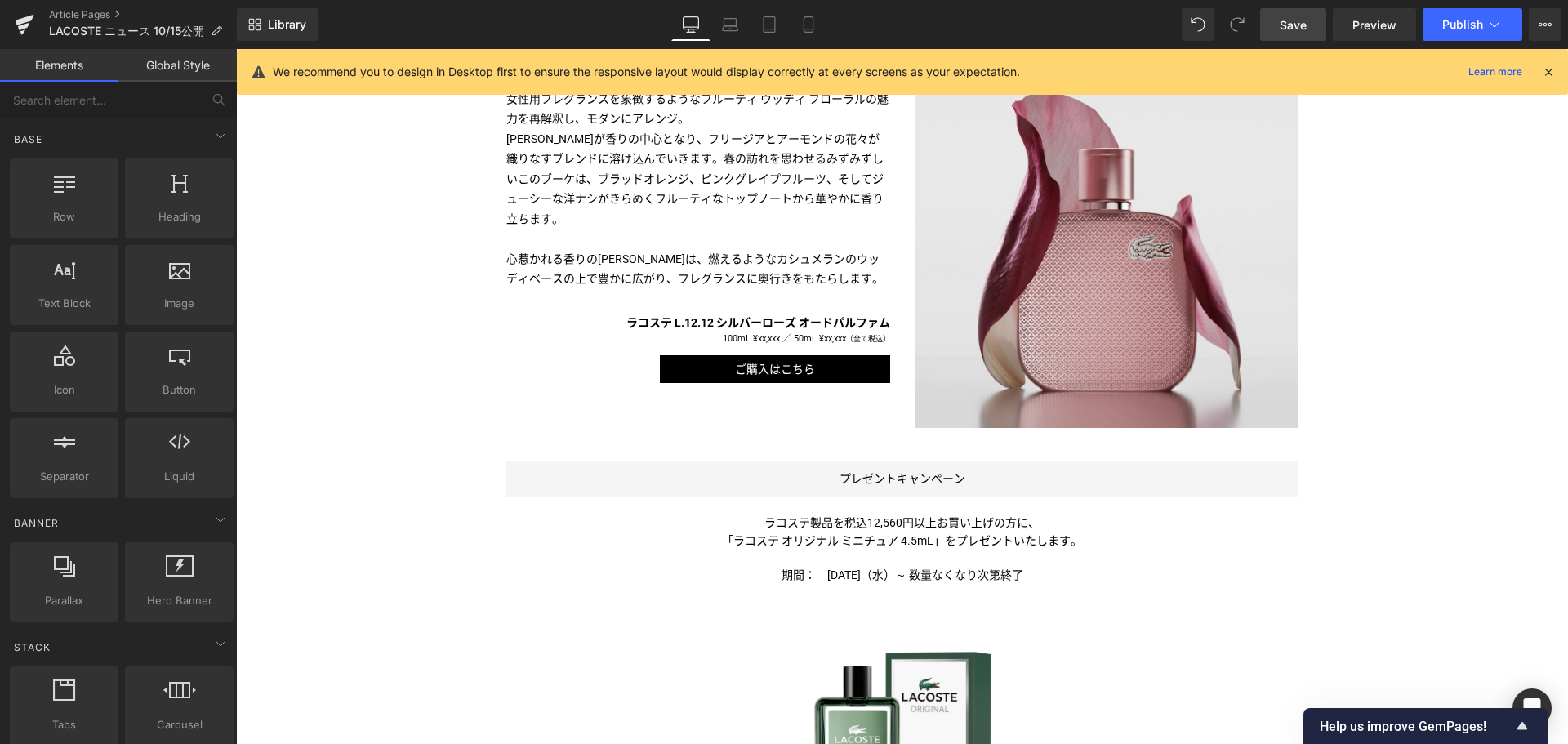
click at [1302, 17] on span "Save" at bounding box center [1293, 24] width 27 height 17
click at [1379, 29] on span "Preview" at bounding box center [1374, 24] width 44 height 17
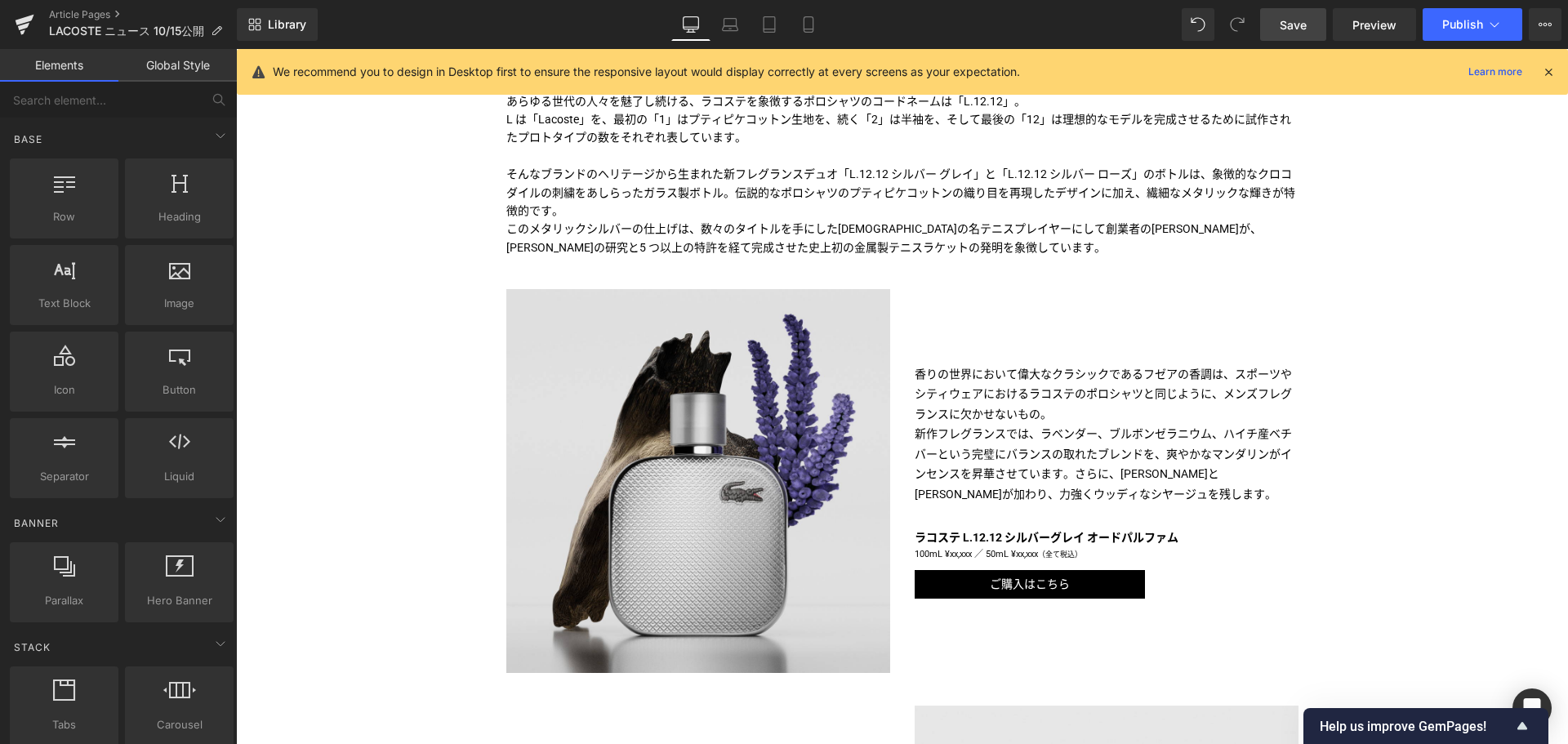
scroll to position [692, 0]
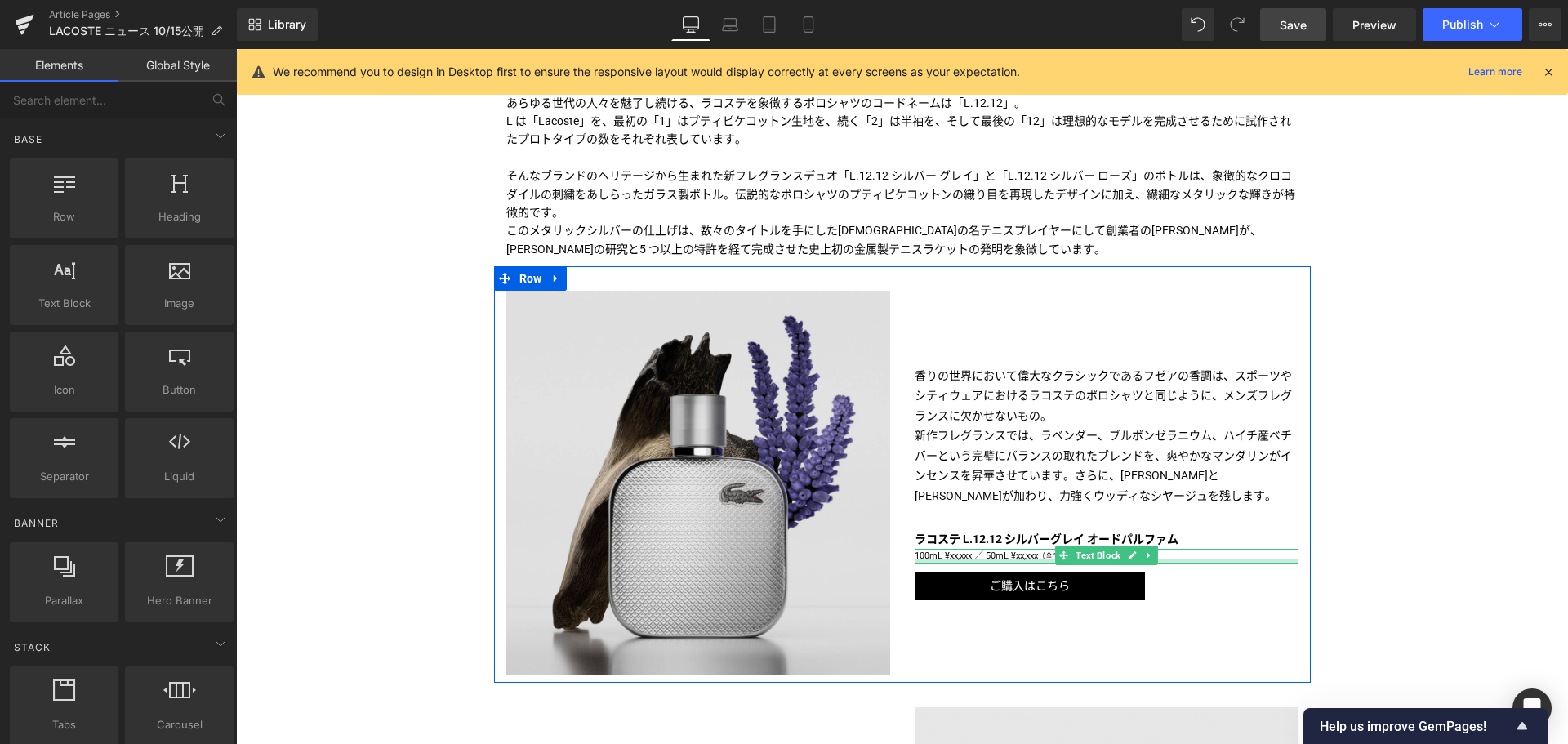
click at [974, 560] on div at bounding box center [1106, 562] width 383 height 4
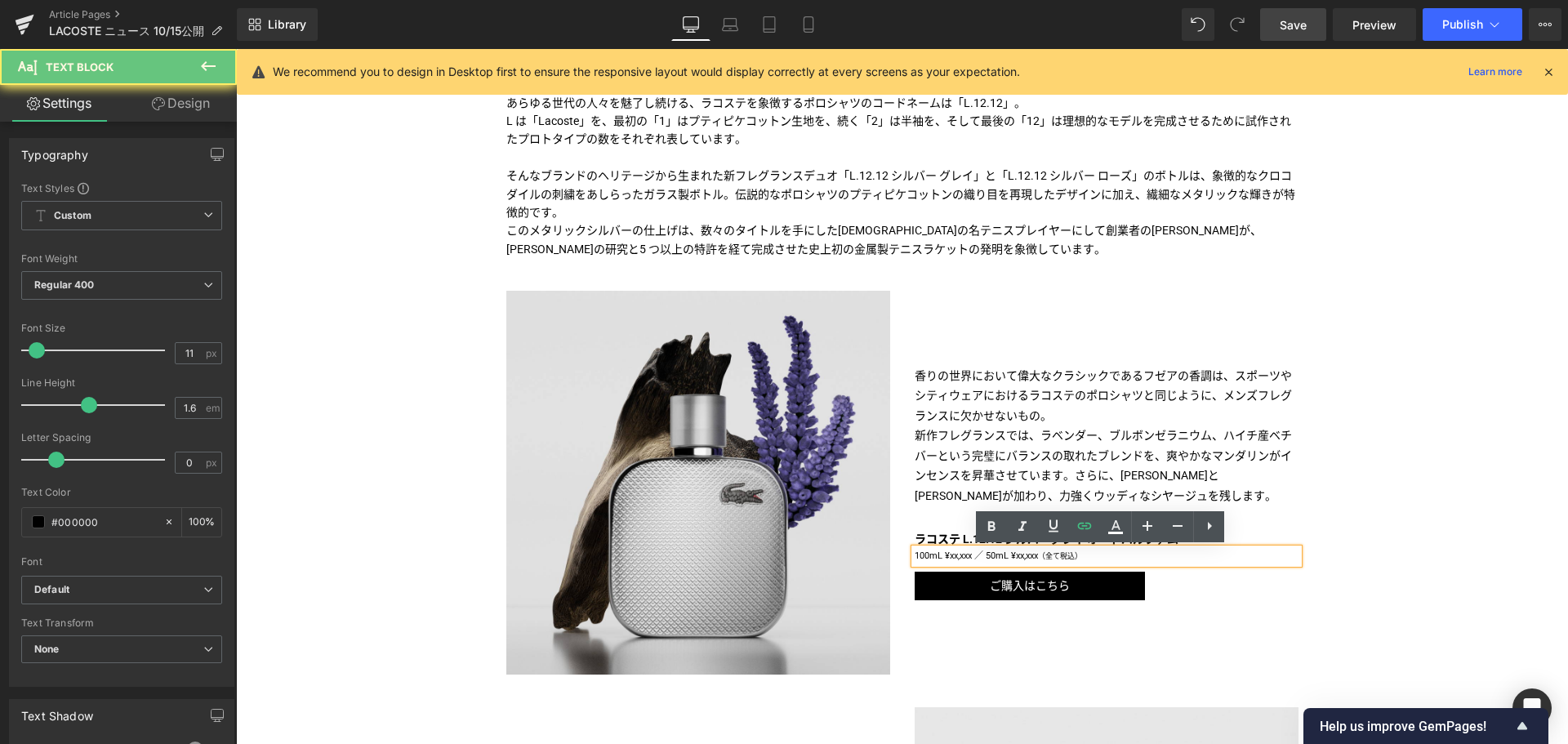
click at [971, 558] on p "100mL ¥xx,xxx ／ 50mL ¥xx,xxx （全て税込）" at bounding box center [1106, 556] width 383 height 15
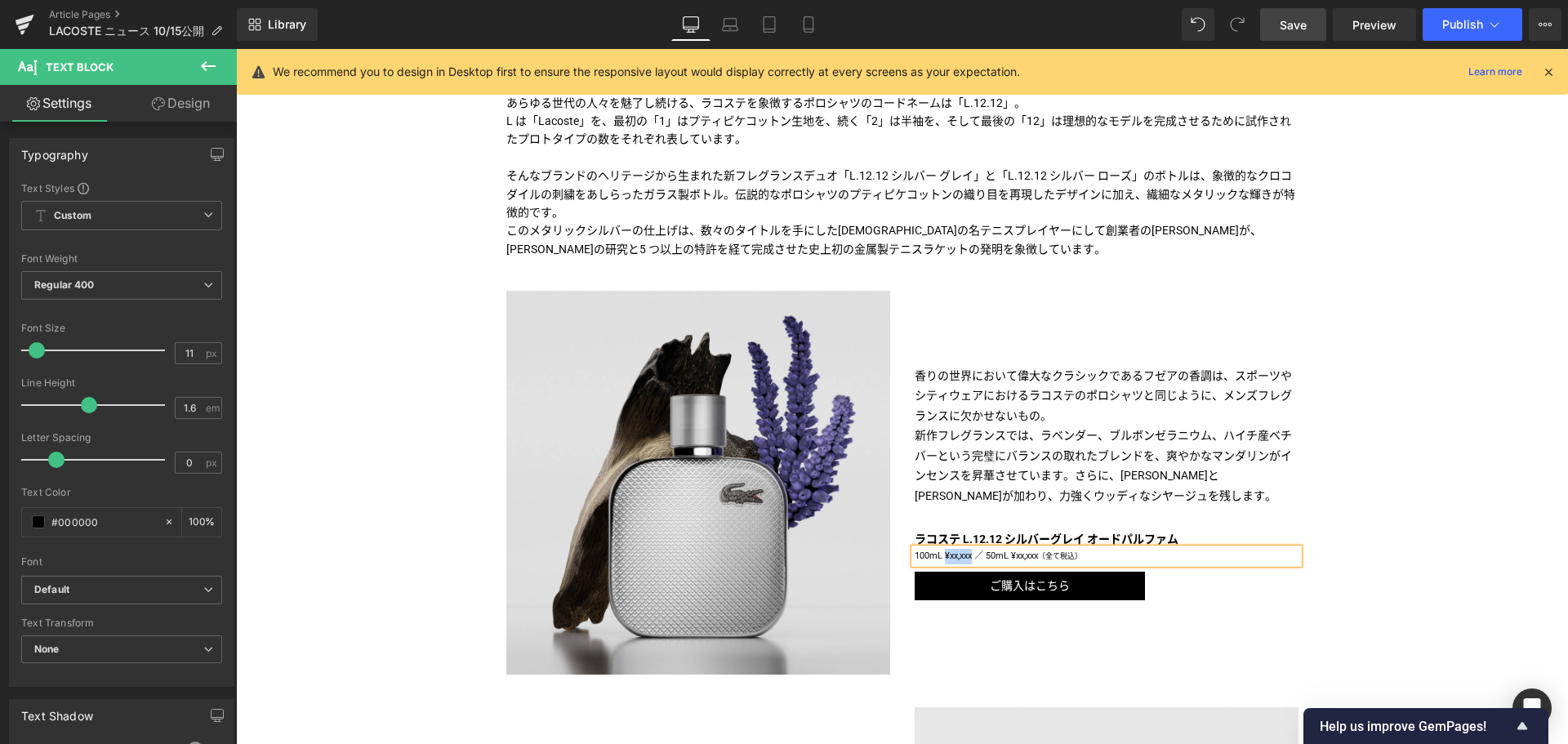
paste div
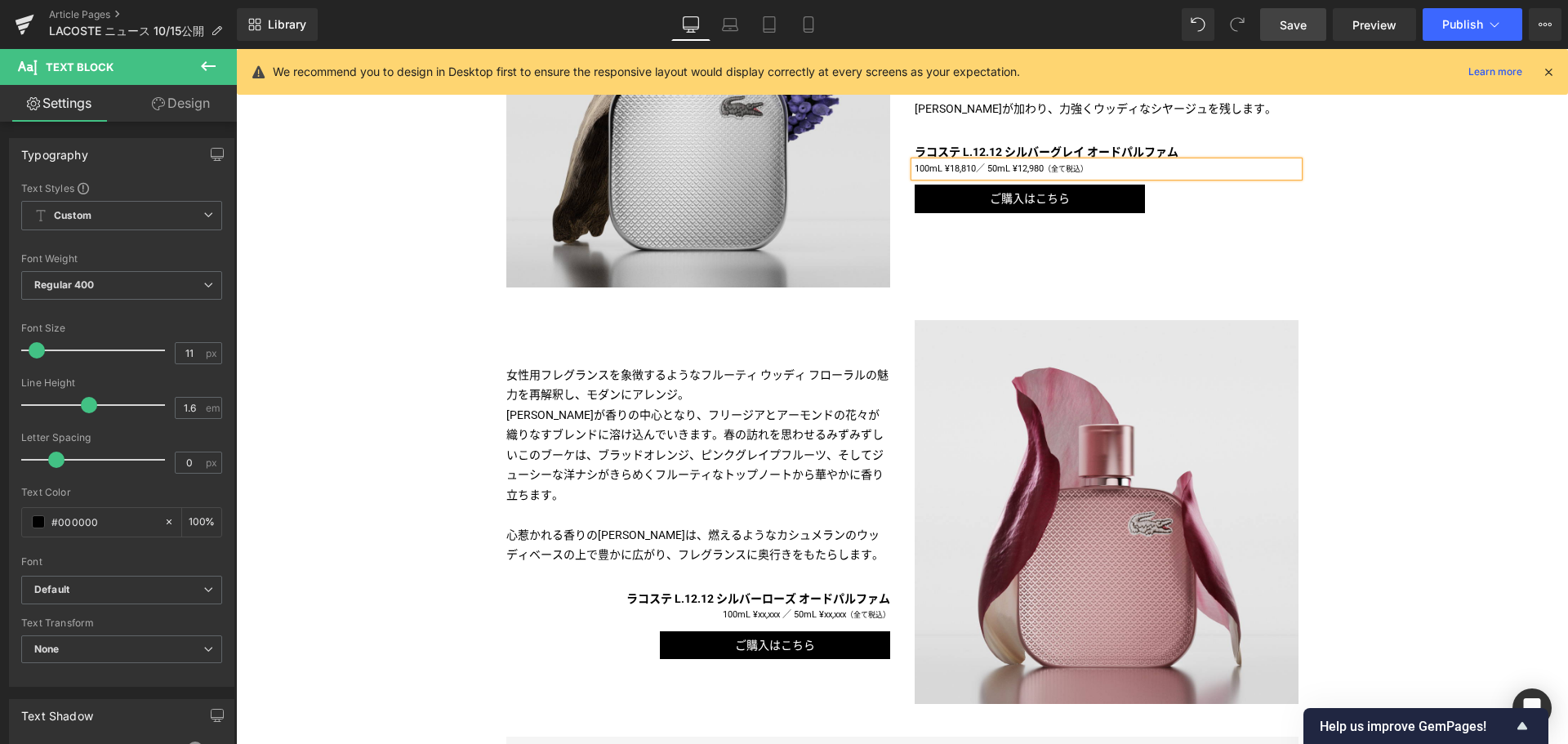
scroll to position [1091, 0]
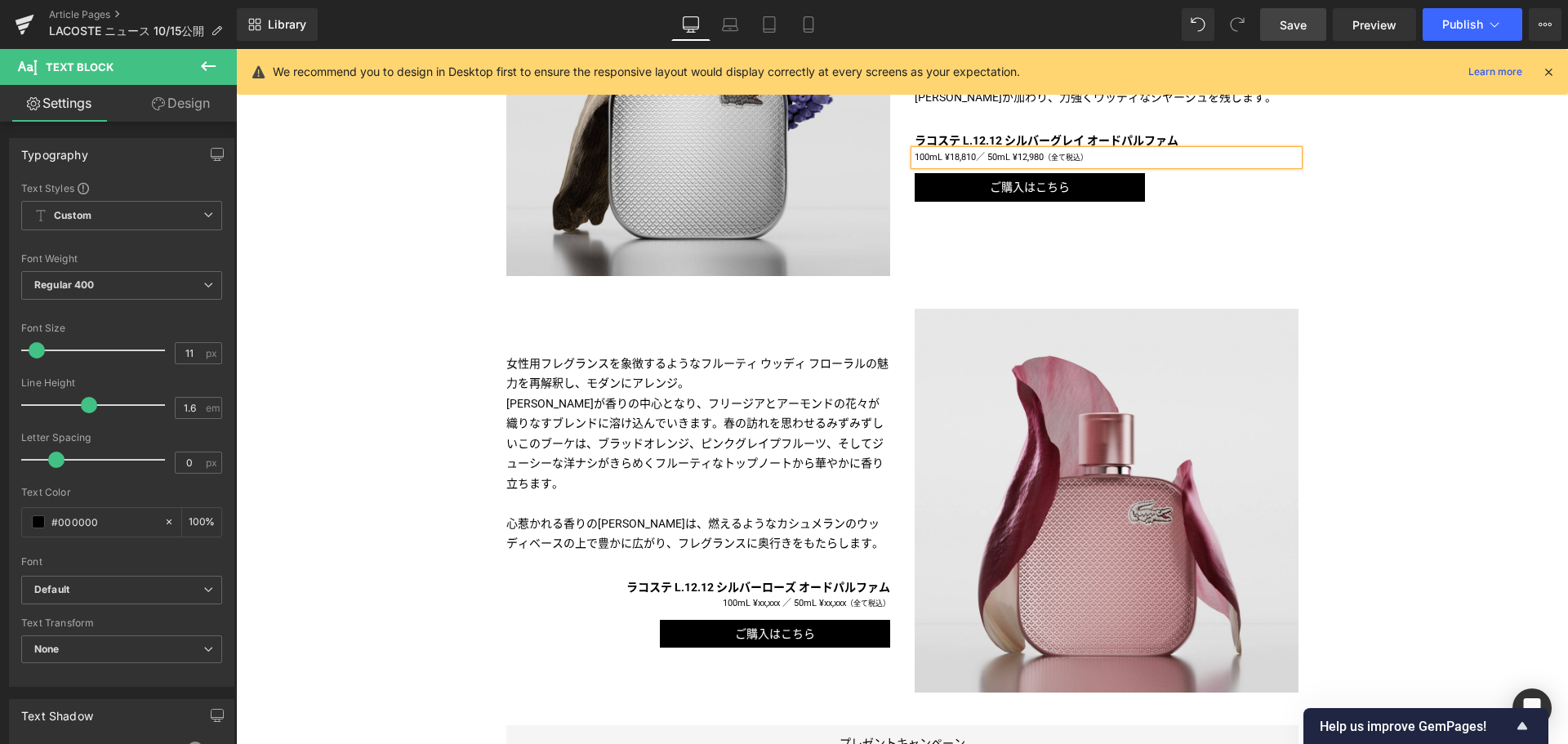
click at [763, 596] on p "100mL ¥xx,xxx ／ 50mL ¥xx,xxx （全て税込）" at bounding box center [697, 603] width 383 height 15
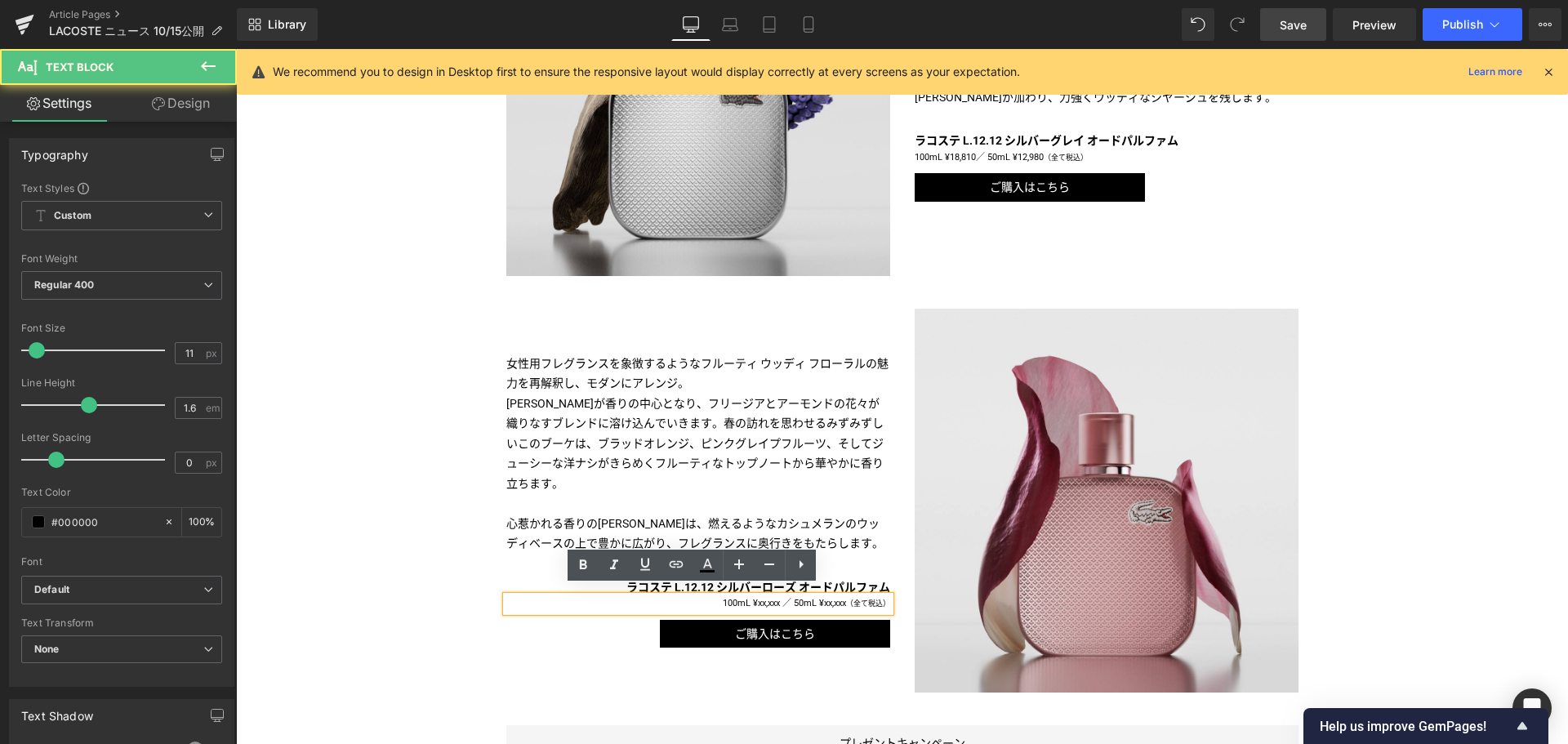
click at [778, 596] on p "100mL ¥xx,xxx ／ 50mL ¥xx,xxx （全て税込）" at bounding box center [697, 603] width 383 height 15
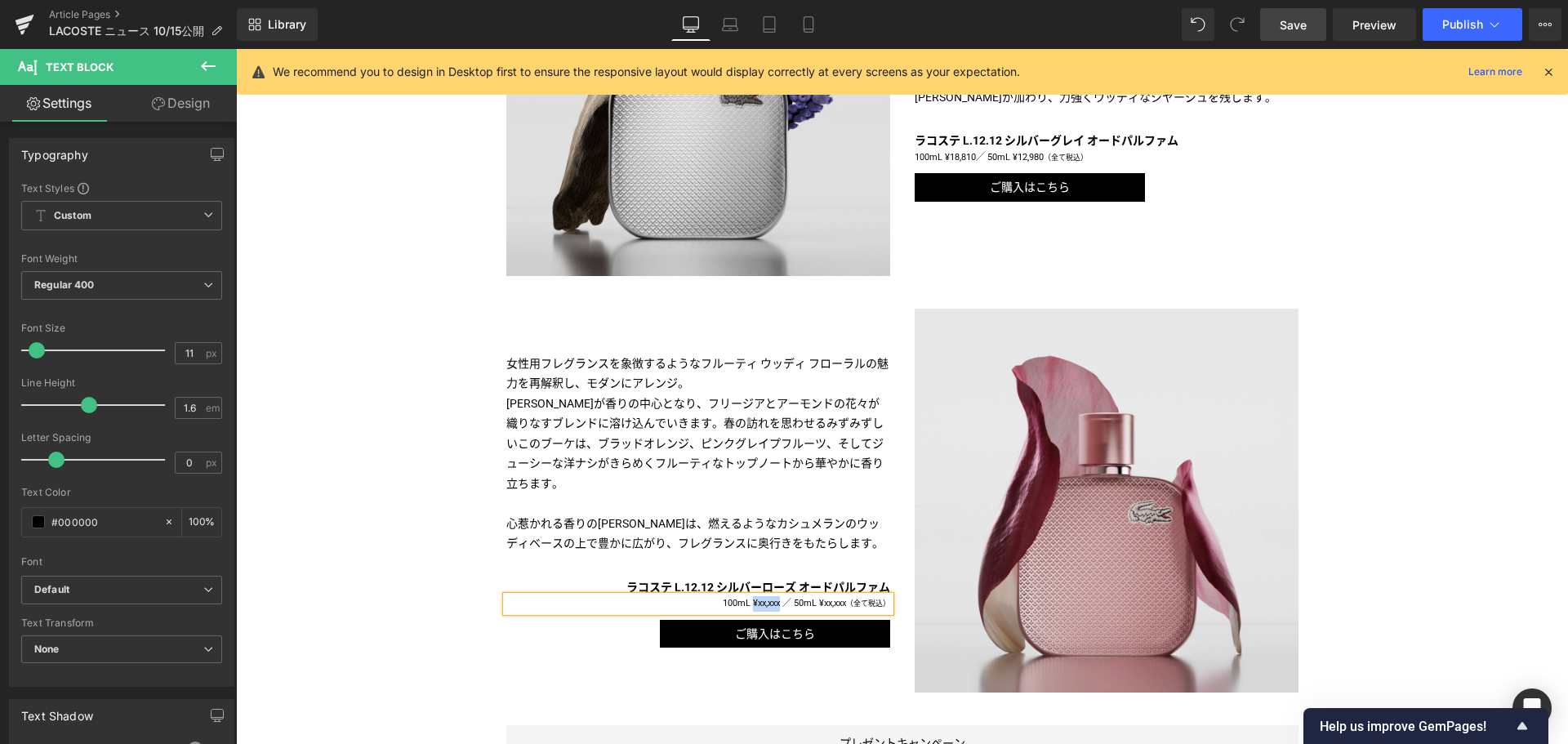
paste div
click at [764, 630] on span "Button" at bounding box center [775, 634] width 36 height 20
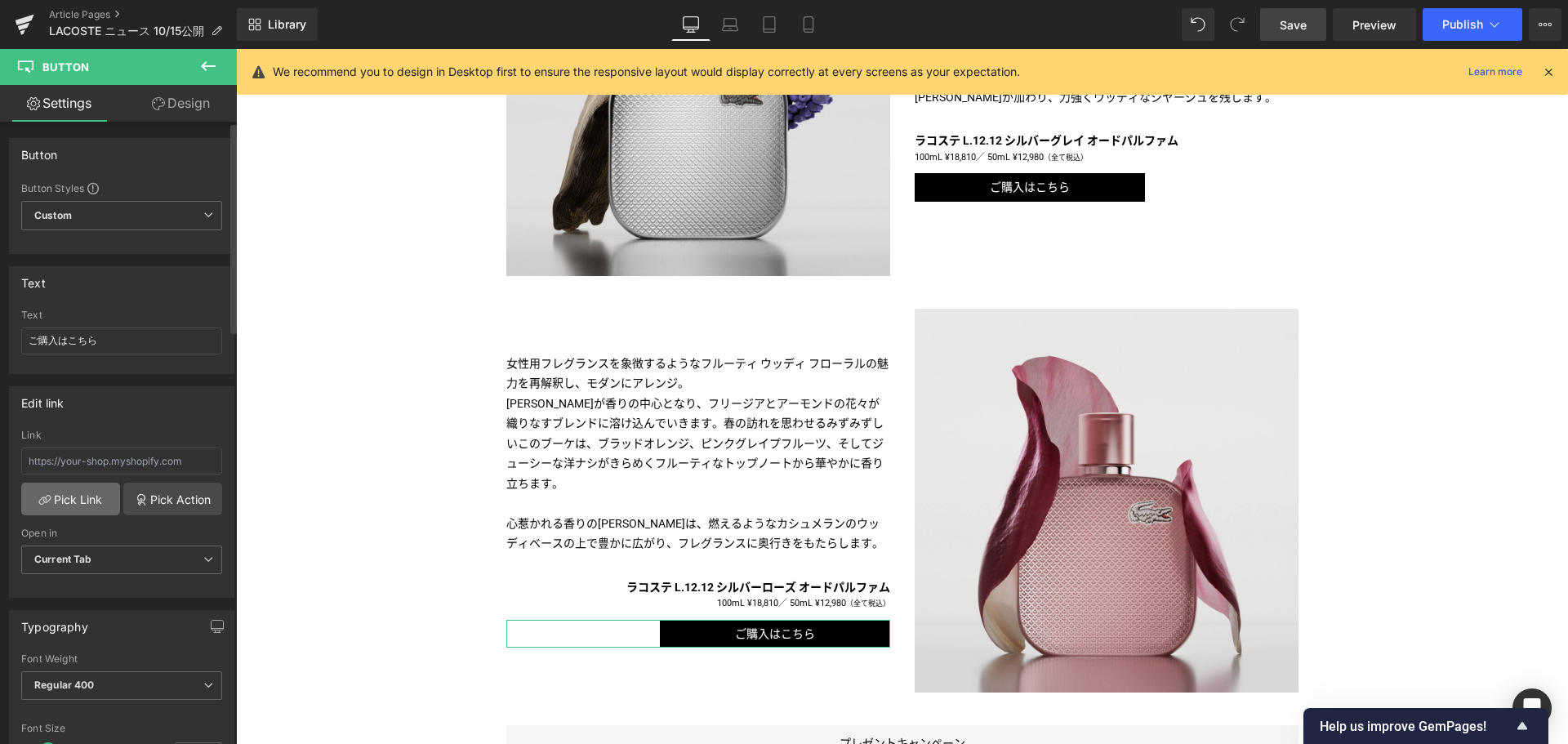
click at [63, 504] on link "Pick Link" at bounding box center [70, 499] width 99 height 33
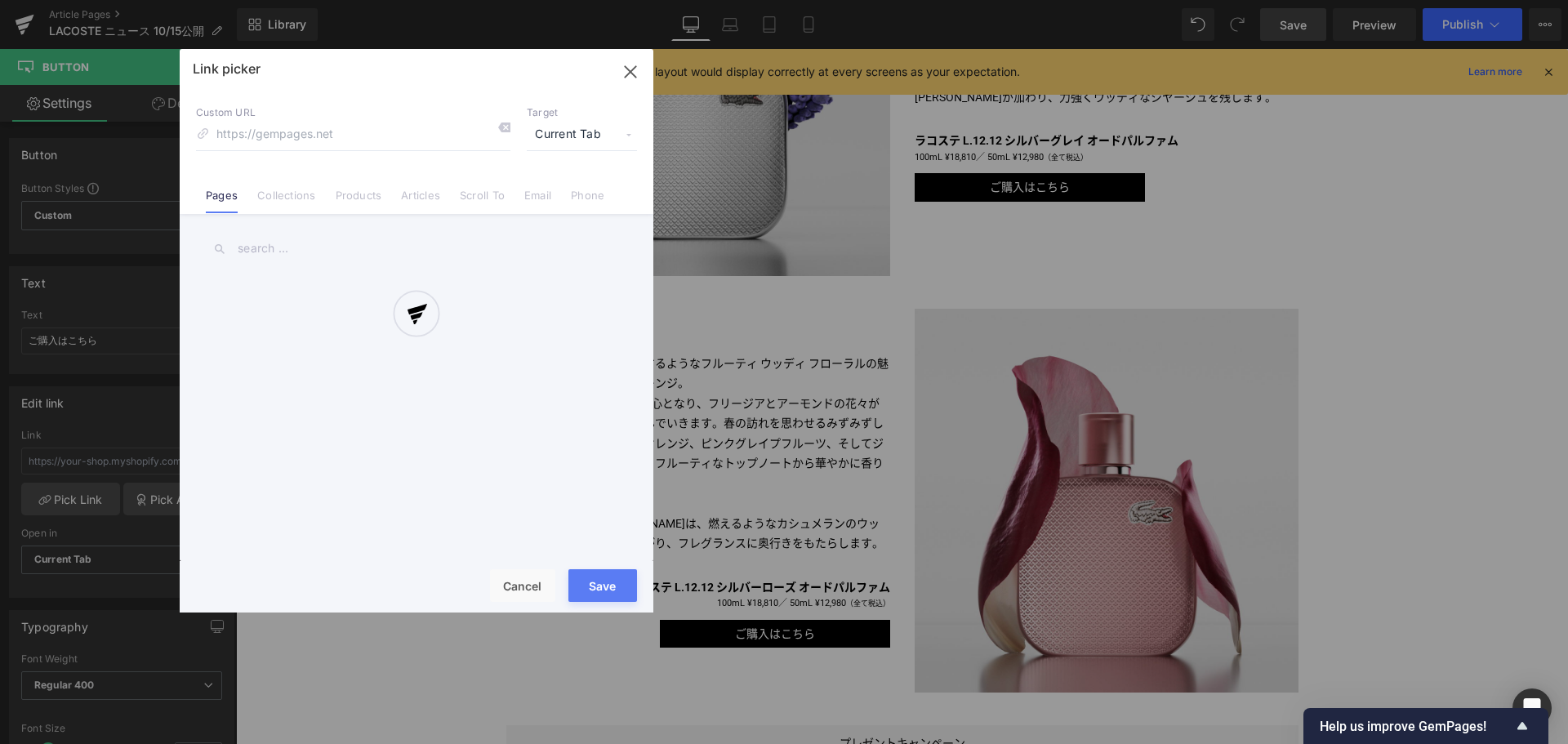
click at [356, 198] on div at bounding box center [416, 330] width 473 height 563
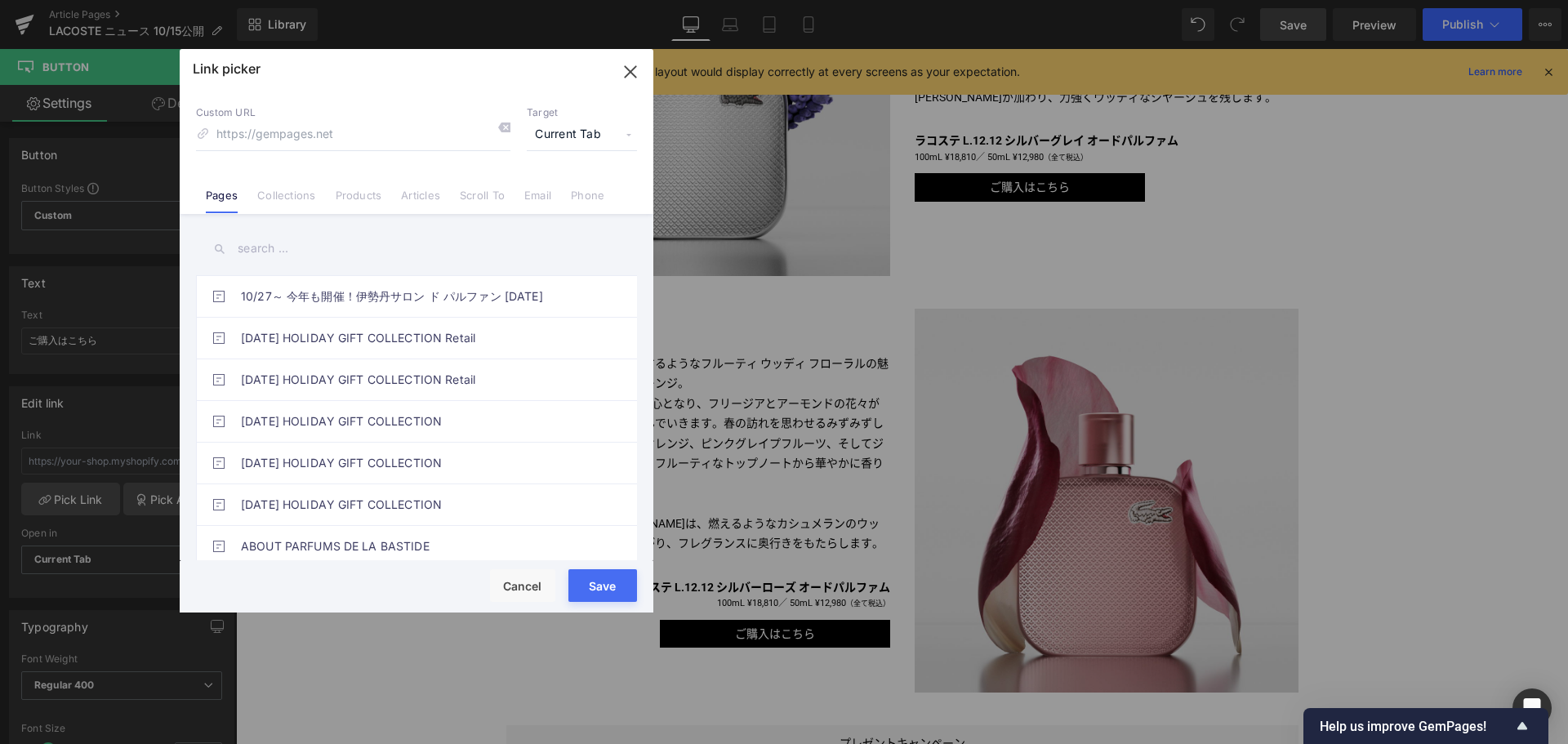
click at [356, 198] on link "Products" at bounding box center [358, 201] width 46 height 25
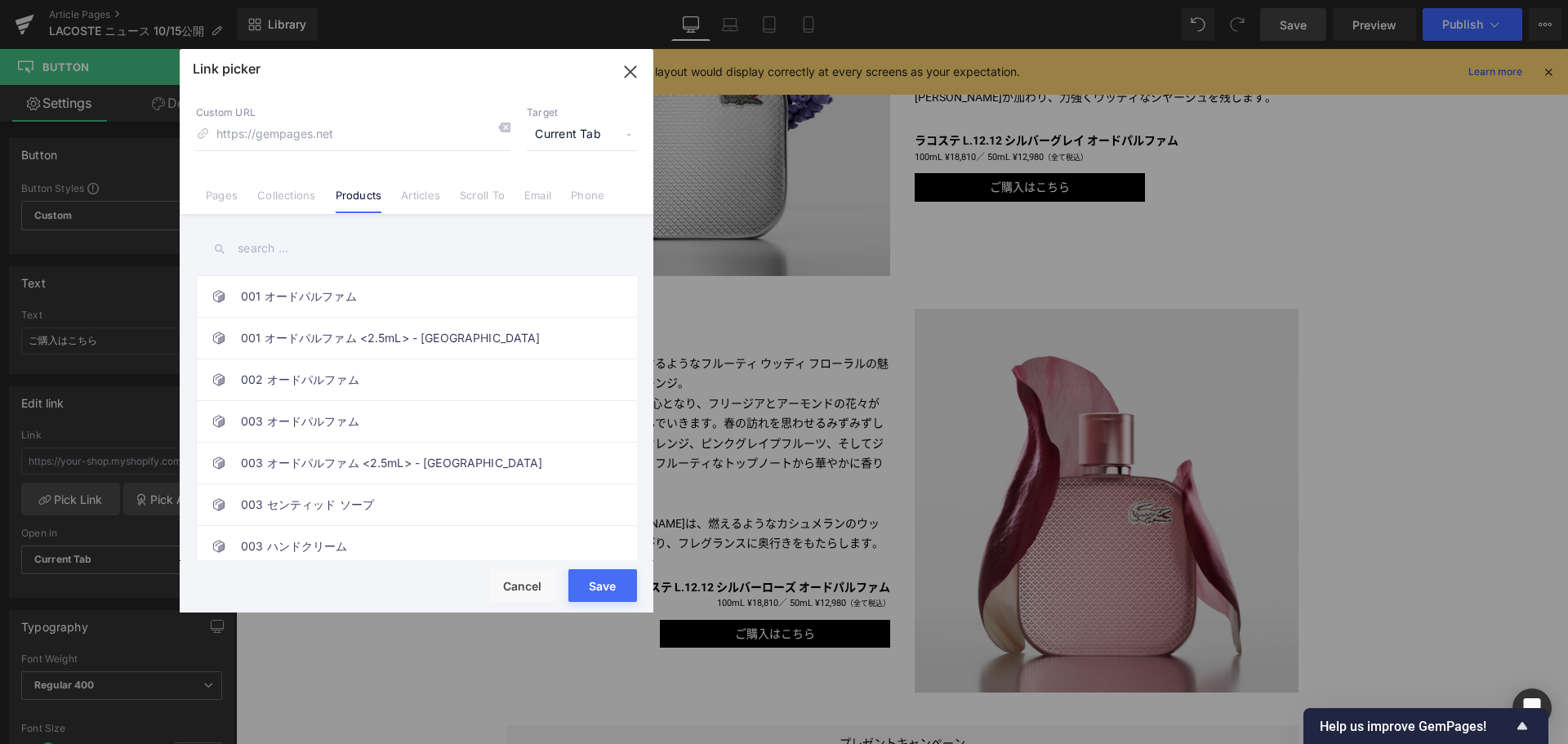
click at [293, 255] on input "text" at bounding box center [416, 248] width 441 height 36
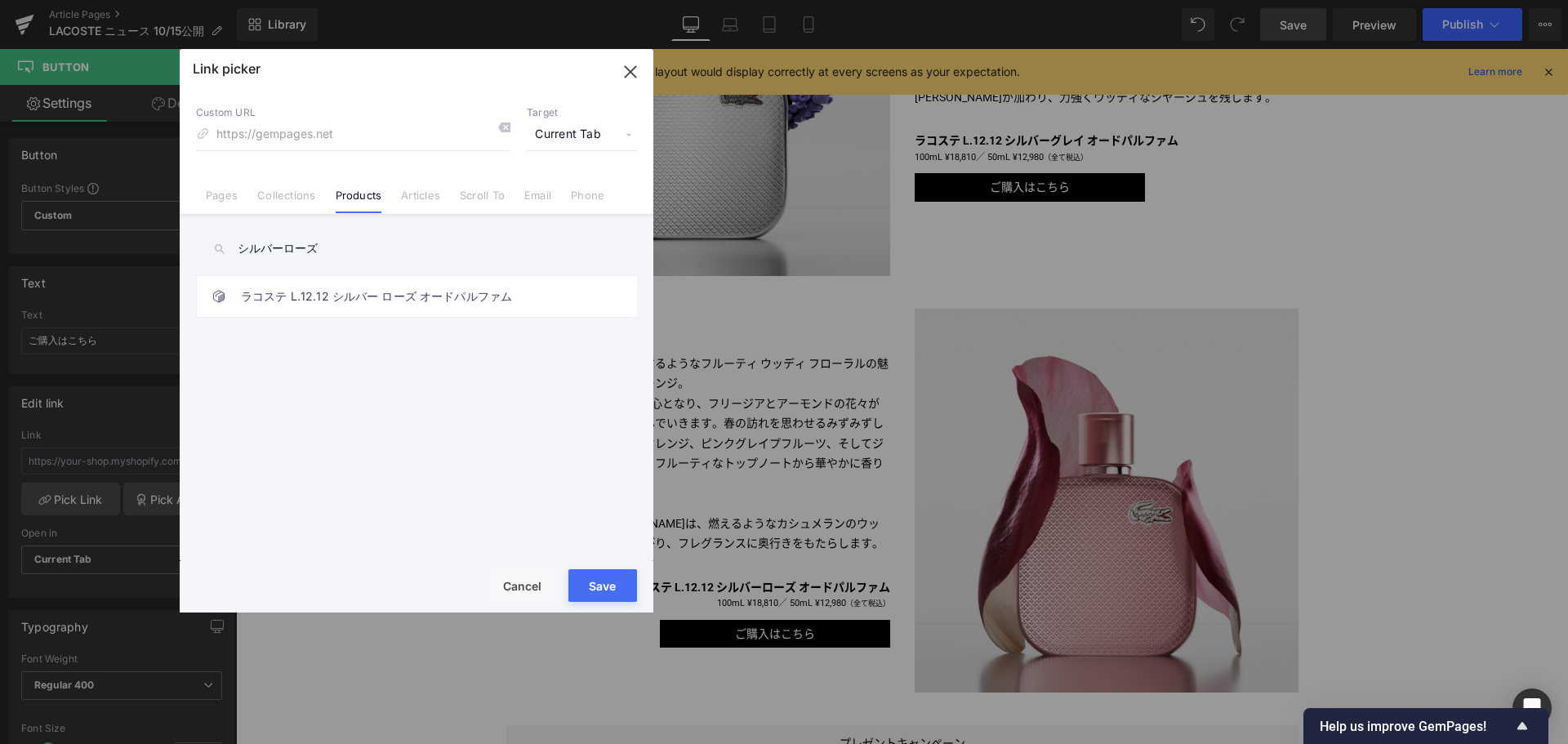
type input "シルバーローズ"
click at [309, 299] on link "ラコステ L.12.12 シルバー ローズ オードパルファム" at bounding box center [421, 296] width 359 height 41
type input "/products/l-12-12-silver-rose-edp-spray"
click at [589, 583] on button "Save" at bounding box center [602, 586] width 68 height 33
type input "/products/l-12-12-silver-rose-edp-spray"
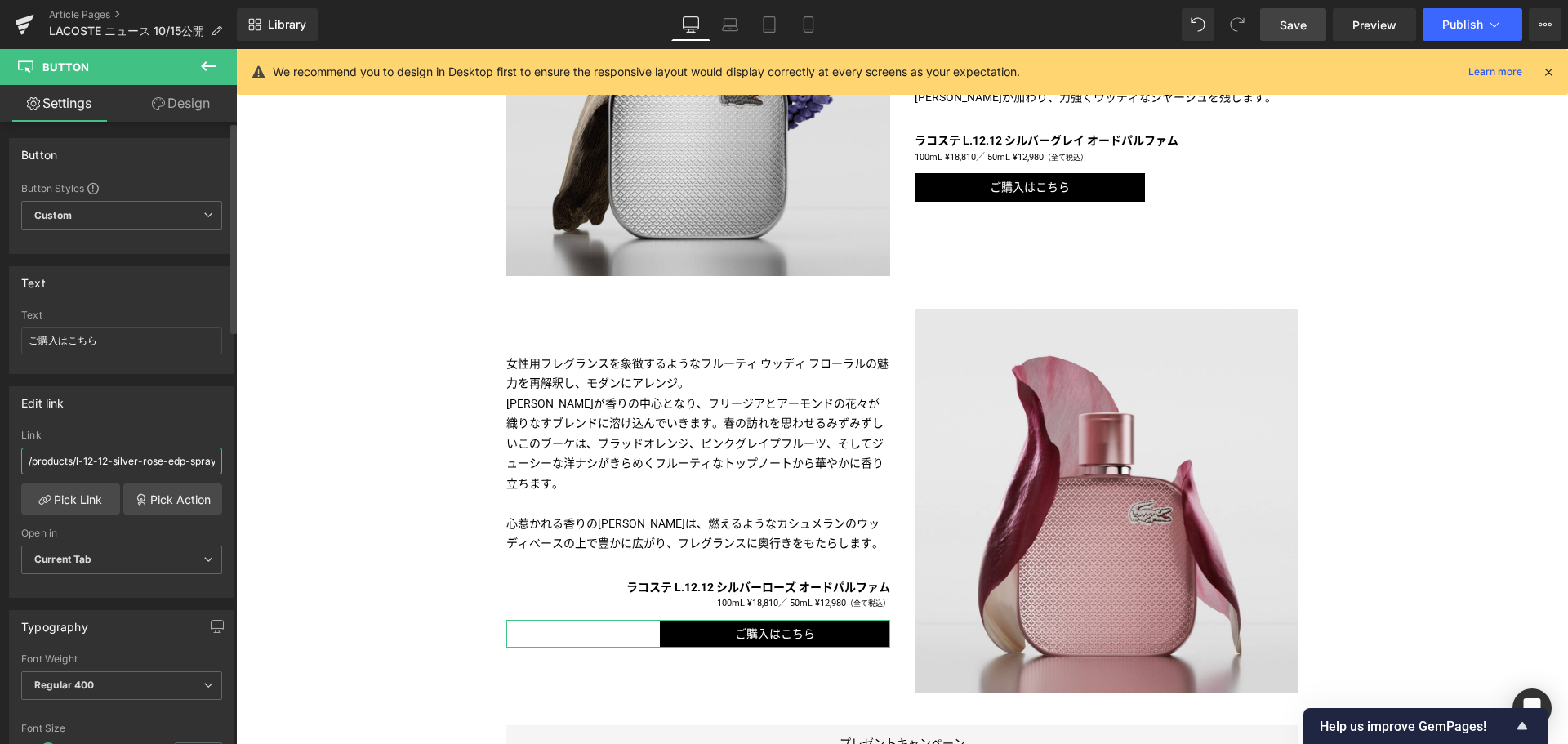
click at [144, 465] on input "/products/l-12-12-silver-rose-edp-spray" at bounding box center [122, 461] width 201 height 27
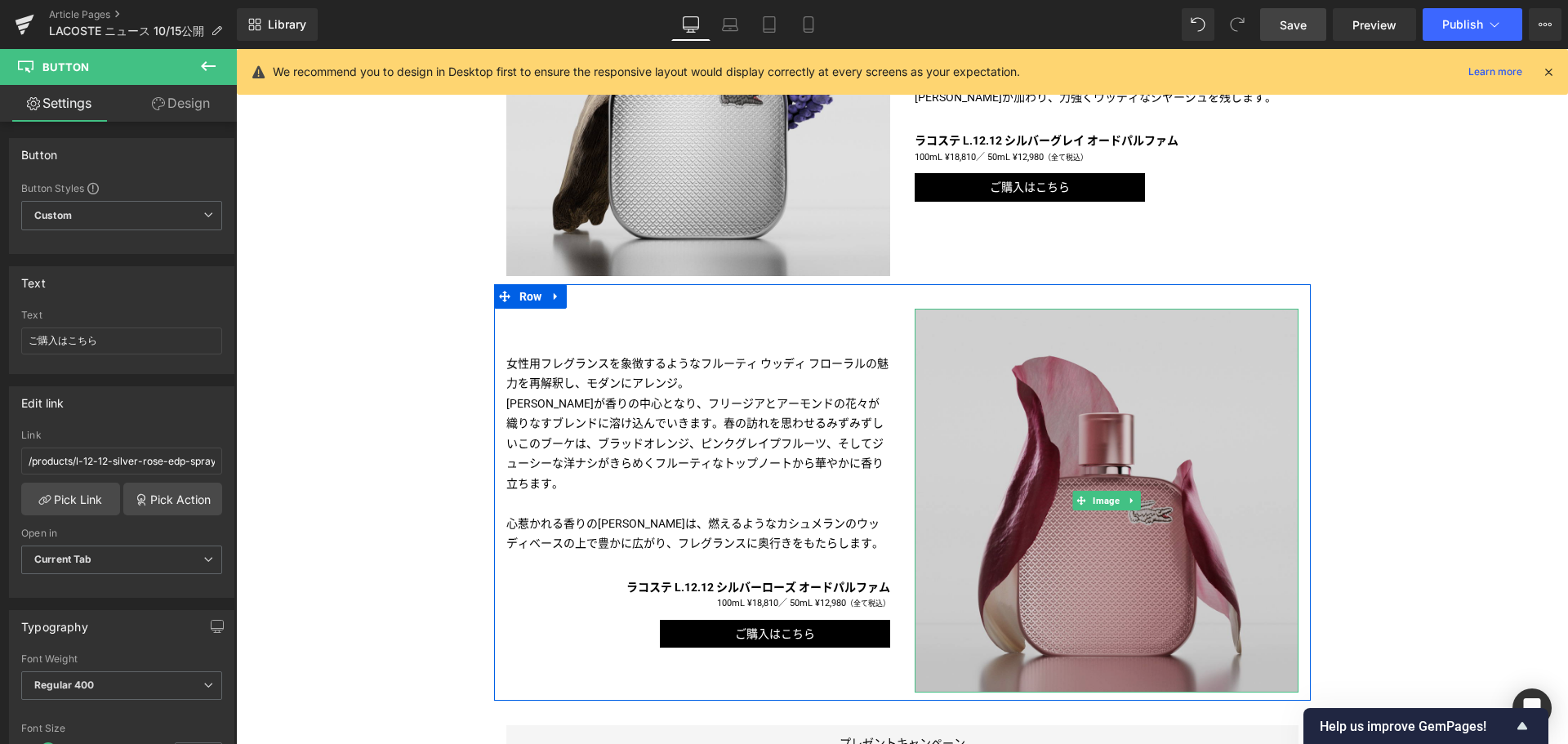
click at [1048, 469] on img at bounding box center [1106, 500] width 383 height 384
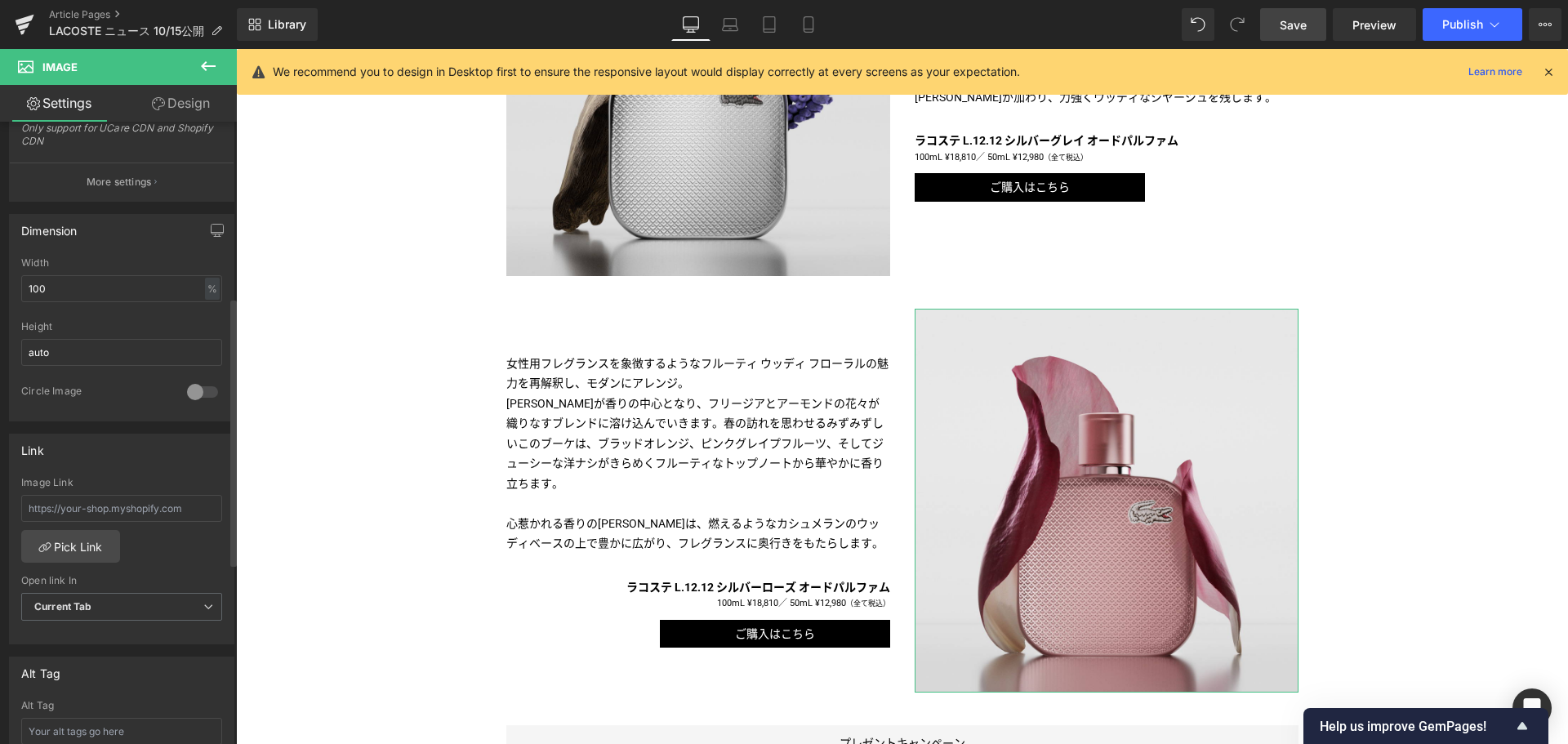
scroll to position [409, 0]
click at [181, 513] on input "text" at bounding box center [122, 505] width 201 height 27
paste input "/products/l-12-12-silver-rose-edp-spray"
type input "/products/l-12-12-silver-rose-edp-spray"
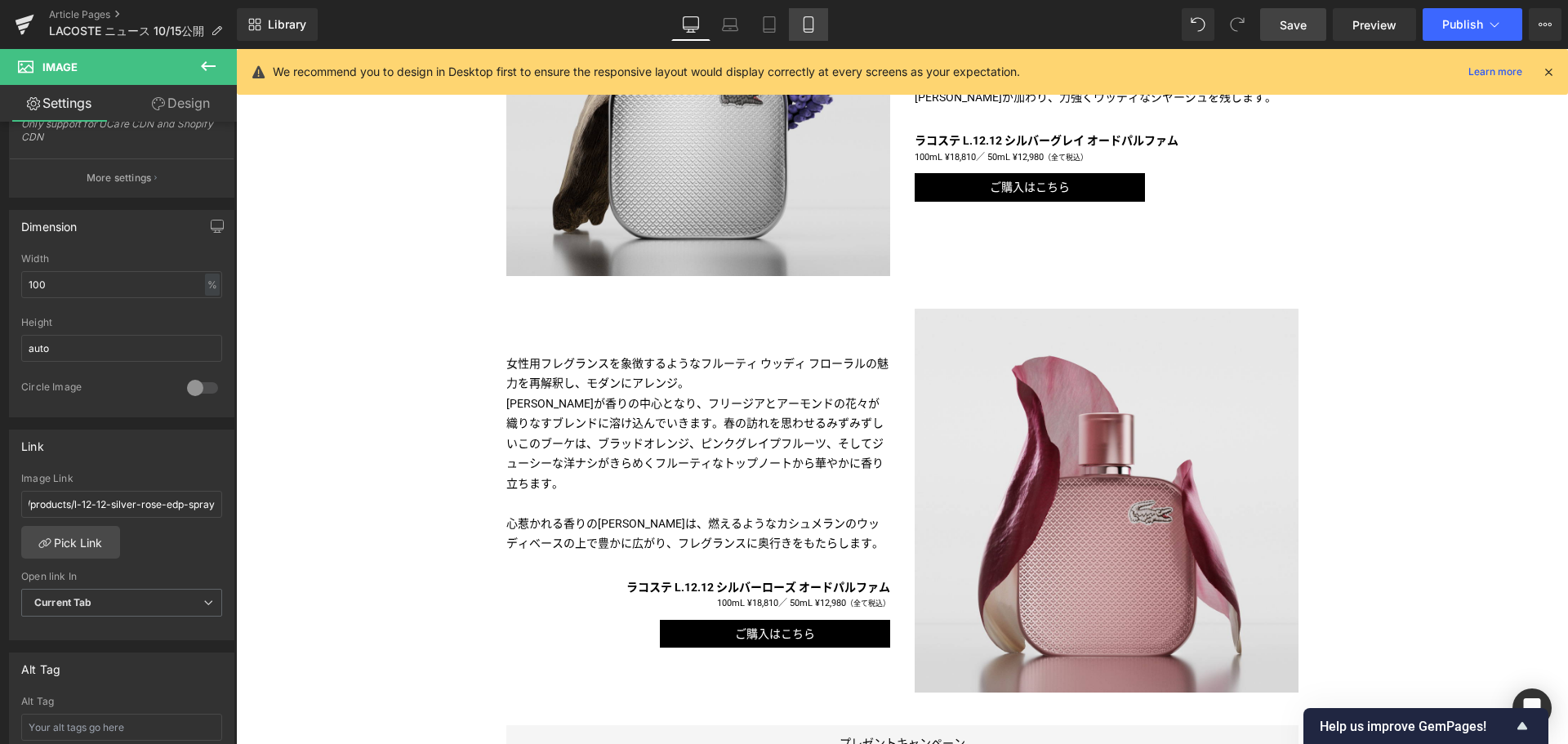
scroll to position [0, 0]
click at [825, 18] on link "Mobile" at bounding box center [808, 24] width 39 height 33
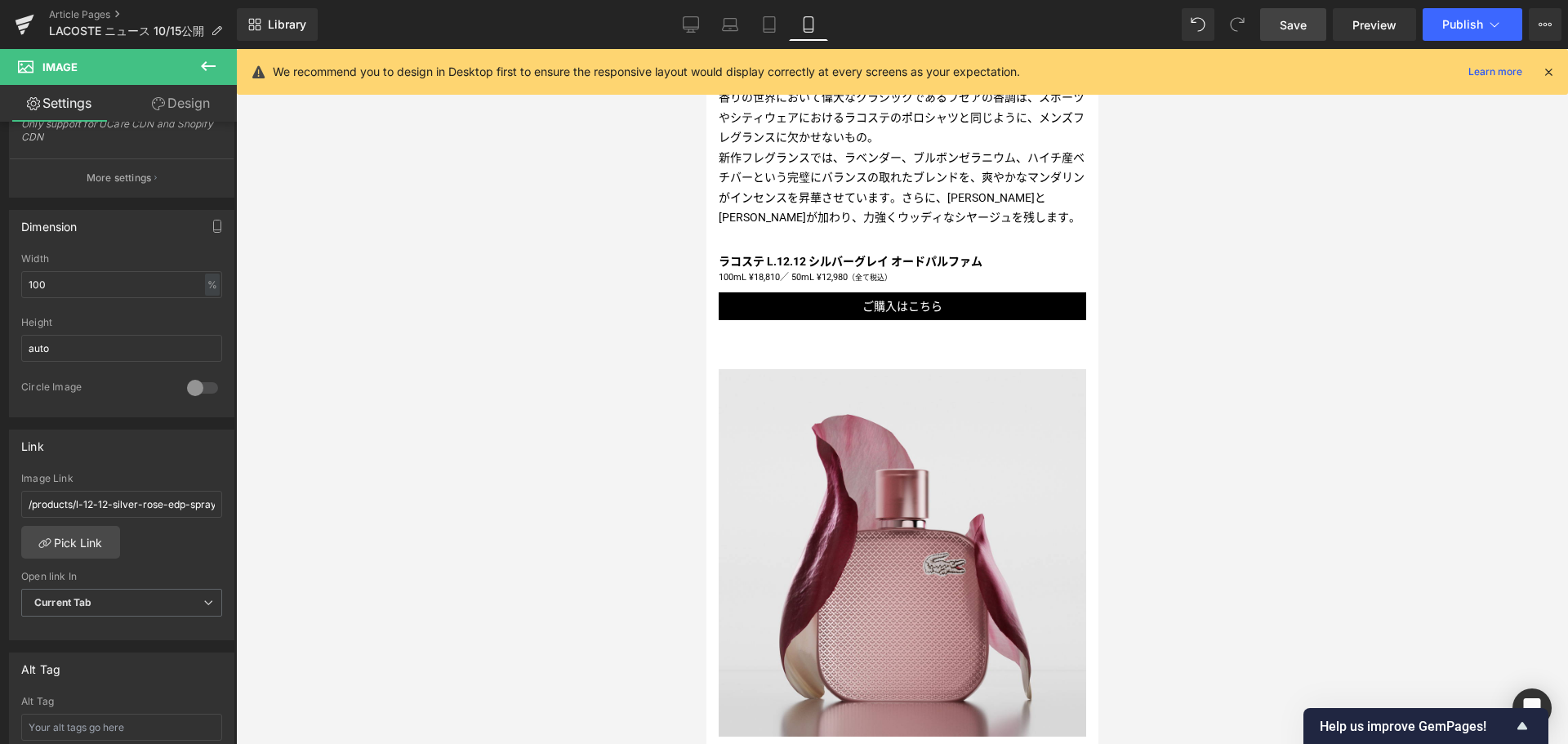
scroll to position [1327, 0]
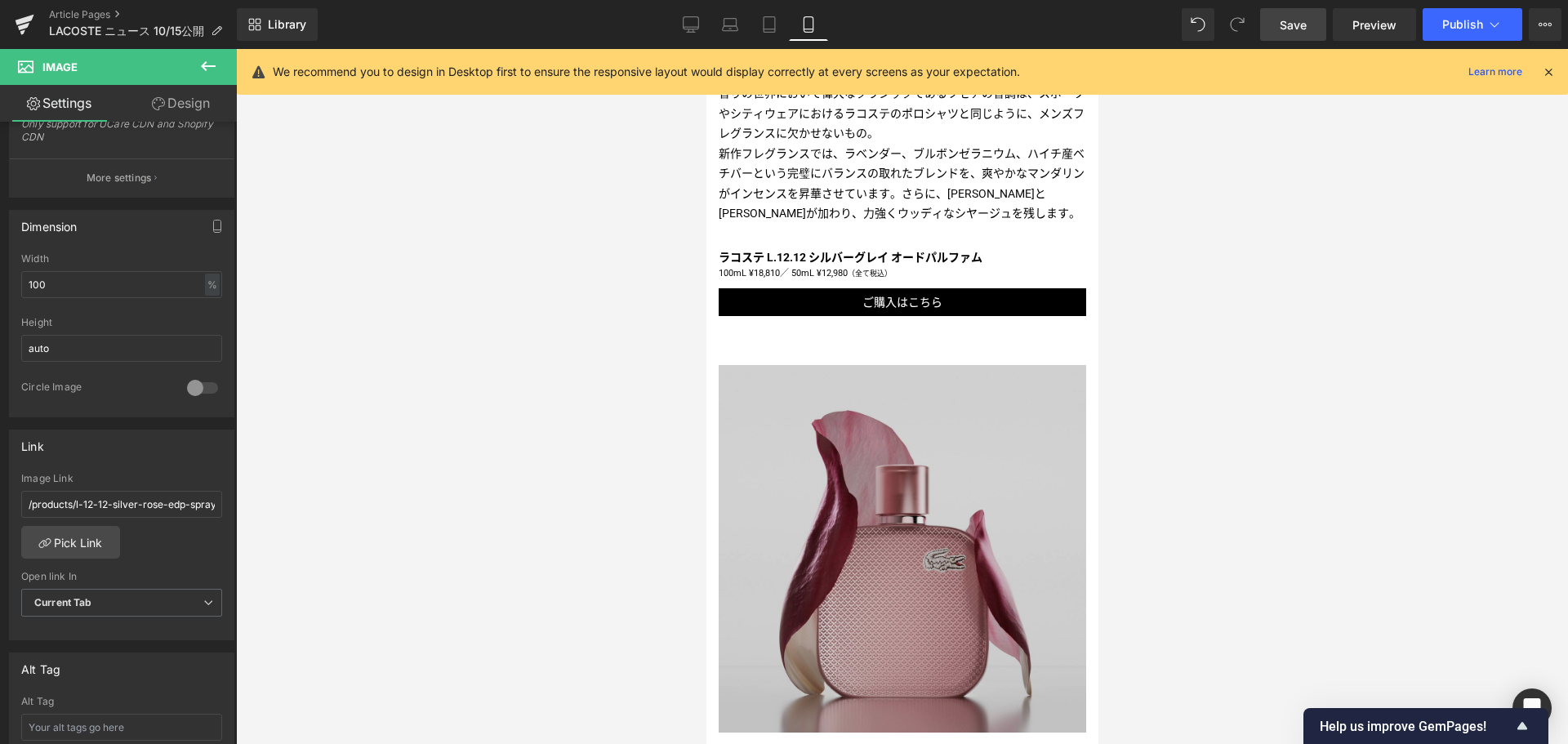
click at [843, 514] on img at bounding box center [901, 548] width 367 height 368
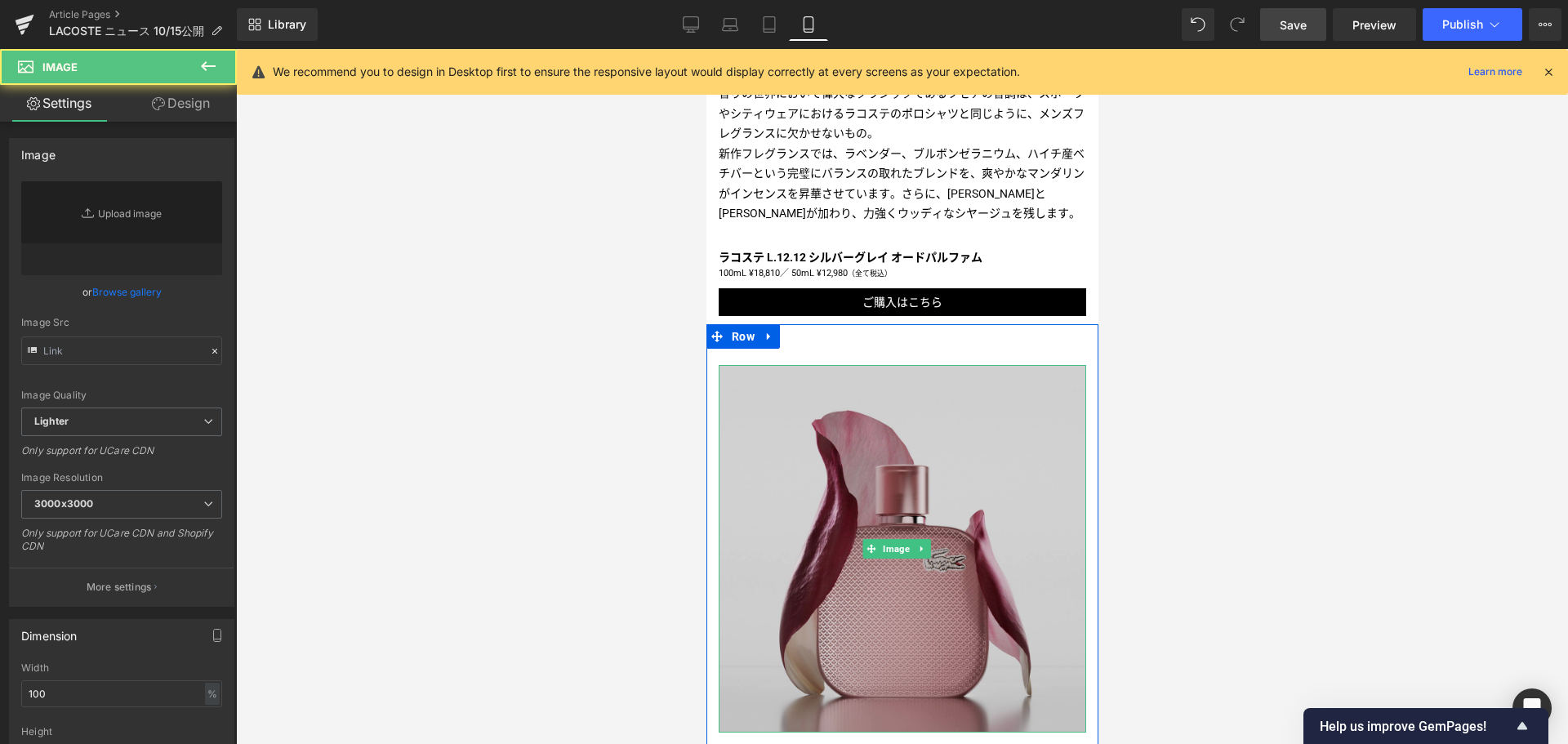
type input "https://ucarecdn.com/16ce8124-8f1f-44b0-9ccd-1c004673f650/-/format/auto/-/previ…"
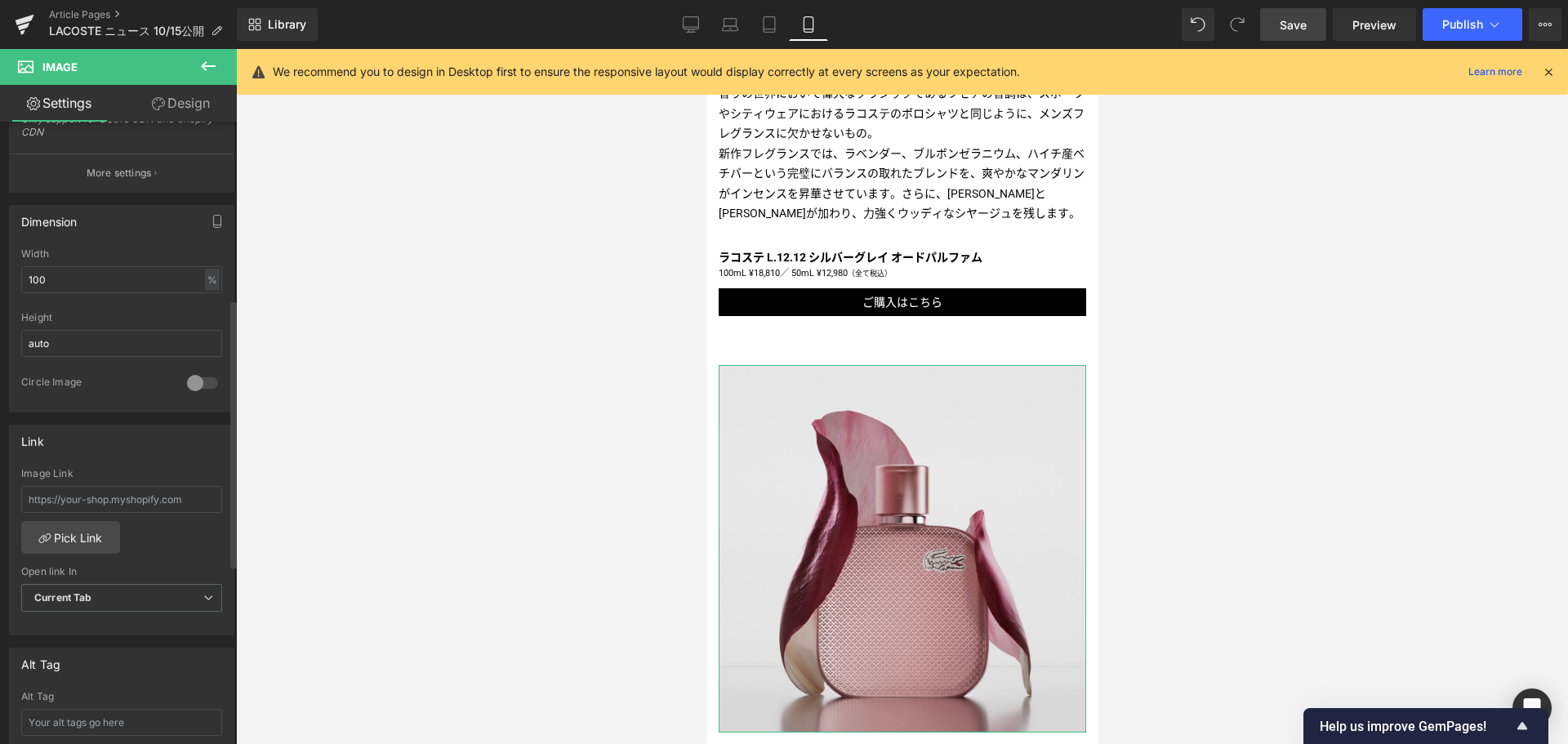
scroll to position [415, 0]
click at [88, 510] on input "text" at bounding box center [122, 498] width 201 height 27
paste input "/products/l-12-12-silver-rose-edp-spray"
type input "/products/l-12-12-silver-rose-edp-spray"
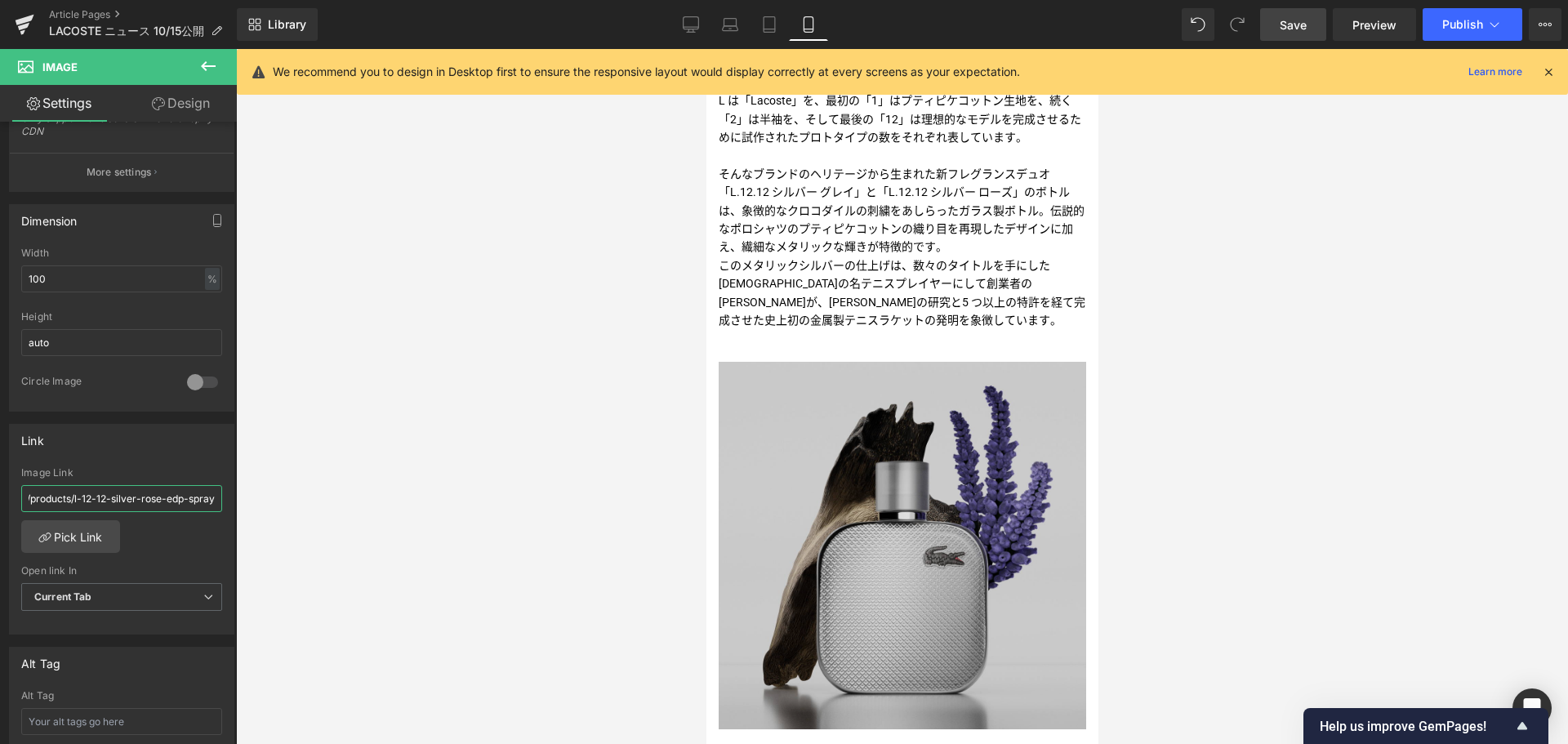
scroll to position [625, 0]
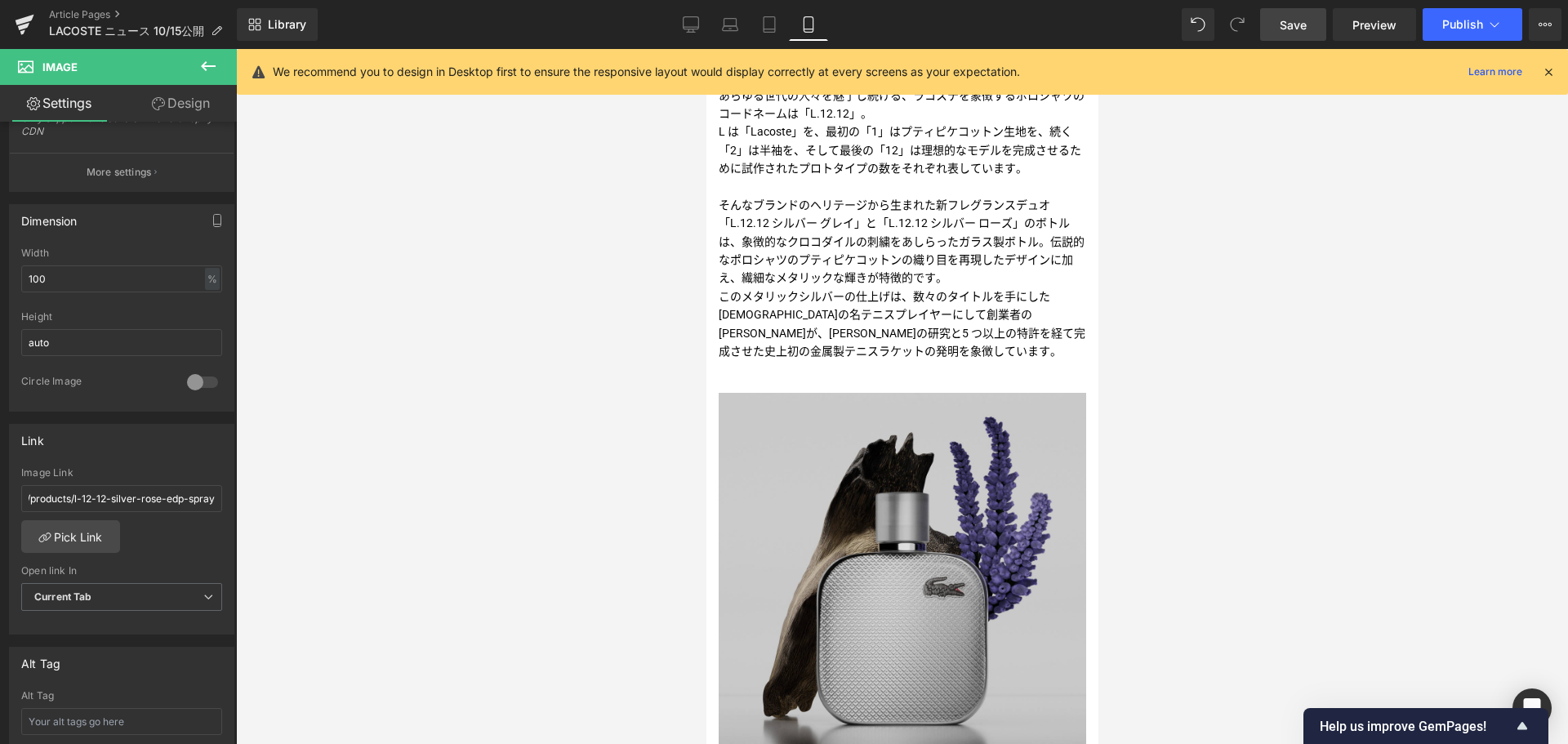
click at [812, 454] on img at bounding box center [901, 577] width 367 height 368
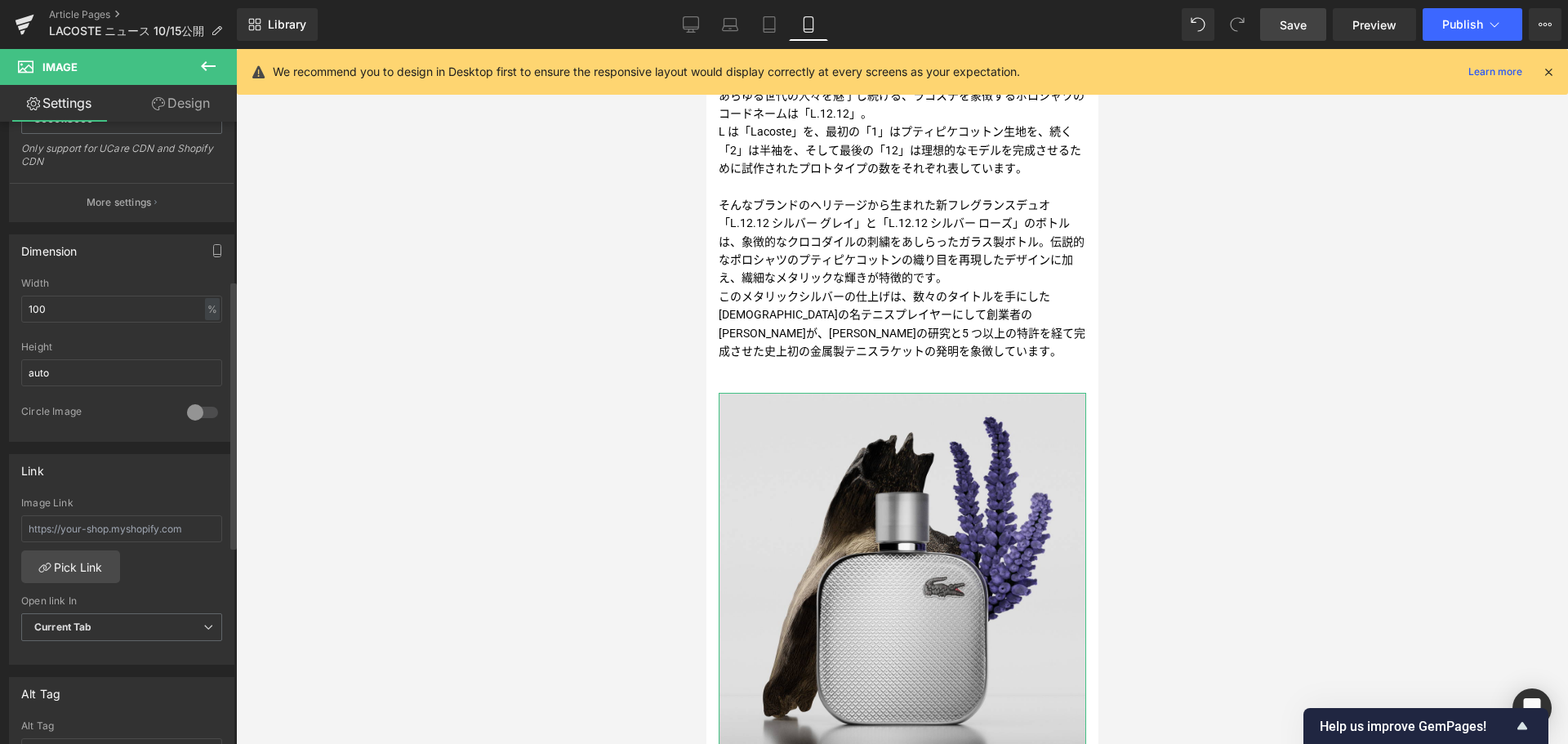
scroll to position [385, 0]
click at [74, 569] on link "Pick Link" at bounding box center [70, 566] width 99 height 33
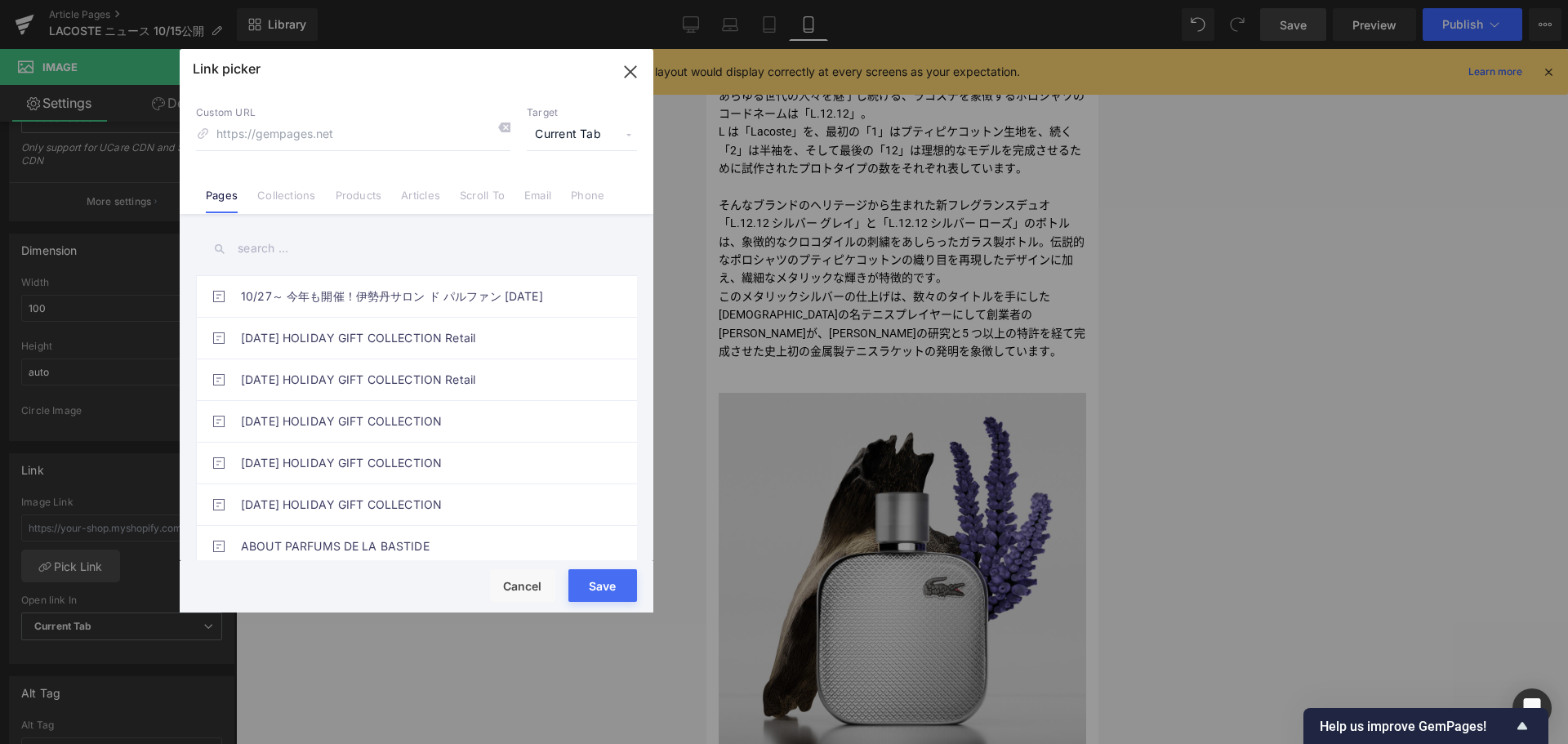
click at [373, 203] on link "Products" at bounding box center [358, 201] width 46 height 25
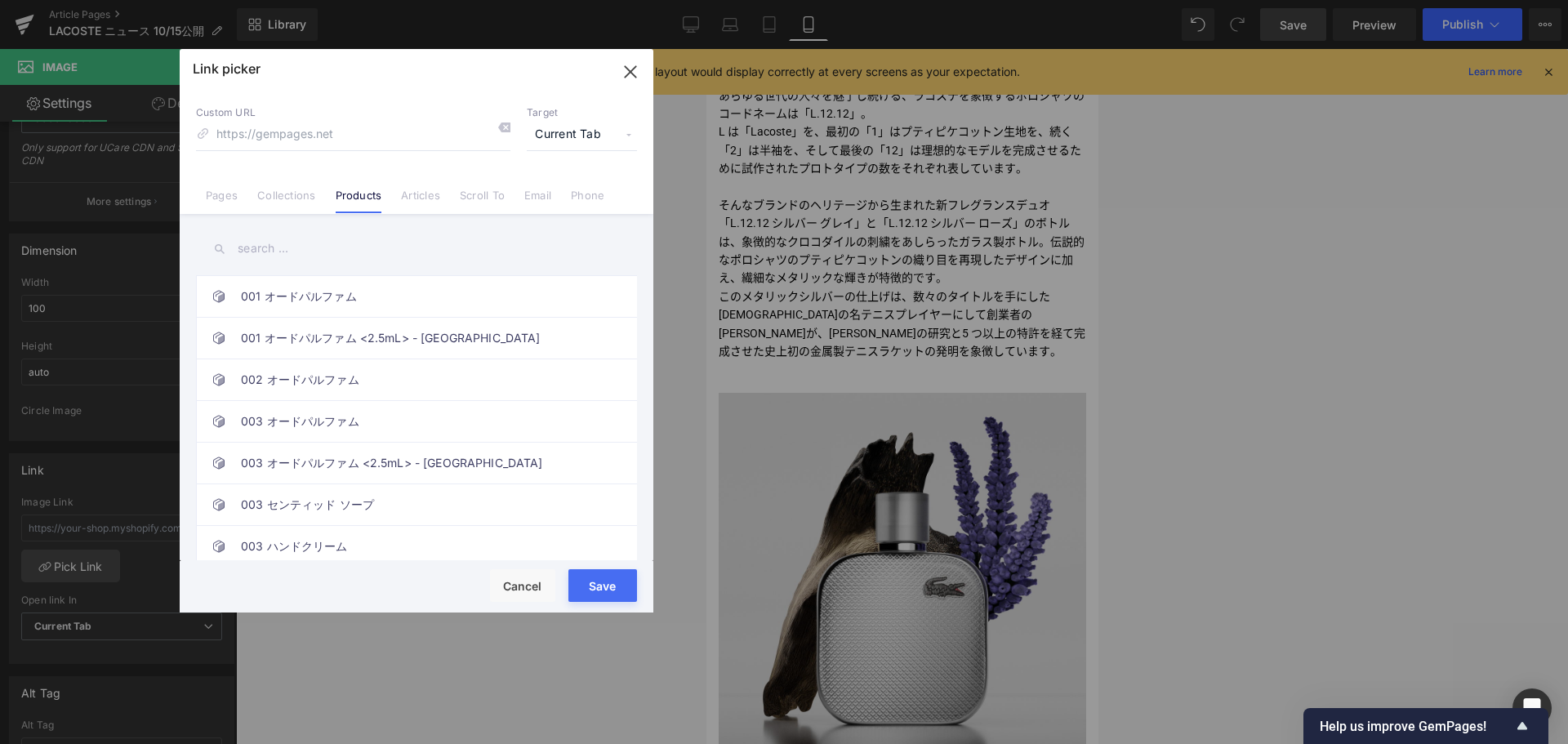
click at [352, 249] on input "text" at bounding box center [416, 248] width 441 height 36
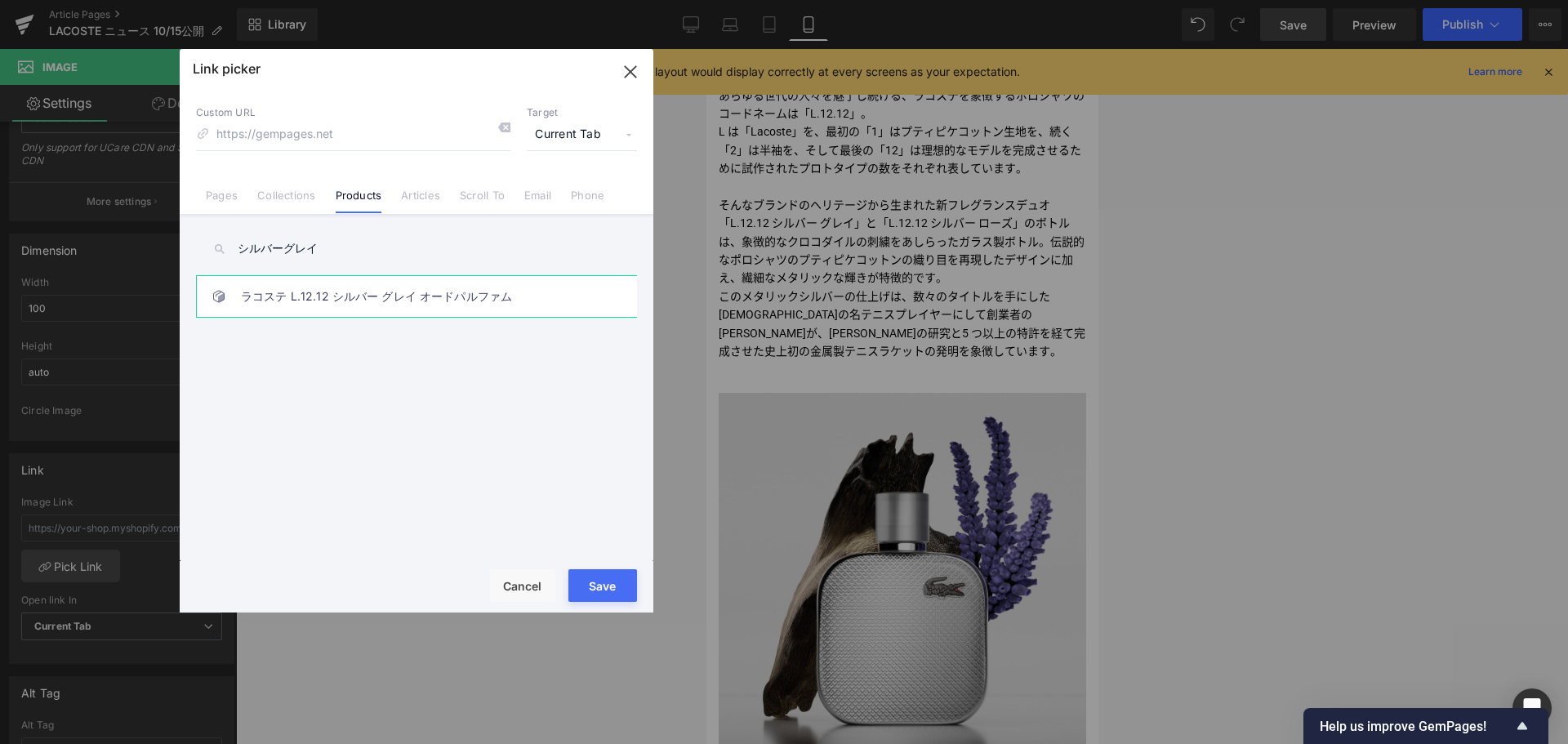
type input "シルバーグレイ"
click at [351, 298] on link "ラコステ L.12.12 シルバー グレイ オードパルファム" at bounding box center [421, 296] width 359 height 41
type input "/products/l-12-12-silver-grey-edp-spray"
click at [585, 583] on button "Save" at bounding box center [602, 586] width 68 height 33
type input "/products/l-12-12-silver-grey-edp-spray"
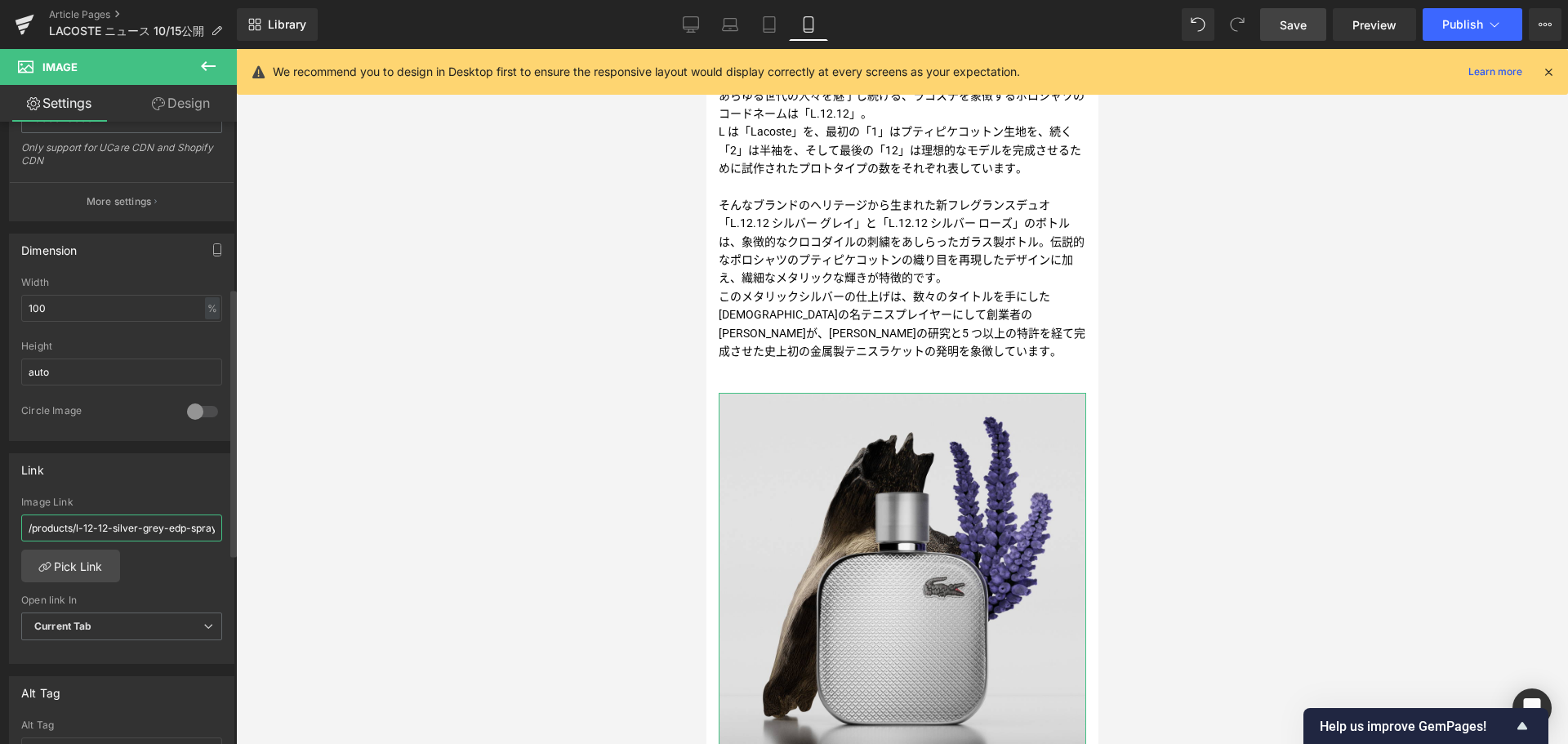
click at [141, 531] on input "/products/l-12-12-silver-grey-edp-spray" at bounding box center [122, 528] width 201 height 27
click at [681, 25] on link "Desktop" at bounding box center [691, 24] width 39 height 33
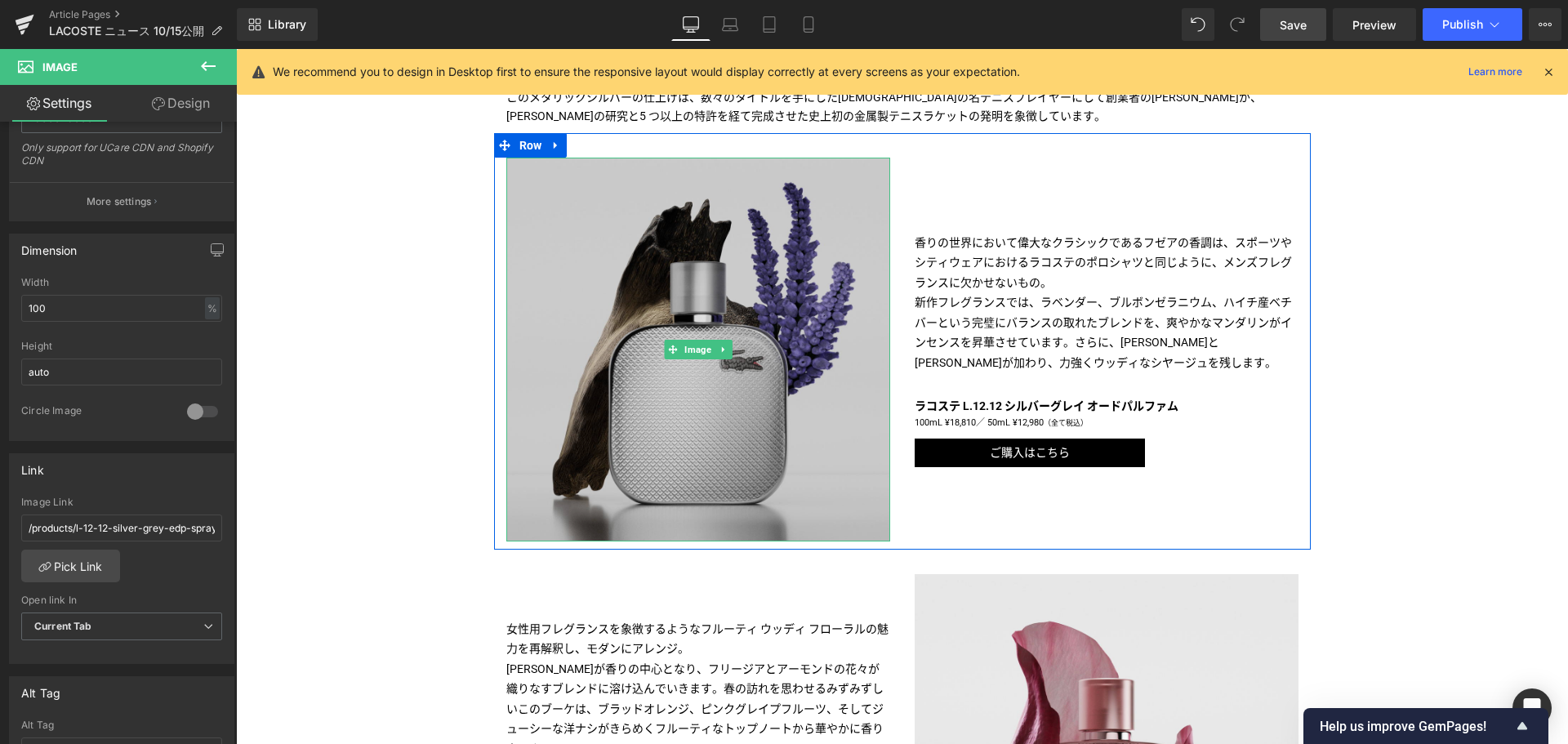
scroll to position [855, 0]
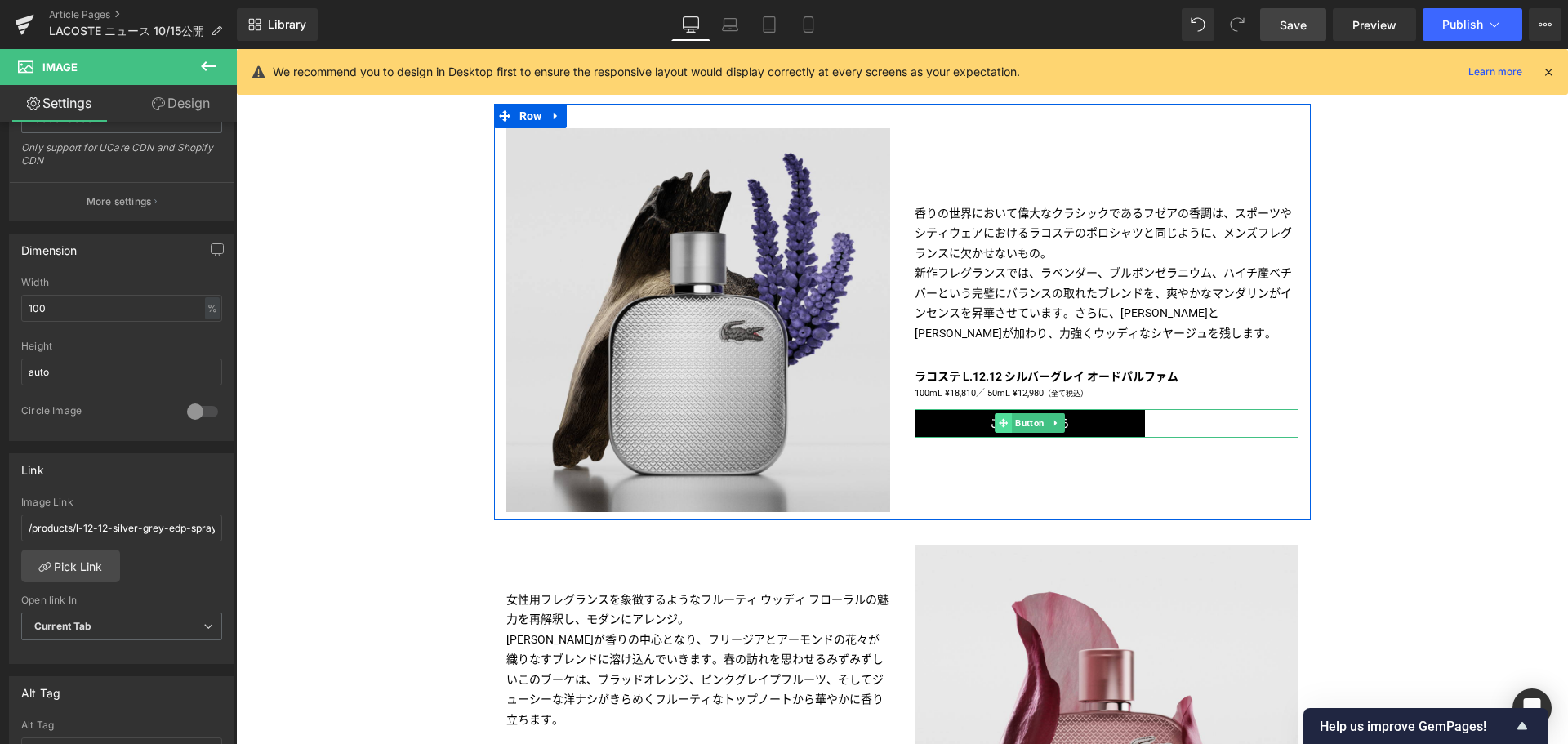
click at [1003, 420] on span at bounding box center [1002, 424] width 17 height 20
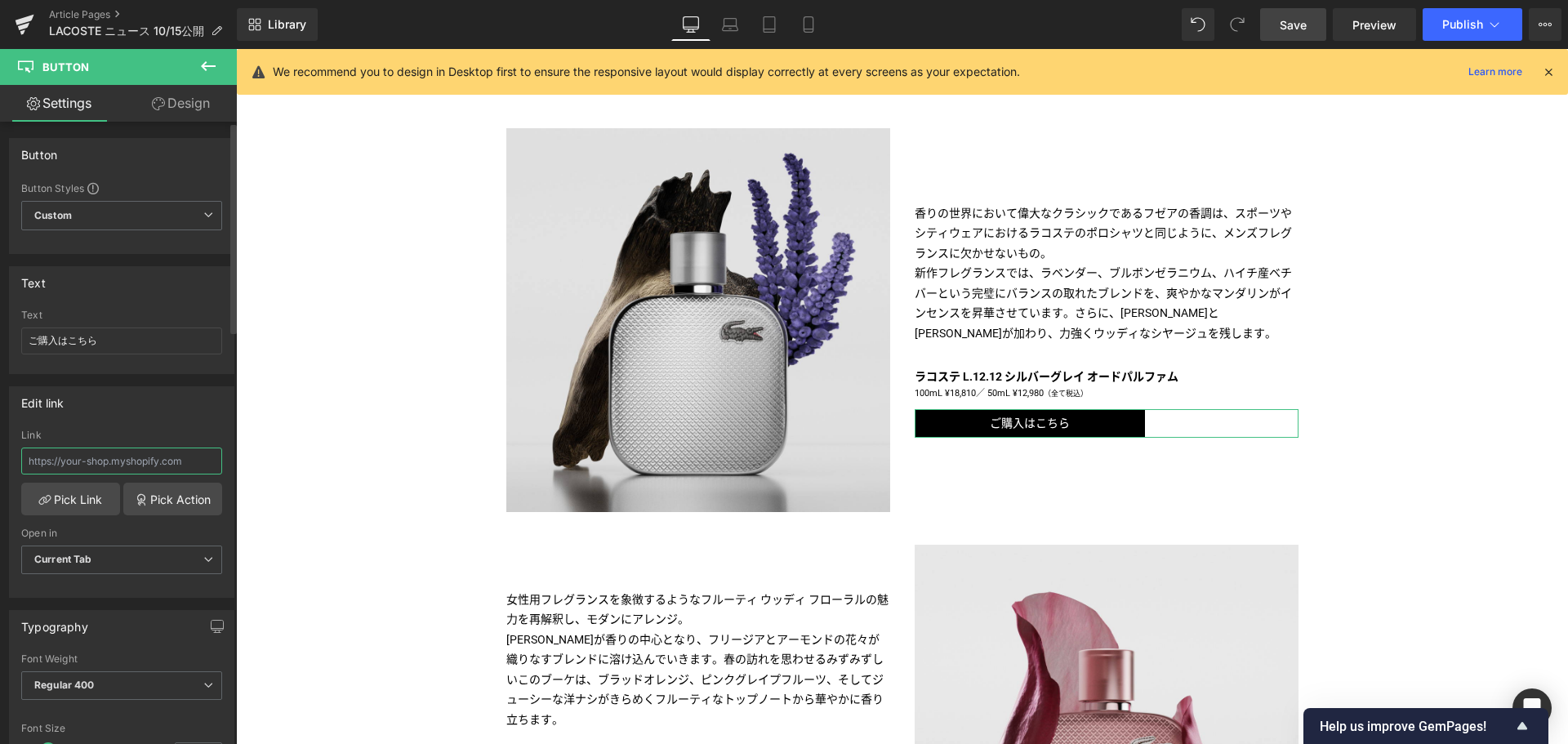
click at [100, 460] on input "text" at bounding box center [122, 461] width 201 height 27
paste input "/products/l-12-12-silver-grey-edp-spray"
type input "/products/l-12-12-silver-grey-edp-spray"
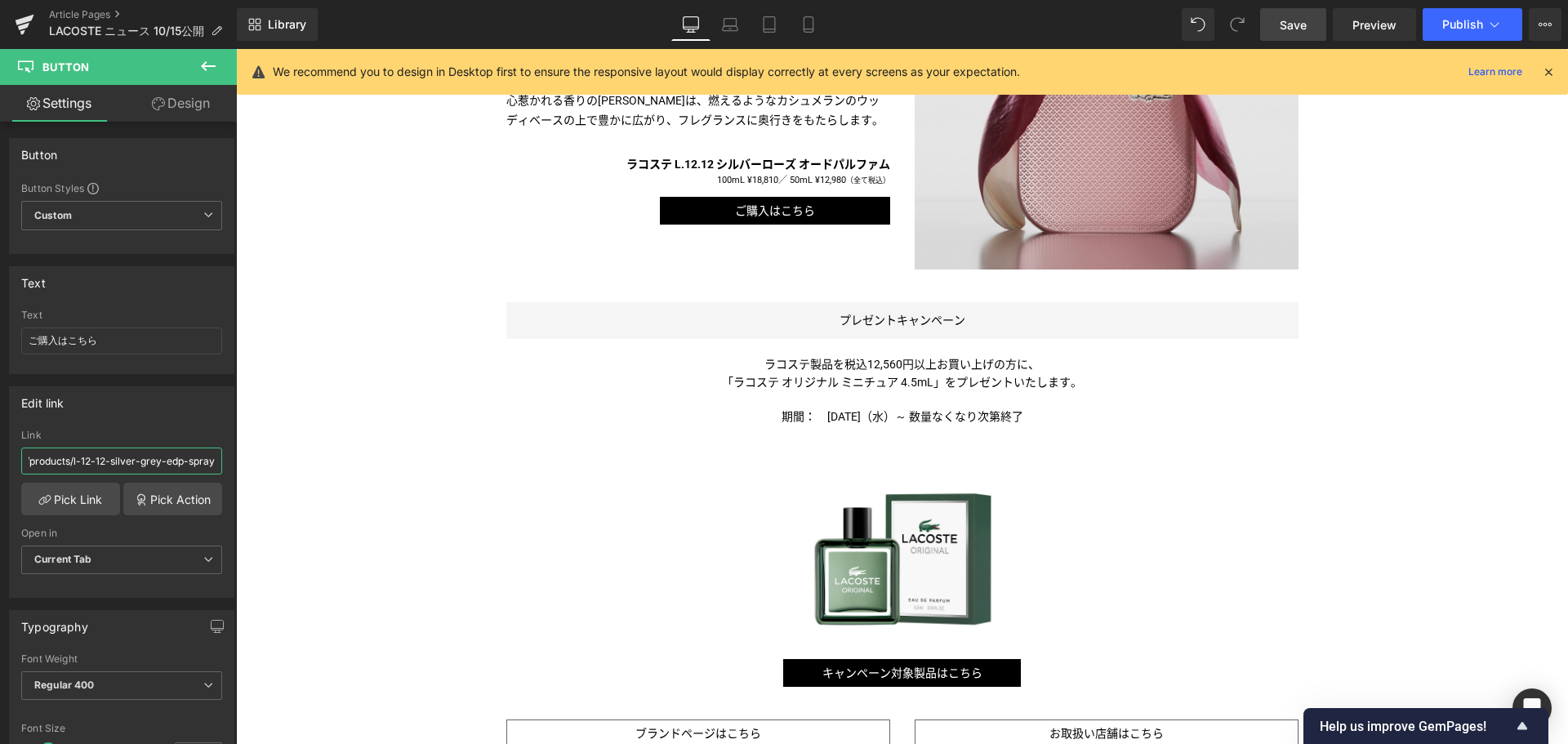
scroll to position [1532, 0]
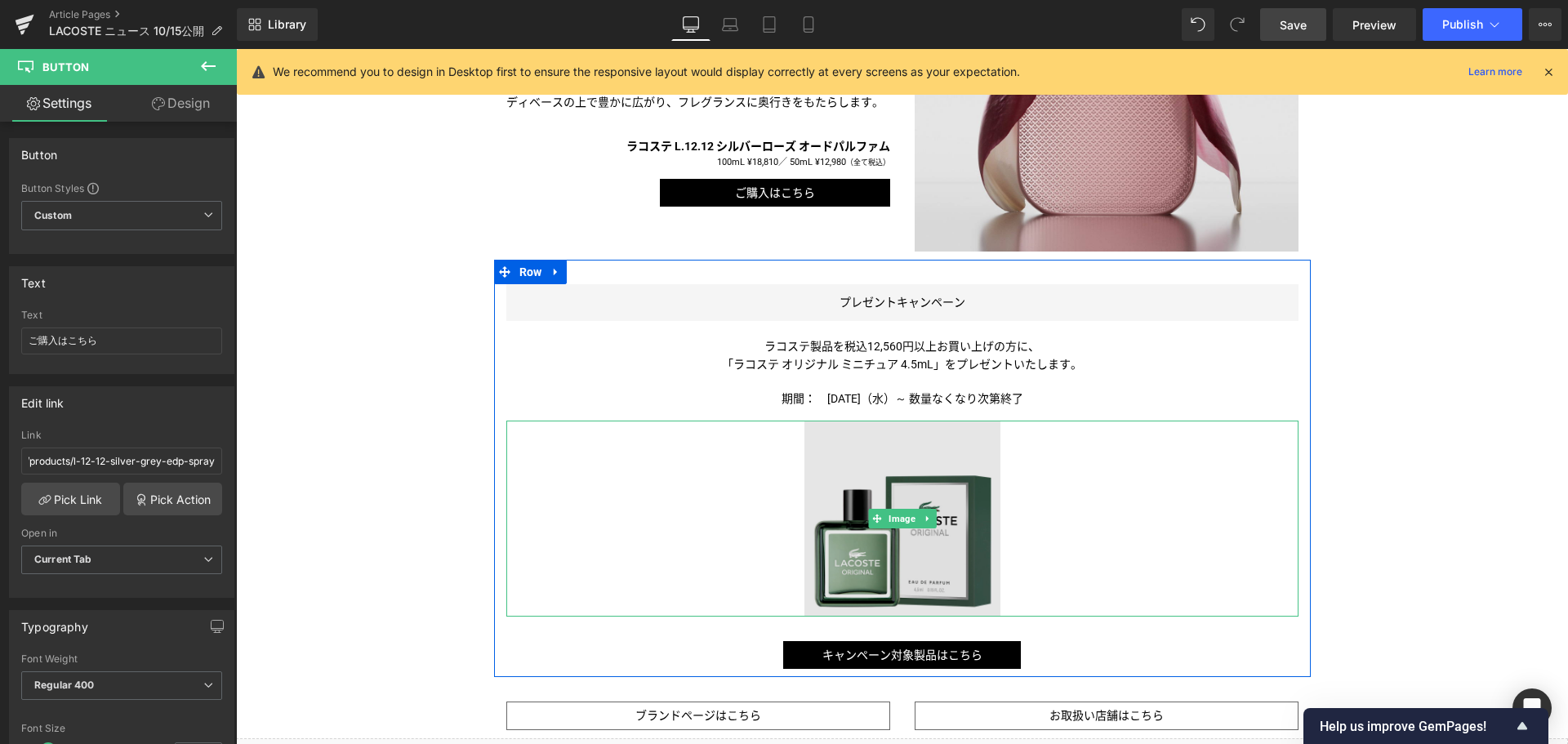
click at [930, 481] on img at bounding box center [902, 519] width 196 height 196
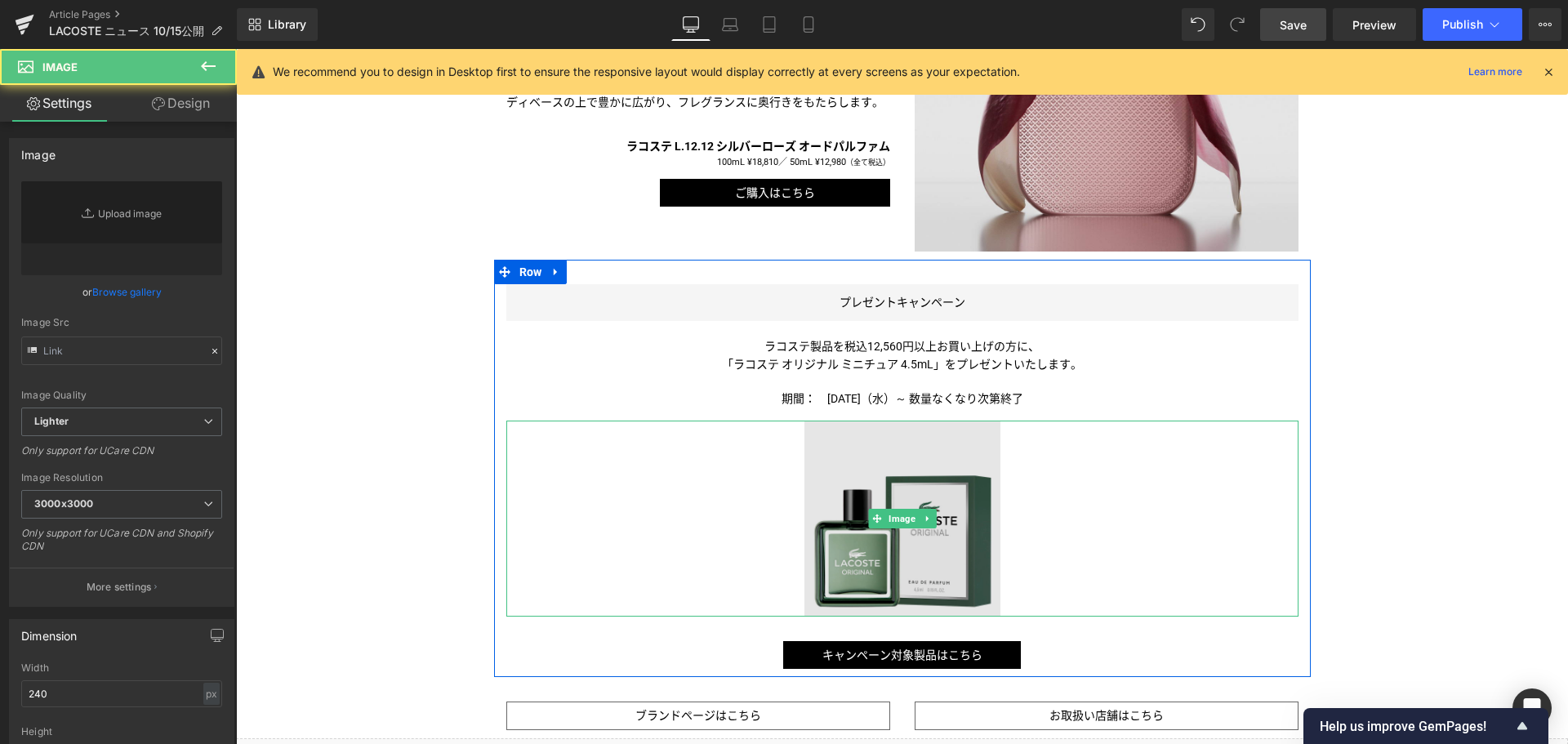
type input "https://ucarecdn.com/2186a4dd-88f0-437d-a3d9-e5ded403eda2/-/format/auto/-/previ…"
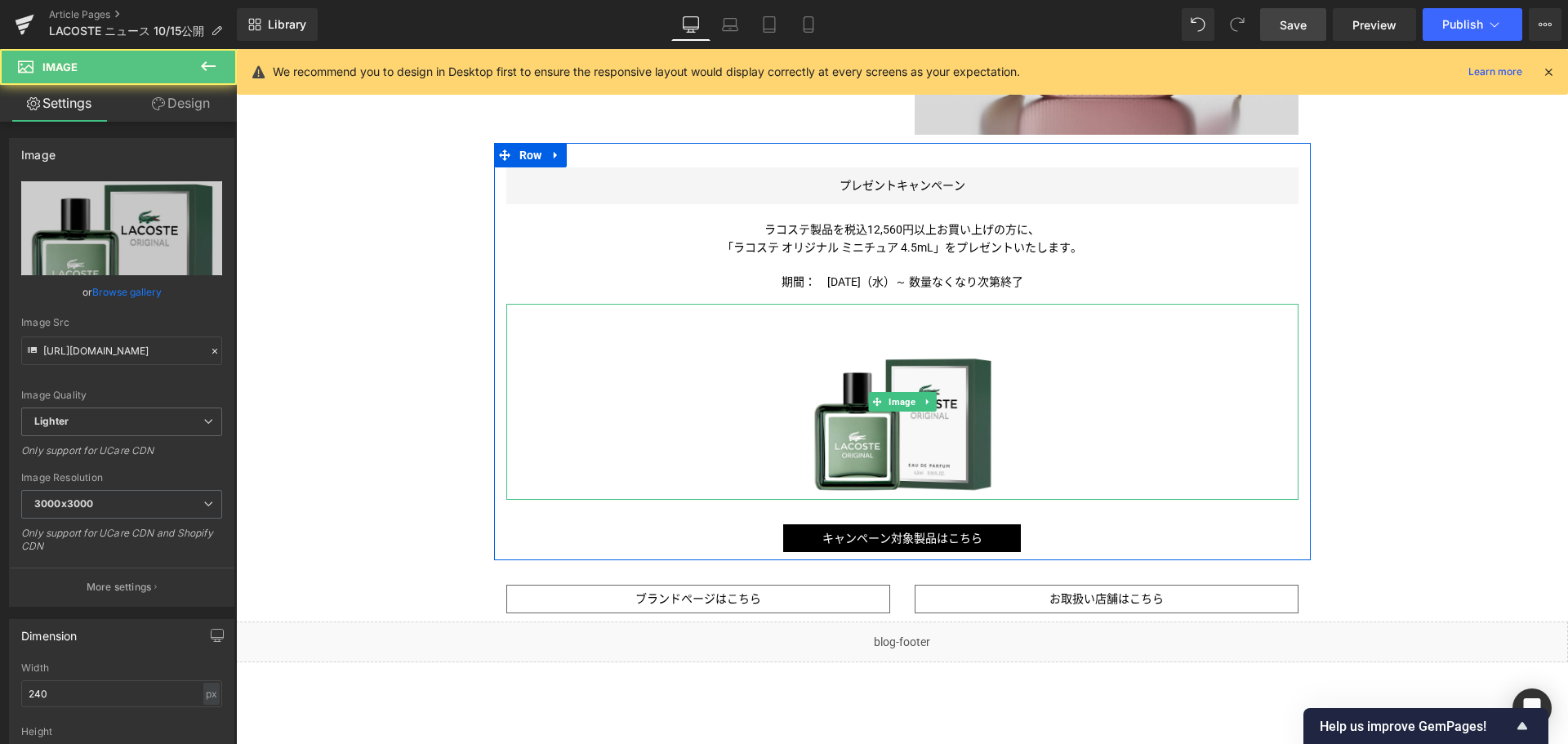
scroll to position [1650, 0]
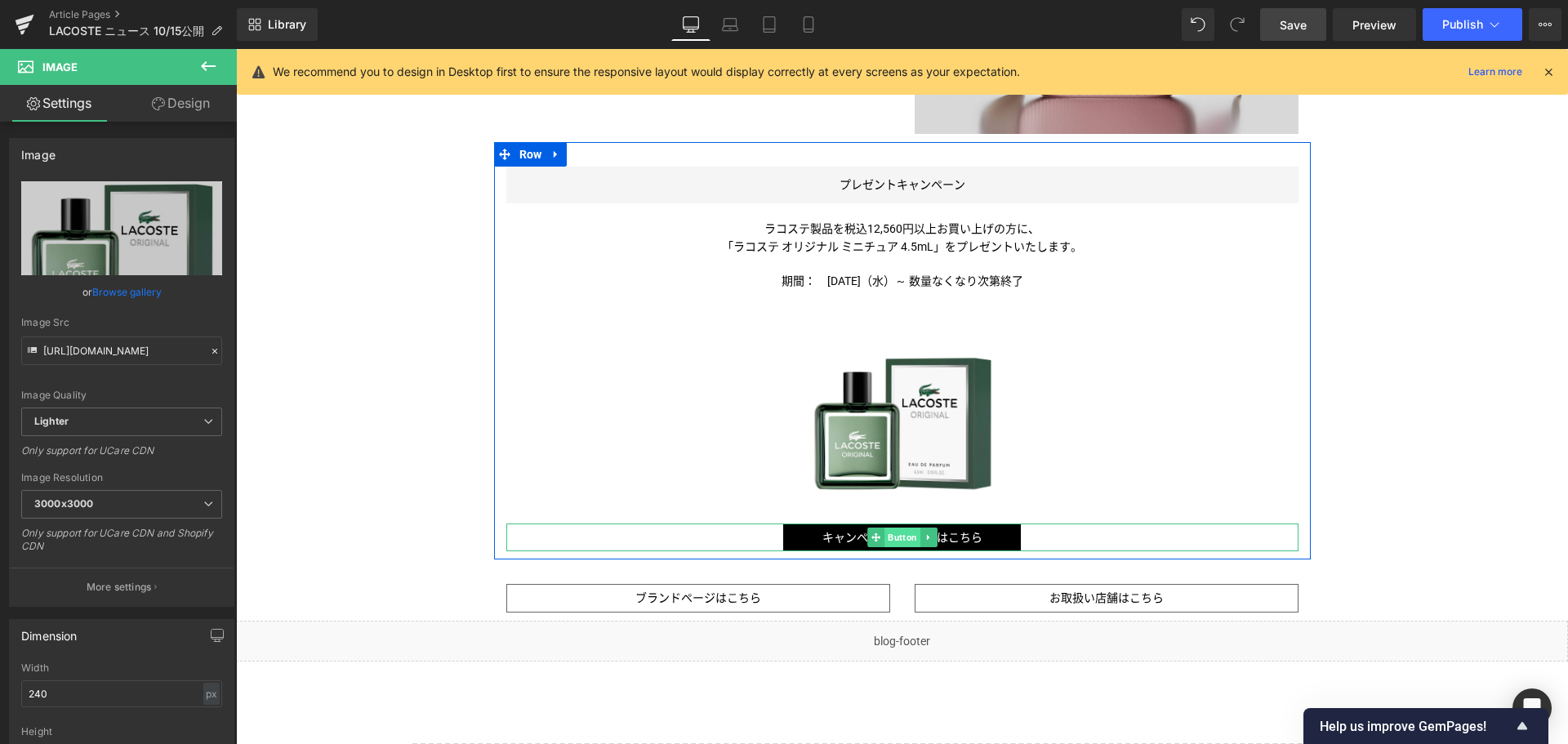
click at [889, 538] on span "Button" at bounding box center [902, 538] width 36 height 20
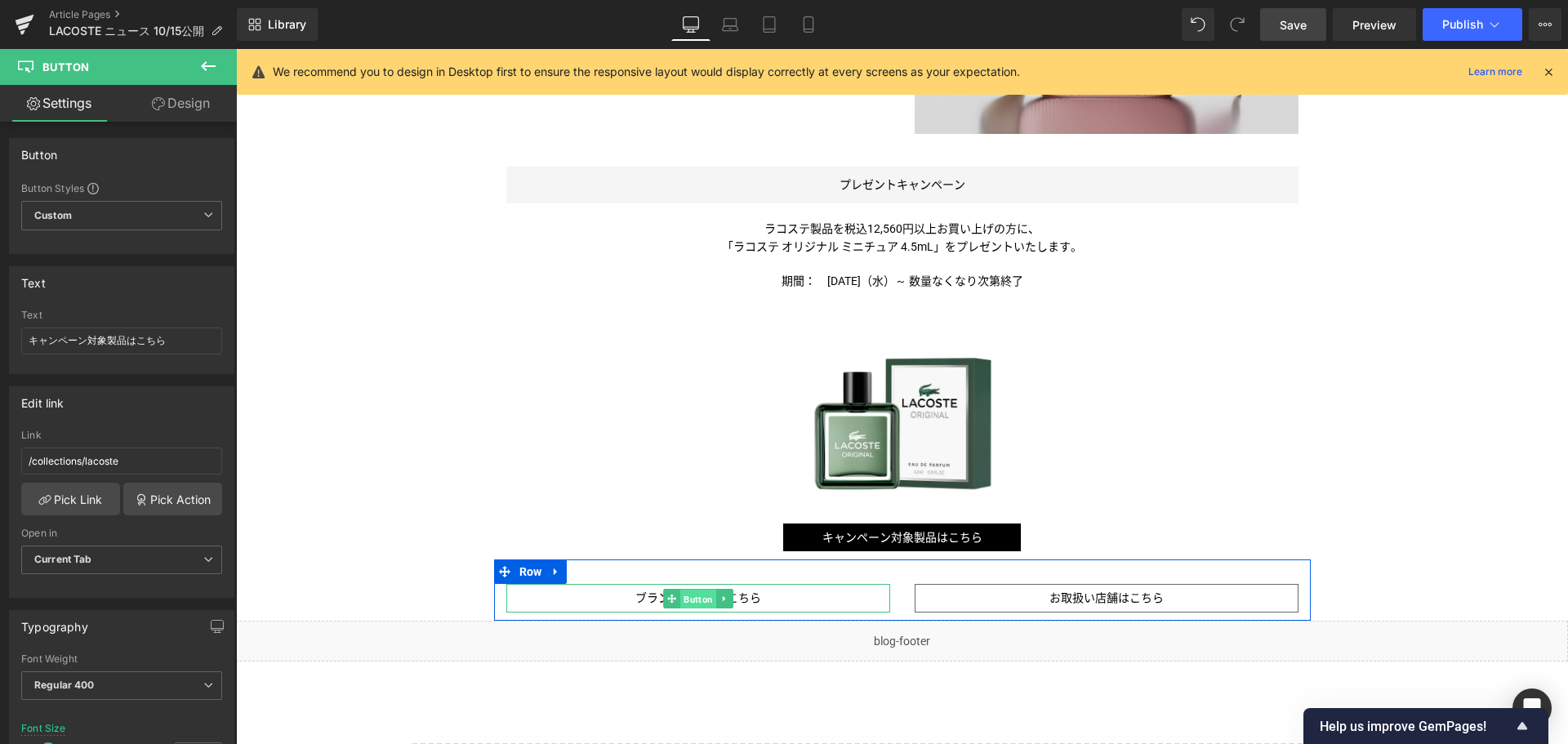
click at [688, 599] on span "Button" at bounding box center [698, 599] width 36 height 20
click at [1091, 607] on span "Button" at bounding box center [1106, 599] width 36 height 20
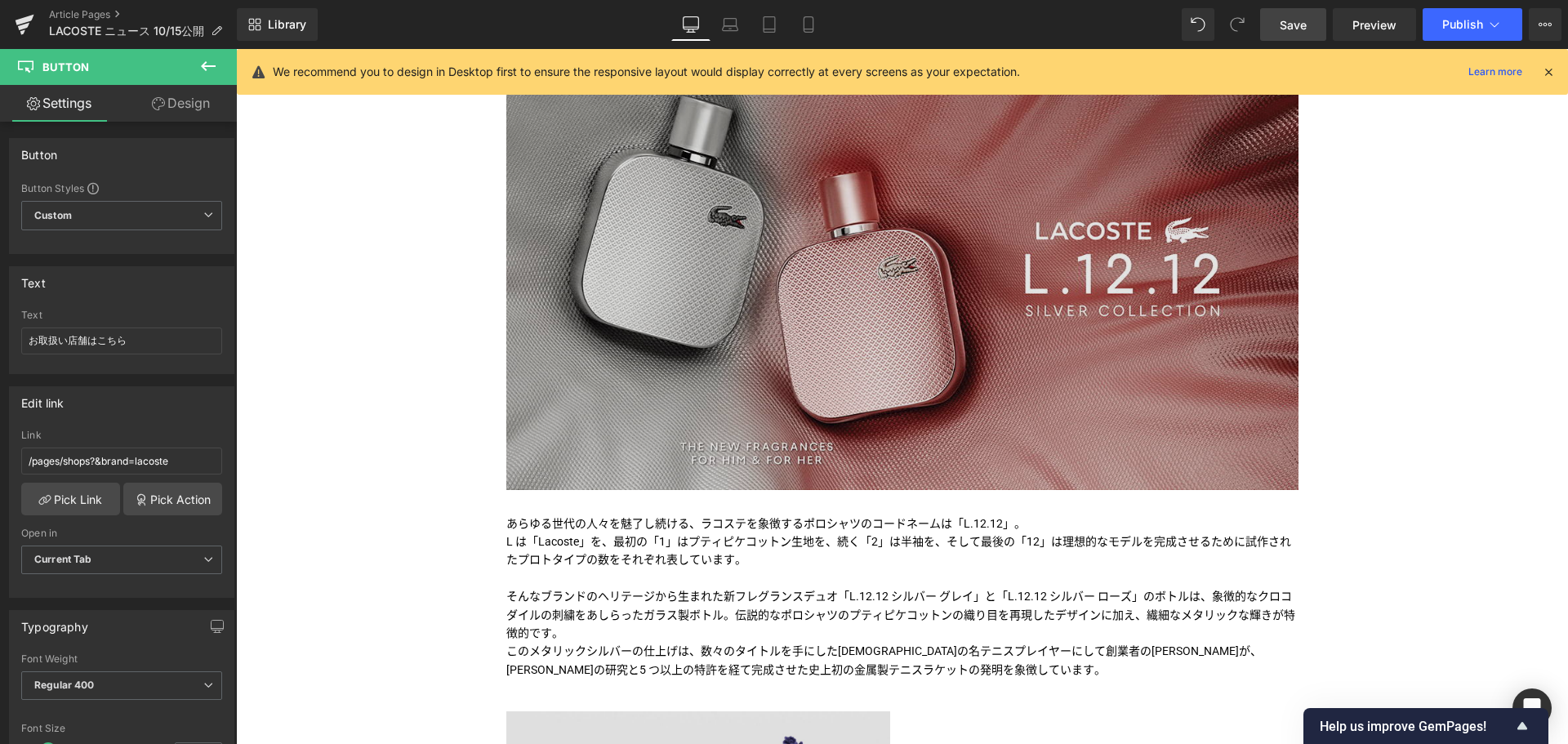
scroll to position [271, 0]
click at [867, 368] on img at bounding box center [902, 267] width 792 height 446
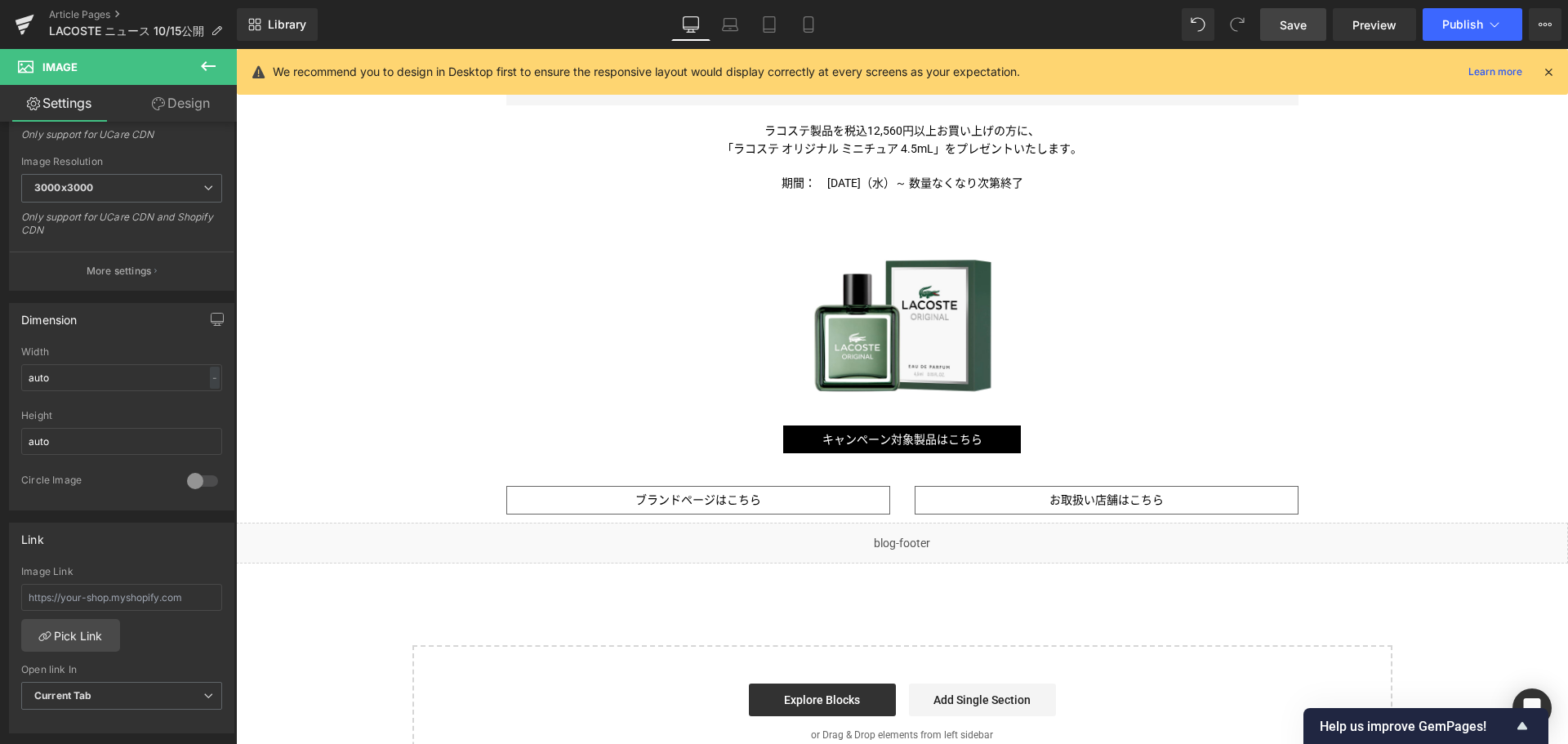
scroll to position [1749, 0]
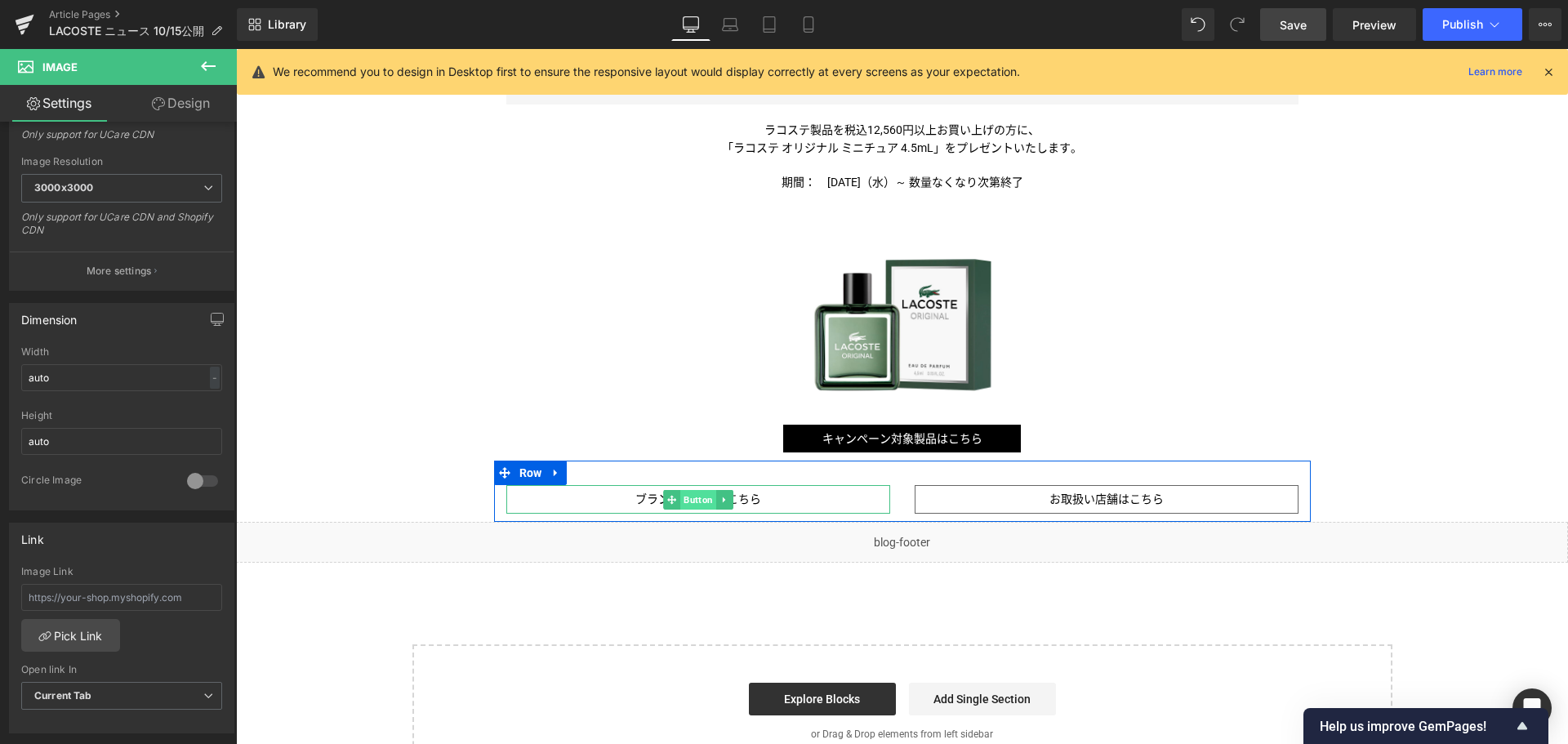
click at [694, 498] on span "Button" at bounding box center [698, 500] width 36 height 20
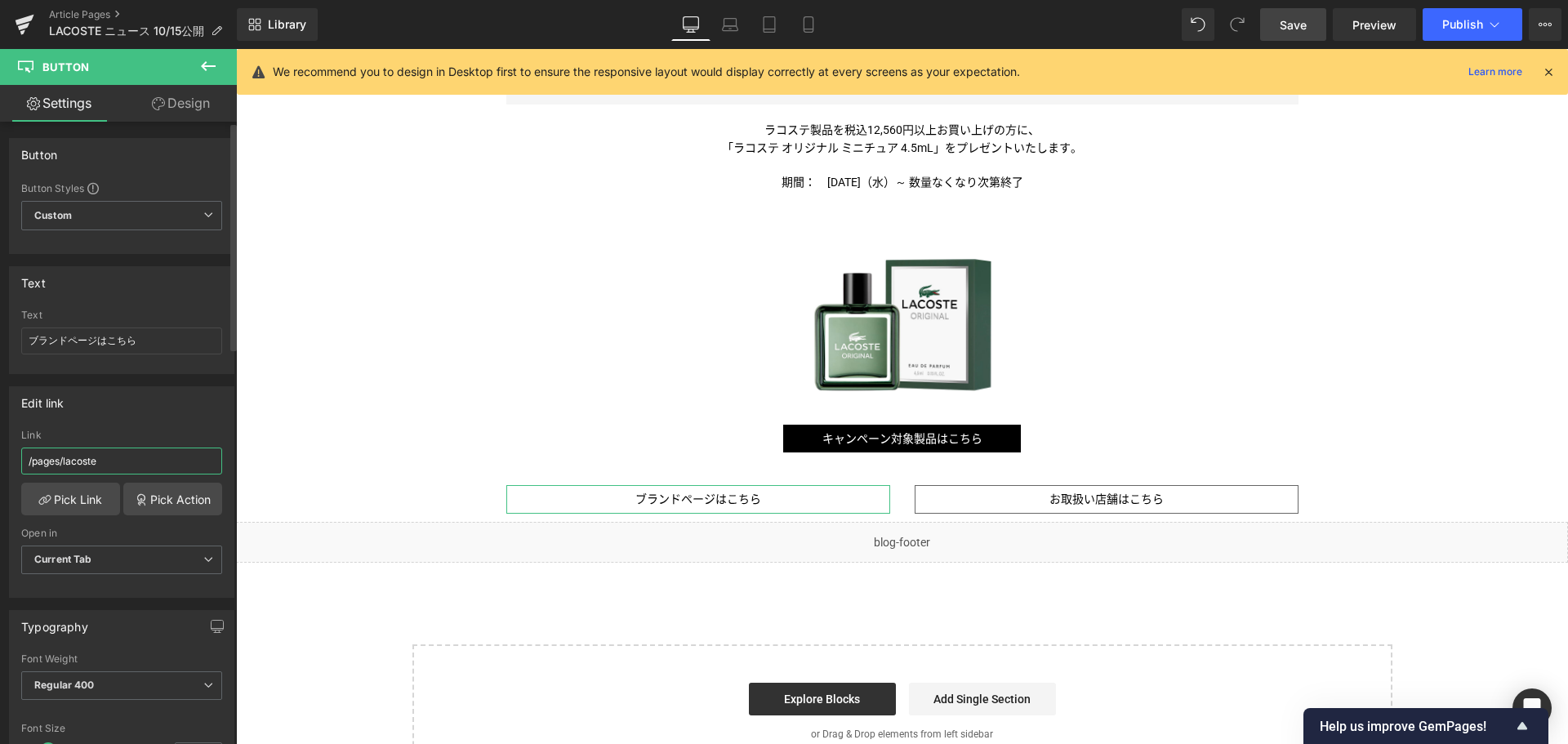
drag, startPoint x: 175, startPoint y: 457, endPoint x: 0, endPoint y: 460, distance: 175.0
click at [0, 460] on div "Edit link /pages/lacoste Link /pages/lacoste Pick Link Pick Action Current Tab …" at bounding box center [122, 486] width 244 height 224
type input "ｃ"
type input "/pages/lacoste"
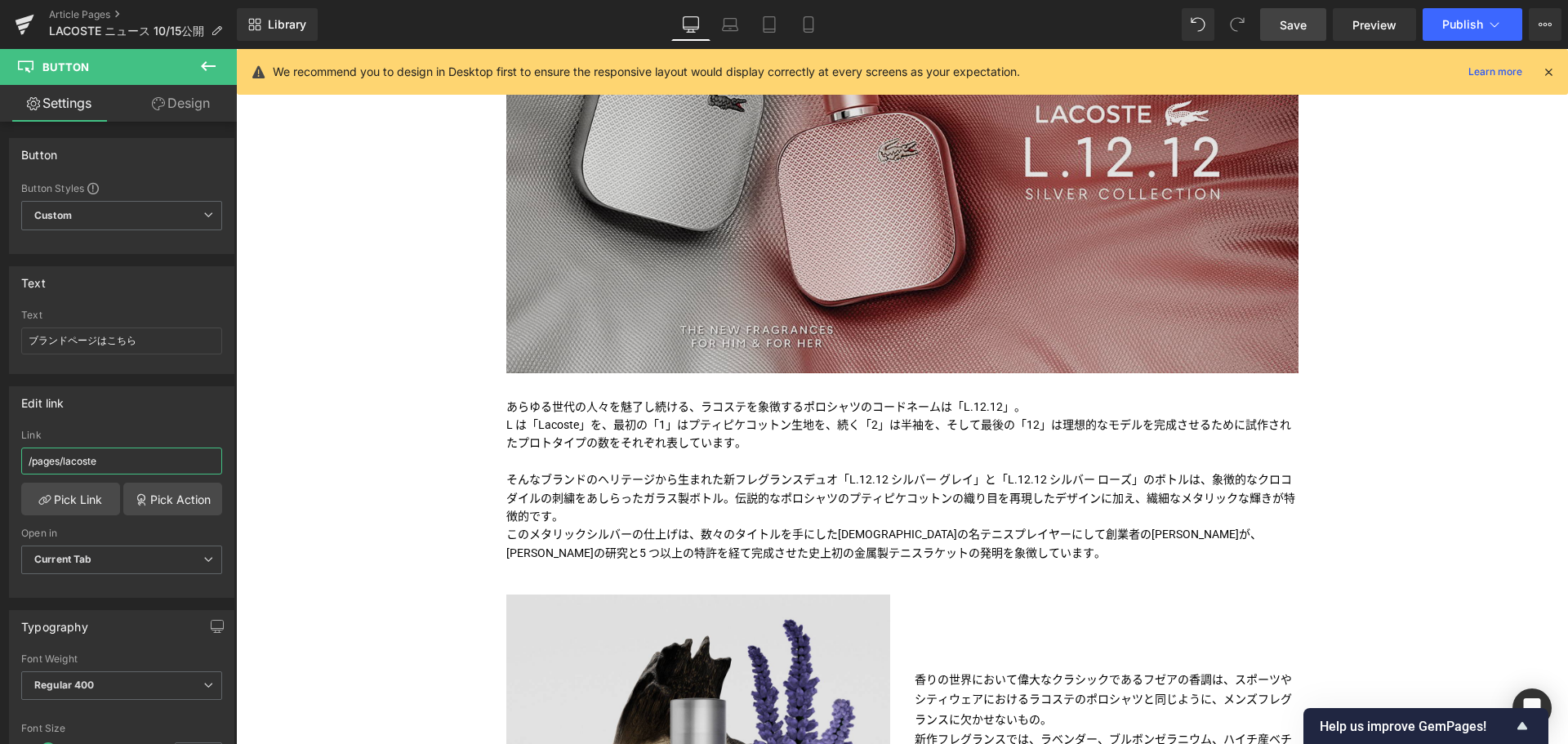
scroll to position [386, 0]
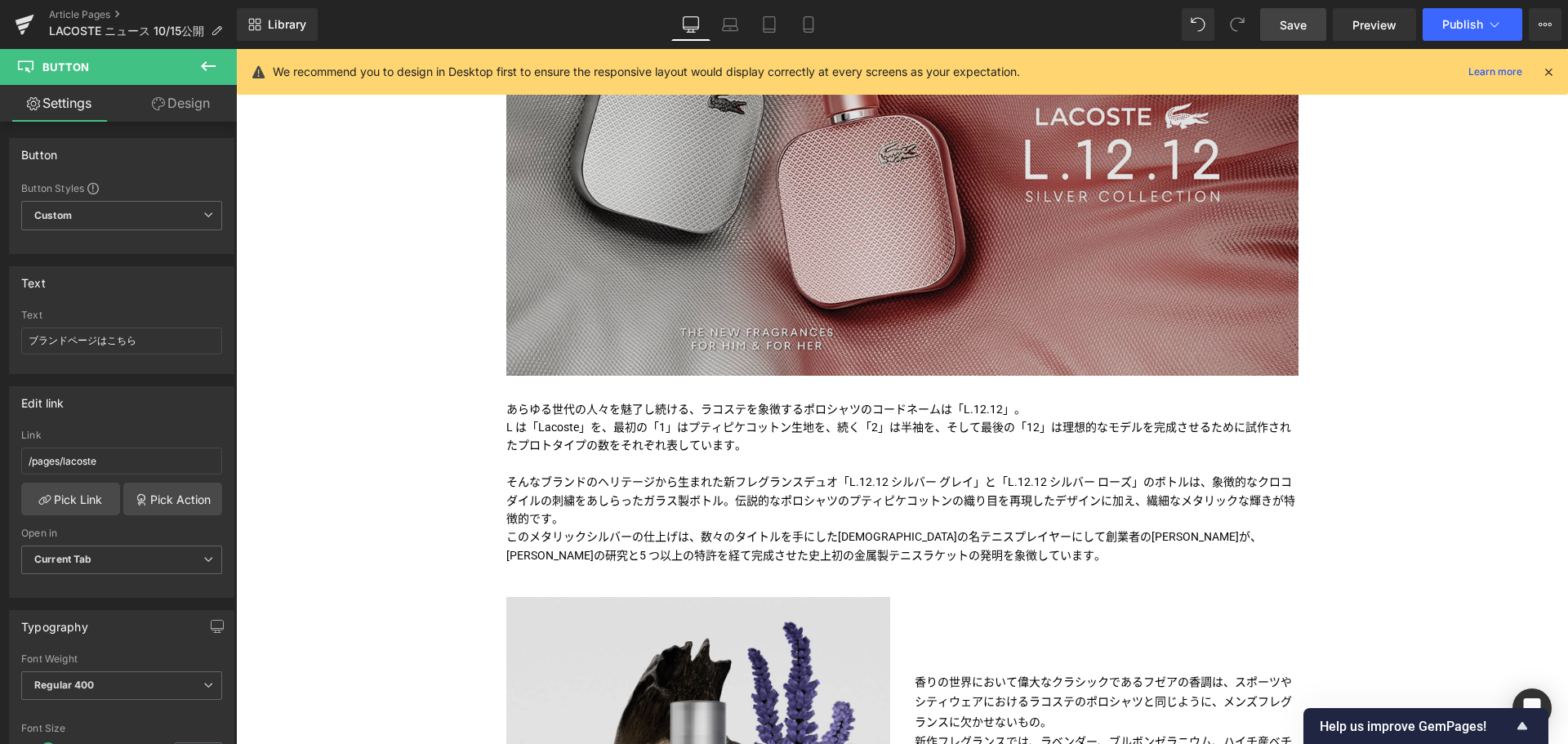
click at [768, 171] on img at bounding box center [902, 152] width 792 height 446
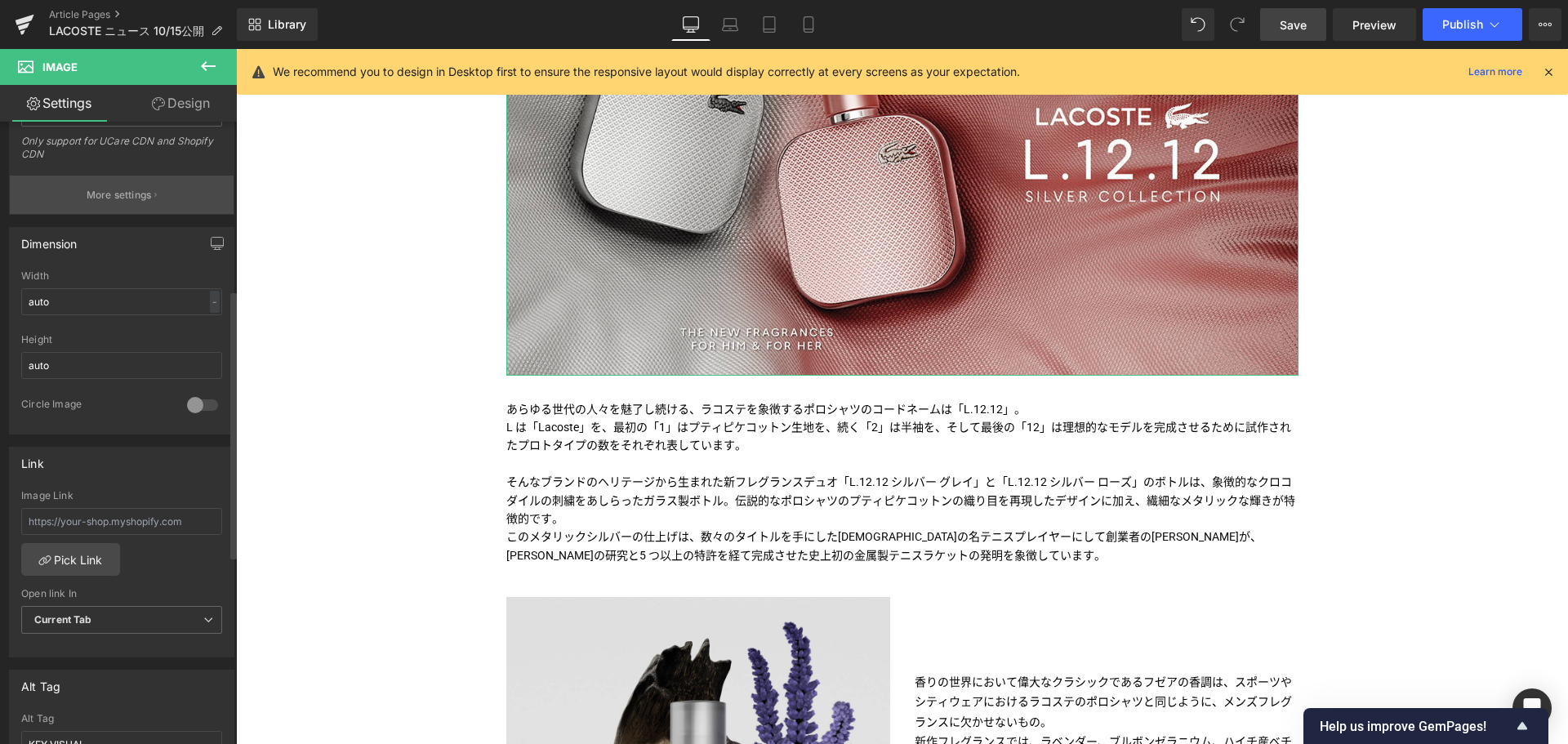
scroll to position [393, 0]
click at [95, 521] on input "text" at bounding box center [122, 521] width 201 height 27
paste input "/pages/lacoste"
type input "/pages/lacoste"
click at [807, 20] on icon at bounding box center [808, 24] width 16 height 16
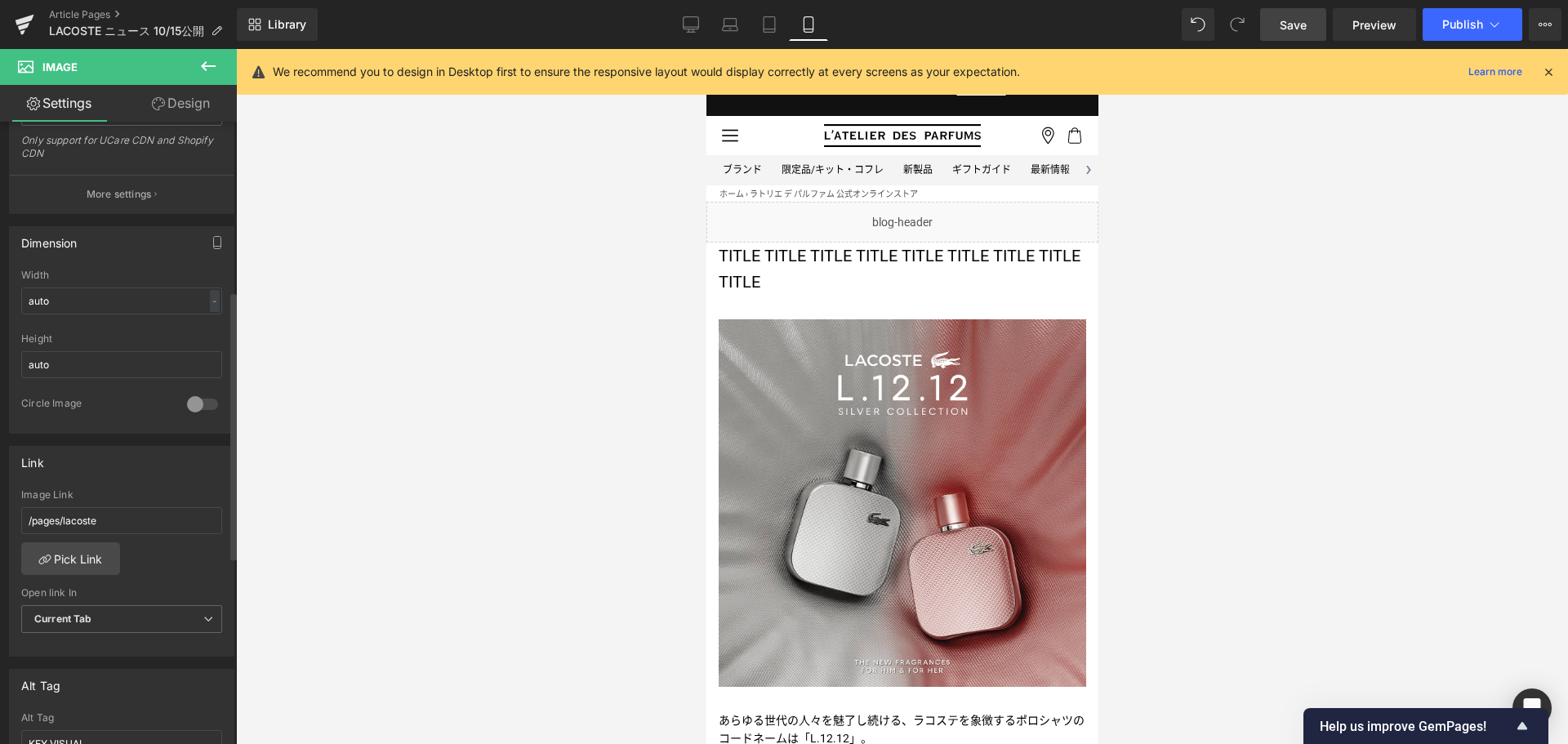
scroll to position [412, 0]
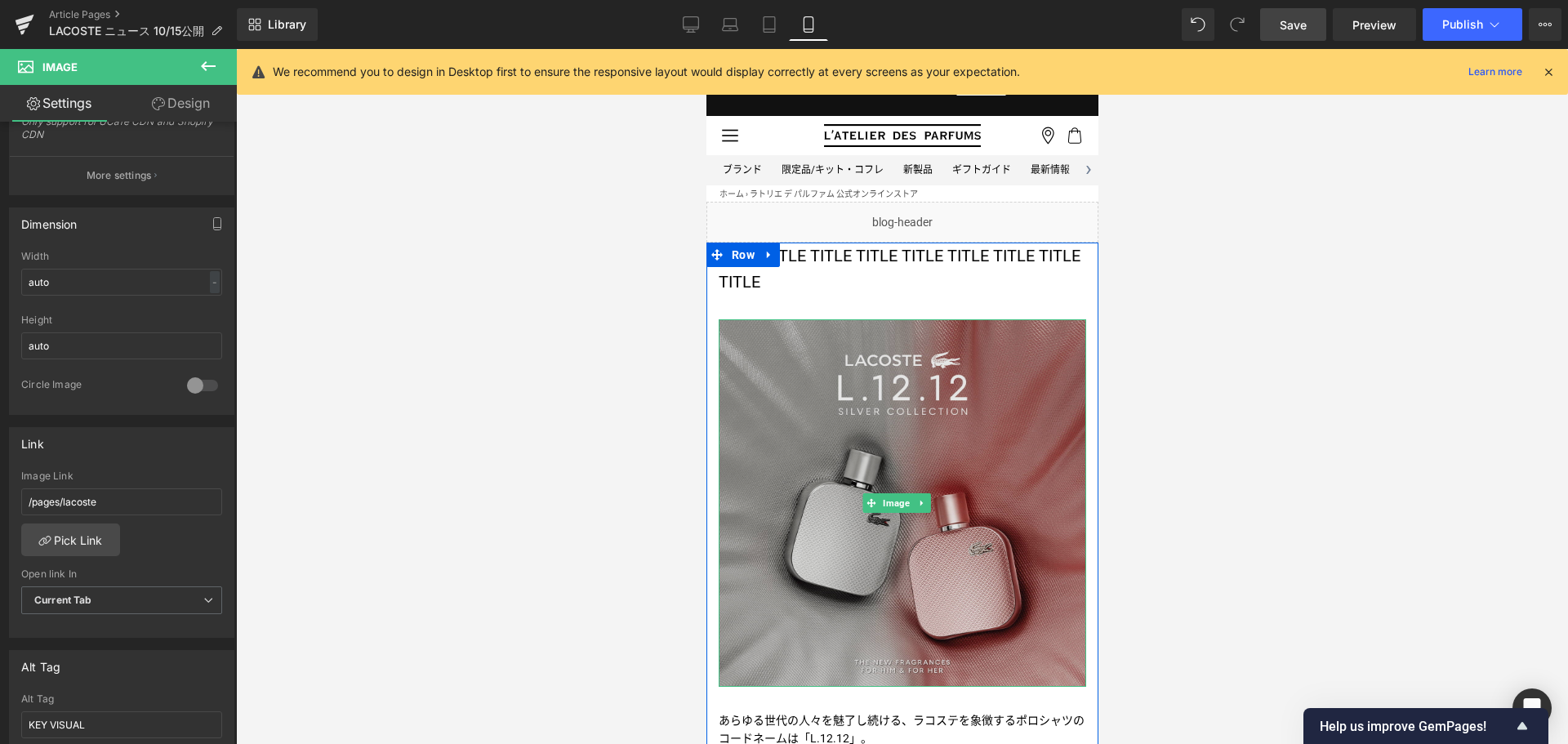
click at [949, 460] on img at bounding box center [901, 503] width 367 height 368
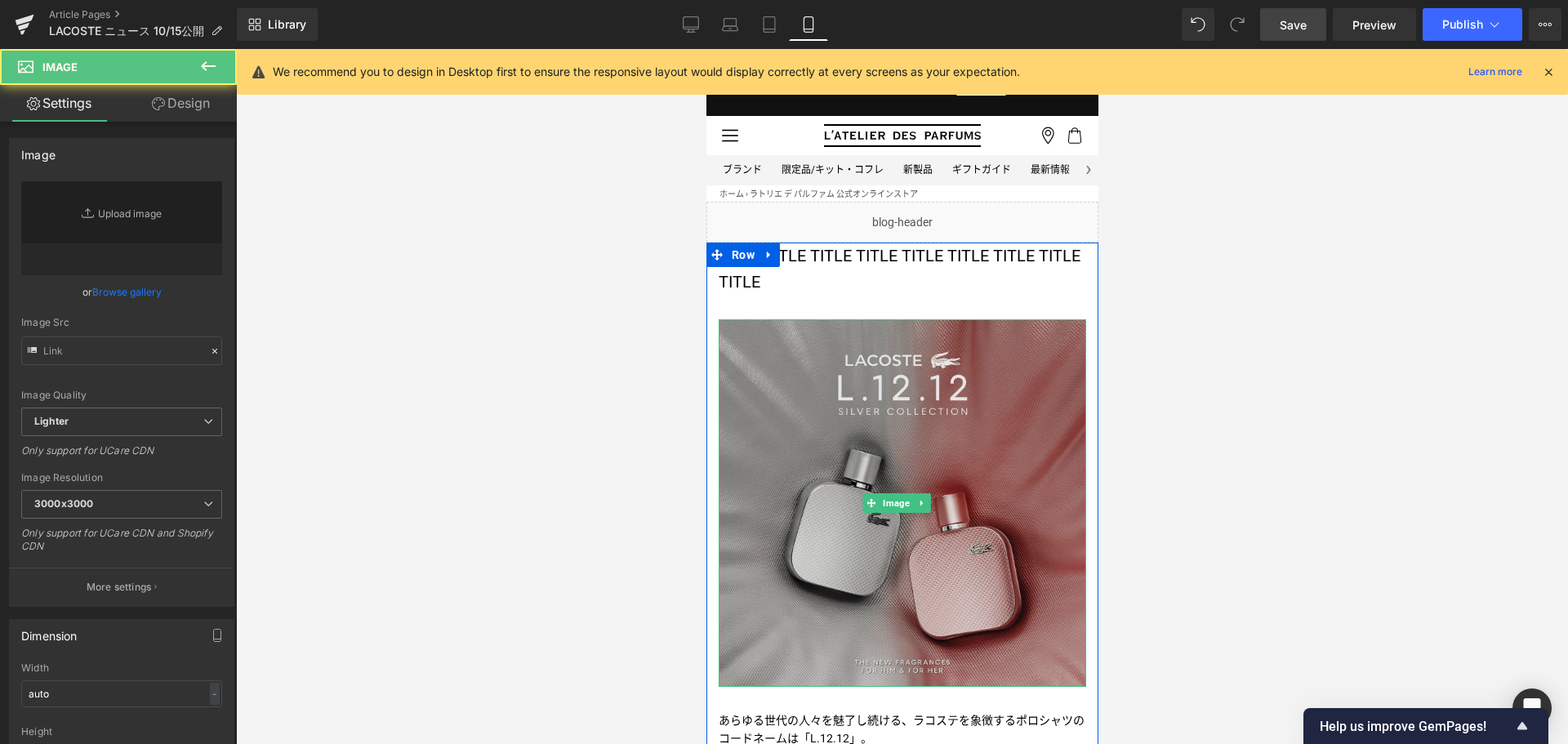
type input "https://ucarecdn.com/3260b71e-7811-4706-89ed-a05fccb00cef/-/format/auto/-/previ…"
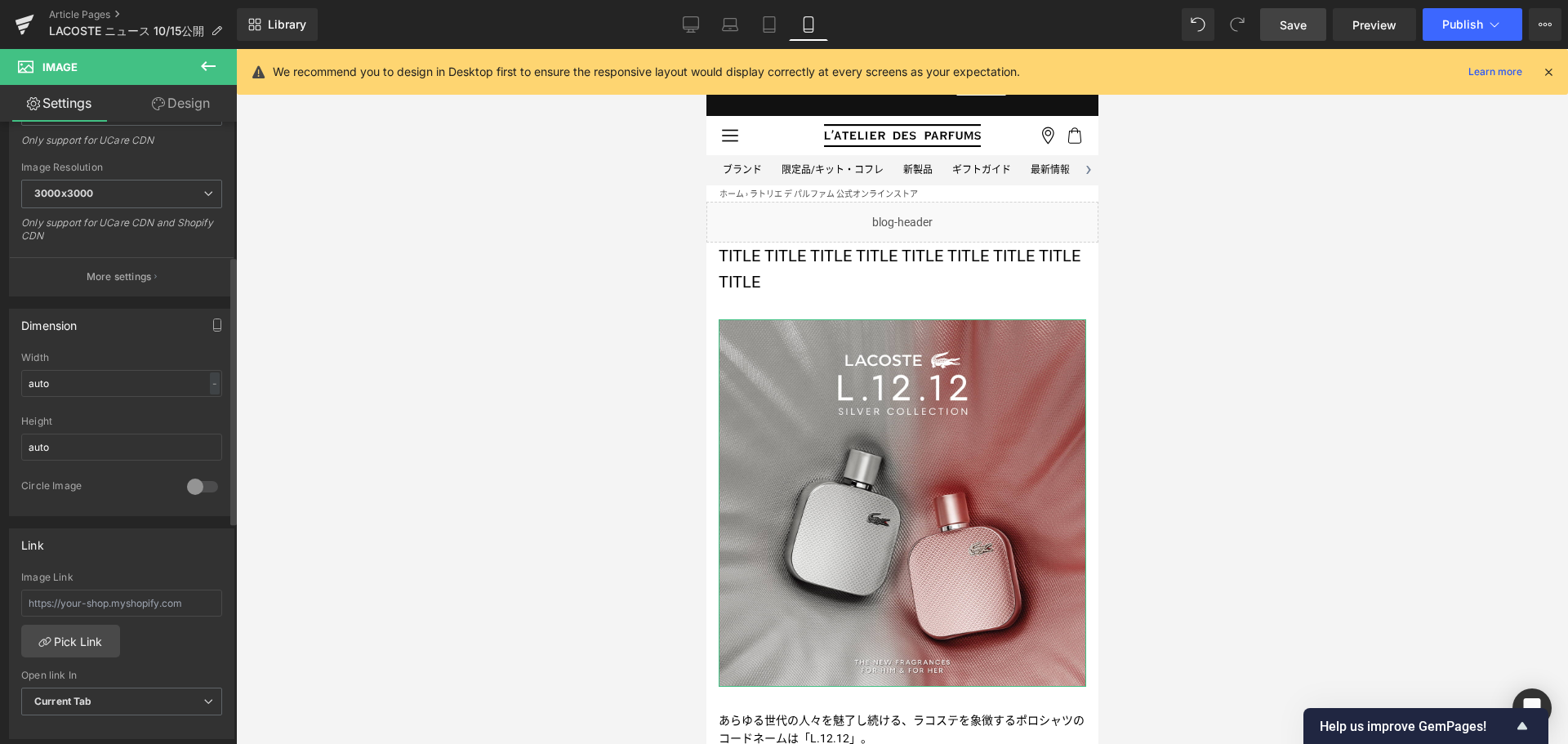
scroll to position [312, 0]
click at [101, 592] on input "text" at bounding box center [122, 602] width 201 height 27
paste input "/pages/lacoste"
type input "/pages/lacoste"
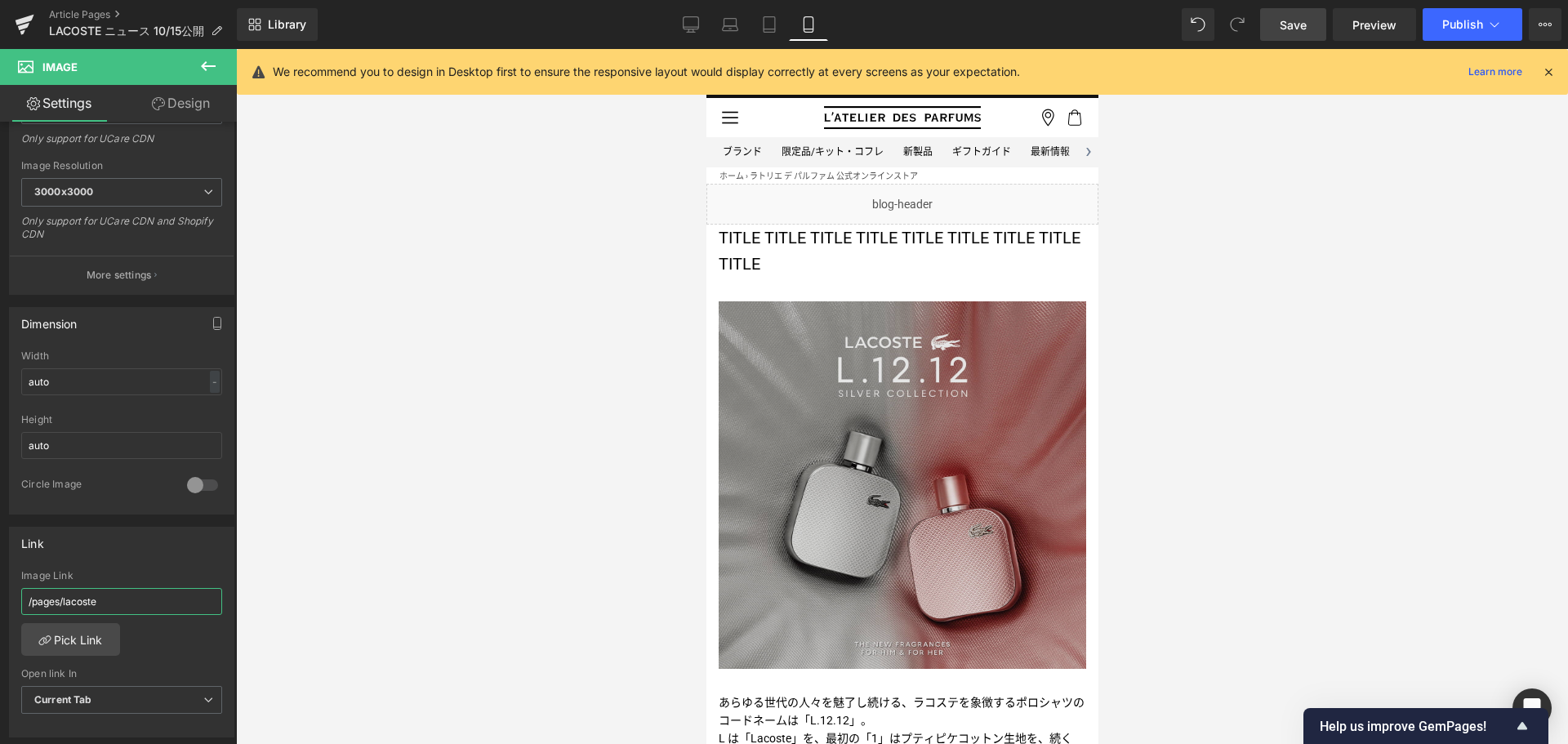
scroll to position [0, 0]
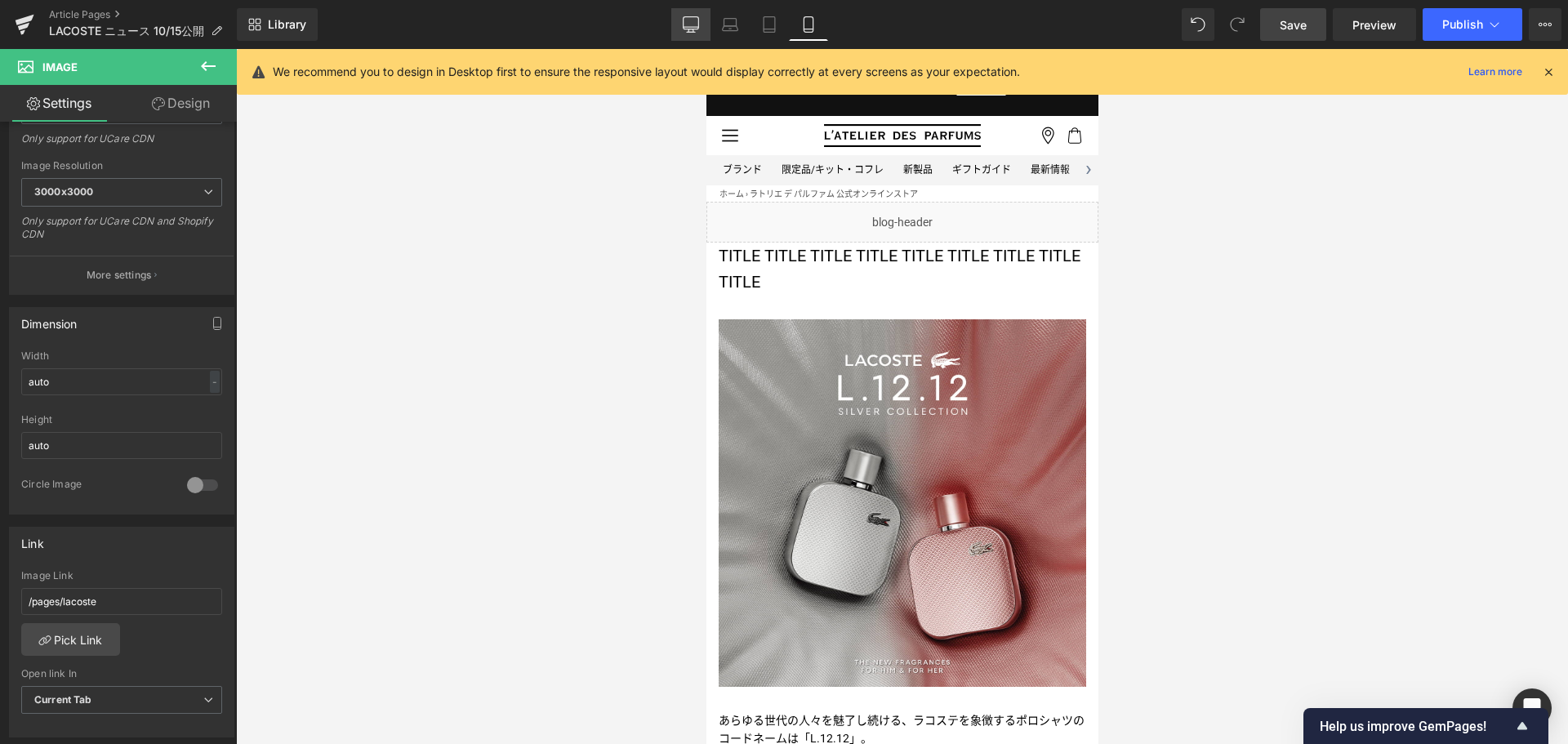
click at [686, 32] on icon at bounding box center [690, 24] width 16 height 16
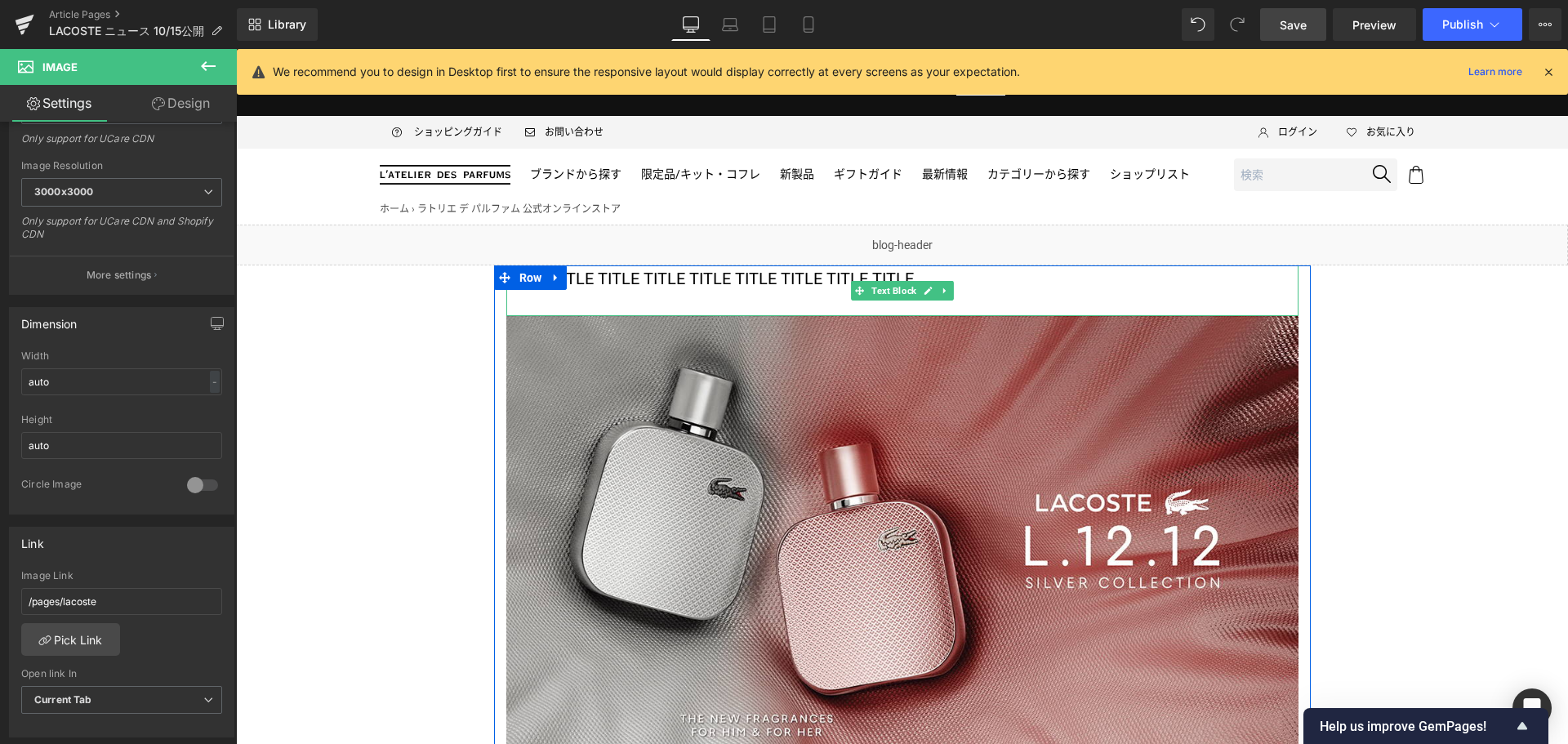
click at [656, 276] on p "TITLE TITLE TITLE TITLE TITLE TITLE TITLE TITLE TITLE" at bounding box center [902, 278] width 792 height 26
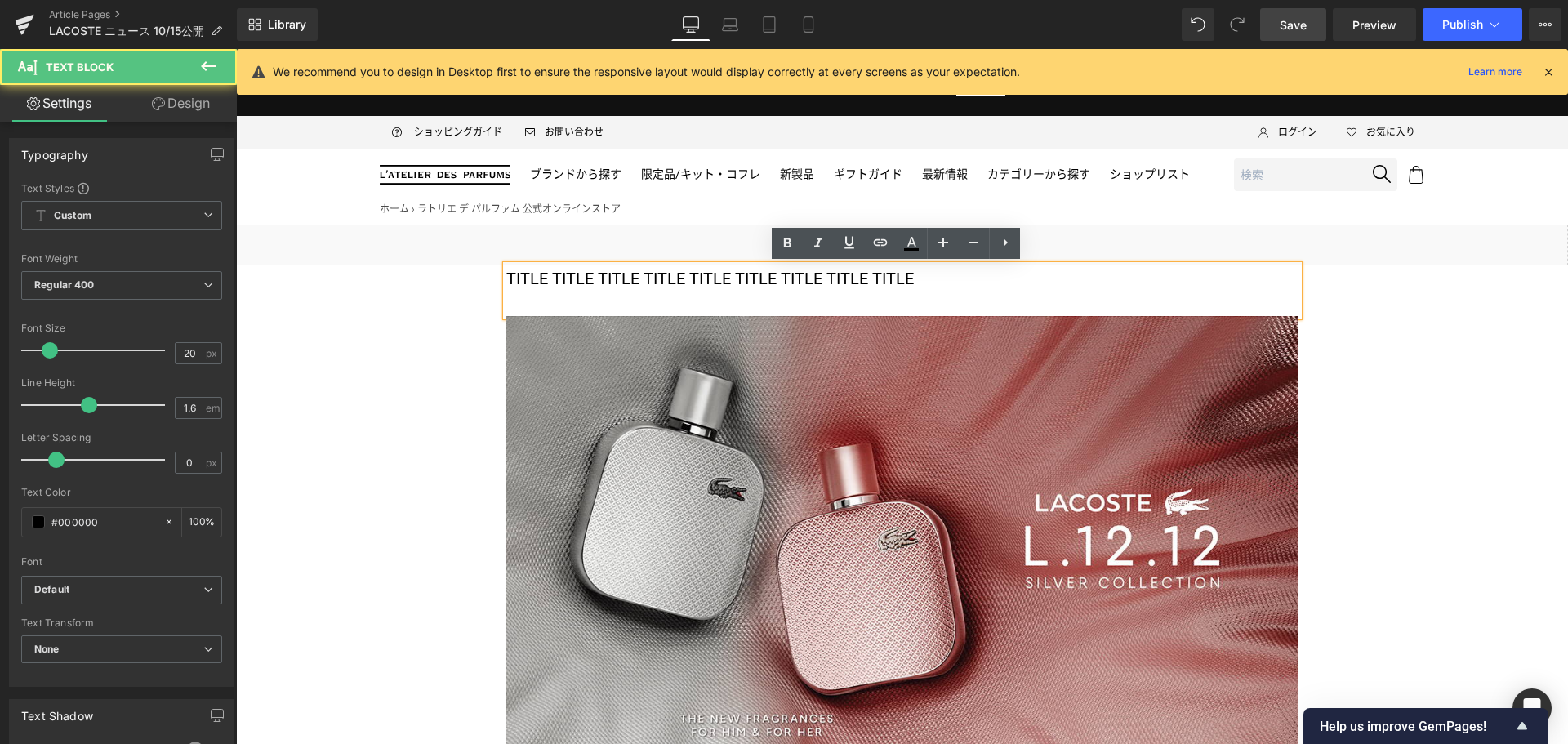
click at [656, 276] on p "TITLE TITLE TITLE TITLE TITLE TITLE TITLE TITLE TITLE" at bounding box center [902, 278] width 792 height 26
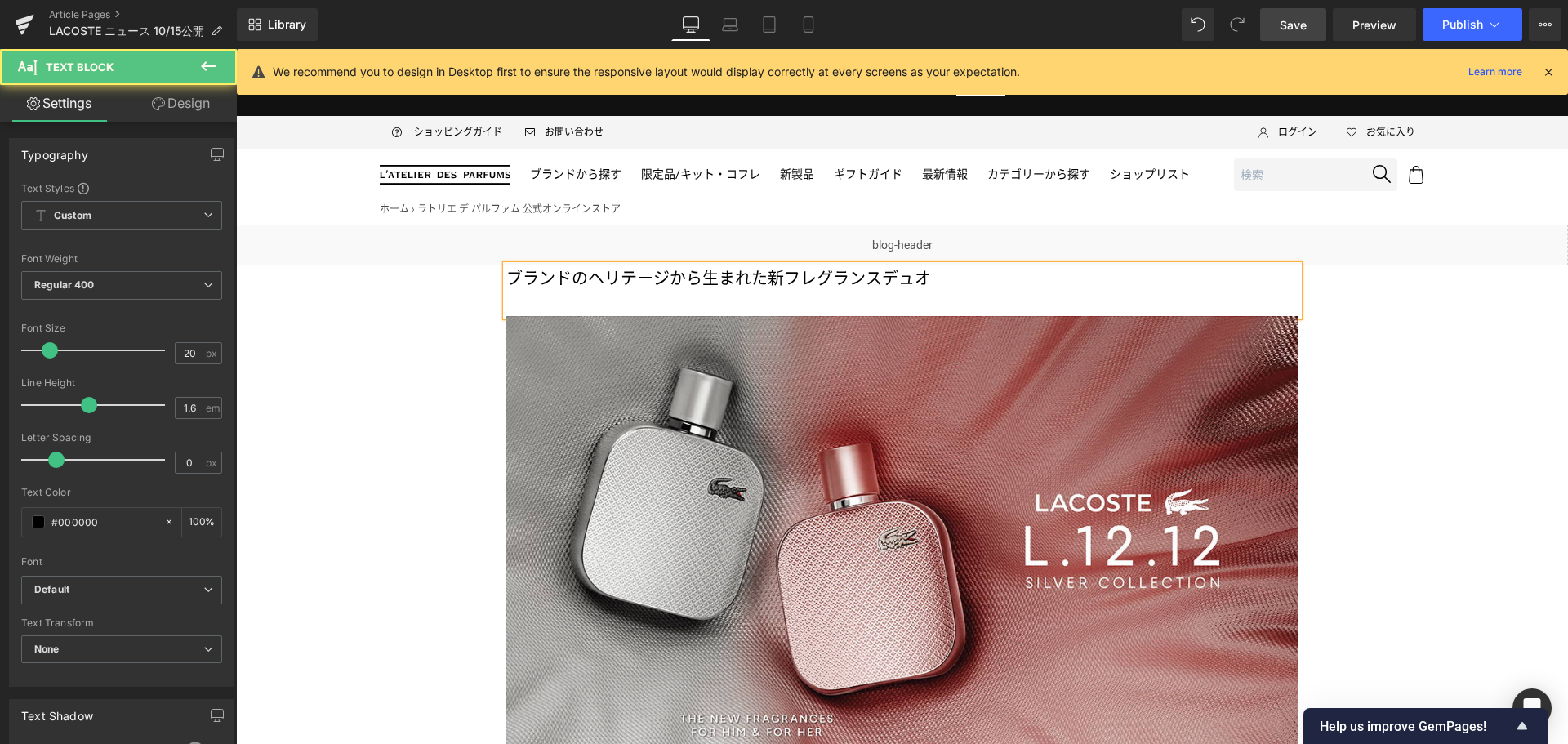
click at [539, 282] on p "ブランドのヘリテージから生まれた新フレグランスデュオ" at bounding box center [902, 278] width 792 height 26
click at [961, 278] on p "ラコステのヘリテージから生まれた新フレグランスデュオ" at bounding box center [902, 278] width 792 height 26
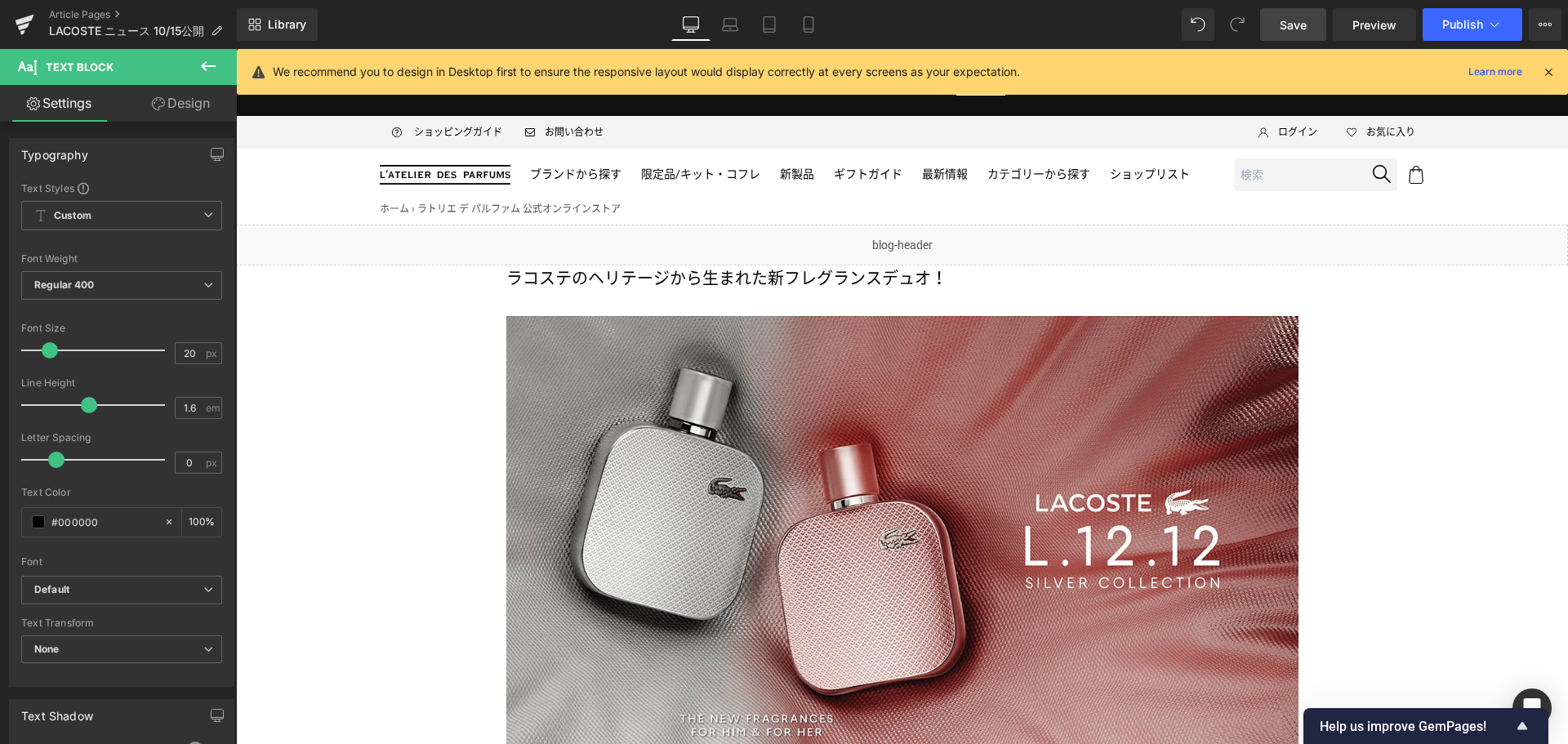
click at [1306, 21] on span "Save" at bounding box center [1293, 24] width 27 height 17
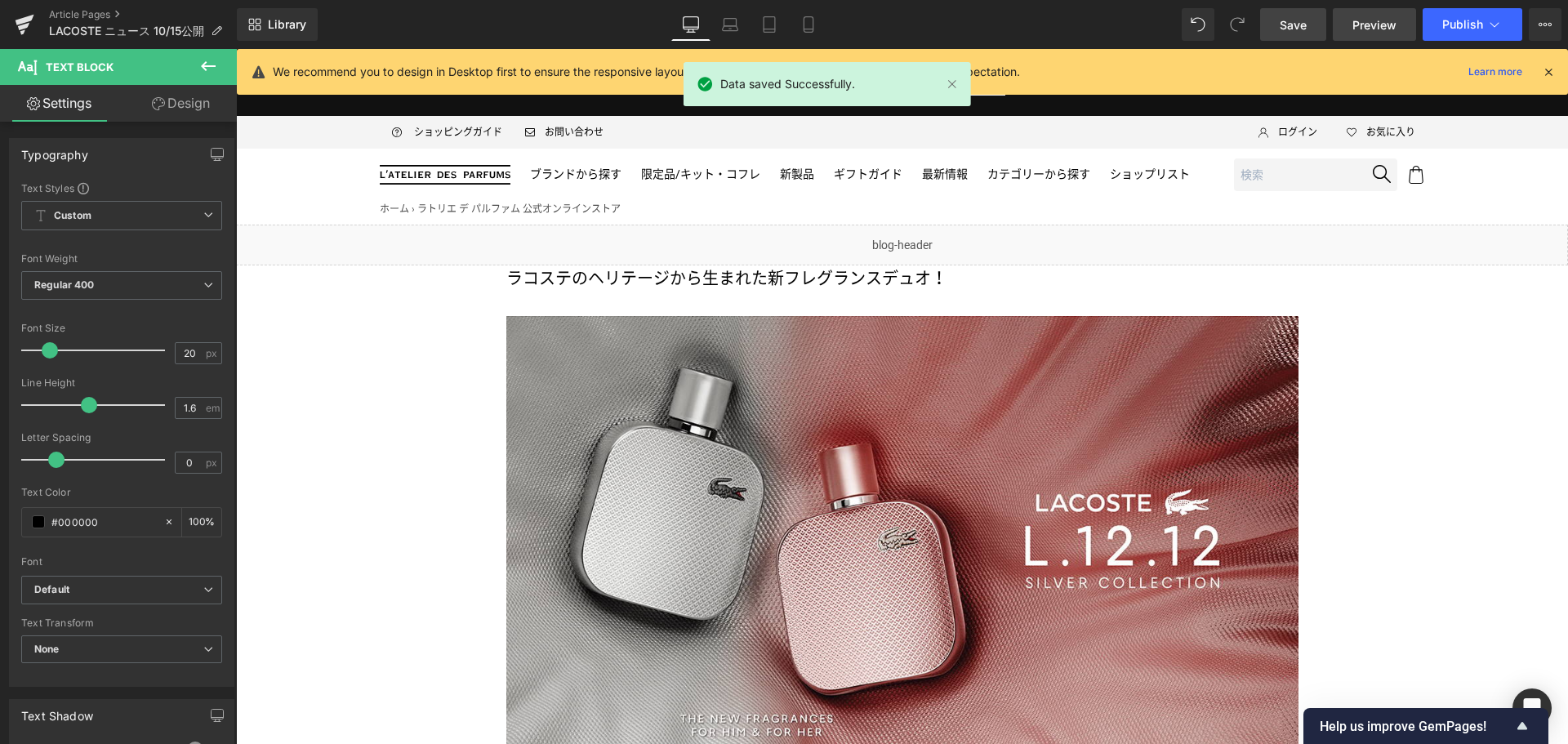
click at [1373, 20] on span "Preview" at bounding box center [1374, 24] width 44 height 17
